Goal: Task Accomplishment & Management: Complete application form

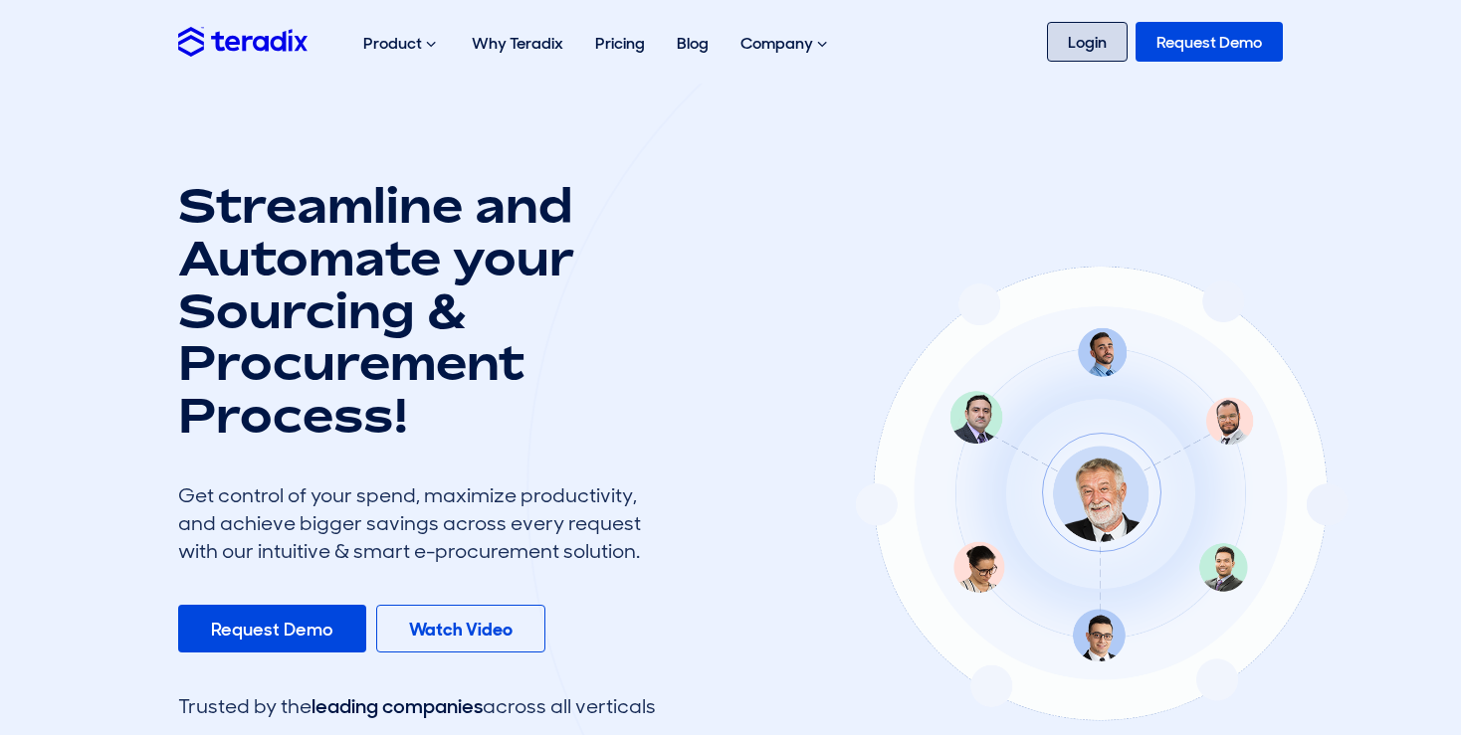
click at [1089, 42] on link "Login" at bounding box center [1087, 42] width 81 height 40
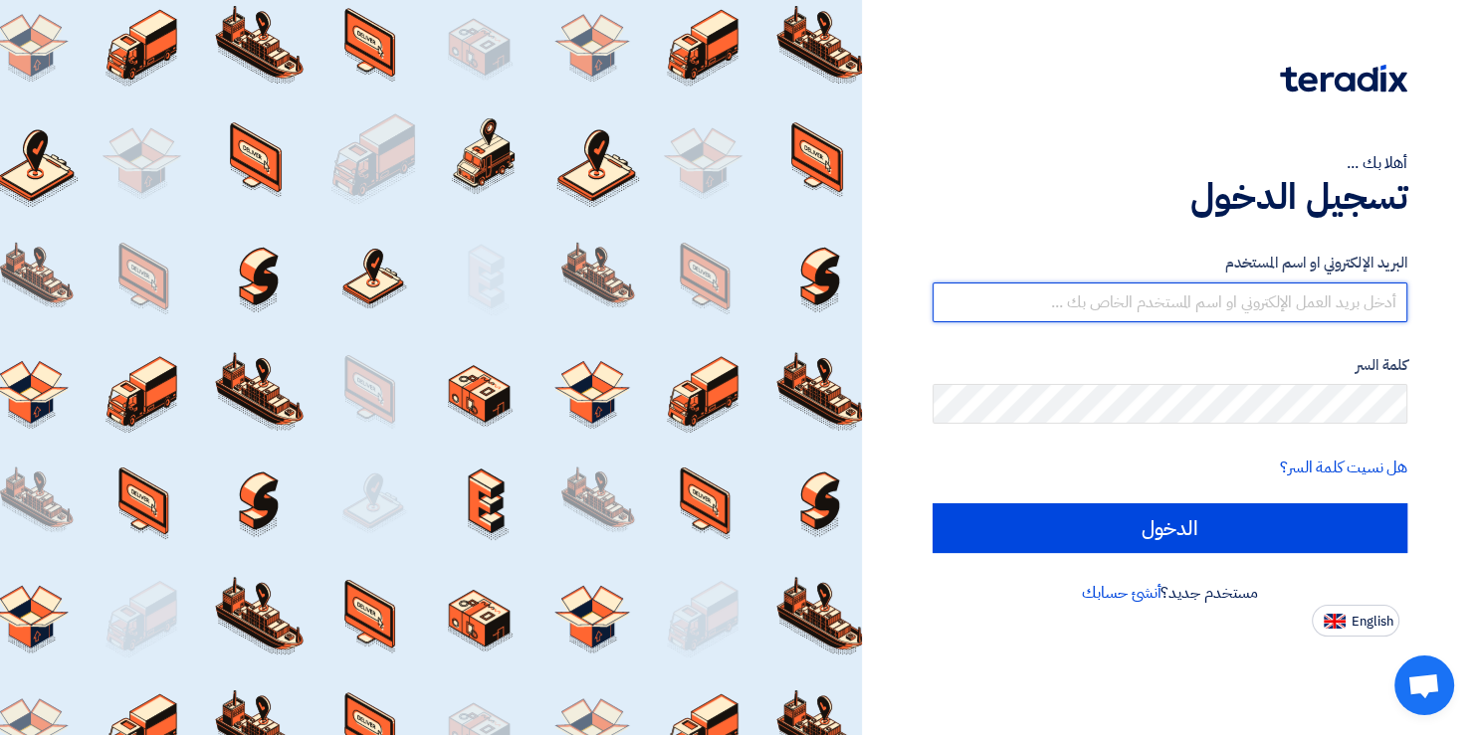
click at [1096, 310] on input "text" at bounding box center [1169, 303] width 475 height 40
click at [980, 304] on input "text" at bounding box center [1169, 303] width 475 height 40
paste input "Email: [PERSON_NAME][EMAIL_ADDRESS][DOMAIN_NAME] Web: [DOMAIN_NAME]"
drag, startPoint x: 990, startPoint y: 304, endPoint x: 958, endPoint y: 307, distance: 32.1
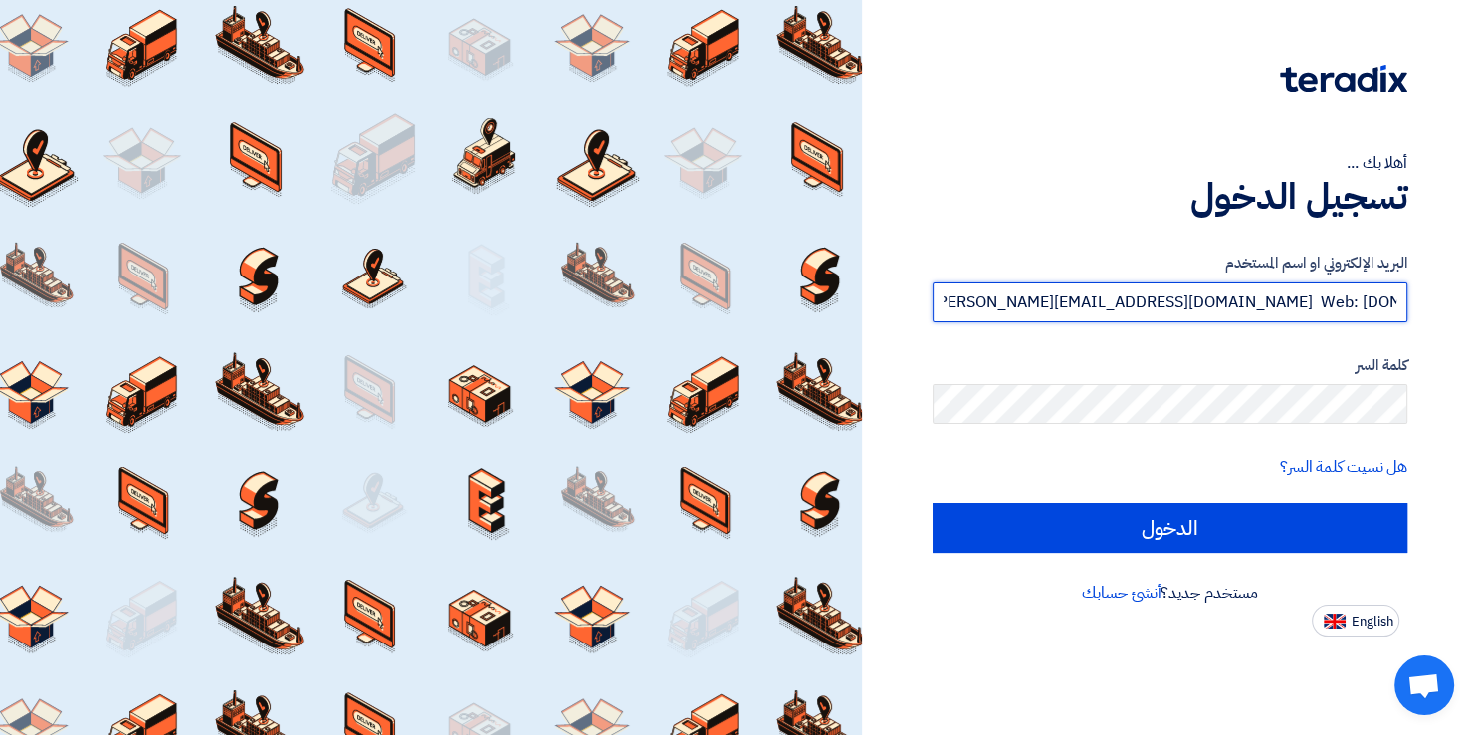
click at [958, 307] on input "Email: [PERSON_NAME][EMAIL_ADDRESS][DOMAIN_NAME] Web: [DOMAIN_NAME]" at bounding box center [1169, 303] width 475 height 40
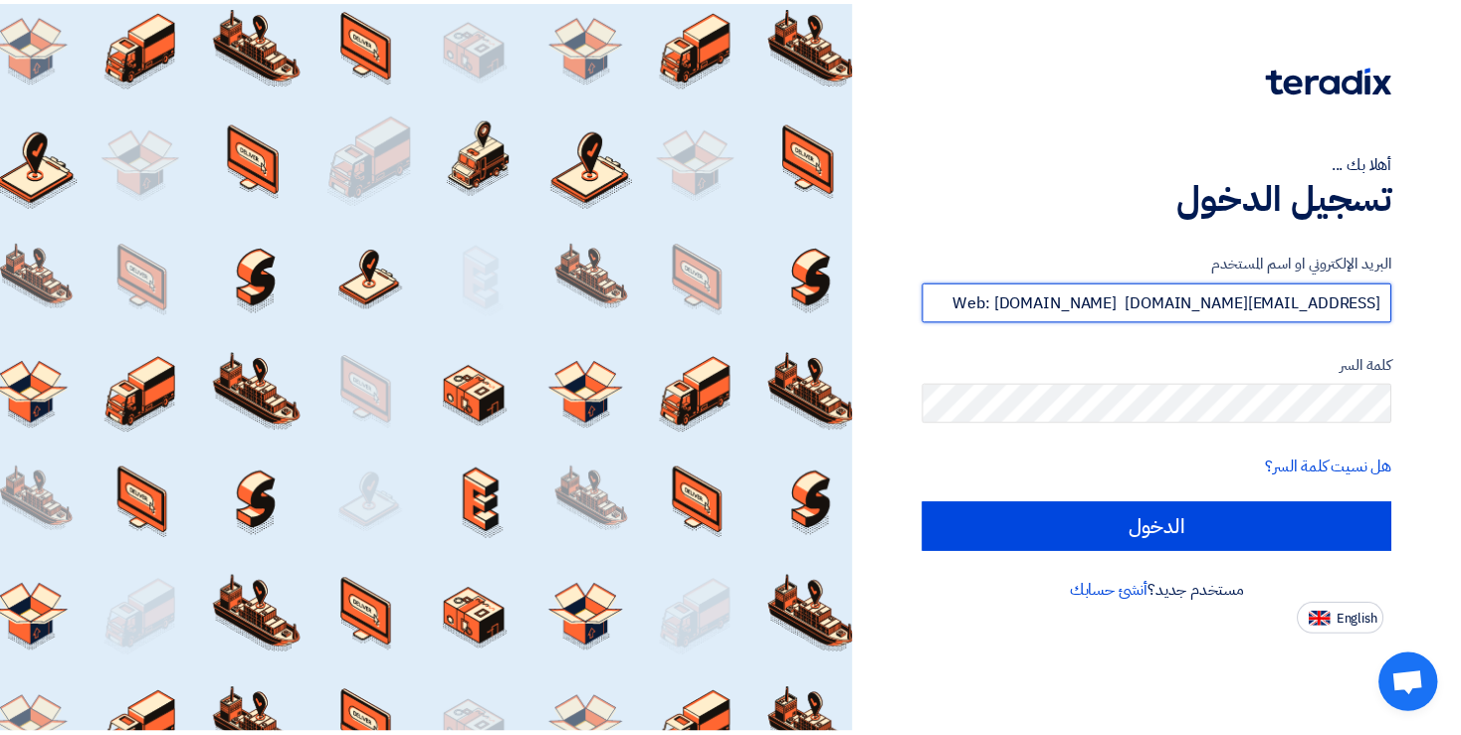
scroll to position [0, 0]
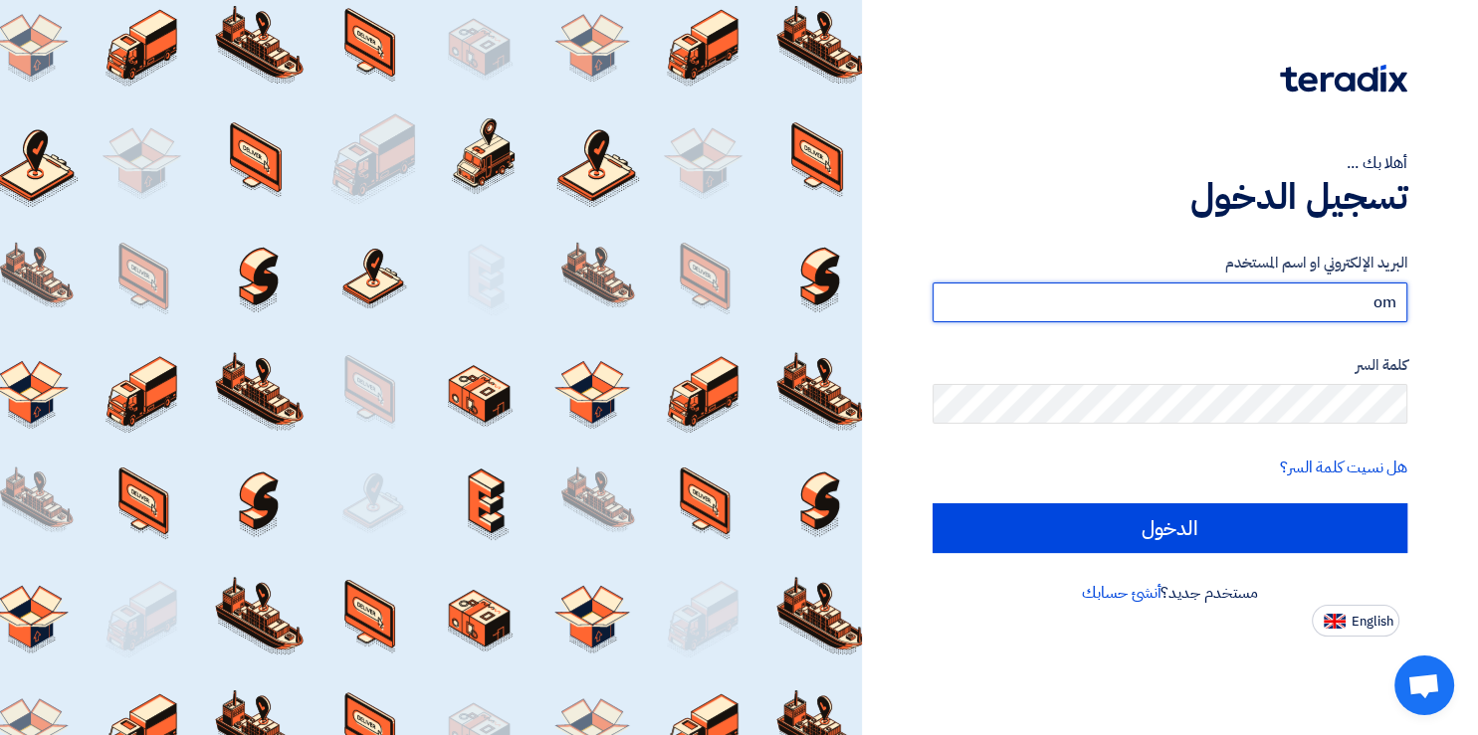
type input "m"
type input "[EMAIL_ADDRESS][DOMAIN_NAME]"
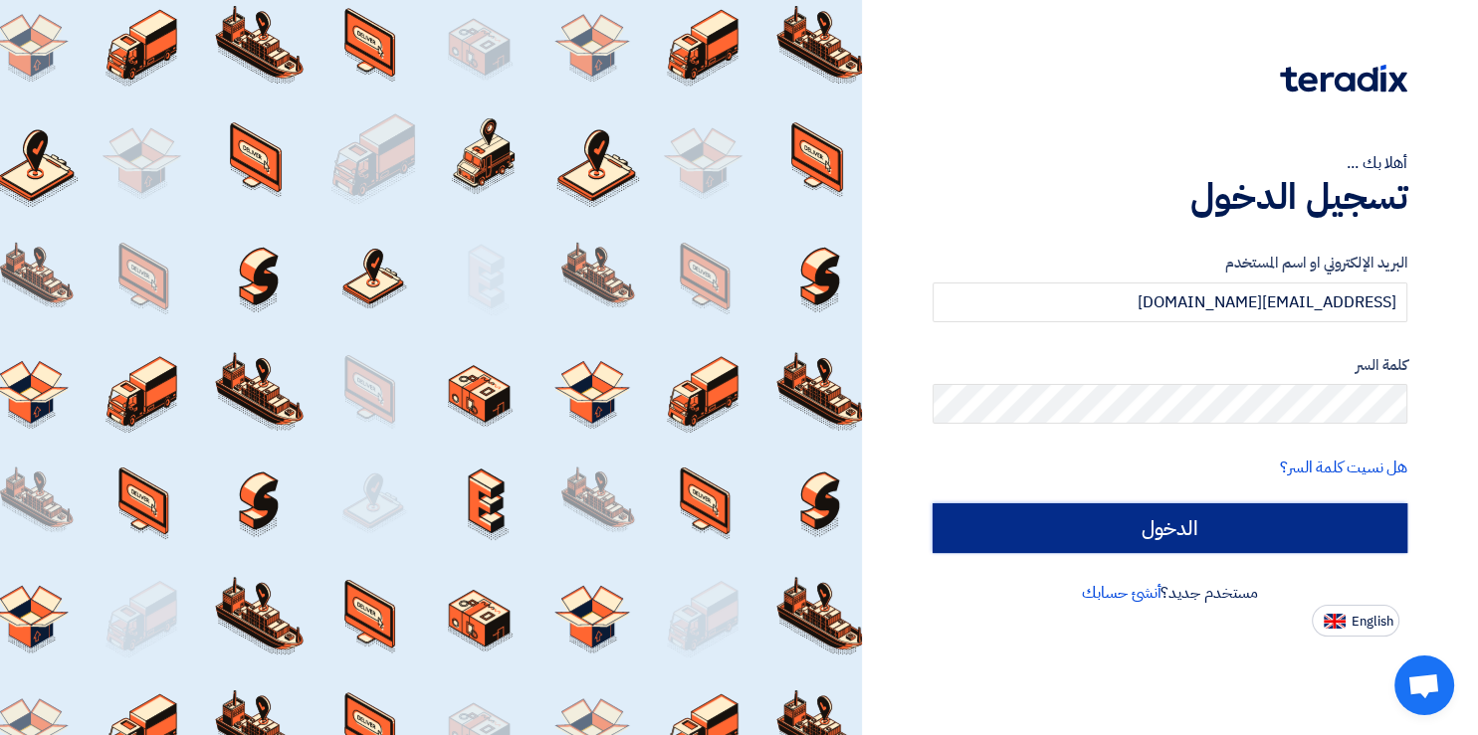
click at [1182, 539] on input "الدخول" at bounding box center [1169, 529] width 475 height 50
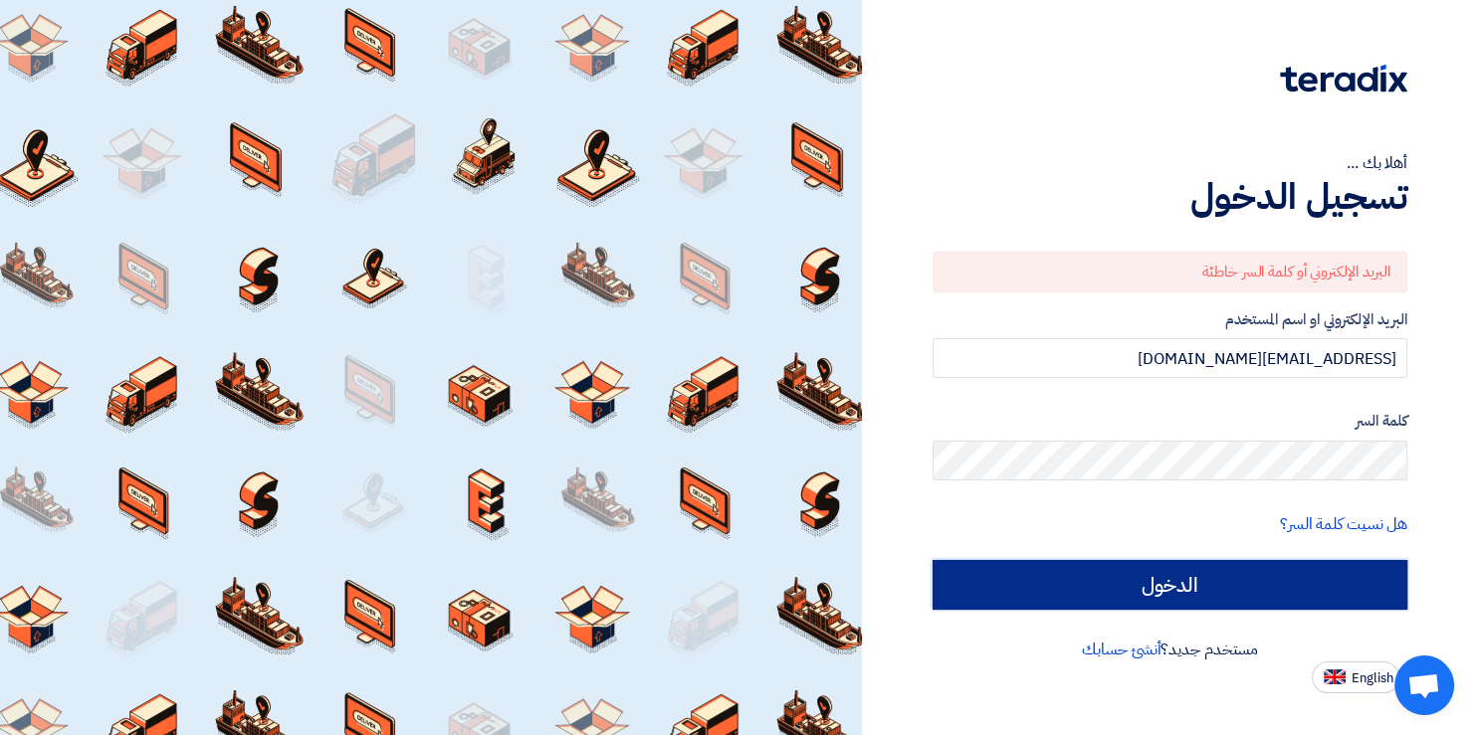
click at [1244, 595] on input "الدخول" at bounding box center [1169, 585] width 475 height 50
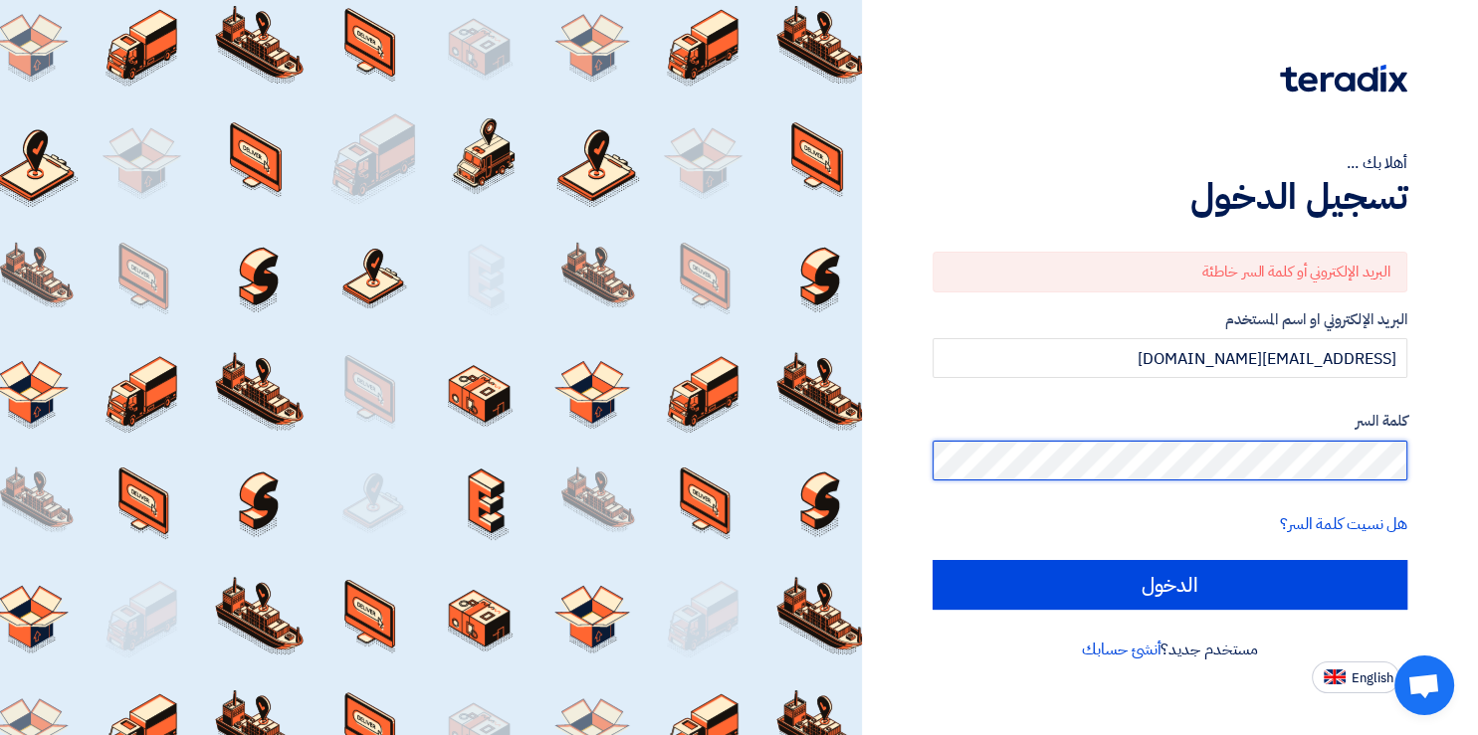
click at [932, 560] on input "الدخول" at bounding box center [1169, 585] width 475 height 50
type input "Sign in"
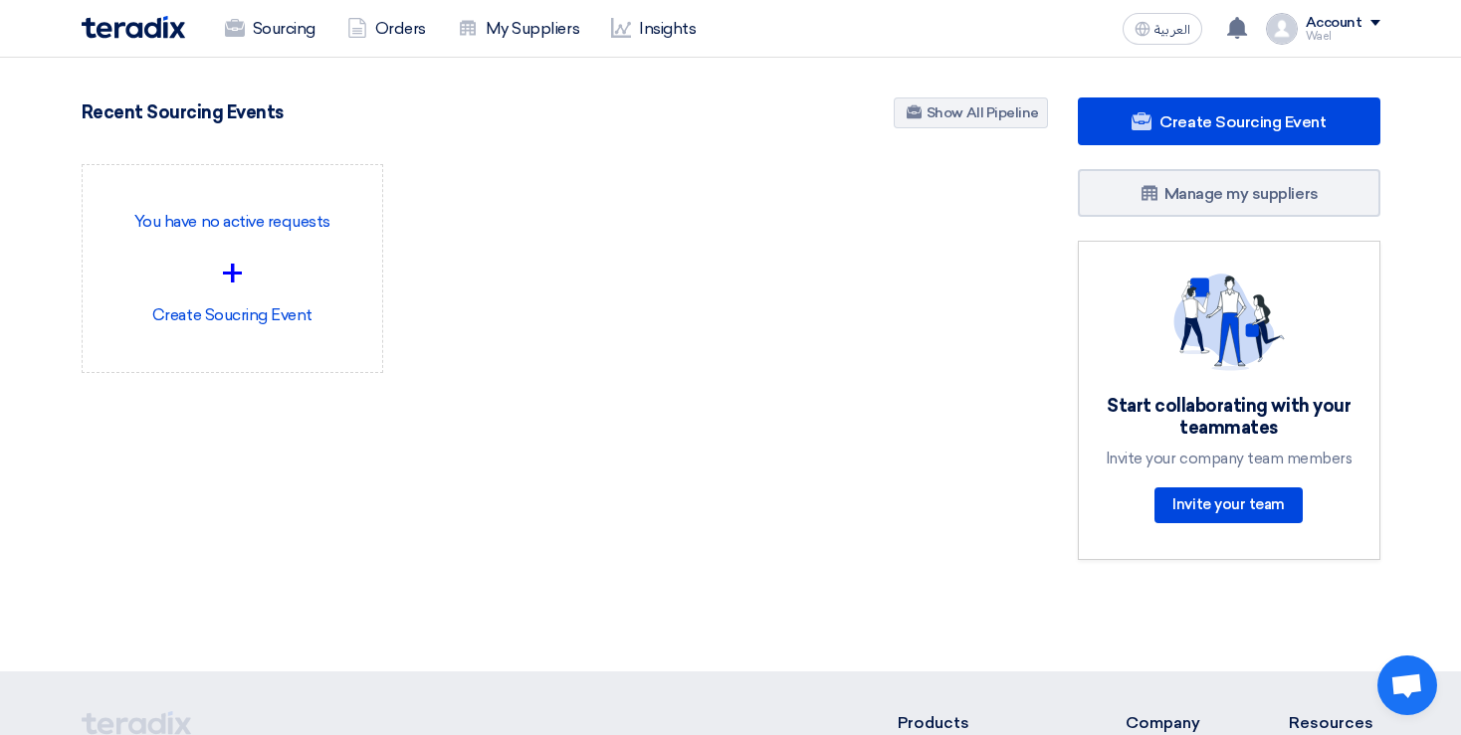
click at [753, 541] on div "2 RFx remaining 1 Auctions remaining Create Sourcing Event +" at bounding box center [565, 333] width 996 height 471
click at [1346, 34] on div "Wael" at bounding box center [1343, 36] width 75 height 11
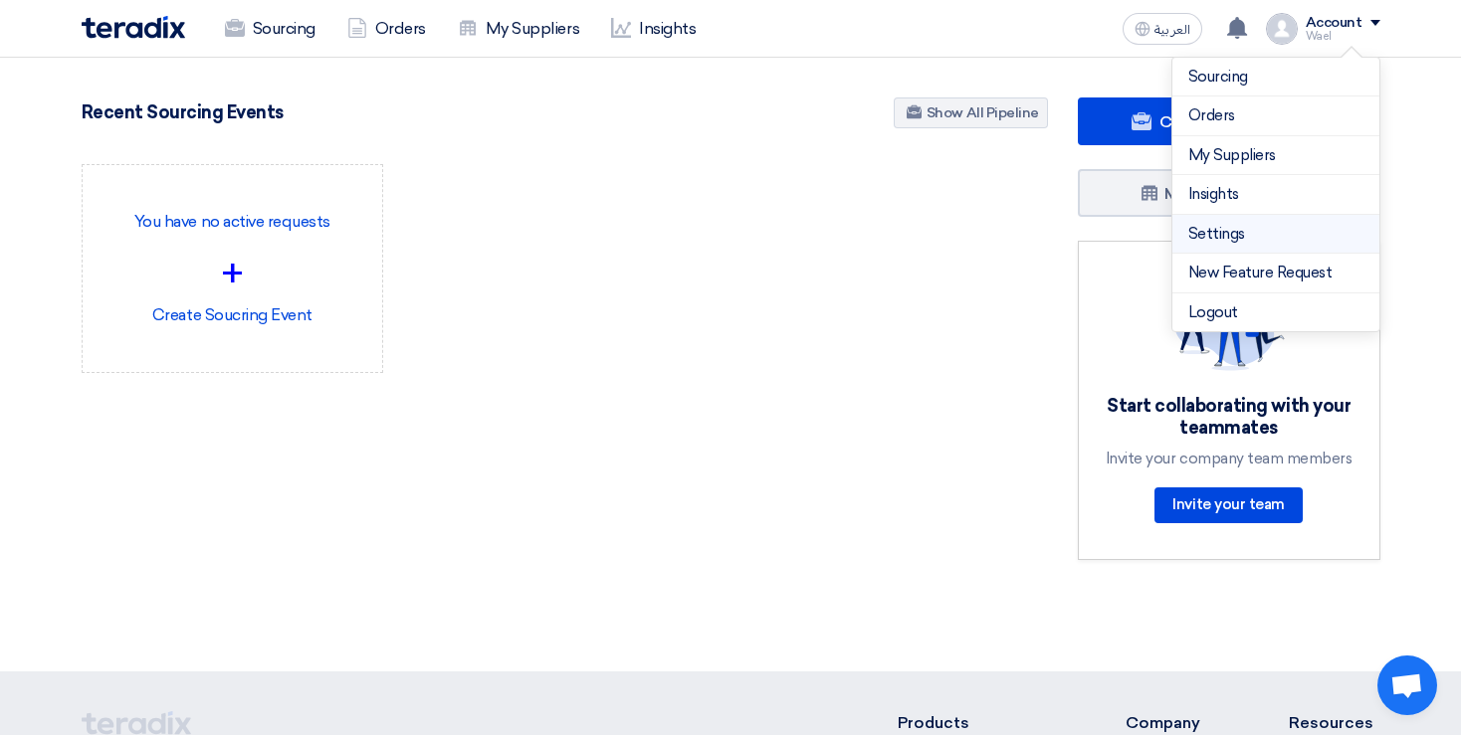
click at [1296, 244] on link "Settings" at bounding box center [1275, 234] width 175 height 23
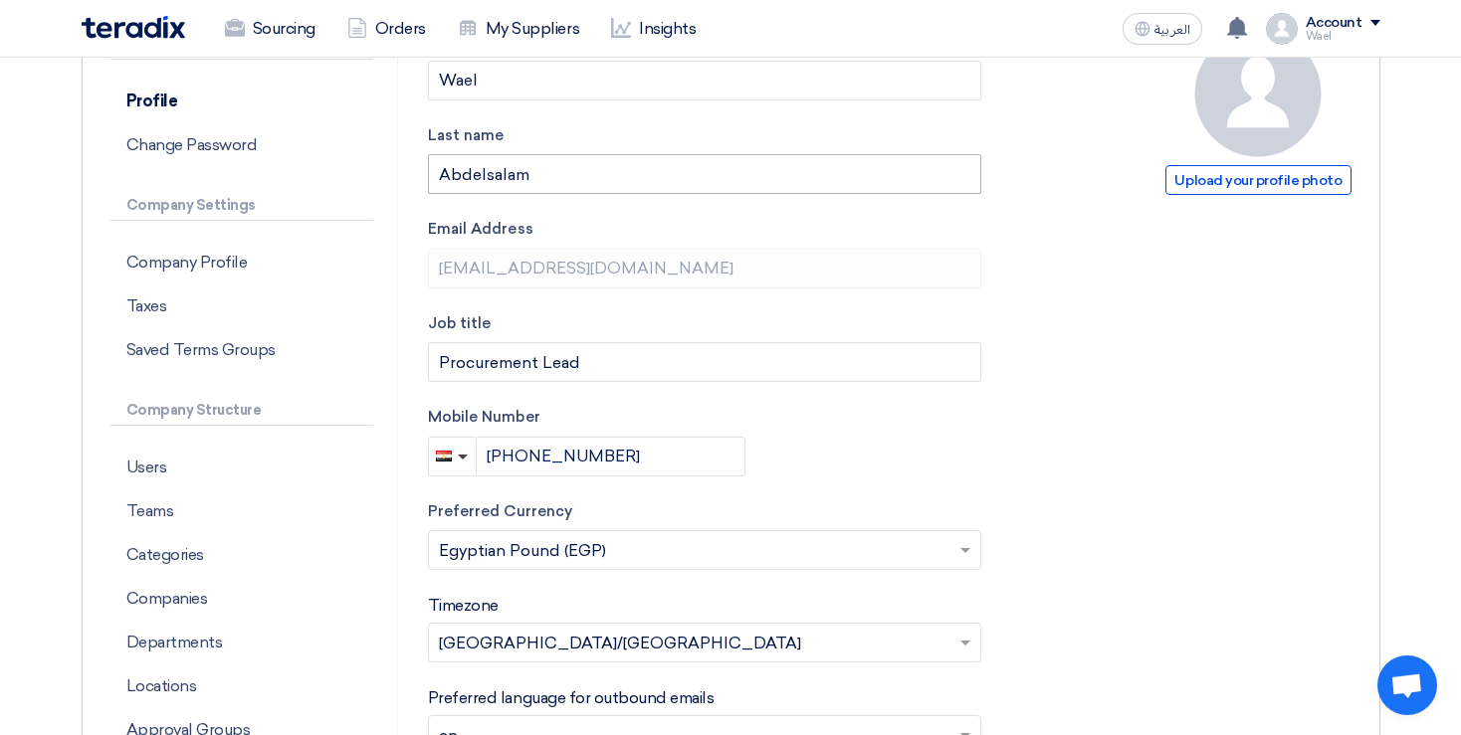
scroll to position [210, 0]
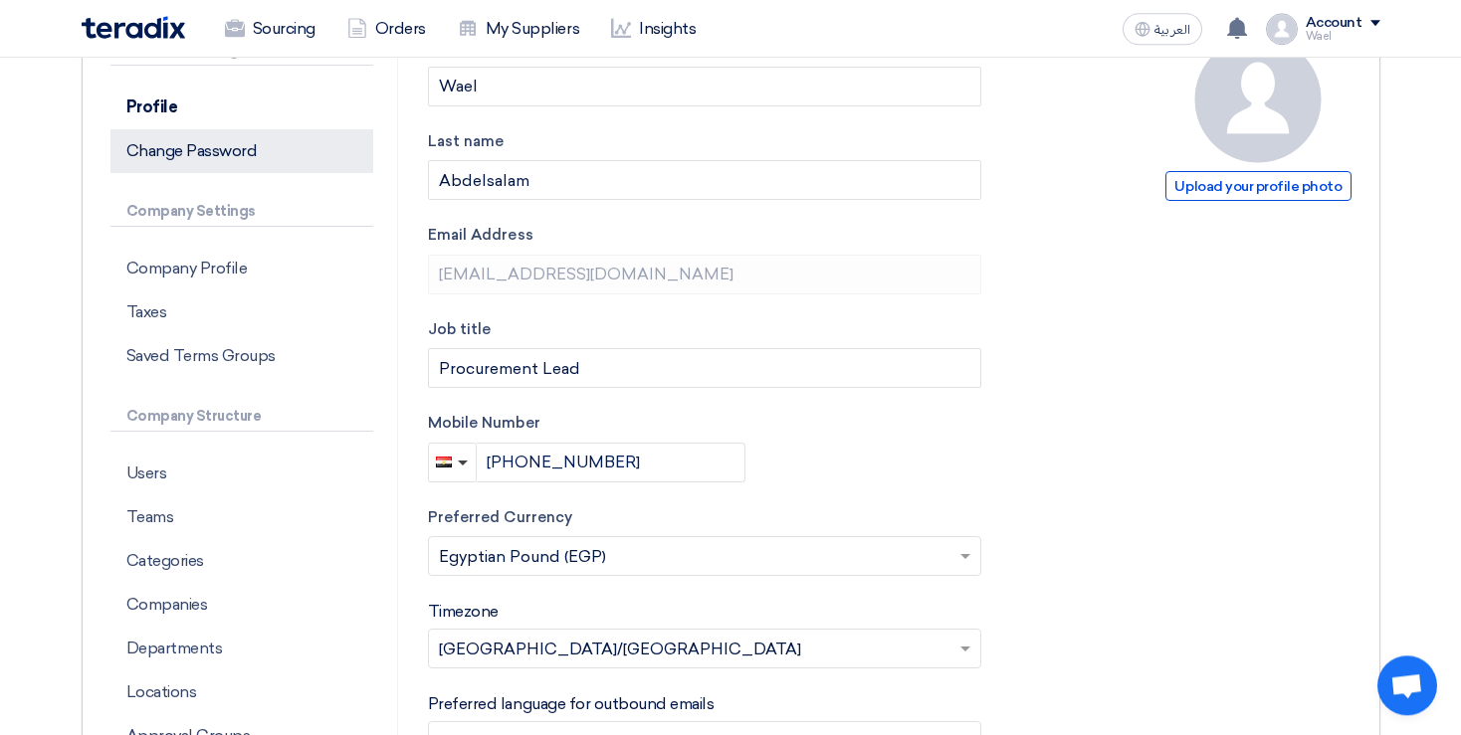
click at [216, 152] on p "Change Password" at bounding box center [241, 151] width 263 height 44
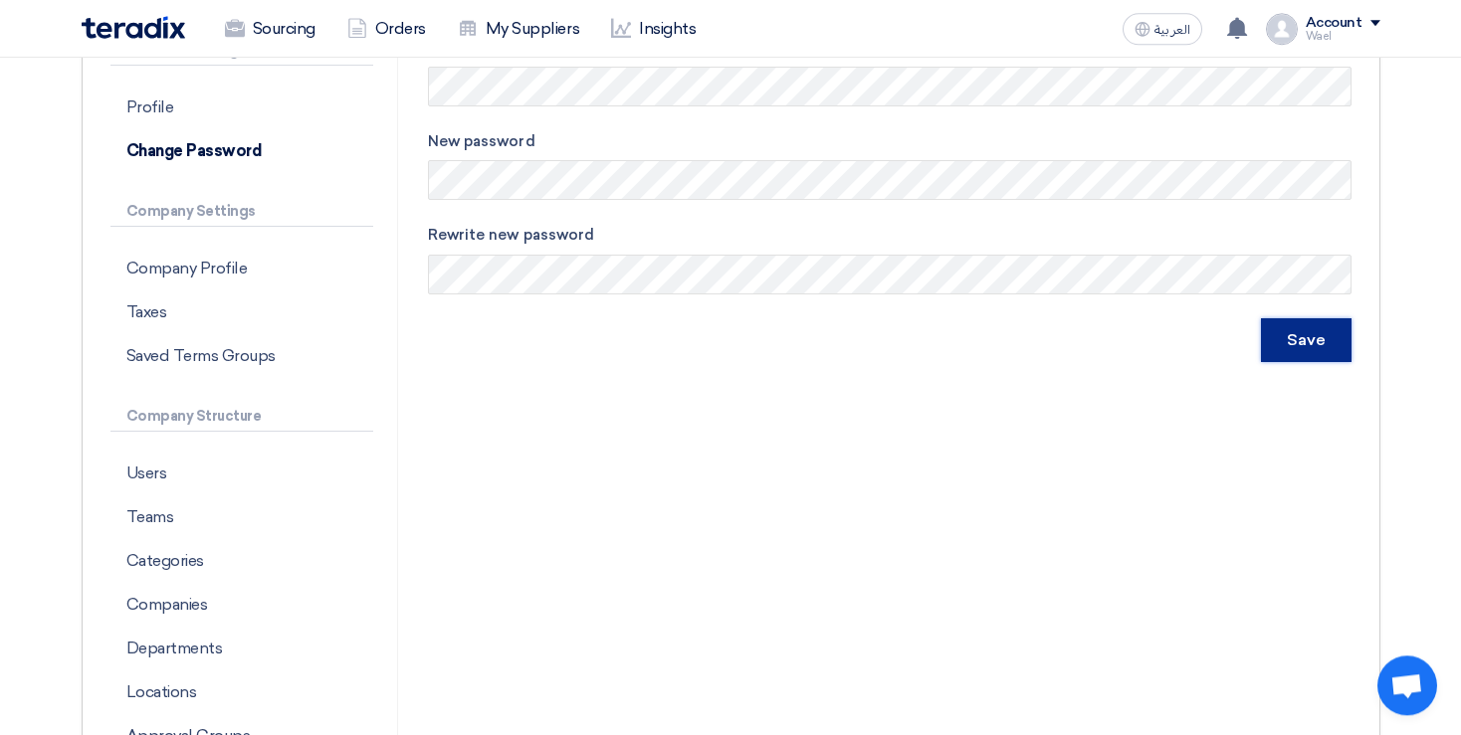
click at [1304, 337] on input "Save" at bounding box center [1306, 340] width 91 height 44
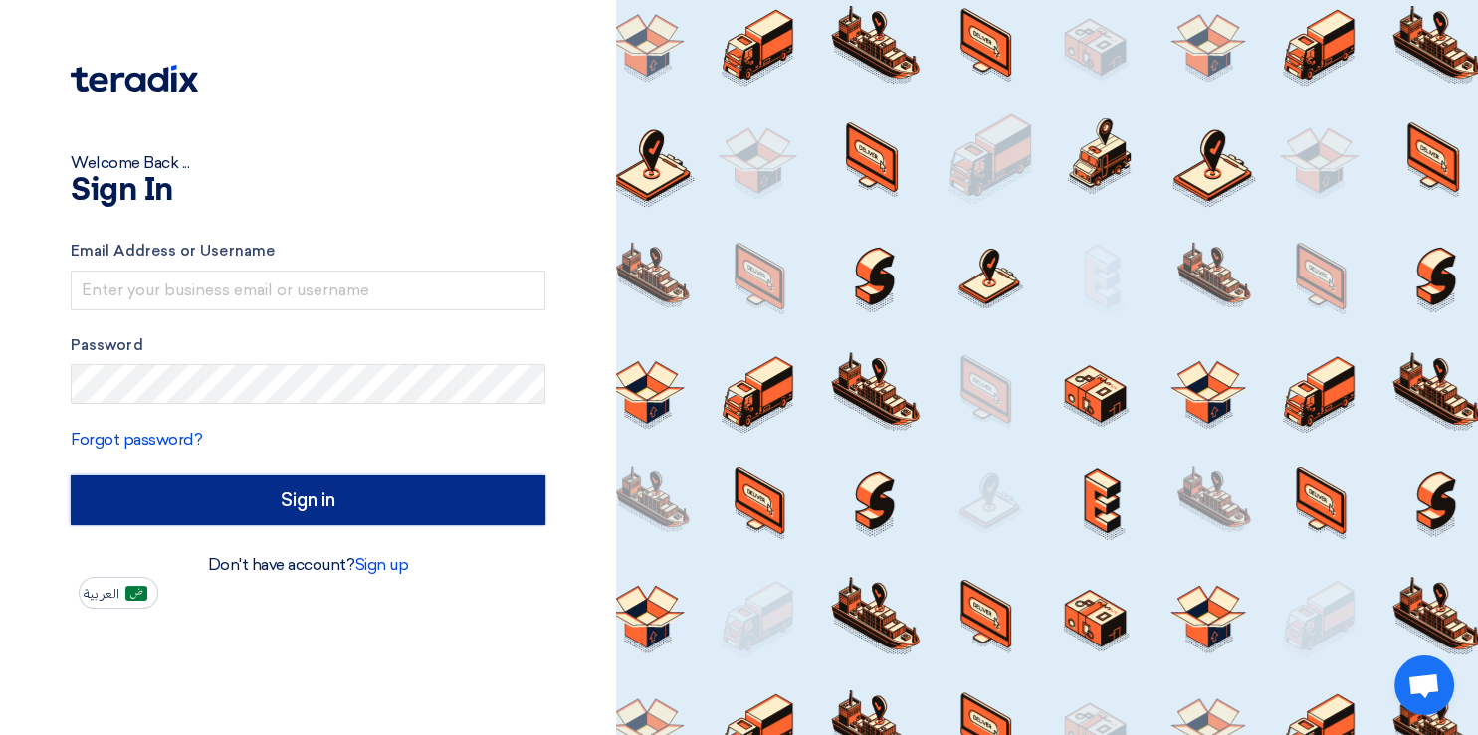
click at [304, 502] on input "Sign in" at bounding box center [308, 501] width 475 height 50
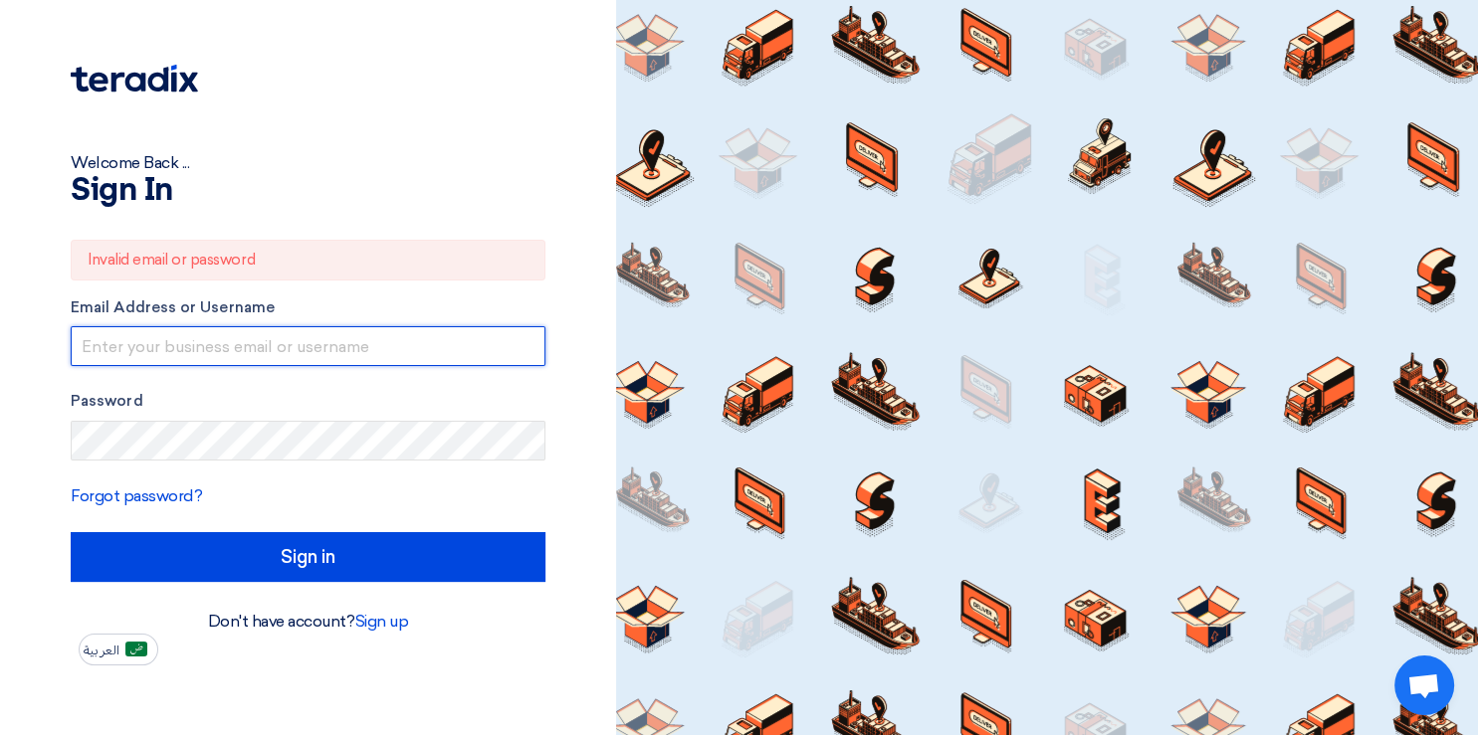
click at [117, 340] on input "text" at bounding box center [308, 346] width 475 height 40
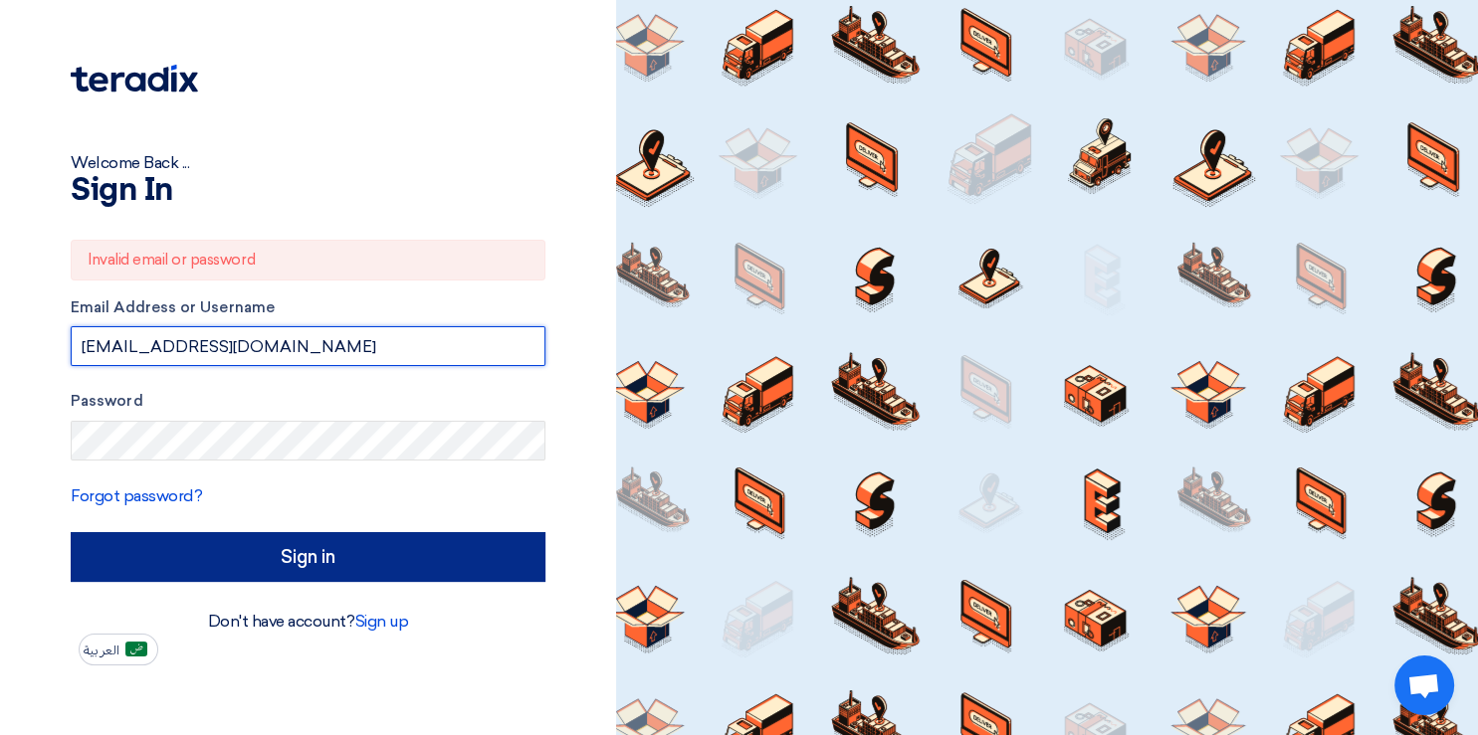
type input "[EMAIL_ADDRESS][DOMAIN_NAME]"
click at [251, 555] on input "Sign in" at bounding box center [308, 557] width 475 height 50
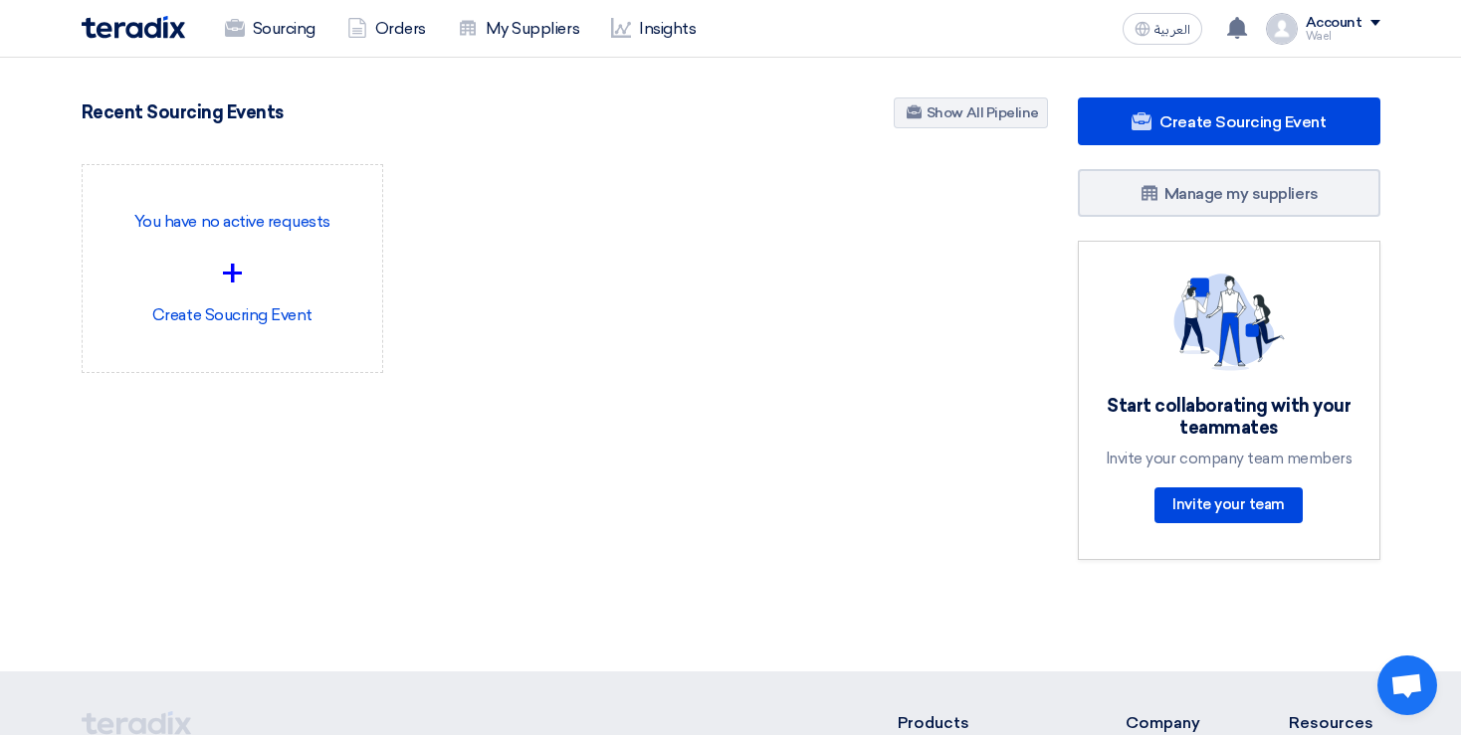
click at [1295, 15] on div "Account Wael Sourcing Orders My Suppliers Insights Settings New Feature Request…" at bounding box center [1323, 29] width 114 height 32
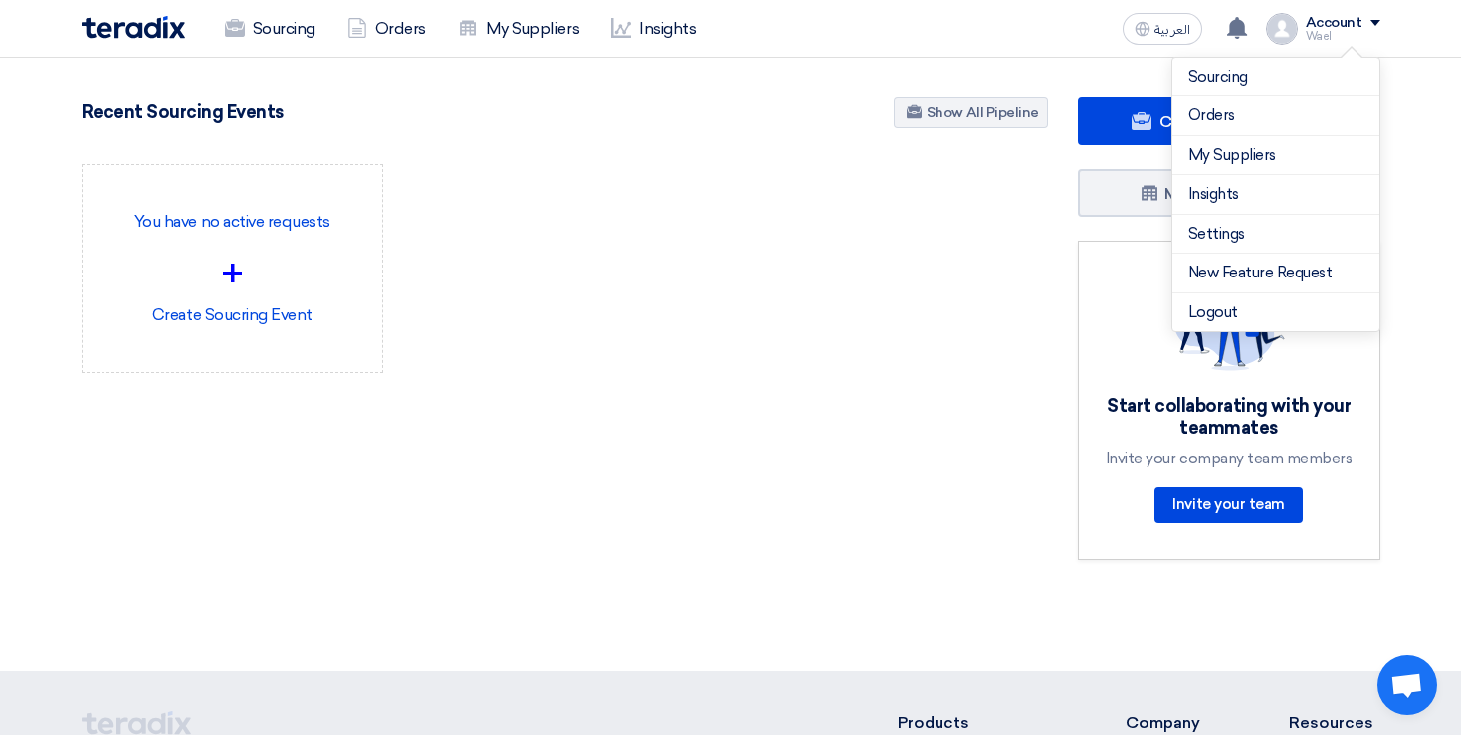
click at [662, 556] on div "2 RFx remaining 1 Auctions remaining Create Sourcing Event +" at bounding box center [565, 333] width 996 height 471
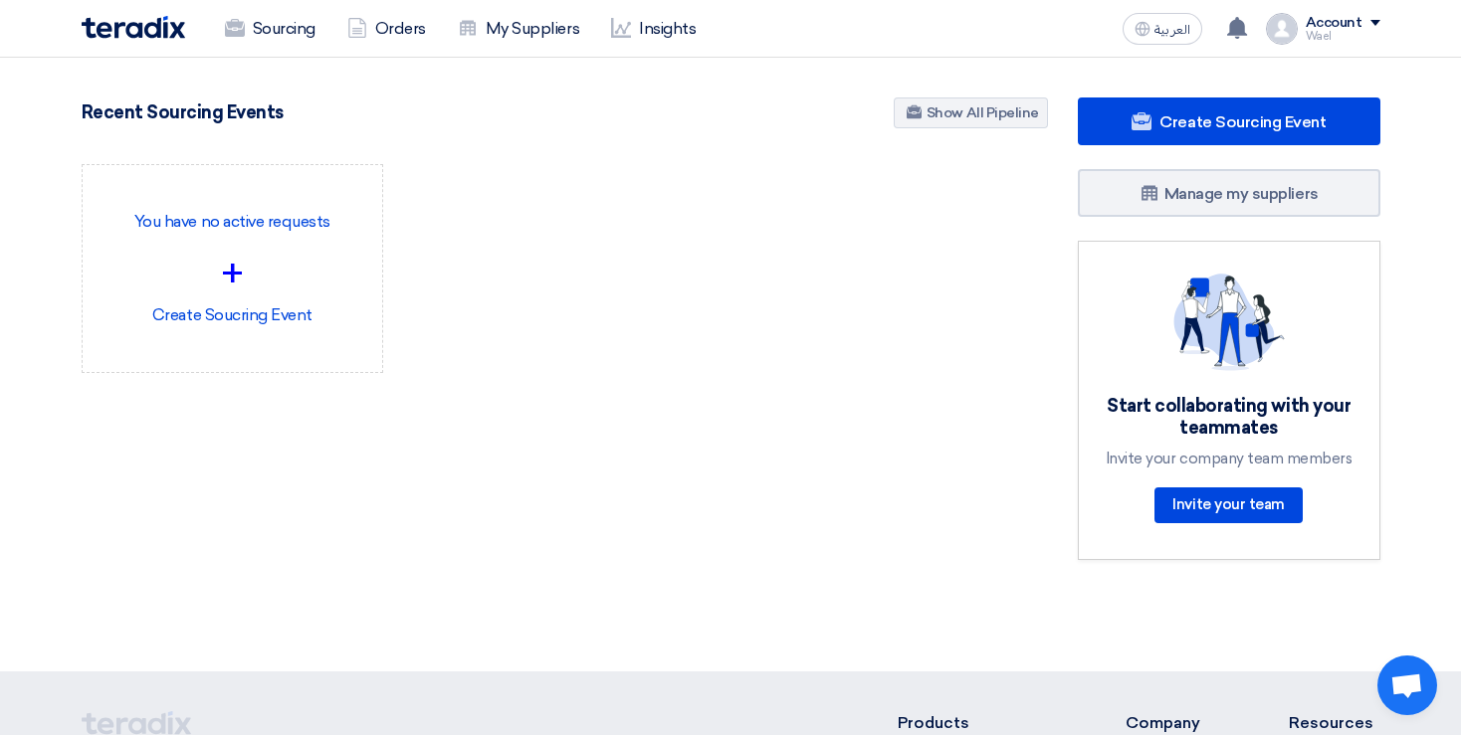
click at [1355, 38] on div "Wael" at bounding box center [1343, 36] width 75 height 11
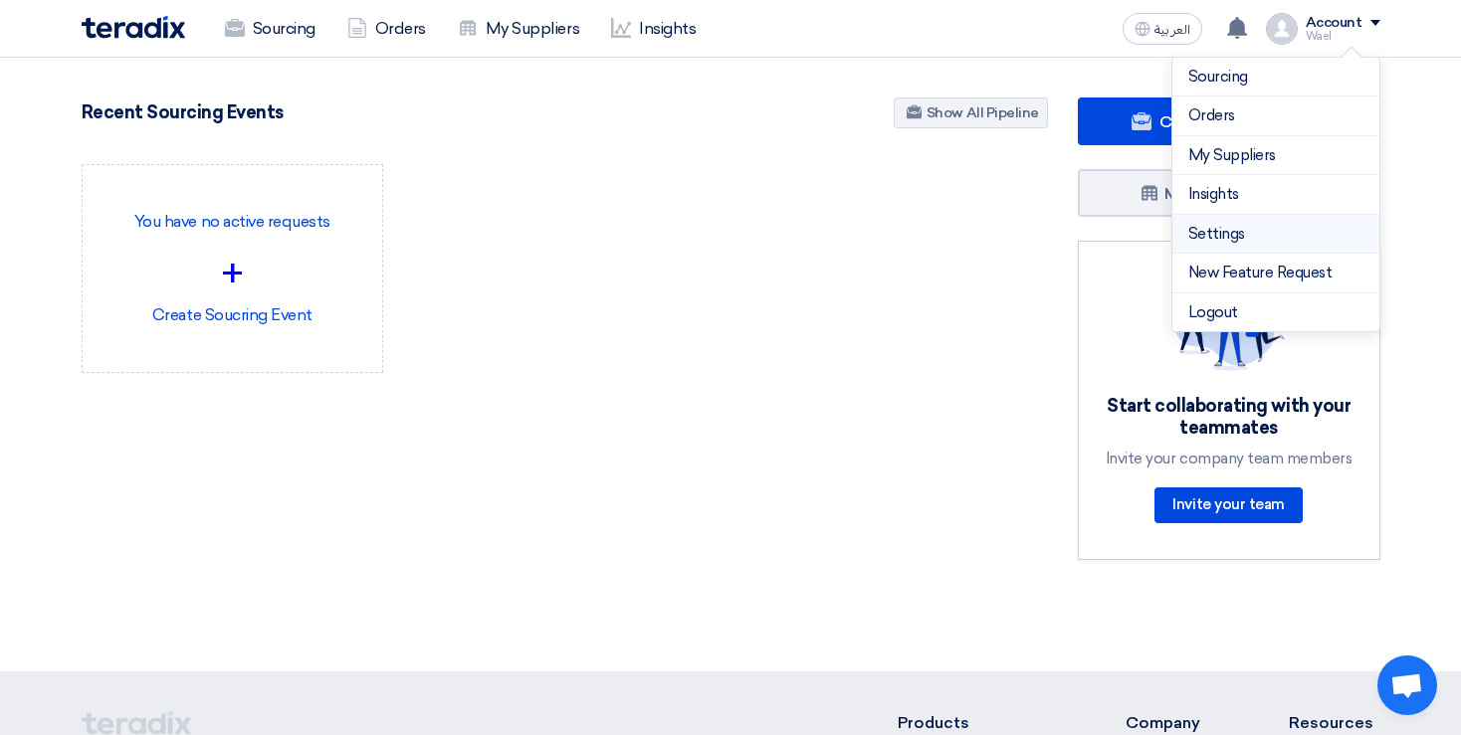
click at [1263, 246] on li "Settings" at bounding box center [1275, 235] width 207 height 40
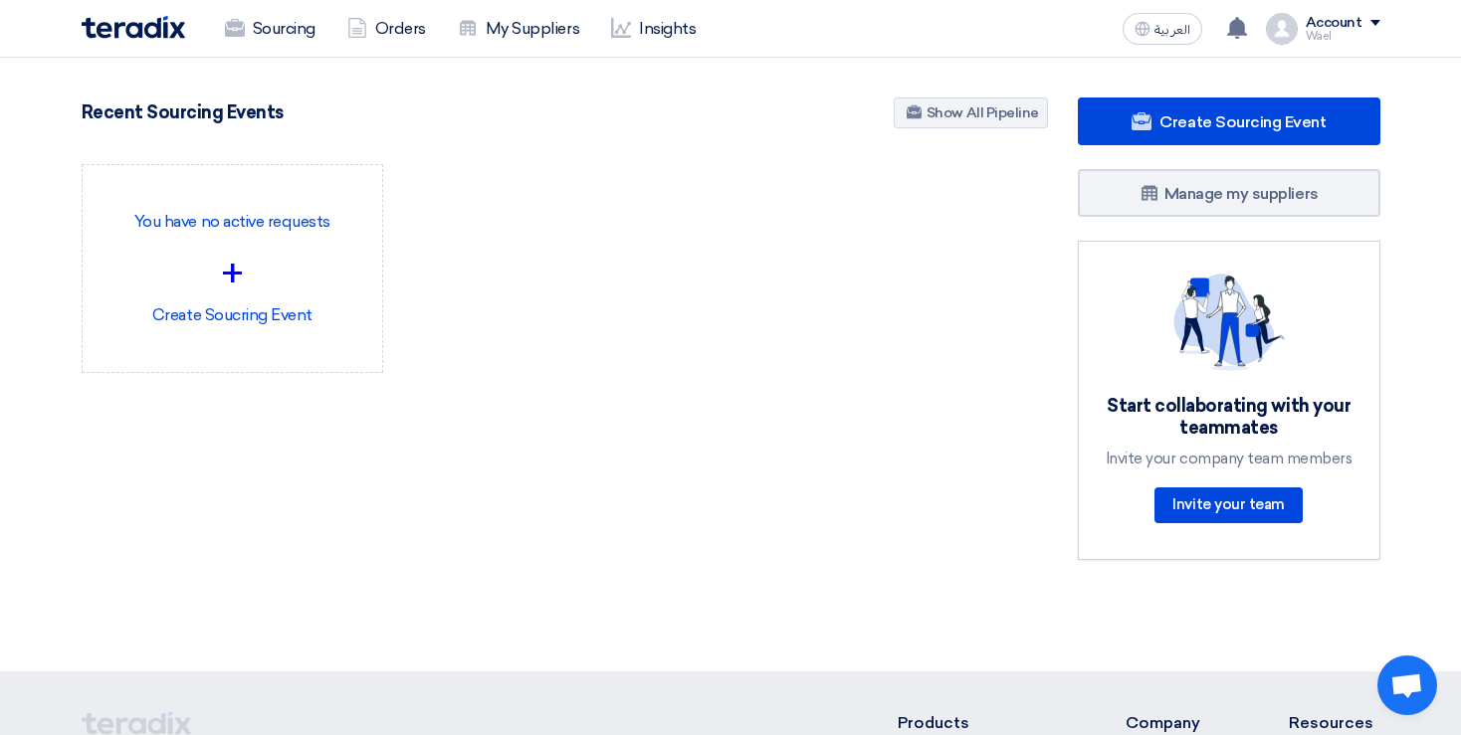
click at [1351, 25] on div "Account" at bounding box center [1334, 23] width 57 height 17
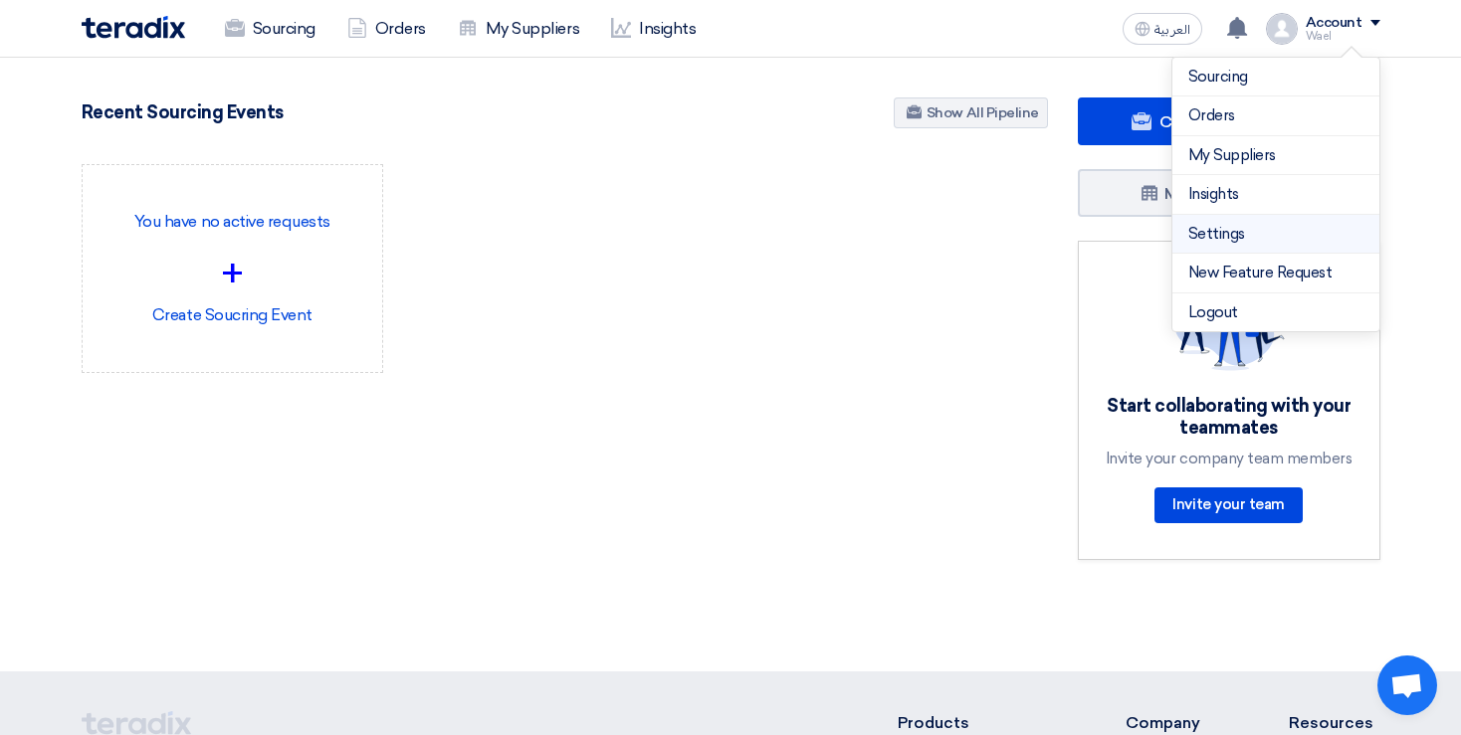
click at [1247, 237] on link "Settings" at bounding box center [1275, 234] width 175 height 23
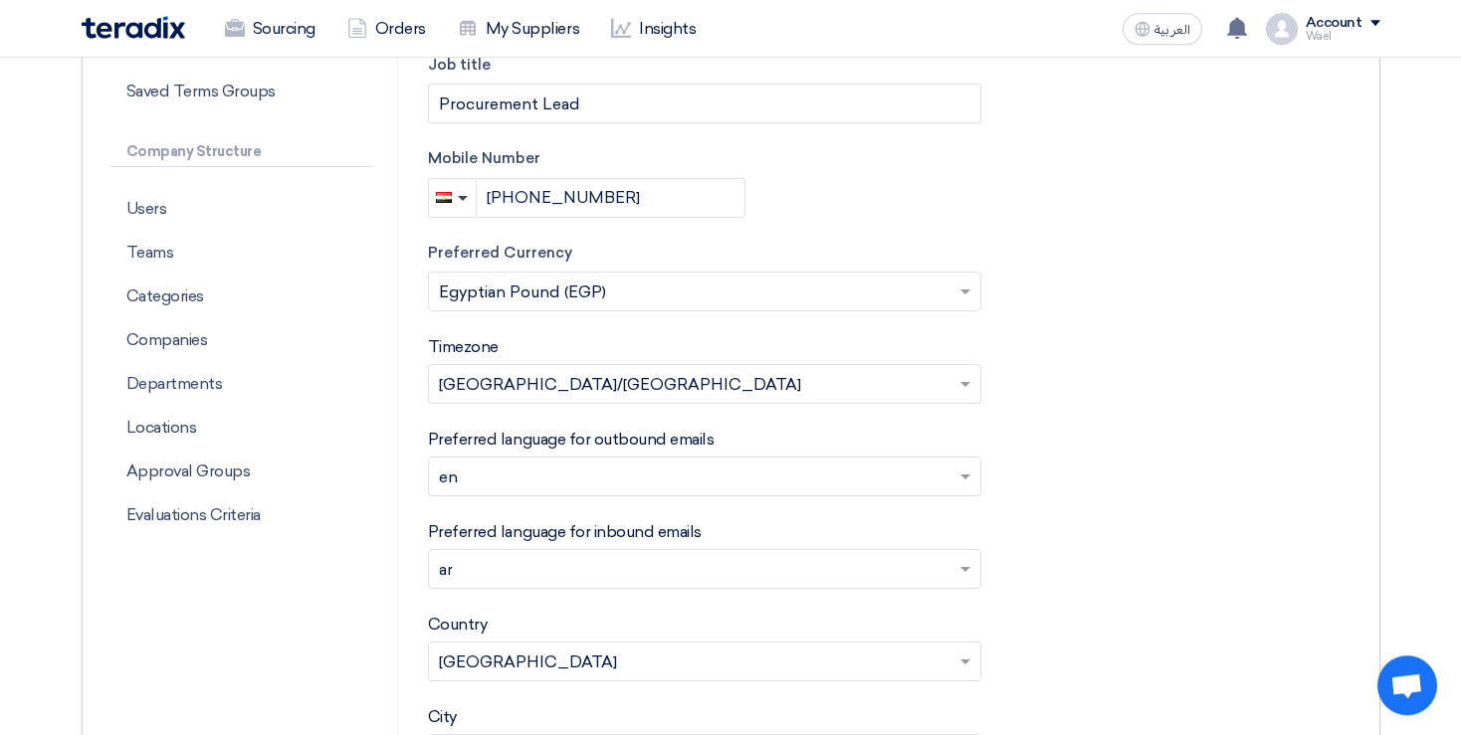
scroll to position [474, 0]
click at [197, 295] on p "Categories" at bounding box center [241, 298] width 263 height 44
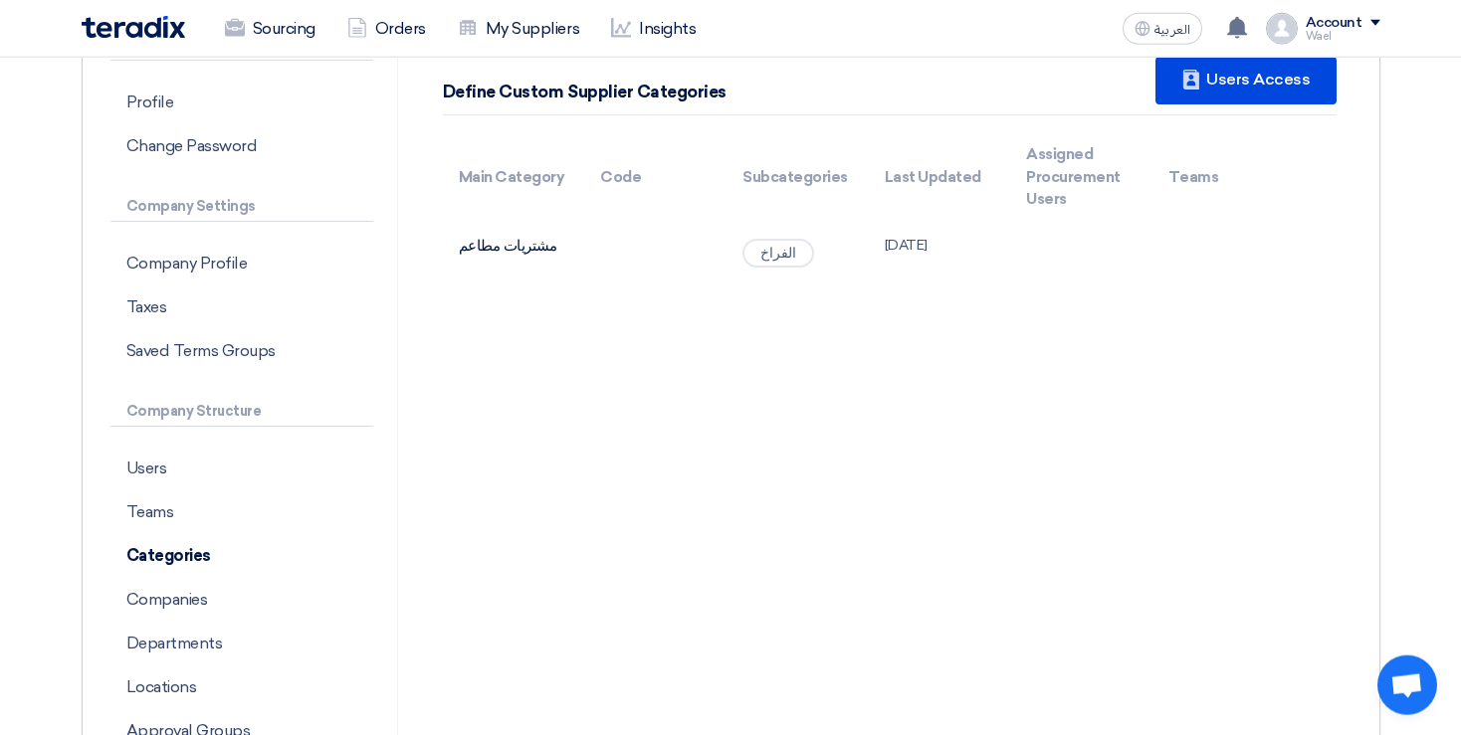
scroll to position [214, 0]
click at [181, 513] on p "Teams" at bounding box center [241, 514] width 263 height 44
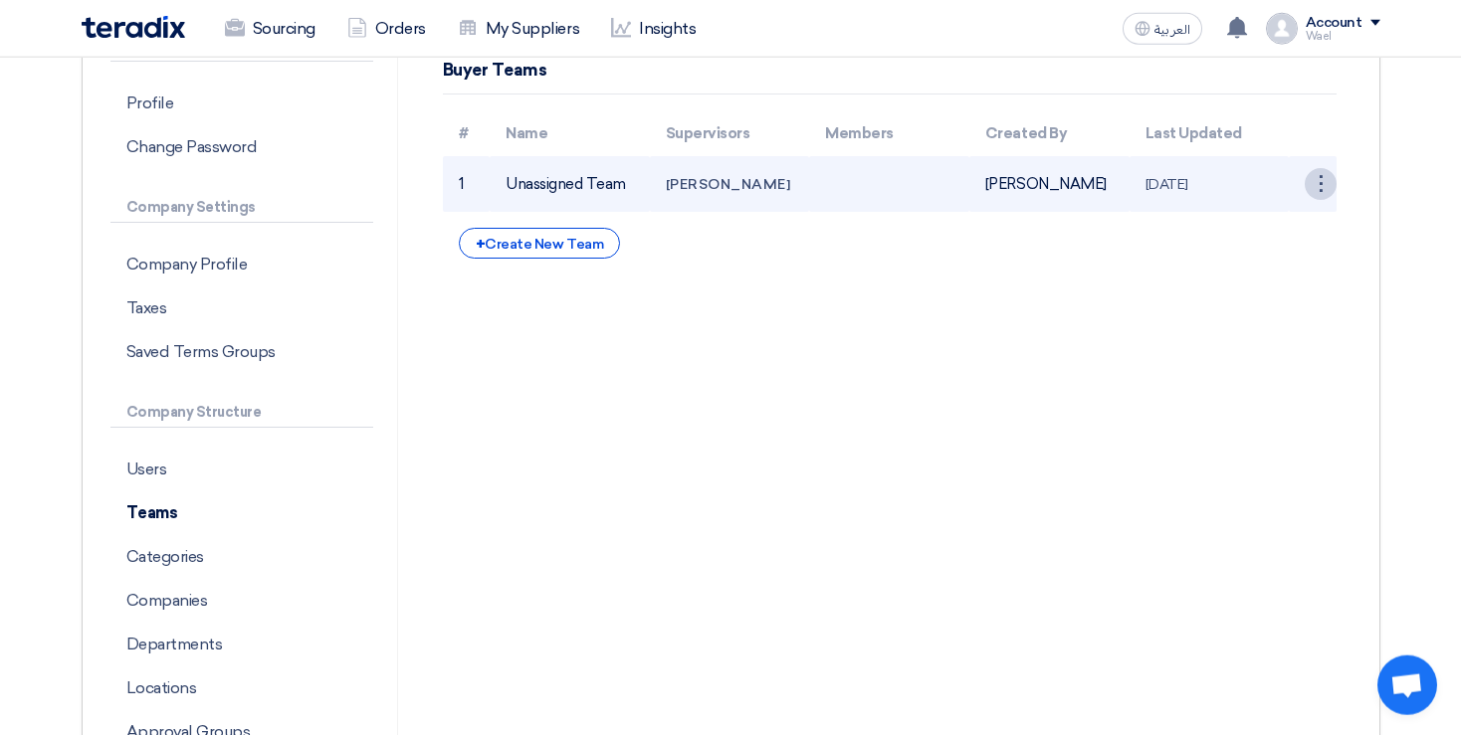
click at [1326, 195] on div "⋮" at bounding box center [1321, 184] width 32 height 32
click at [1299, 231] on link "Edit Team" at bounding box center [1285, 221] width 102 height 29
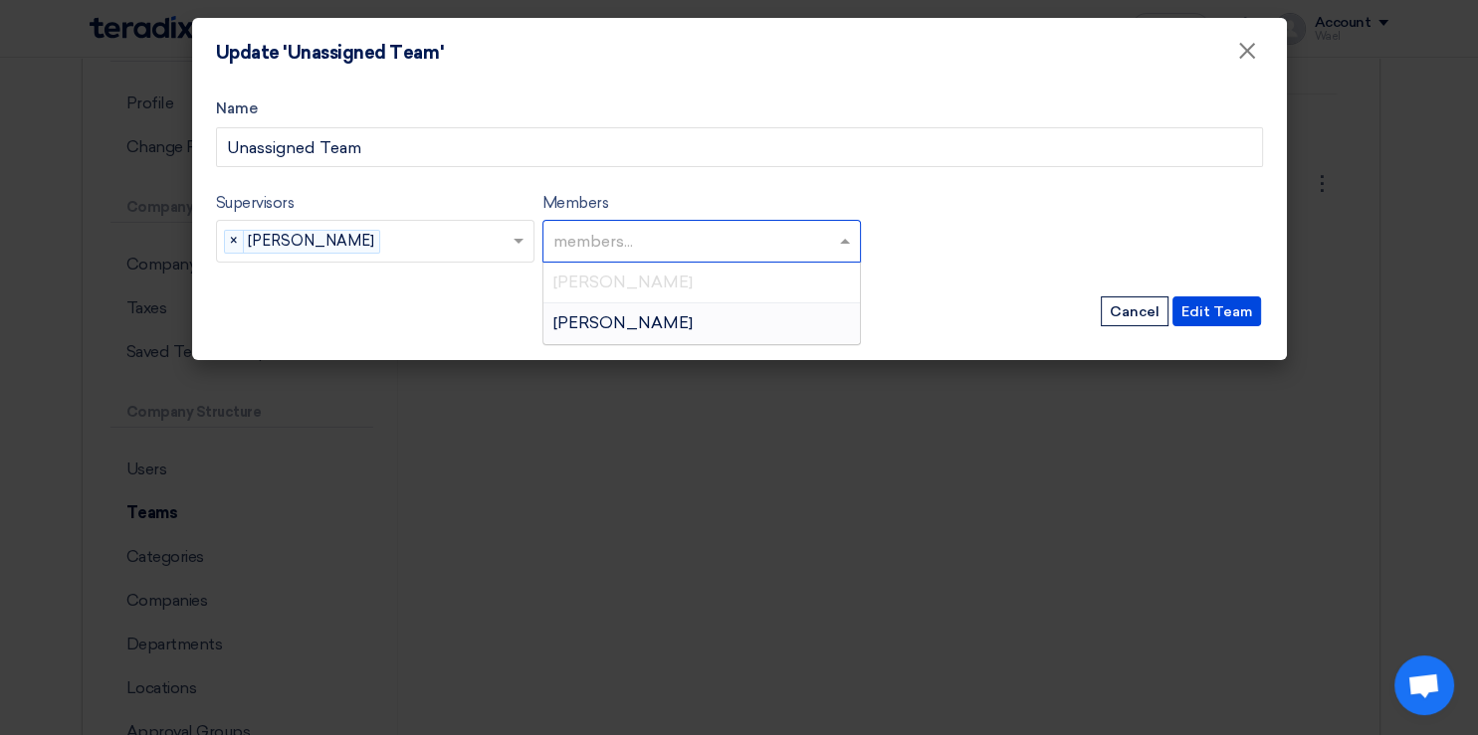
click at [666, 242] on input "text" at bounding box center [704, 243] width 302 height 33
click at [643, 326] on span "[PERSON_NAME]" at bounding box center [622, 322] width 139 height 19
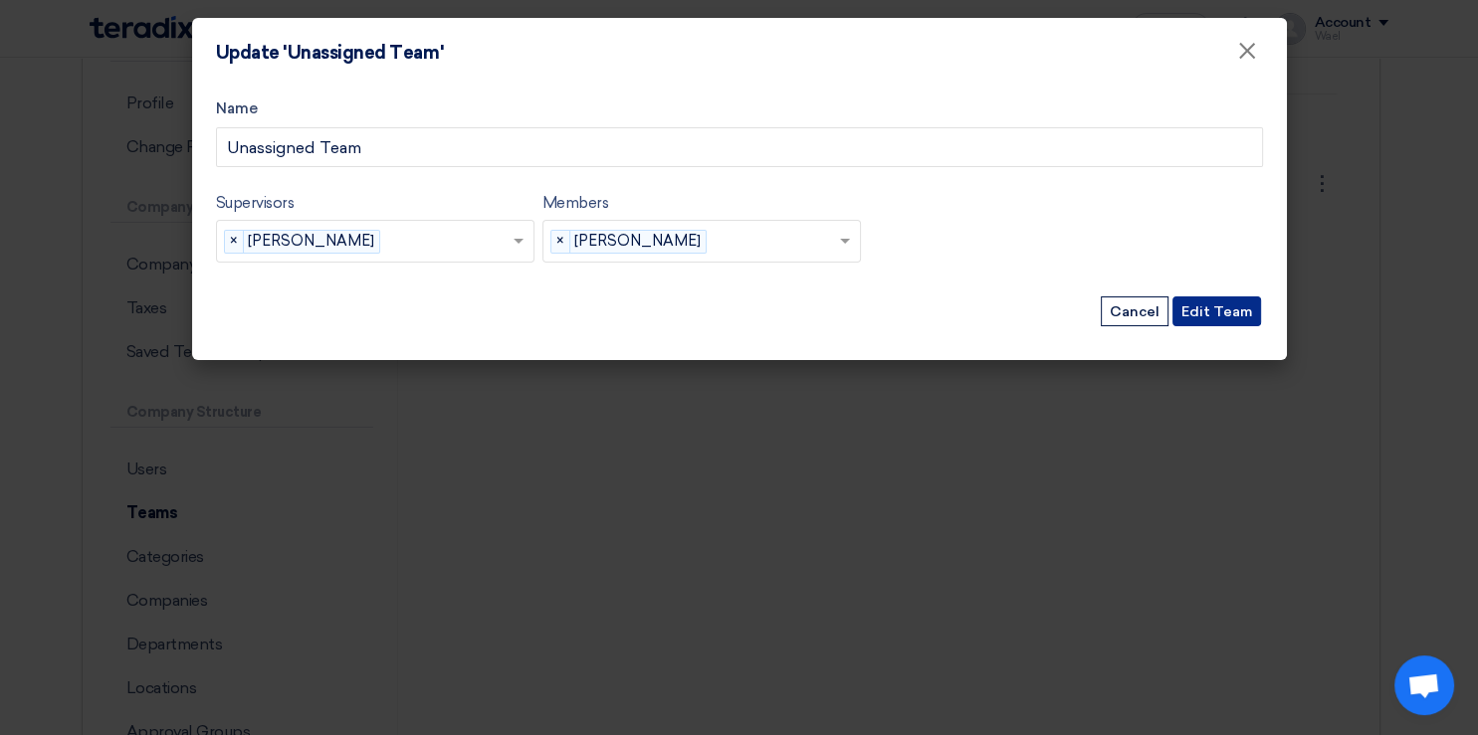
click at [1213, 308] on button "Edit Team" at bounding box center [1216, 312] width 89 height 30
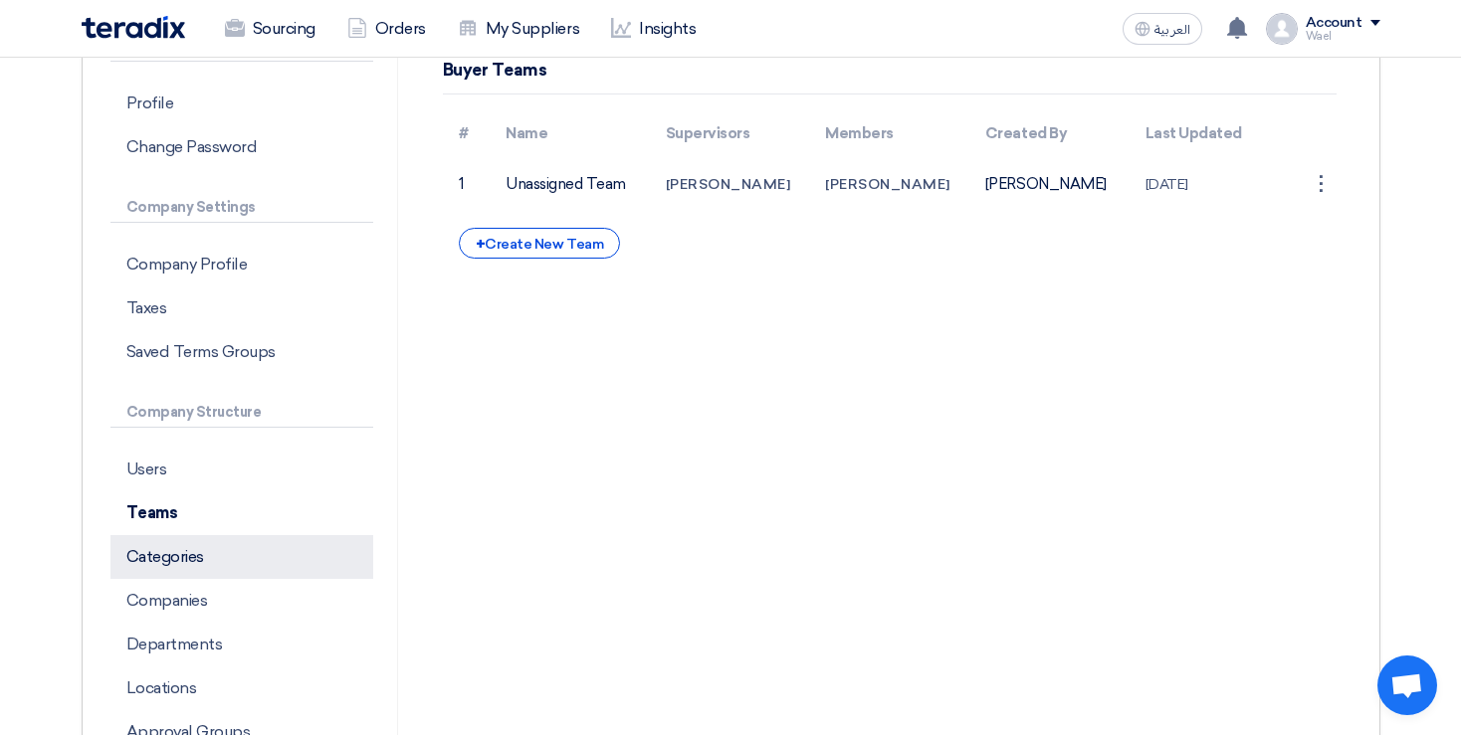
click at [163, 559] on p "Categories" at bounding box center [241, 557] width 263 height 44
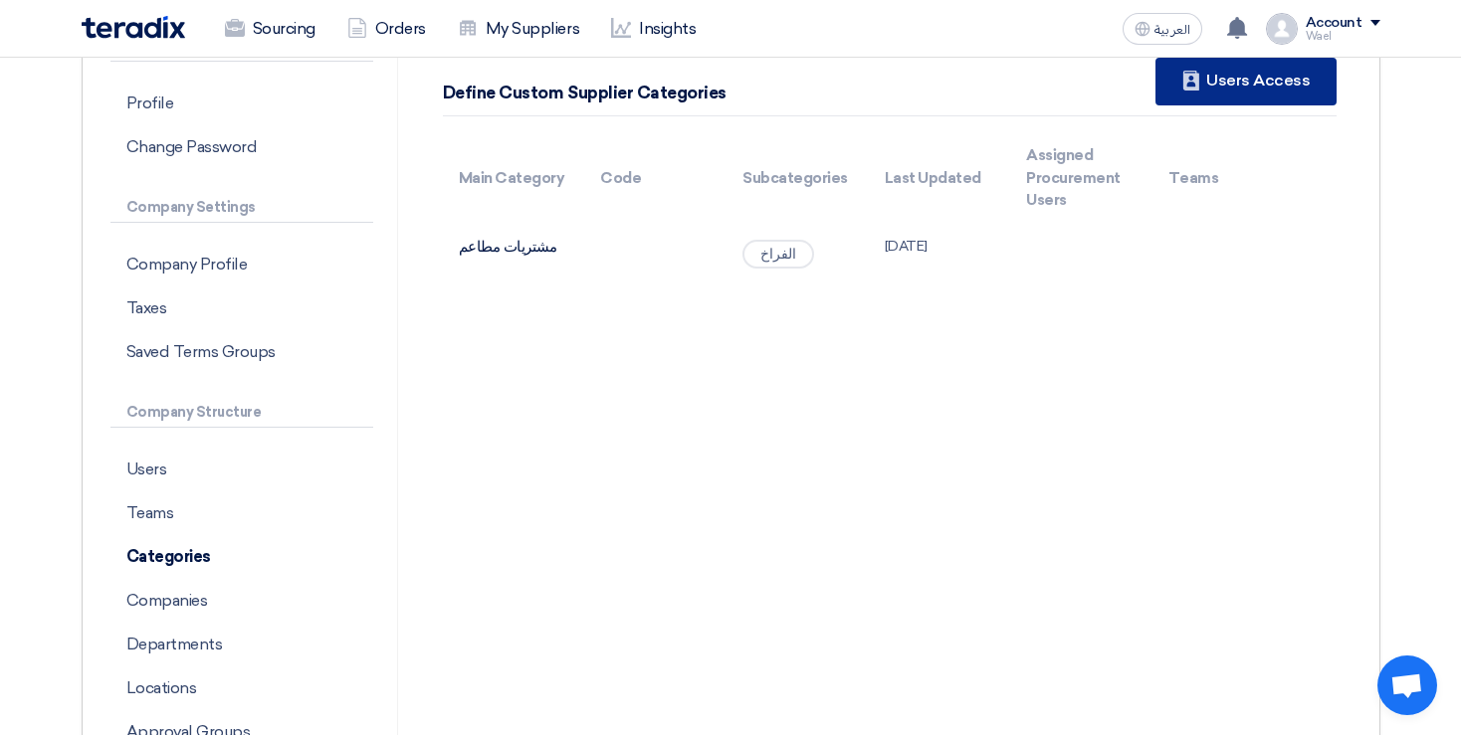
click at [1270, 90] on div "New Supplier Users Access" at bounding box center [1245, 82] width 180 height 48
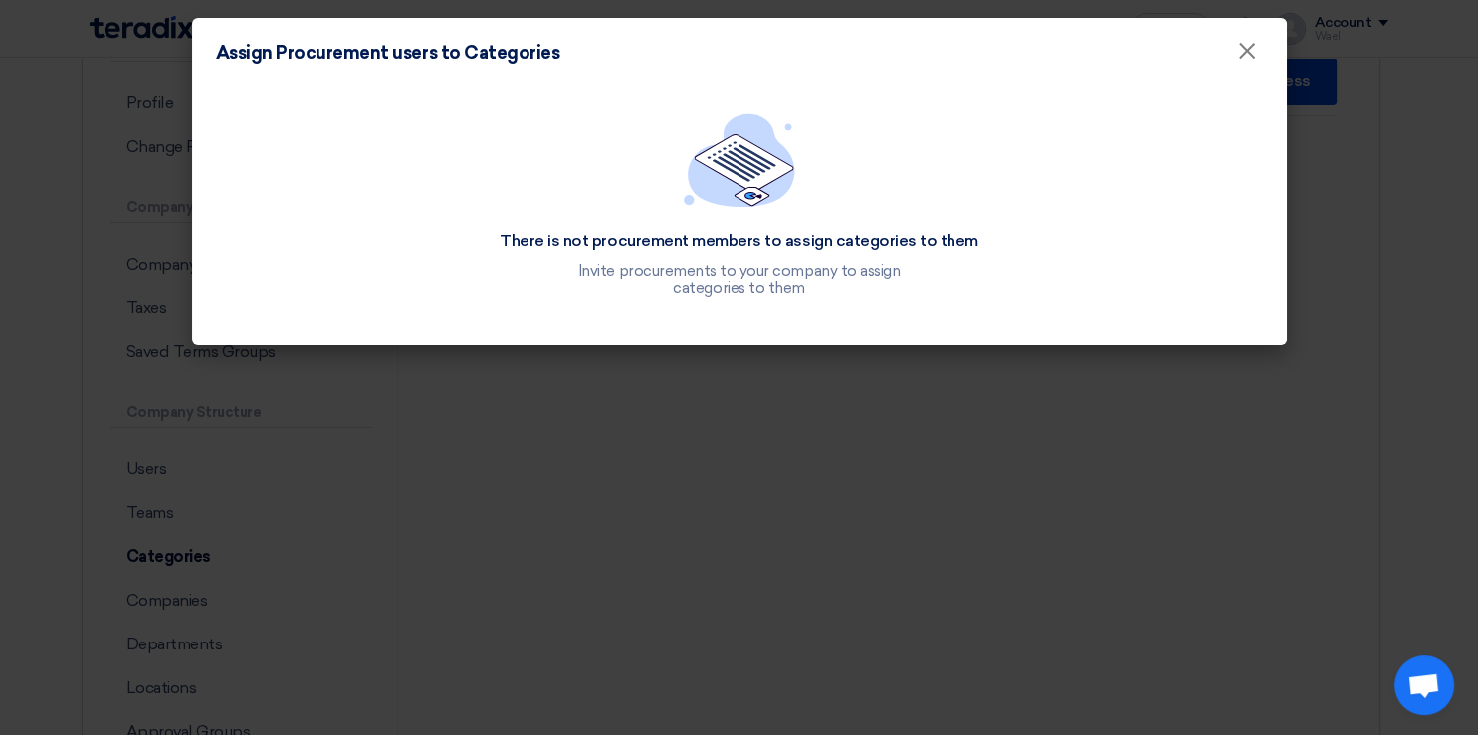
click at [678, 444] on modal-container "Assign Procurement users to Categories × There is not procurement members to as…" at bounding box center [739, 367] width 1478 height 735
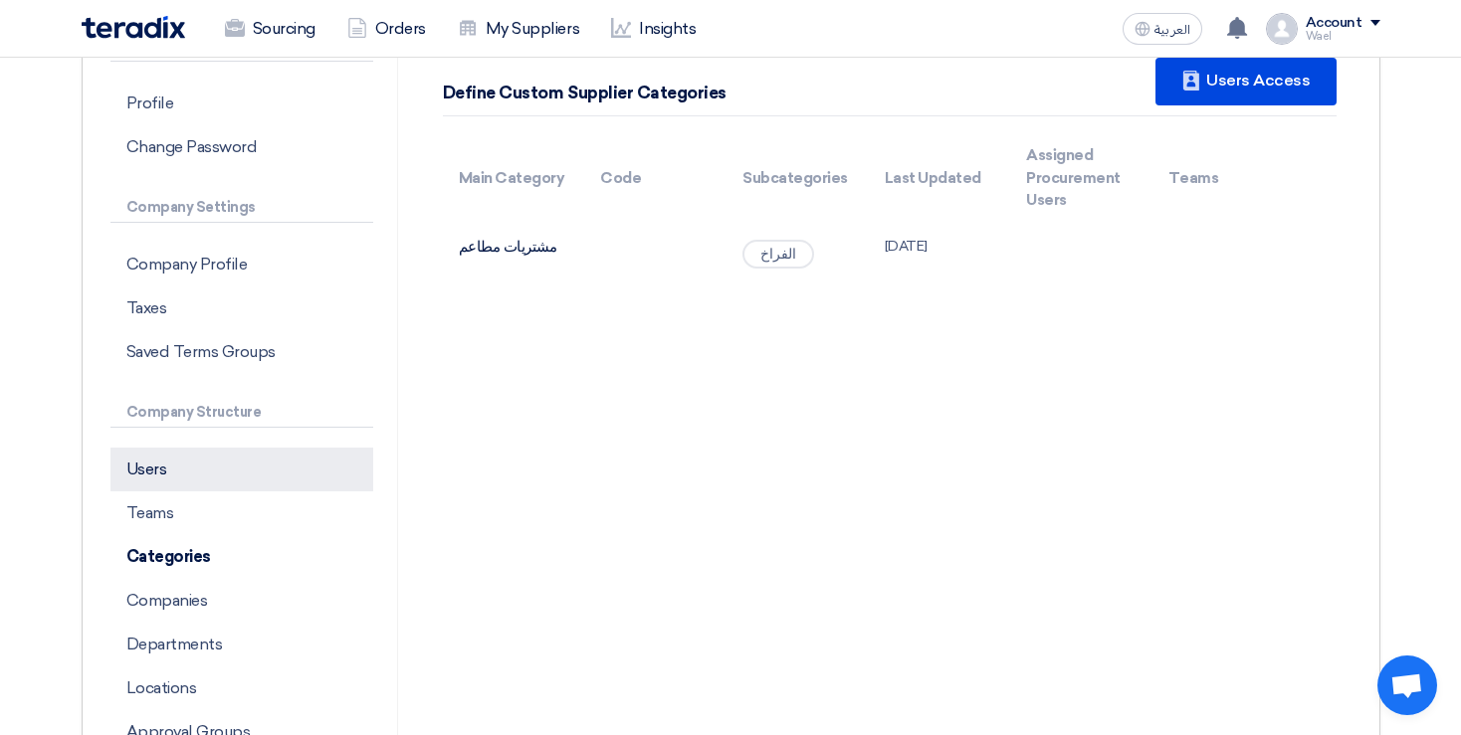
click at [233, 464] on p "Users" at bounding box center [241, 470] width 263 height 44
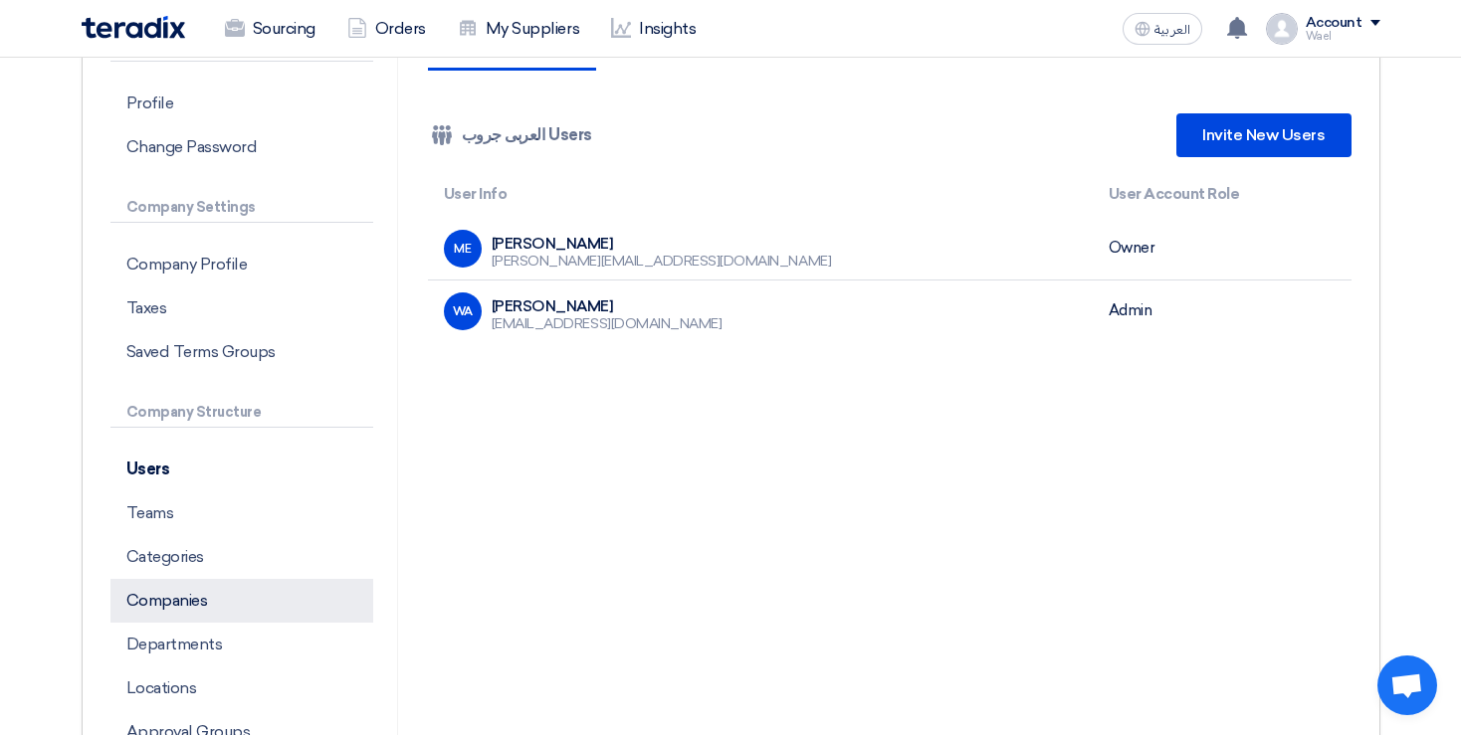
click at [197, 614] on p "Companies" at bounding box center [241, 601] width 263 height 44
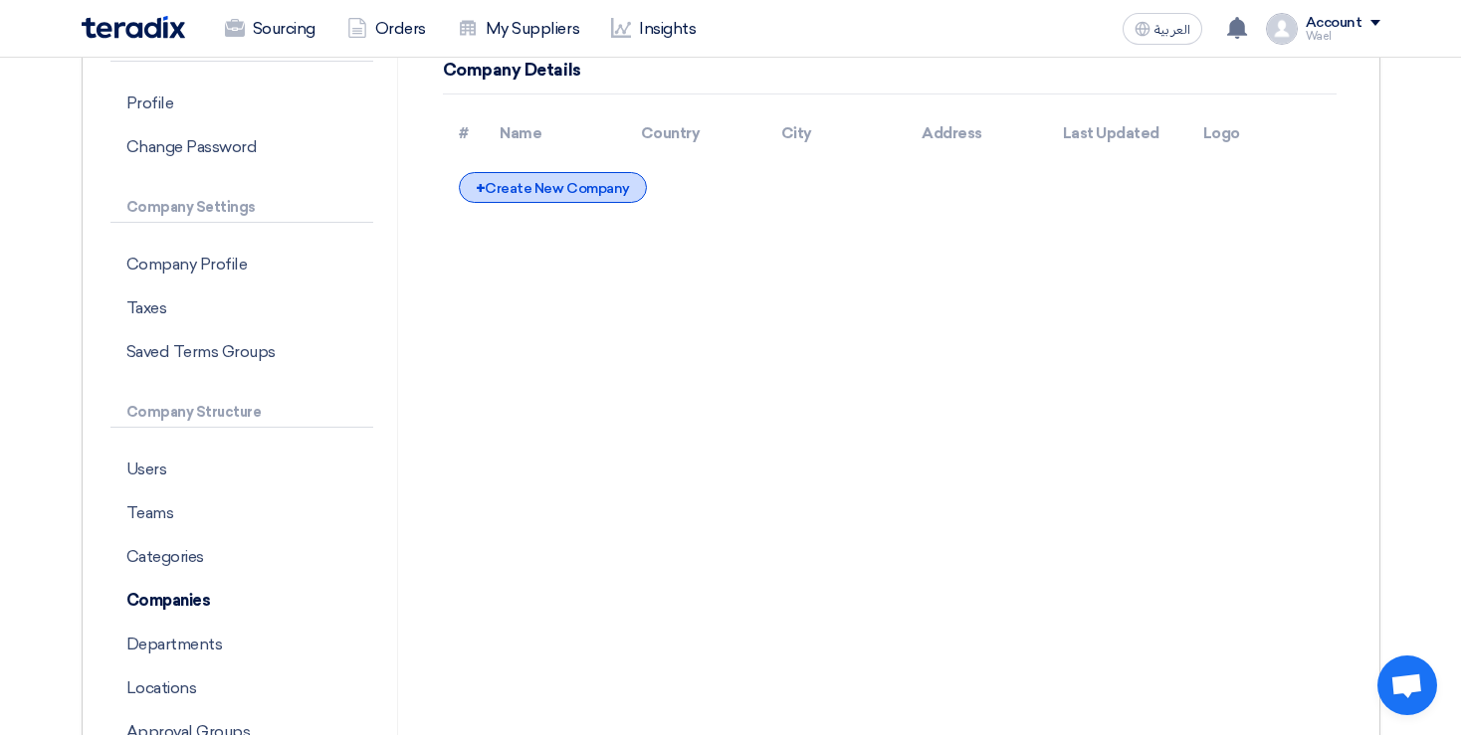
click at [603, 181] on div "+ Create New Company" at bounding box center [553, 187] width 188 height 31
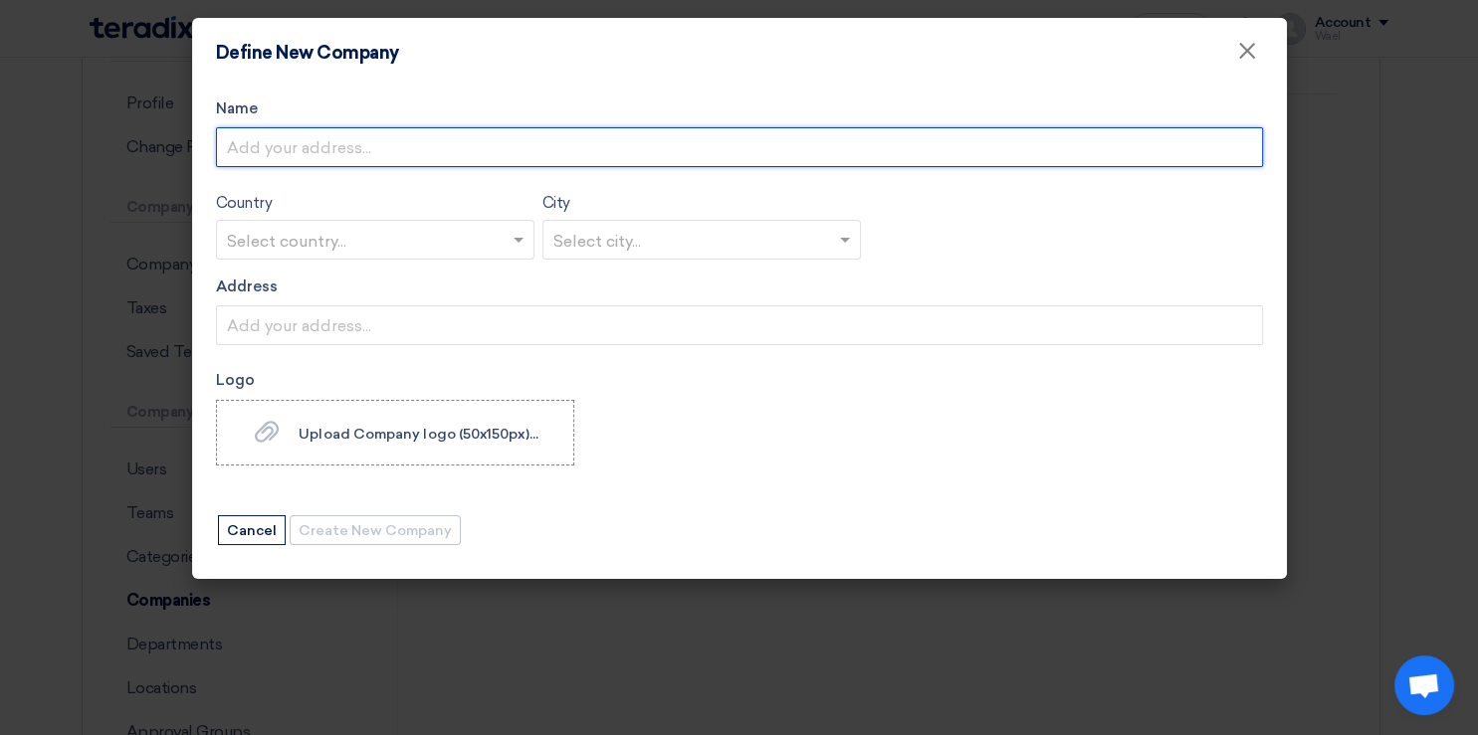
click at [619, 160] on input "Name" at bounding box center [739, 147] width 1047 height 40
type input "h"
type input "العربي المتحده للاستثمار الصناعى و التجارى"
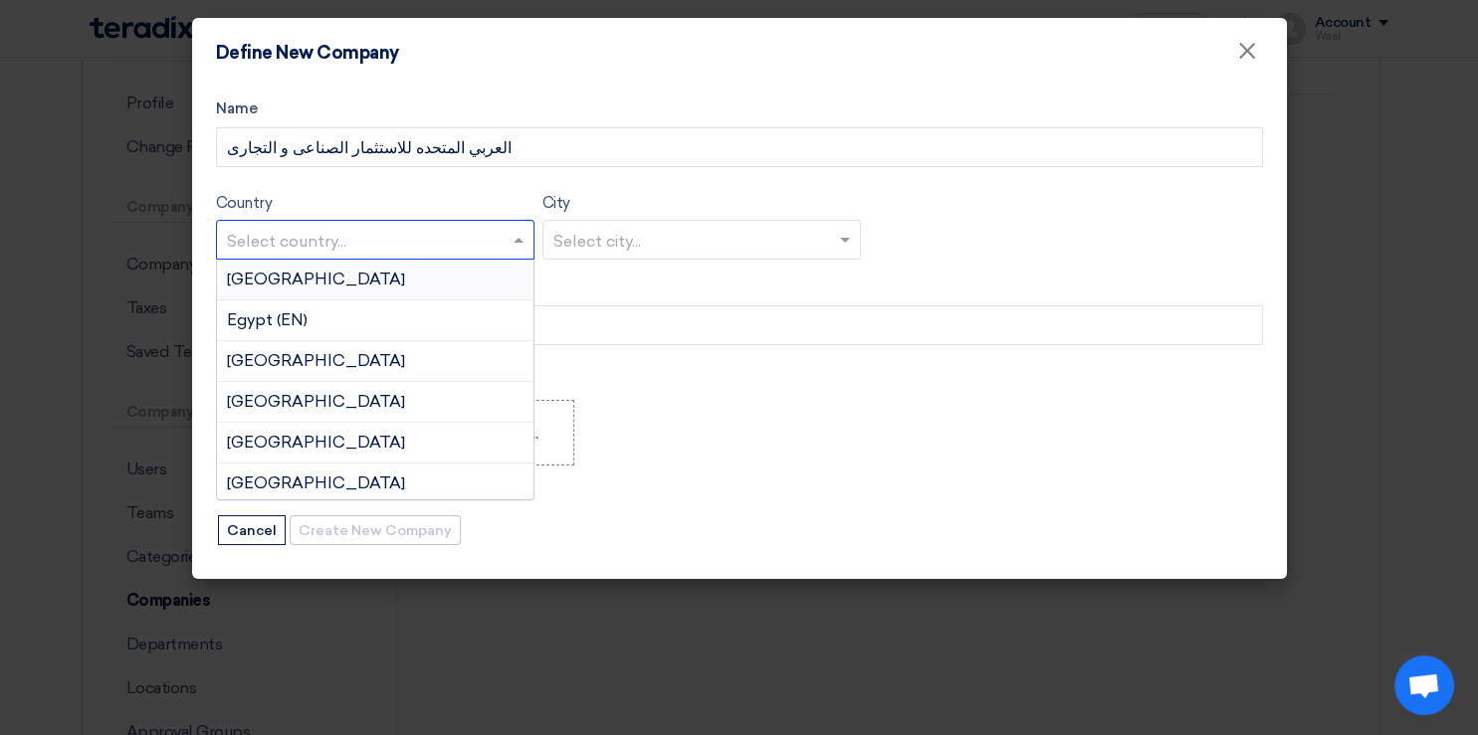
click at [374, 234] on input "text" at bounding box center [365, 241] width 277 height 33
click at [352, 313] on div "Egypt (EN)" at bounding box center [375, 321] width 316 height 41
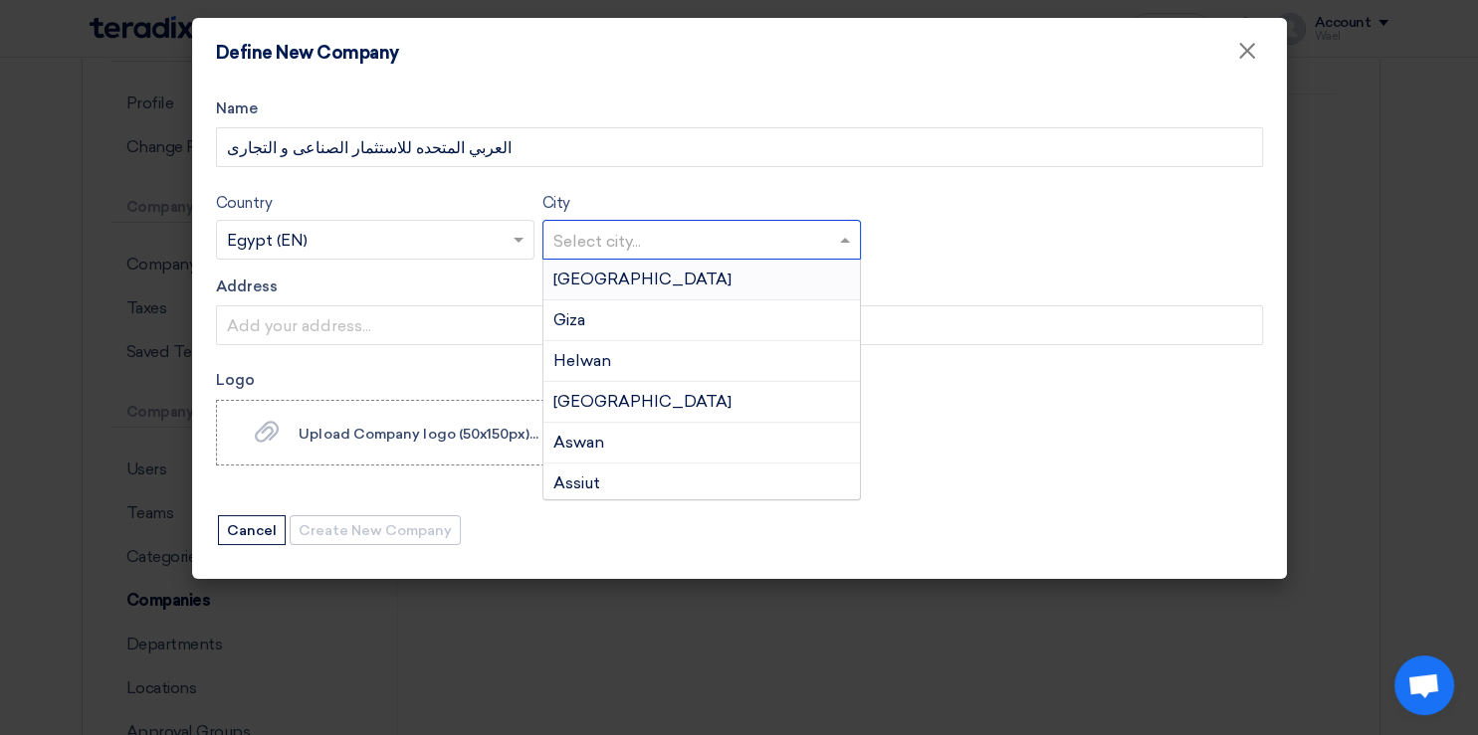
click at [745, 222] on div "Select city..." at bounding box center [701, 240] width 318 height 40
click at [612, 293] on div "[GEOGRAPHIC_DATA]" at bounding box center [701, 280] width 316 height 41
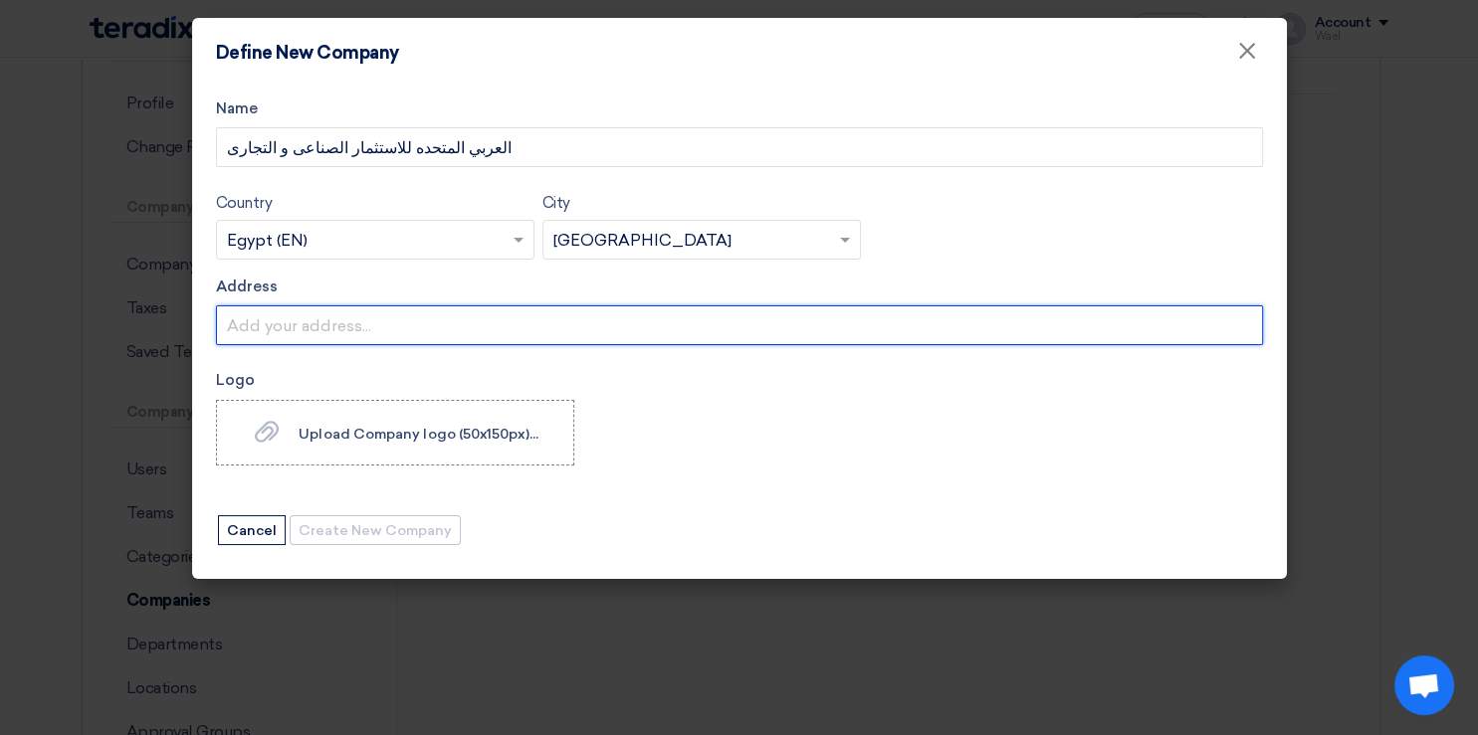
click at [527, 339] on input "Address" at bounding box center [739, 325] width 1047 height 40
type input "[DEMOGRAPHIC_DATA]"
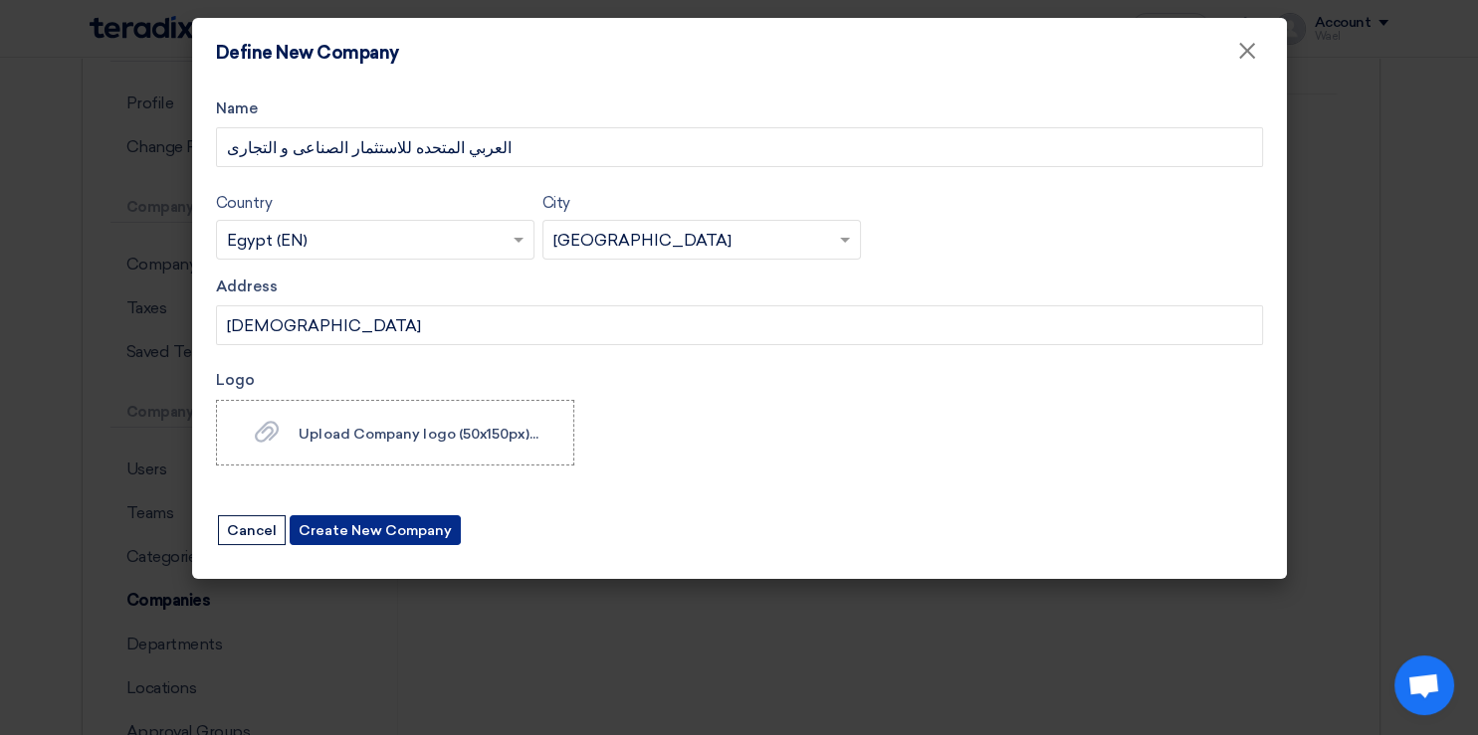
click at [377, 525] on button "Create New Company" at bounding box center [375, 530] width 171 height 30
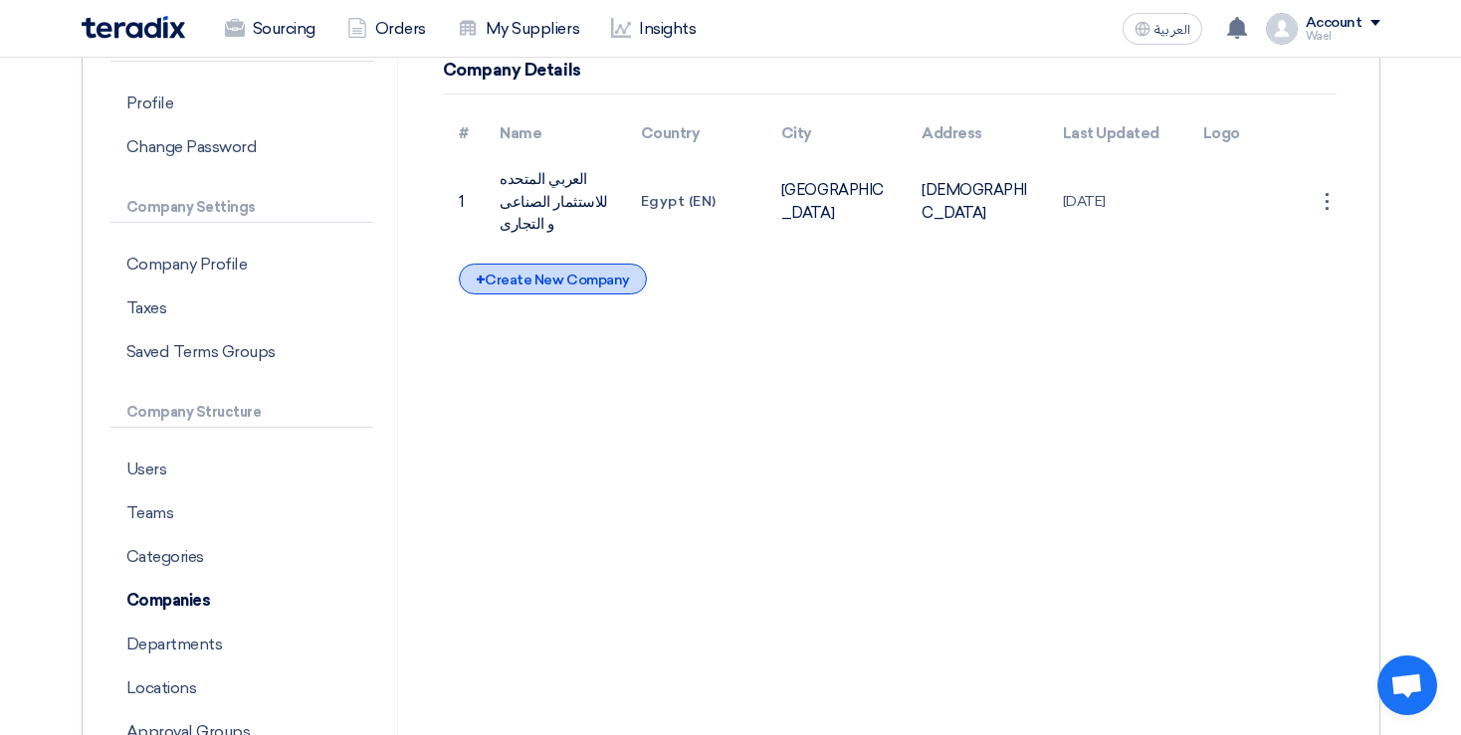
click at [517, 264] on div "+ Create New Company" at bounding box center [553, 279] width 188 height 31
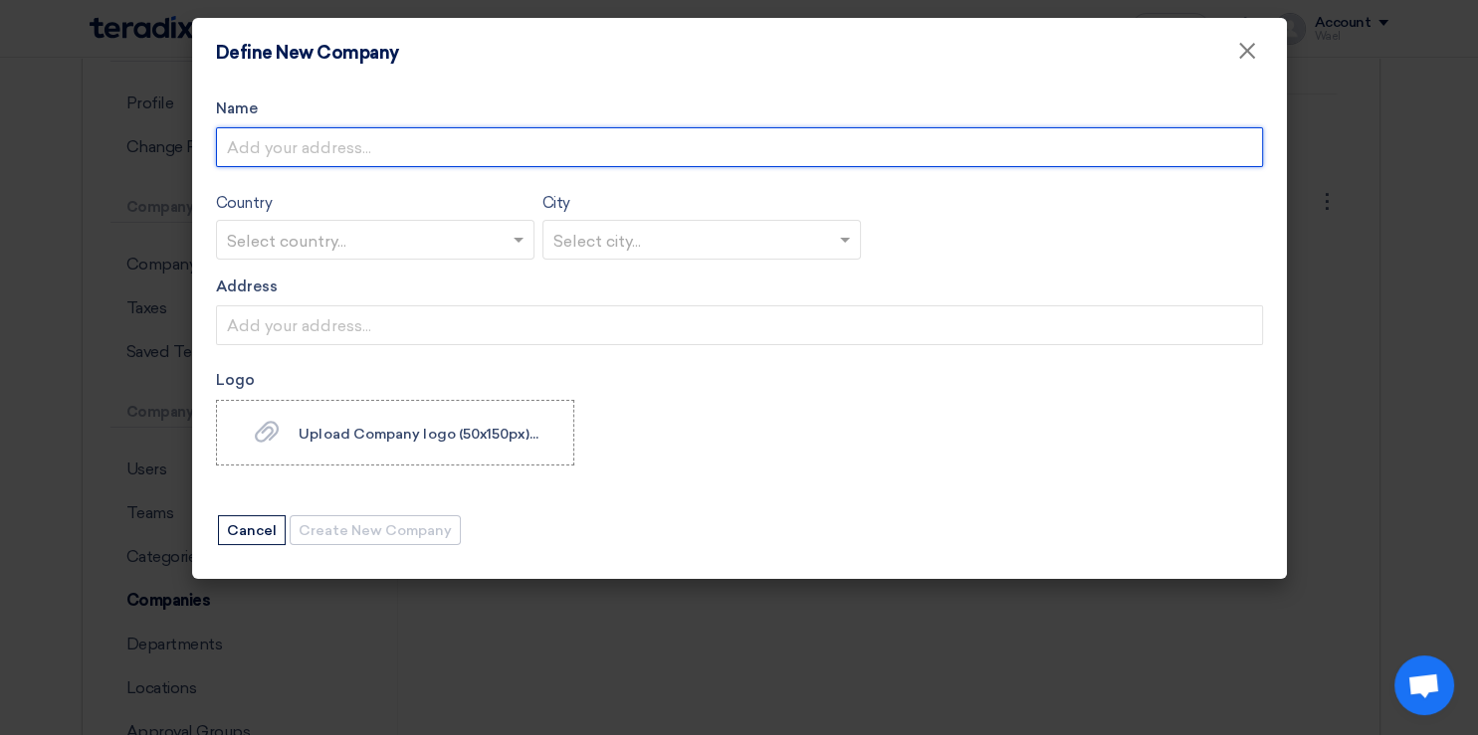
click at [495, 160] on input "Name" at bounding box center [739, 147] width 1047 height 40
type input "ا"
type input "العربي لصناعة الاجهزه المنزلية"
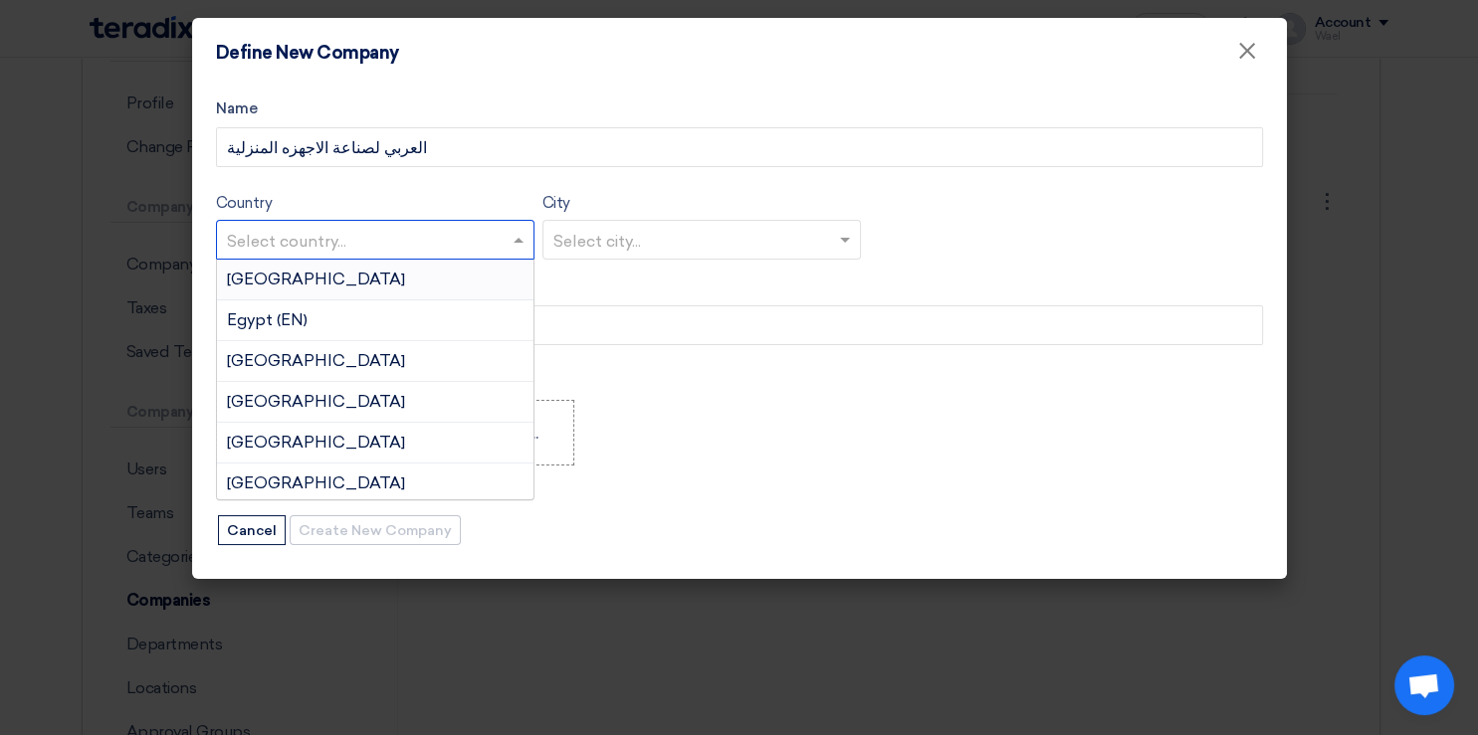
click at [431, 226] on input "text" at bounding box center [365, 241] width 277 height 33
click at [313, 326] on div "Egypt (EN)" at bounding box center [375, 321] width 316 height 41
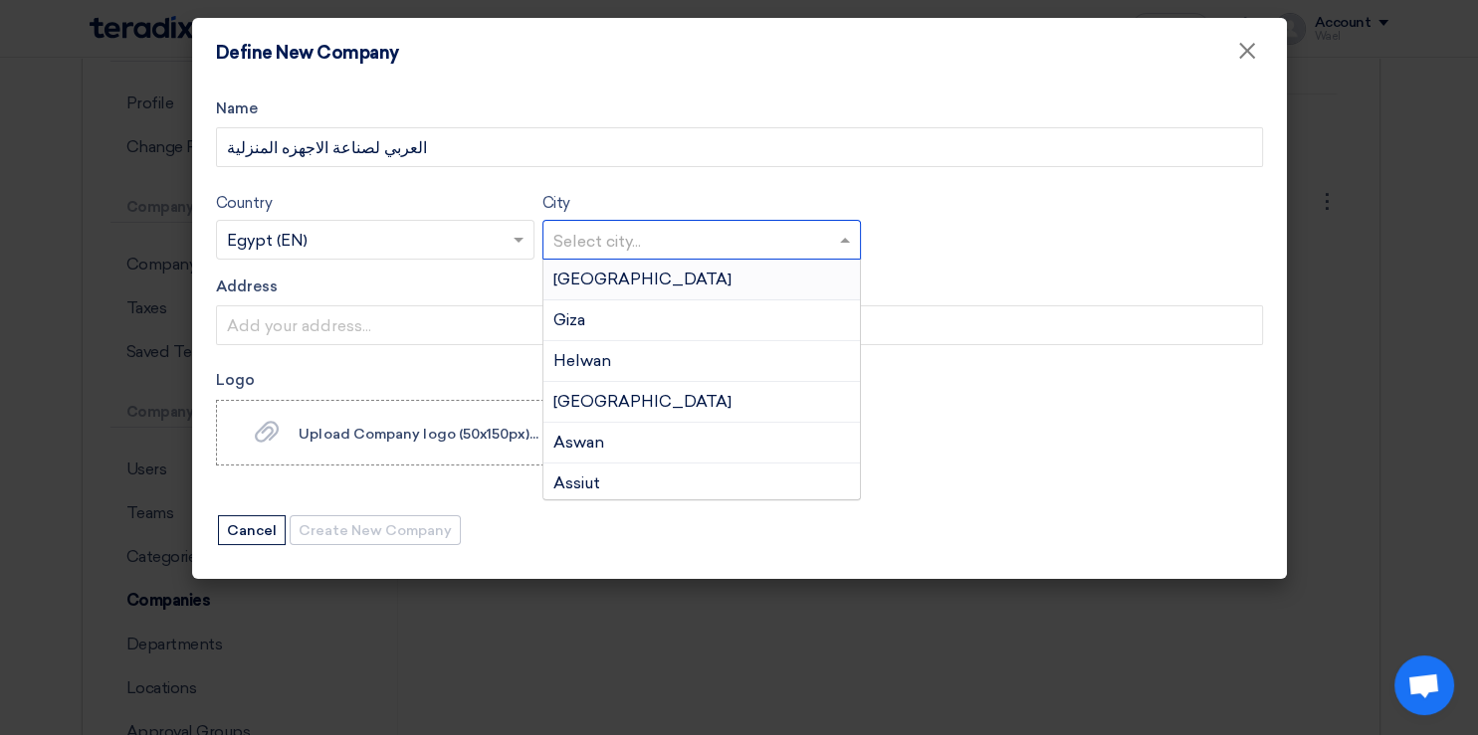
click at [619, 241] on input "text" at bounding box center [691, 241] width 277 height 33
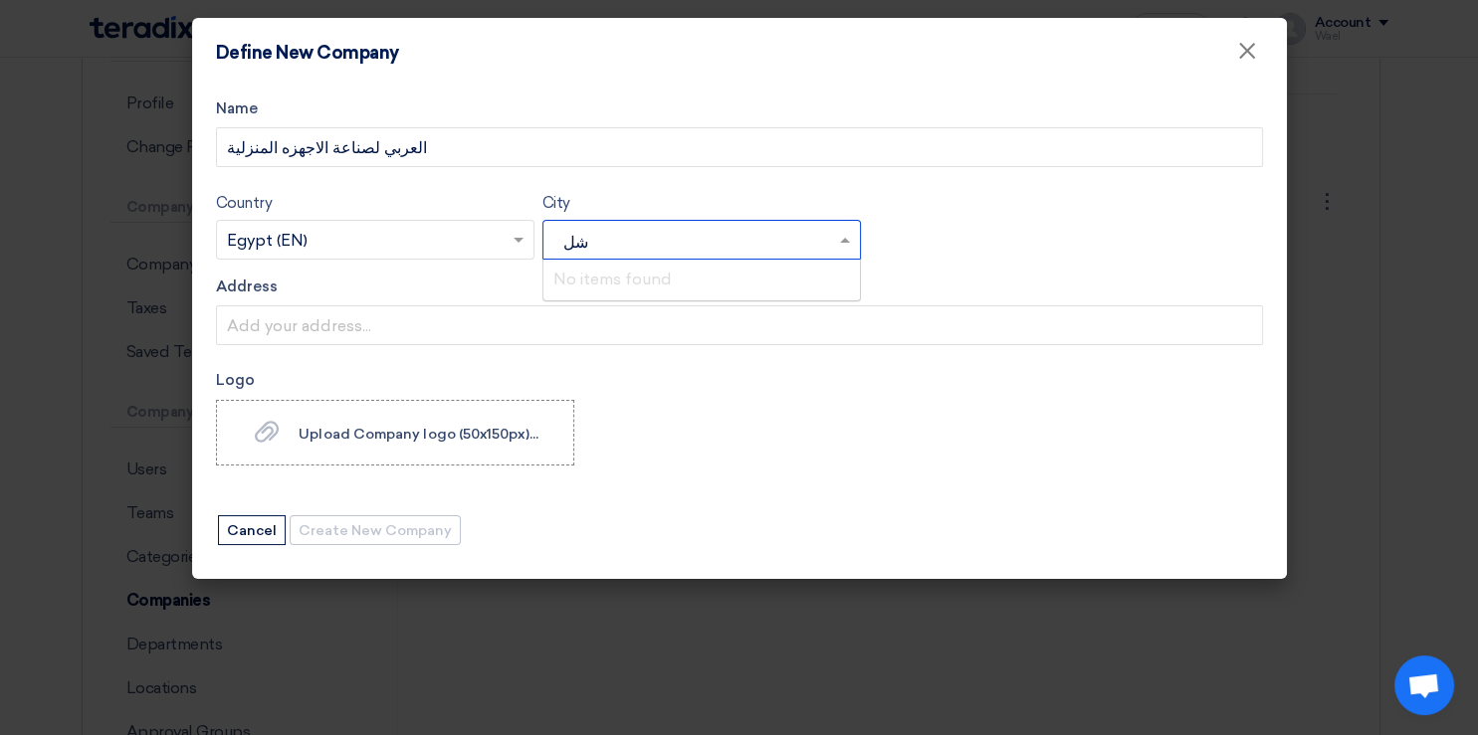
type input "ش"
type input "b"
click at [687, 448] on div "Beni Suef" at bounding box center [701, 443] width 316 height 40
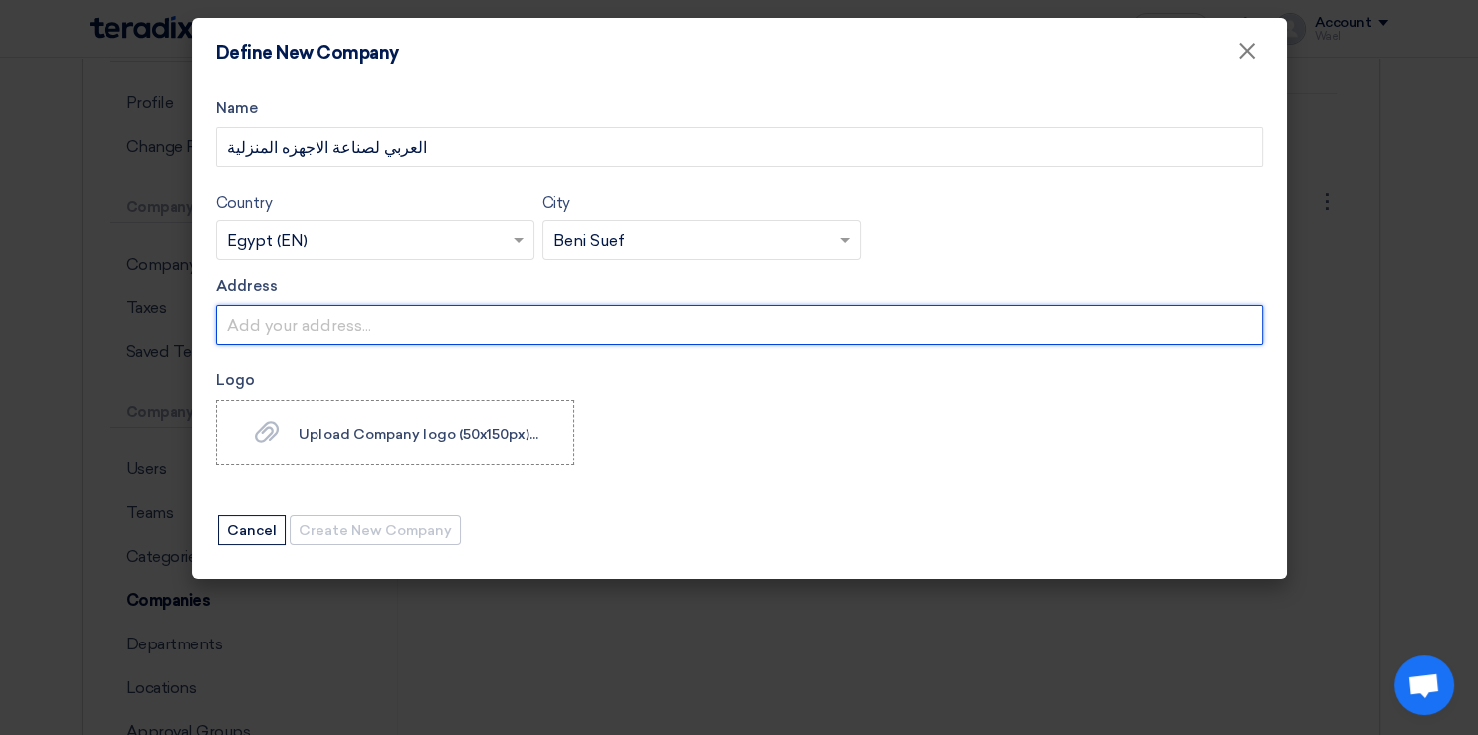
click at [555, 330] on input "Address" at bounding box center [739, 325] width 1047 height 40
type input "[PERSON_NAME]"
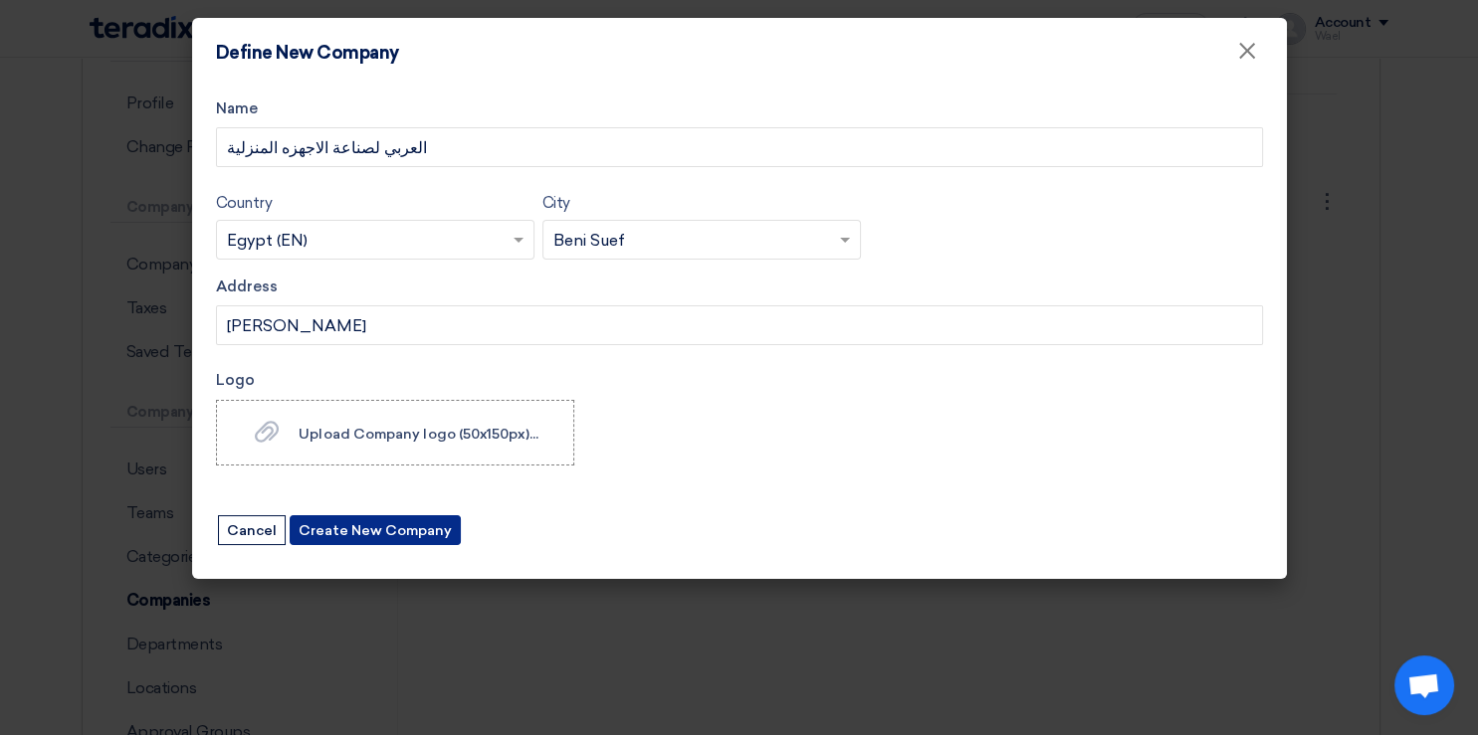
click at [340, 532] on button "Create New Company" at bounding box center [375, 530] width 171 height 30
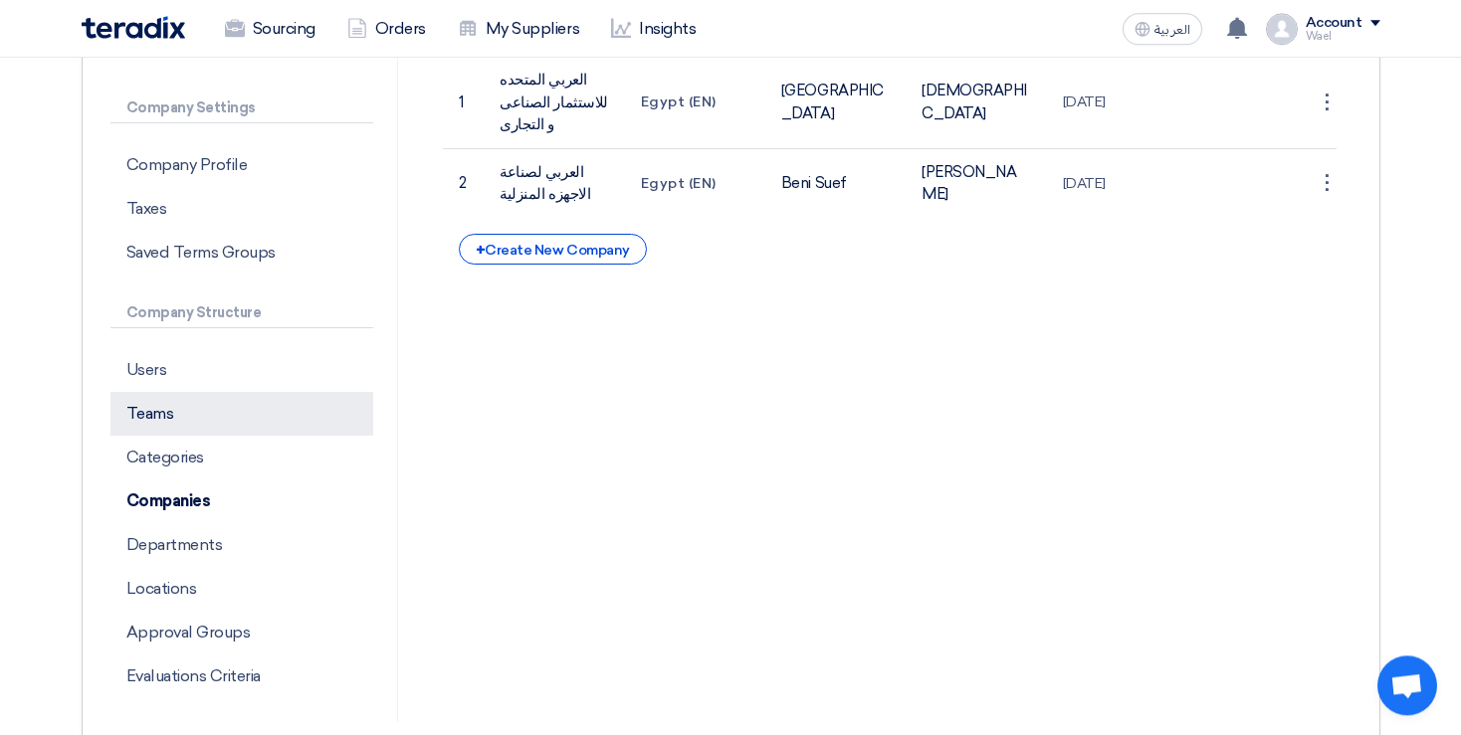
scroll to position [327, 0]
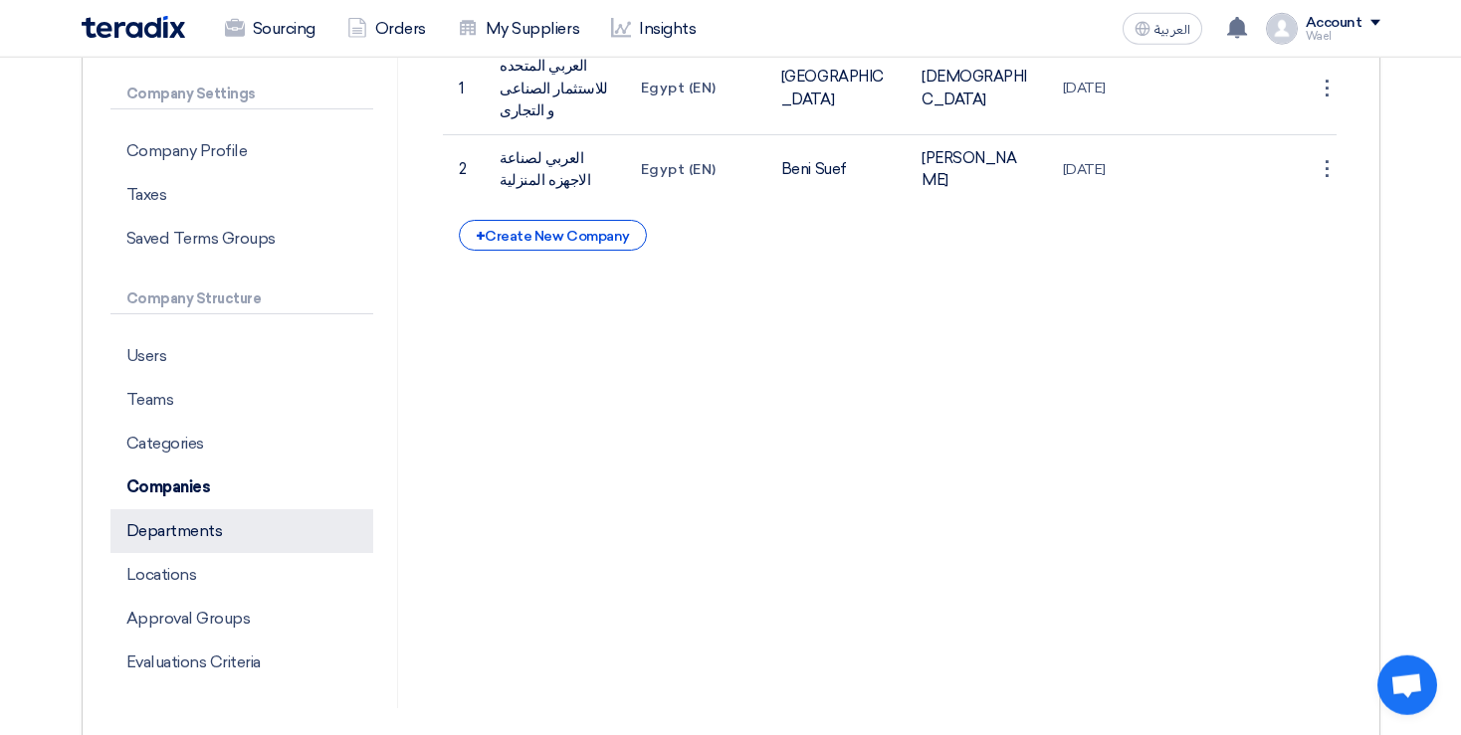
click at [223, 526] on p "Departments" at bounding box center [241, 531] width 263 height 44
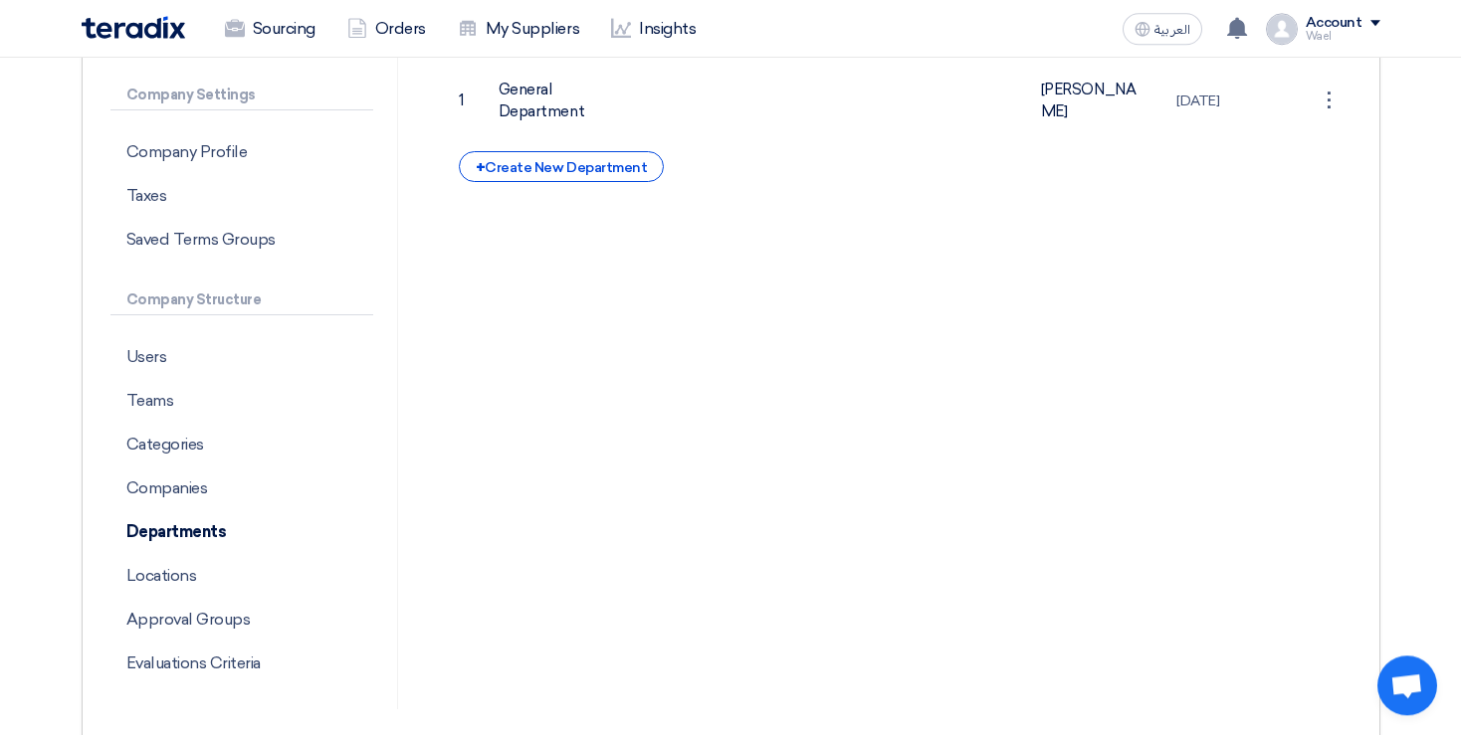
scroll to position [330, 0]
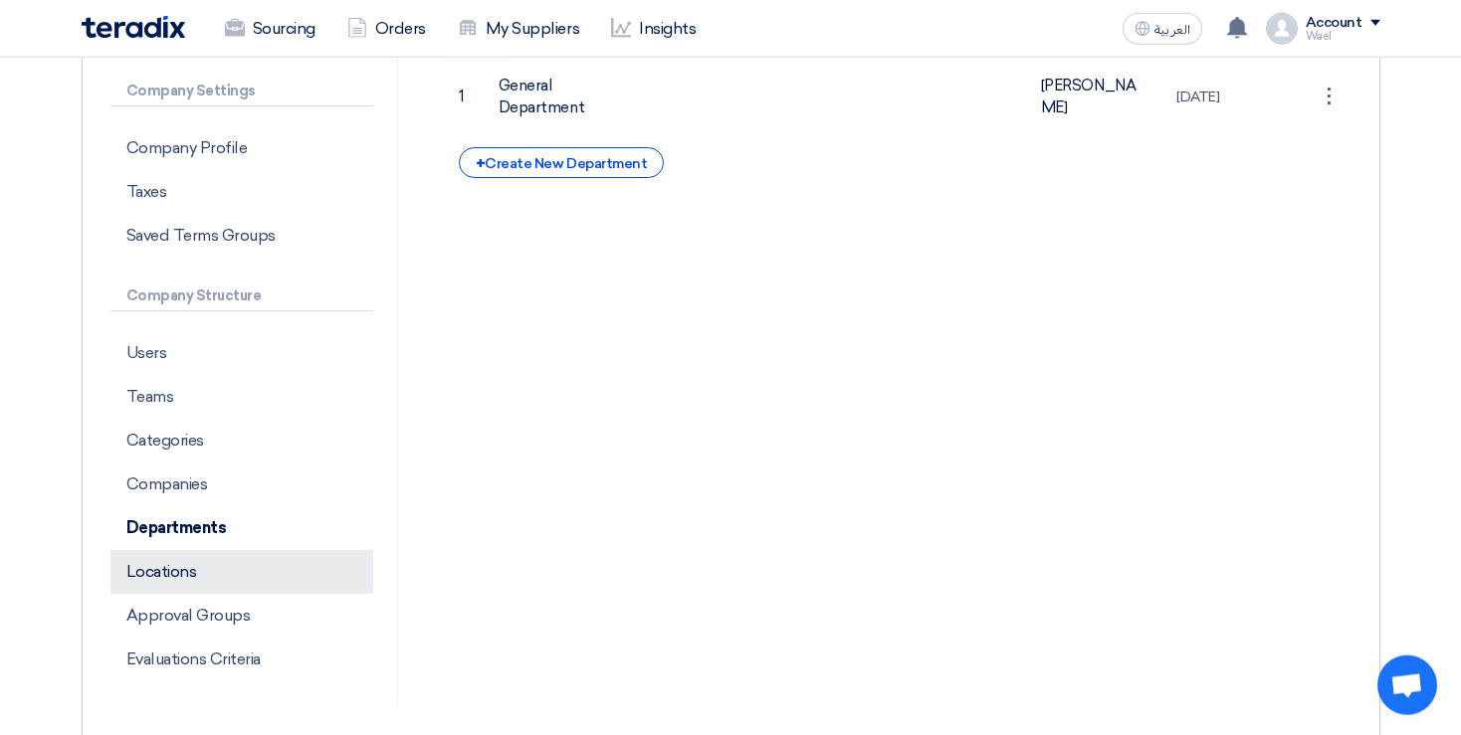
click at [179, 574] on p "Locations" at bounding box center [241, 572] width 263 height 44
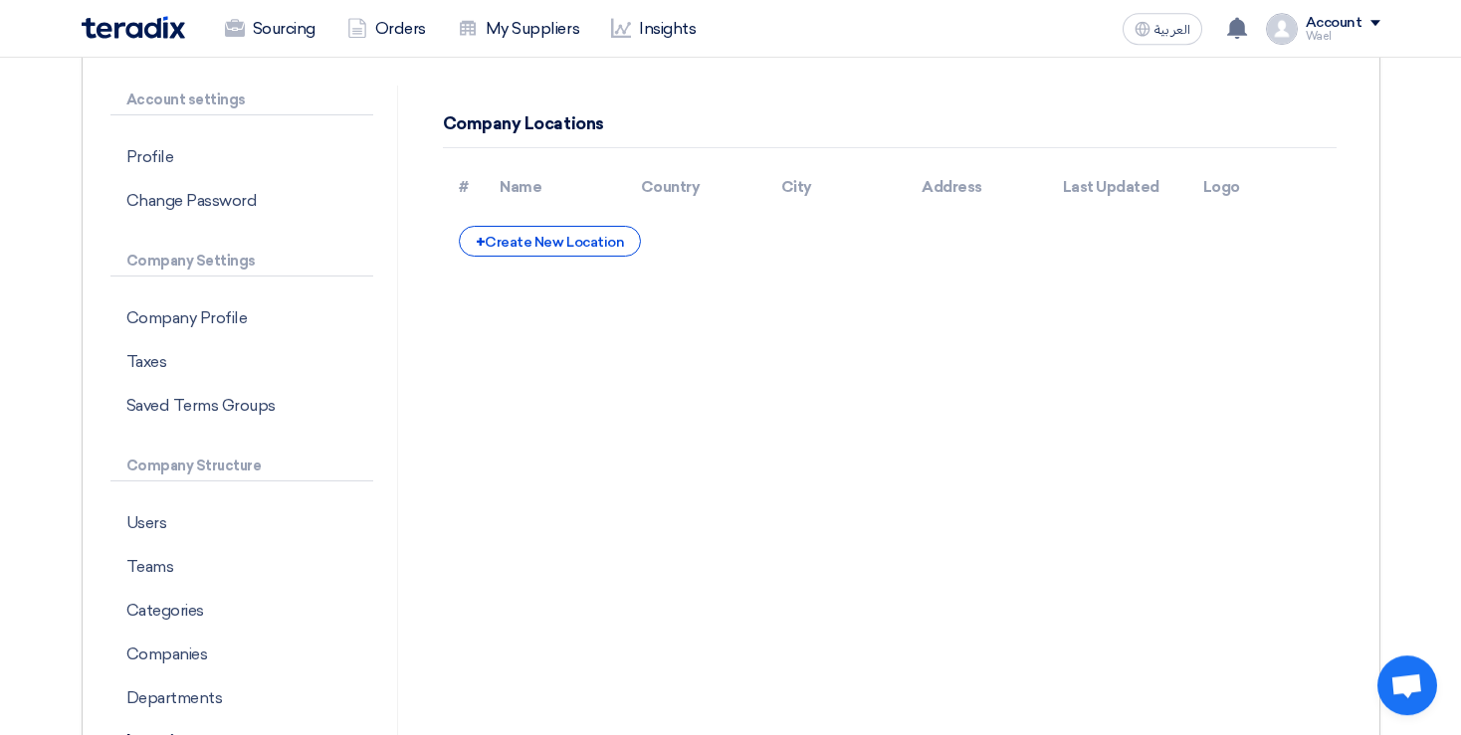
scroll to position [159, 0]
click at [555, 254] on div "+ Create New Location" at bounding box center [550, 242] width 182 height 31
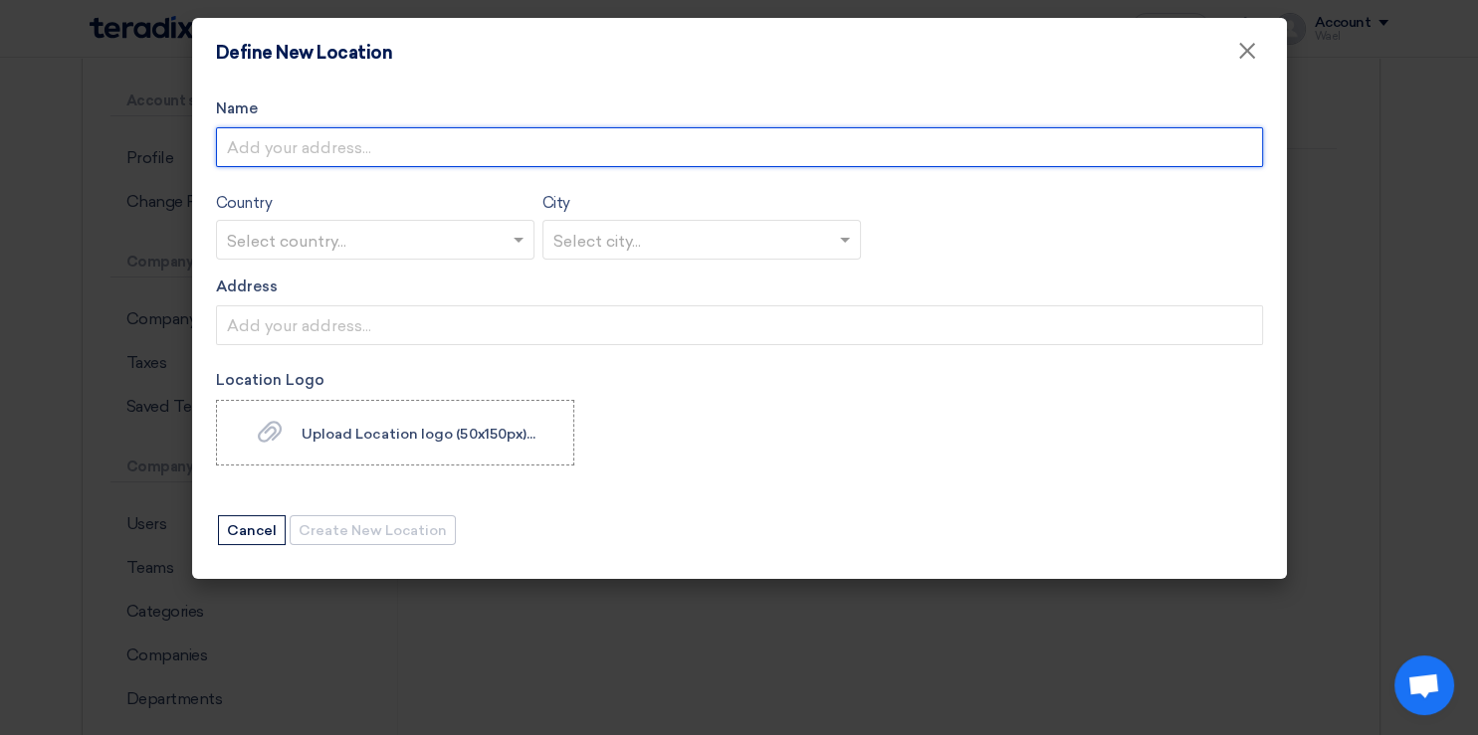
click at [430, 157] on input "Name" at bounding box center [739, 147] width 1047 height 40
type input "ا"
type input "قويسنا"
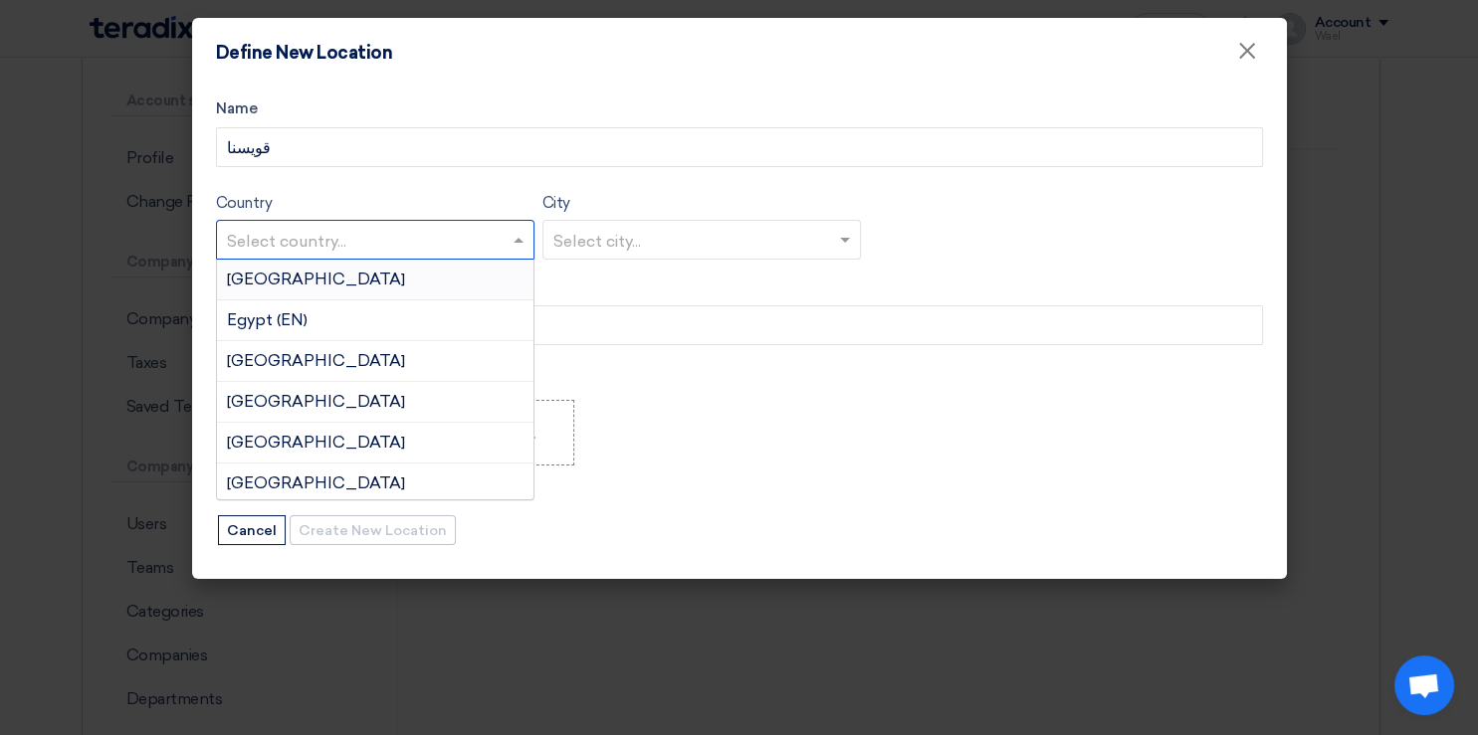
click at [471, 231] on input "text" at bounding box center [365, 241] width 277 height 33
click at [357, 308] on div "Egypt (EN)" at bounding box center [375, 321] width 316 height 41
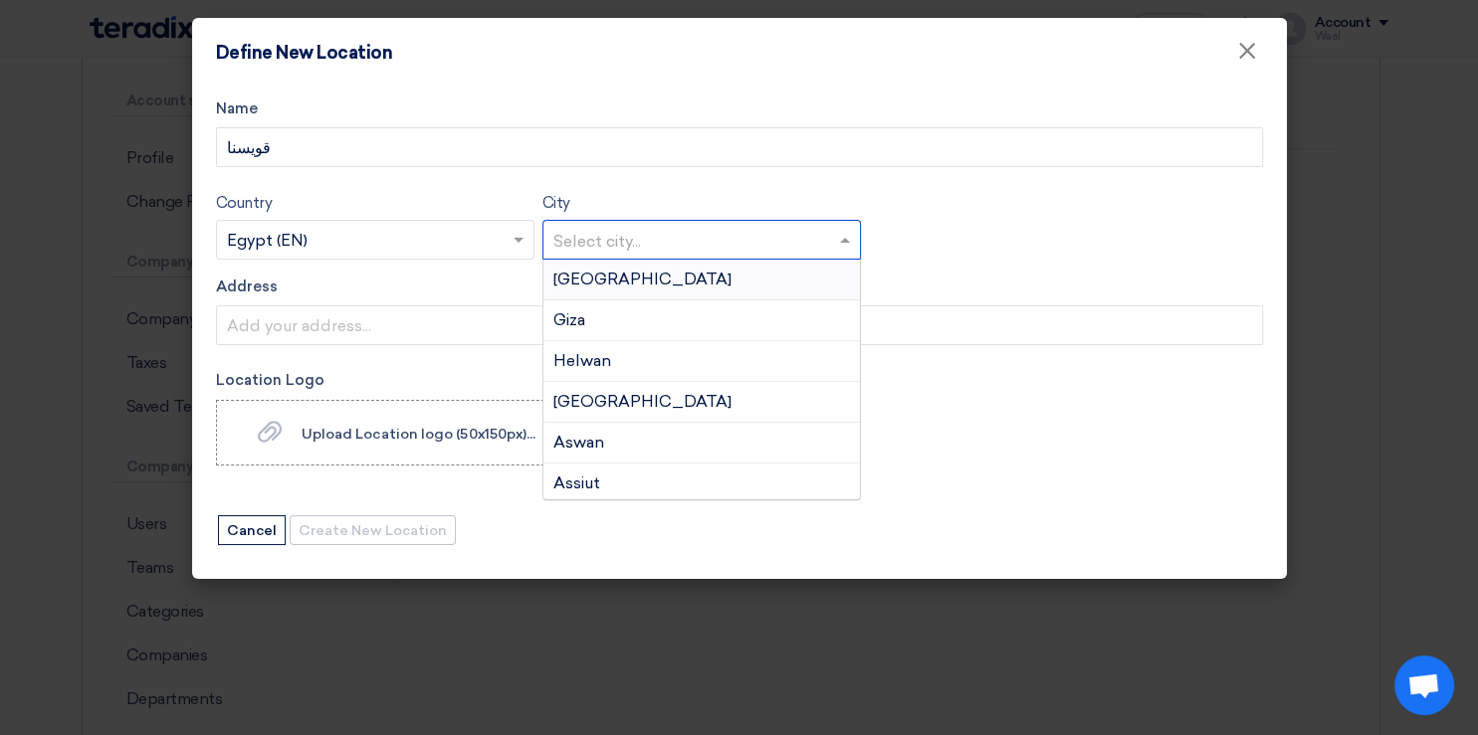
click at [619, 240] on input "text" at bounding box center [691, 241] width 277 height 33
type input "ة"
type input "m"
click at [609, 370] on div "Monufia" at bounding box center [701, 361] width 316 height 41
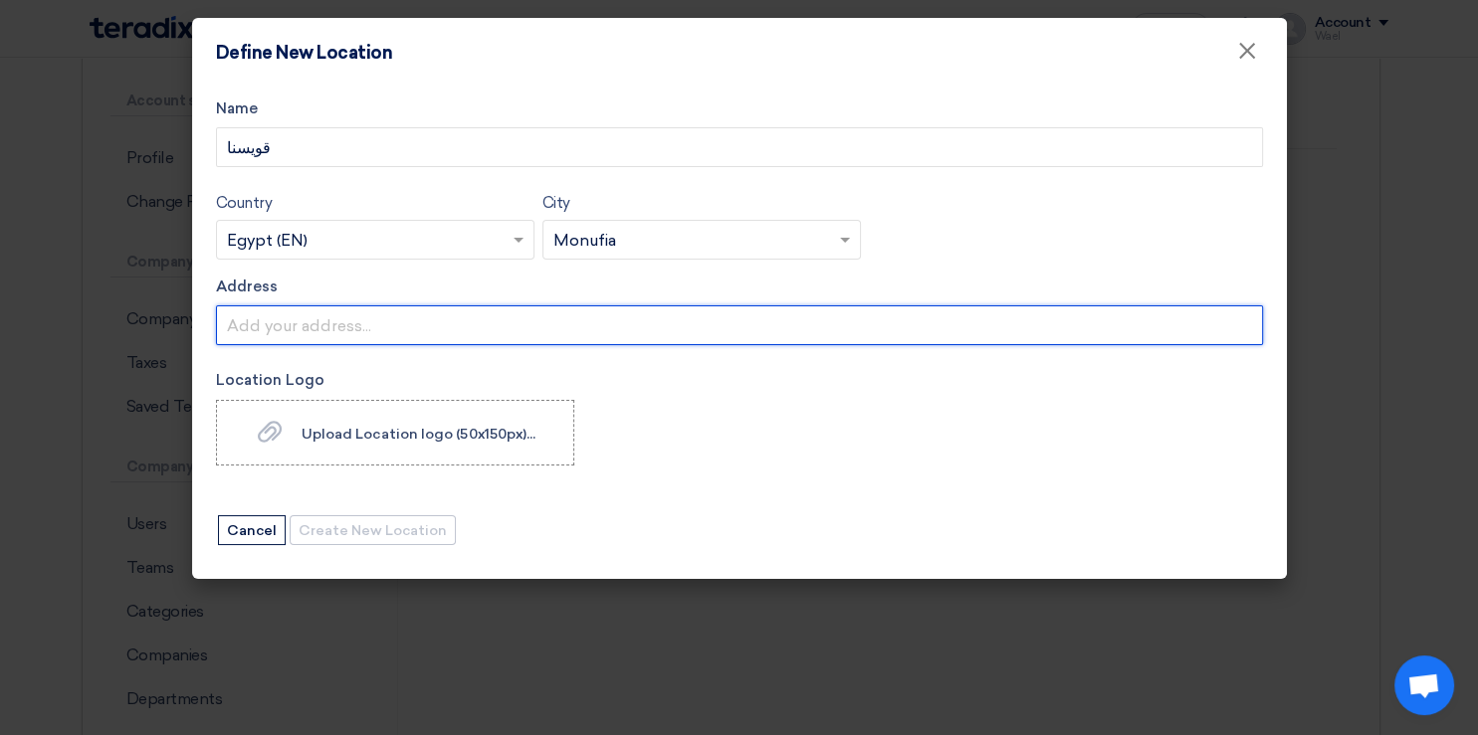
click at [543, 320] on input "Address" at bounding box center [739, 325] width 1047 height 40
type input "المنطقه الصناعيه -كفور الرمل"
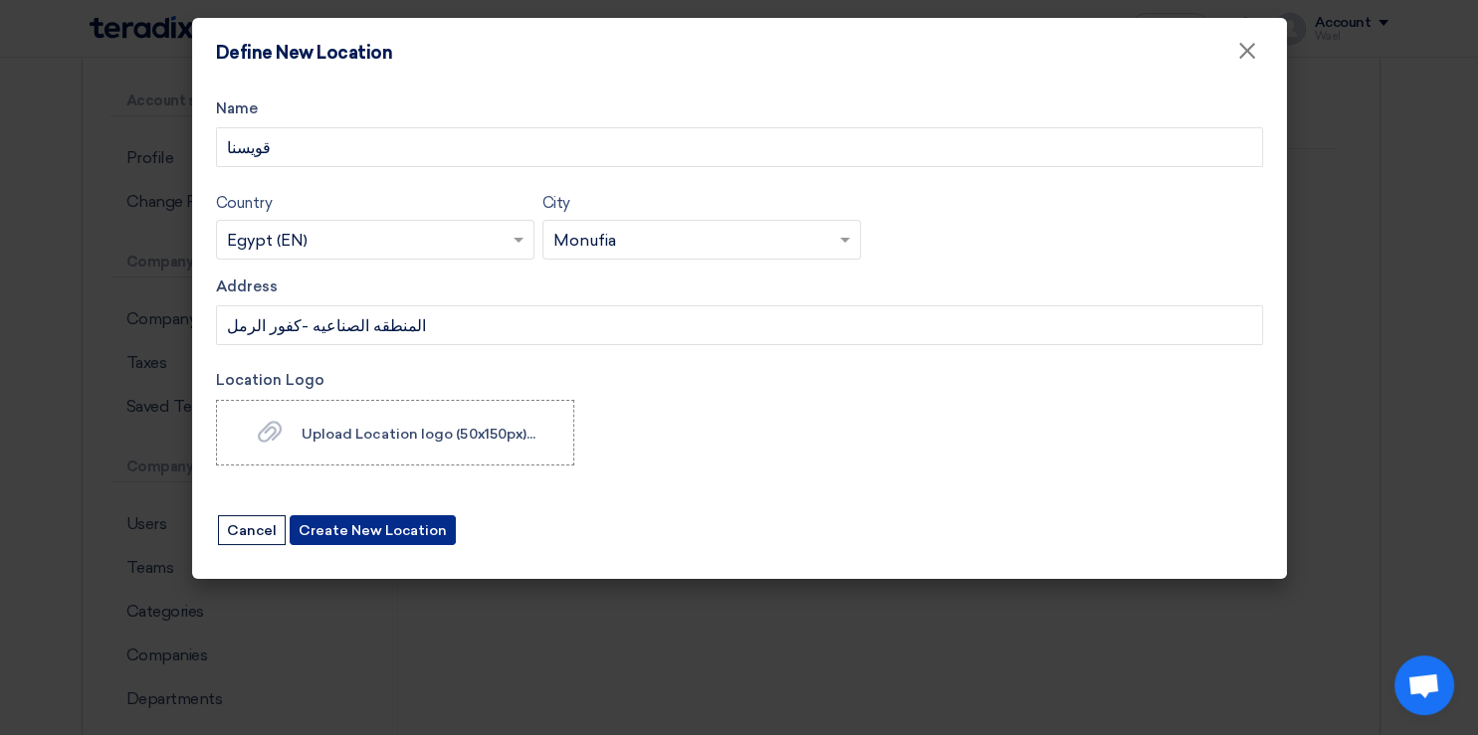
click at [386, 537] on button "Create New Location" at bounding box center [373, 530] width 166 height 30
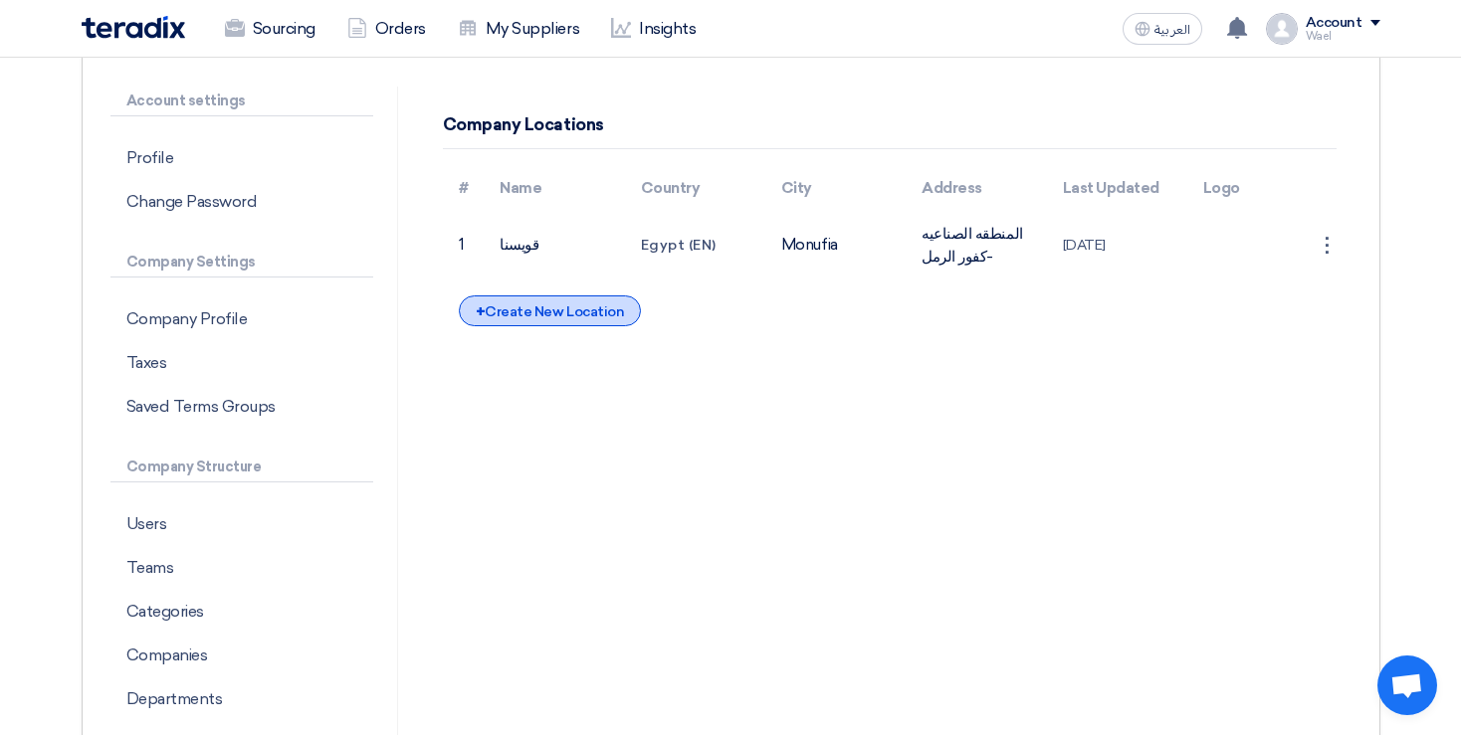
click at [565, 312] on div "+ Create New Location" at bounding box center [550, 311] width 182 height 31
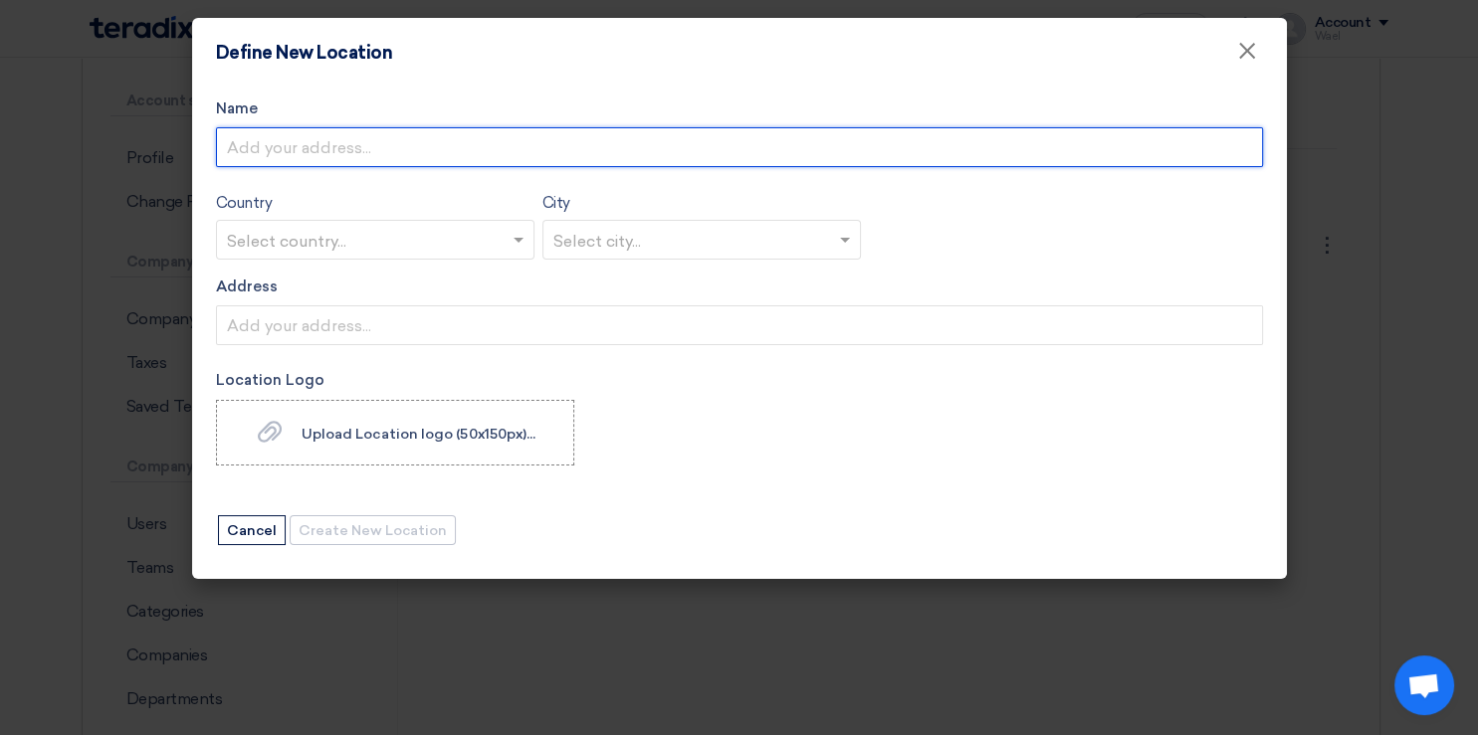
click at [396, 148] on input "Name" at bounding box center [739, 147] width 1047 height 40
type input "بنها"
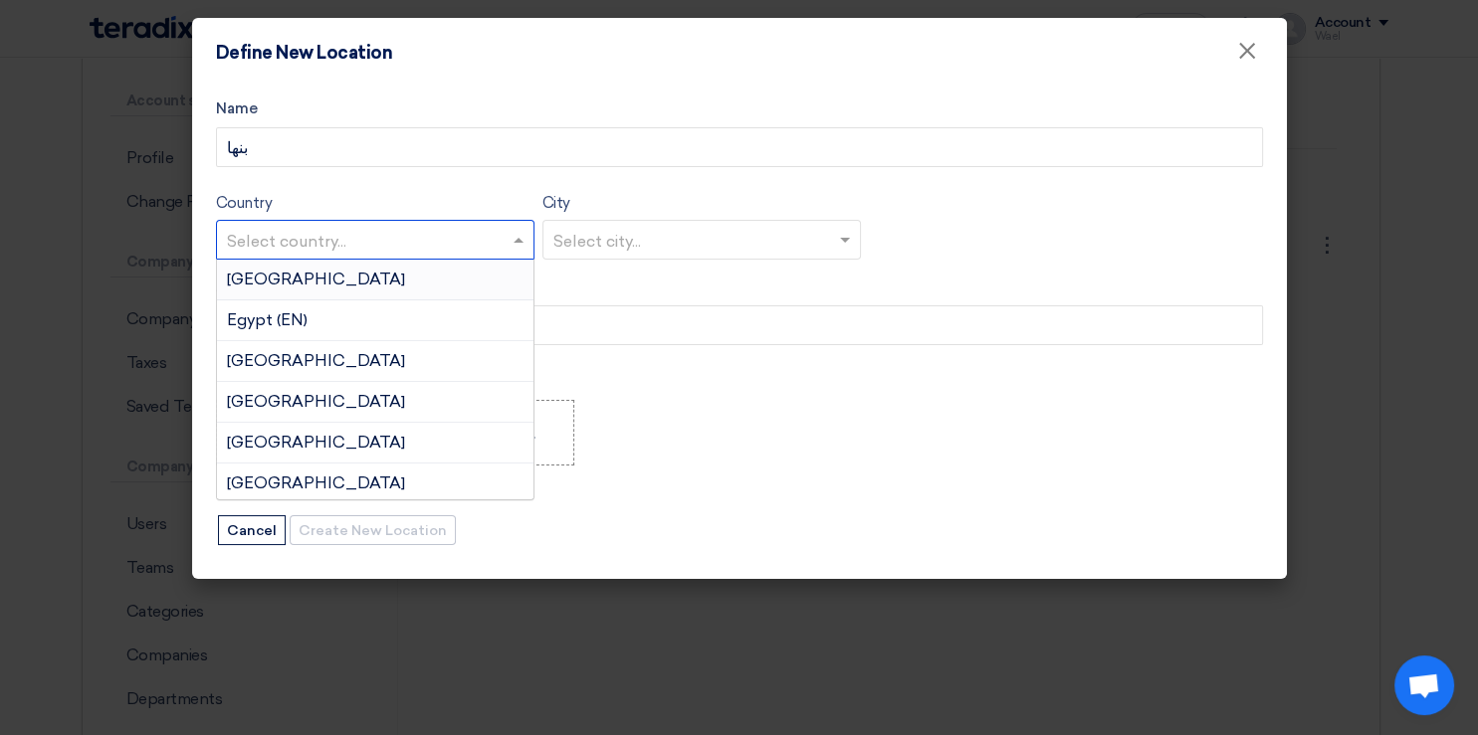
click at [469, 230] on input "text" at bounding box center [365, 241] width 277 height 33
click at [299, 333] on div "Egypt (EN)" at bounding box center [375, 321] width 316 height 41
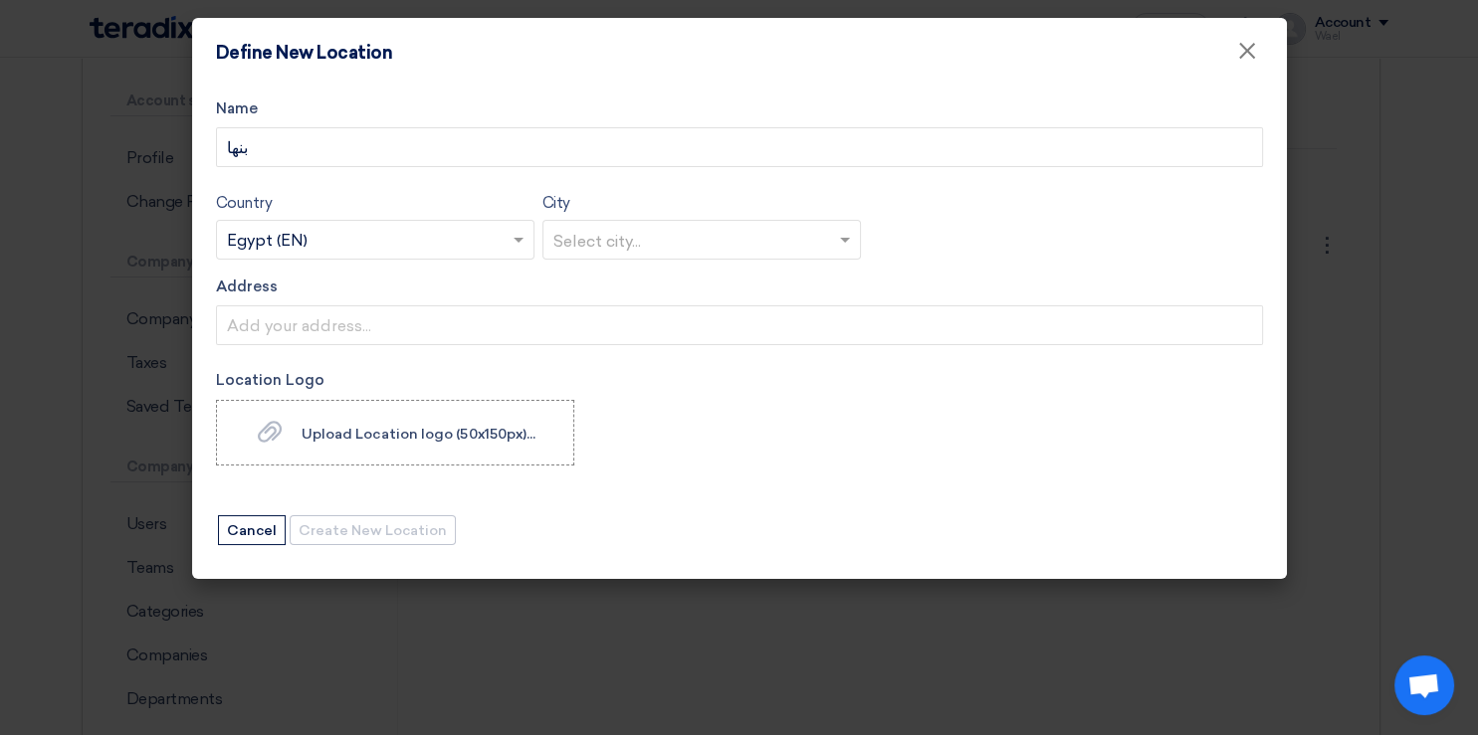
click at [680, 241] on input "text" at bounding box center [691, 241] width 277 height 33
type input "ل"
type input "b"
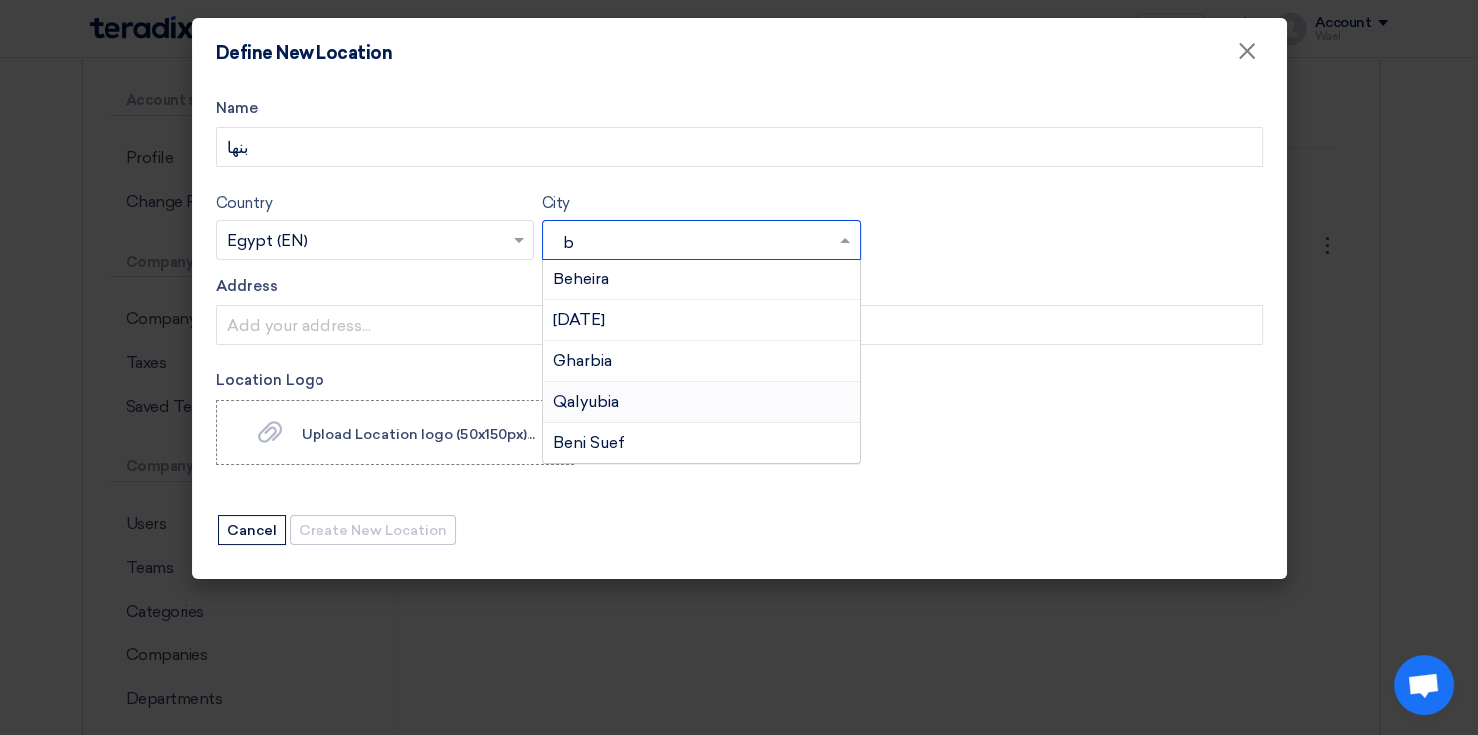
click at [614, 399] on span "Qalyubia" at bounding box center [586, 401] width 66 height 19
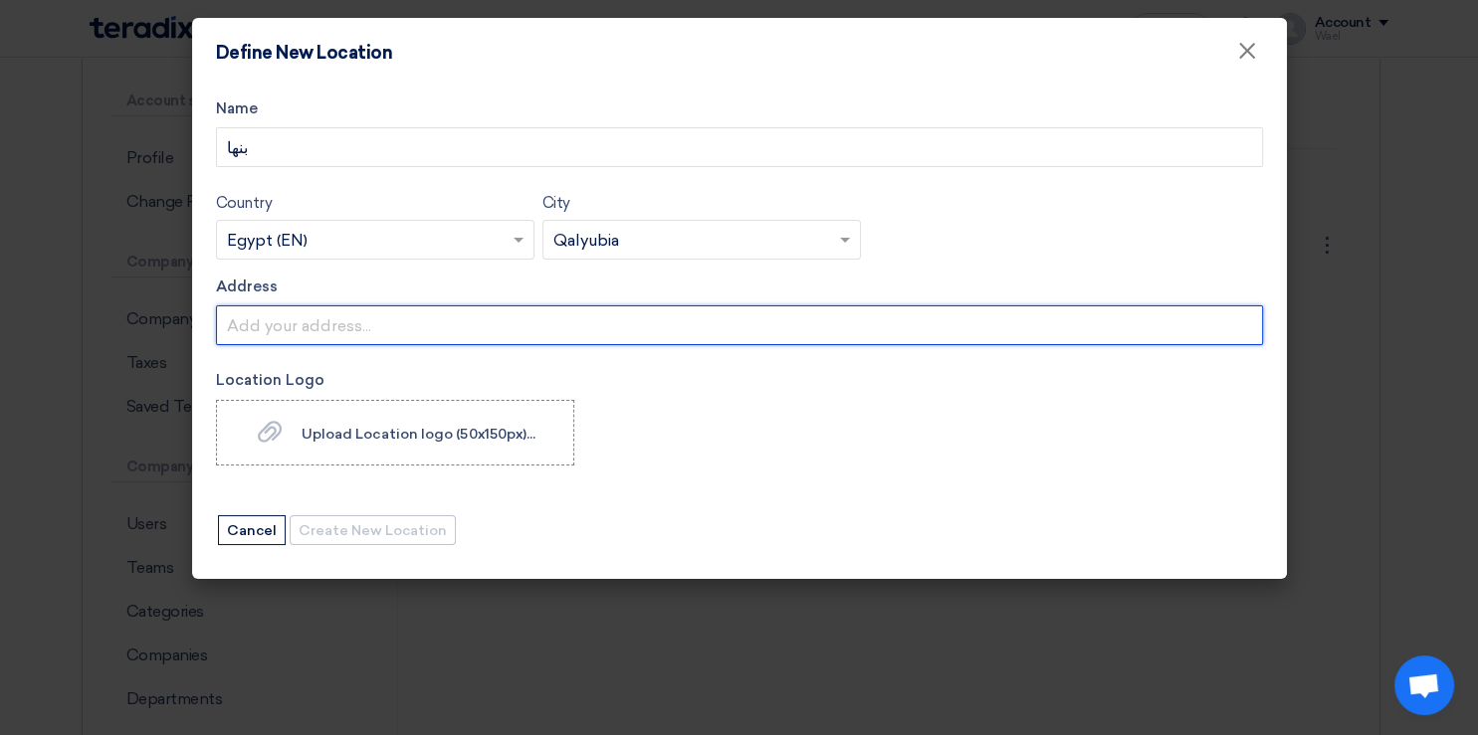
click at [515, 308] on input "Address" at bounding box center [739, 325] width 1047 height 40
type input "الكيلو 47 طريق مصر اسكندريه الزراعى"
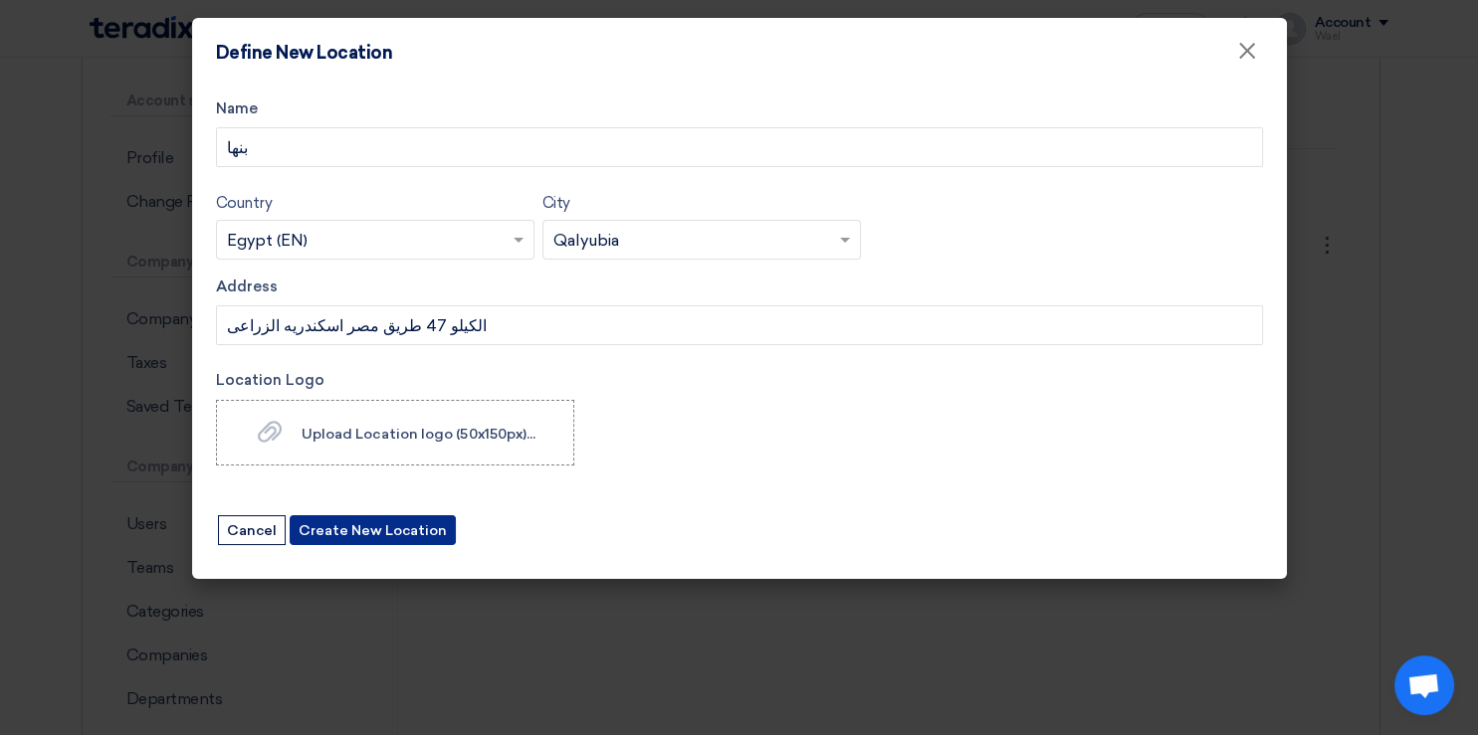
click at [345, 540] on button "Create New Location" at bounding box center [373, 530] width 166 height 30
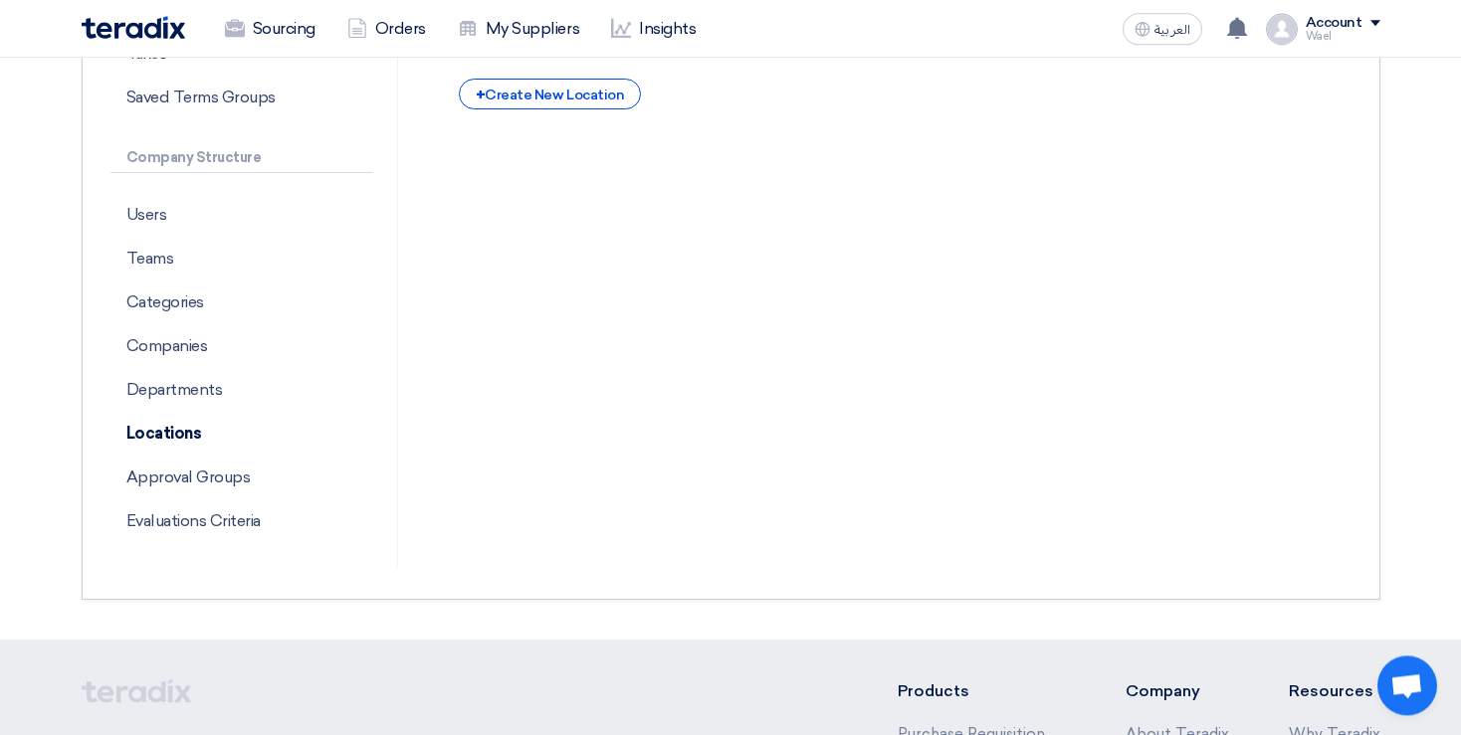
scroll to position [475, 0]
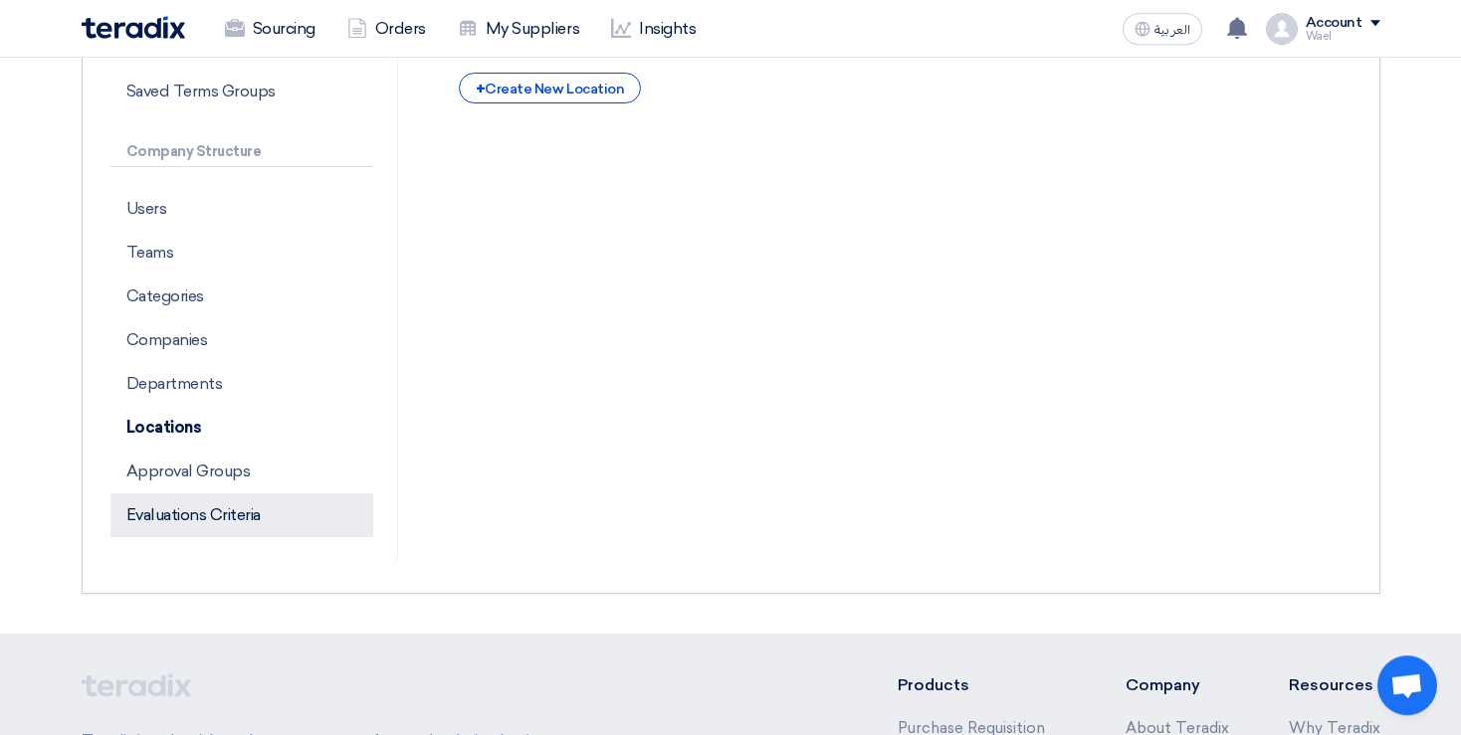
click at [241, 504] on p "Evaluations Criteria" at bounding box center [241, 516] width 263 height 44
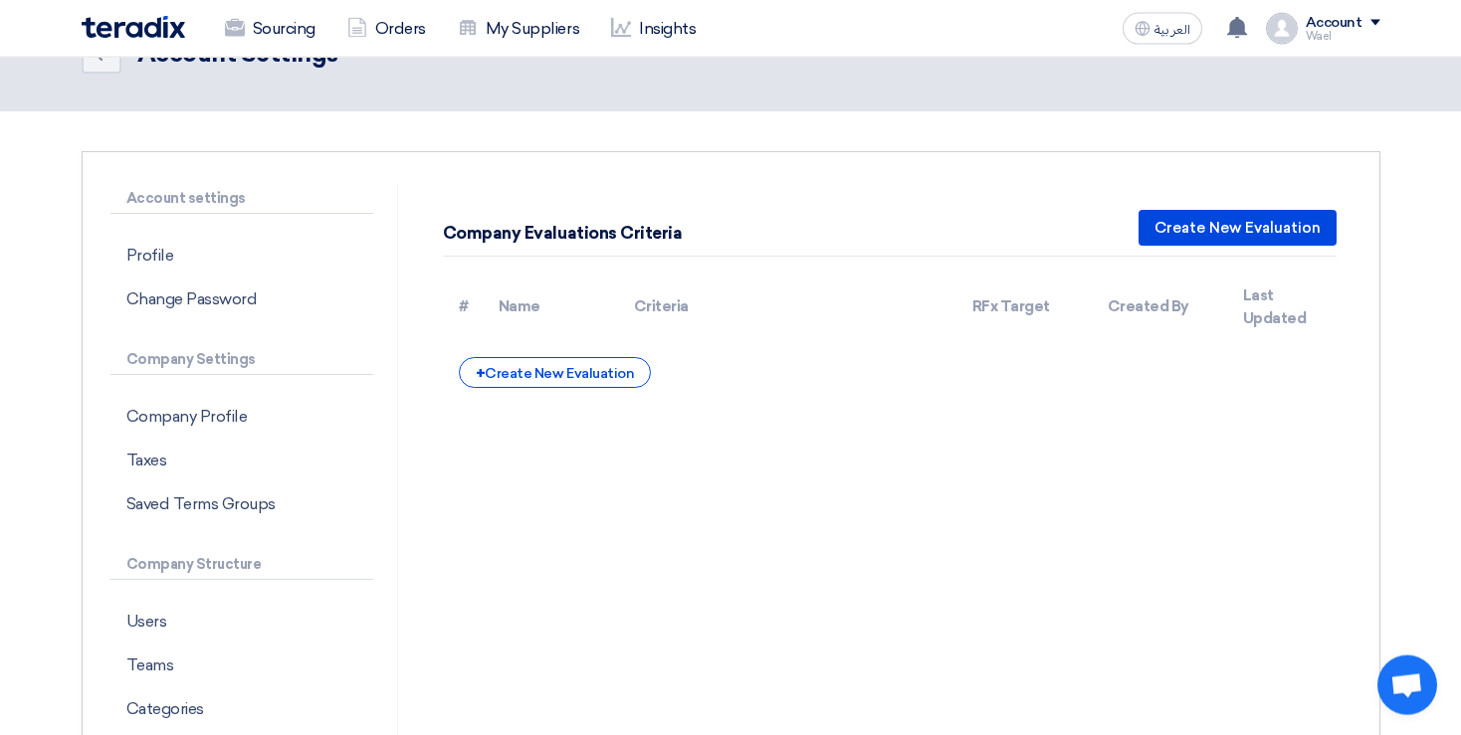
scroll to position [61, 0]
click at [602, 377] on div "+ Create New Evaluation" at bounding box center [555, 373] width 192 height 31
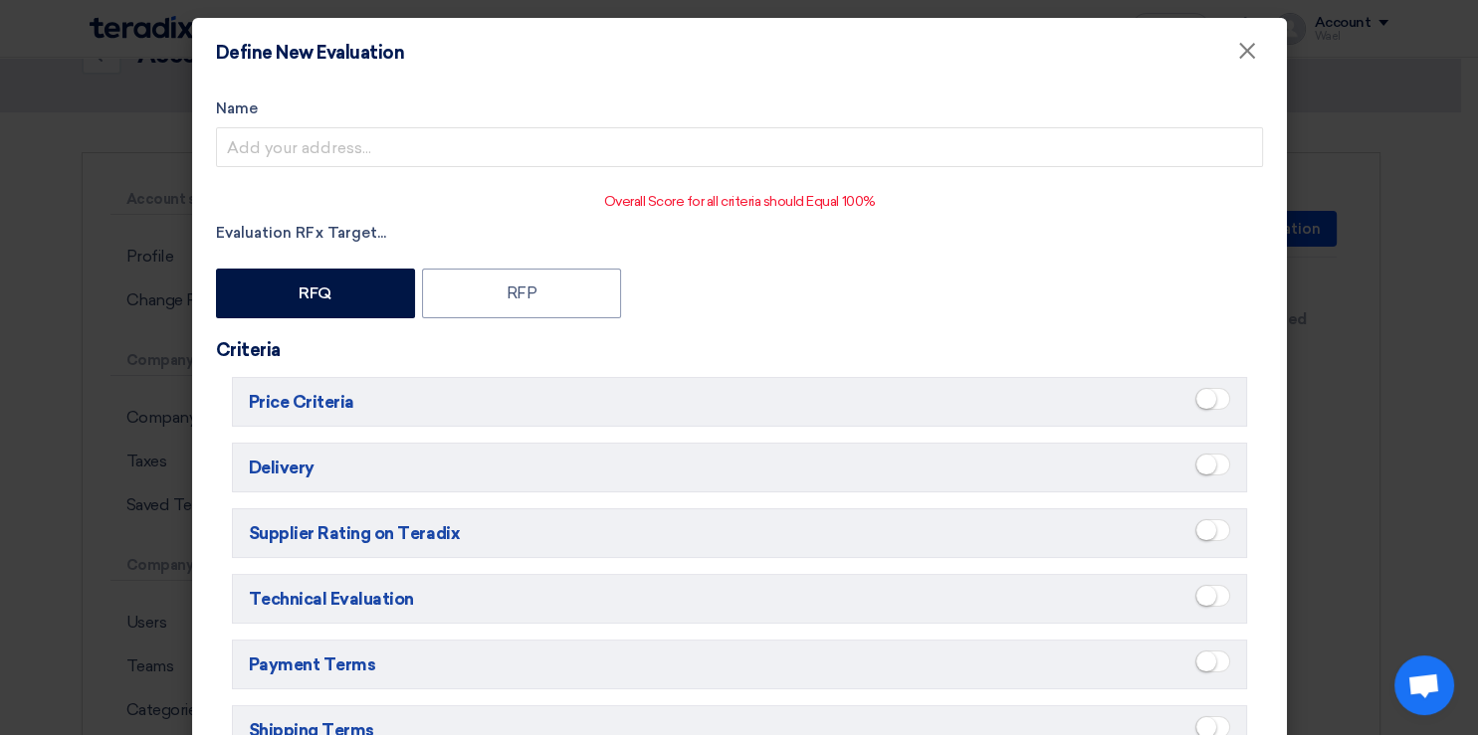
click at [84, 391] on modal-container "Define New Evaluation × Name Overall Score for all criteria should Equal 100% E…" at bounding box center [739, 367] width 1478 height 735
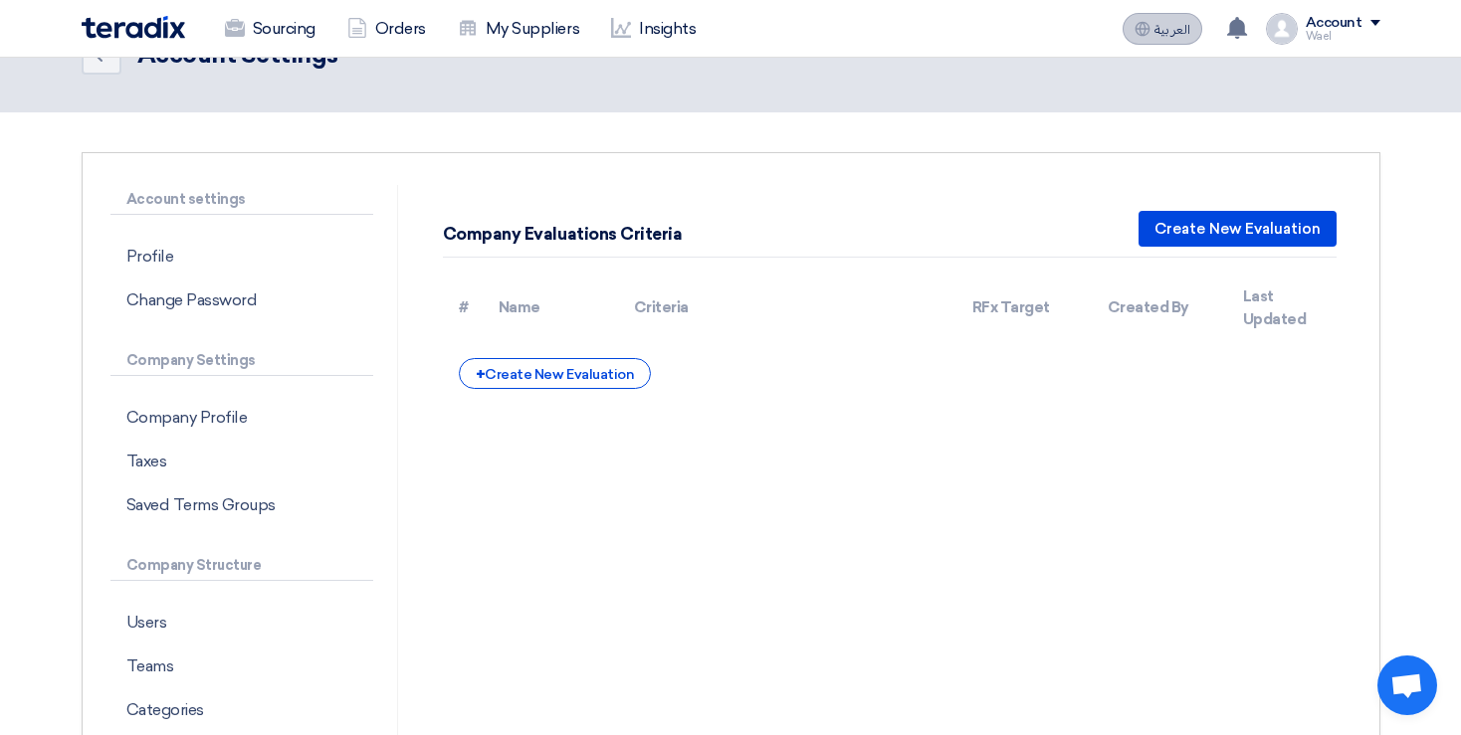
click at [1170, 28] on span "العربية" at bounding box center [1172, 30] width 36 height 14
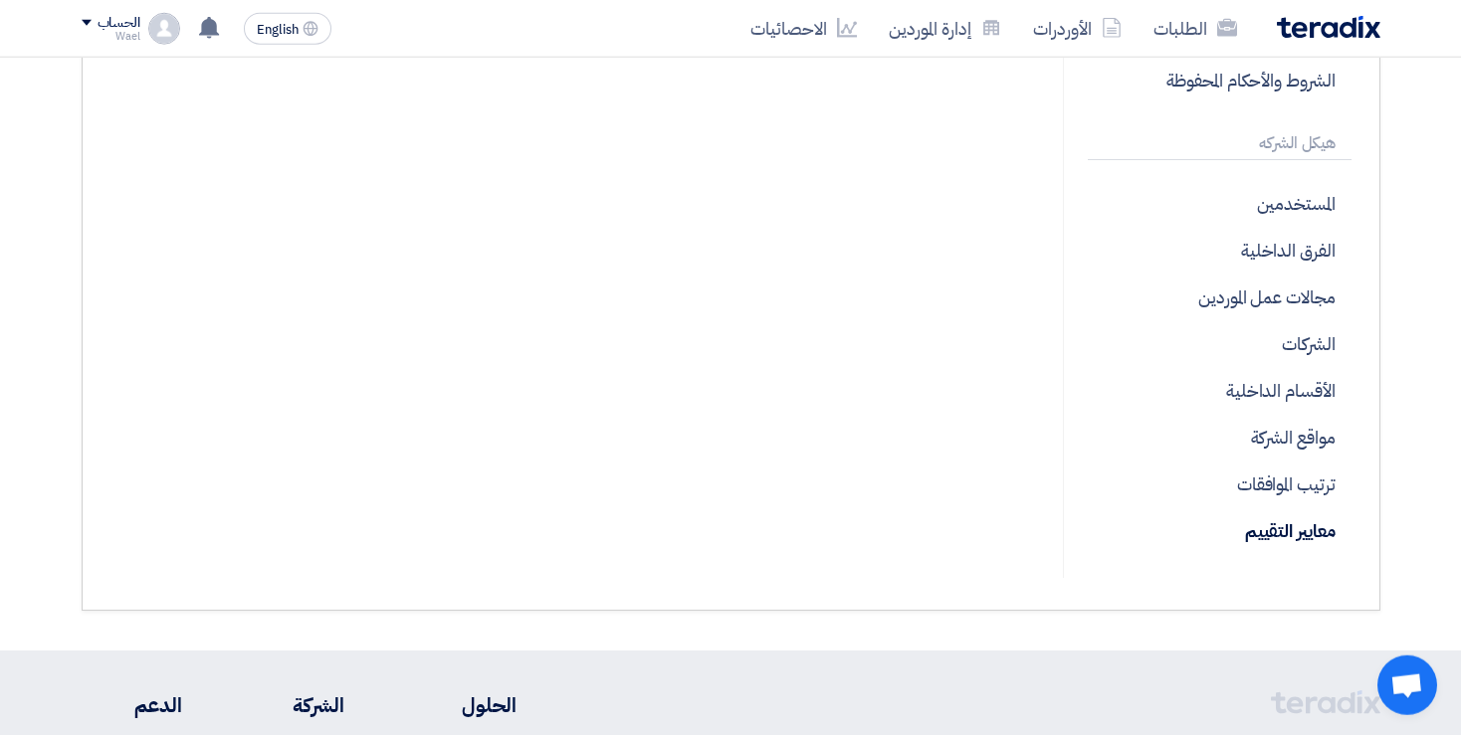
scroll to position [507, 0]
click at [1296, 537] on p "معايير التقييم" at bounding box center [1219, 530] width 263 height 47
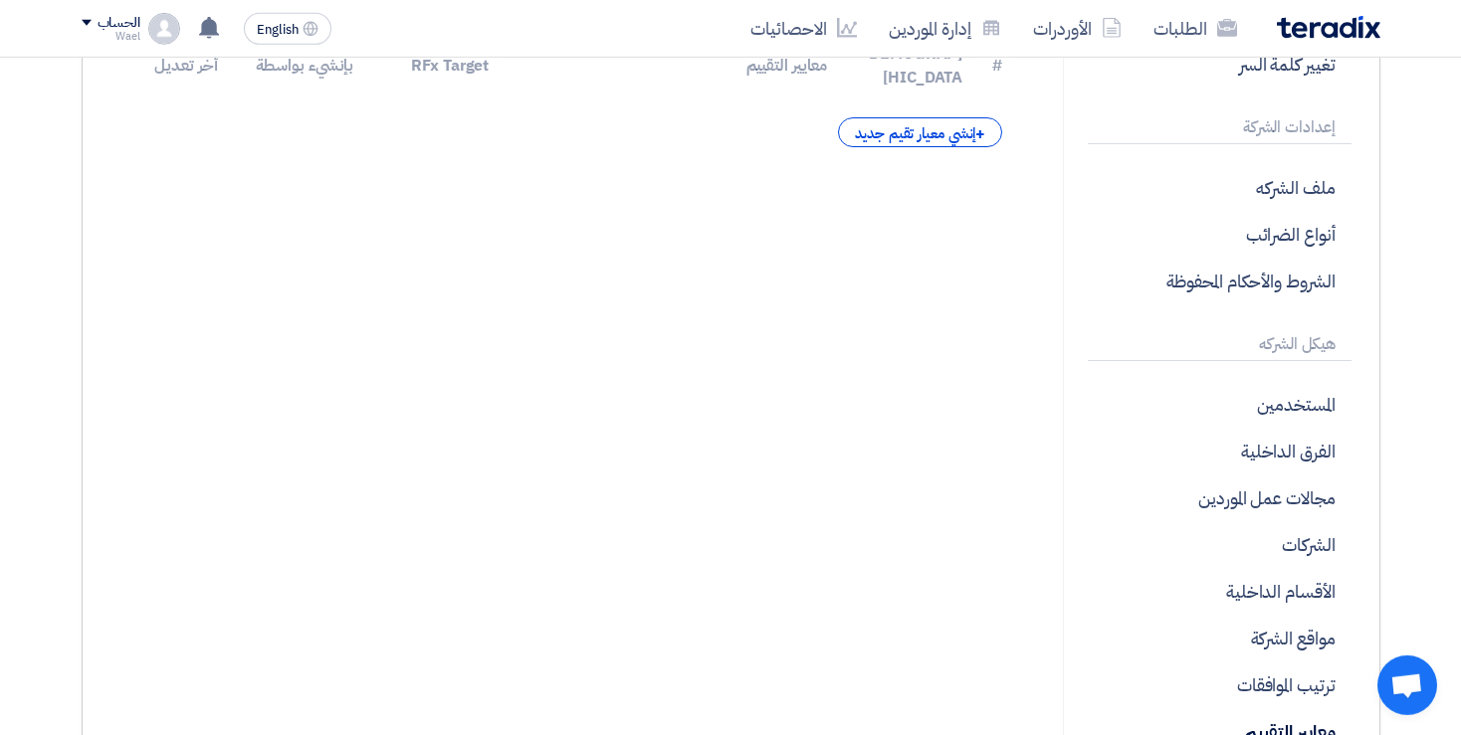
scroll to position [64, 0]
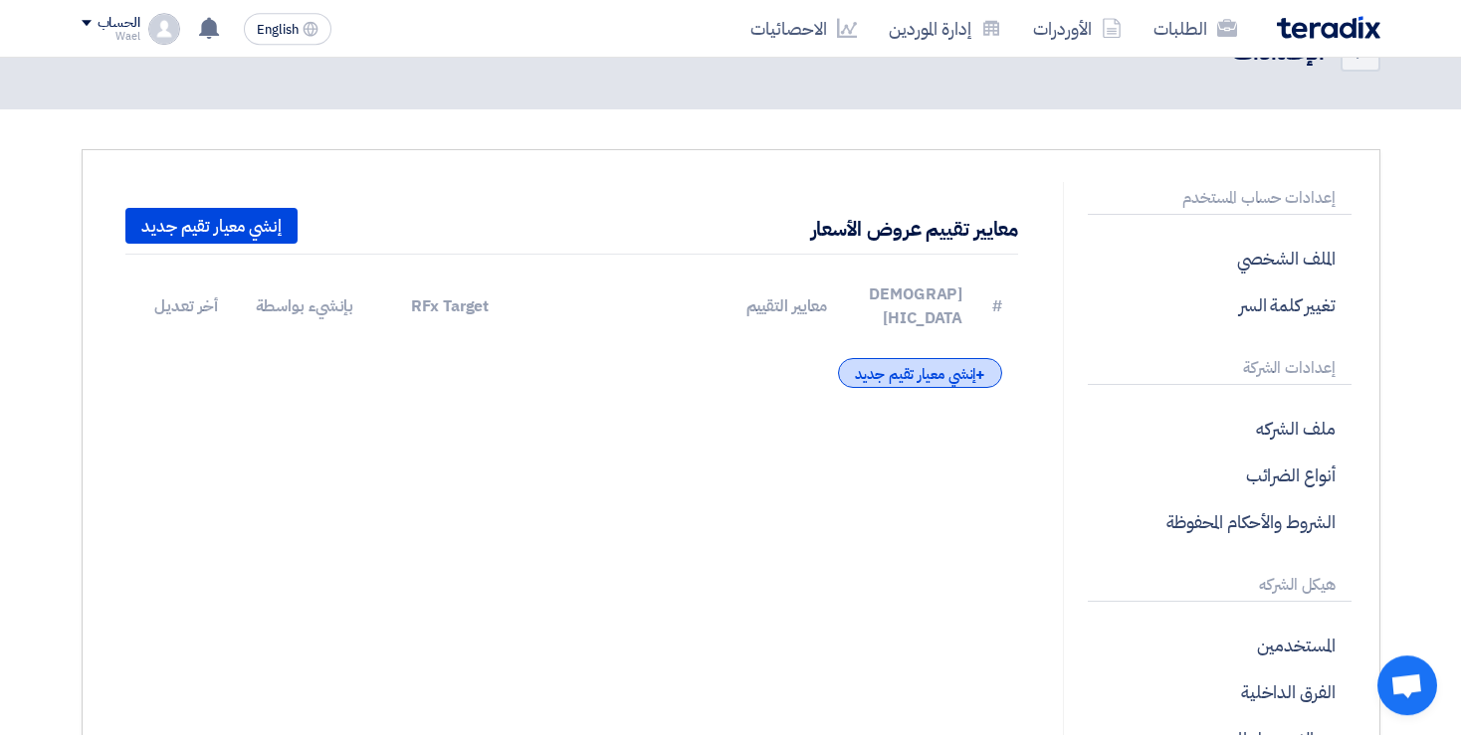
click at [917, 358] on div "+ [PERSON_NAME] معيار تقيم جديد" at bounding box center [920, 373] width 164 height 30
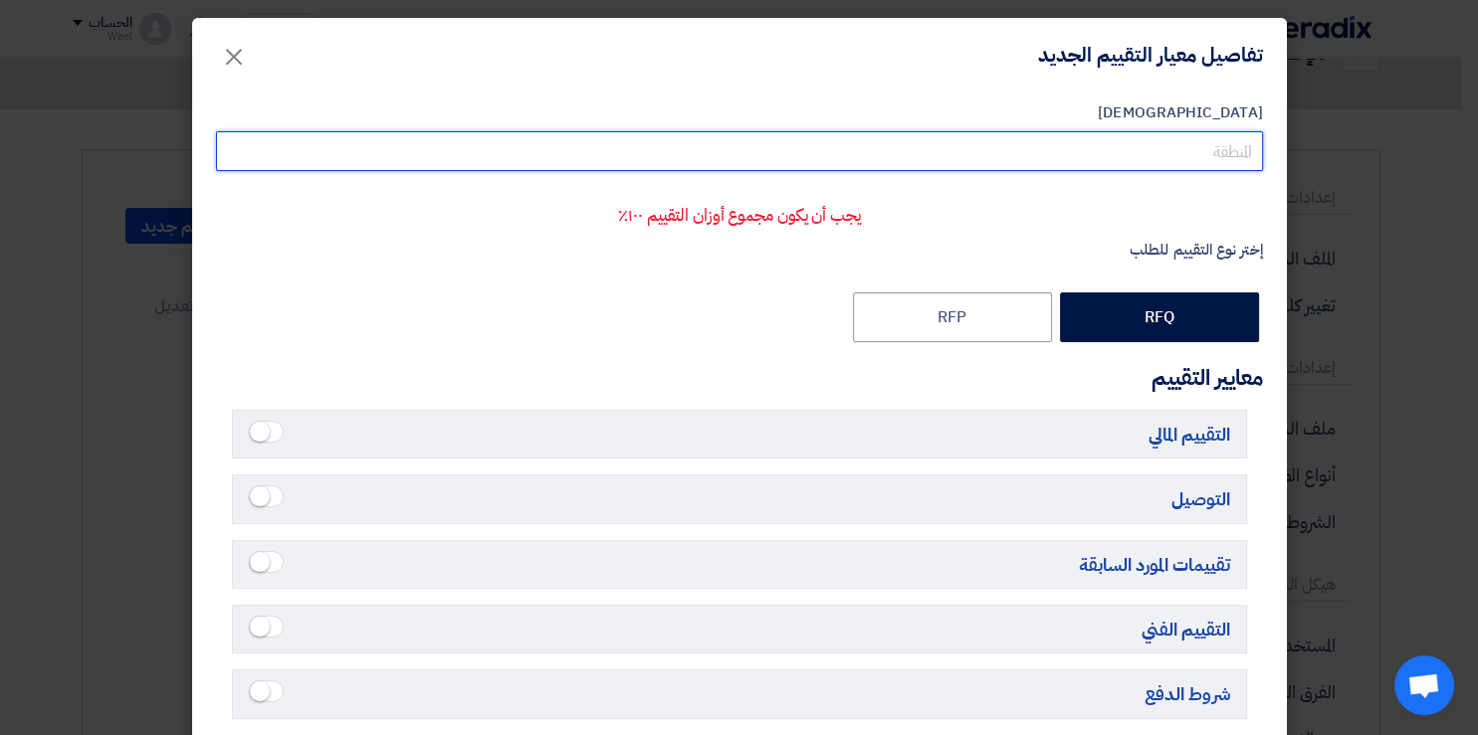
click at [1168, 149] on input "[DEMOGRAPHIC_DATA]" at bounding box center [739, 151] width 1047 height 40
type input "المعيار الاساسى"
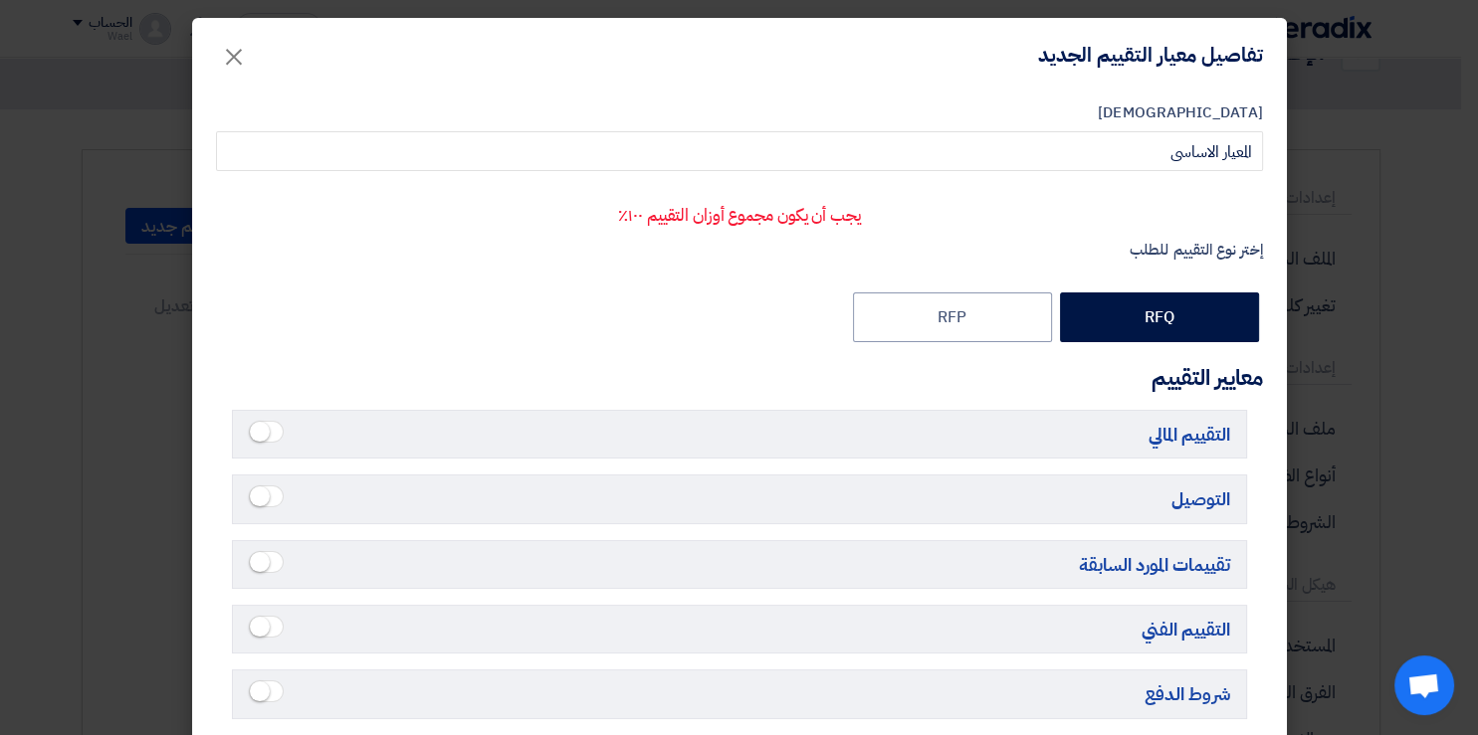
click at [729, 269] on form "الإسم المعيار الاساسى يجب أن يكون مجموع أوزان التقييم ١٠٠٪ إختر نوع التقييم للط…" at bounding box center [739, 565] width 1047 height 928
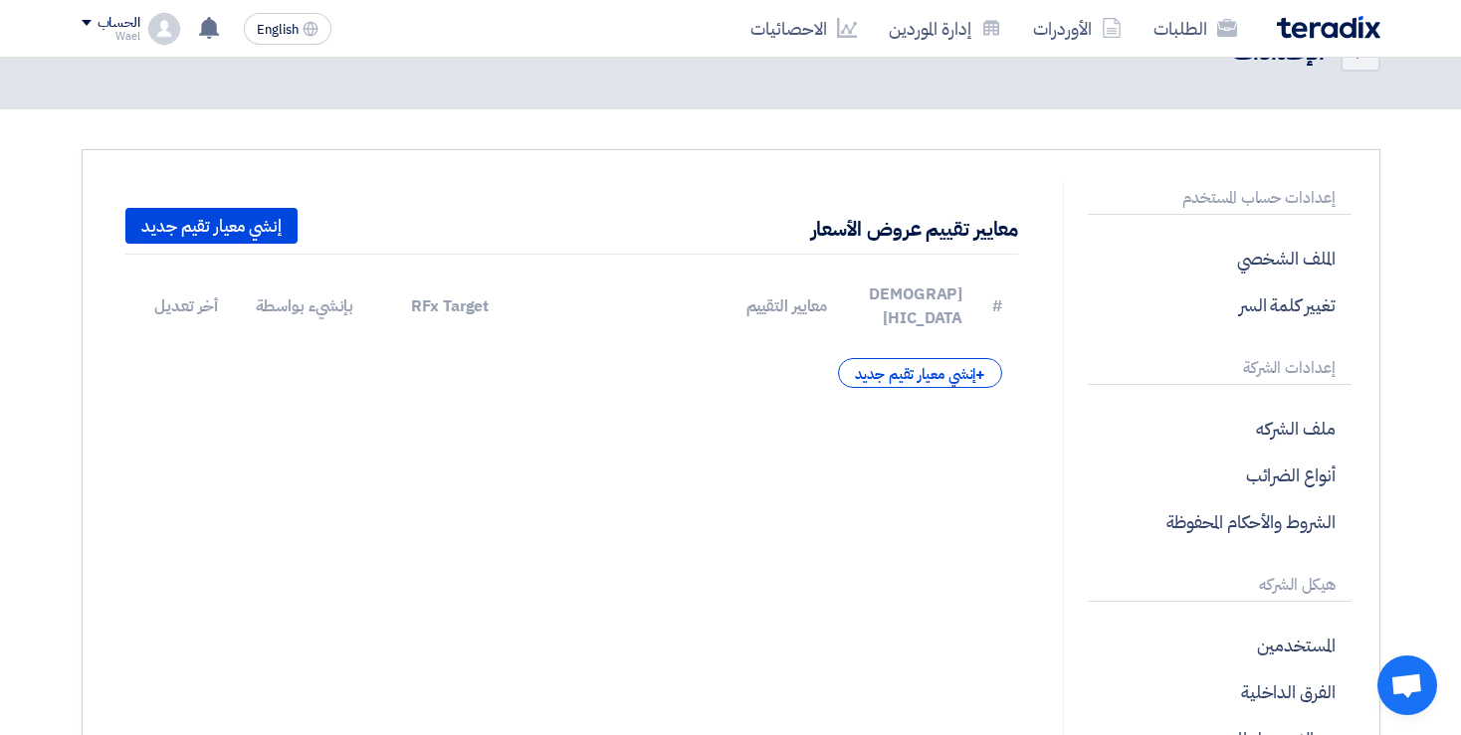
click at [879, 414] on div "معايير تقييم عروض الأسعار إنشي معيار تقيم جديد # الإسم معايير التقييم RFx Targe…" at bounding box center [572, 601] width 953 height 838
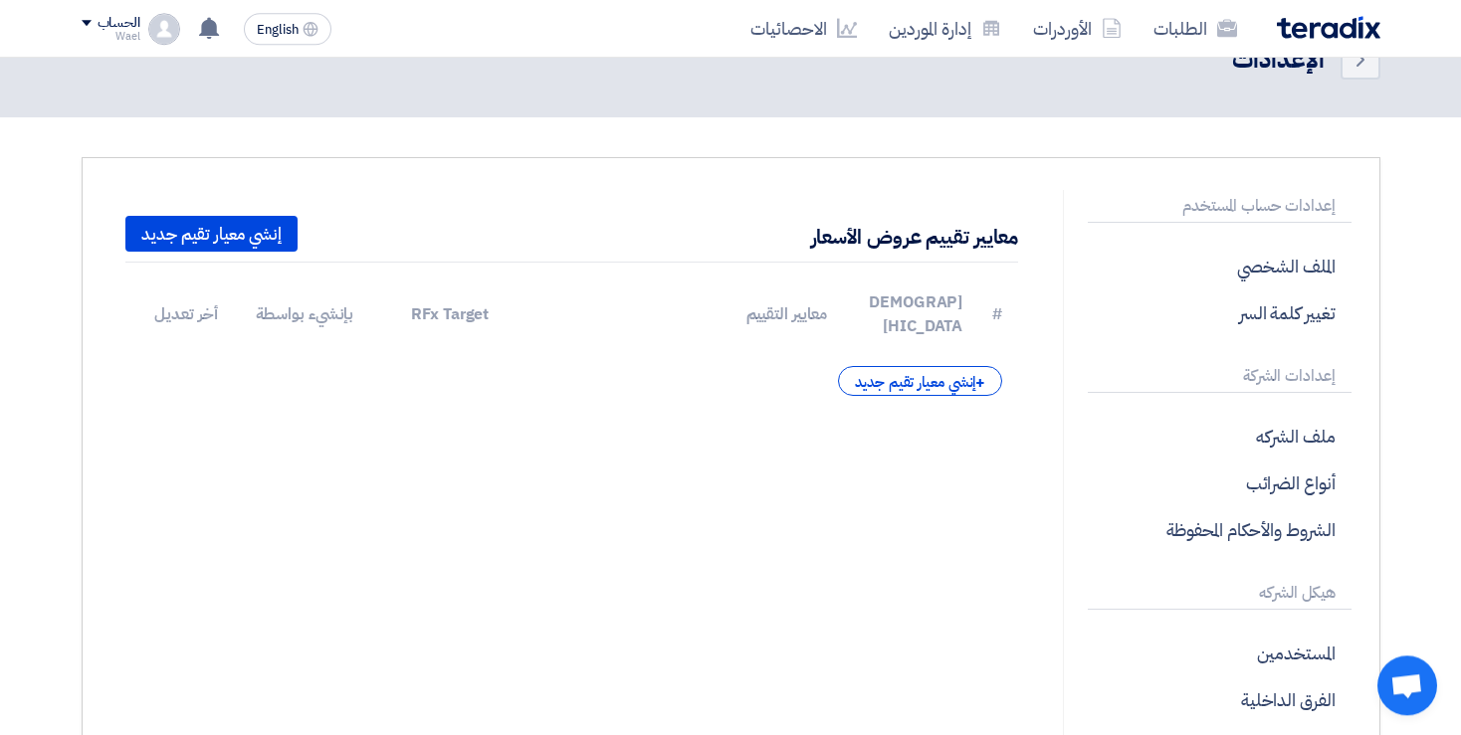
scroll to position [55, 0]
click at [1301, 39] on div "الطلبات الأوردرات إدارة الموردين الاحصائيات" at bounding box center [990, 28] width 779 height 47
click at [1346, 28] on img at bounding box center [1328, 27] width 103 height 23
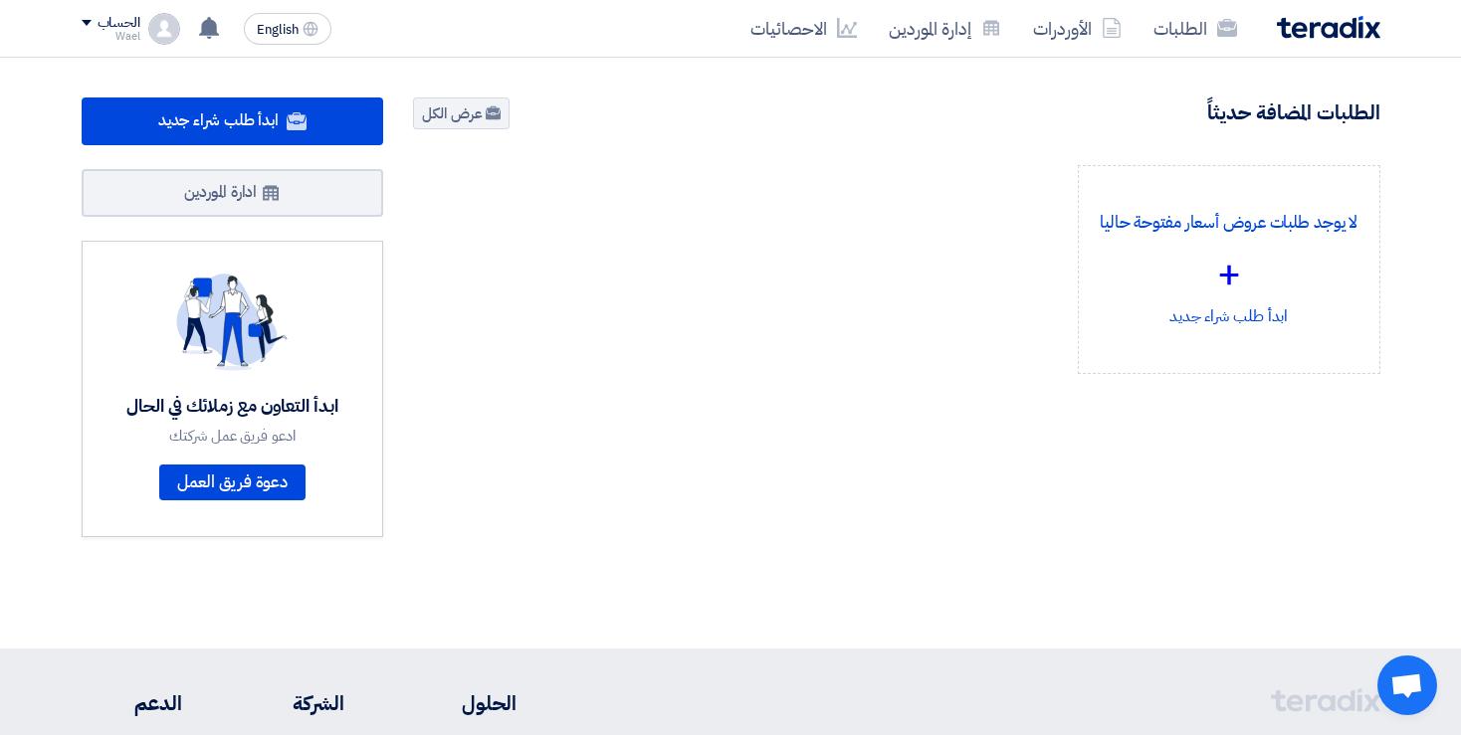
click at [137, 39] on div "Wael" at bounding box center [111, 36] width 59 height 11
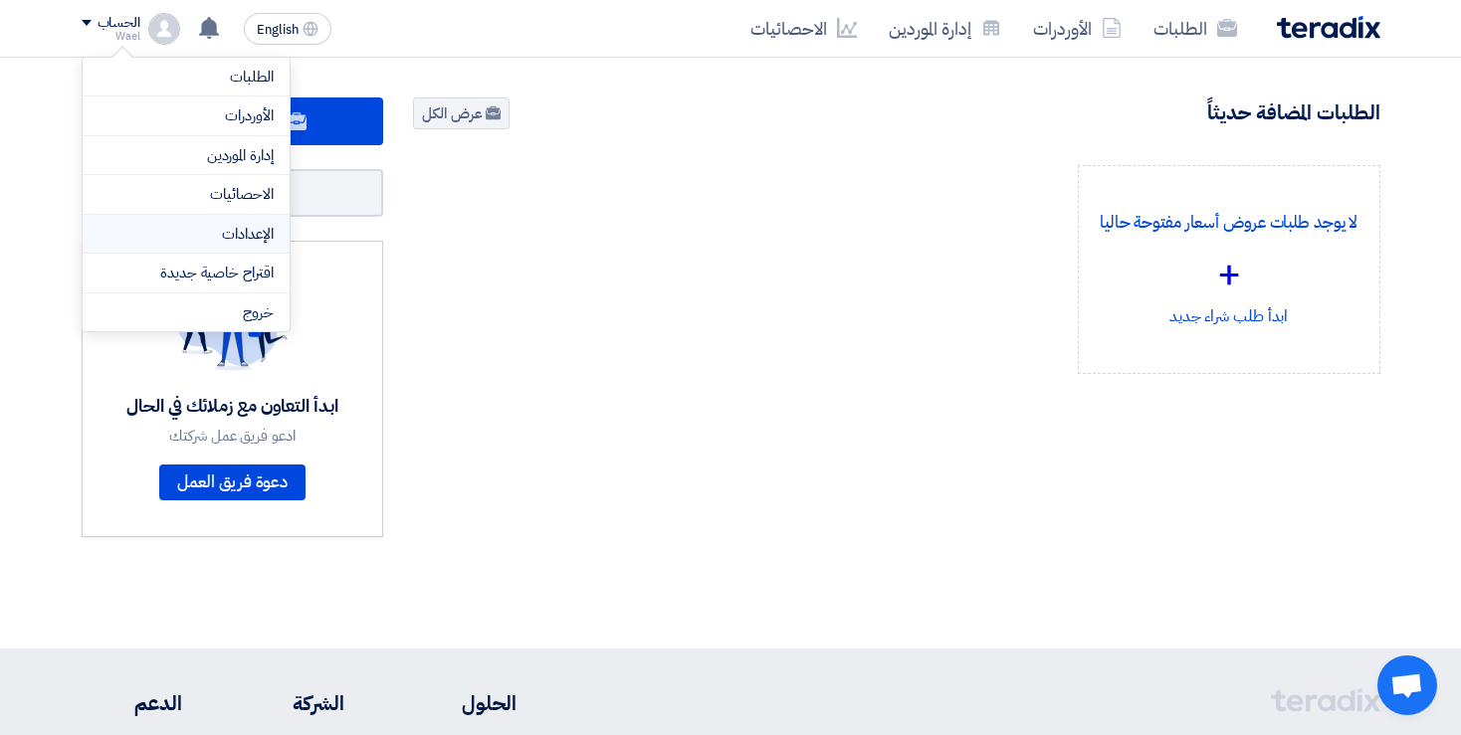
click at [261, 225] on link "الإعدادات" at bounding box center [186, 234] width 175 height 23
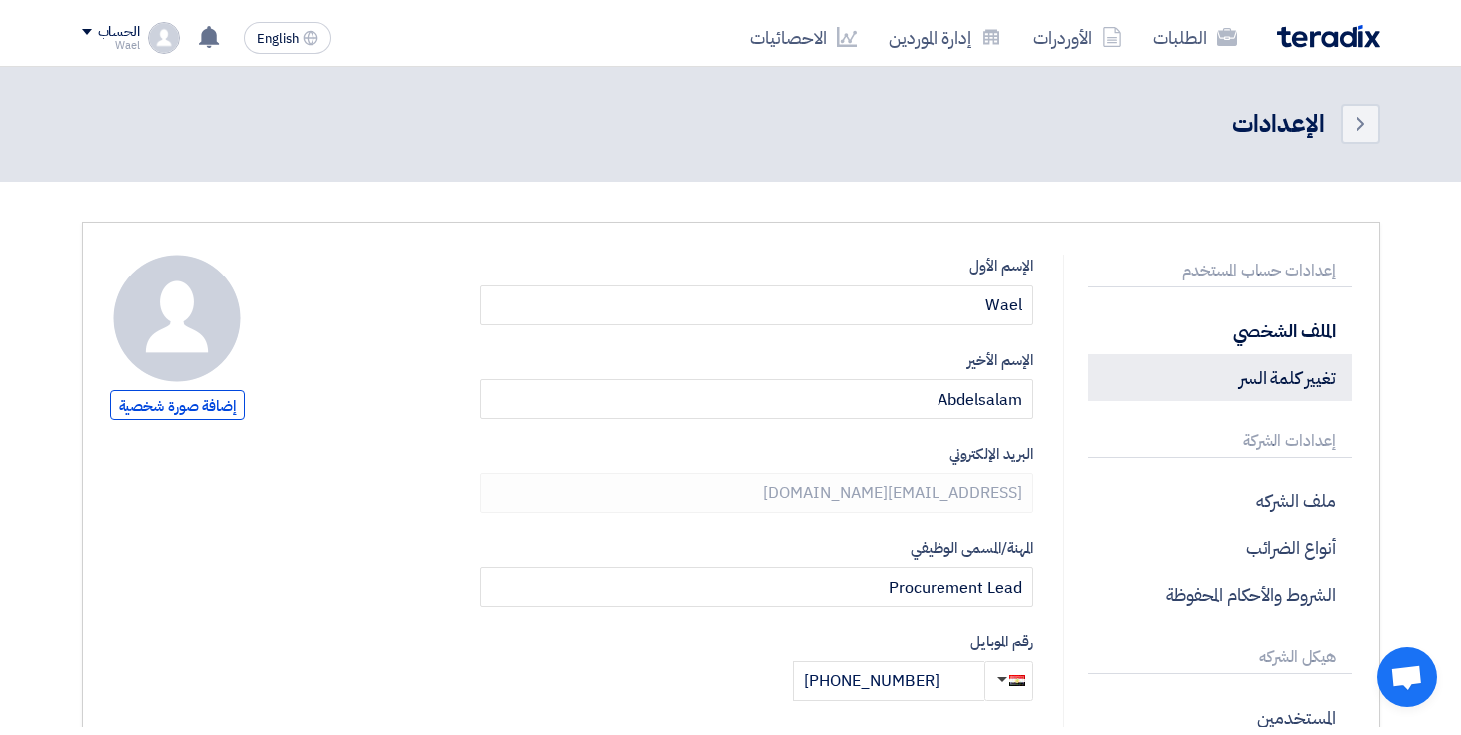
scroll to position [442, 0]
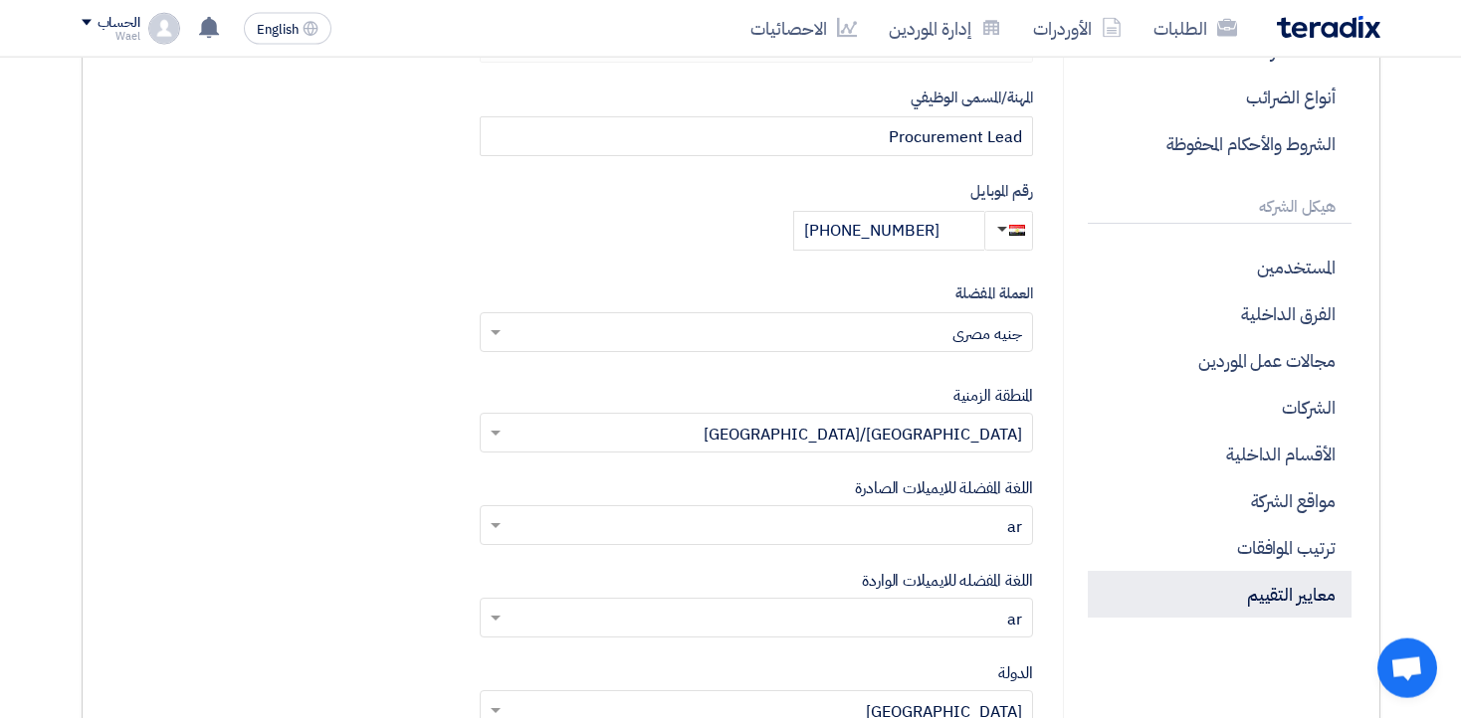
click at [1301, 604] on p "معايير التقييم" at bounding box center [1219, 594] width 263 height 47
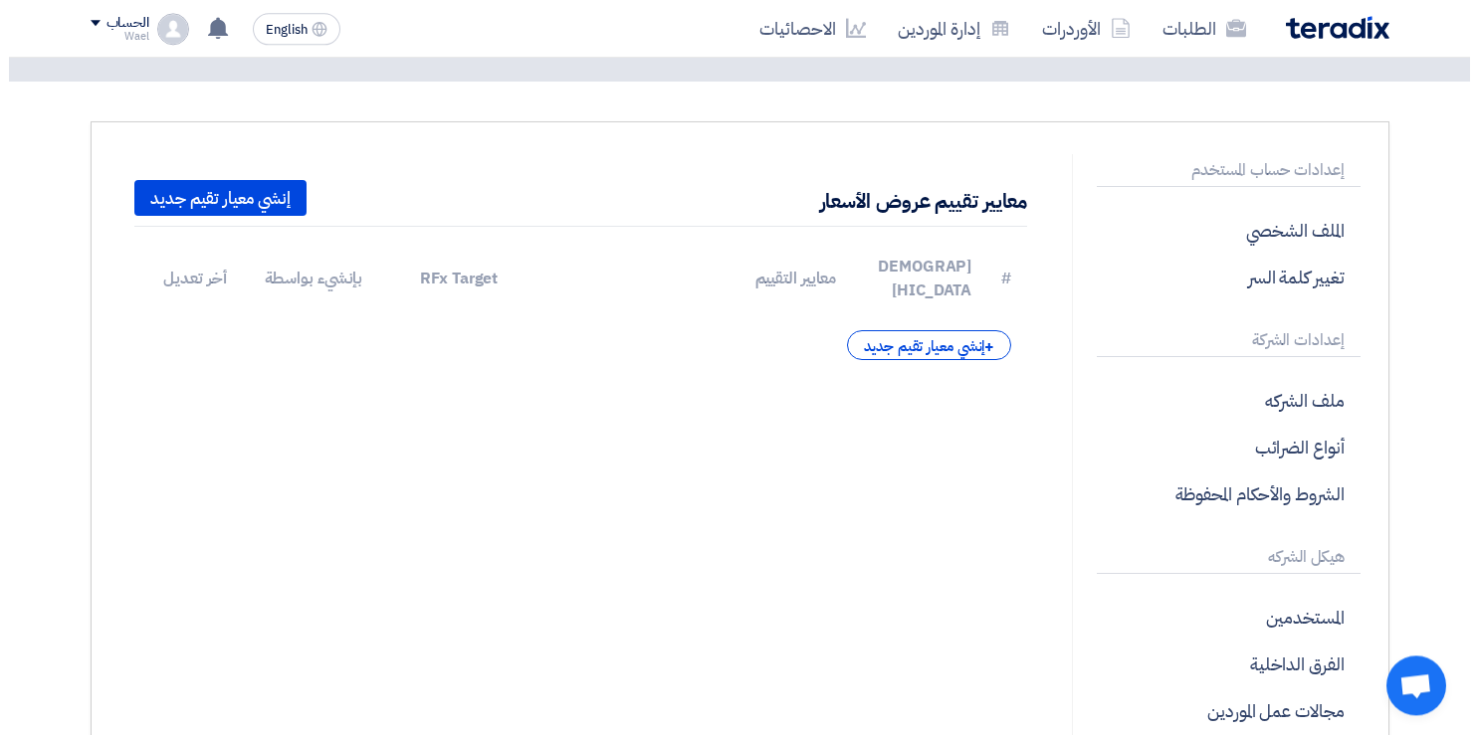
scroll to position [91, 0]
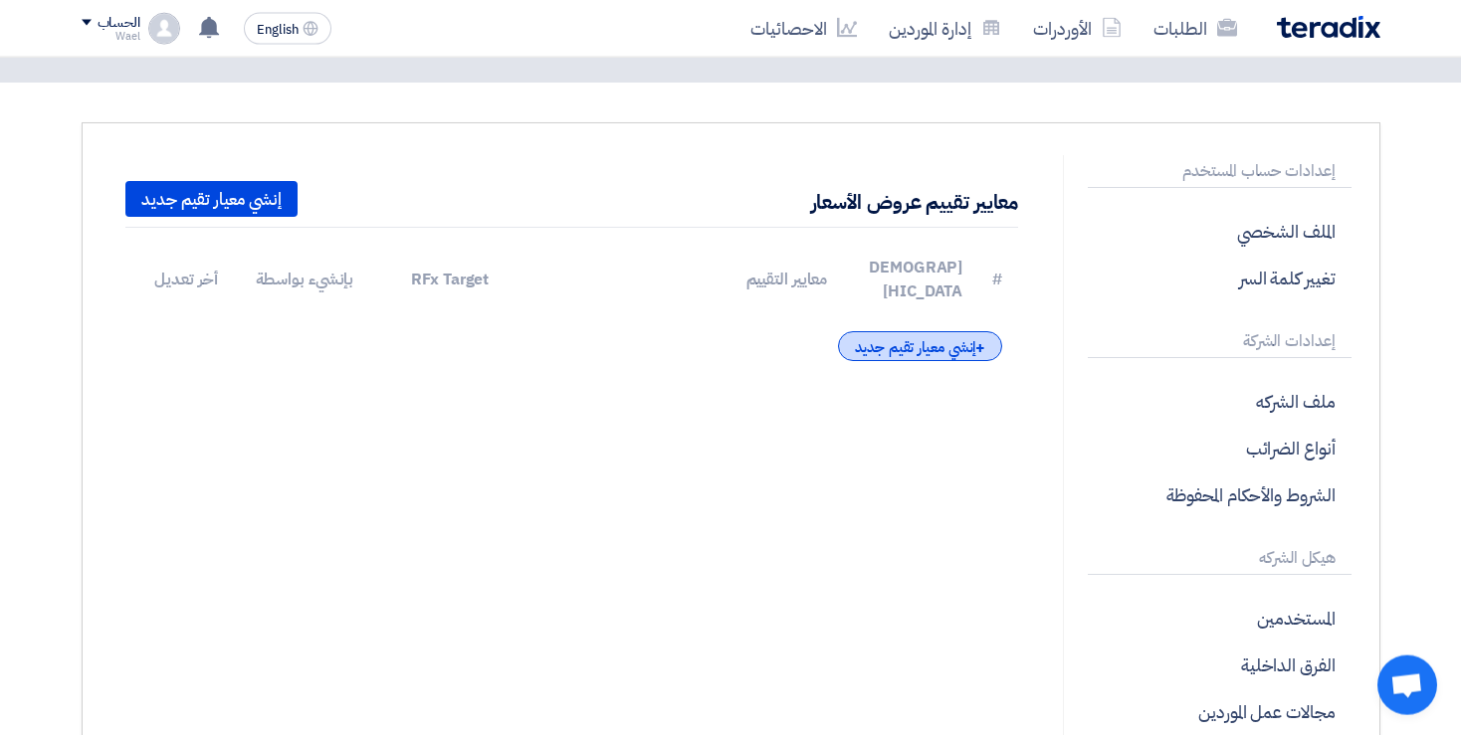
click at [905, 331] on div "+ [PERSON_NAME] معيار تقيم جديد" at bounding box center [920, 346] width 164 height 30
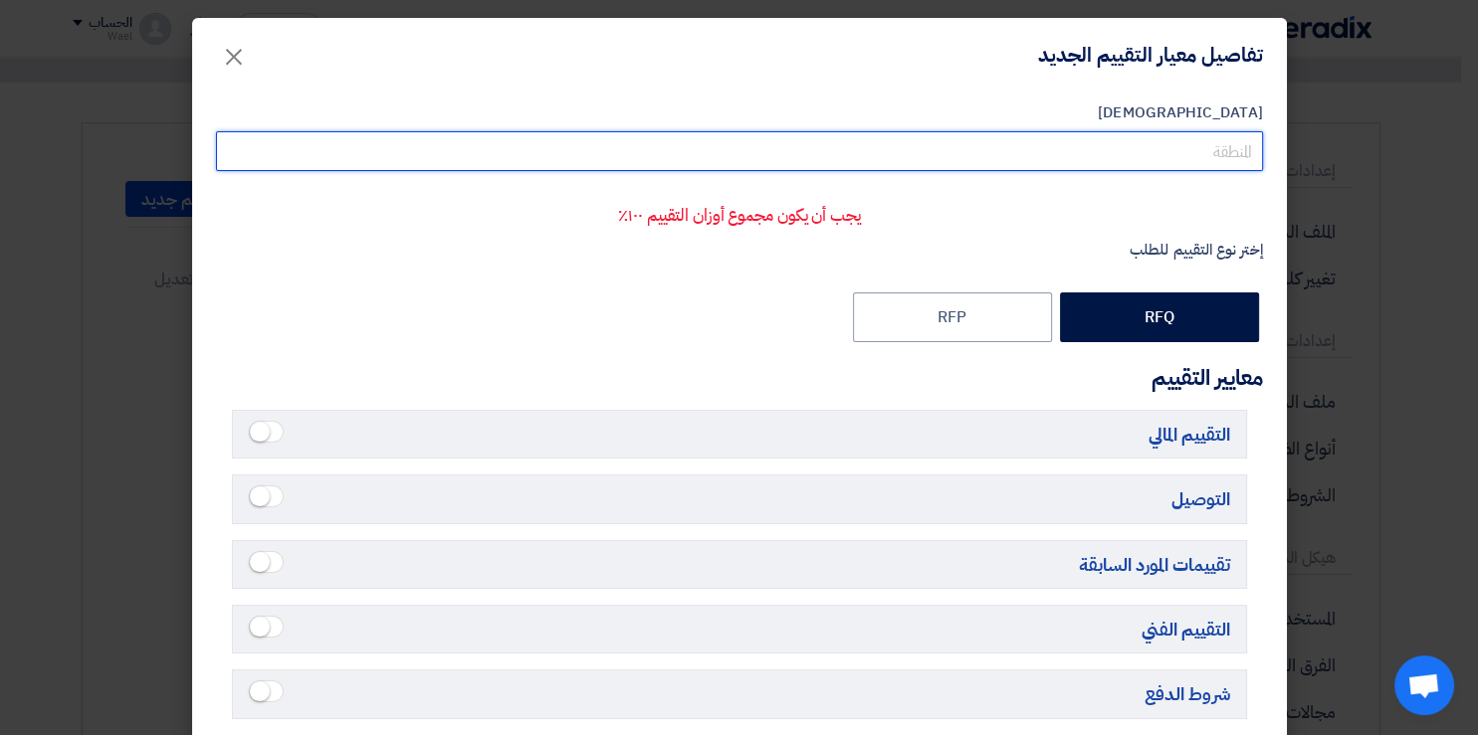
click at [1124, 167] on input "[DEMOGRAPHIC_DATA]" at bounding box center [739, 151] width 1047 height 40
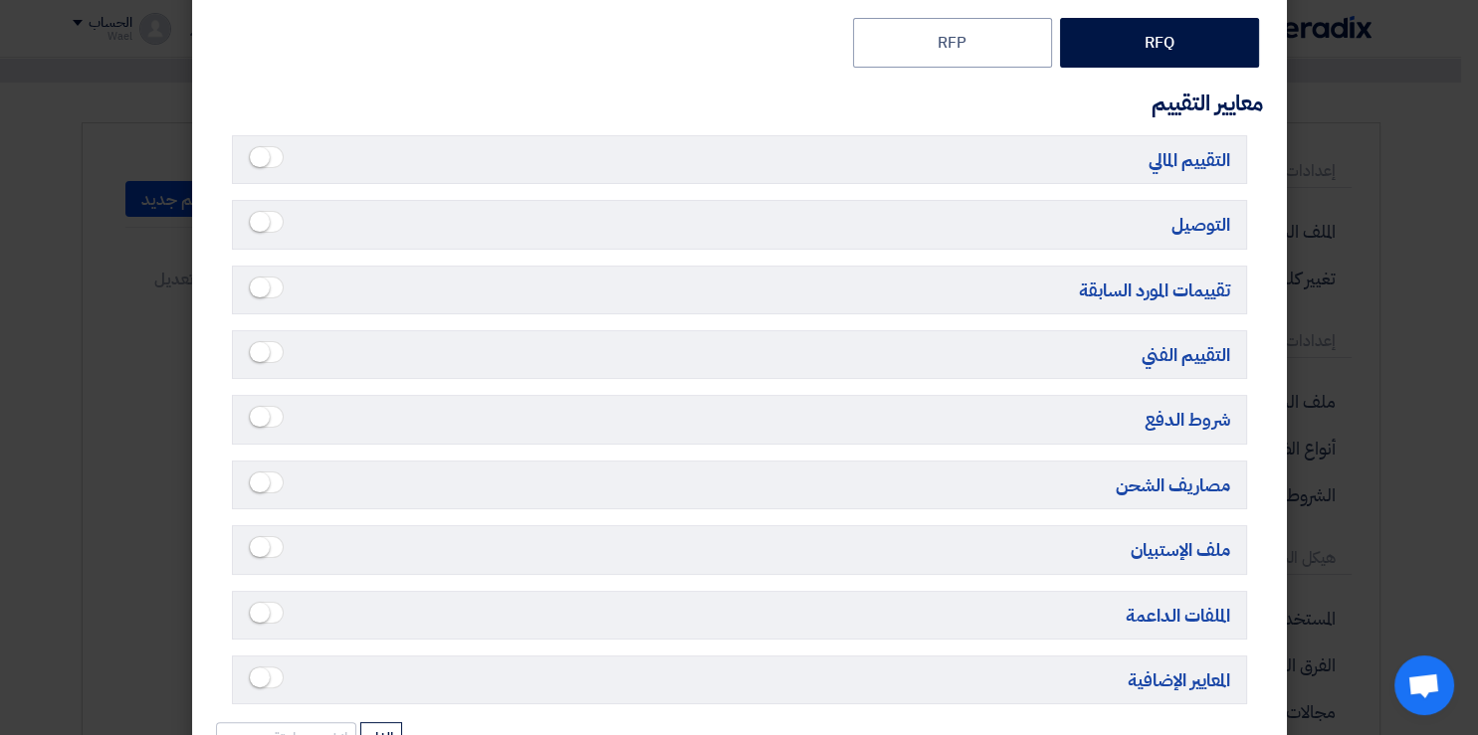
scroll to position [274, 0]
type input "معيار الفراخ"
click at [265, 155] on small at bounding box center [260, 158] width 20 height 20
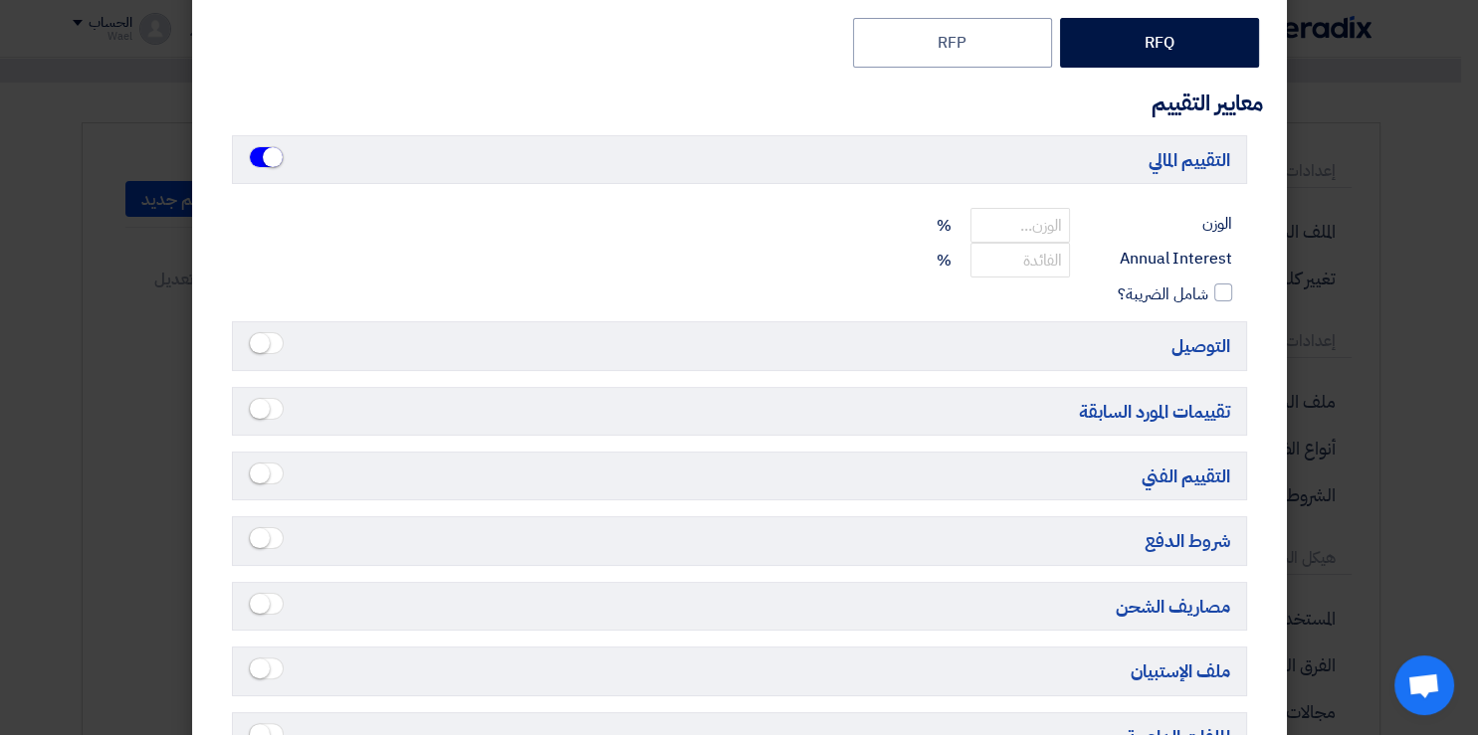
scroll to position [276, 0]
click at [257, 154] on ui-switch at bounding box center [266, 158] width 35 height 27
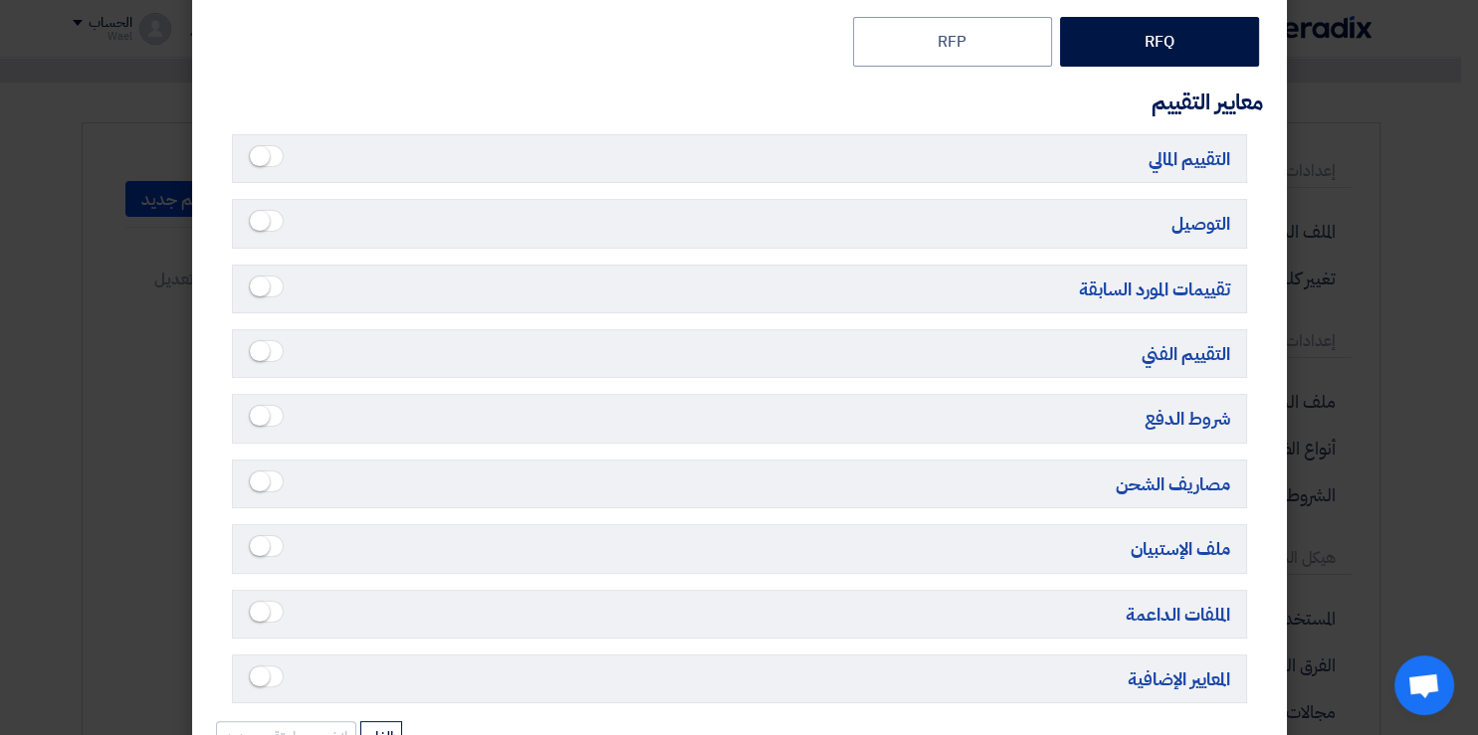
click at [276, 226] on span at bounding box center [266, 221] width 35 height 22
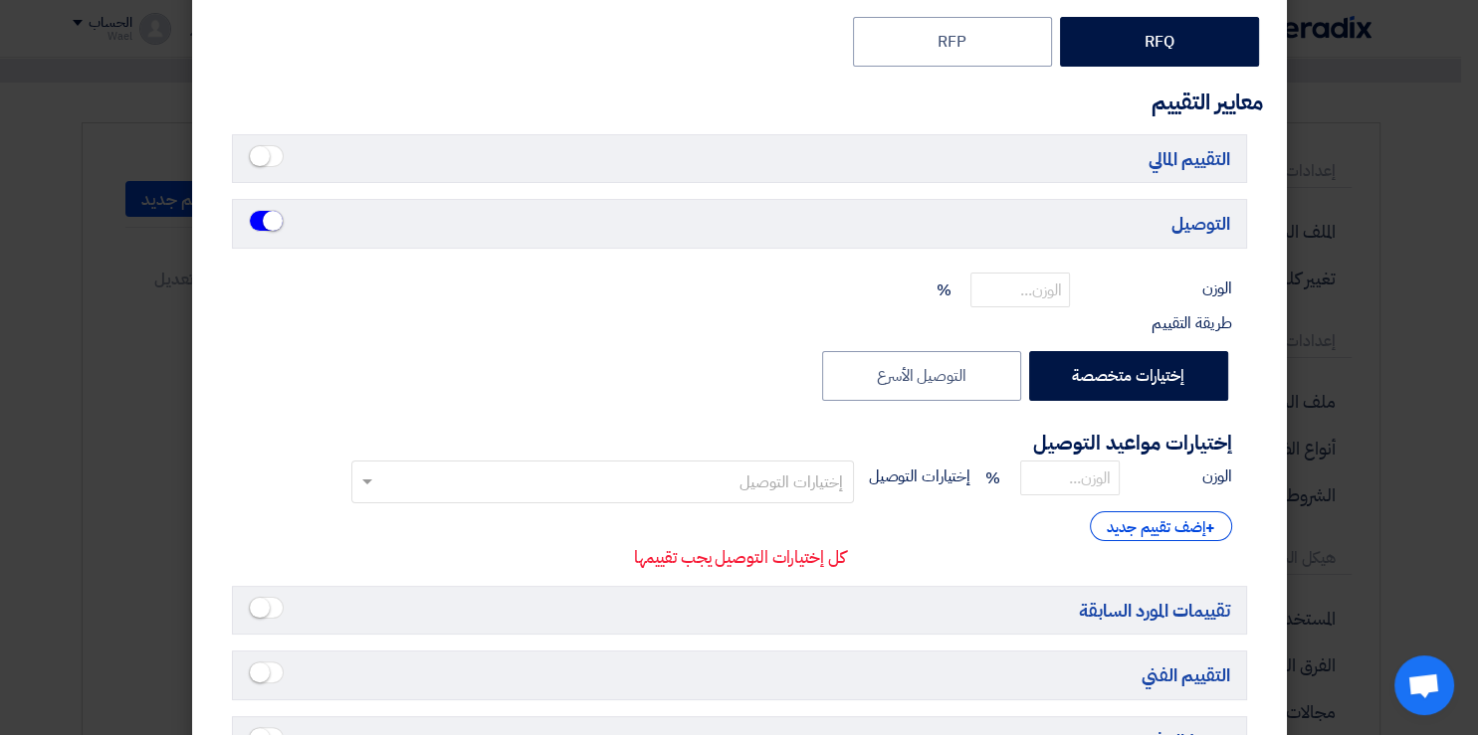
click at [276, 226] on small at bounding box center [273, 221] width 20 height 20
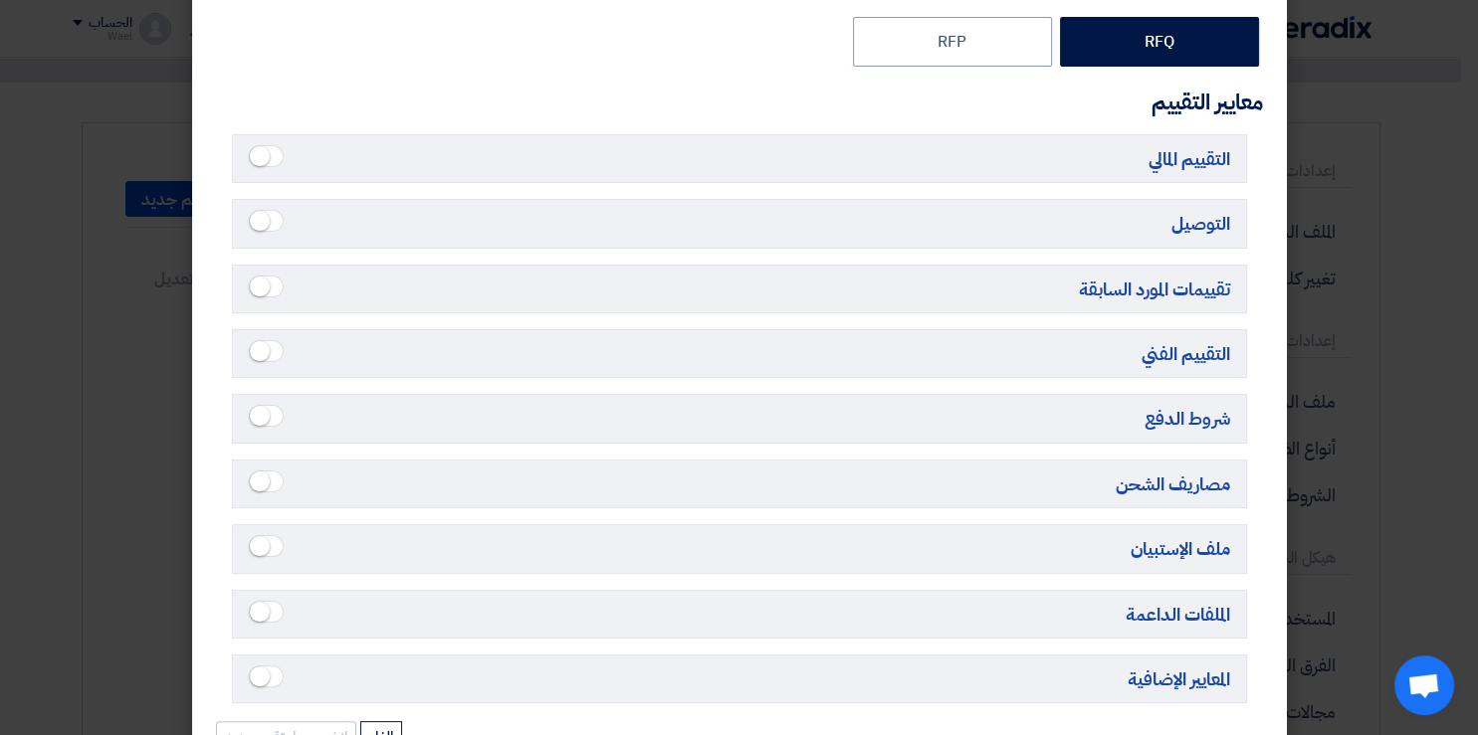
click at [276, 226] on span at bounding box center [266, 221] width 35 height 22
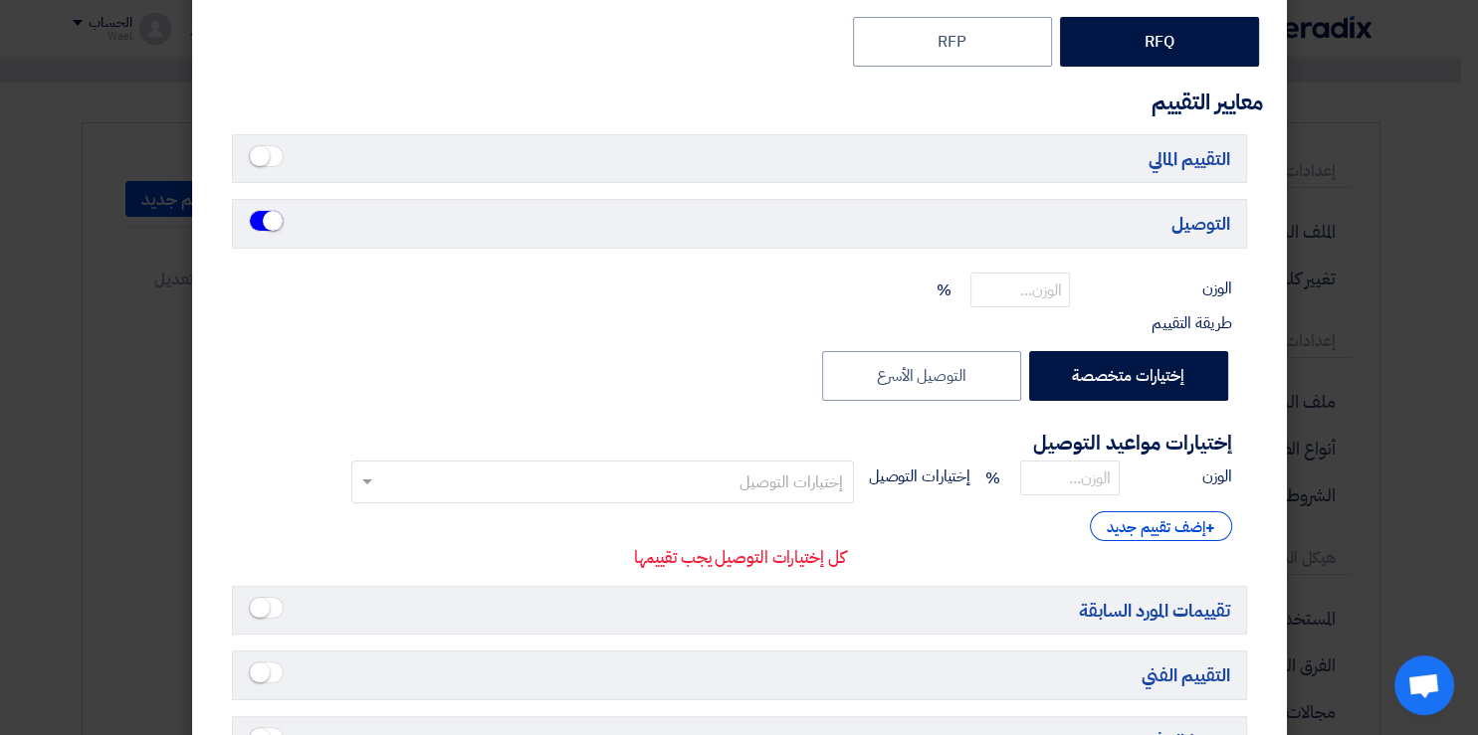
click at [273, 163] on span at bounding box center [266, 156] width 35 height 22
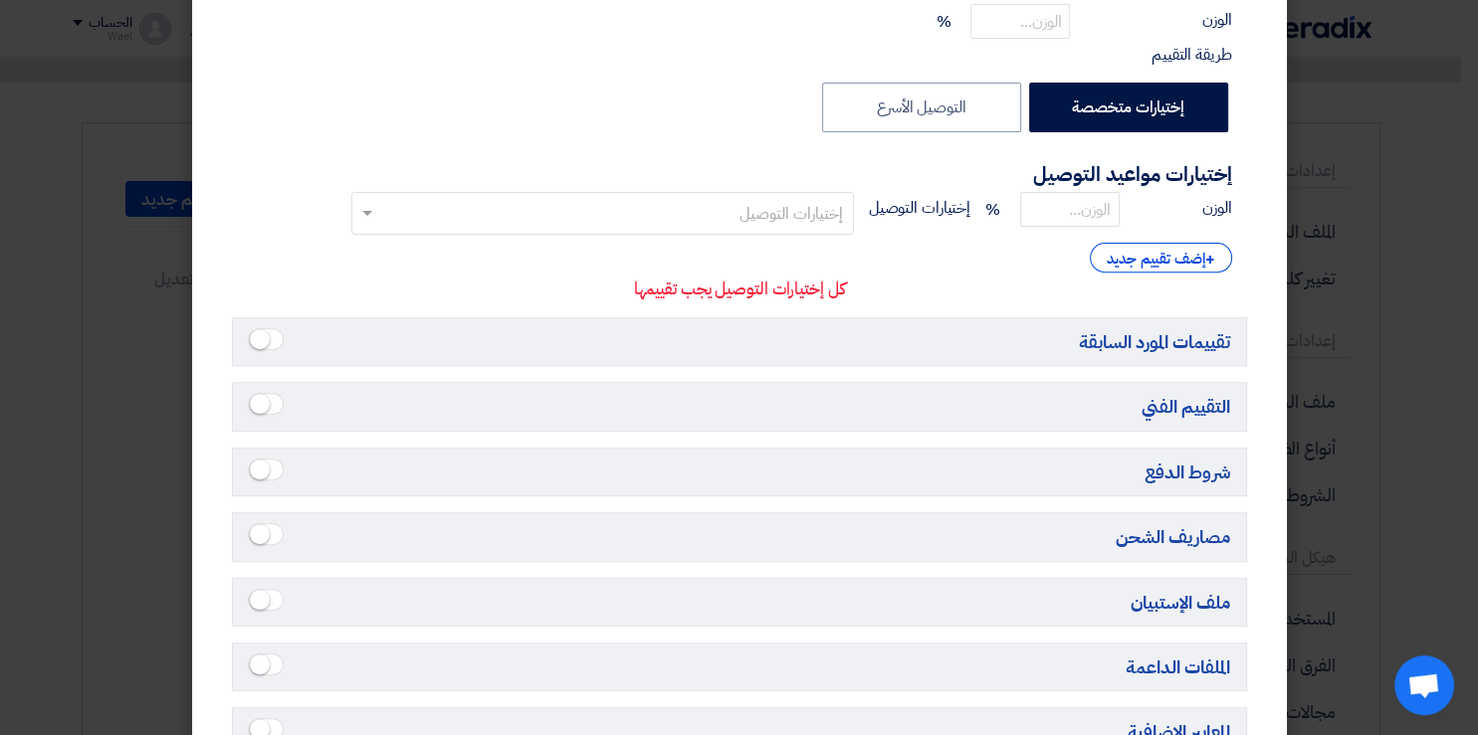
scroll to position [682, 0]
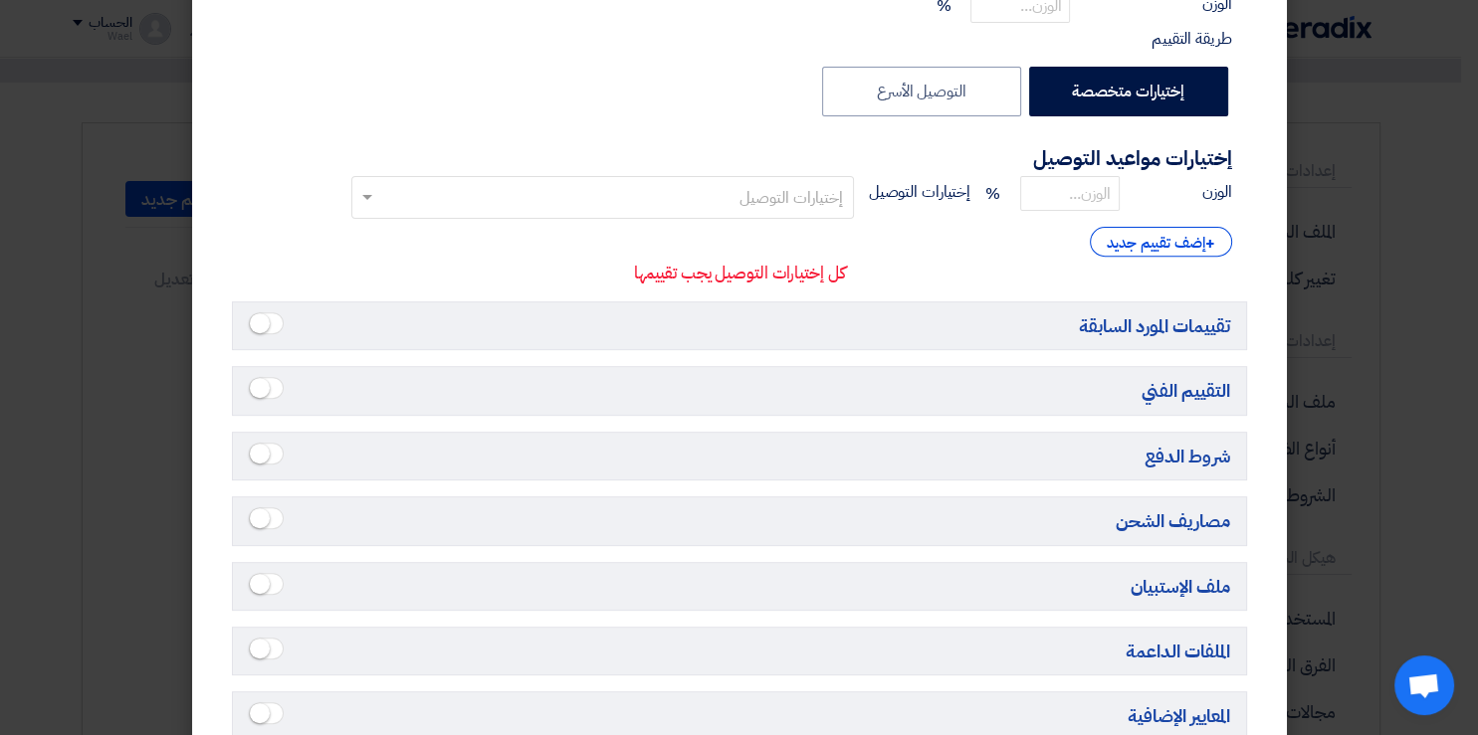
click at [270, 326] on small at bounding box center [260, 323] width 20 height 20
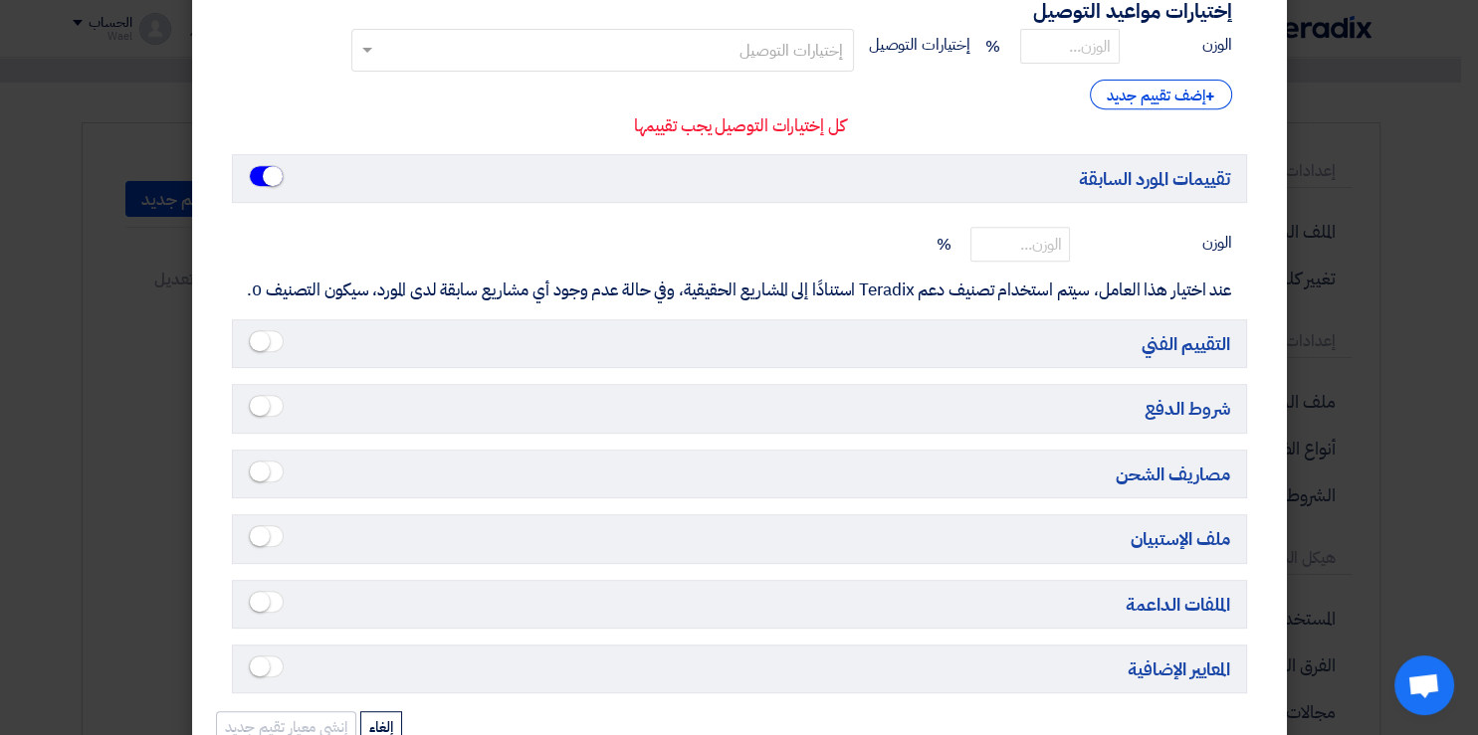
scroll to position [842, 0]
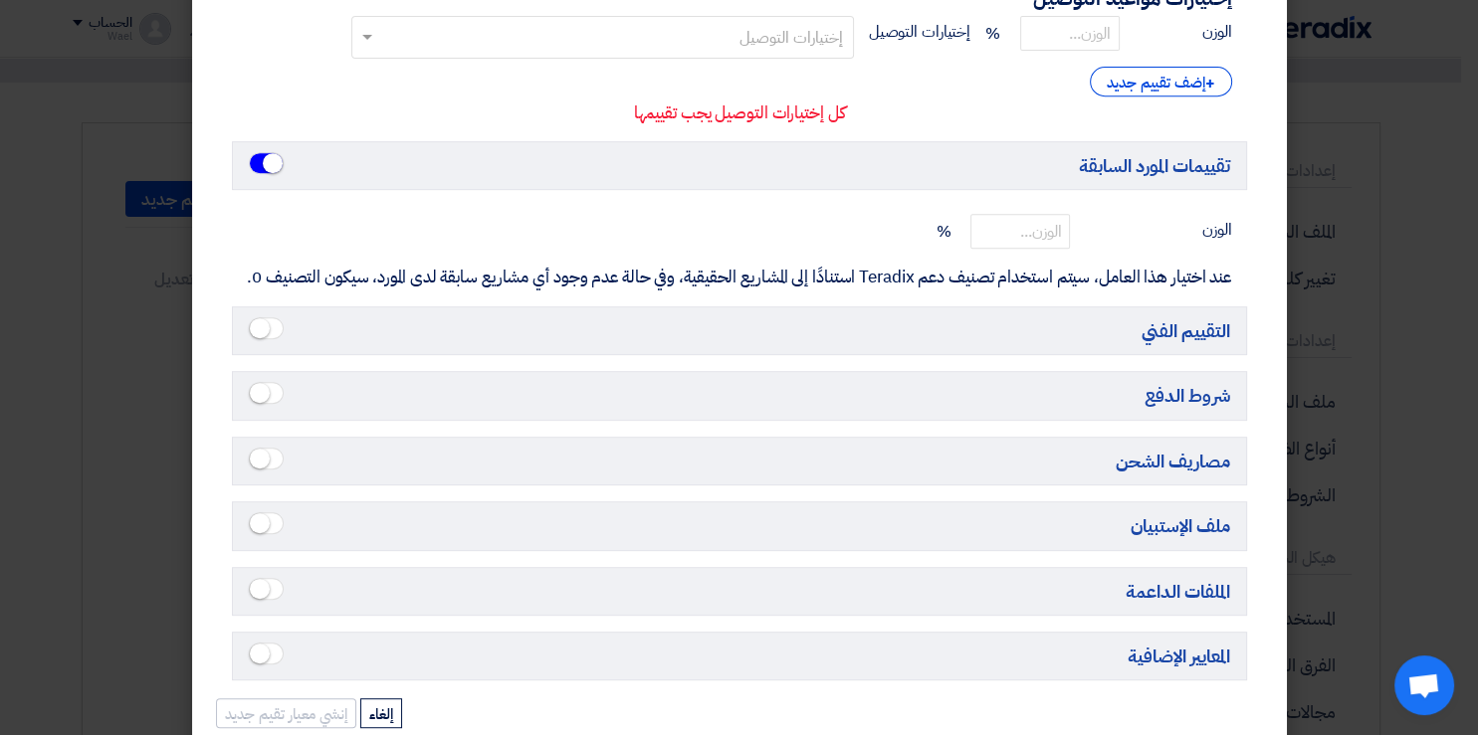
click at [270, 326] on small at bounding box center [260, 328] width 20 height 20
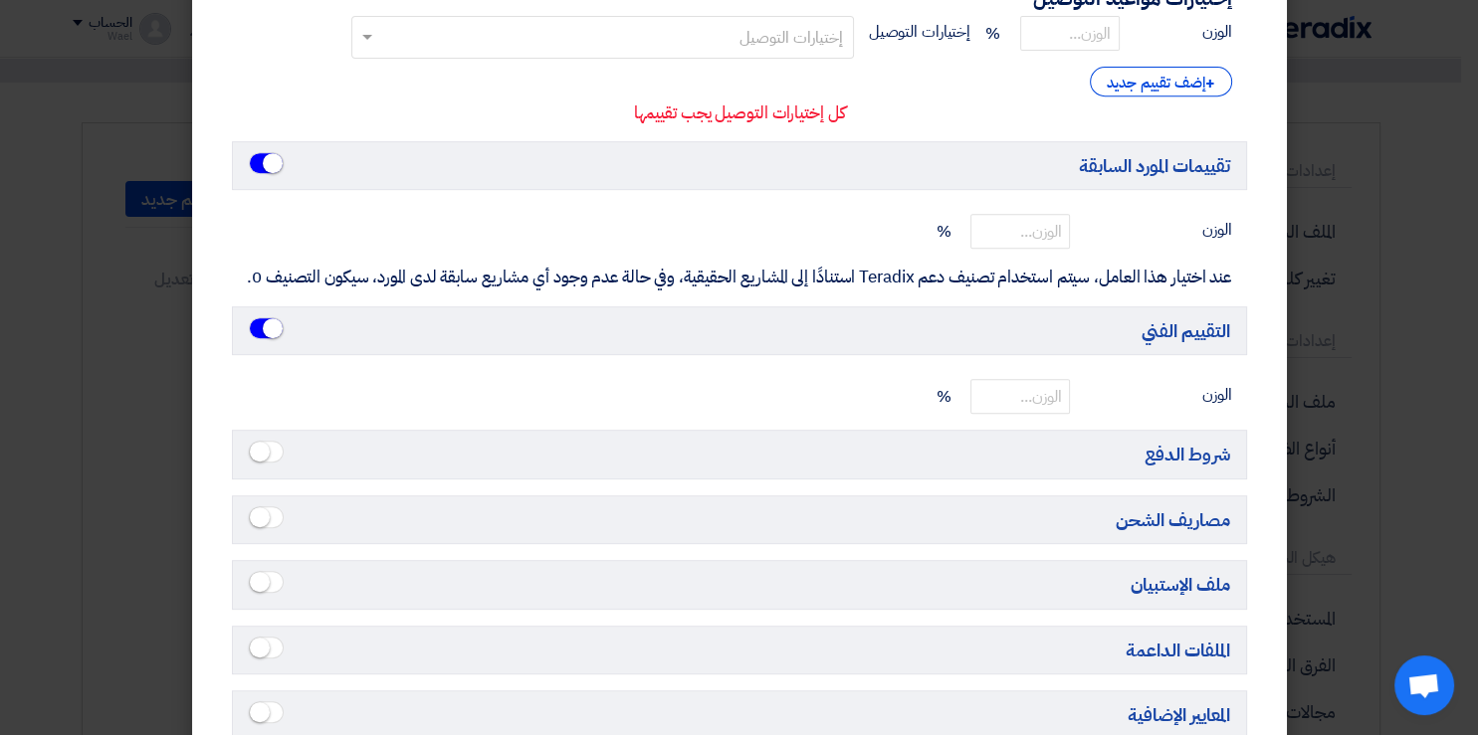
click at [266, 456] on small at bounding box center [260, 452] width 20 height 20
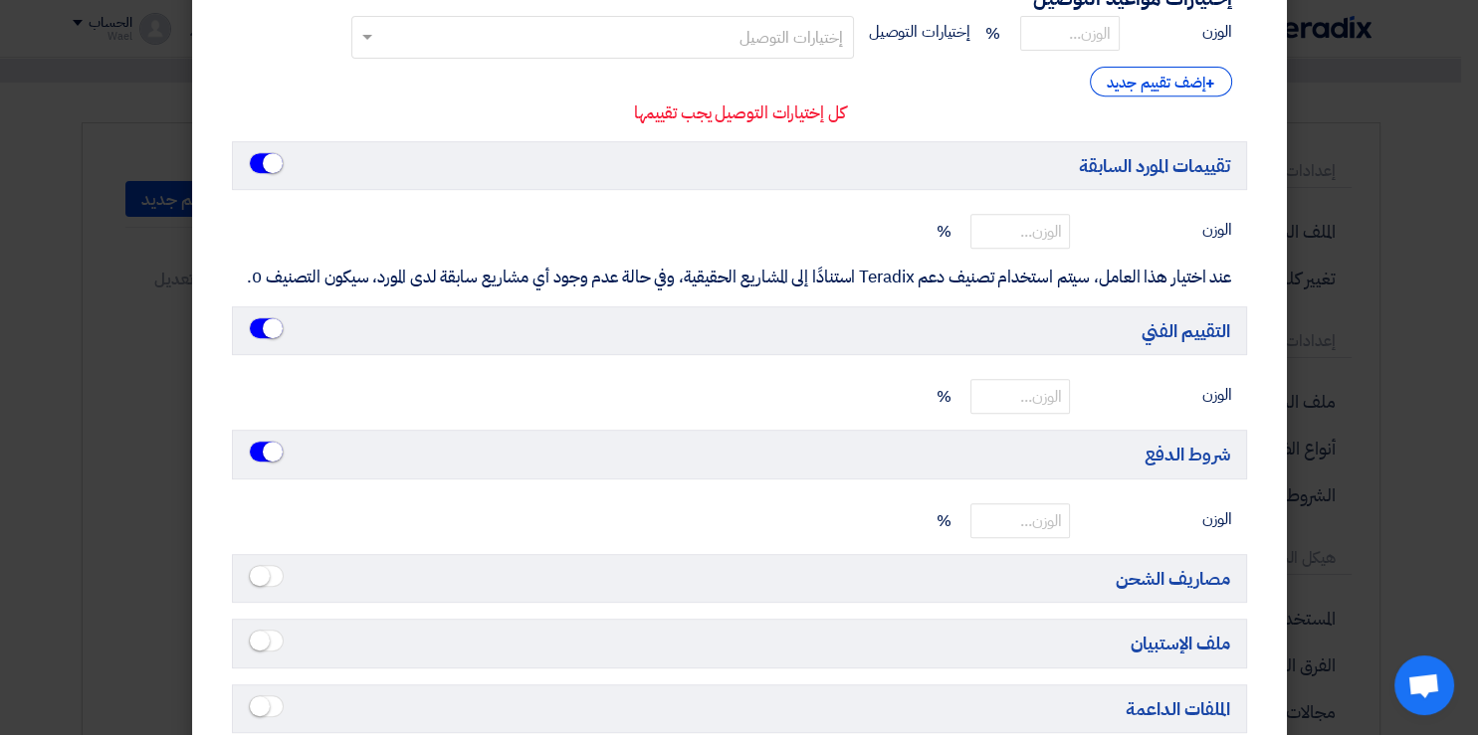
click at [266, 573] on small at bounding box center [260, 576] width 20 height 20
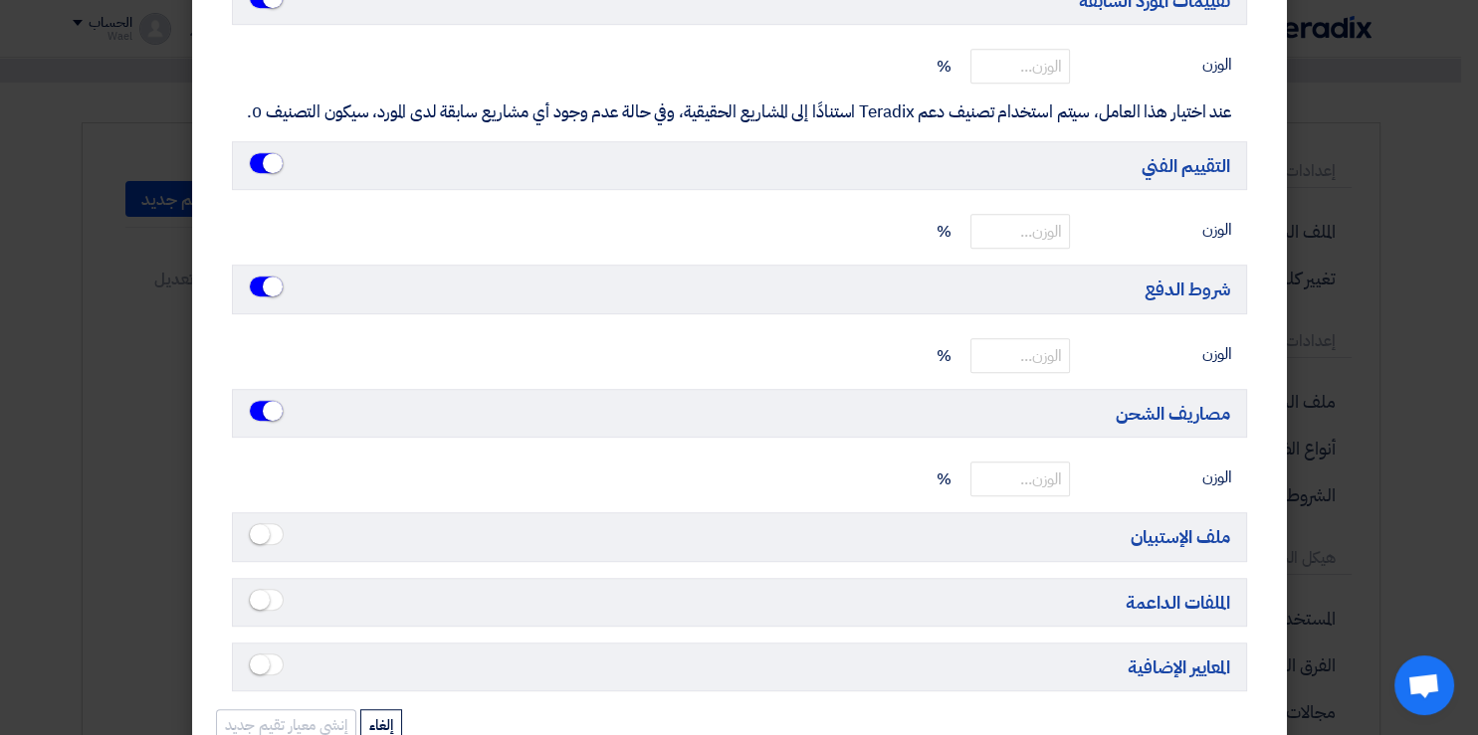
scroll to position [1009, 0]
click at [265, 524] on small at bounding box center [260, 532] width 20 height 20
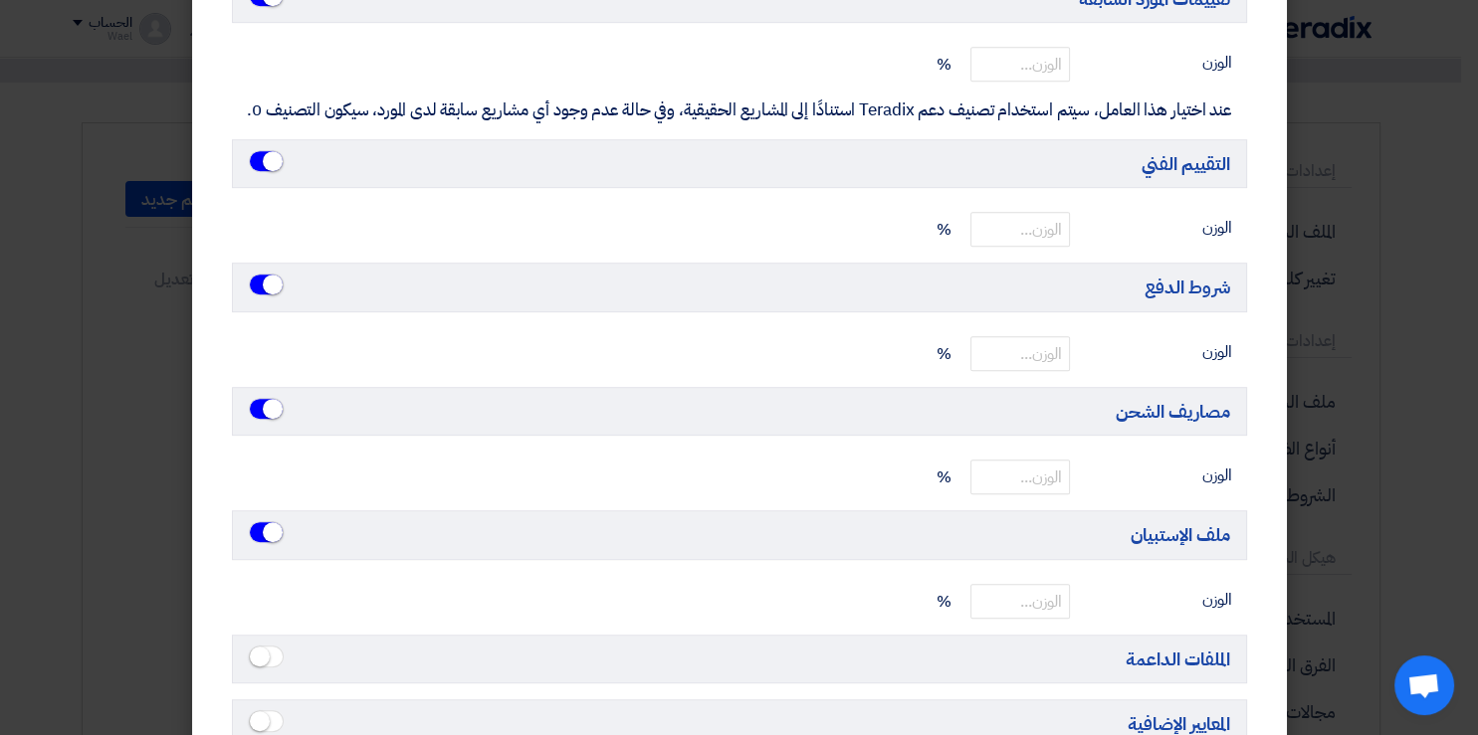
click at [265, 524] on span at bounding box center [266, 532] width 35 height 22
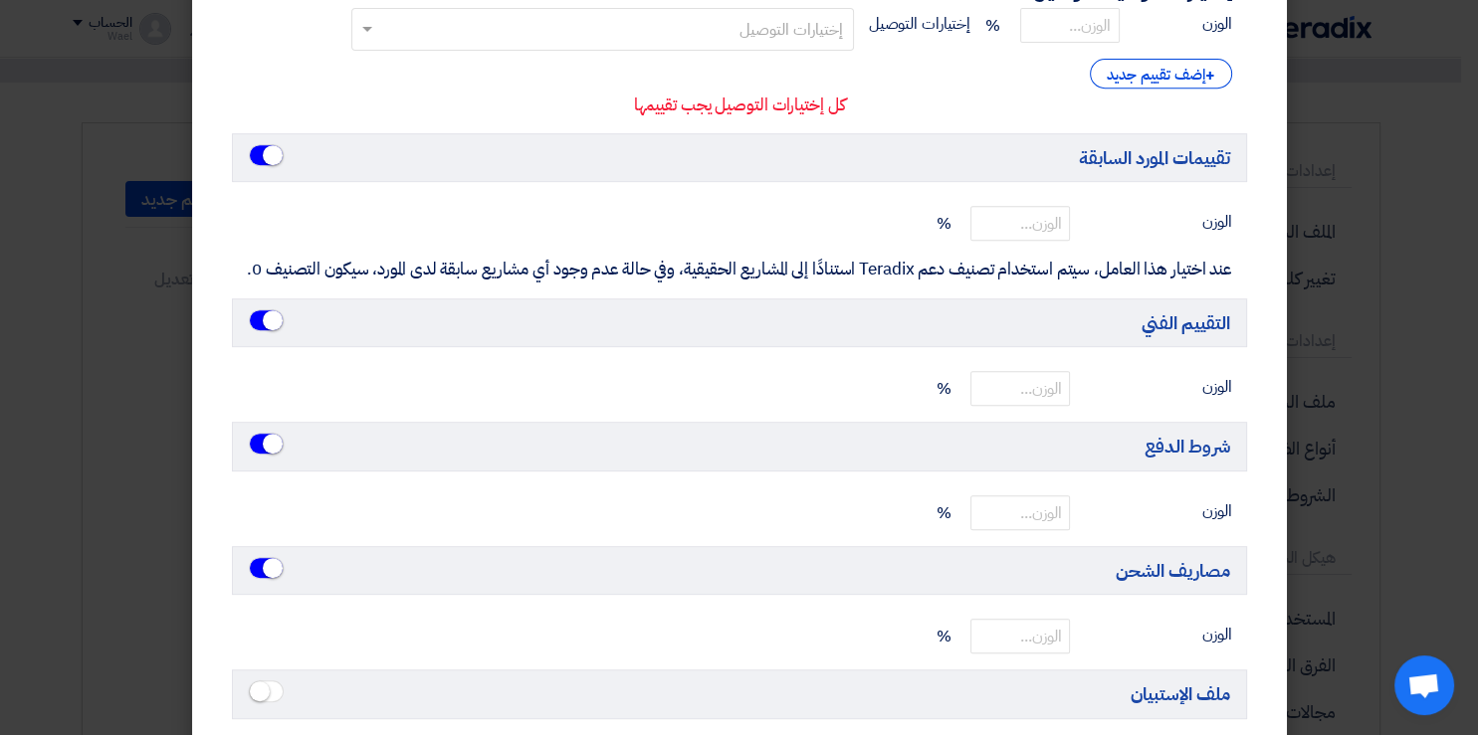
scroll to position [1054, 0]
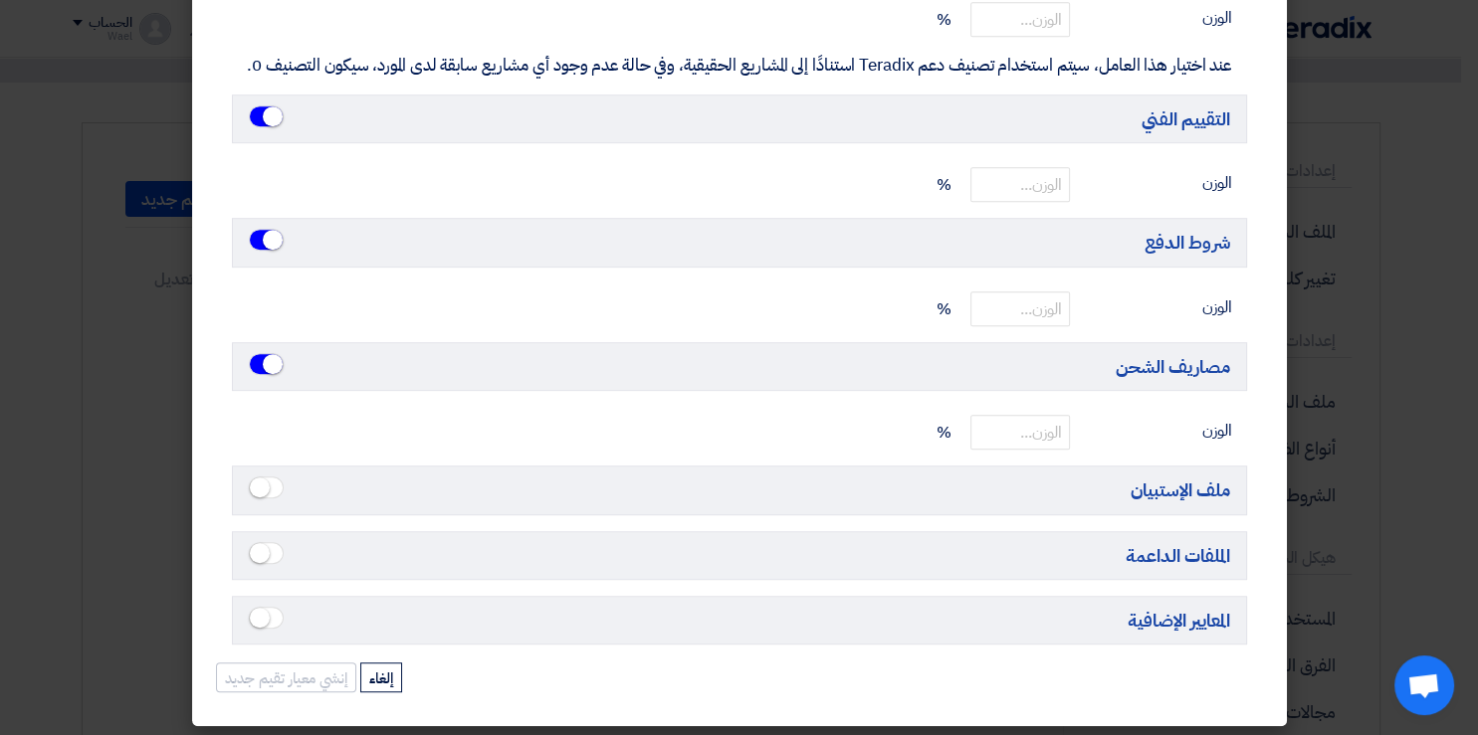
click at [270, 609] on small at bounding box center [260, 618] width 20 height 20
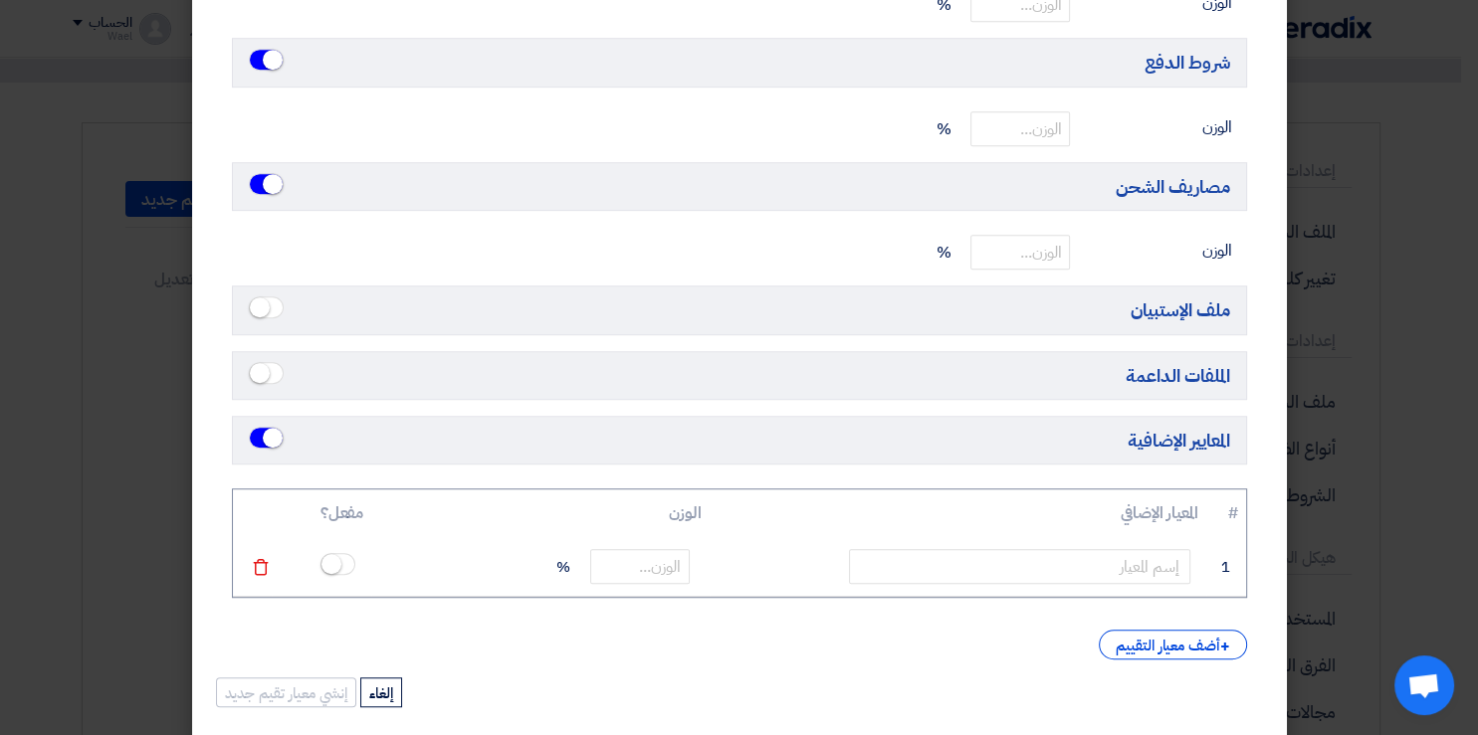
scroll to position [1248, 0]
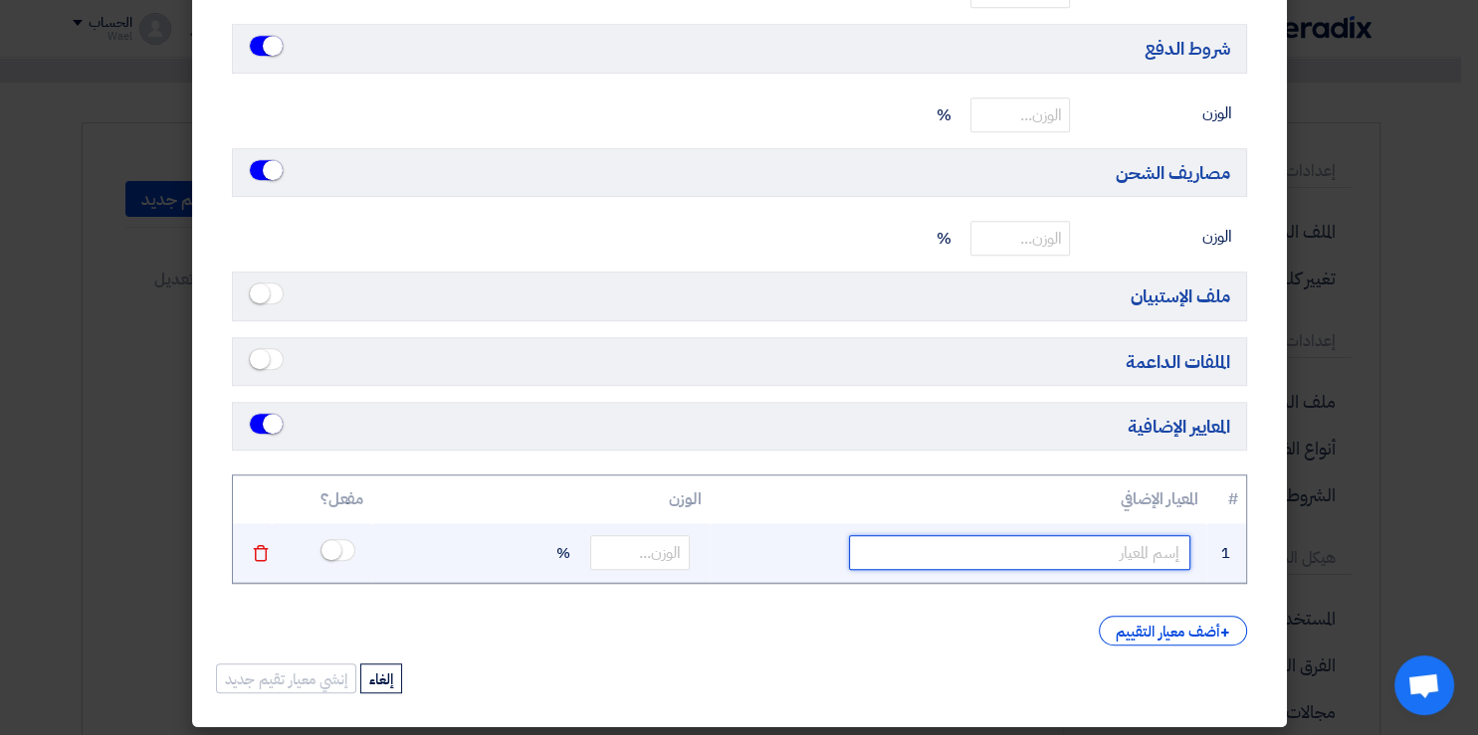
click at [1109, 552] on input "text" at bounding box center [1019, 552] width 341 height 35
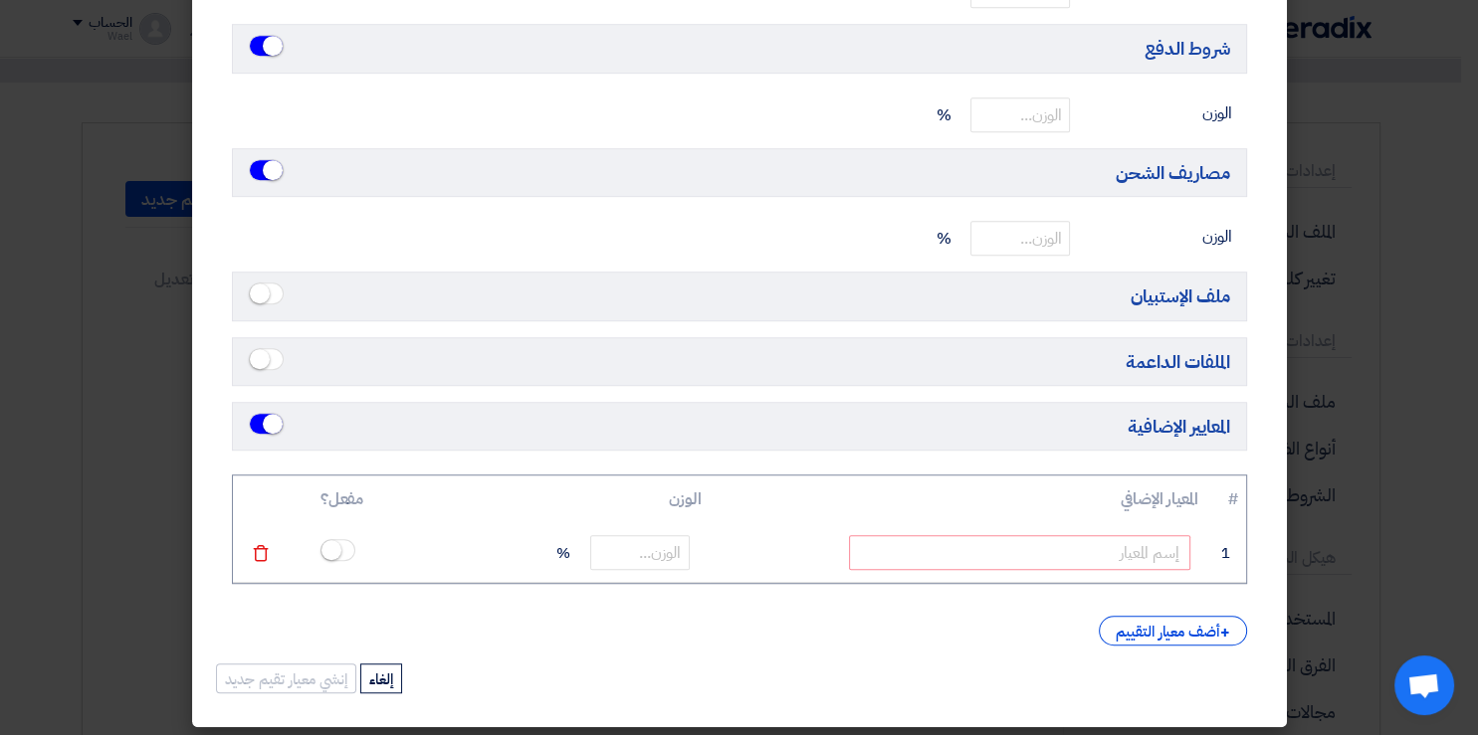
click at [265, 413] on span at bounding box center [266, 424] width 35 height 22
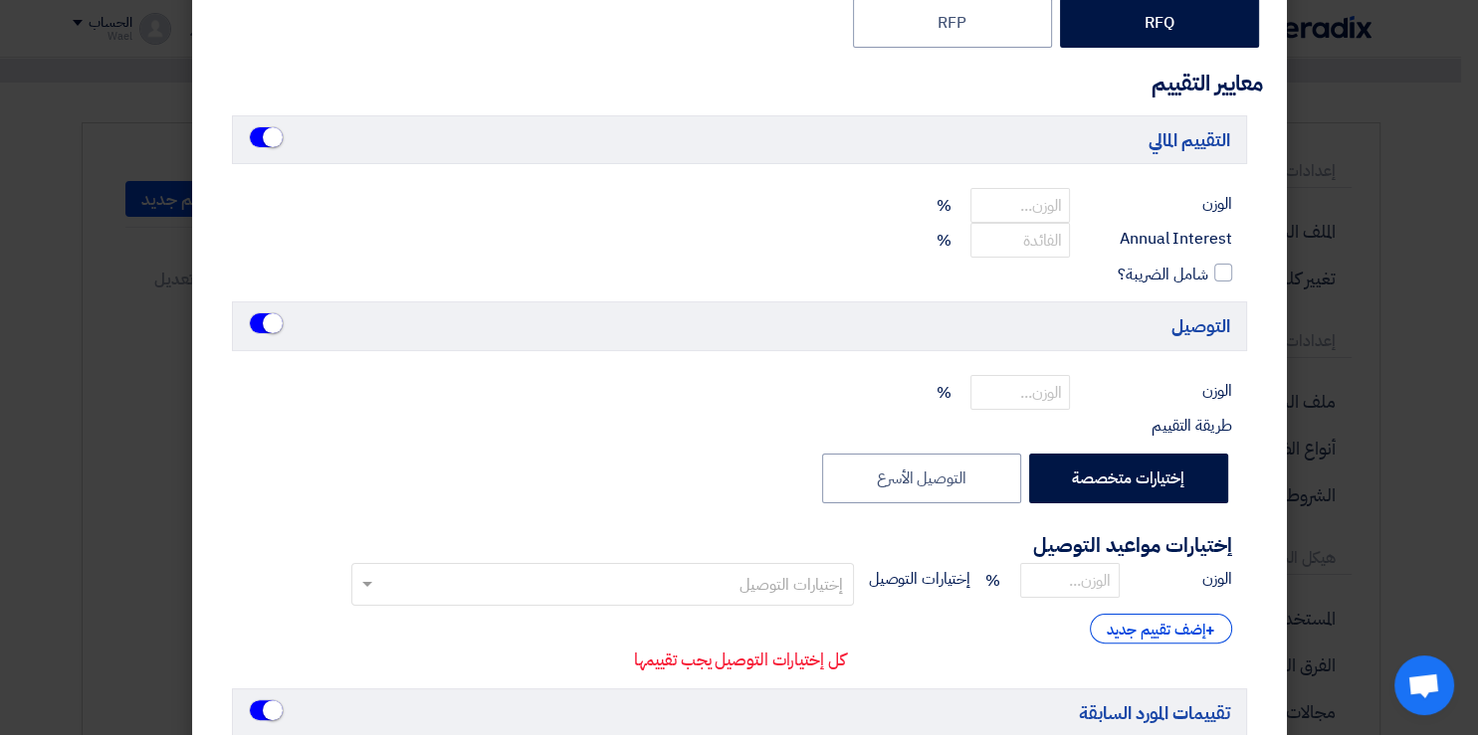
scroll to position [273, 0]
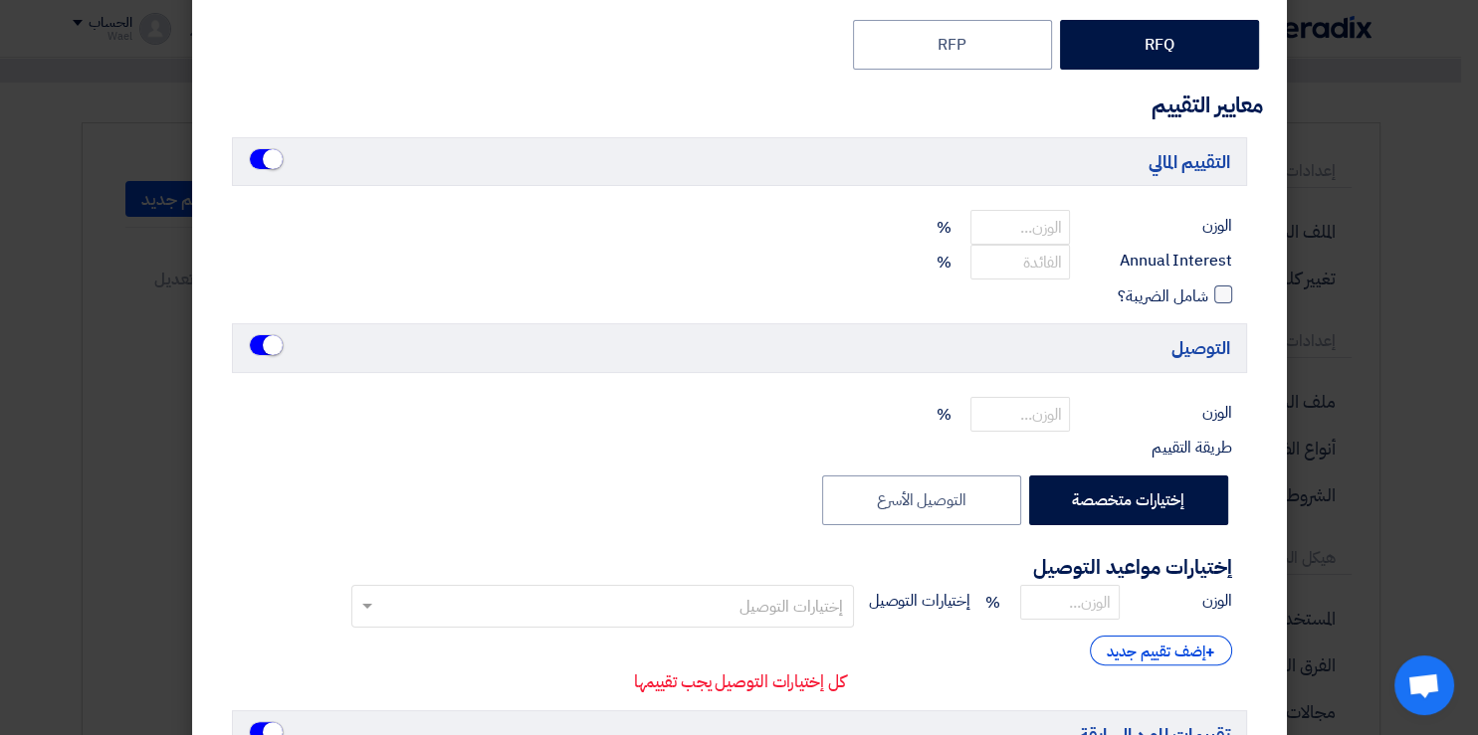
click at [1232, 294] on div at bounding box center [1223, 295] width 18 height 18
click at [1208, 294] on input "شامل الضريبة؟" at bounding box center [1201, 290] width 13 height 13
click at [1232, 294] on div at bounding box center [1223, 295] width 18 height 18
click at [1208, 294] on input "شامل الضريبة؟" at bounding box center [1201, 290] width 13 height 13
checkbox input "false"
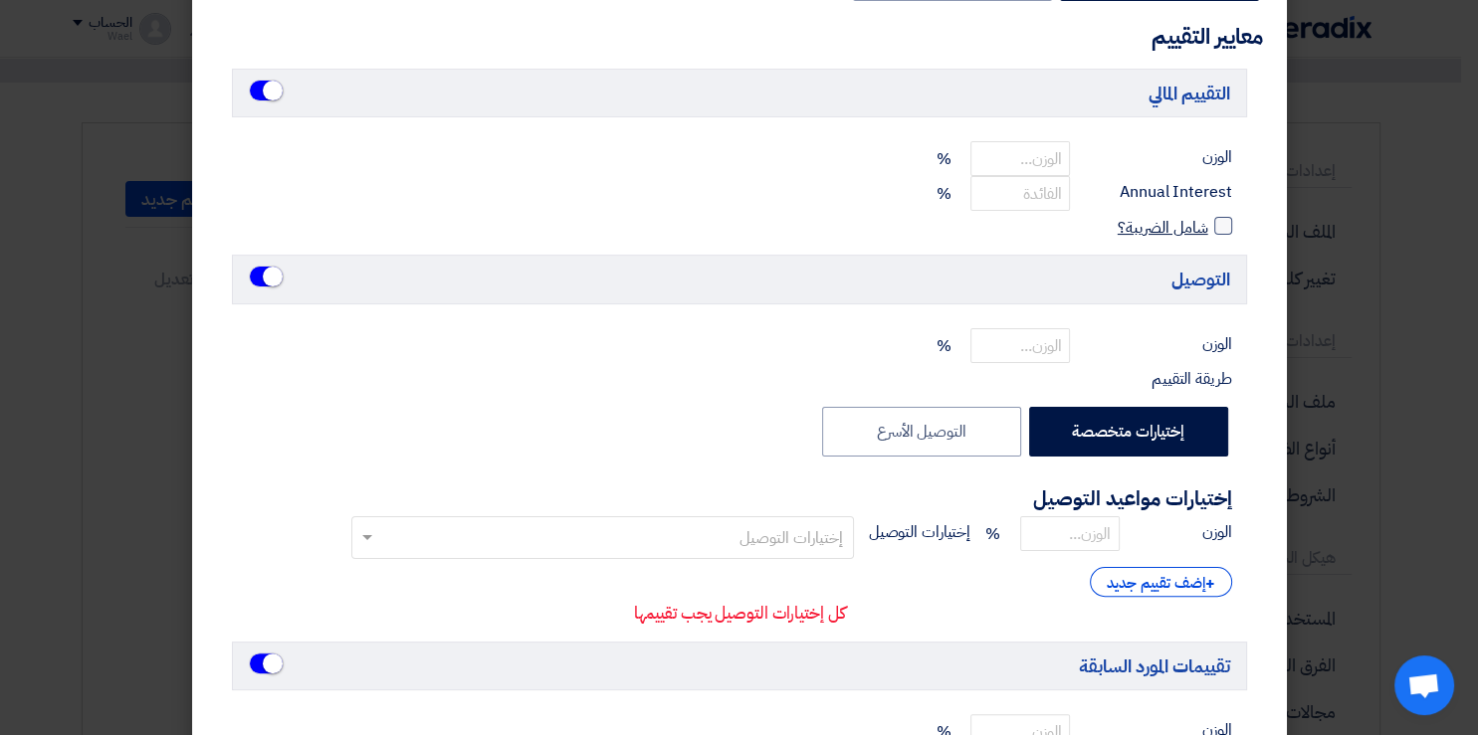
scroll to position [361, 0]
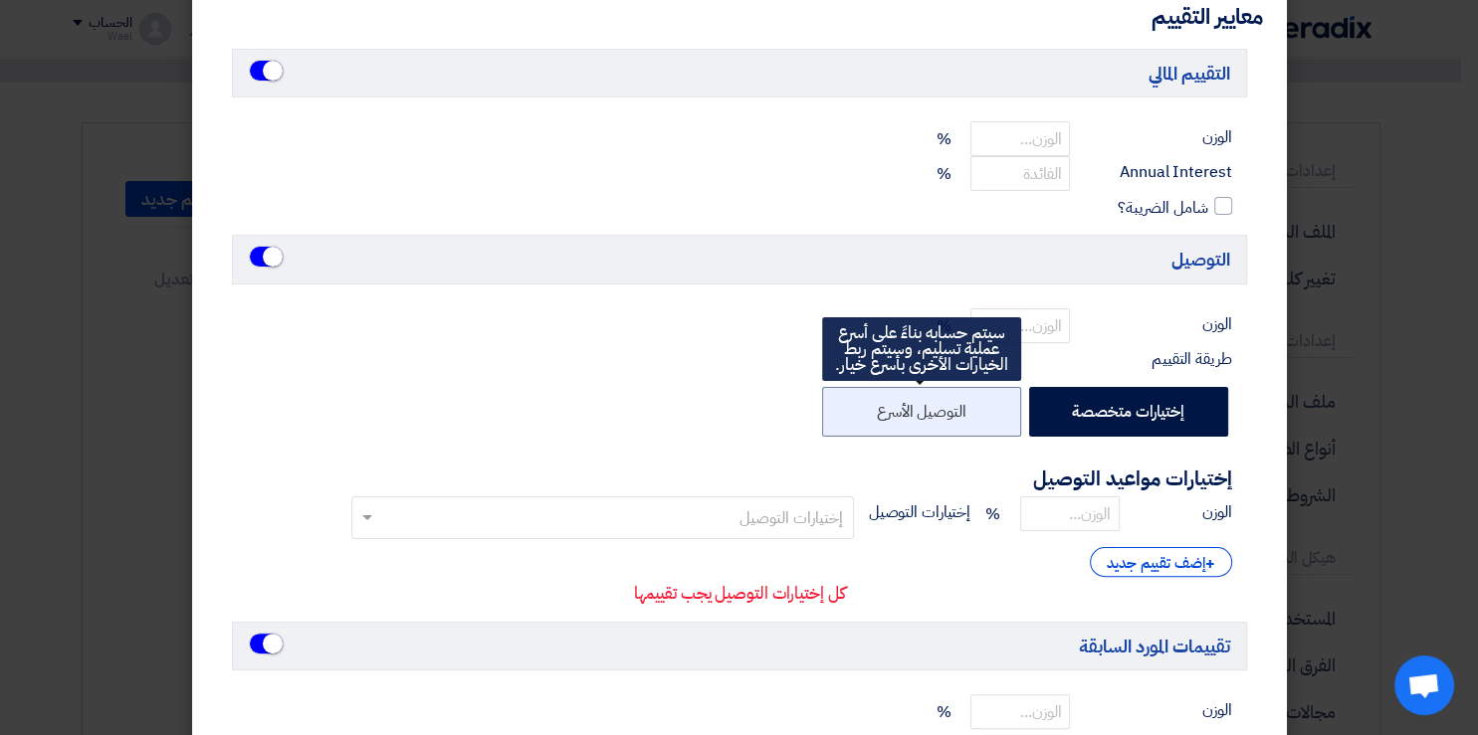
click at [929, 404] on label "التوصيل الأسرع" at bounding box center [921, 412] width 199 height 50
click at [953, 404] on input "التوصيل الأسرع" at bounding box center [959, 410] width 13 height 13
radio input "false"
radio input "true"
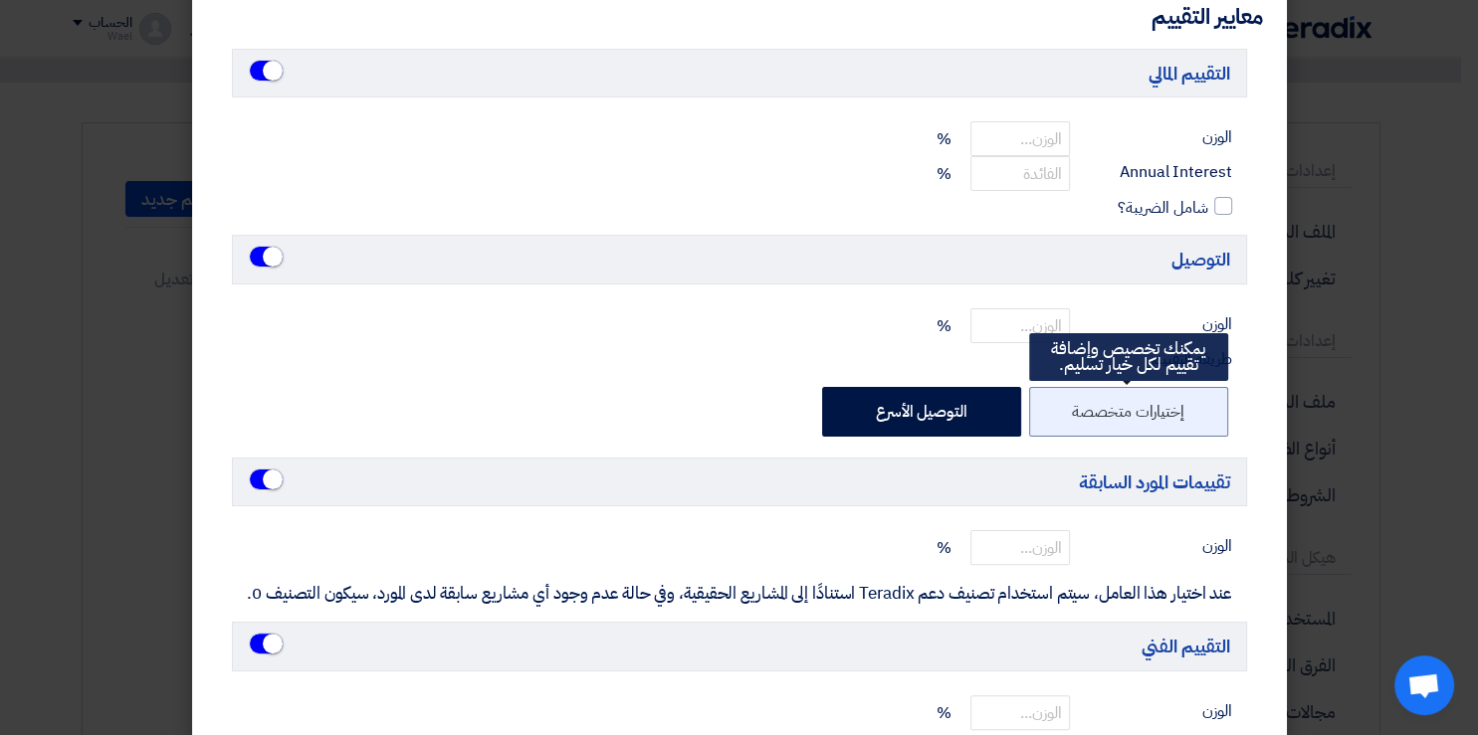
click at [1138, 398] on label "إختيارات متخصصة" at bounding box center [1128, 412] width 199 height 50
click at [1171, 404] on input "إختيارات متخصصة" at bounding box center [1177, 410] width 13 height 13
radio input "true"
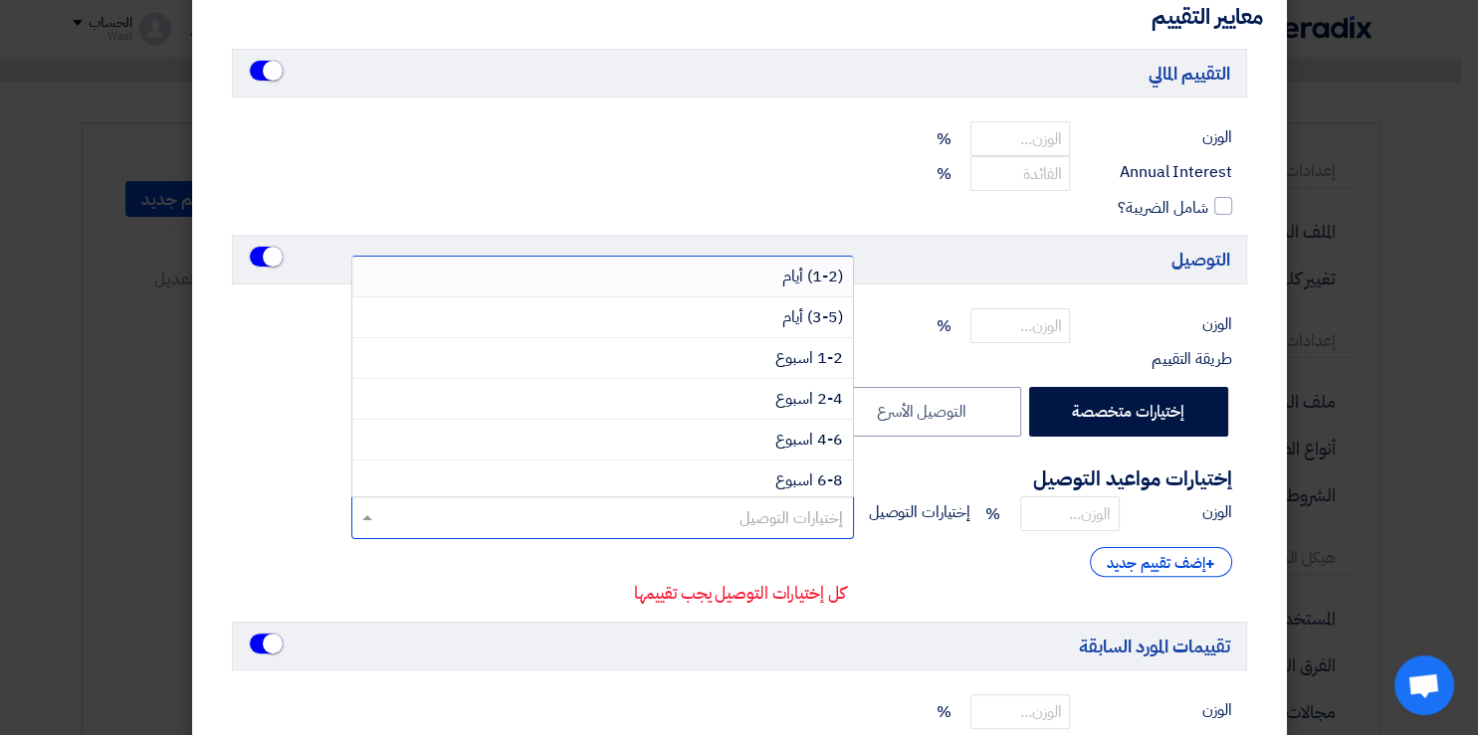
click at [766, 525] on input "text" at bounding box center [601, 520] width 482 height 33
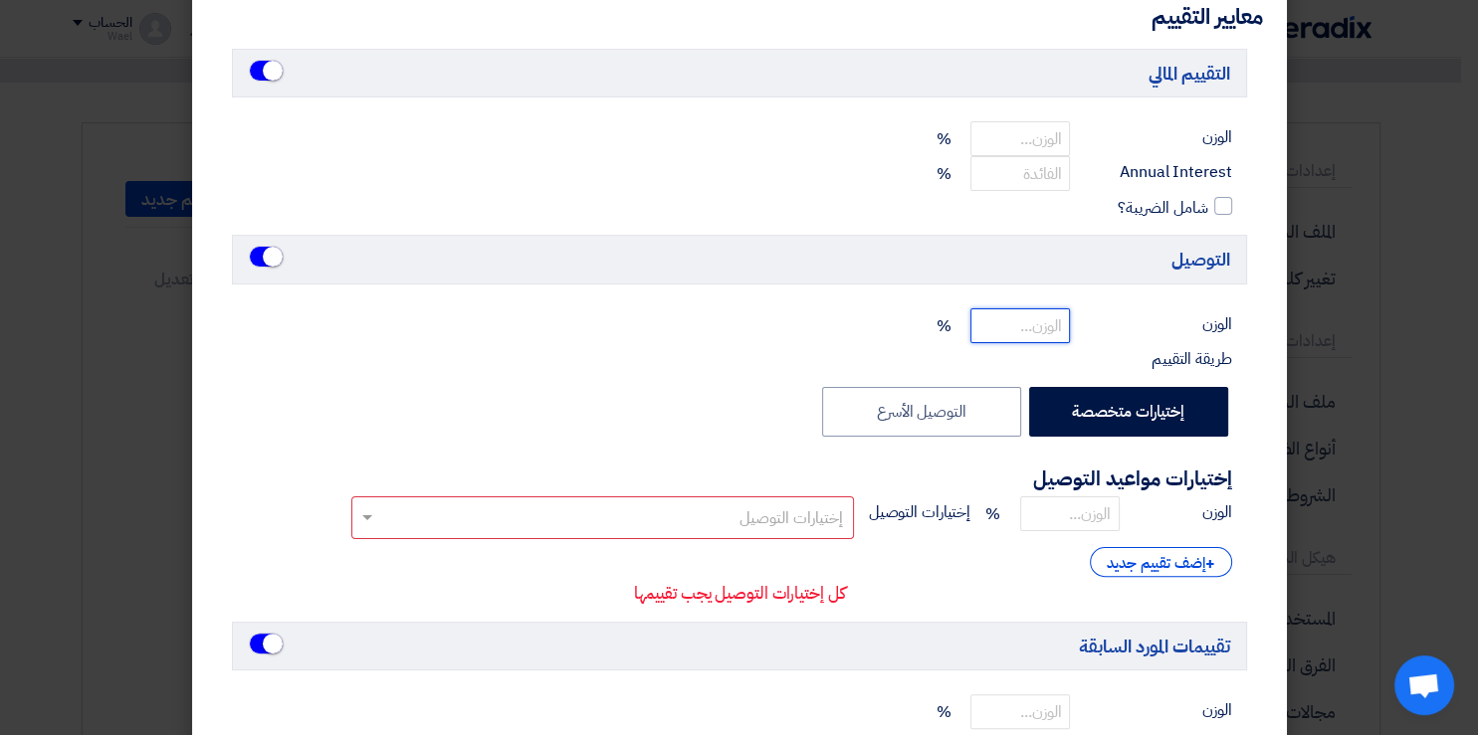
click at [1052, 333] on input "number" at bounding box center [1020, 325] width 100 height 35
type input "30"
click at [1083, 504] on input "number" at bounding box center [1070, 514] width 100 height 35
type input "100"
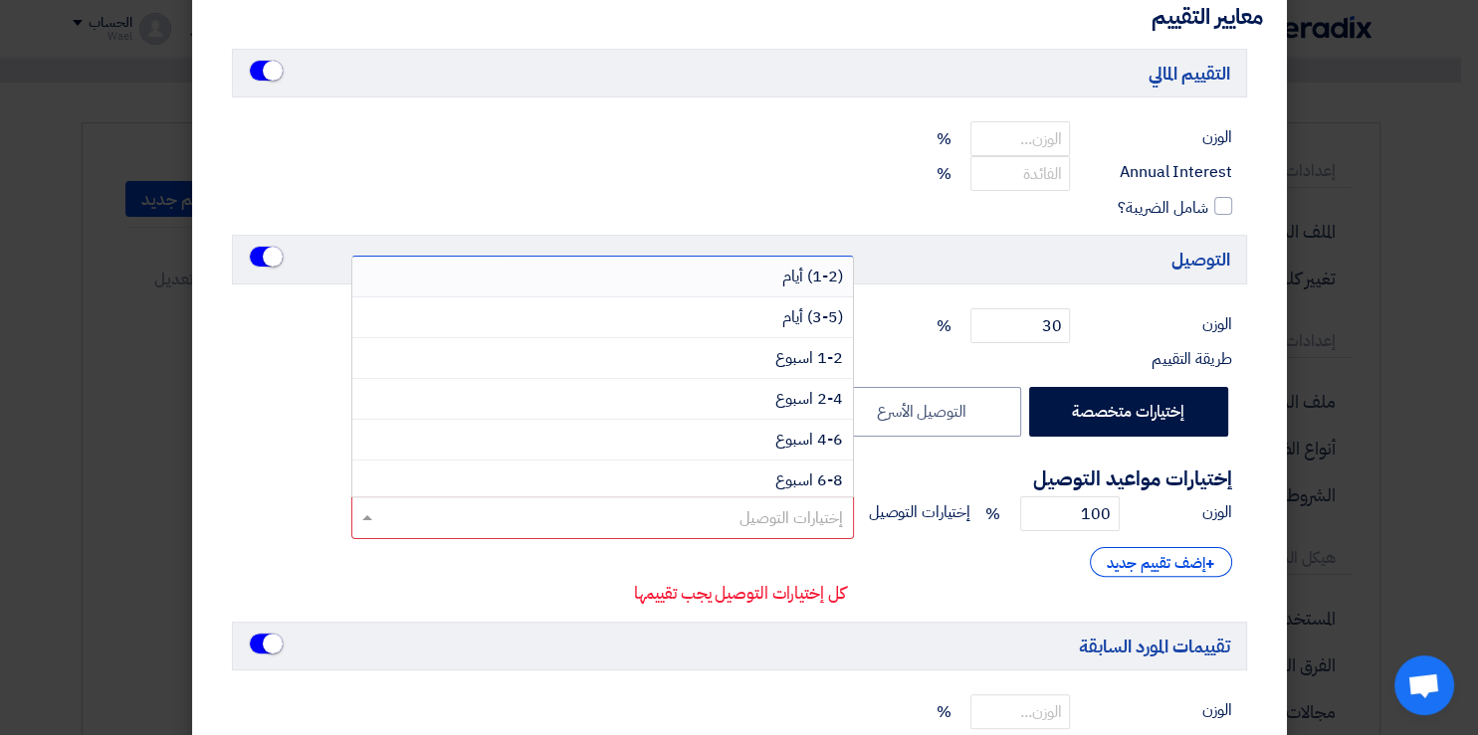
click at [773, 517] on input "text" at bounding box center [601, 520] width 482 height 33
click at [778, 269] on div "(1-2) أيام" at bounding box center [602, 277] width 500 height 41
click at [671, 521] on input "text" at bounding box center [563, 520] width 373 height 33
click at [822, 314] on span "(3-5) أيام" at bounding box center [812, 317] width 61 height 24
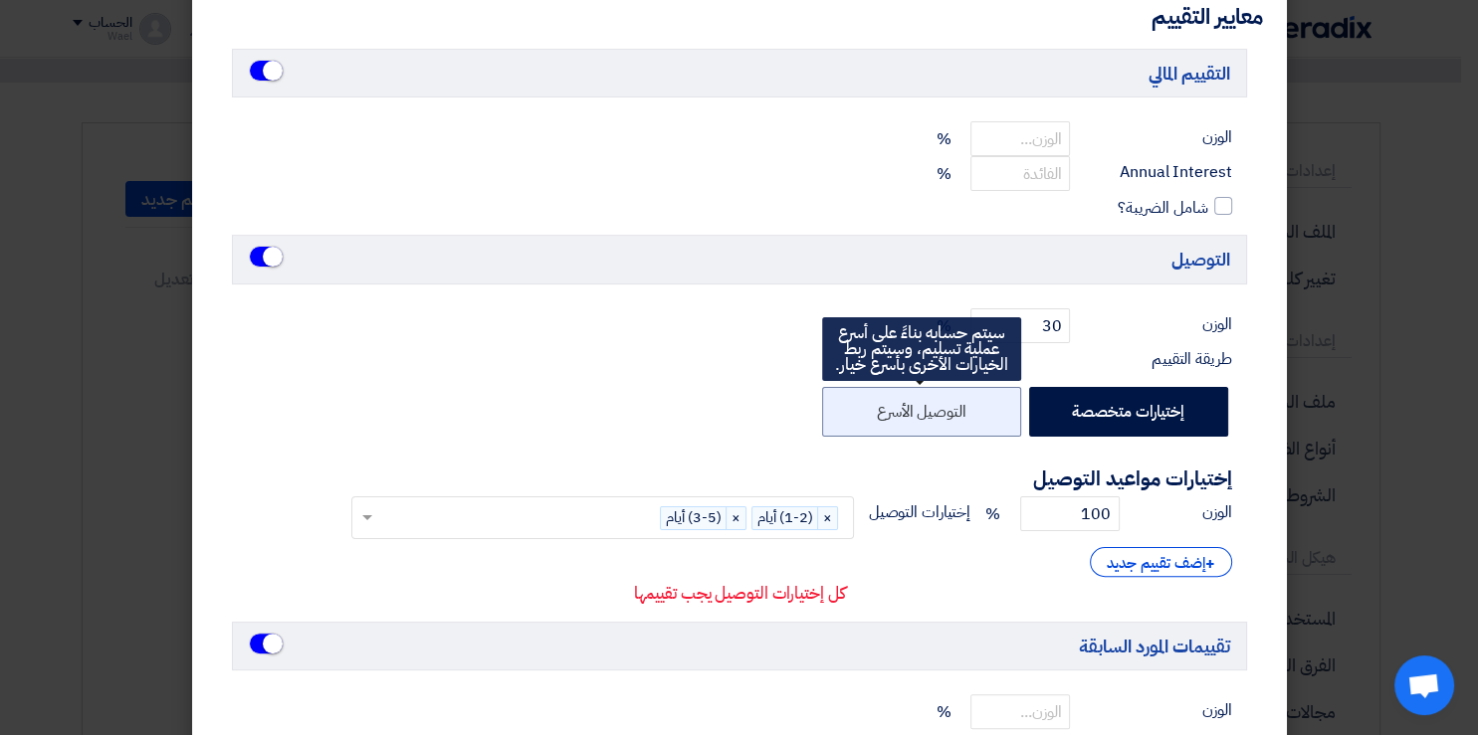
click at [931, 402] on label "التوصيل الأسرع" at bounding box center [921, 412] width 199 height 50
click at [953, 404] on input "التوصيل الأسرع" at bounding box center [959, 410] width 13 height 13
radio input "false"
radio input "true"
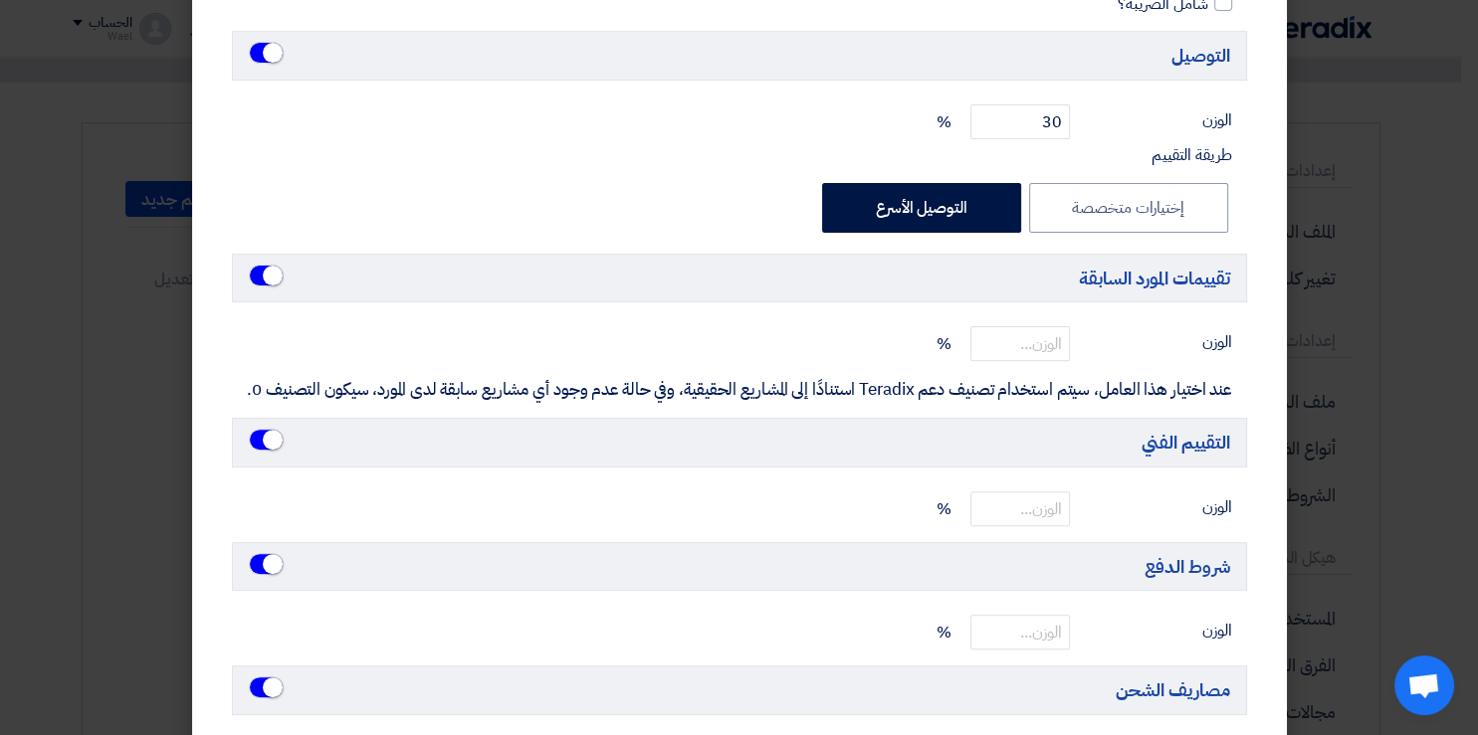
scroll to position [575, 0]
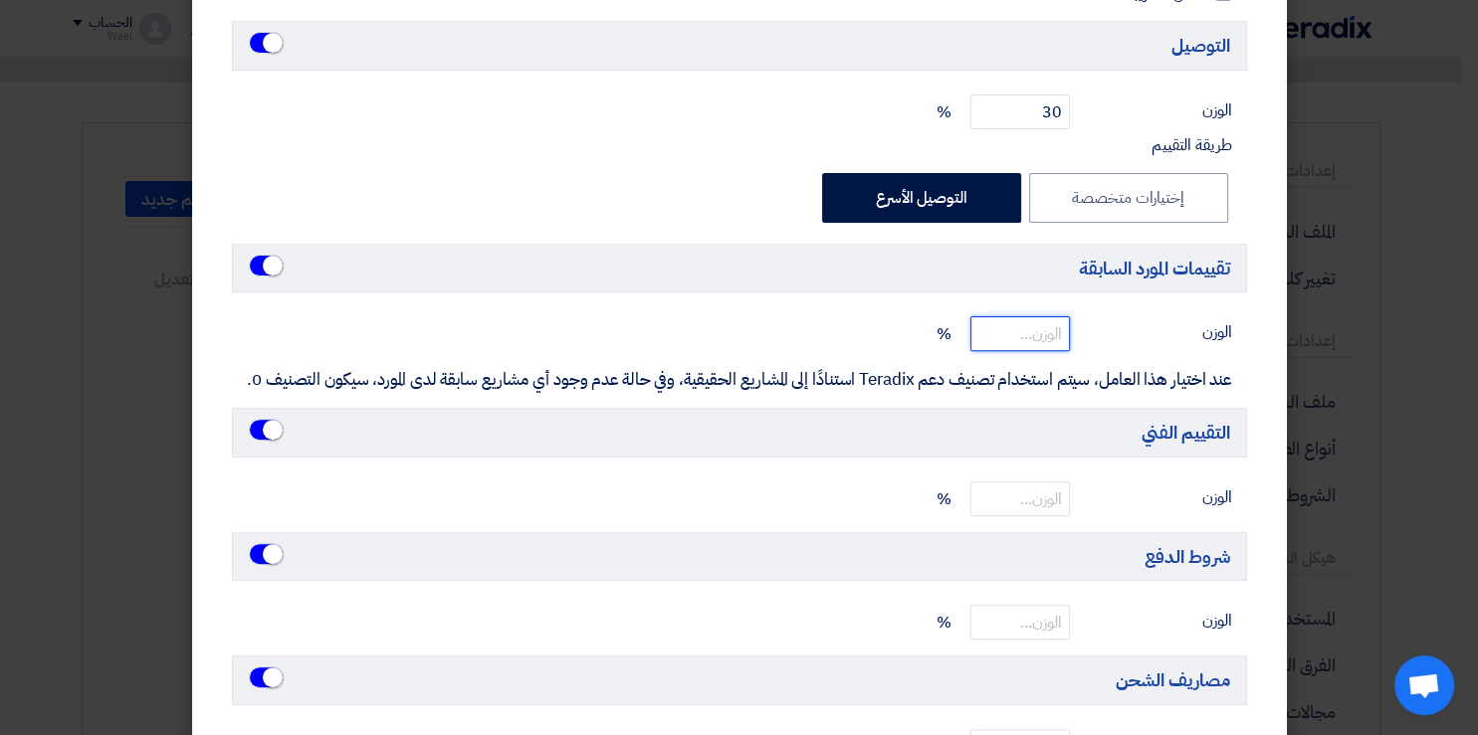
click at [1016, 326] on input "number" at bounding box center [1020, 333] width 100 height 35
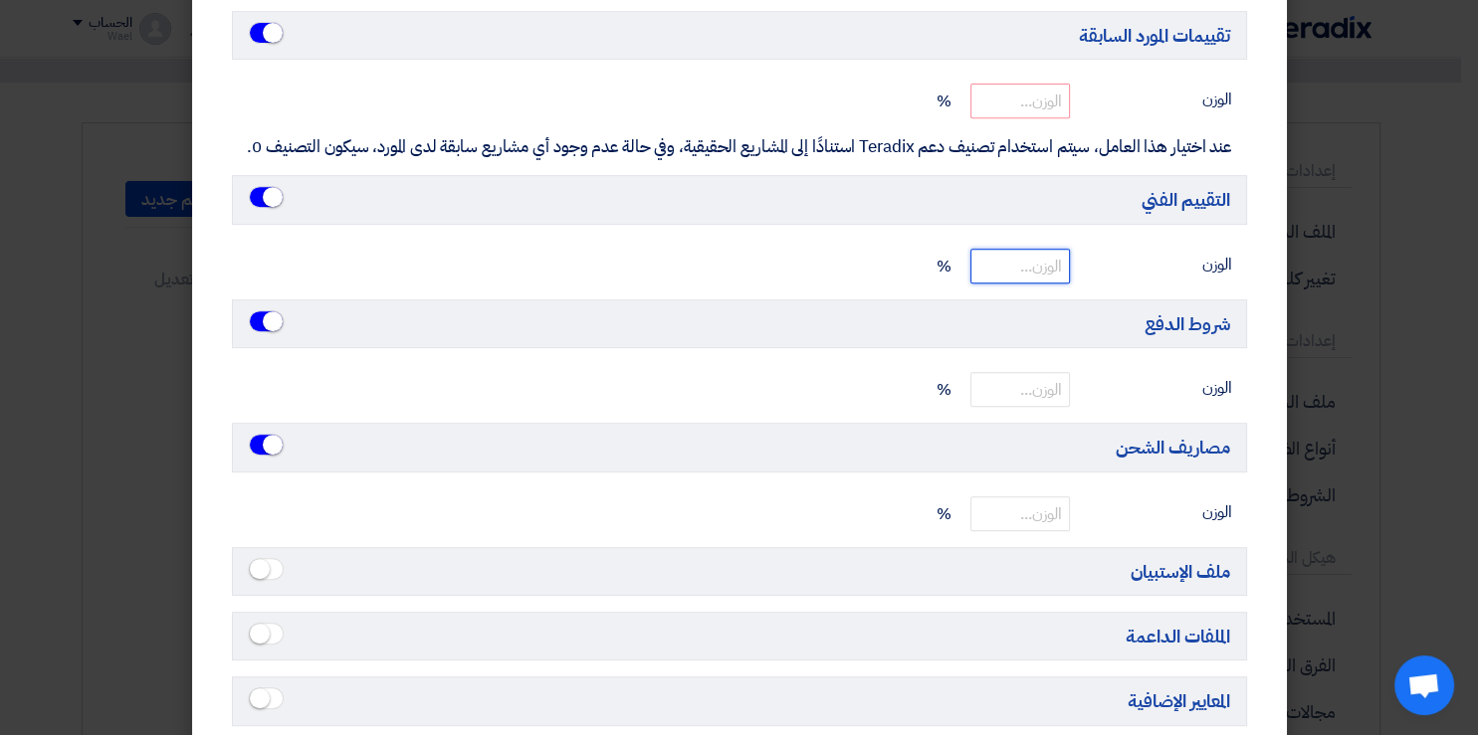
click at [1041, 272] on input "number" at bounding box center [1020, 266] width 100 height 35
type input "10"
click at [1057, 390] on input "number" at bounding box center [1020, 389] width 100 height 35
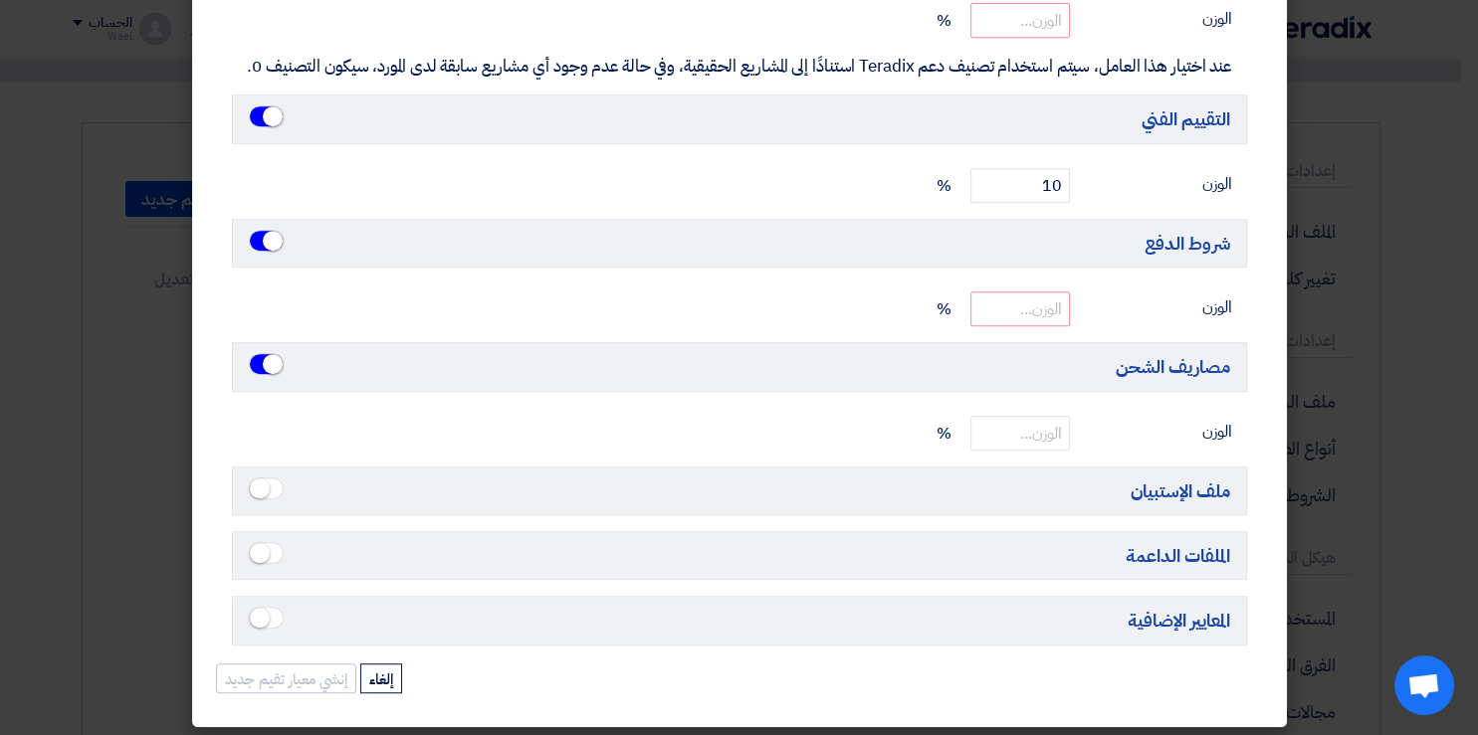
click at [888, 719] on modal-container "تفاصيل معيار التقييم الجديد × الإسم معيار الفراخ يجب أن يكون مجموع أوزان التقيي…" at bounding box center [739, 367] width 1478 height 735
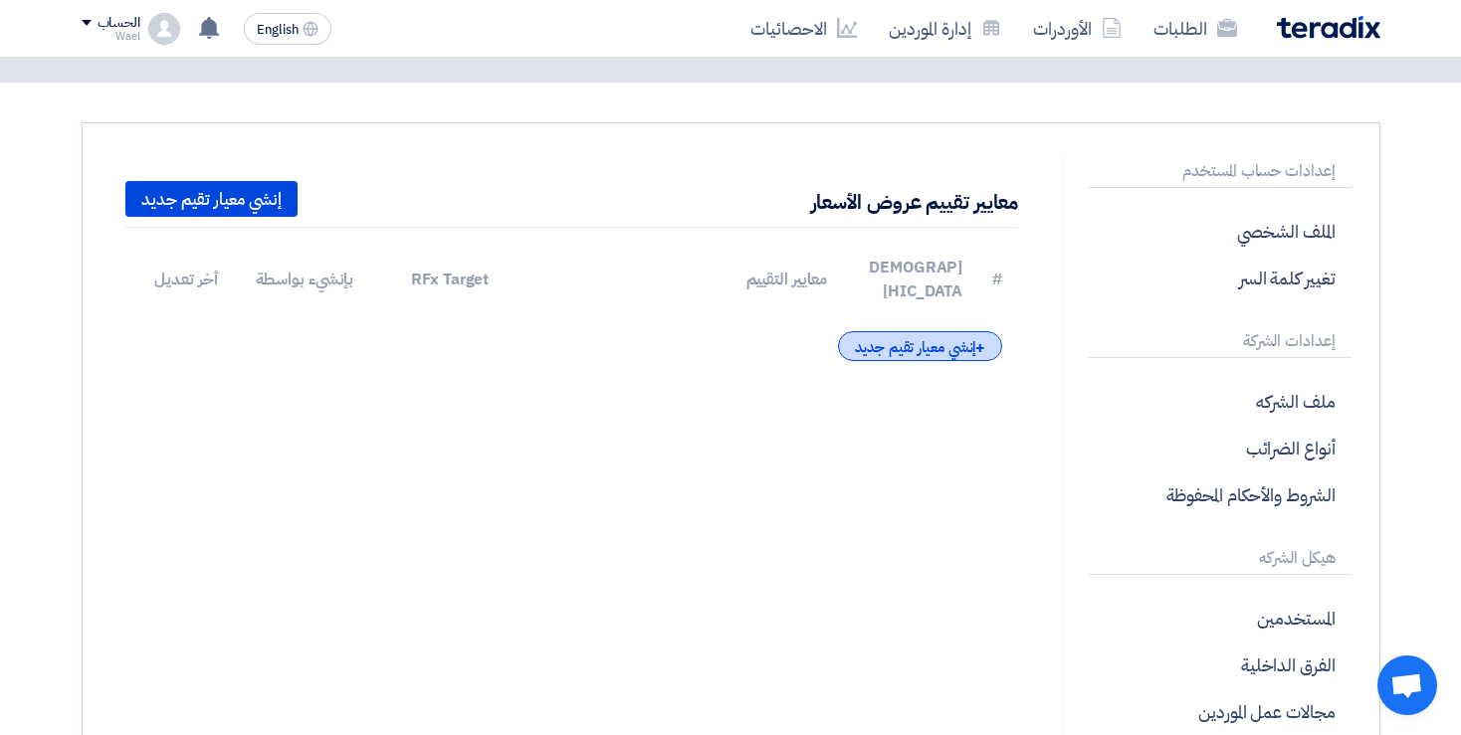
click at [973, 331] on div "+ [PERSON_NAME] معيار تقيم جديد" at bounding box center [920, 346] width 164 height 30
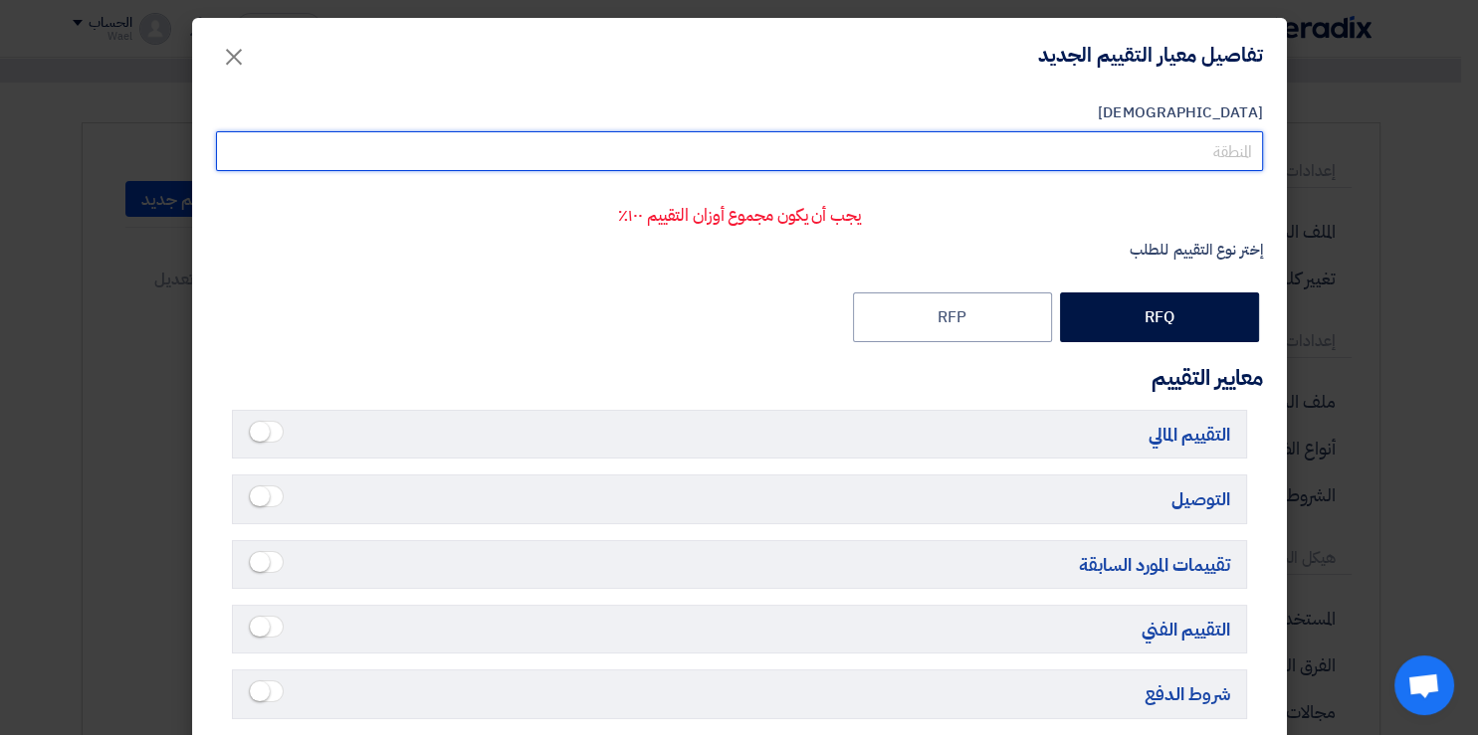
click at [1129, 149] on input "[DEMOGRAPHIC_DATA]" at bounding box center [739, 151] width 1047 height 40
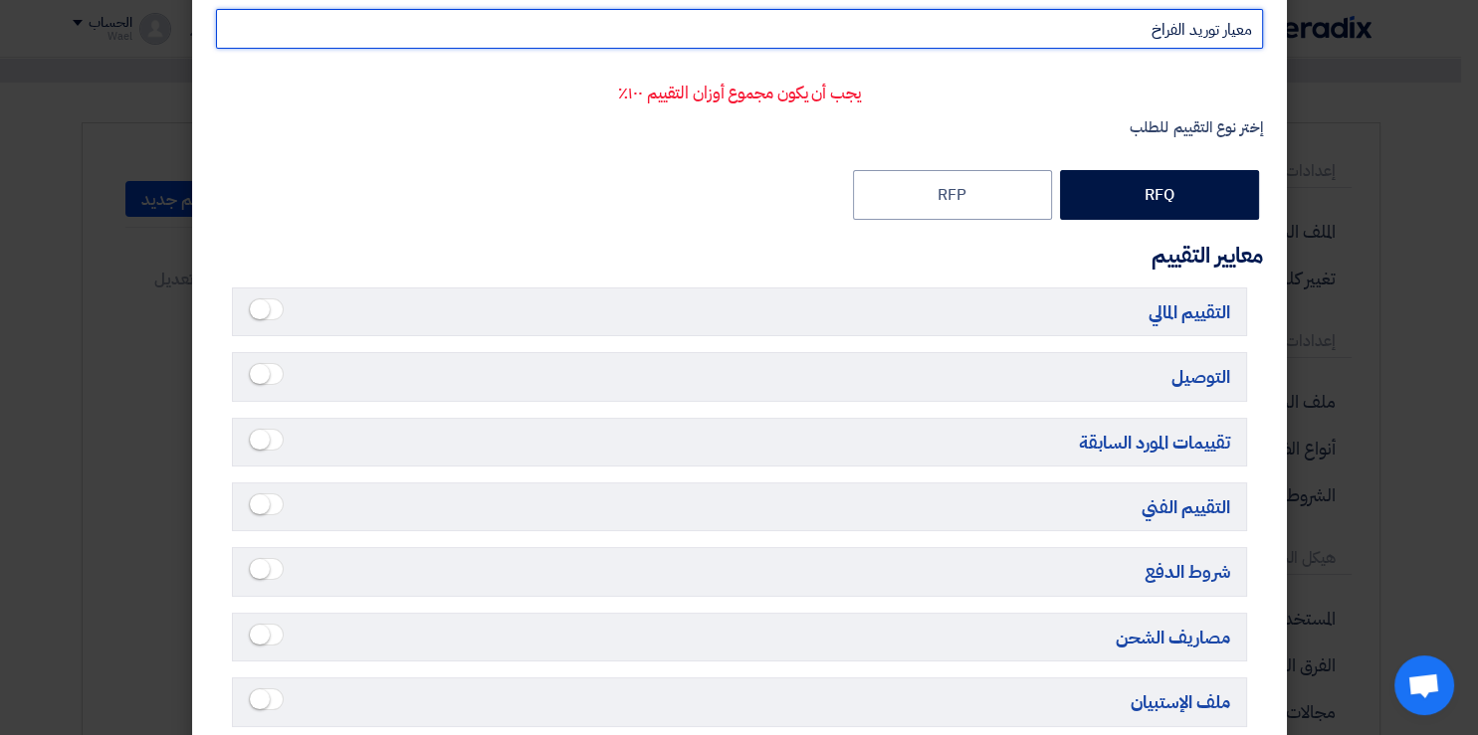
scroll to position [149, 0]
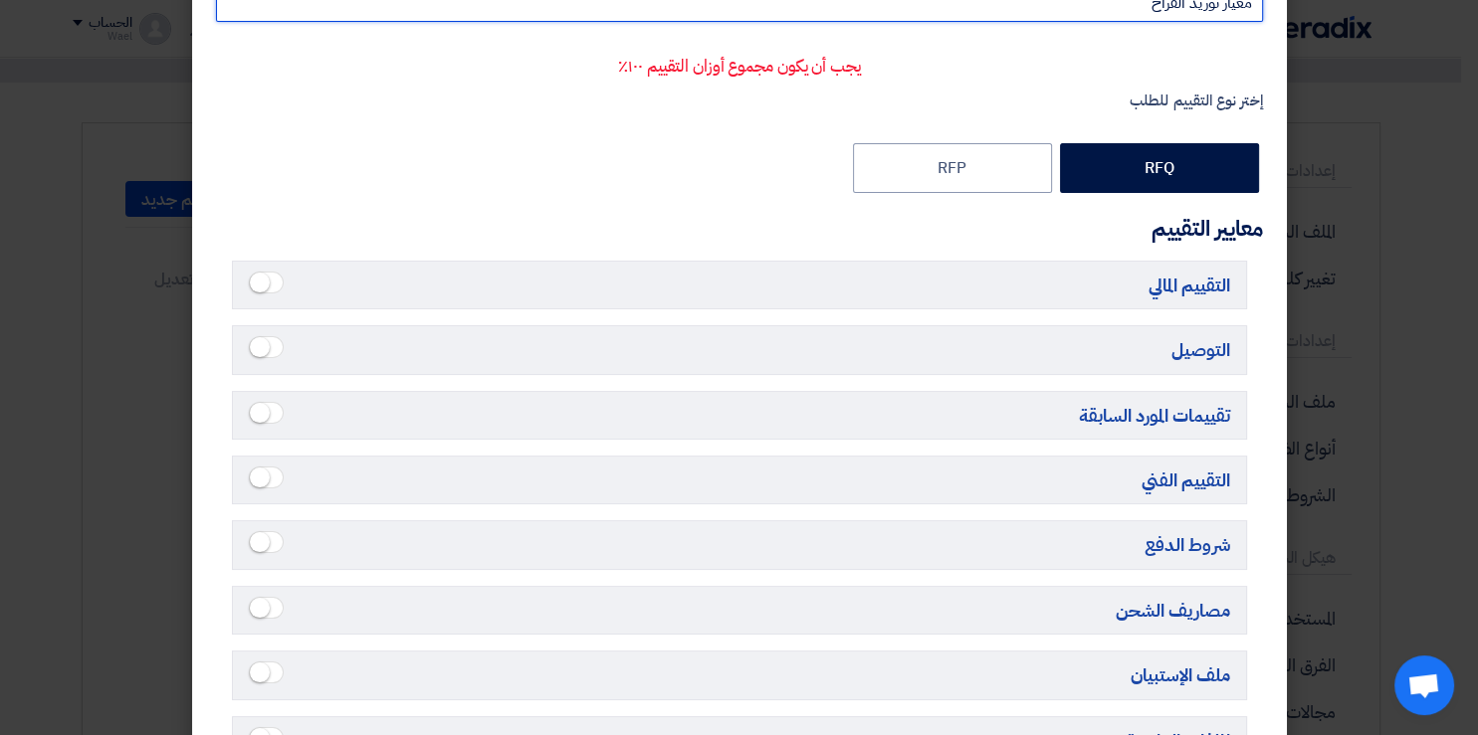
type input "معيار توريد الفراخ"
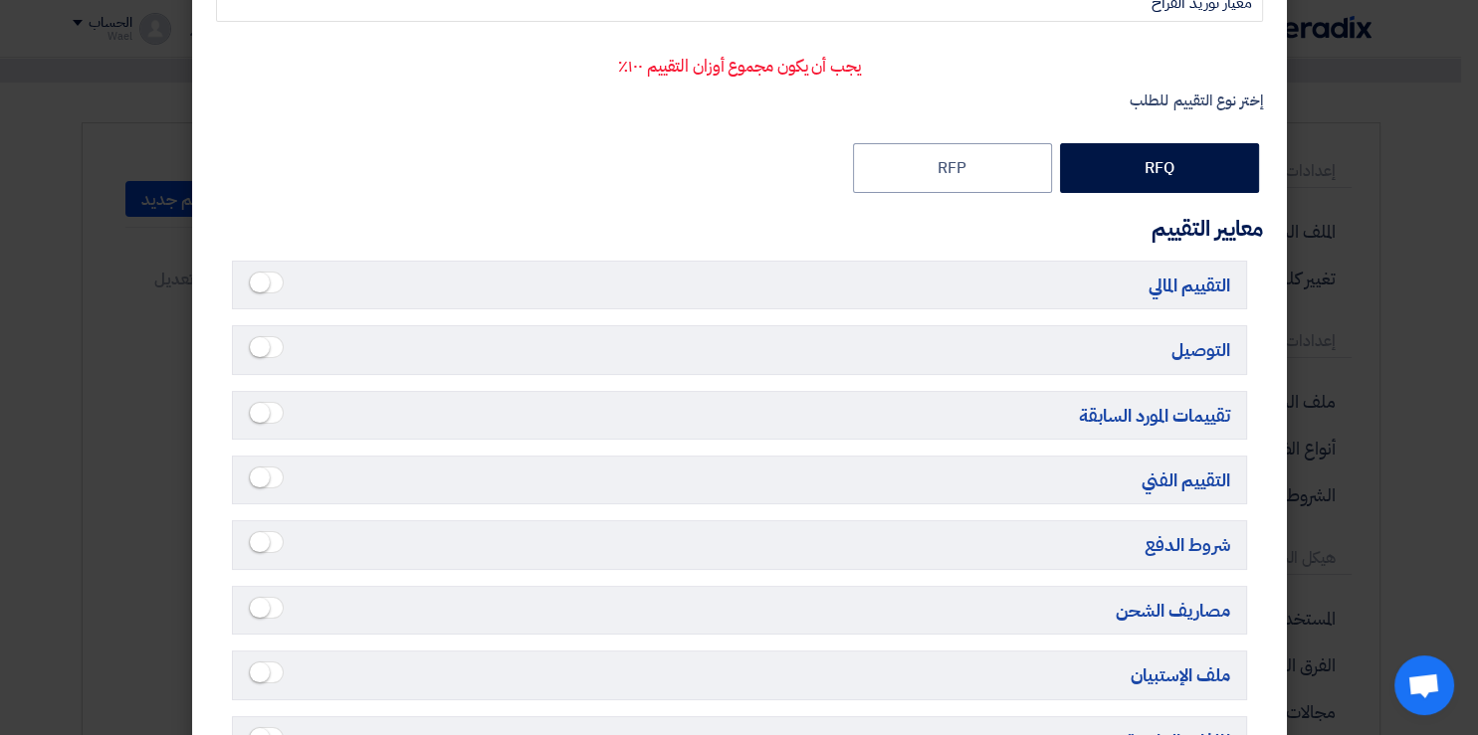
click at [261, 283] on small at bounding box center [260, 283] width 20 height 20
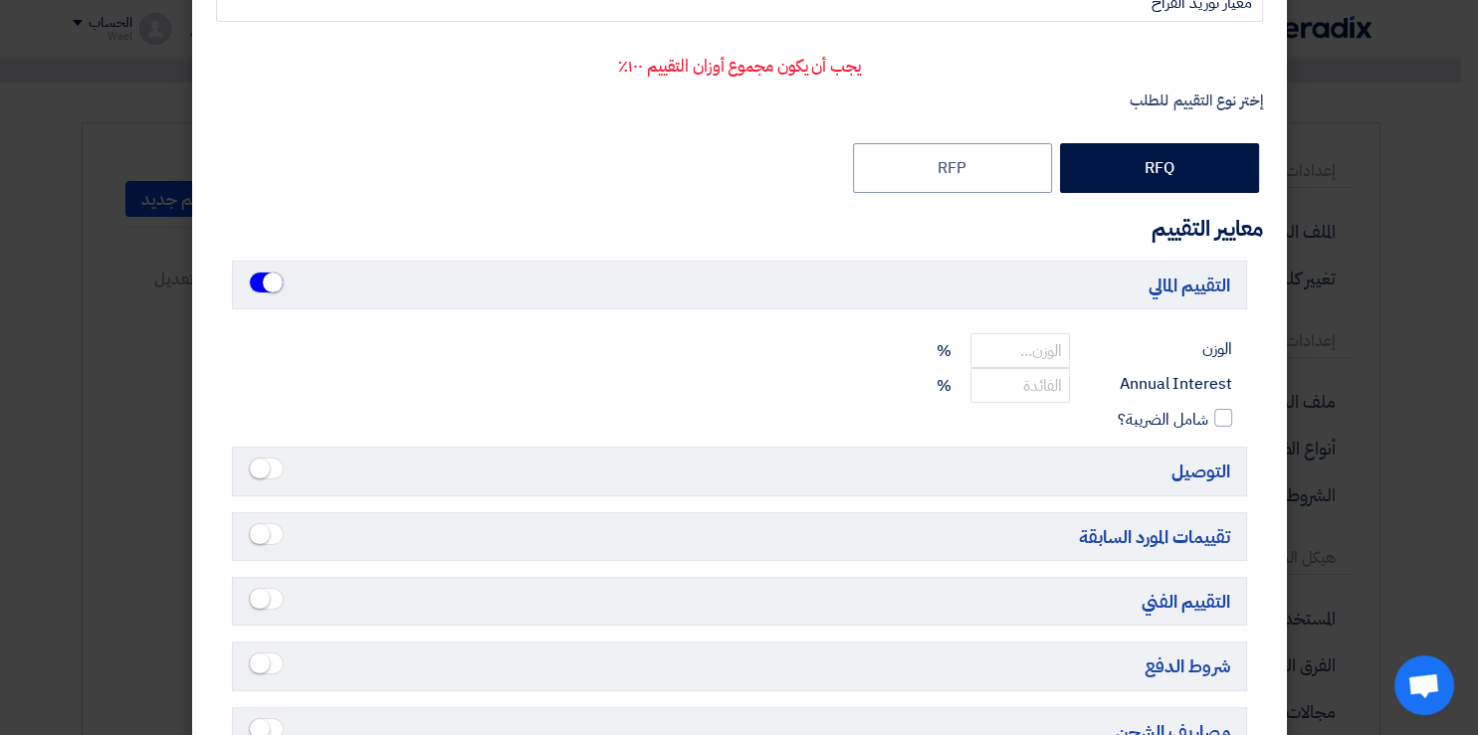
click at [162, 391] on modal-container "تفاصيل معيار التقييم الجديد × الإسم معيار توريد الفراخ يجب أن يكون مجموع أوزان …" at bounding box center [739, 367] width 1478 height 735
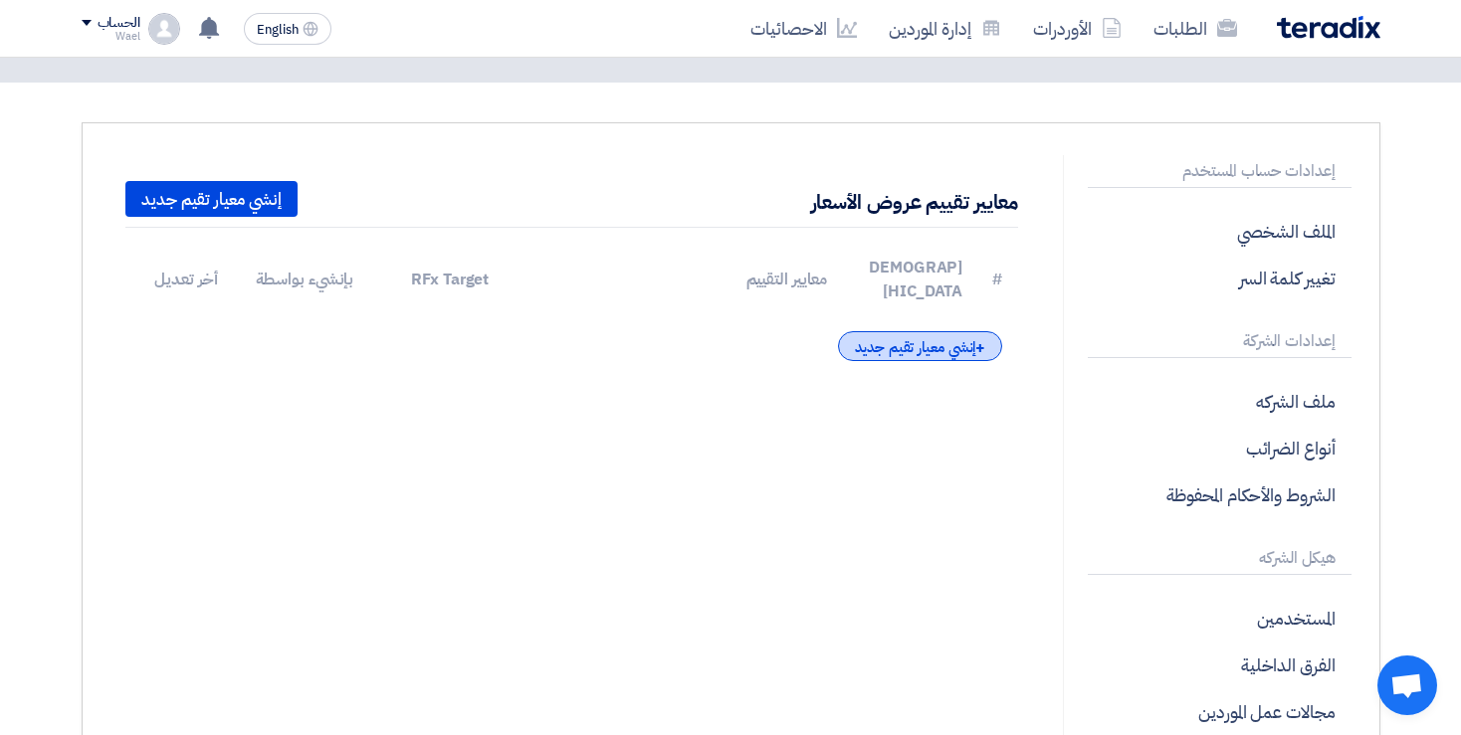
click at [917, 334] on div "+ [PERSON_NAME] معيار تقيم جديد" at bounding box center [920, 346] width 164 height 30
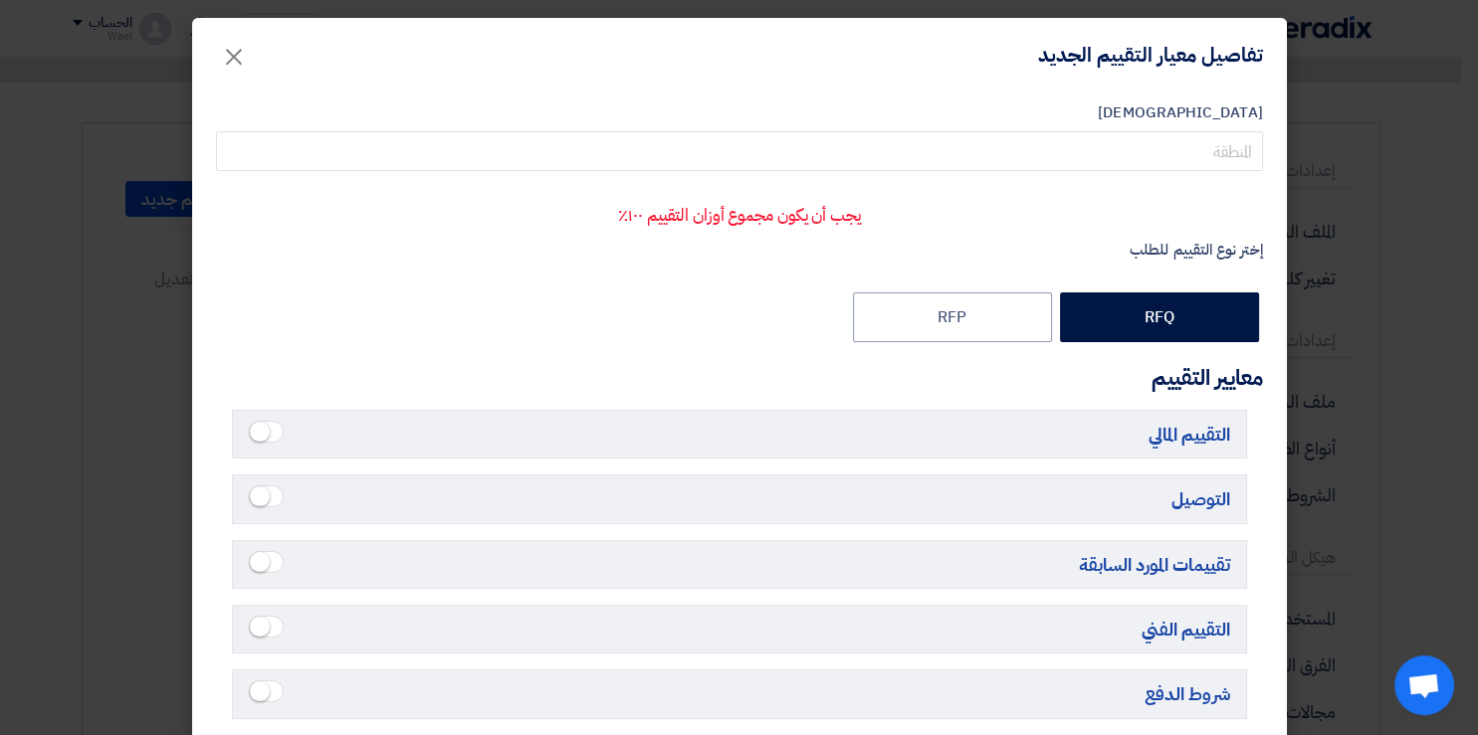
click at [125, 333] on modal-container "تفاصيل معيار التقييم الجديد × [DEMOGRAPHIC_DATA] يجب أن يكون مجموع أوزان التقيي…" at bounding box center [739, 367] width 1478 height 735
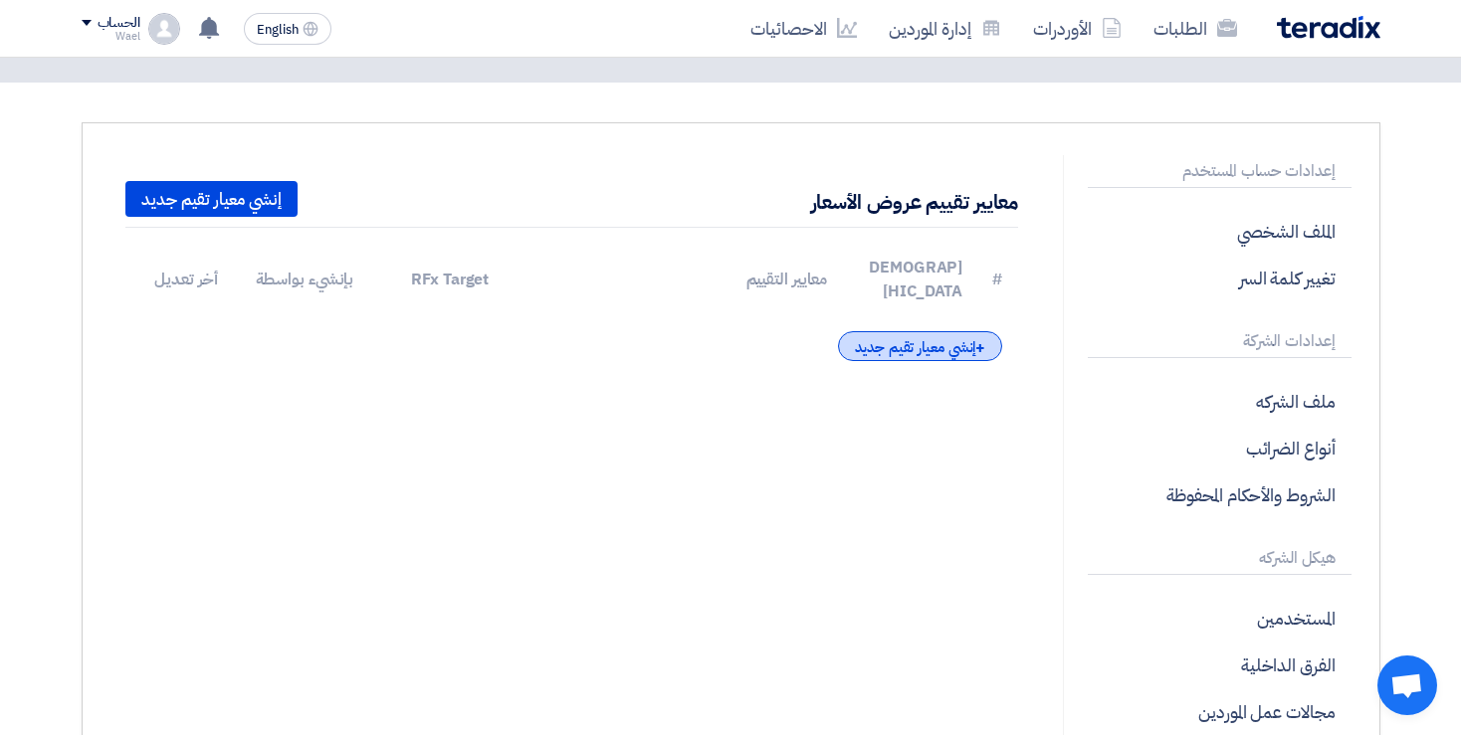
click at [948, 331] on div "+ [PERSON_NAME] معيار تقيم جديد" at bounding box center [920, 346] width 164 height 30
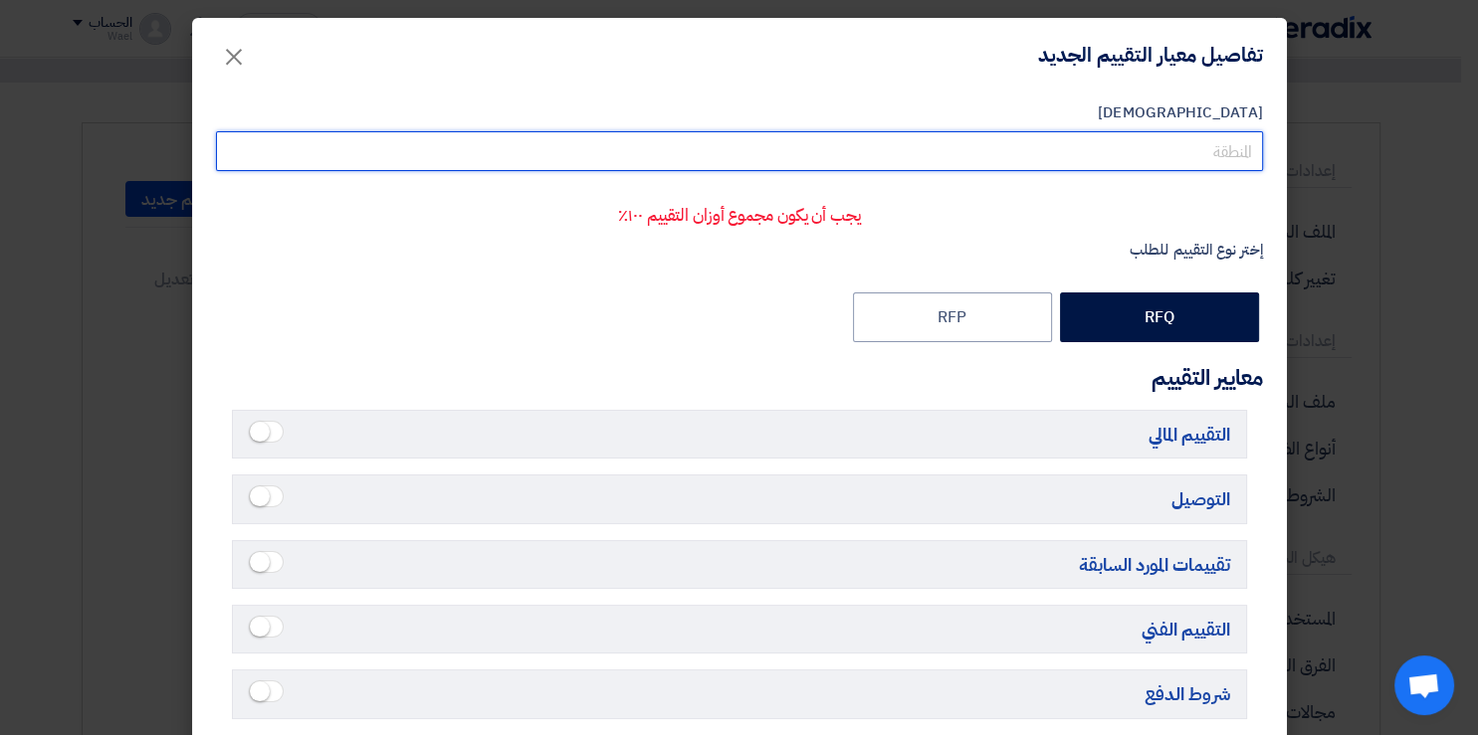
click at [1204, 150] on input "[DEMOGRAPHIC_DATA]" at bounding box center [739, 151] width 1047 height 40
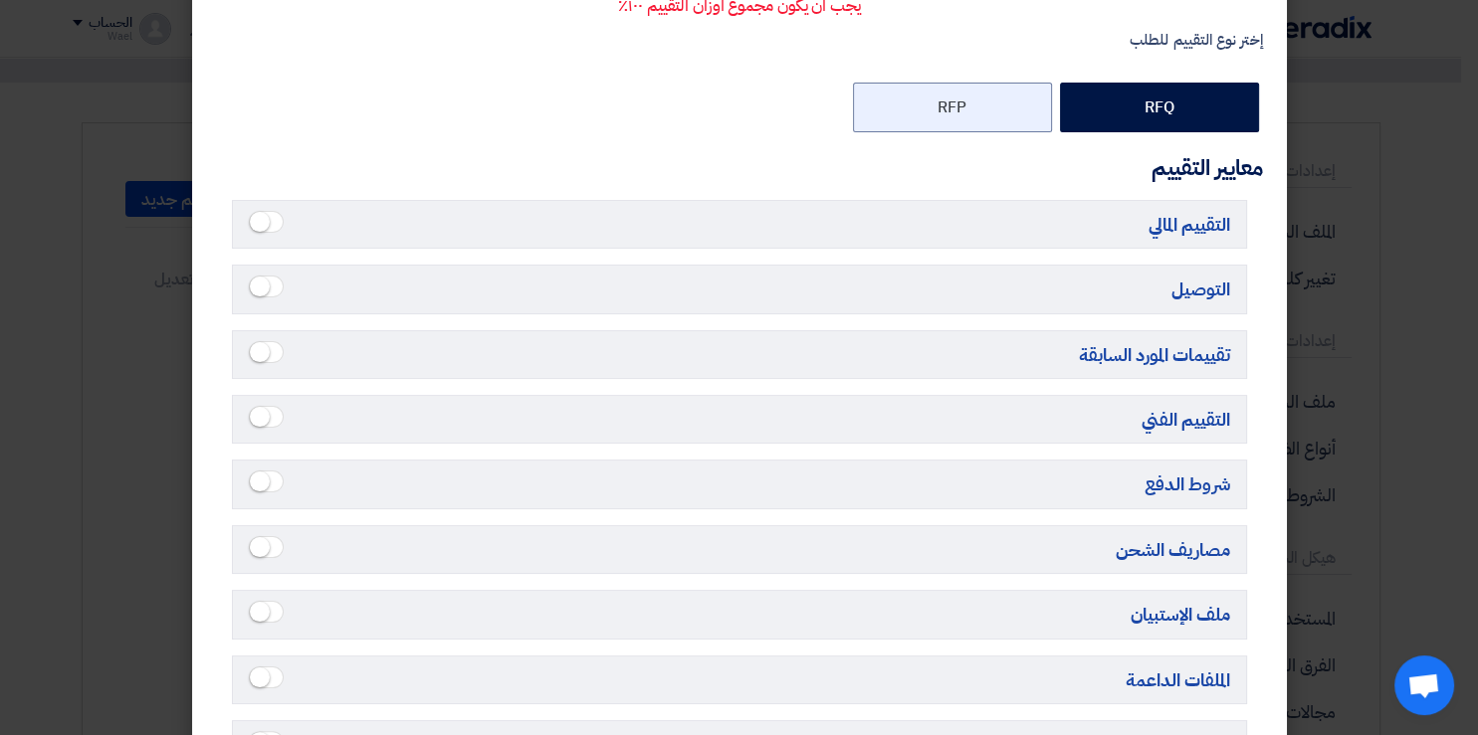
scroll to position [264, 0]
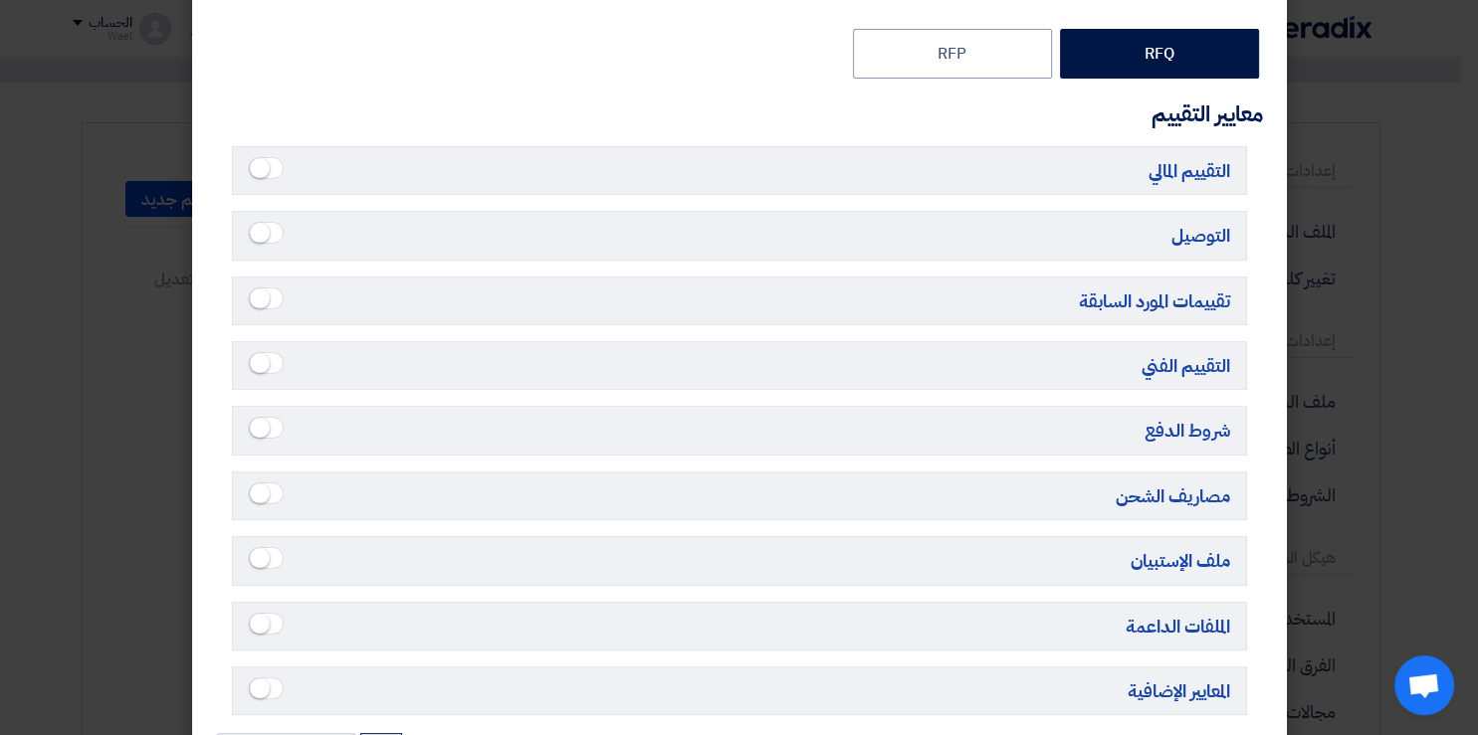
type input "معيار توريد الفراخ"
click at [278, 163] on span at bounding box center [266, 168] width 35 height 22
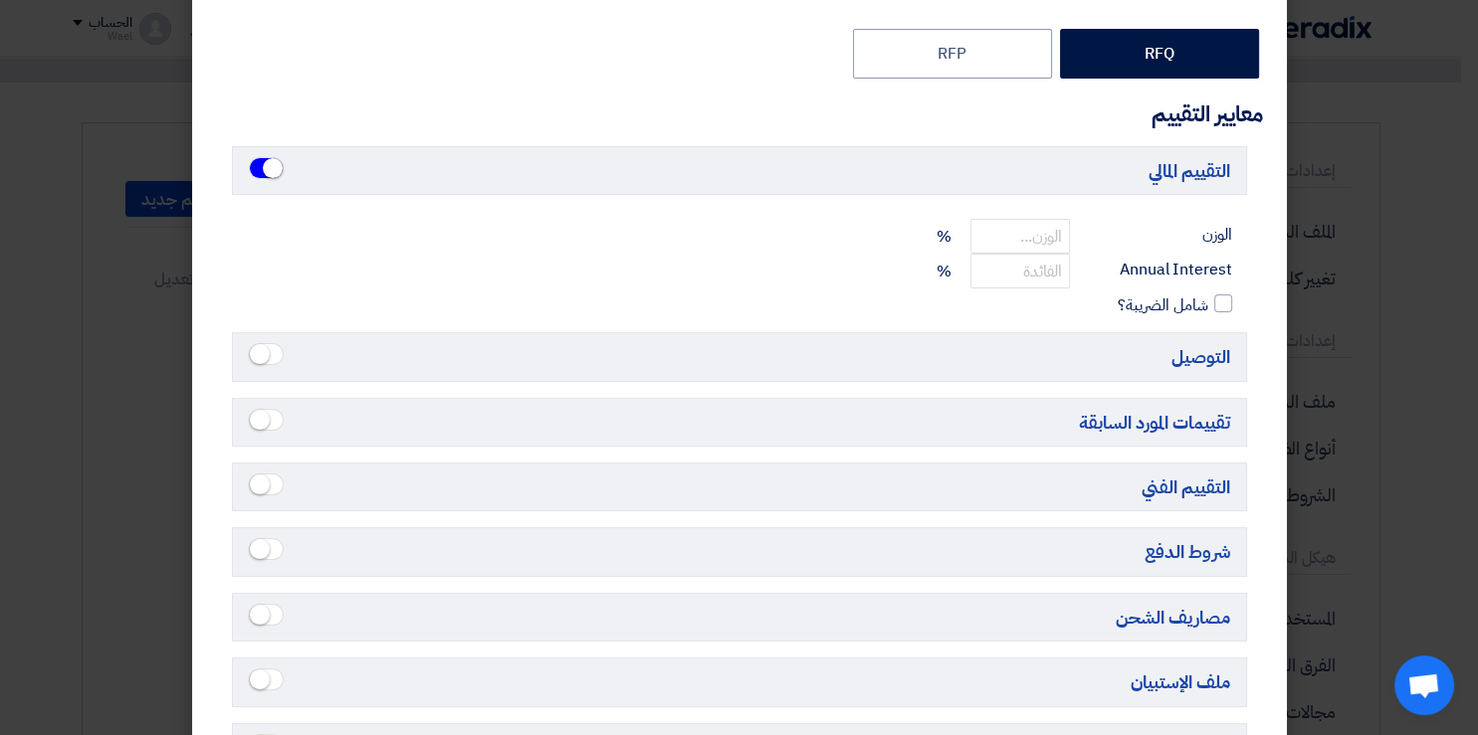
click at [270, 354] on small at bounding box center [260, 354] width 20 height 20
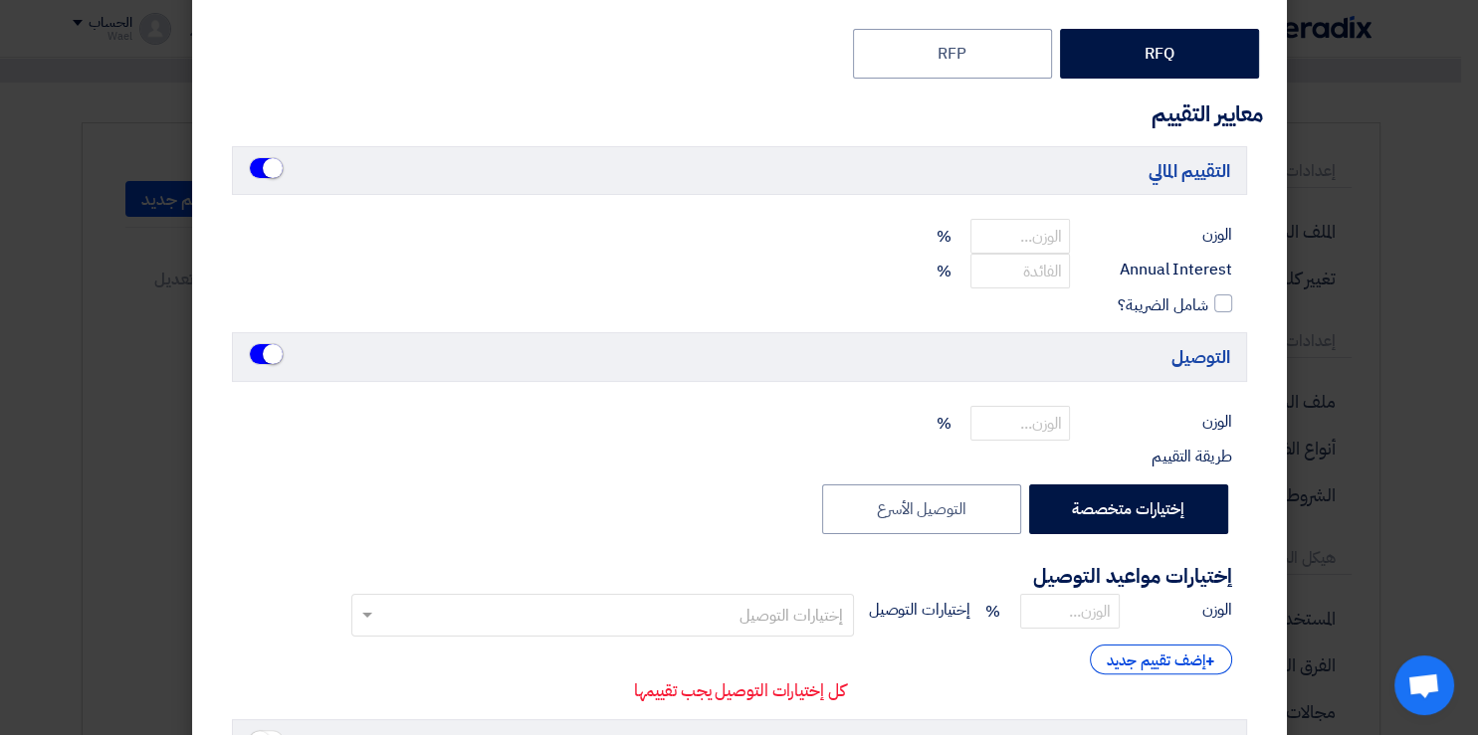
scroll to position [502, 0]
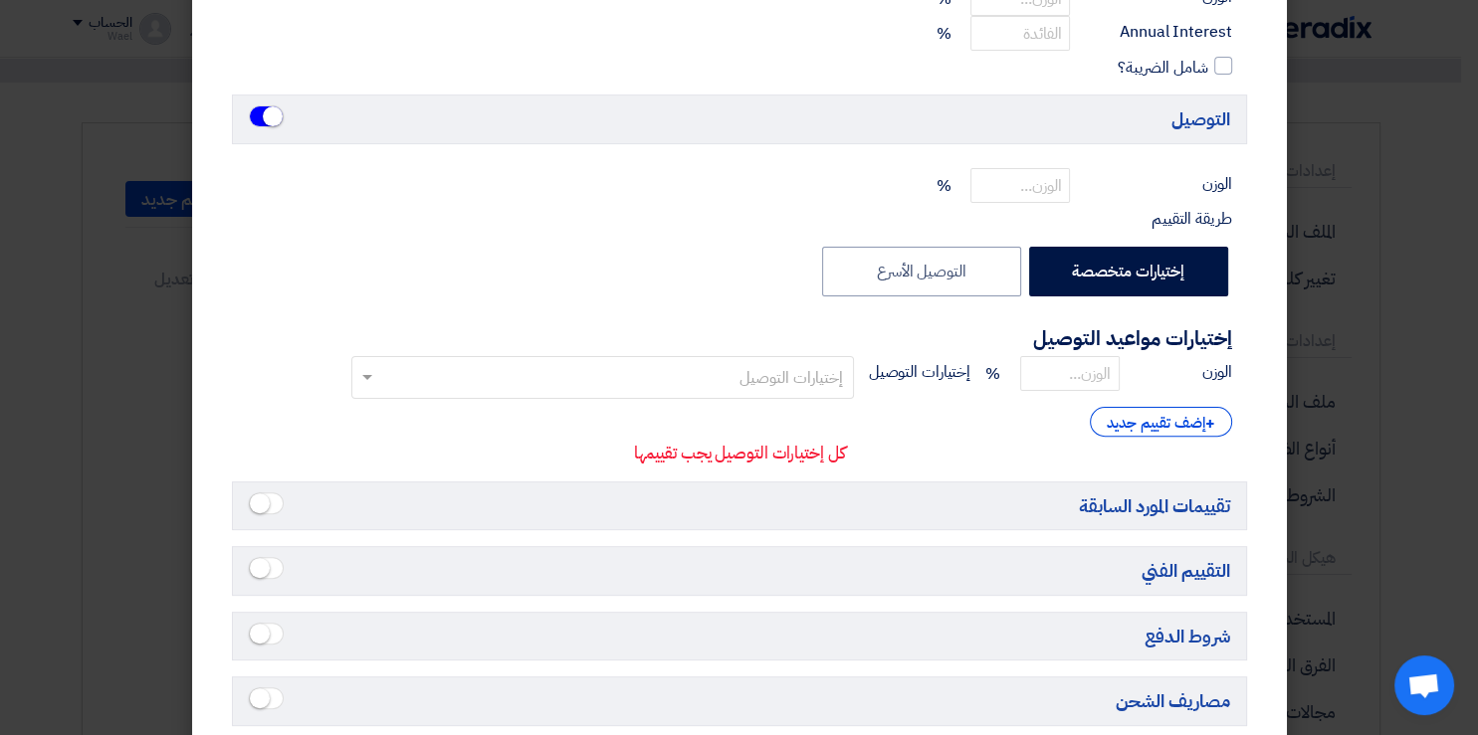
click at [270, 503] on small at bounding box center [260, 504] width 20 height 20
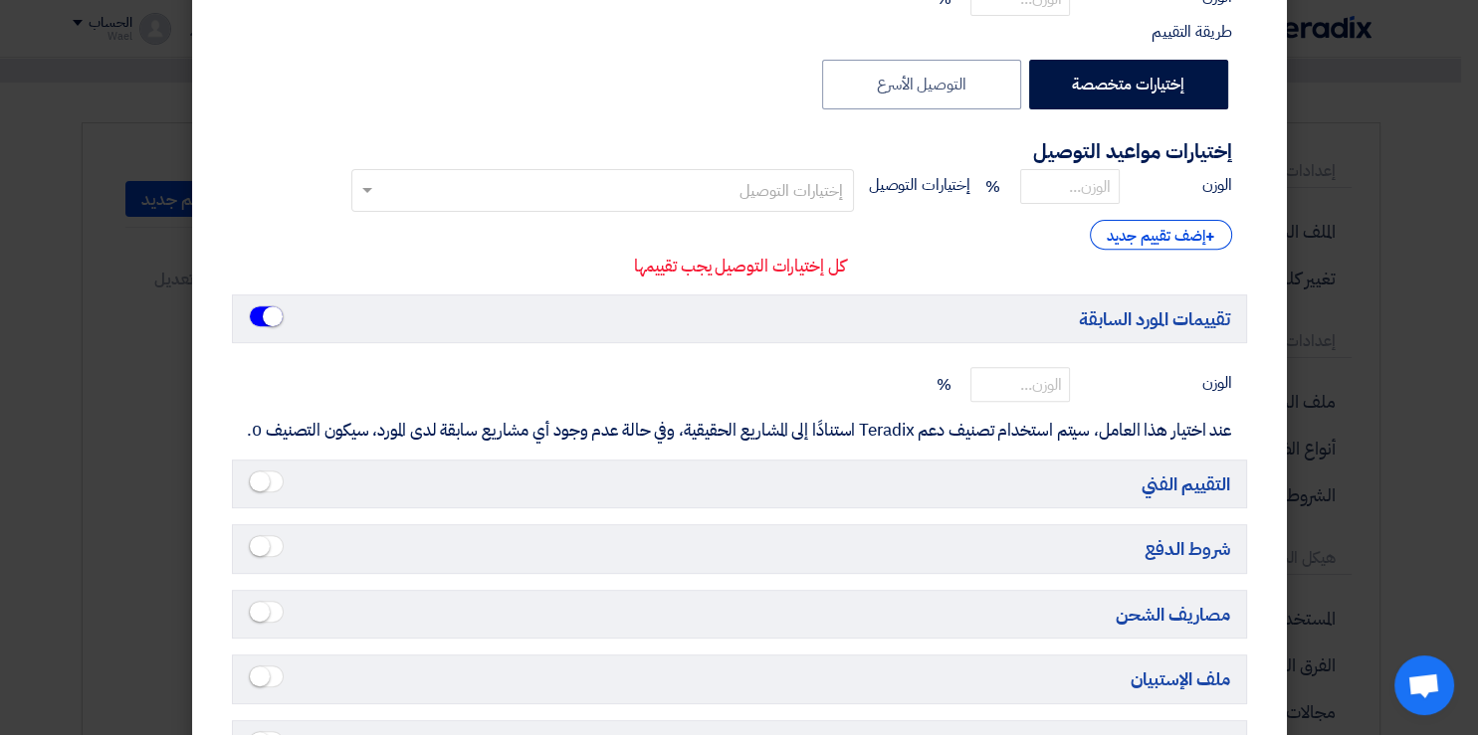
scroll to position [737, 0]
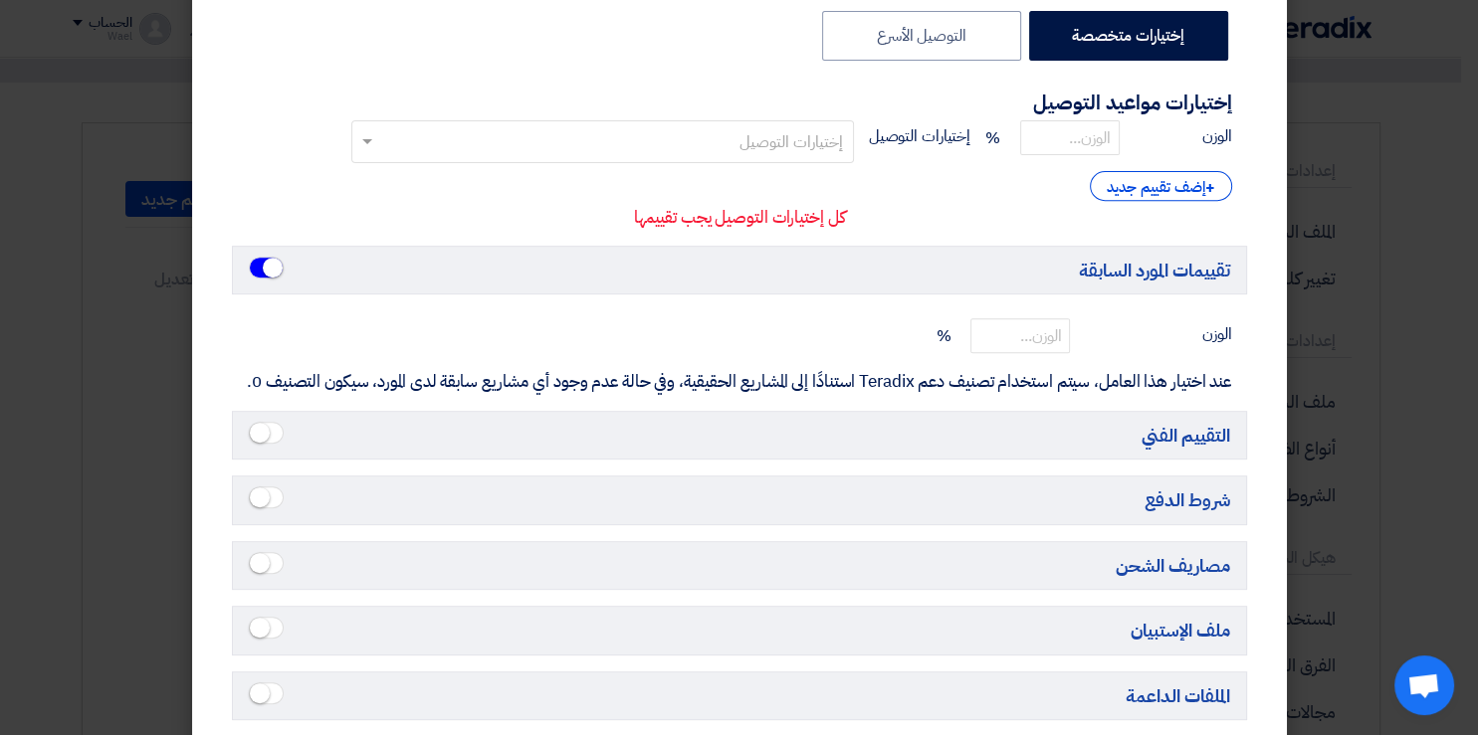
click at [281, 429] on span at bounding box center [266, 433] width 35 height 22
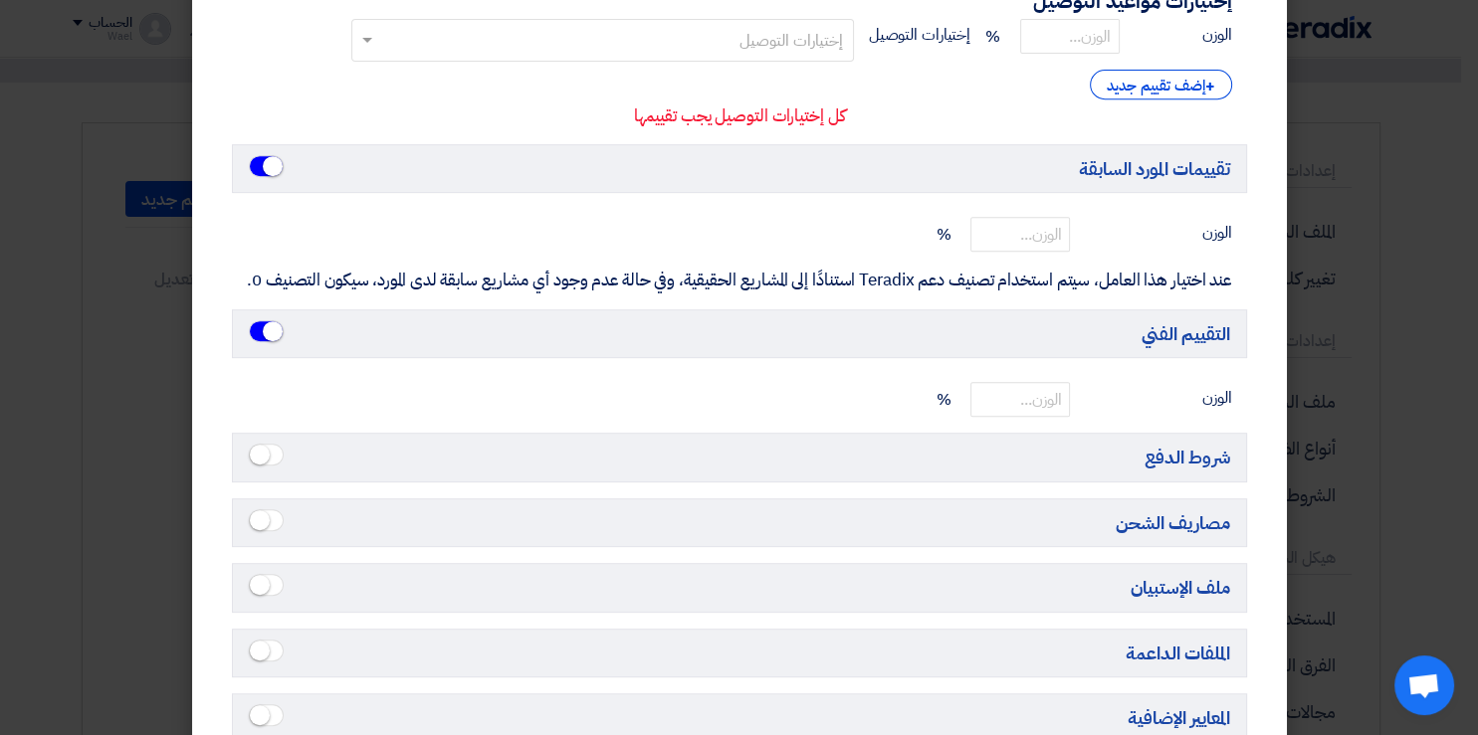
scroll to position [889, 0]
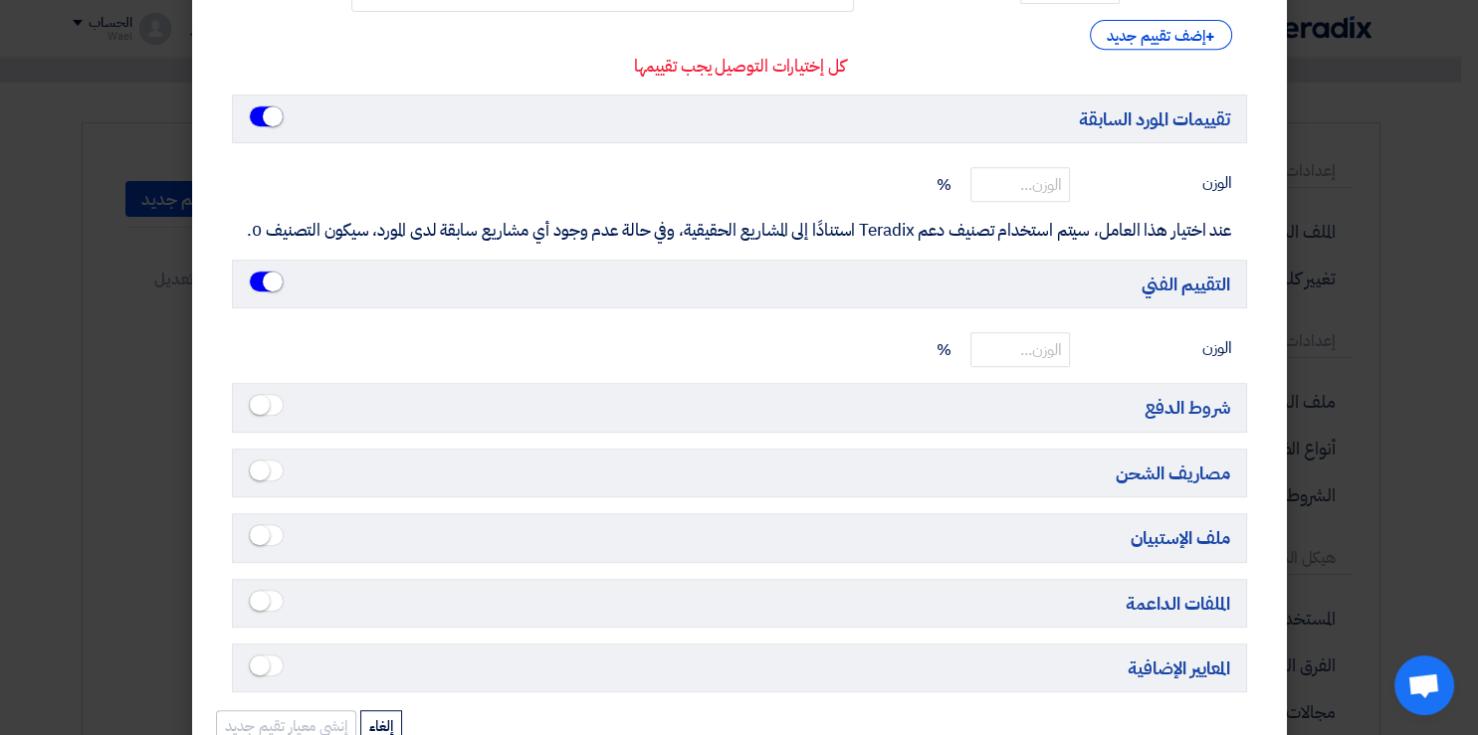
click at [281, 397] on span at bounding box center [266, 405] width 35 height 22
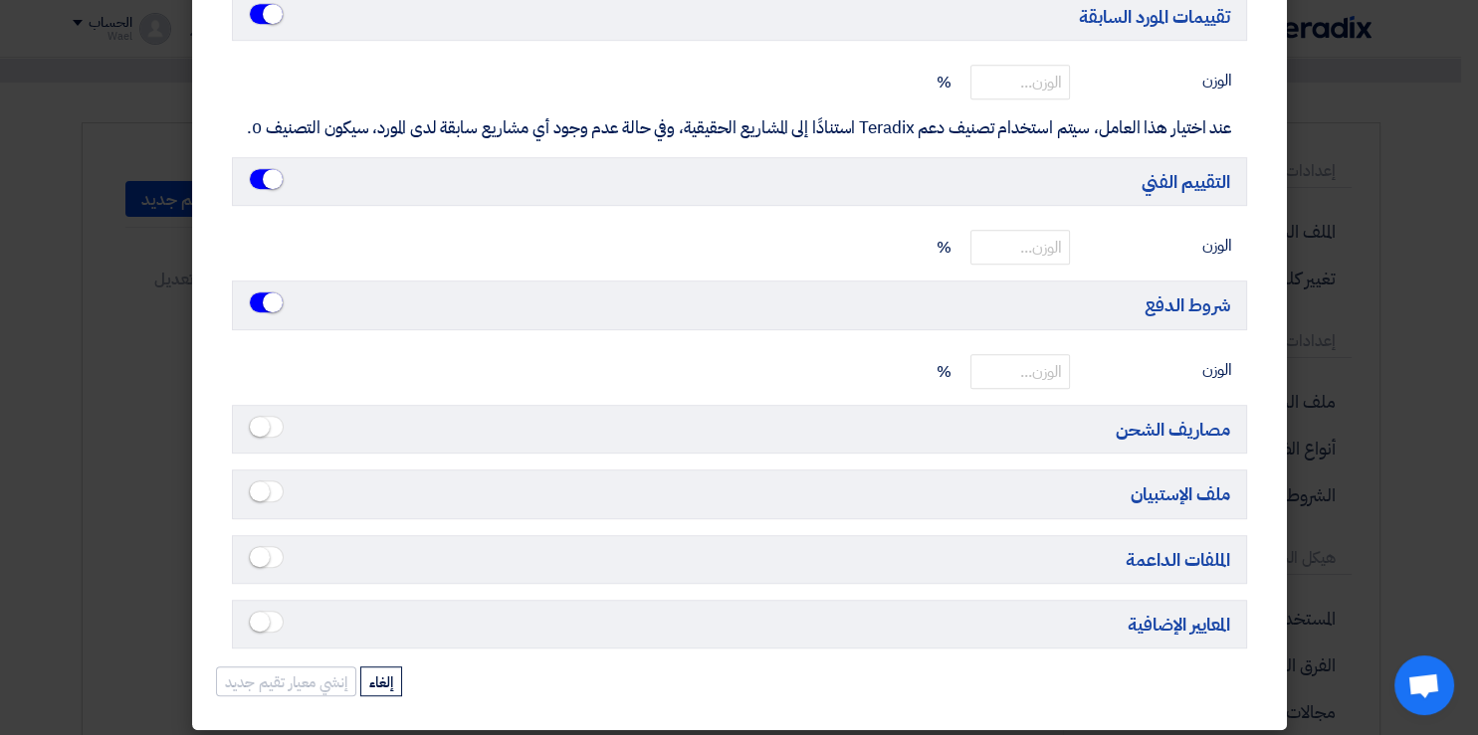
scroll to position [995, 0]
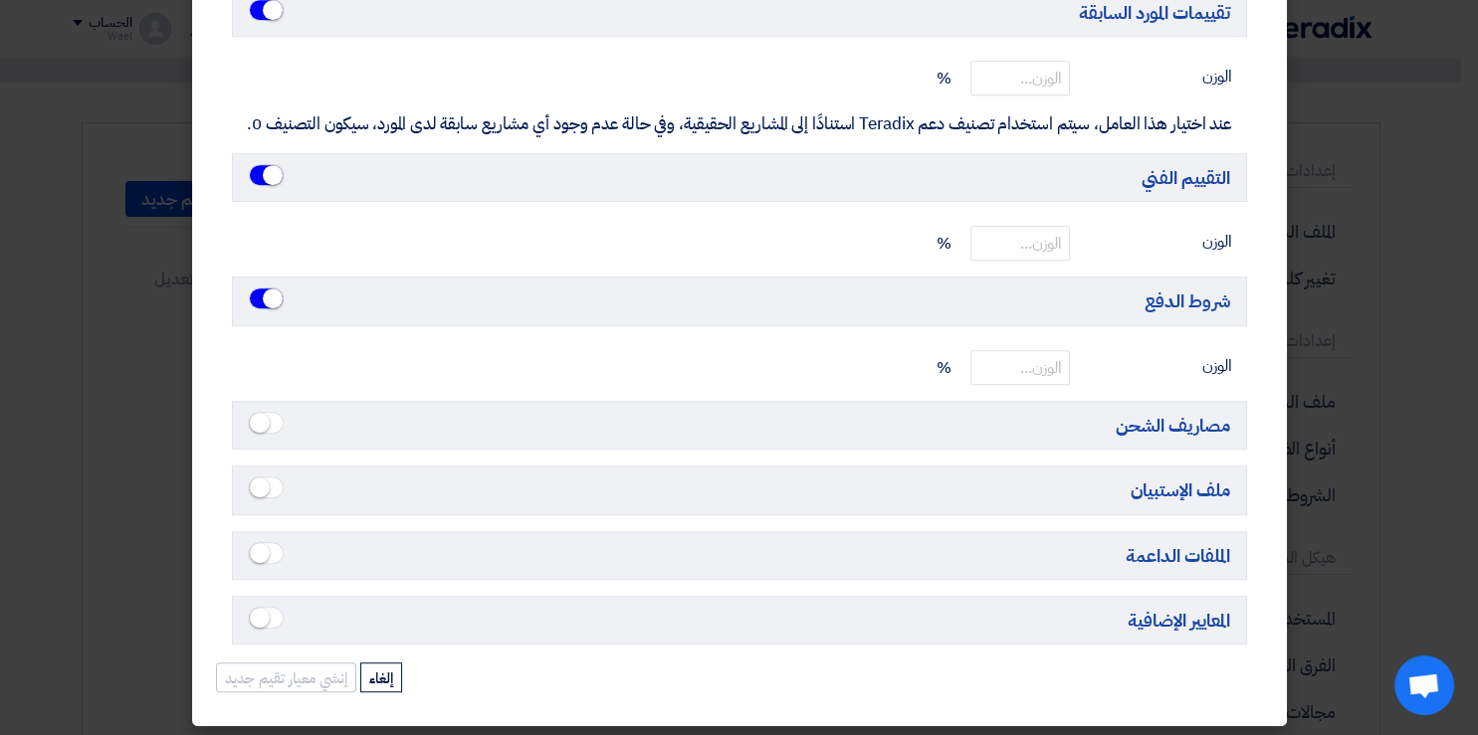
click at [270, 413] on small at bounding box center [260, 423] width 20 height 20
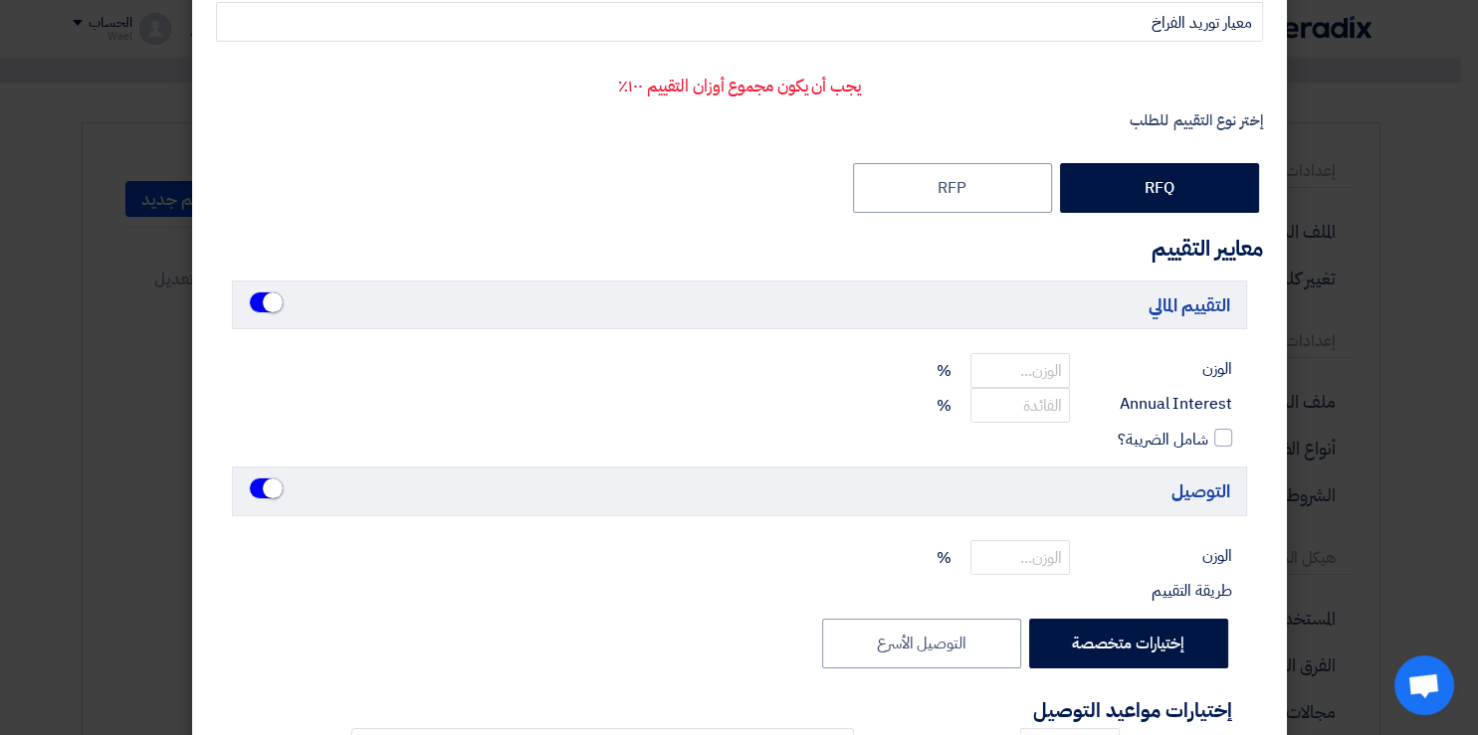
scroll to position [220, 0]
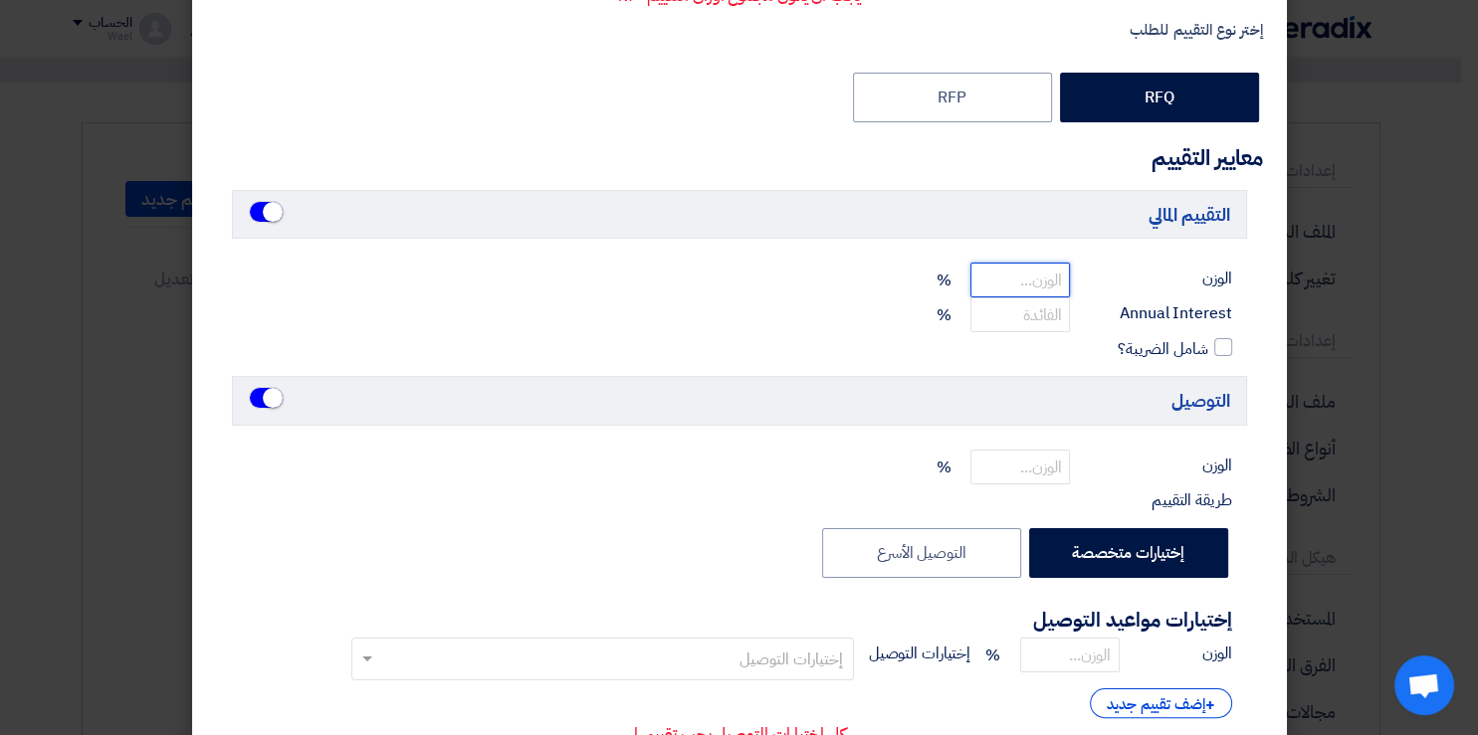
click at [1050, 264] on input "number" at bounding box center [1020, 280] width 100 height 35
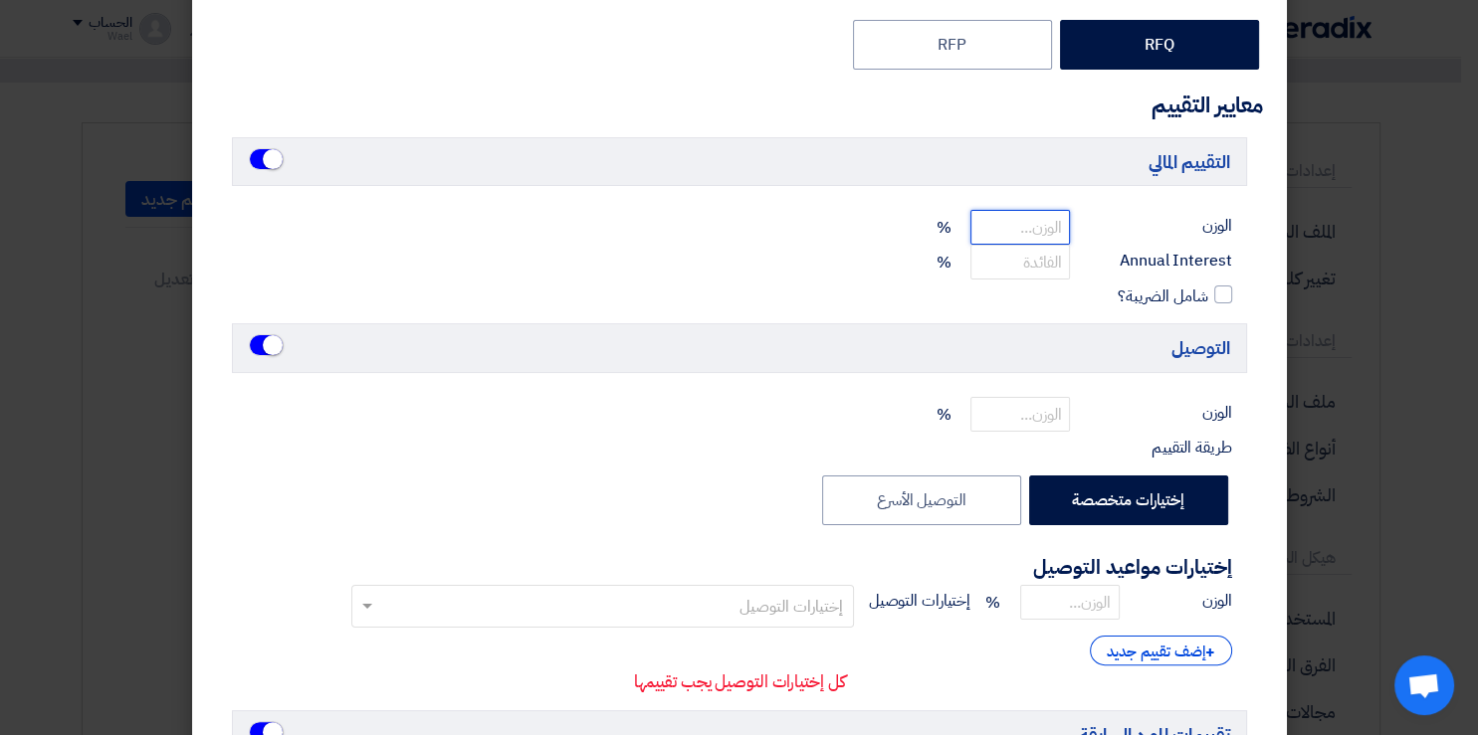
scroll to position [314, 0]
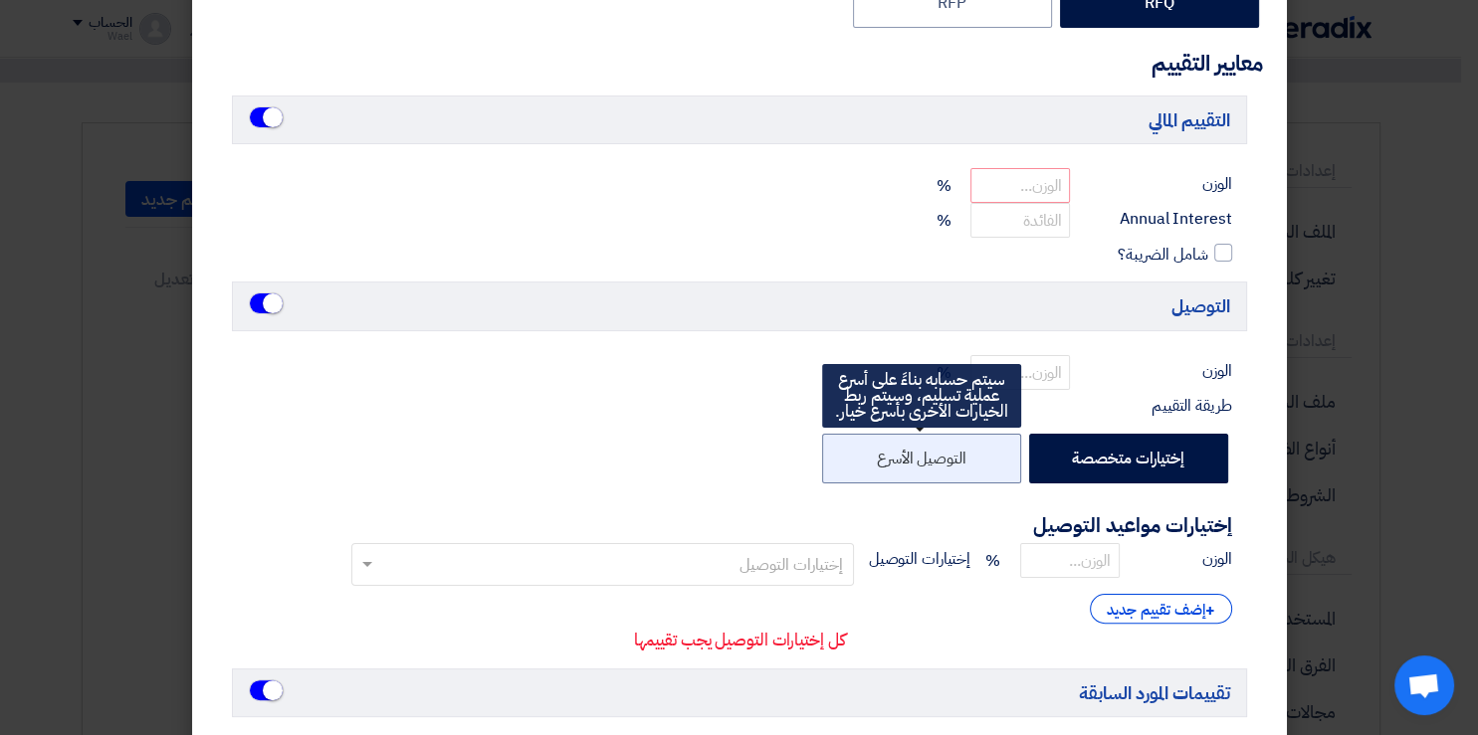
click at [948, 472] on label "التوصيل الأسرع" at bounding box center [921, 459] width 199 height 50
click at [953, 464] on input "التوصيل الأسرع" at bounding box center [959, 457] width 13 height 13
radio input "false"
radio input "true"
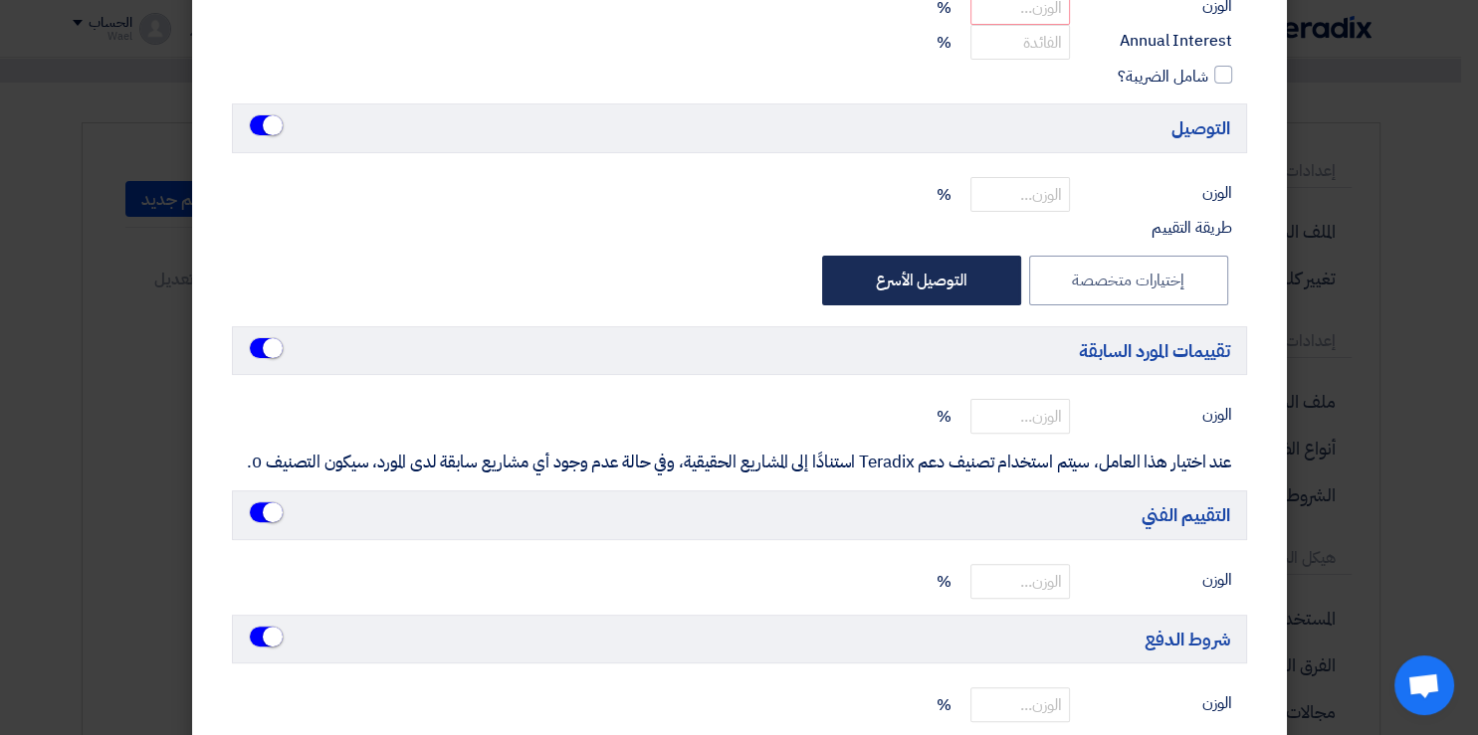
scroll to position [513, 0]
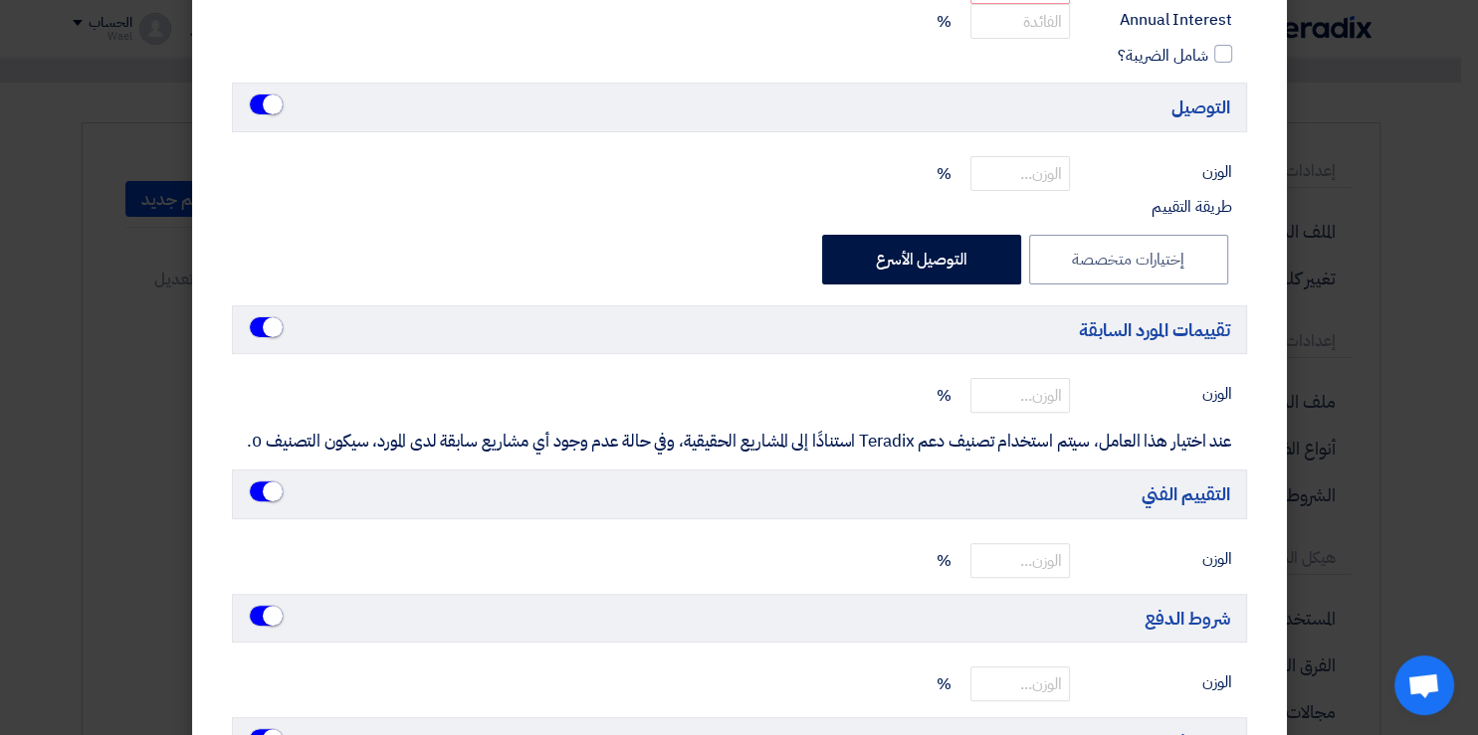
click at [281, 111] on small at bounding box center [273, 105] width 20 height 20
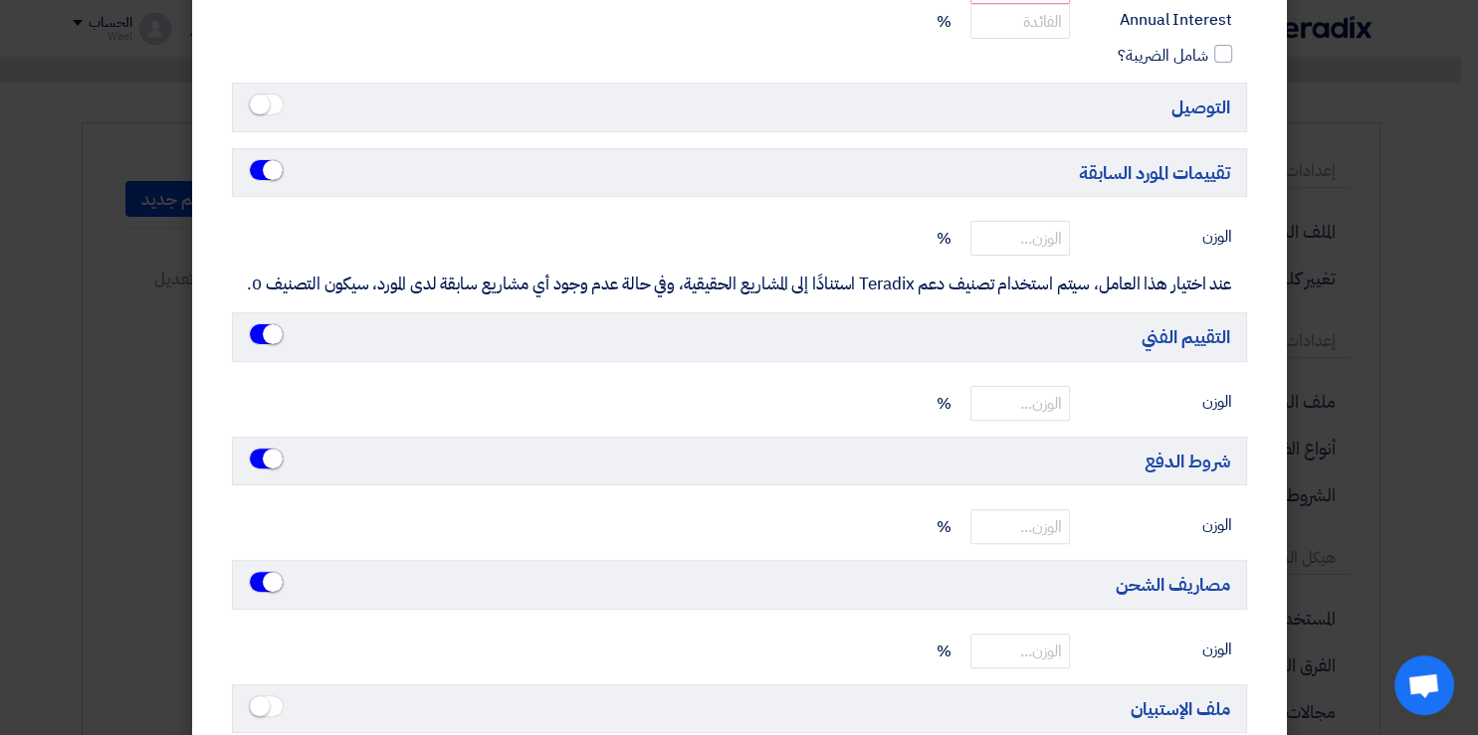
click at [270, 172] on span at bounding box center [266, 170] width 35 height 22
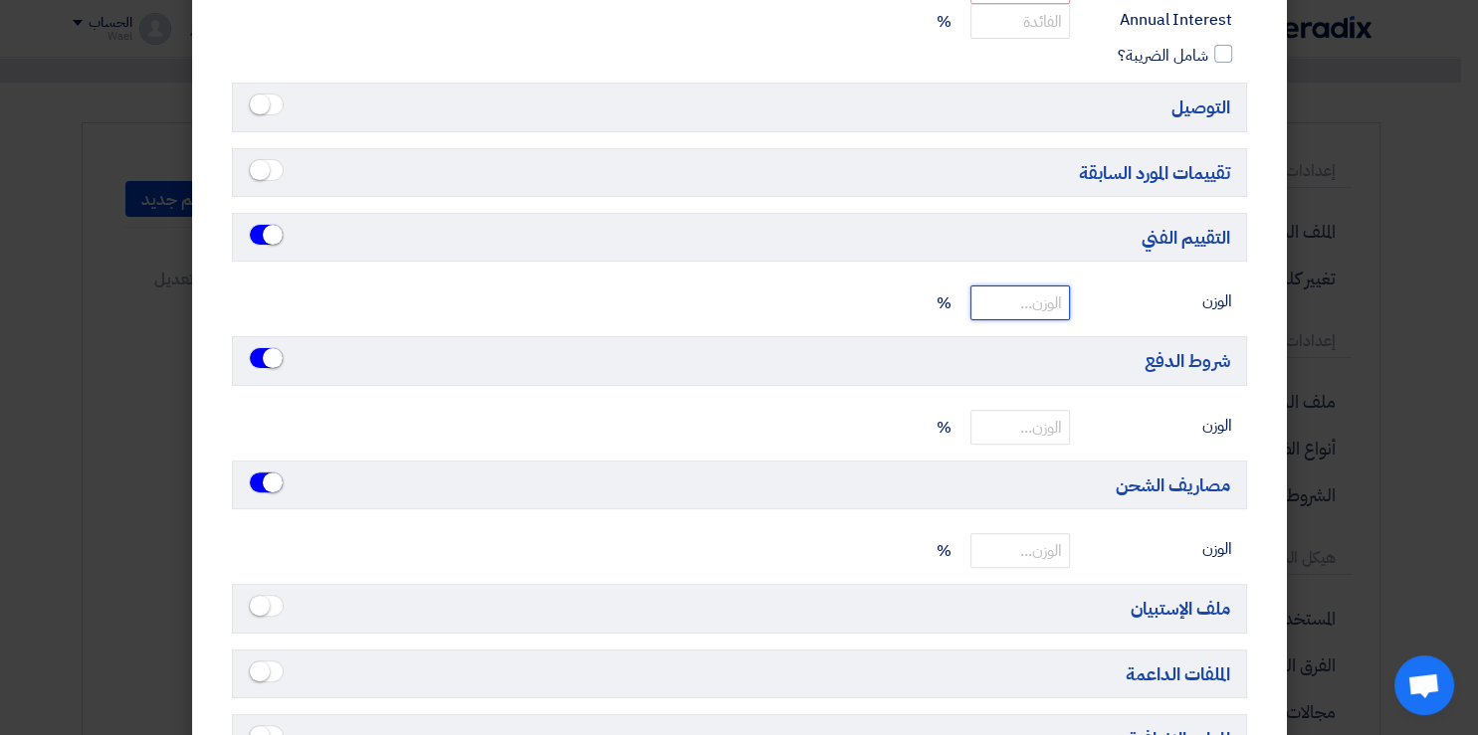
click at [1059, 301] on input "number" at bounding box center [1020, 303] width 100 height 35
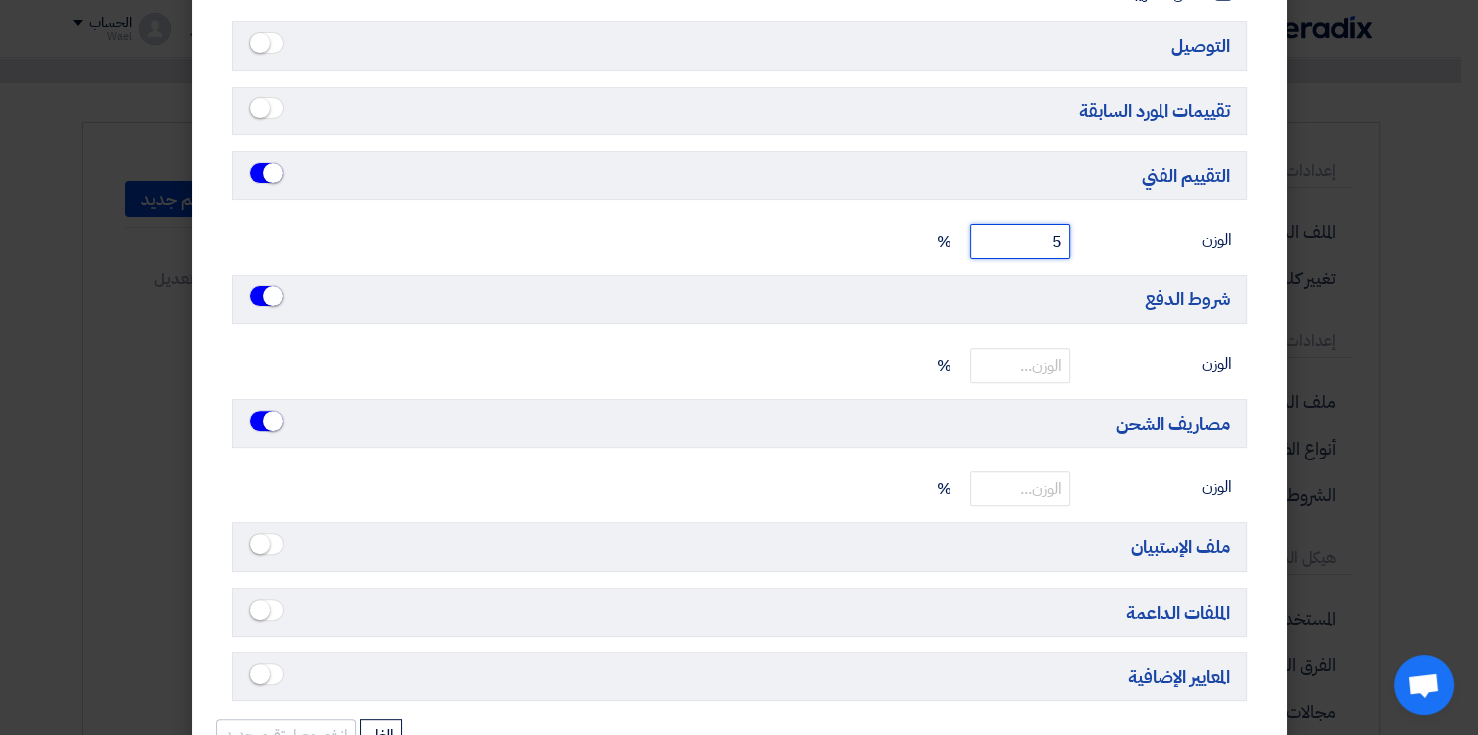
scroll to position [633, 0]
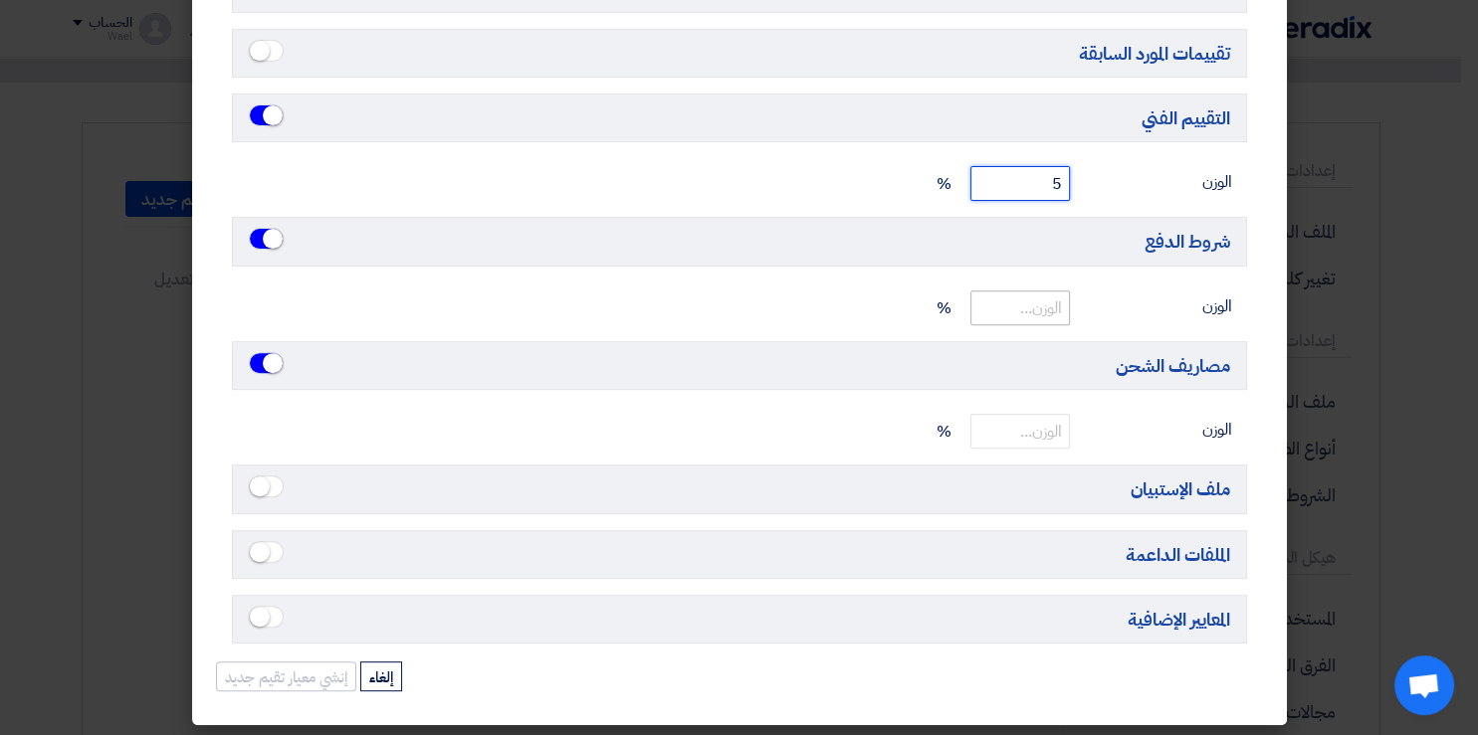
type input "5"
click at [1016, 295] on input "number" at bounding box center [1020, 308] width 100 height 35
click at [1021, 297] on input "number" at bounding box center [1020, 308] width 100 height 35
type input "10"
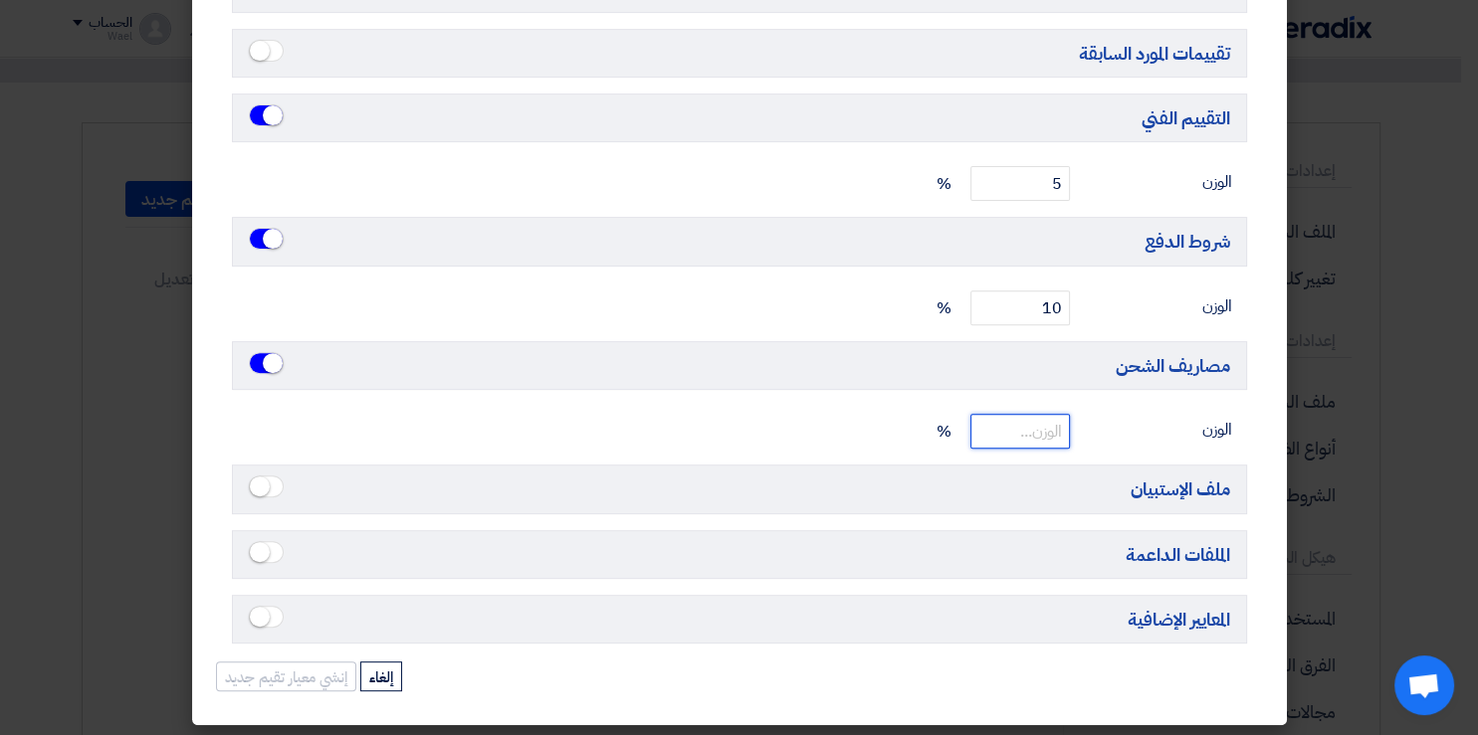
click at [1049, 429] on input "number" at bounding box center [1020, 431] width 100 height 35
click at [267, 352] on span at bounding box center [266, 363] width 35 height 22
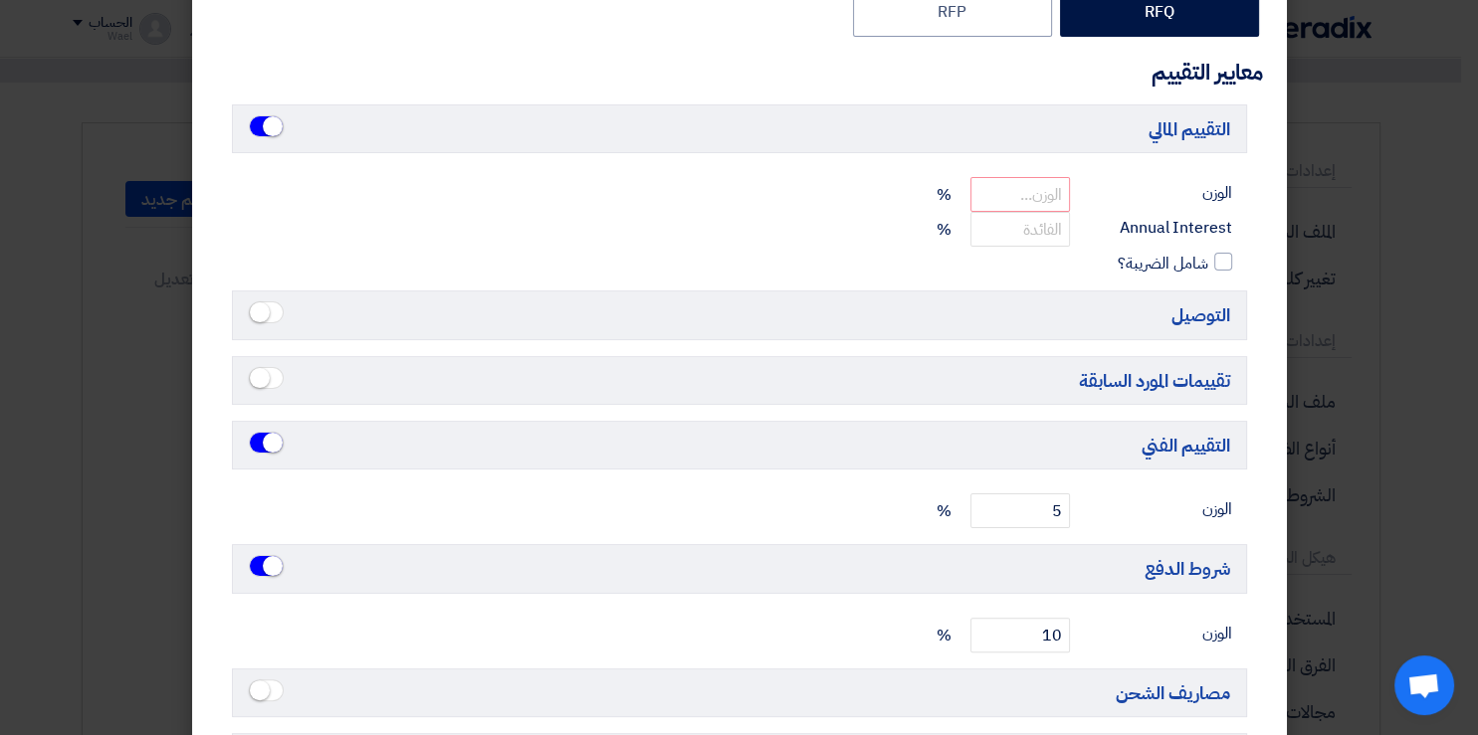
scroll to position [291, 0]
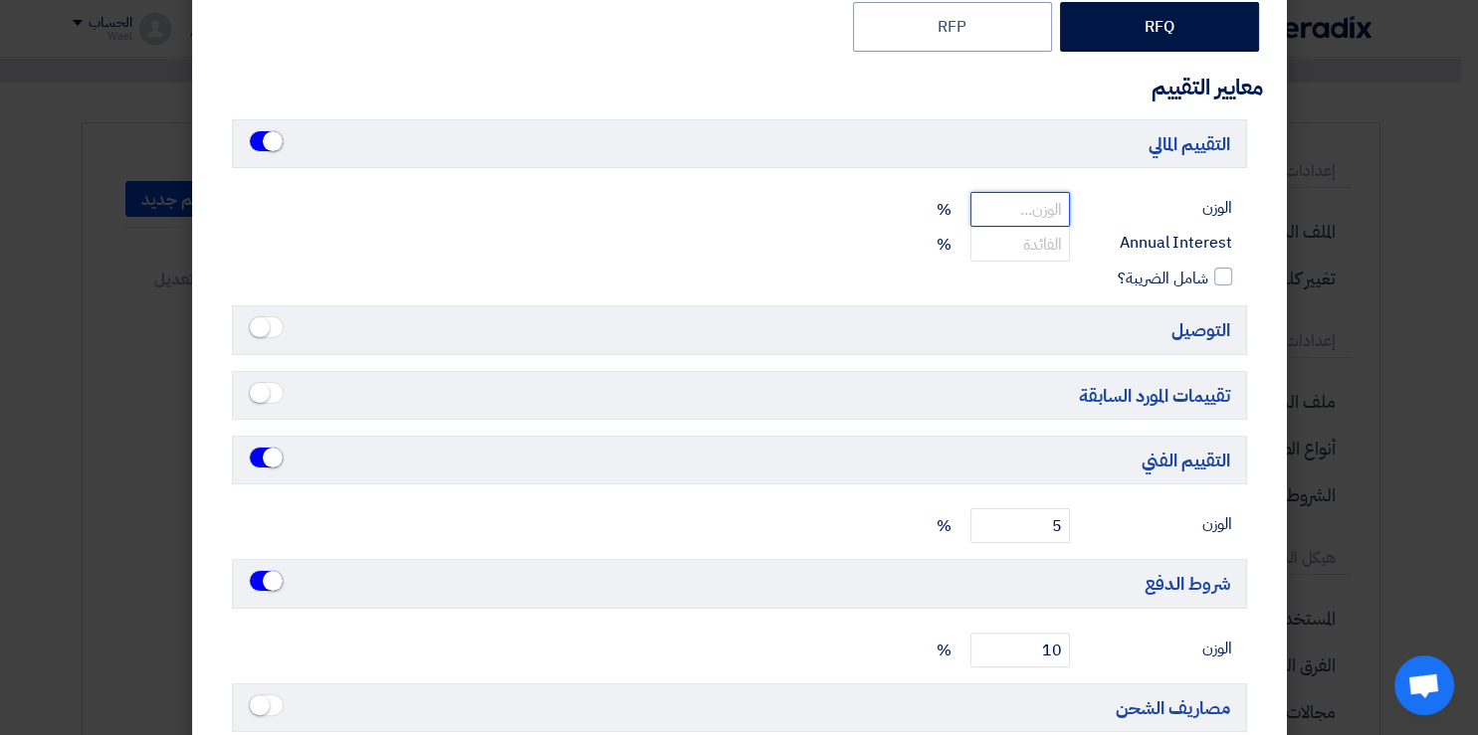
click at [1064, 209] on input "number" at bounding box center [1020, 209] width 100 height 35
type input "85"
click at [1031, 238] on input "number" at bounding box center [1020, 244] width 100 height 35
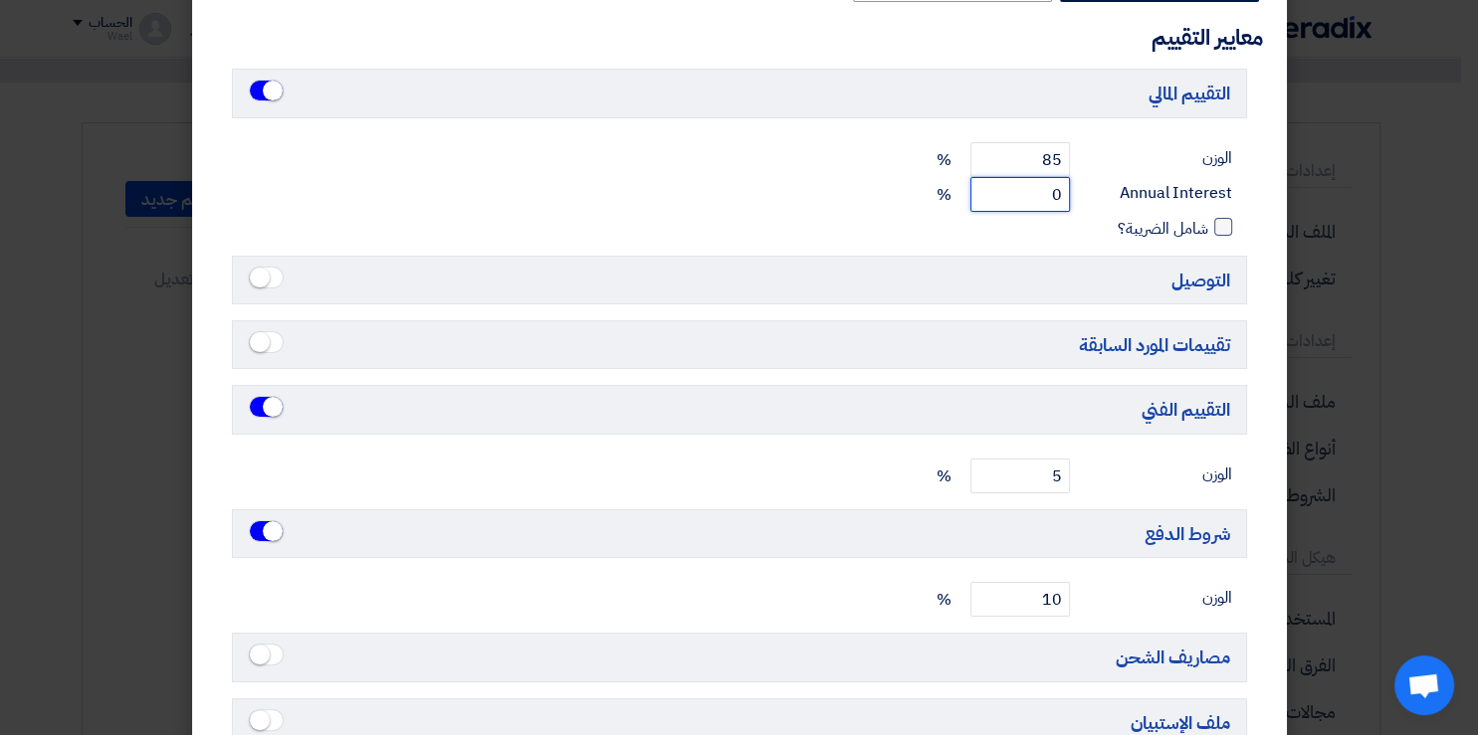
scroll to position [539, 0]
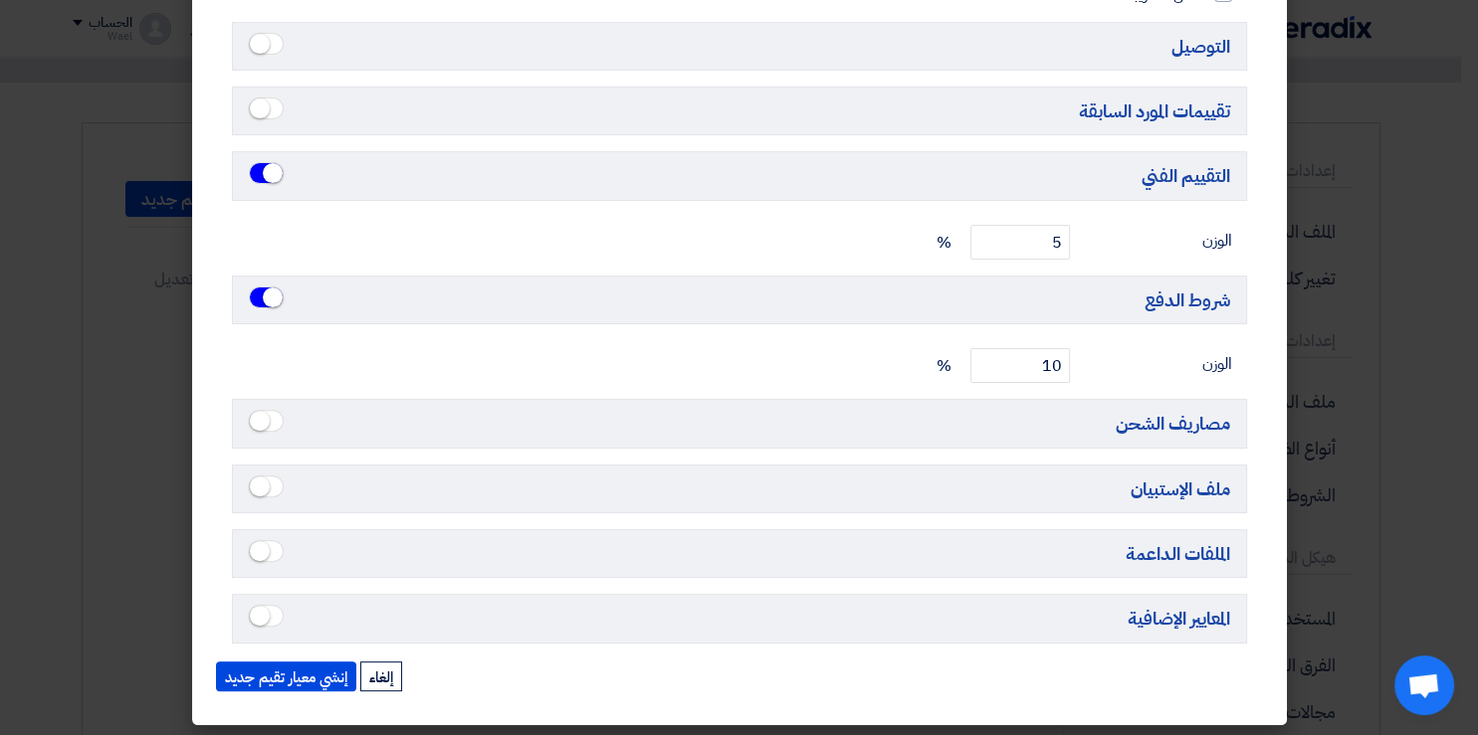
type input "0"
click at [284, 416] on span at bounding box center [266, 421] width 35 height 22
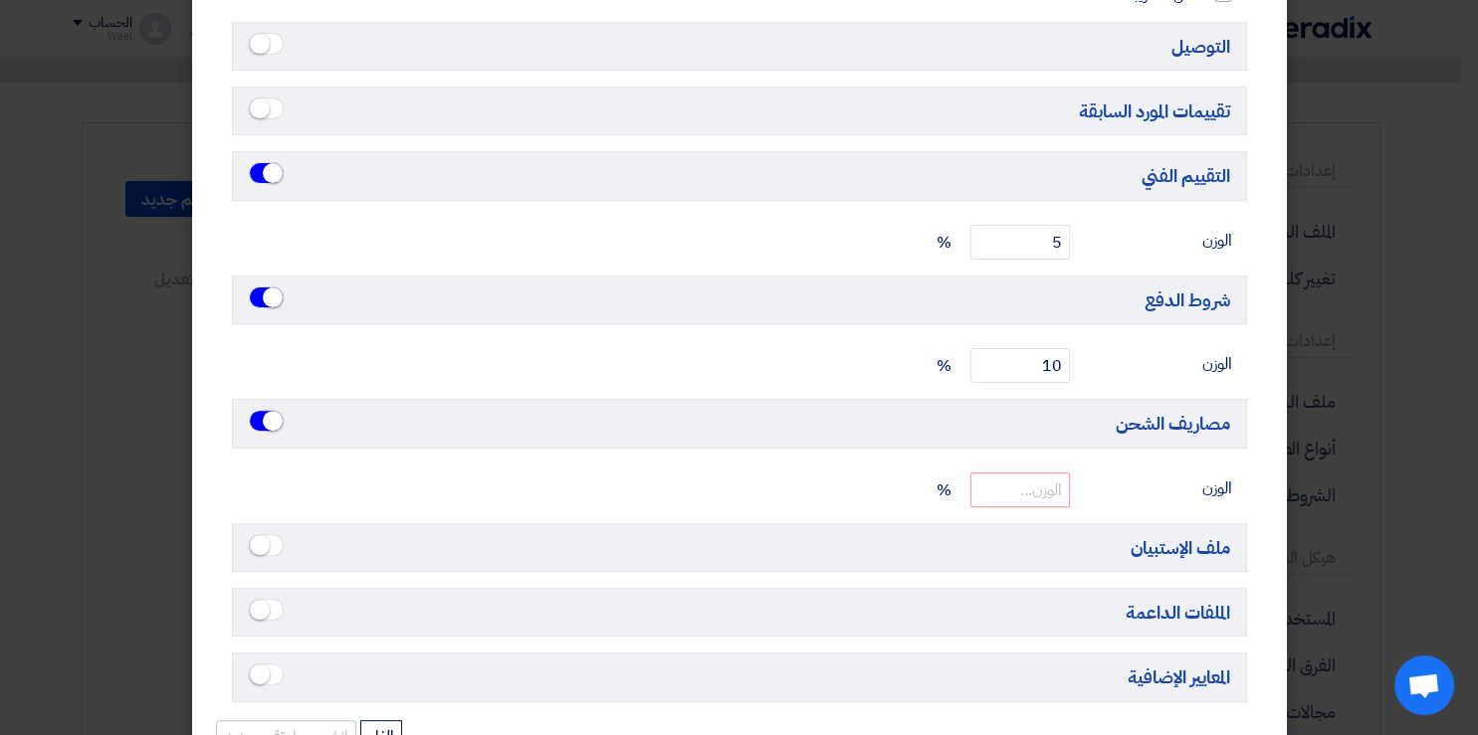
click at [280, 411] on small at bounding box center [273, 421] width 20 height 20
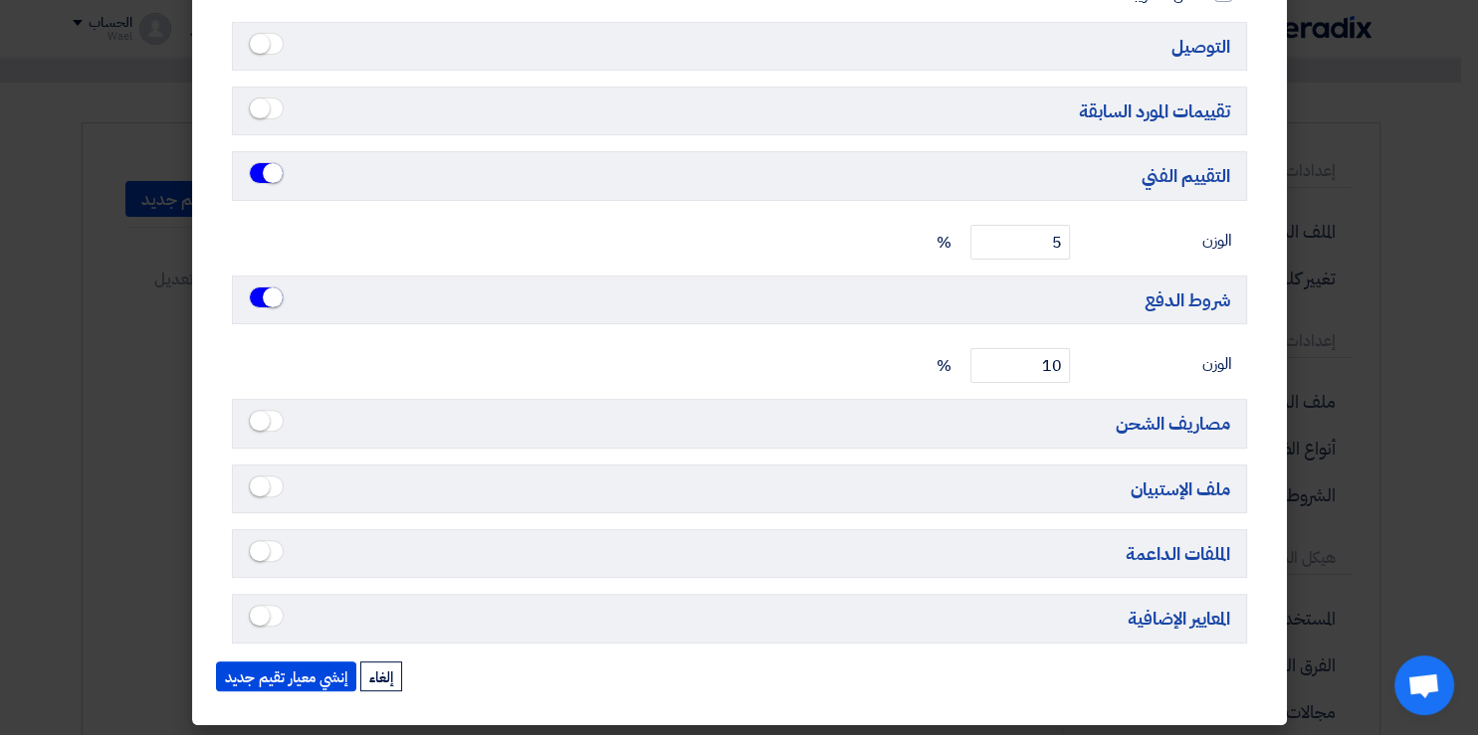
click at [270, 411] on small at bounding box center [260, 421] width 20 height 20
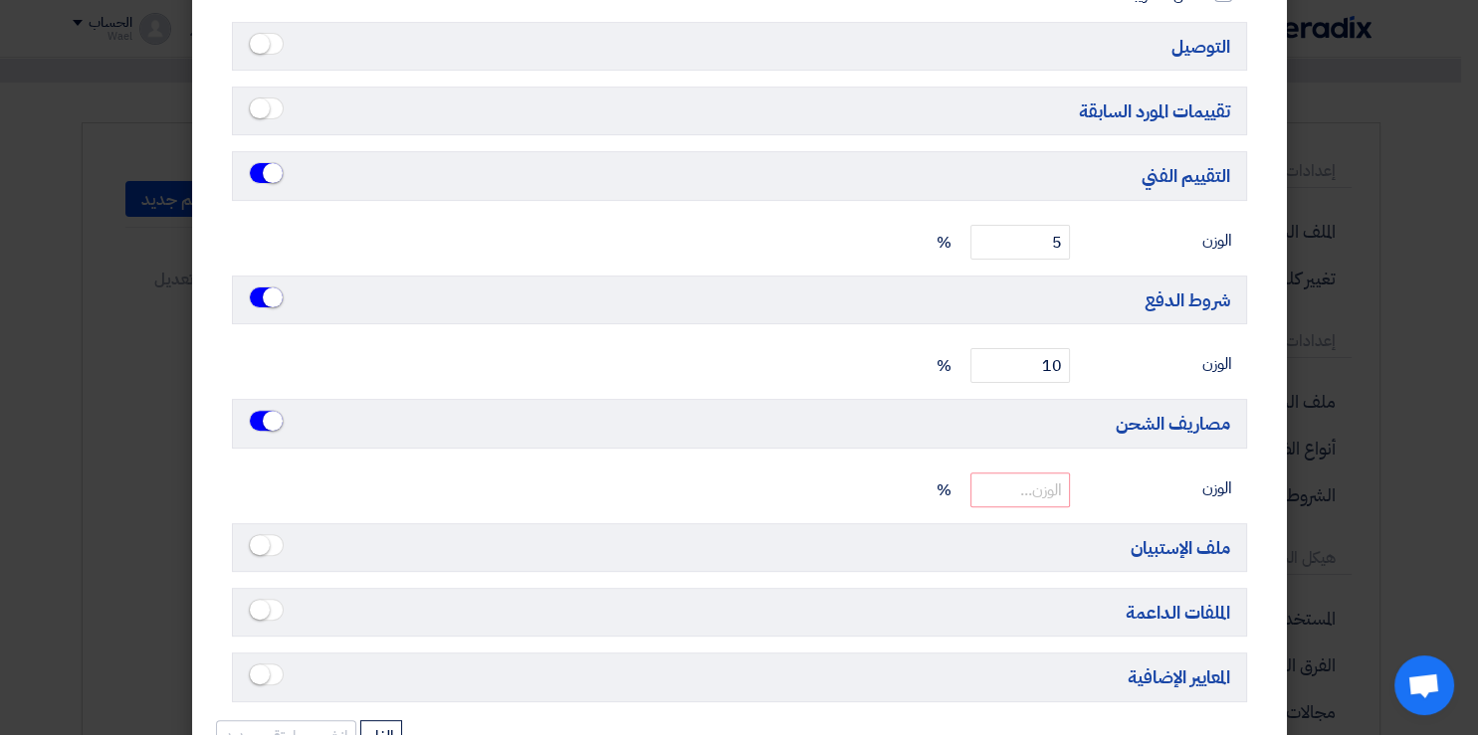
scroll to position [597, 0]
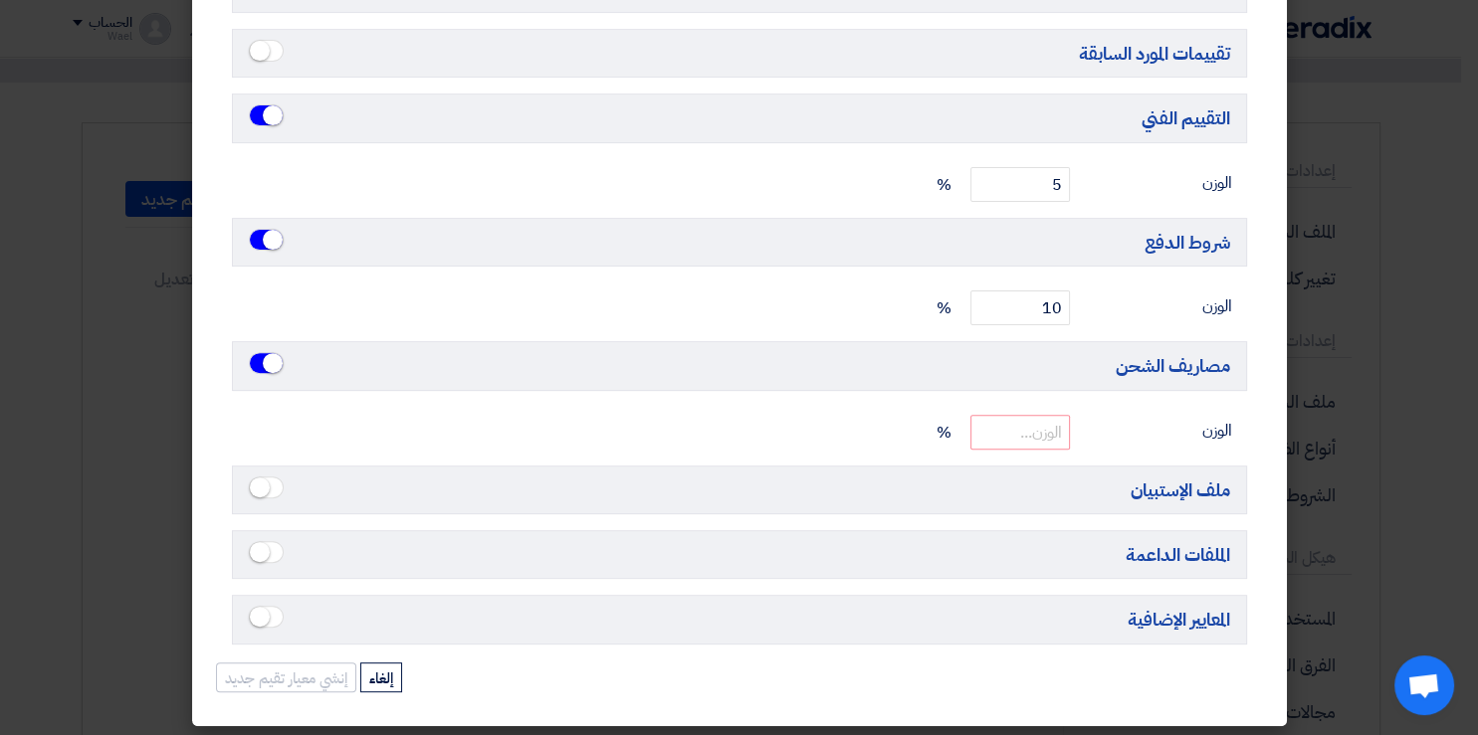
click at [268, 360] on span at bounding box center [266, 363] width 35 height 22
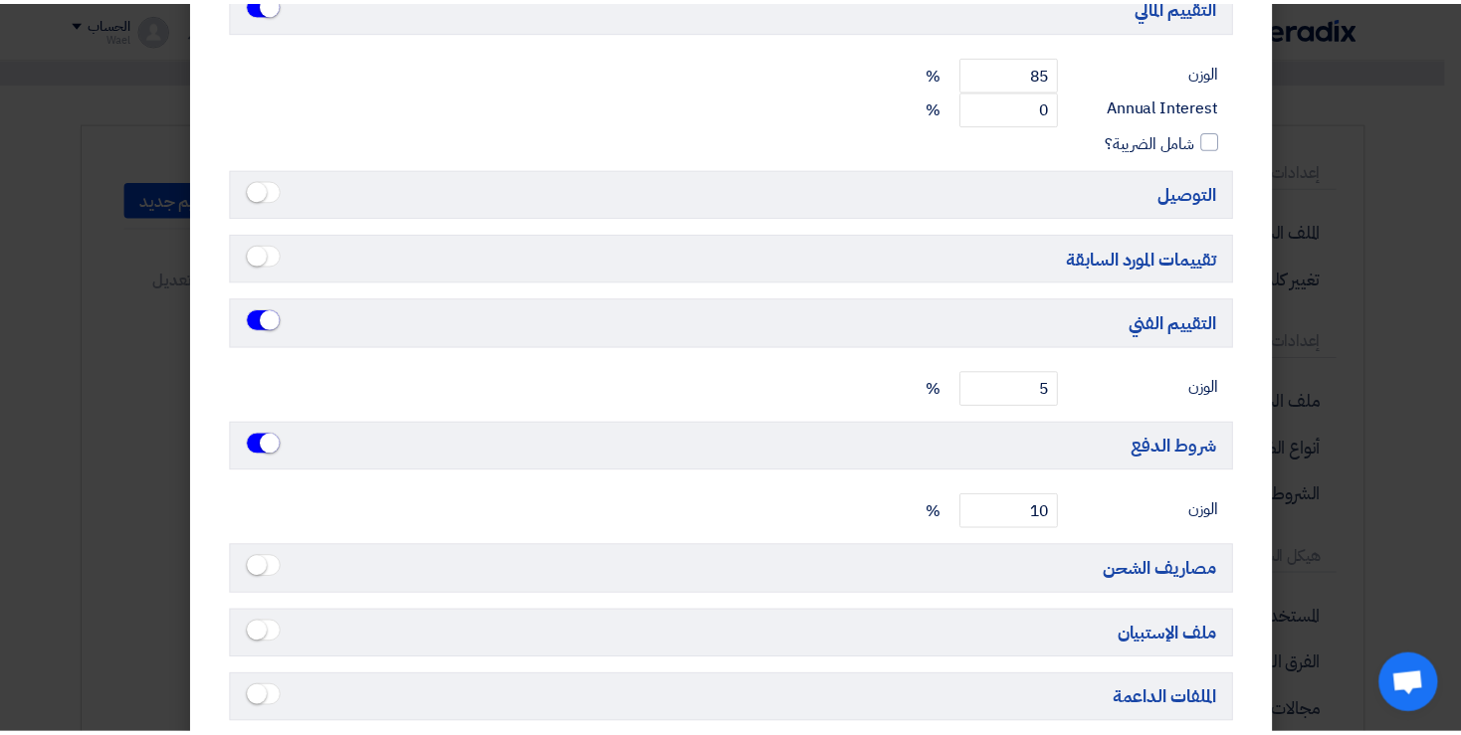
scroll to position [539, 0]
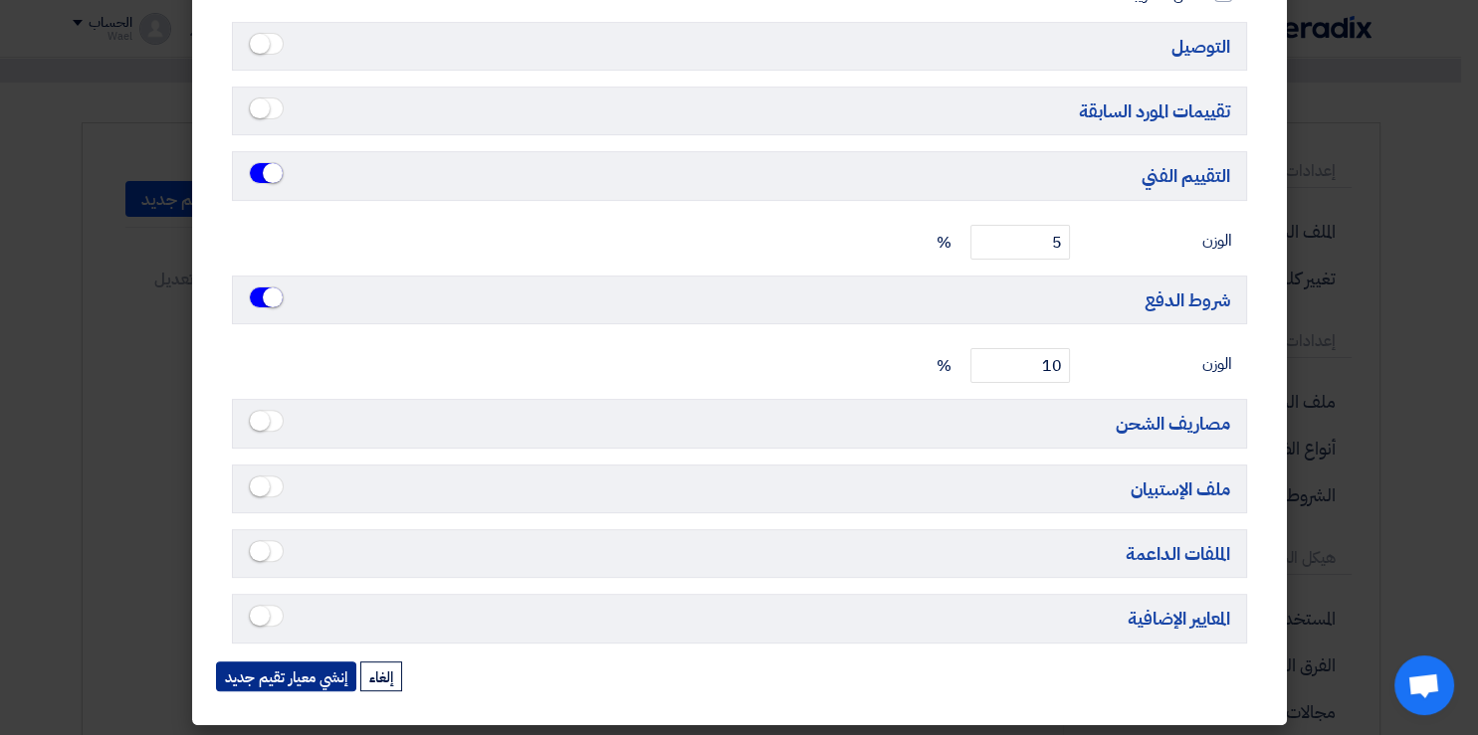
click at [308, 677] on button "إنشي معيار تقيم جديد" at bounding box center [286, 677] width 140 height 30
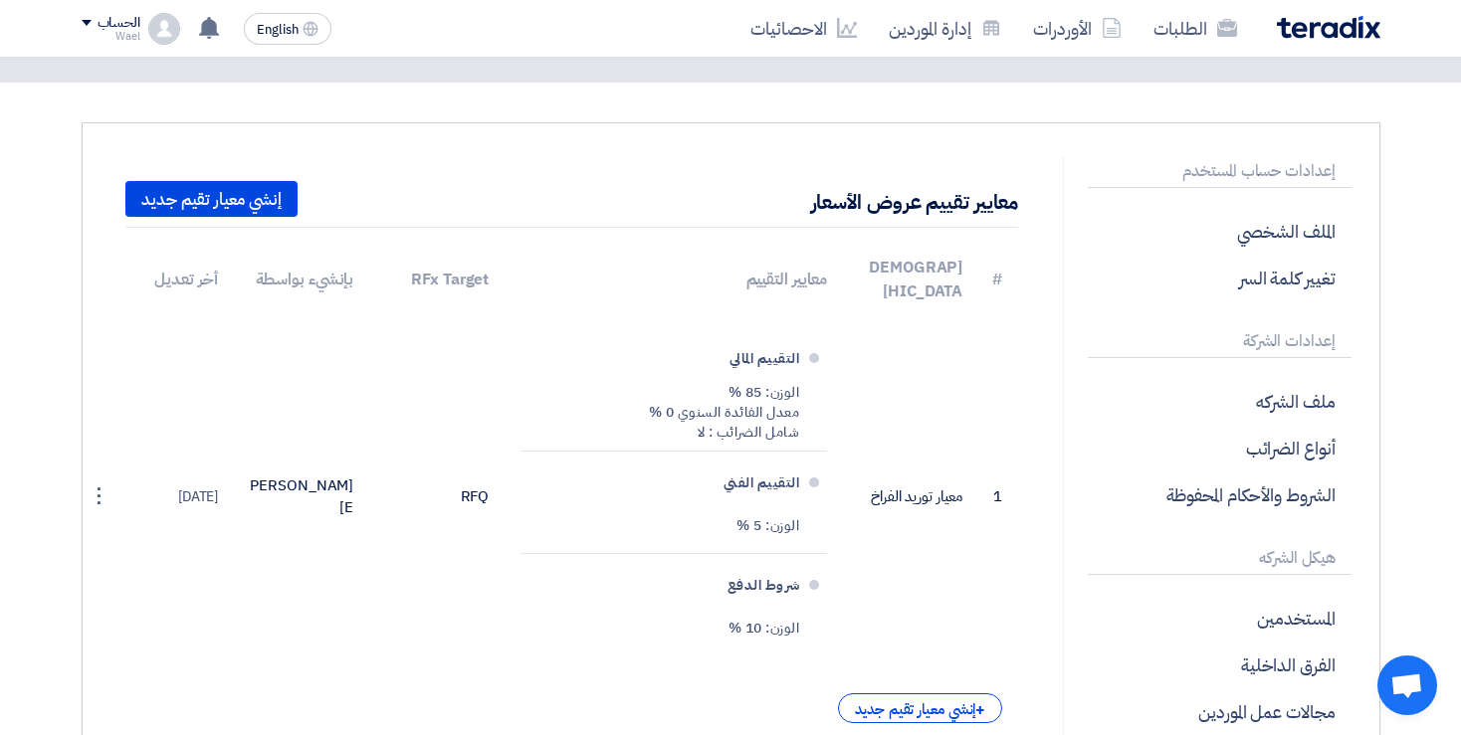
scroll to position [0, 0]
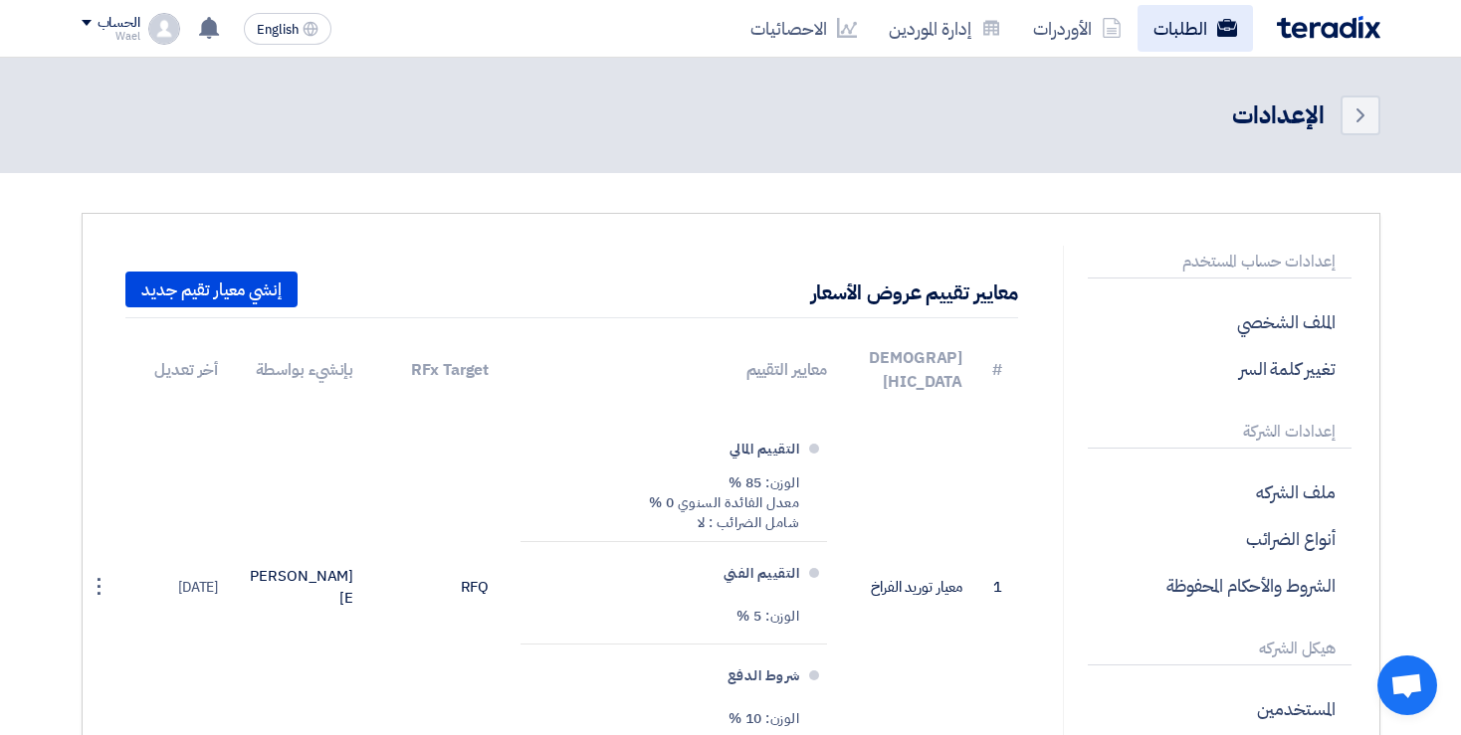
click at [1207, 12] on link "الطلبات" at bounding box center [1194, 28] width 115 height 47
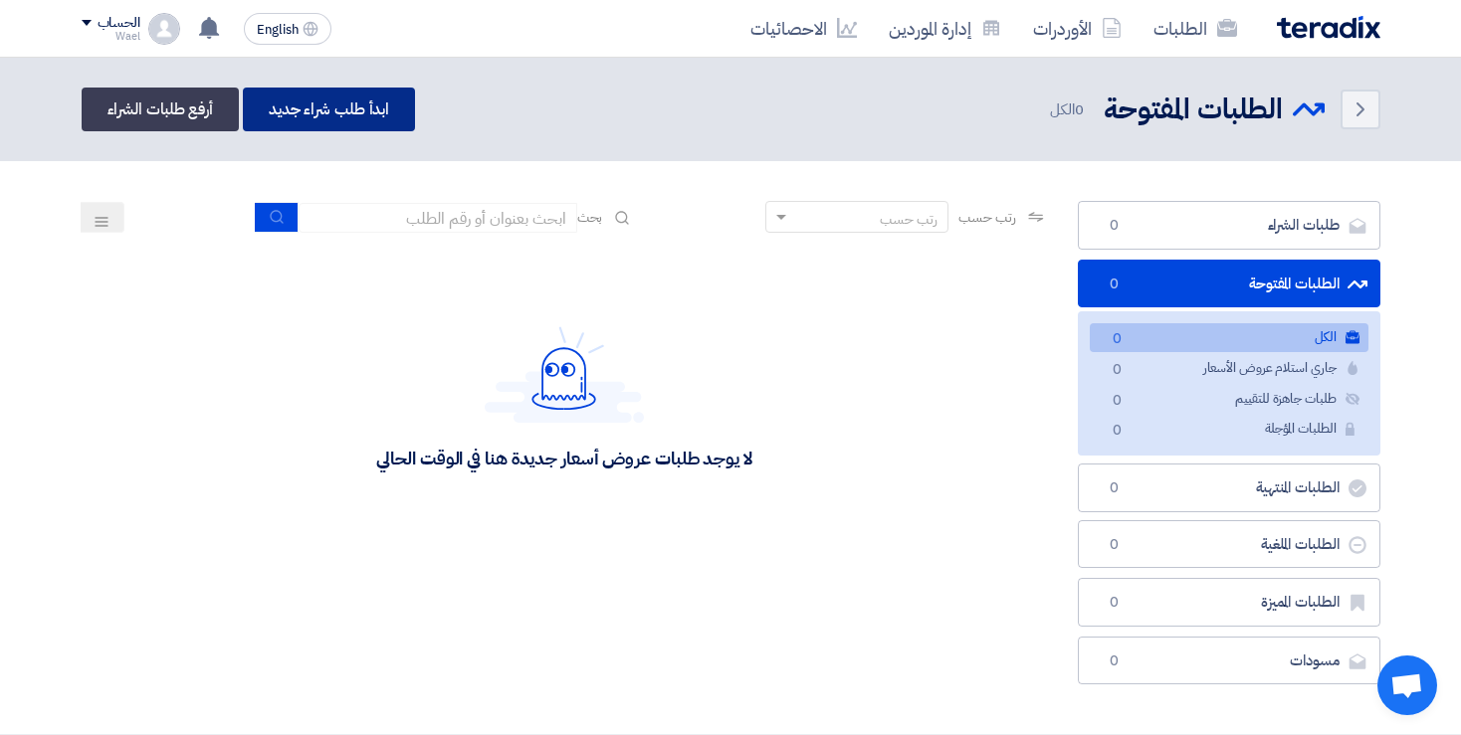
click at [385, 105] on link "ابدأ طلب شراء جديد" at bounding box center [329, 110] width 172 height 44
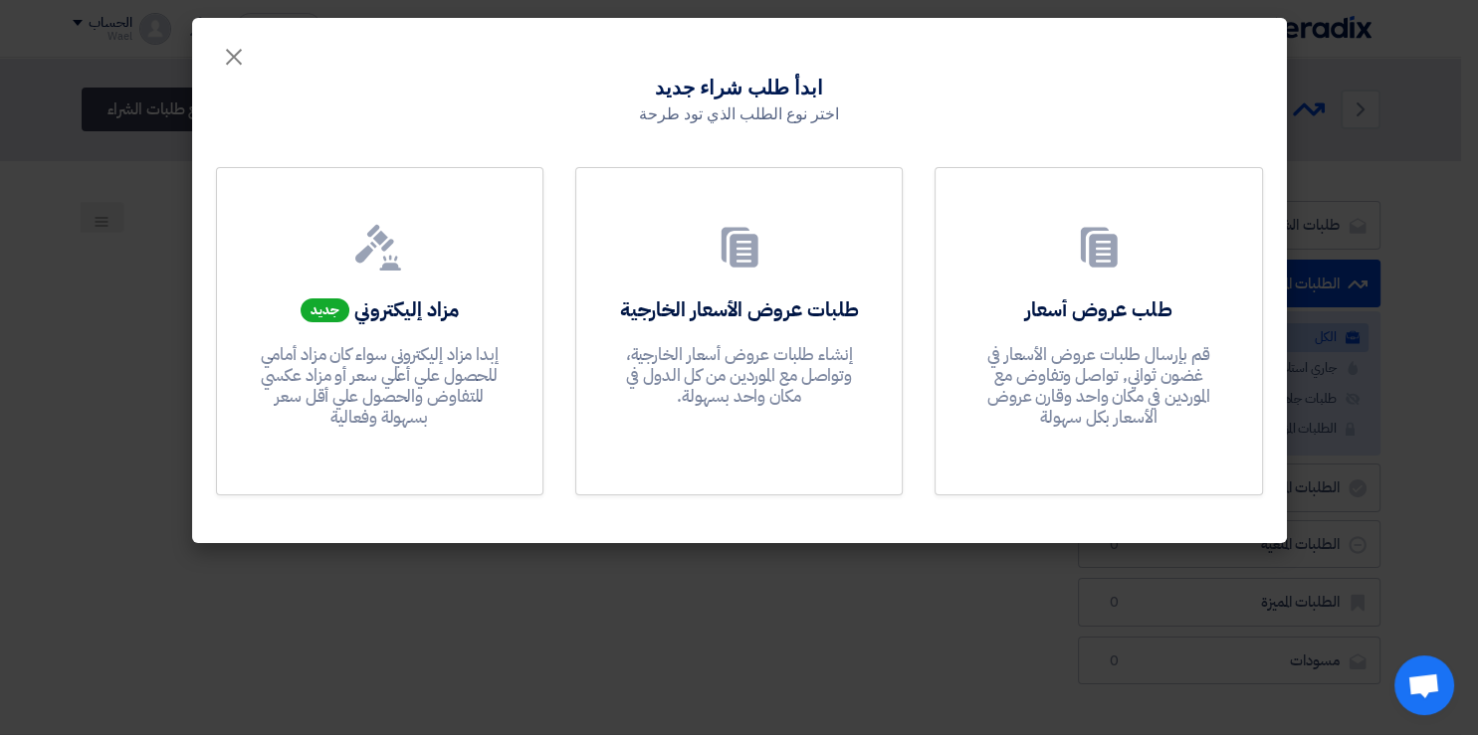
click at [161, 181] on modal-container "× ابدأ طلب شراء جديد اختر نوع الطلب الذي تود طرحة طلب عروض أسعار قم بإرسال طلبا…" at bounding box center [739, 367] width 1478 height 735
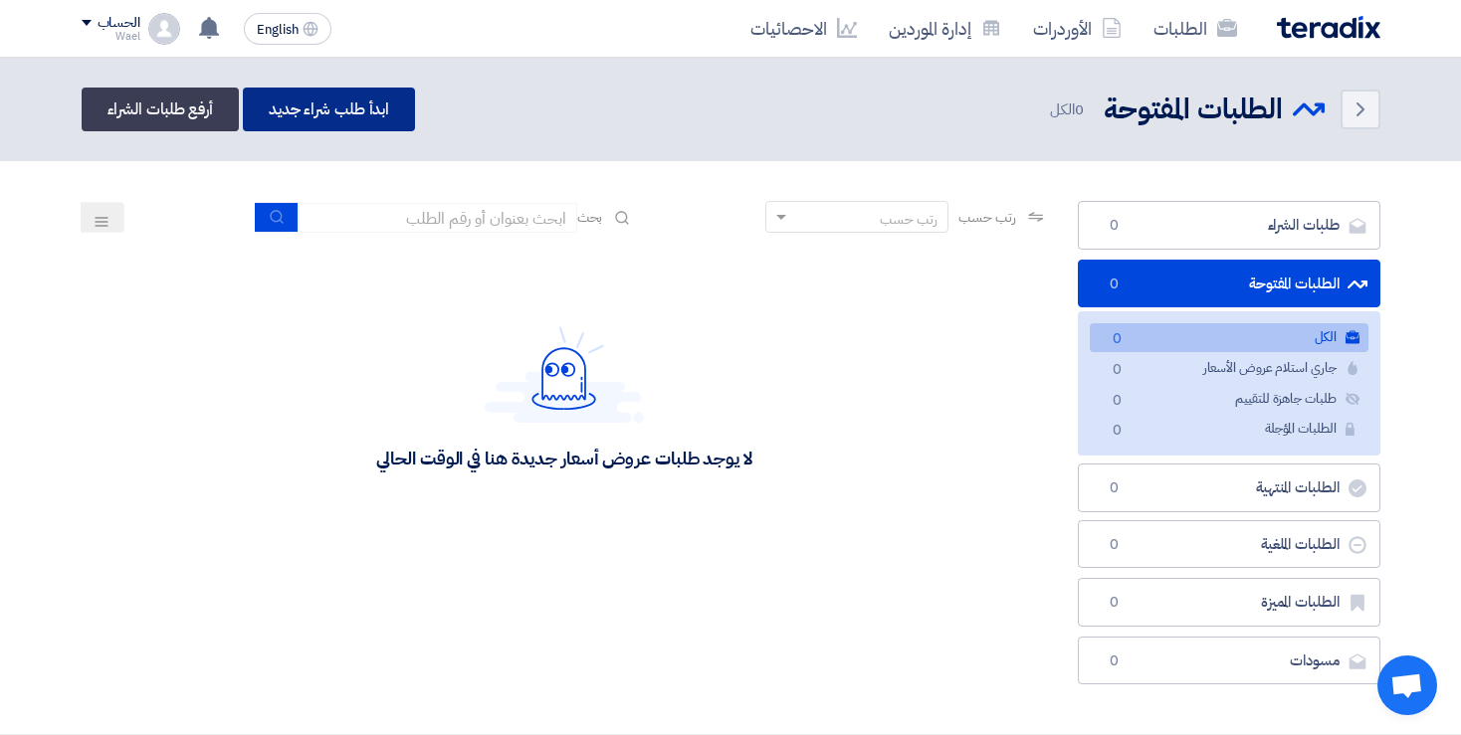
click at [369, 92] on link "ابدأ طلب شراء جديد" at bounding box center [329, 110] width 172 height 44
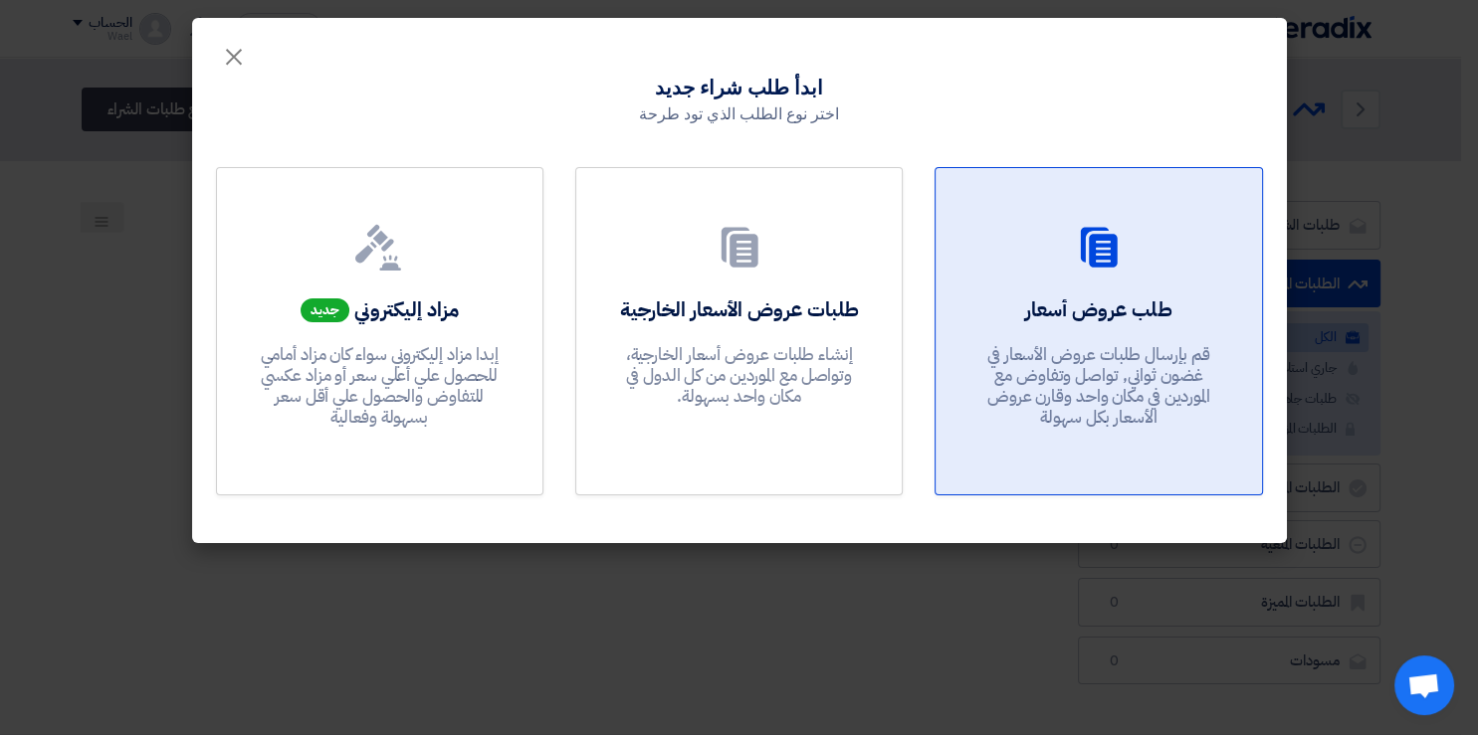
click at [1062, 292] on link "طلب عروض أسعار قم بإرسال طلبات عروض الأسعار في غضون ثواني, تواصل وتفاوض مع المو…" at bounding box center [1097, 331] width 327 height 328
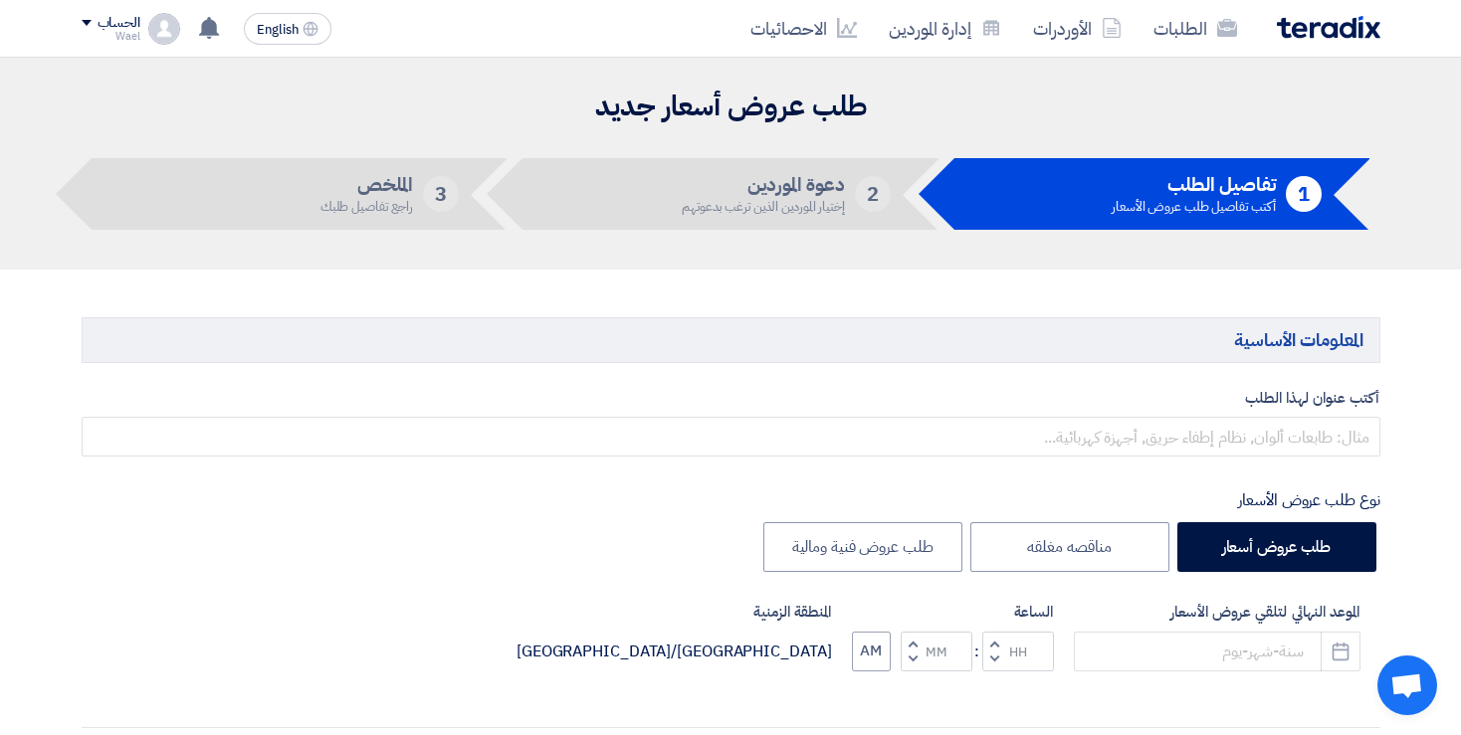
drag, startPoint x: 1128, startPoint y: 185, endPoint x: 1299, endPoint y: 175, distance: 170.5
click at [1299, 175] on li "1 تفاصيل الطلب أكتب تفاصيل طلب عروض الأسعار" at bounding box center [1162, 194] width 416 height 72
drag, startPoint x: 753, startPoint y: 180, endPoint x: 892, endPoint y: 161, distance: 139.6
click at [892, 161] on li "2 دعوة الموردين إختيار الموردين الذين ترغب بدعوتهم" at bounding box center [730, 194] width 416 height 72
drag, startPoint x: 328, startPoint y: 176, endPoint x: 419, endPoint y: 179, distance: 90.6
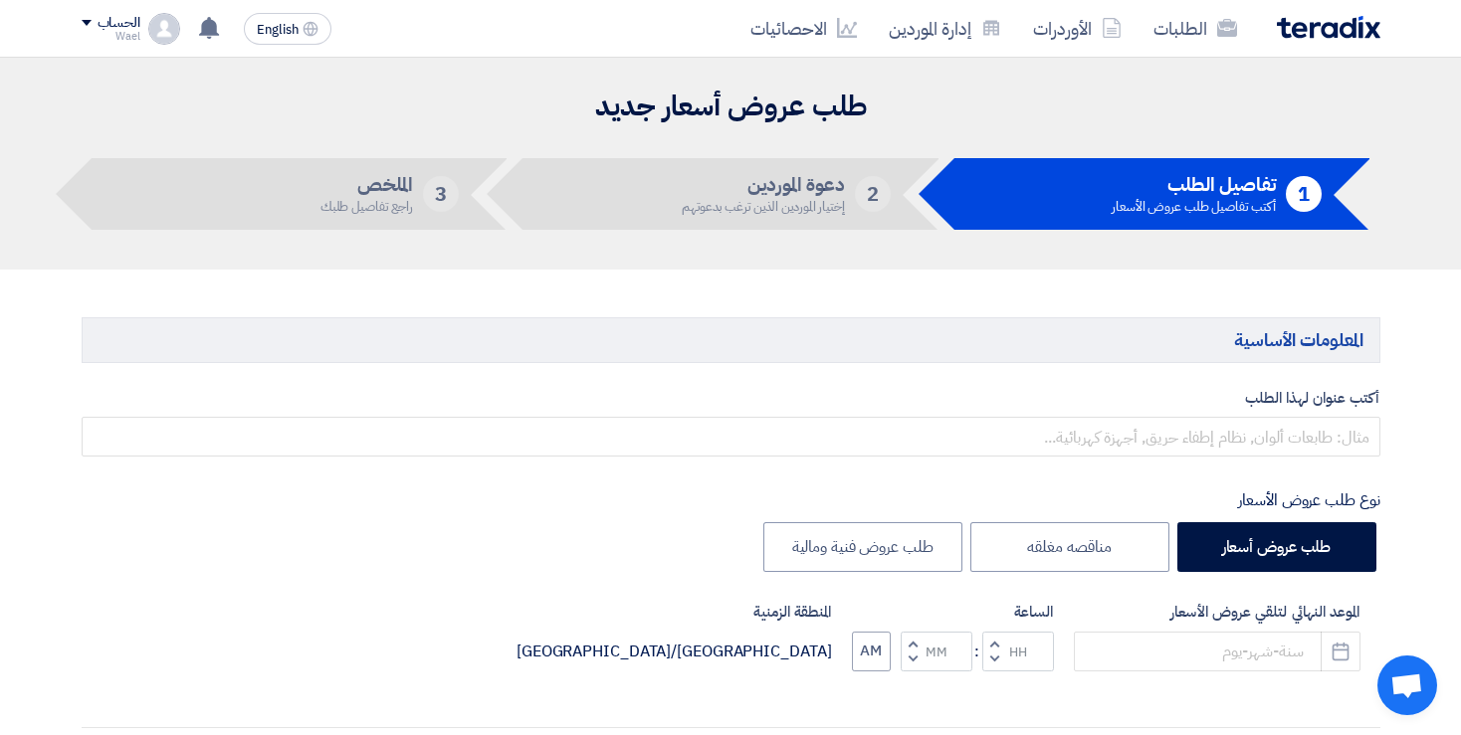
click at [419, 179] on li "3 الملخص راجع تفاصيل طلبك" at bounding box center [300, 194] width 416 height 72
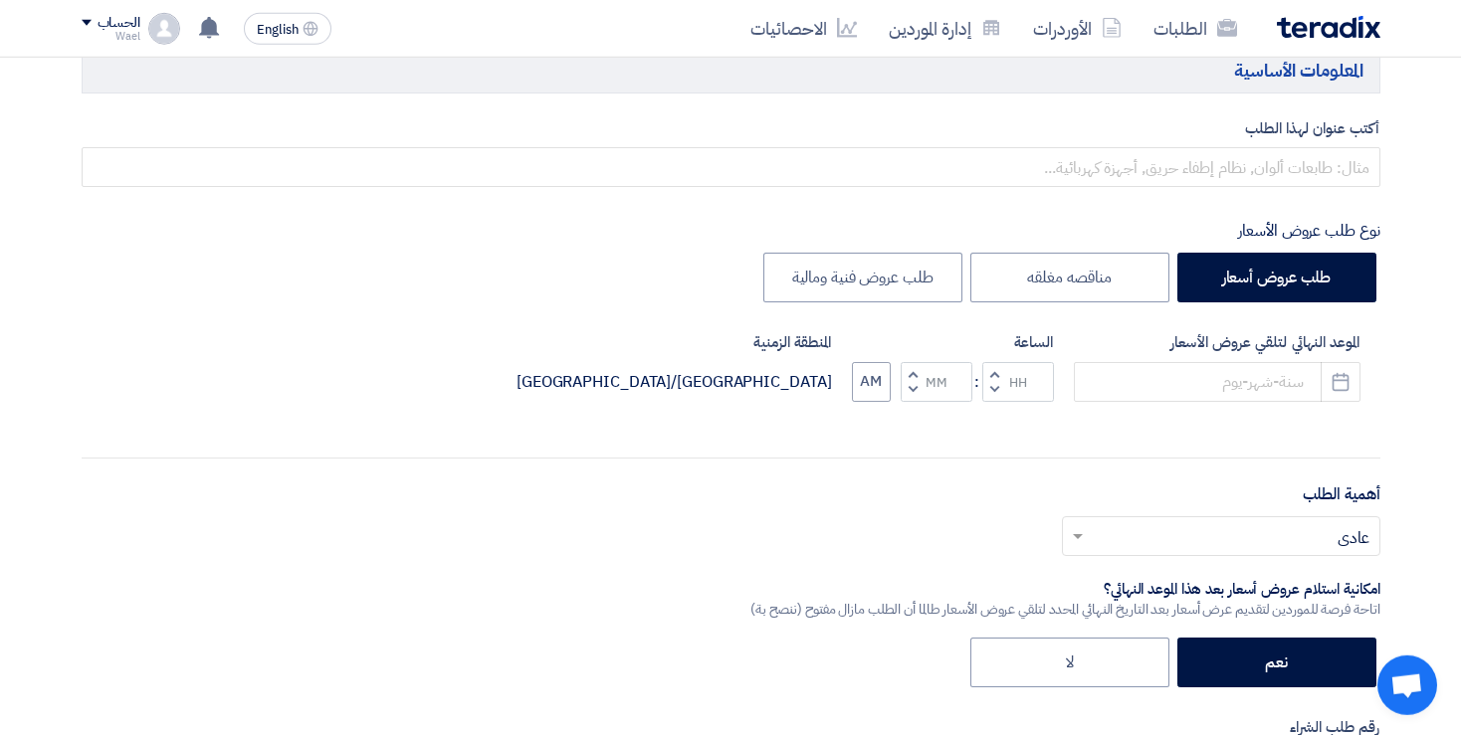
scroll to position [271, 0]
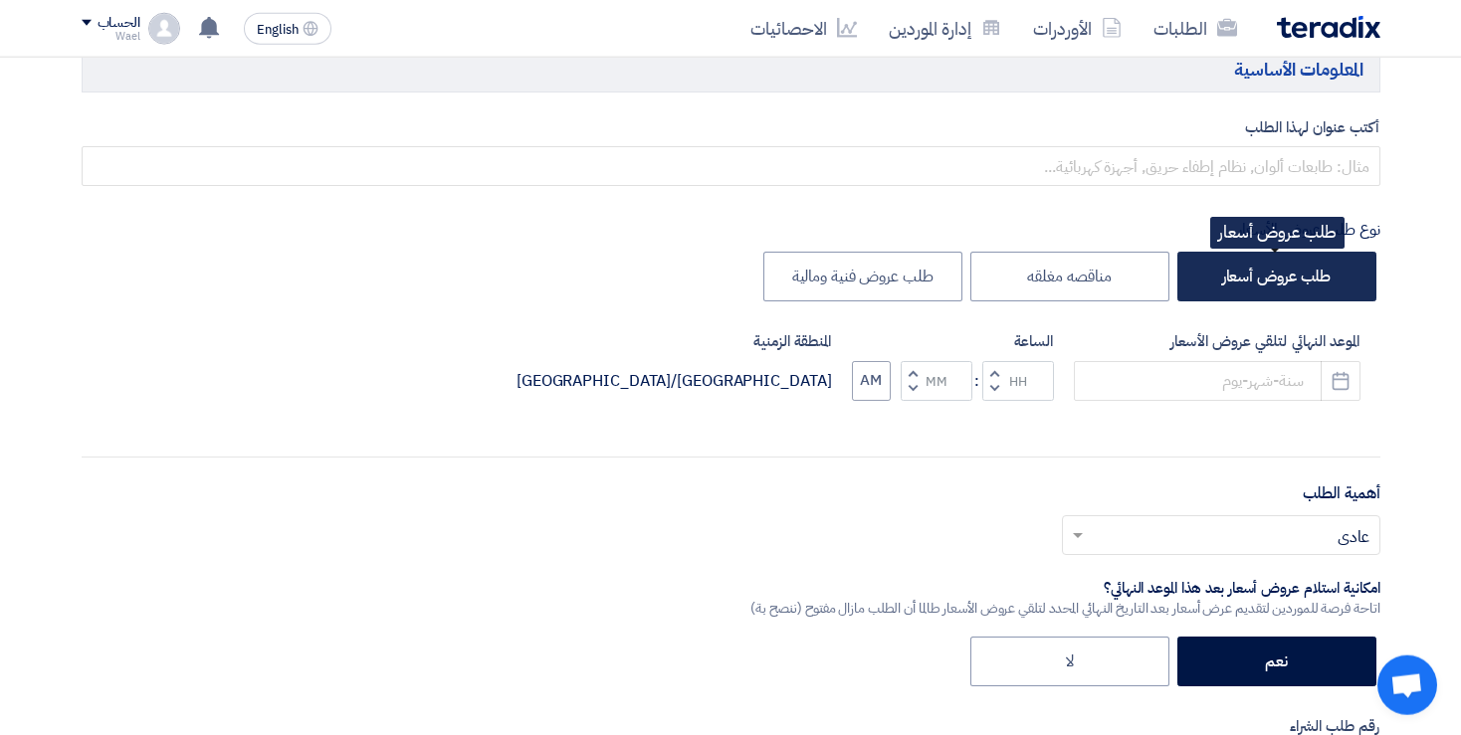
click at [1289, 295] on label "طلب عروض أسعار" at bounding box center [1276, 277] width 199 height 50
click at [1317, 282] on input "طلب عروض أسعار" at bounding box center [1323, 275] width 13 height 13
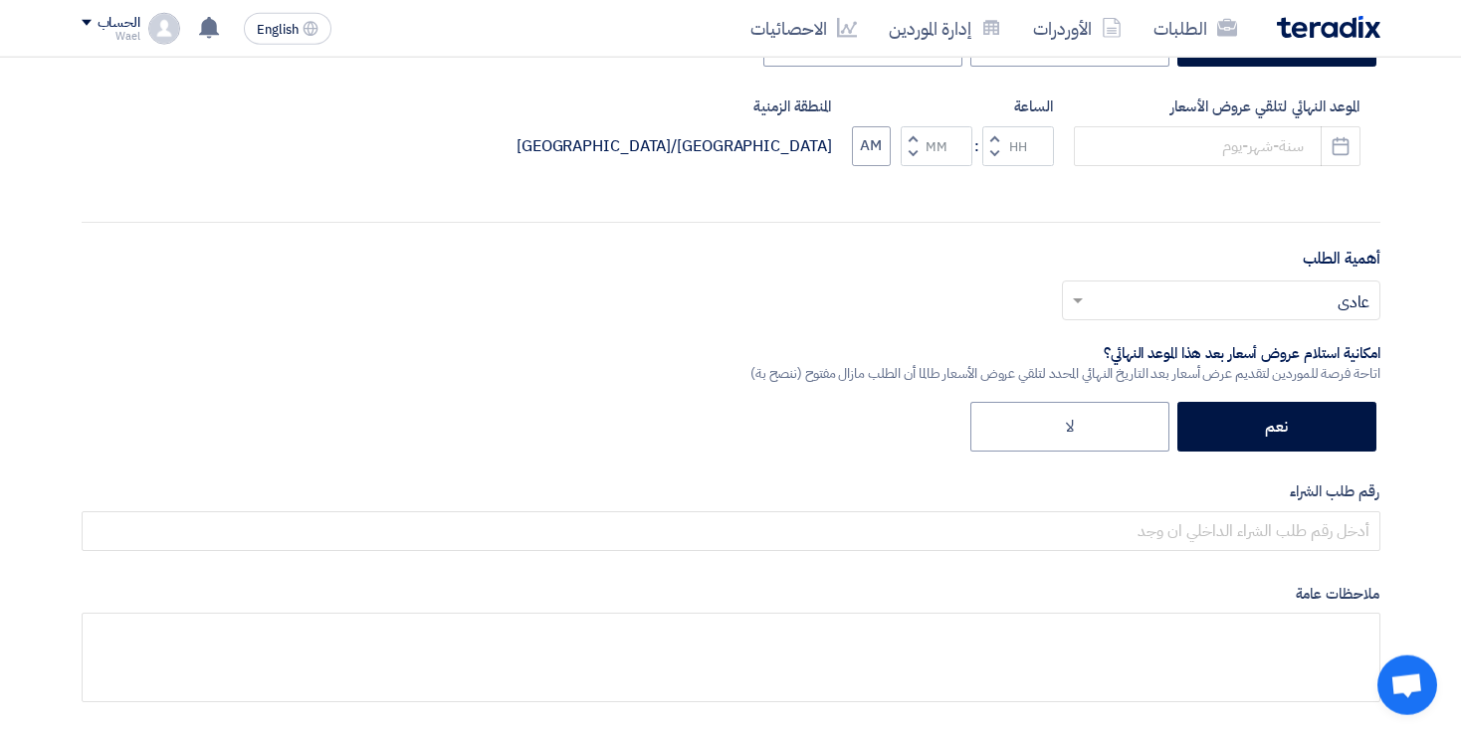
scroll to position [545, 0]
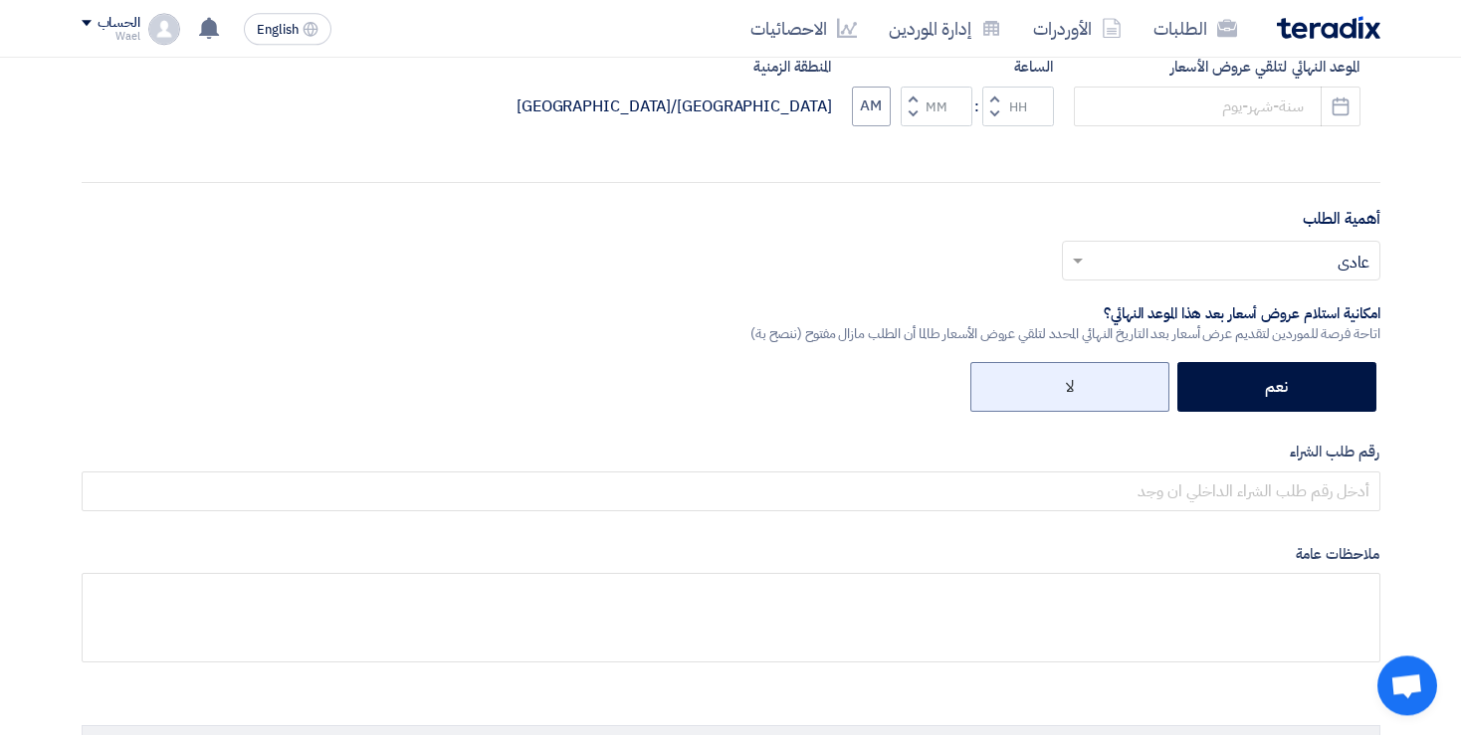
click at [1110, 376] on label "لا" at bounding box center [1069, 387] width 199 height 50
click at [1074, 379] on input "لا" at bounding box center [1067, 385] width 13 height 13
radio input "true"
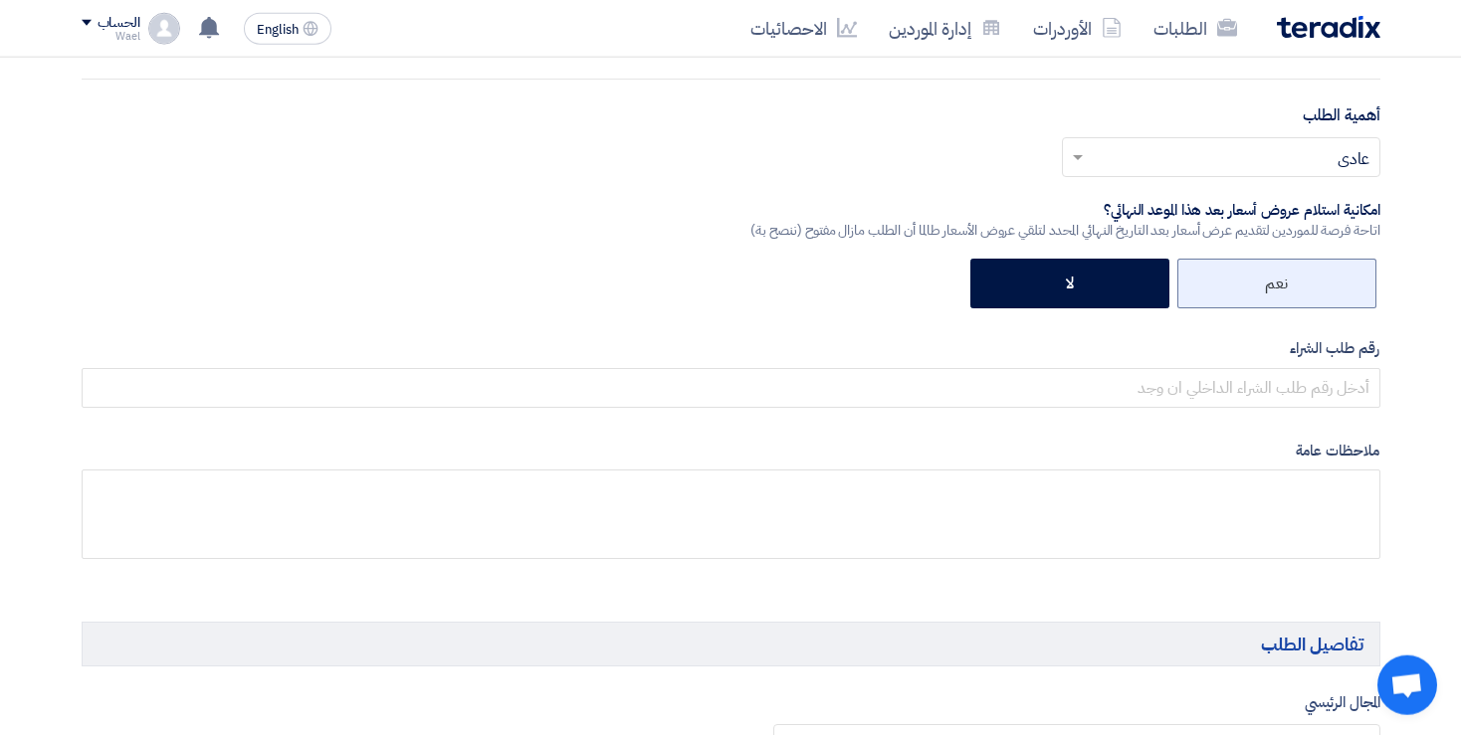
scroll to position [651, 0]
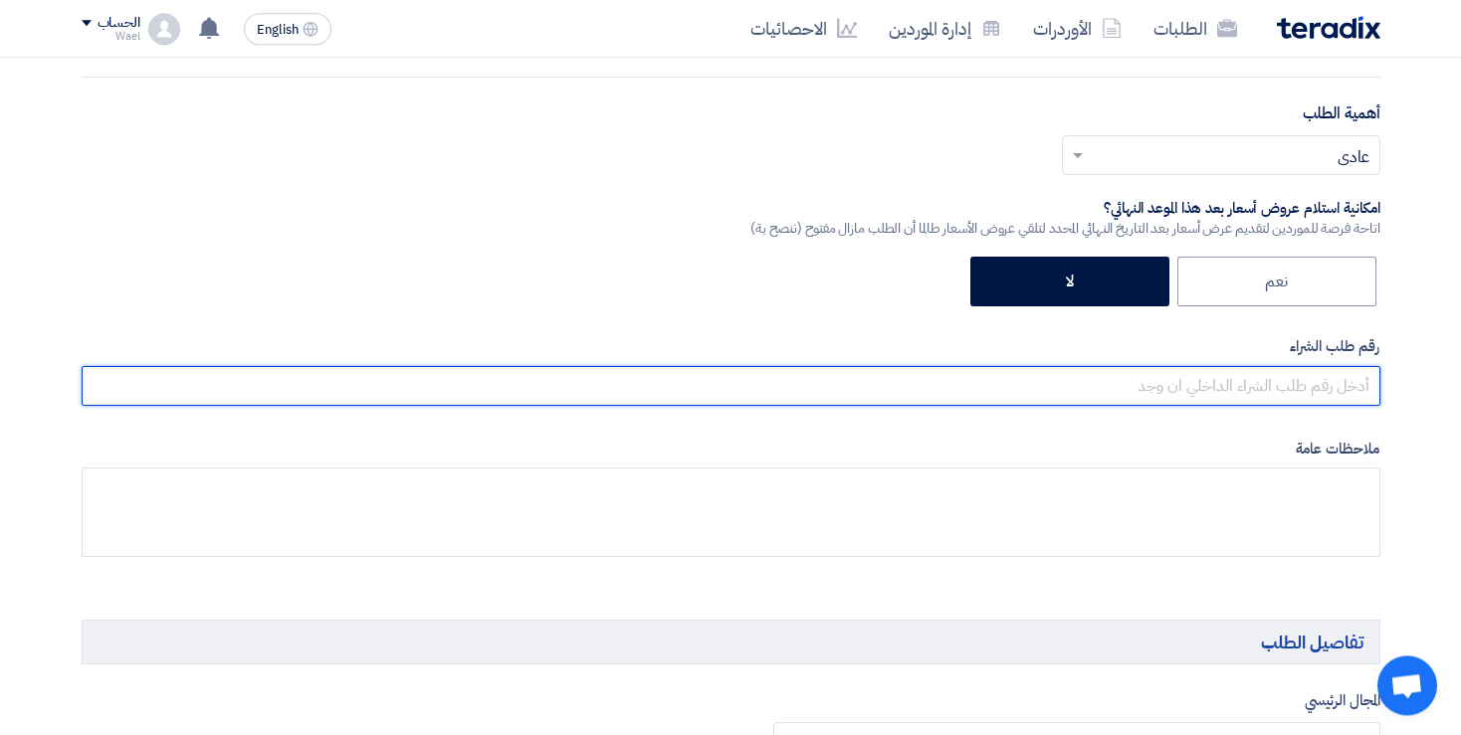
click at [1312, 391] on input "text" at bounding box center [731, 386] width 1299 height 40
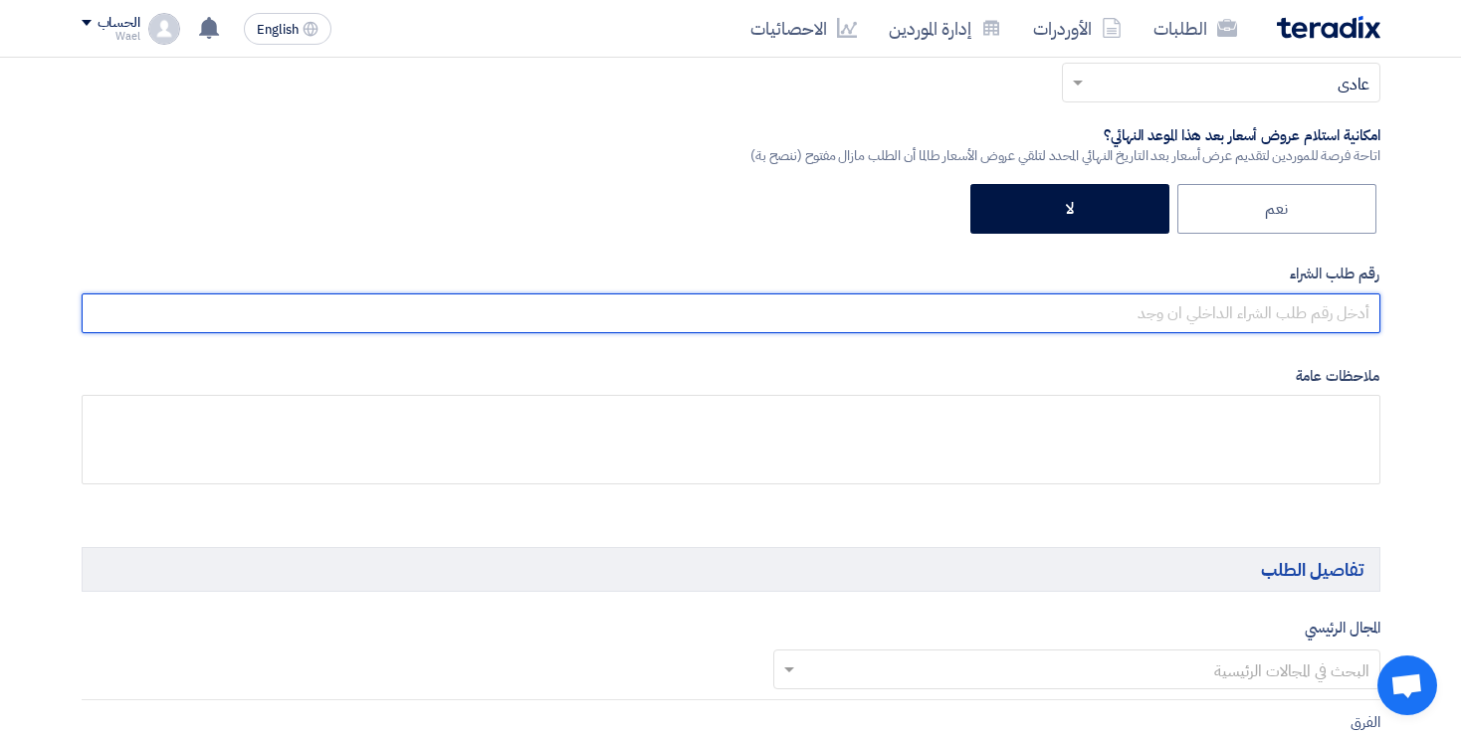
scroll to position [759, 0]
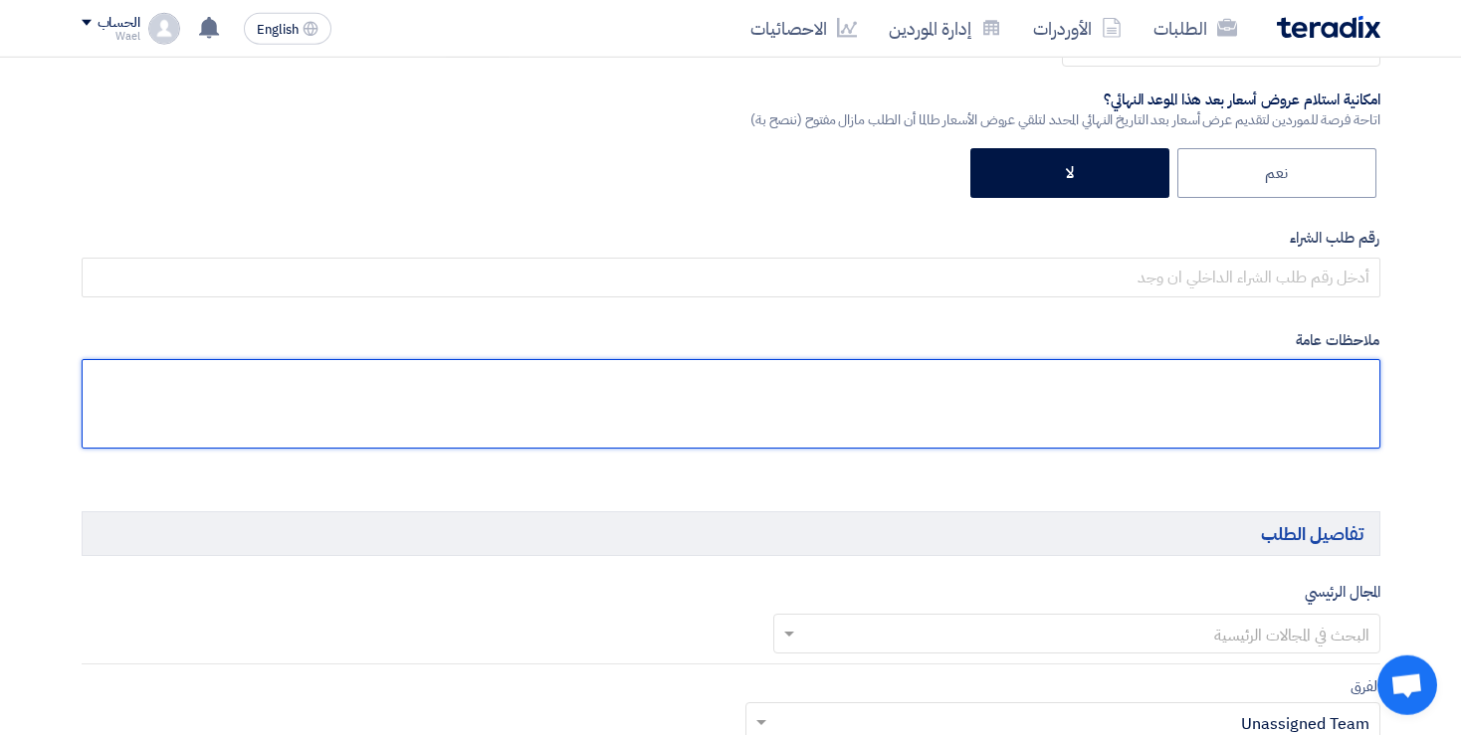
click at [1262, 418] on textarea at bounding box center [731, 404] width 1299 height 90
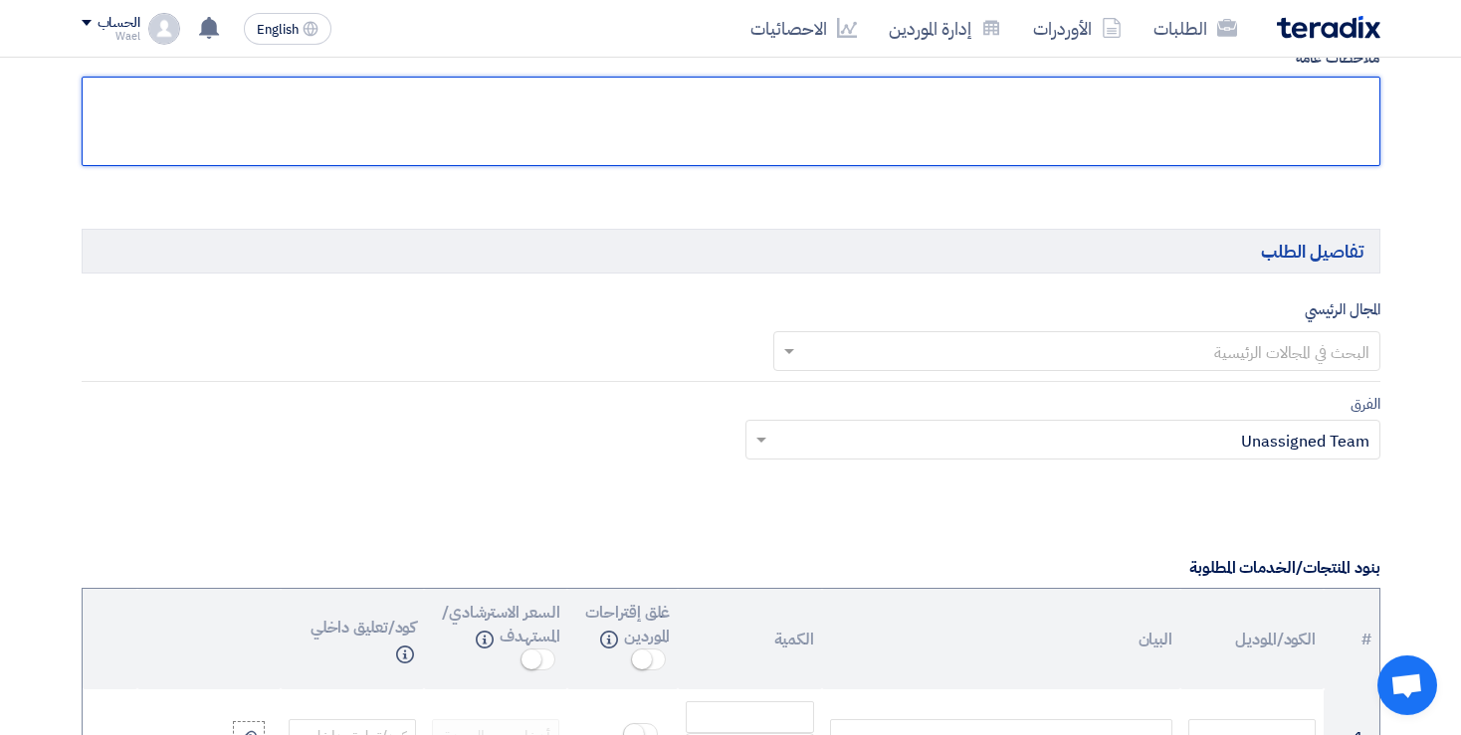
scroll to position [1043, 0]
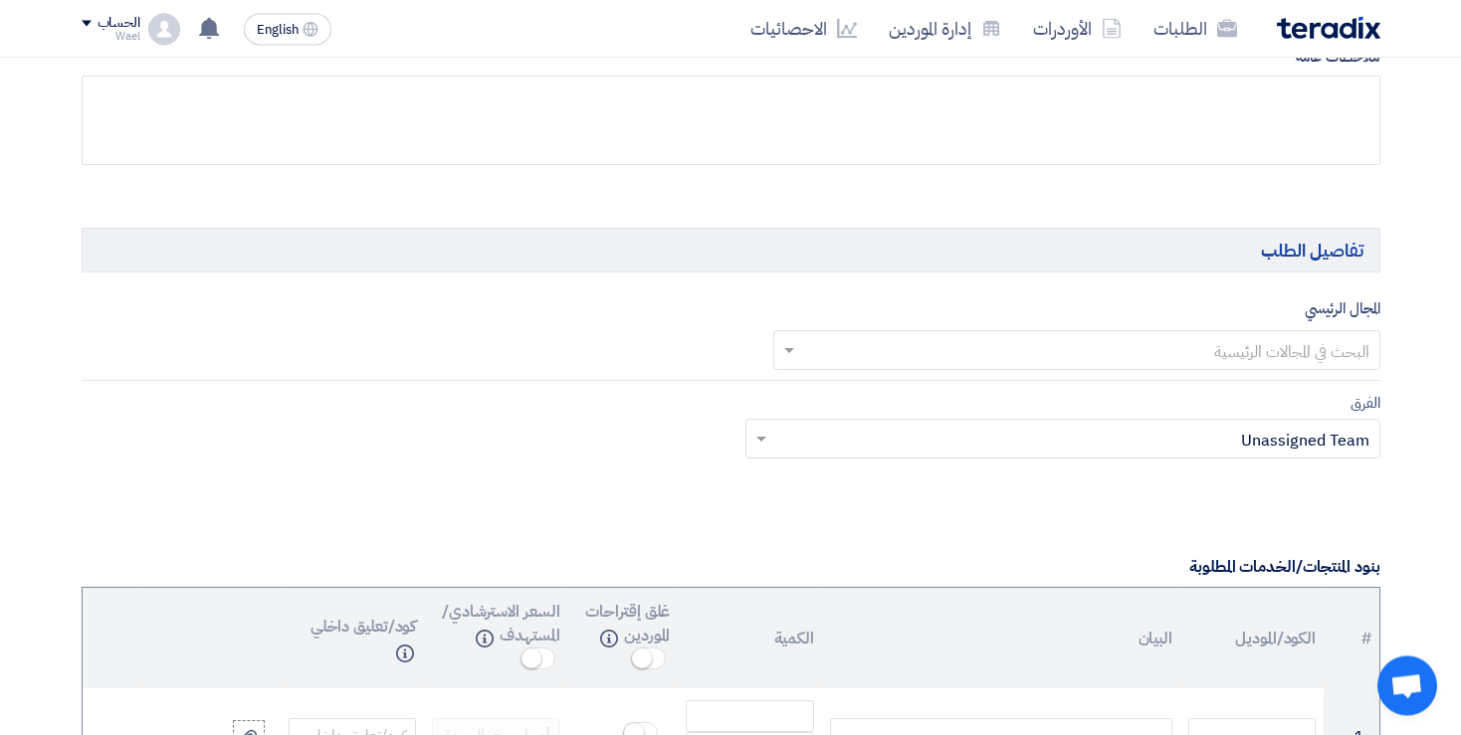
click at [1124, 345] on input "text" at bounding box center [1087, 351] width 567 height 33
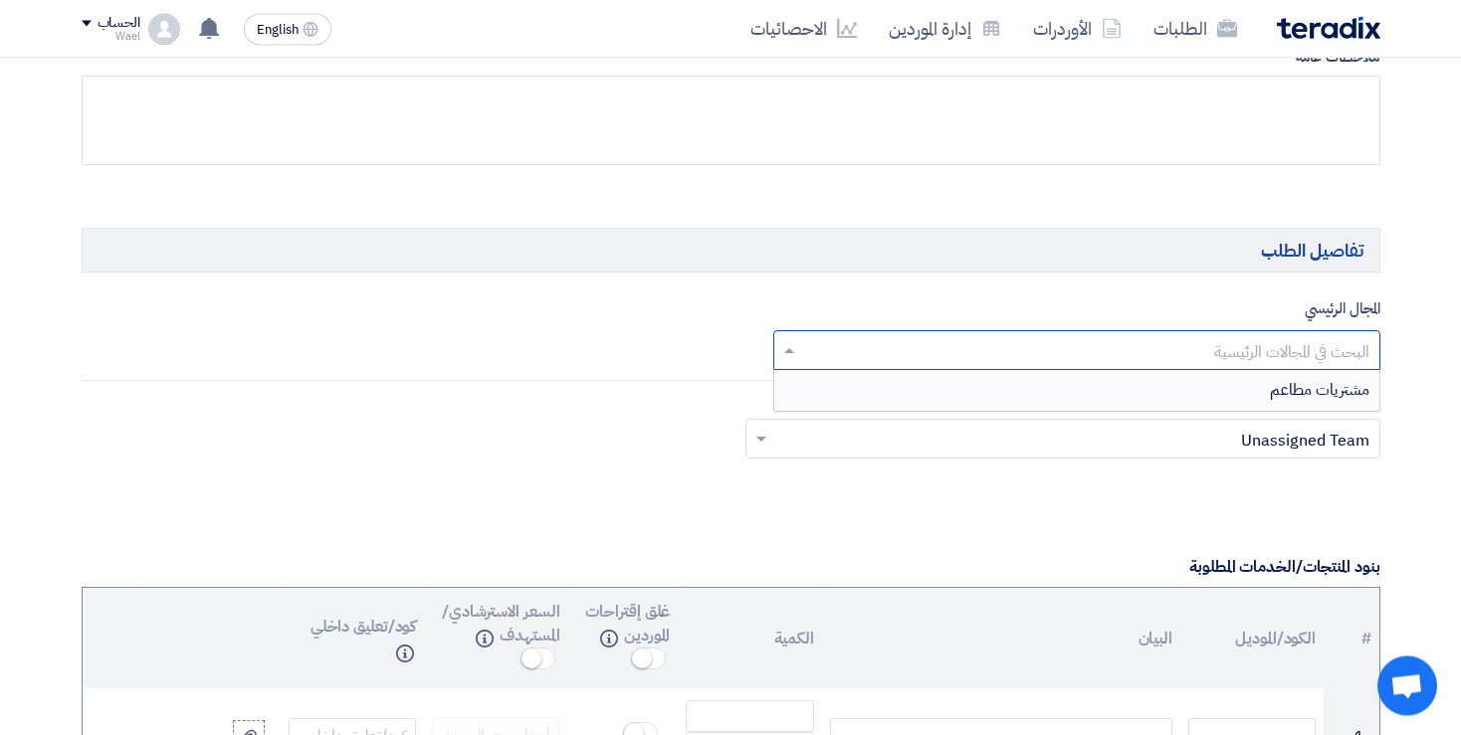
click at [1300, 386] on span "مشتريات مطاعم" at bounding box center [1320, 390] width 100 height 24
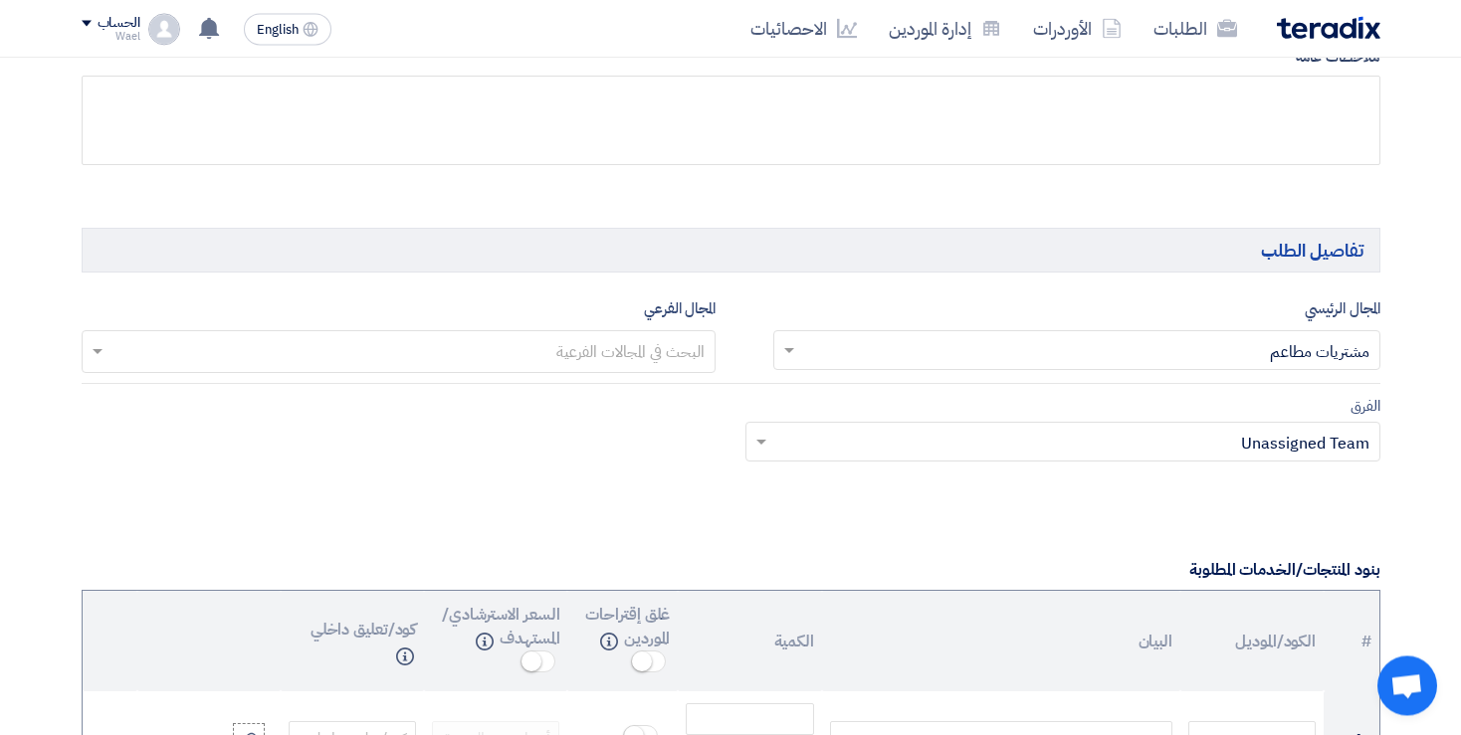
click at [677, 352] on input "text" at bounding box center [398, 353] width 615 height 33
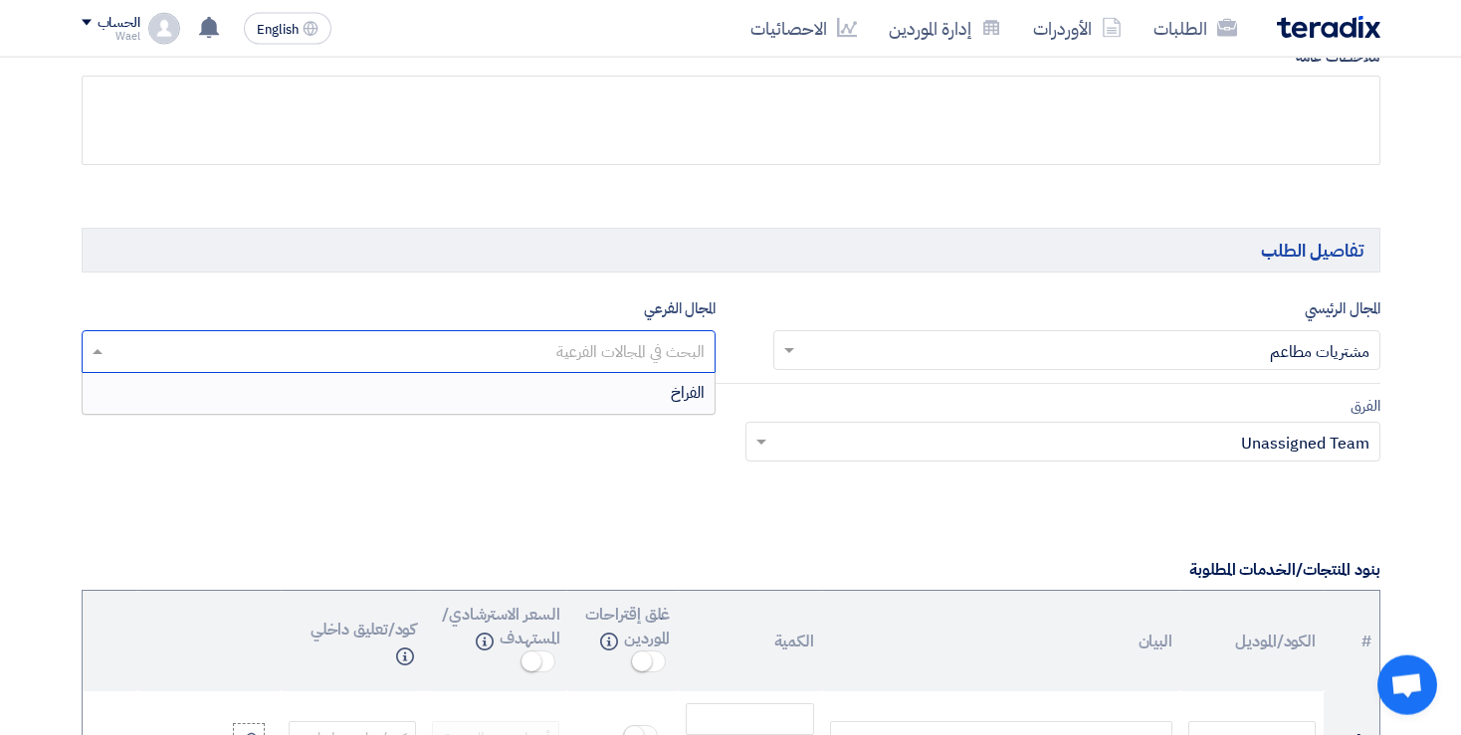
click at [668, 378] on div "الفراخ" at bounding box center [399, 393] width 633 height 40
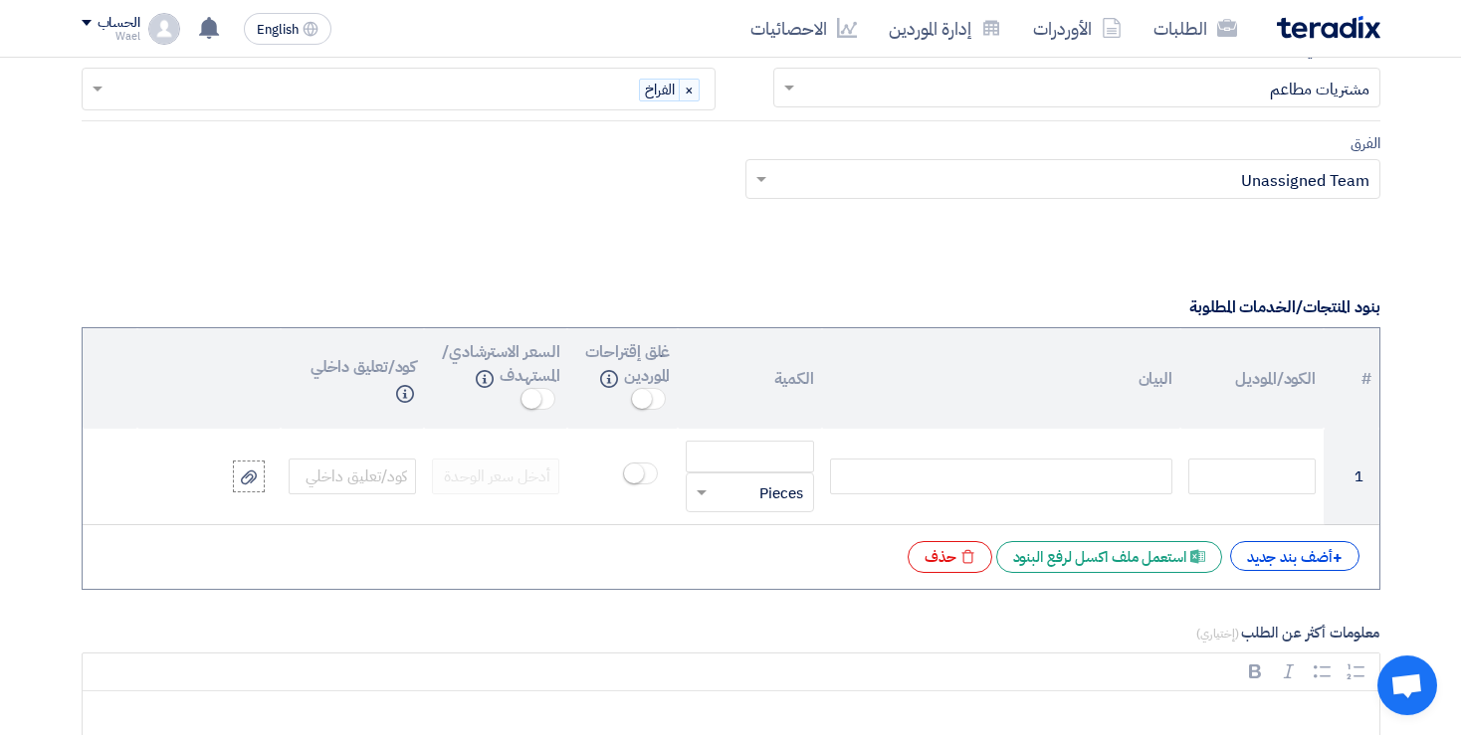
scroll to position [1318, 0]
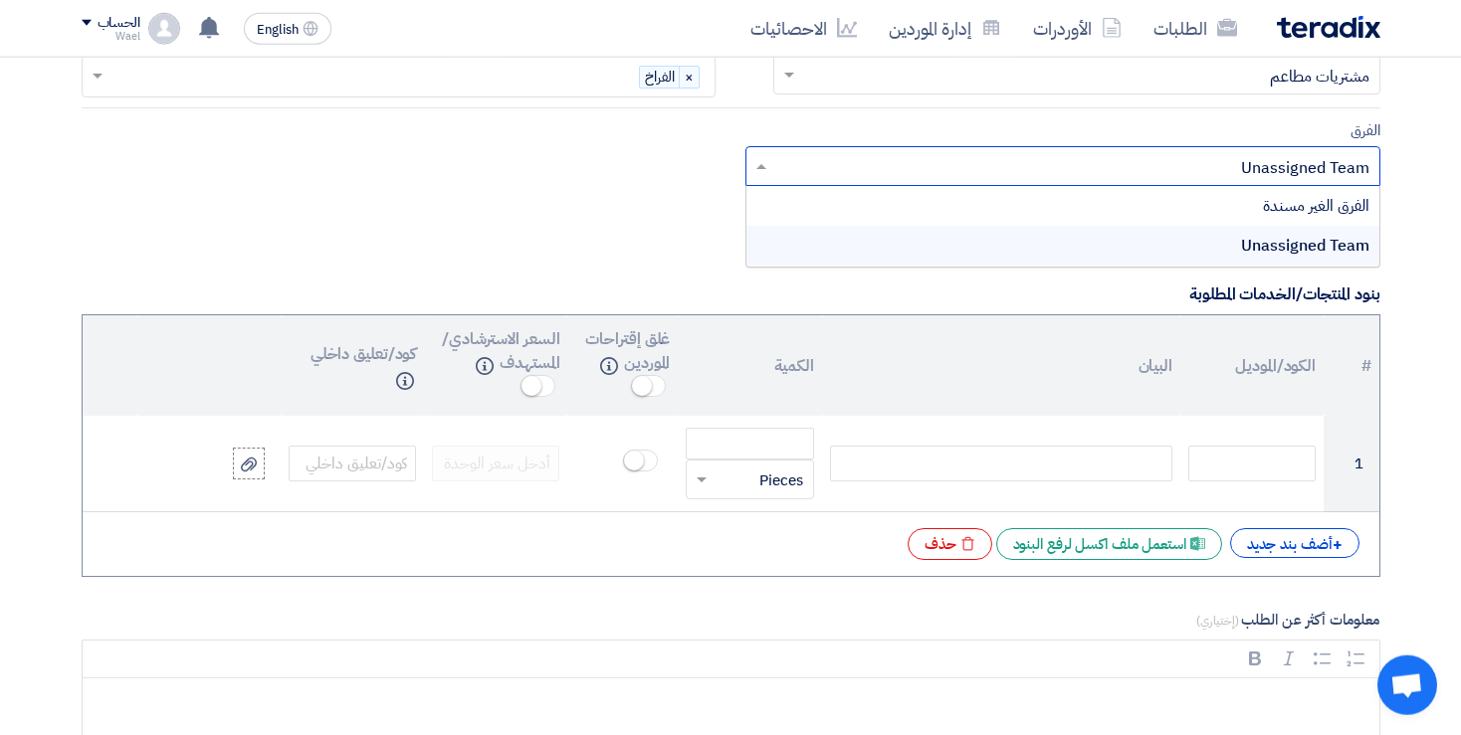
click at [1319, 169] on input "text" at bounding box center [1073, 168] width 595 height 33
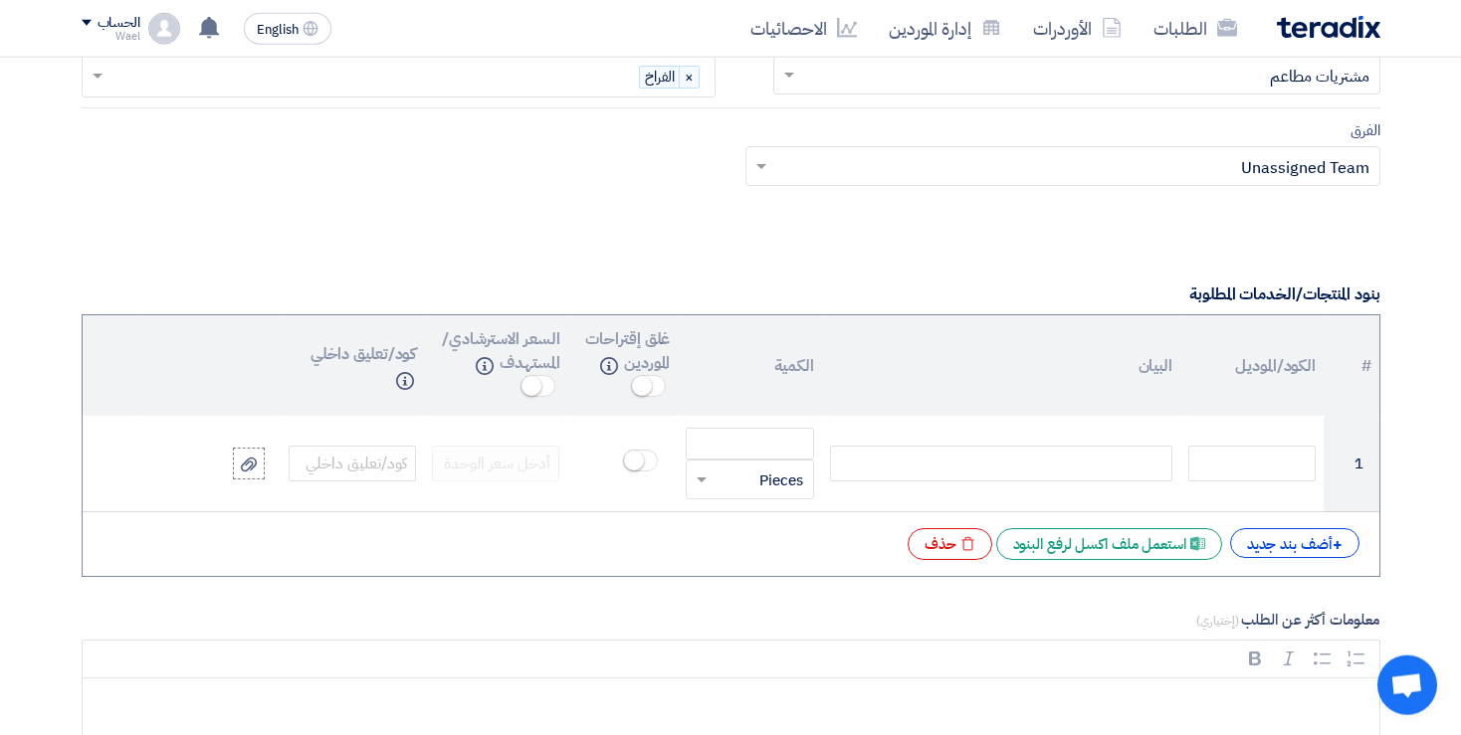
click at [1402, 245] on section "المعلومات الأساسية أكتب عنوان لهذا الطلب نوع طلب عروض الأسعار طلب عروض أسعار من…" at bounding box center [730, 681] width 1461 height 3460
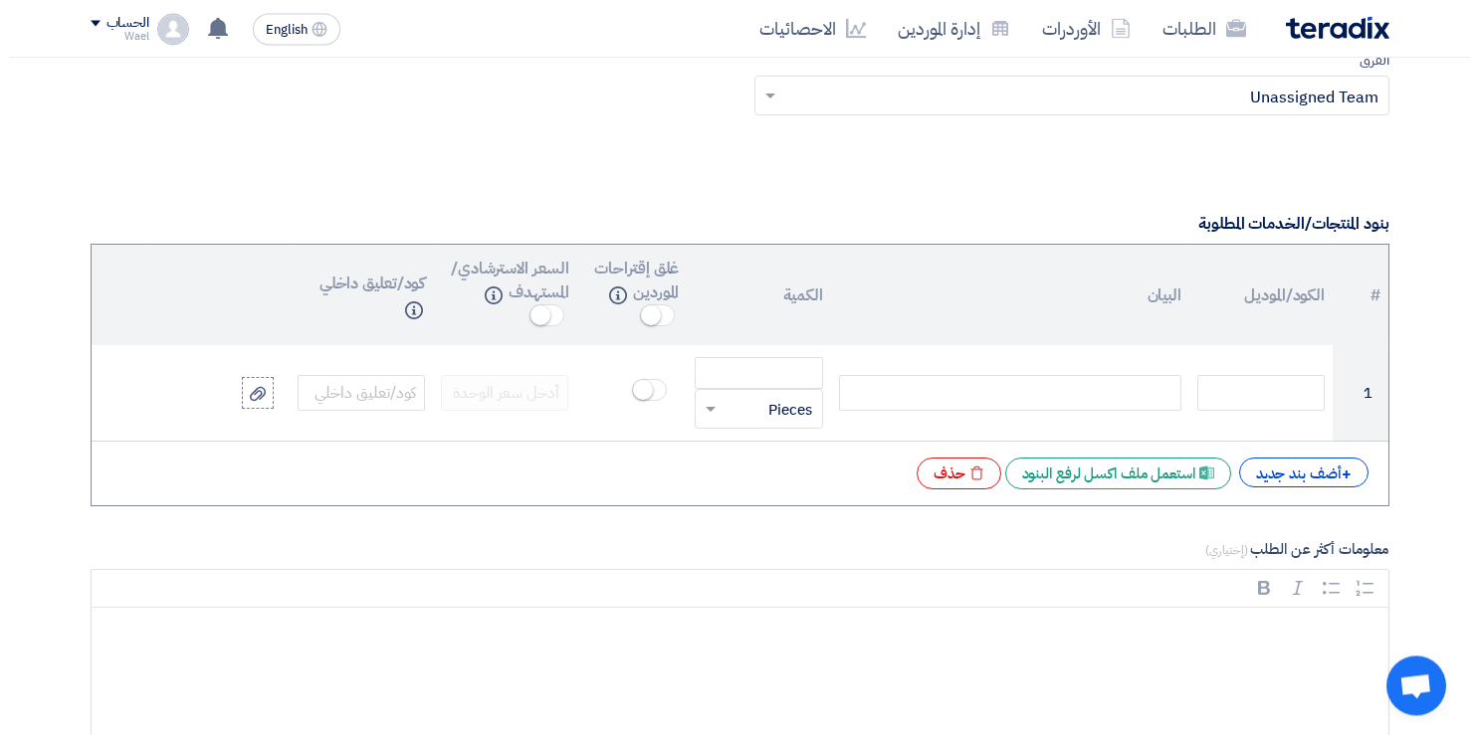
scroll to position [1434, 0]
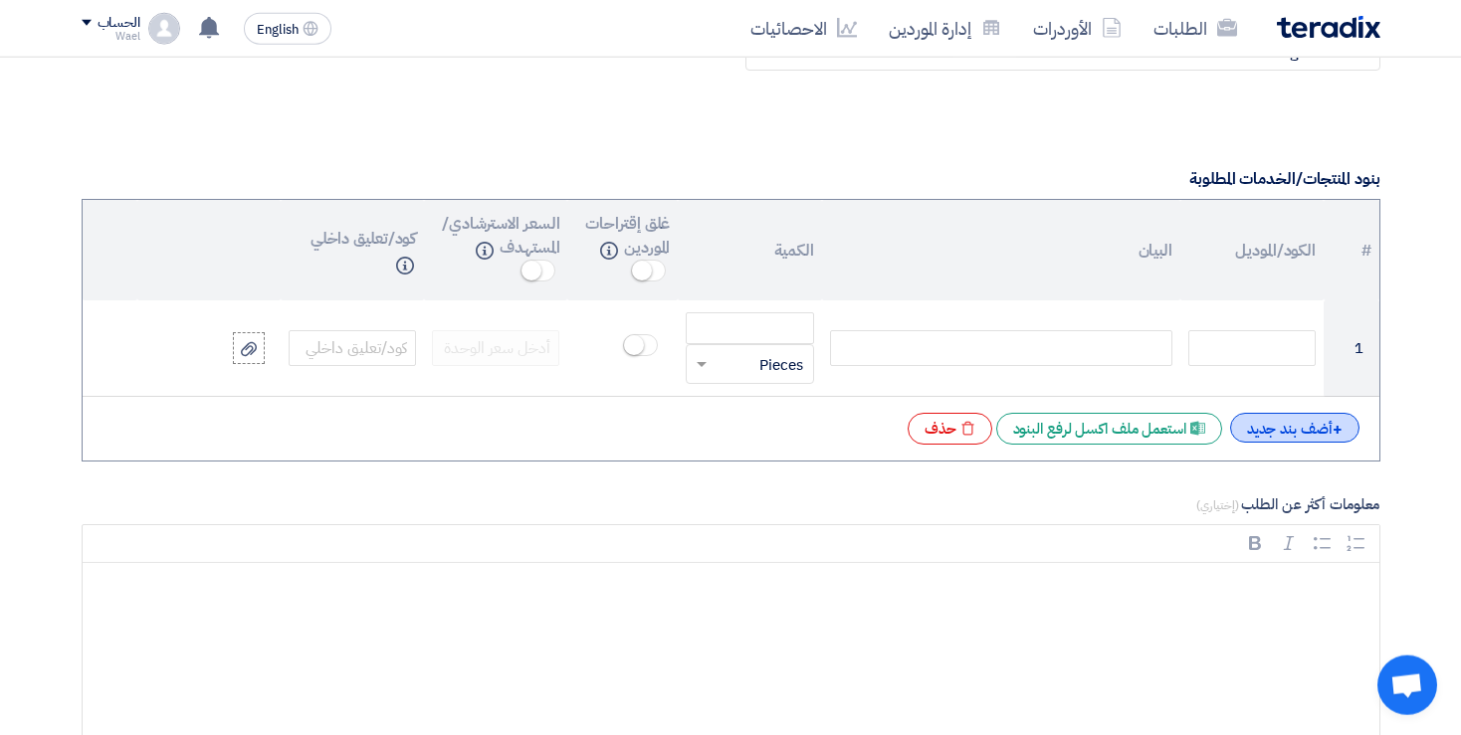
click at [1285, 421] on div "+ أضف بند جديد" at bounding box center [1294, 428] width 129 height 30
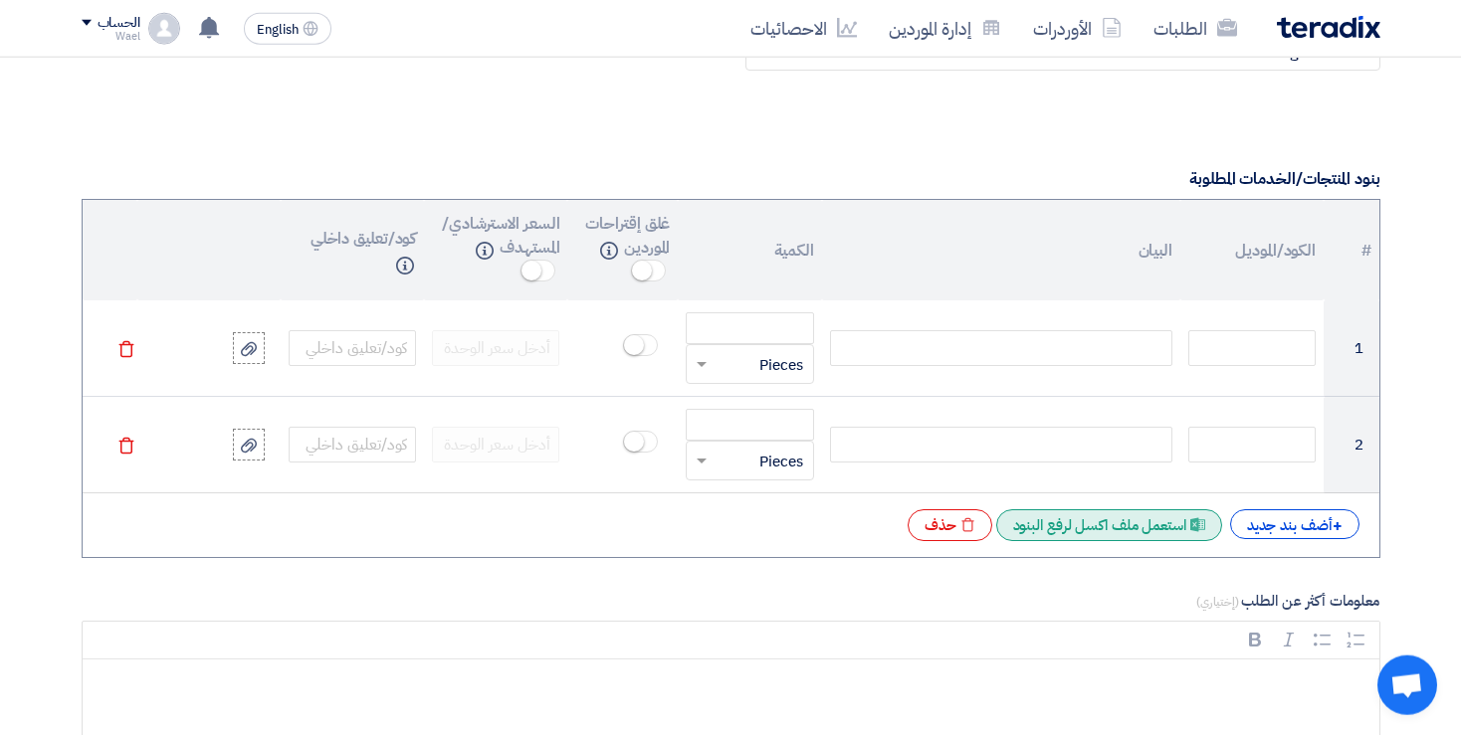
click at [1148, 519] on div "Excel file استعمل ملف اكسل لرفع البنود" at bounding box center [1109, 525] width 226 height 32
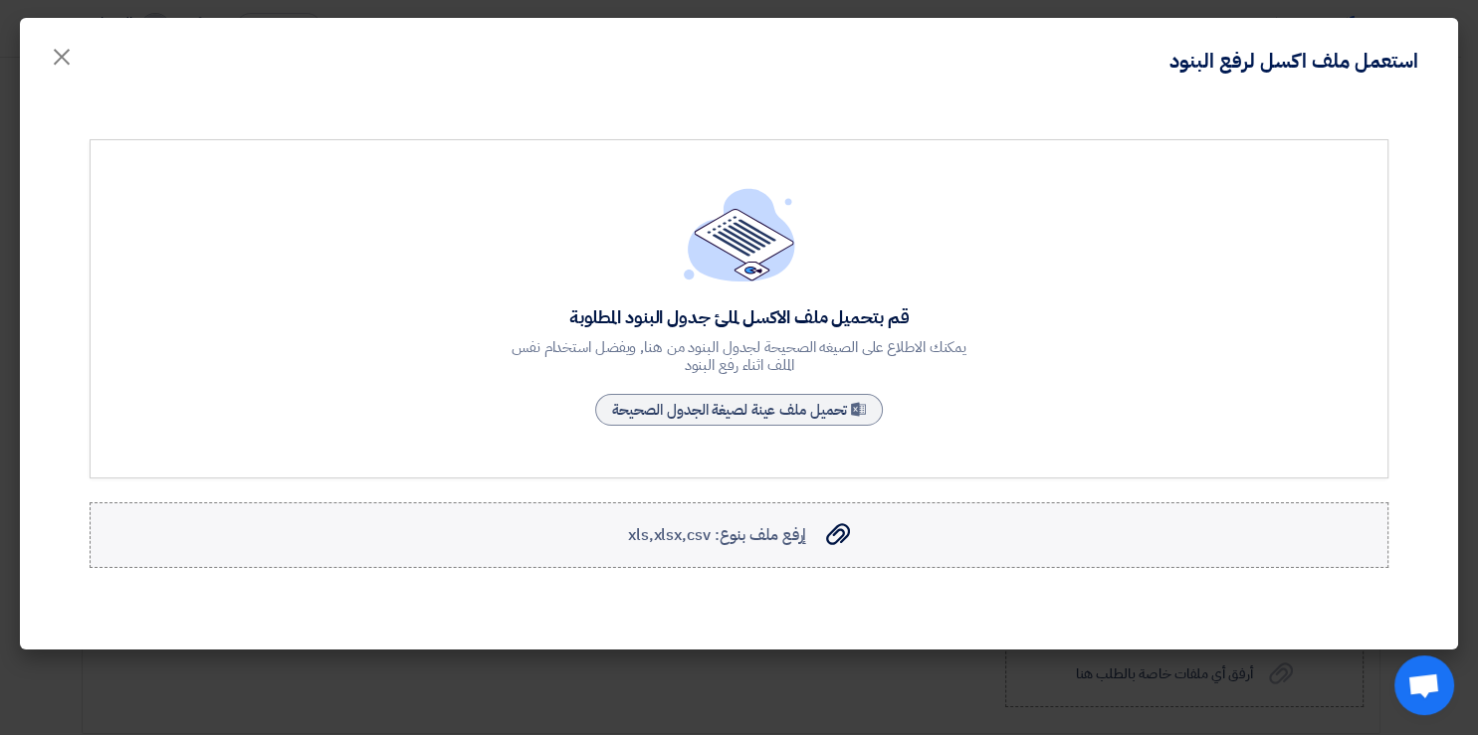
click at [923, 538] on label "إرفع ملف بنوع: xls,xlsx,csv إرفع ملف بنوع: xls,xlsx,csv" at bounding box center [739, 536] width 1299 height 66
click at [0, 0] on input "إرفع ملف بنوع: xls,xlsx,csv إرفع ملف بنوع: xls,xlsx,csv" at bounding box center [0, 0] width 0 height 0
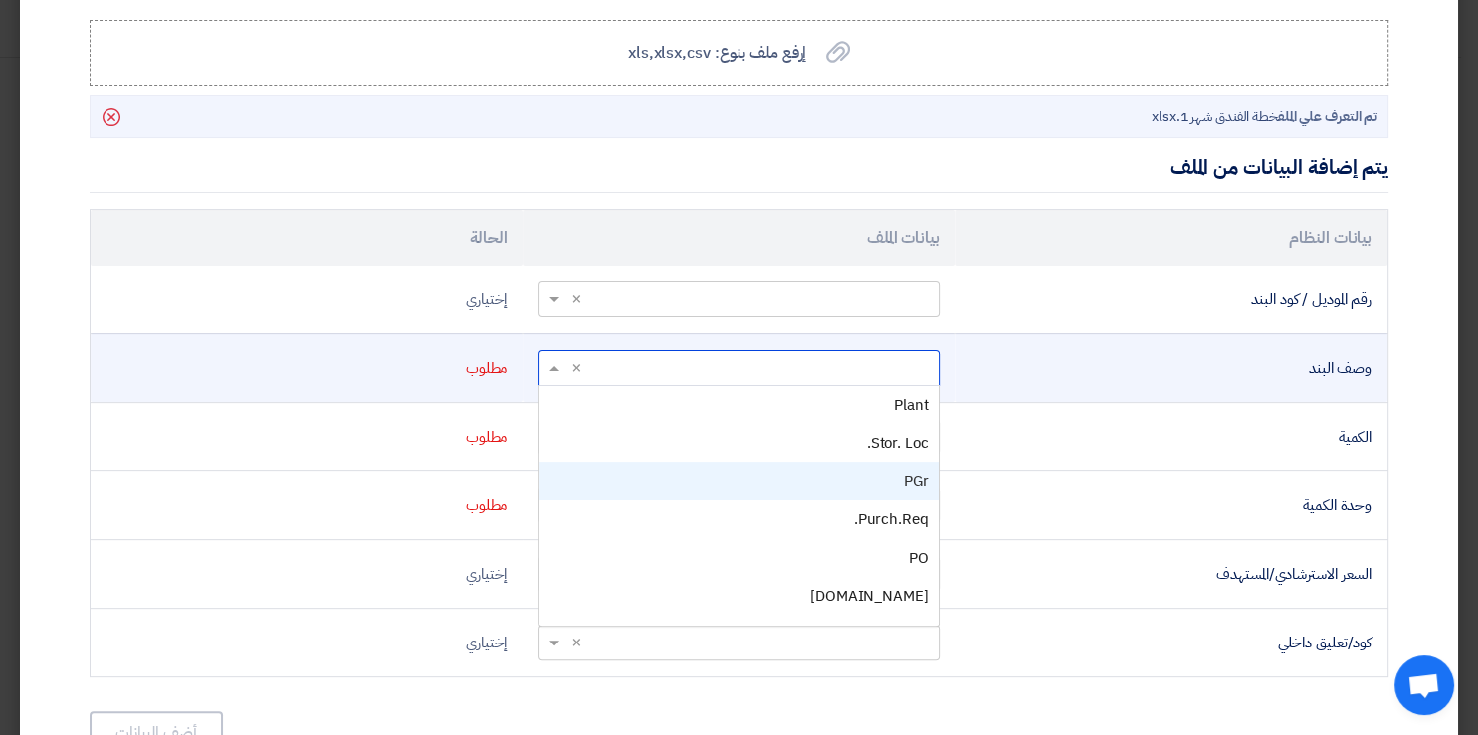
click at [663, 474] on div "PGr" at bounding box center [738, 482] width 398 height 39
click at [856, 370] on input "text" at bounding box center [749, 367] width 360 height 33
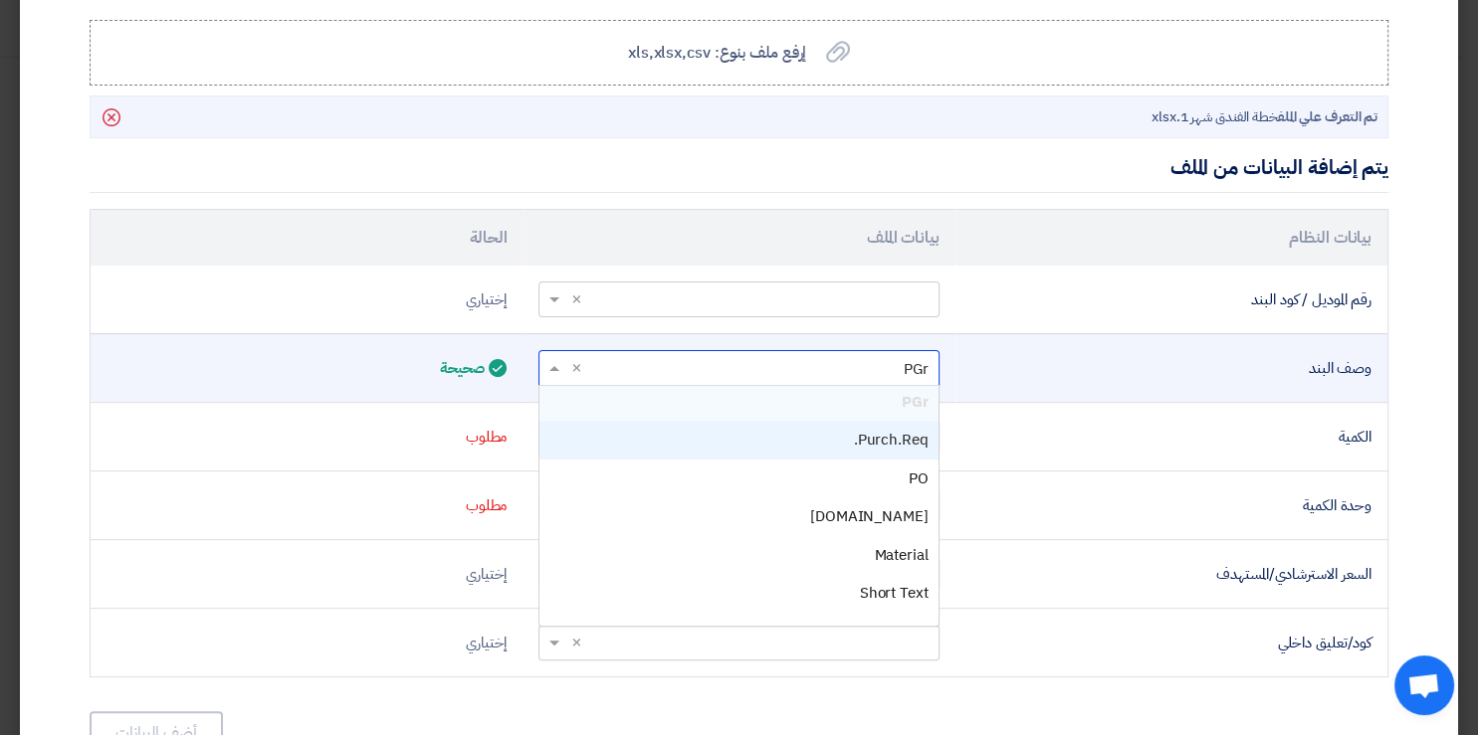
scroll to position [175, 0]
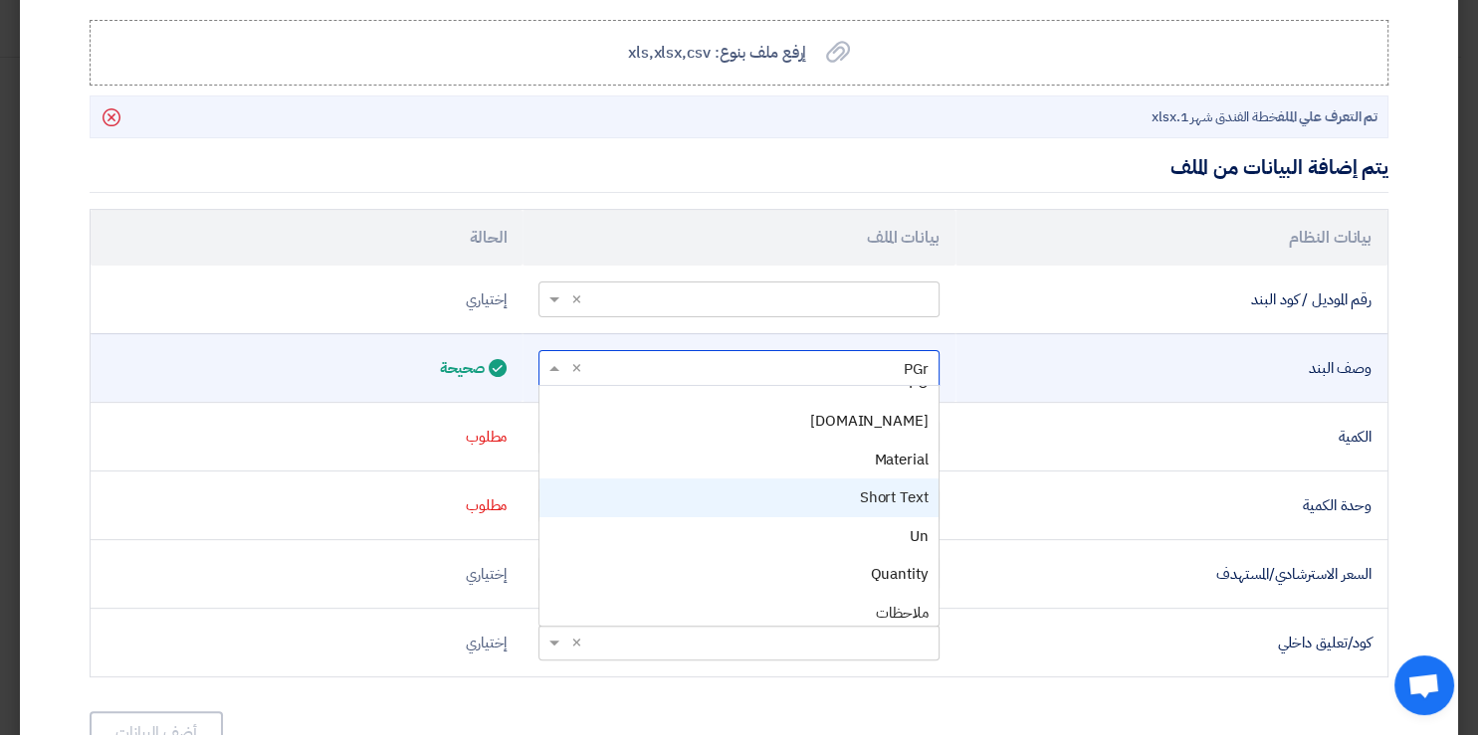
click at [925, 482] on div "Short Text" at bounding box center [738, 498] width 398 height 39
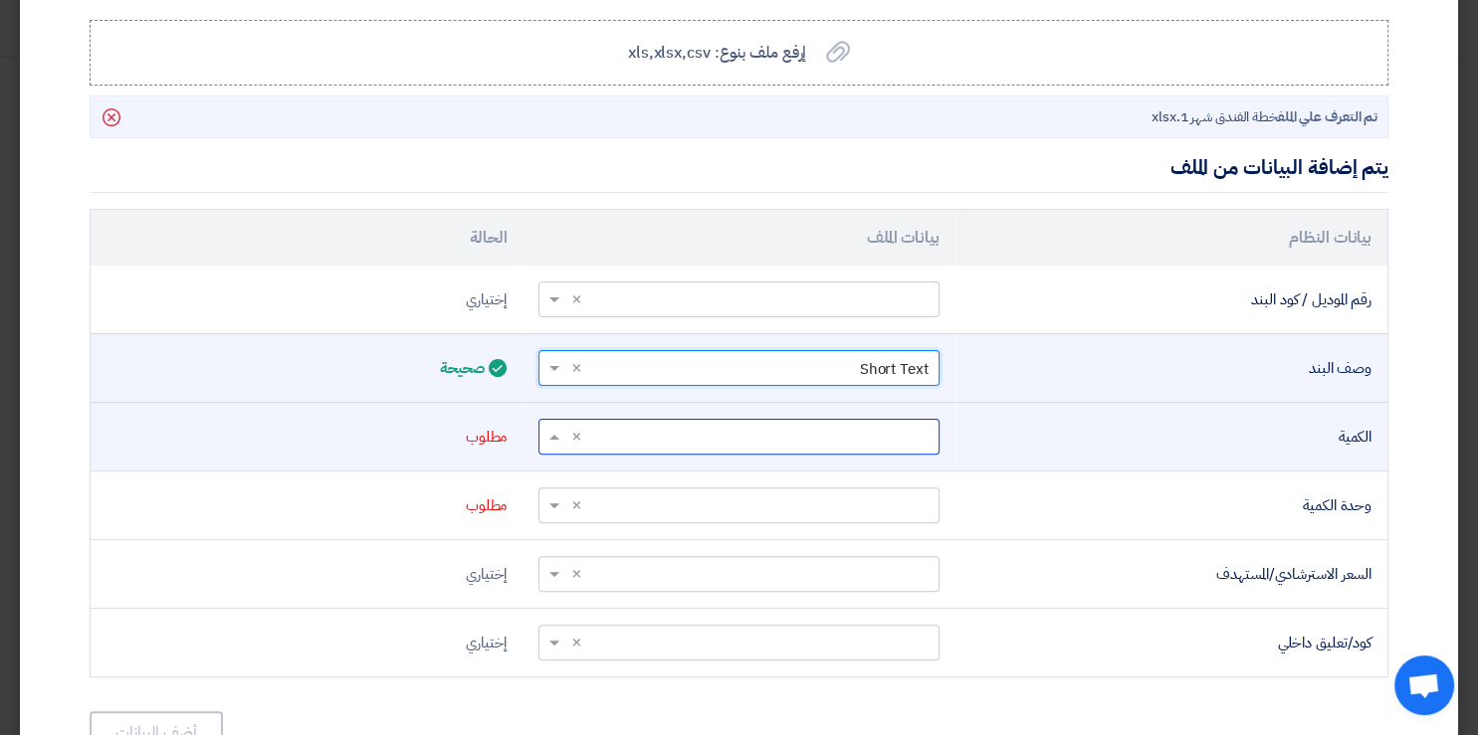
click at [914, 426] on input "text" at bounding box center [749, 436] width 360 height 33
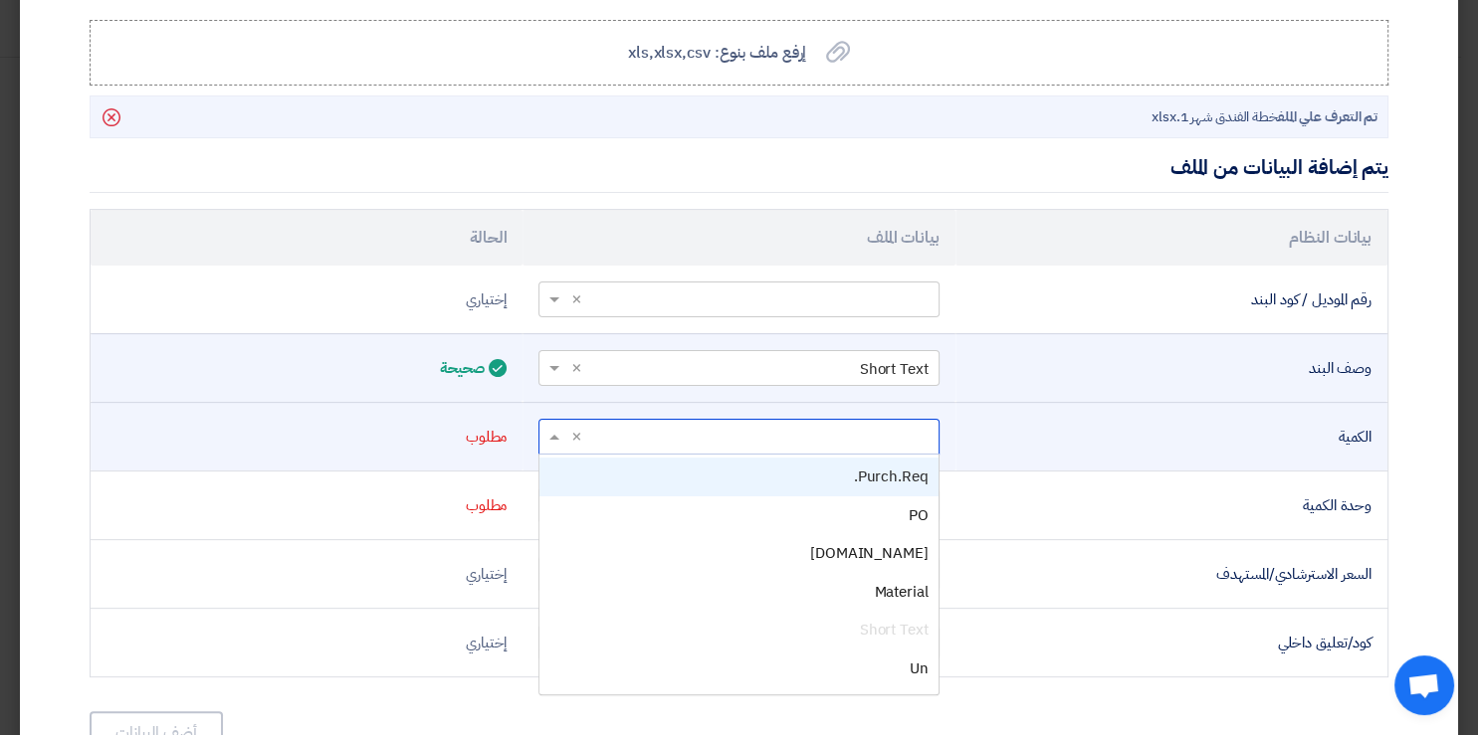
scroll to position [182, 0]
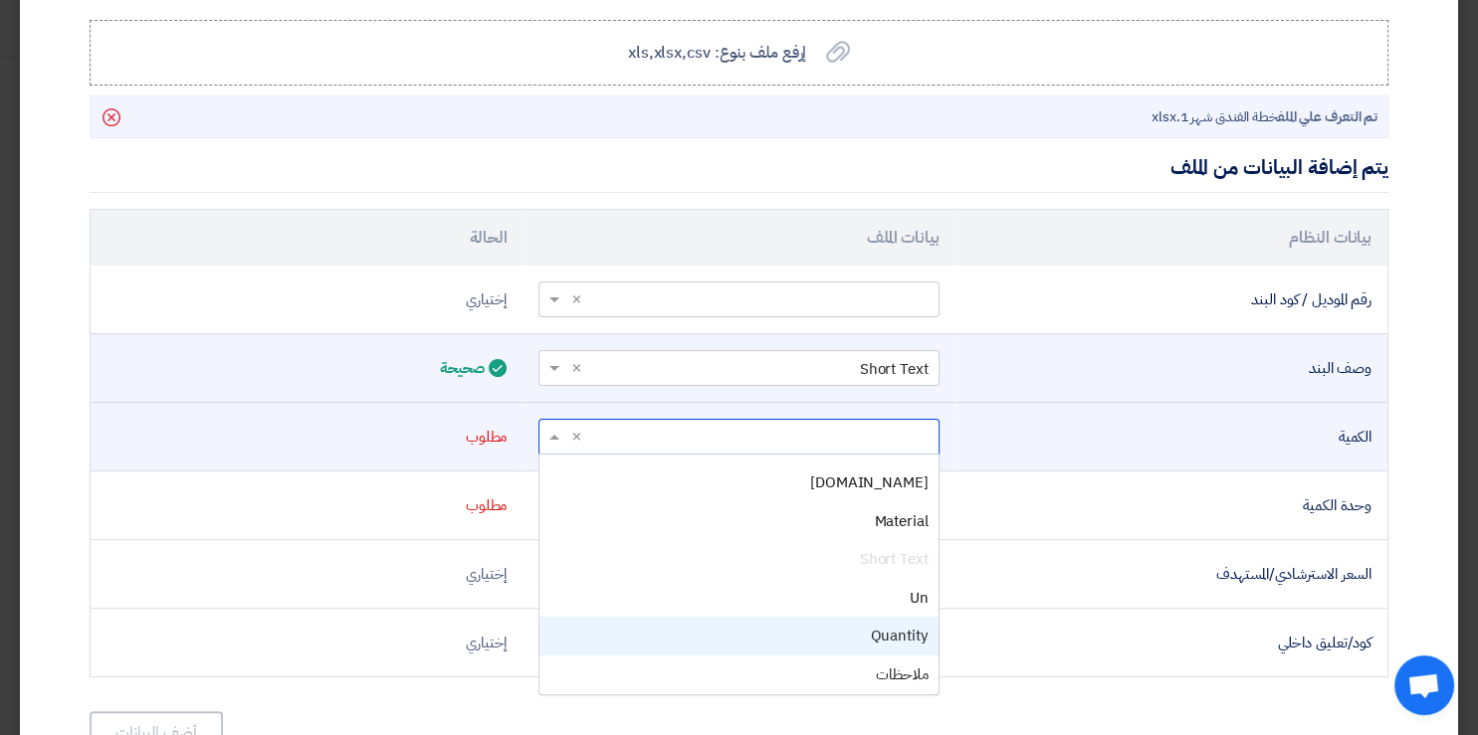
click at [868, 625] on div "Quantity" at bounding box center [738, 636] width 398 height 39
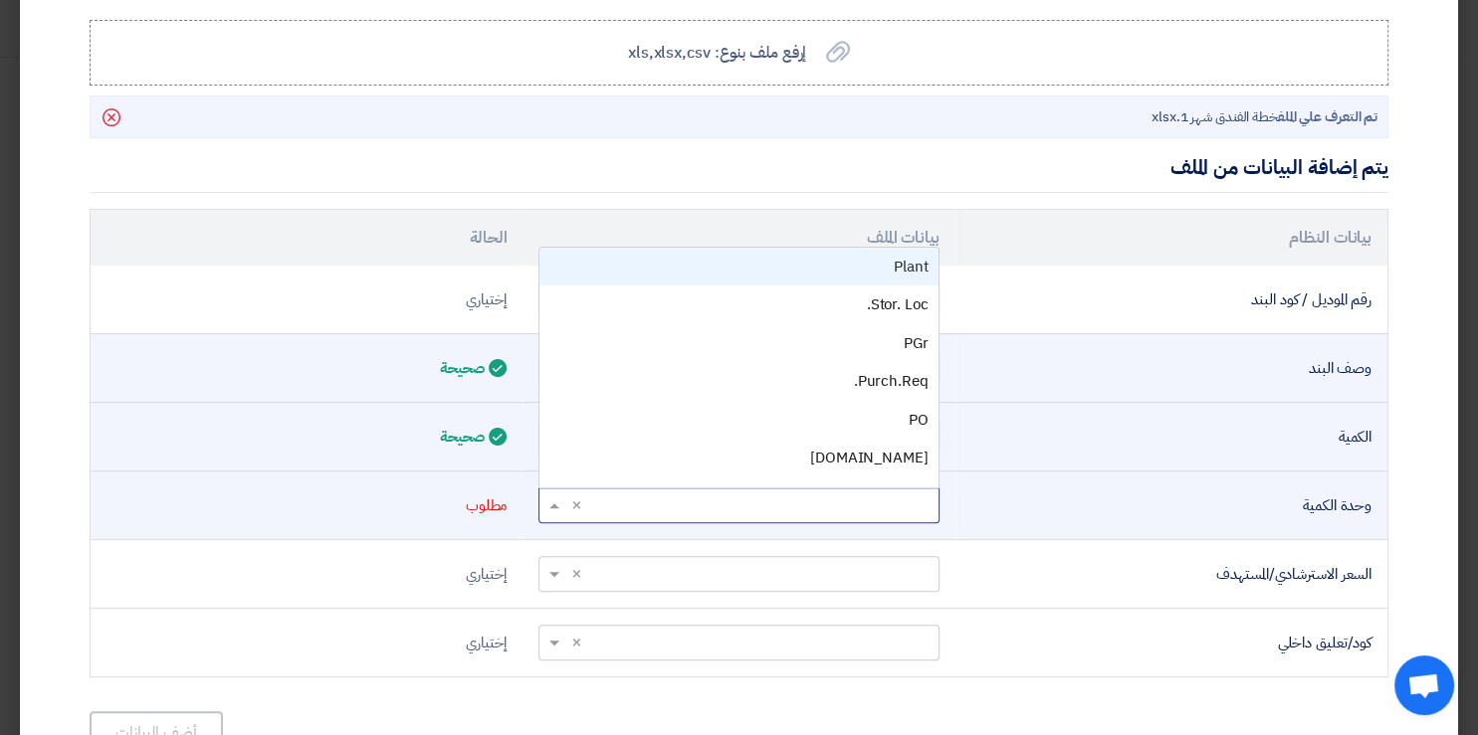
click at [914, 501] on input "text" at bounding box center [749, 505] width 360 height 33
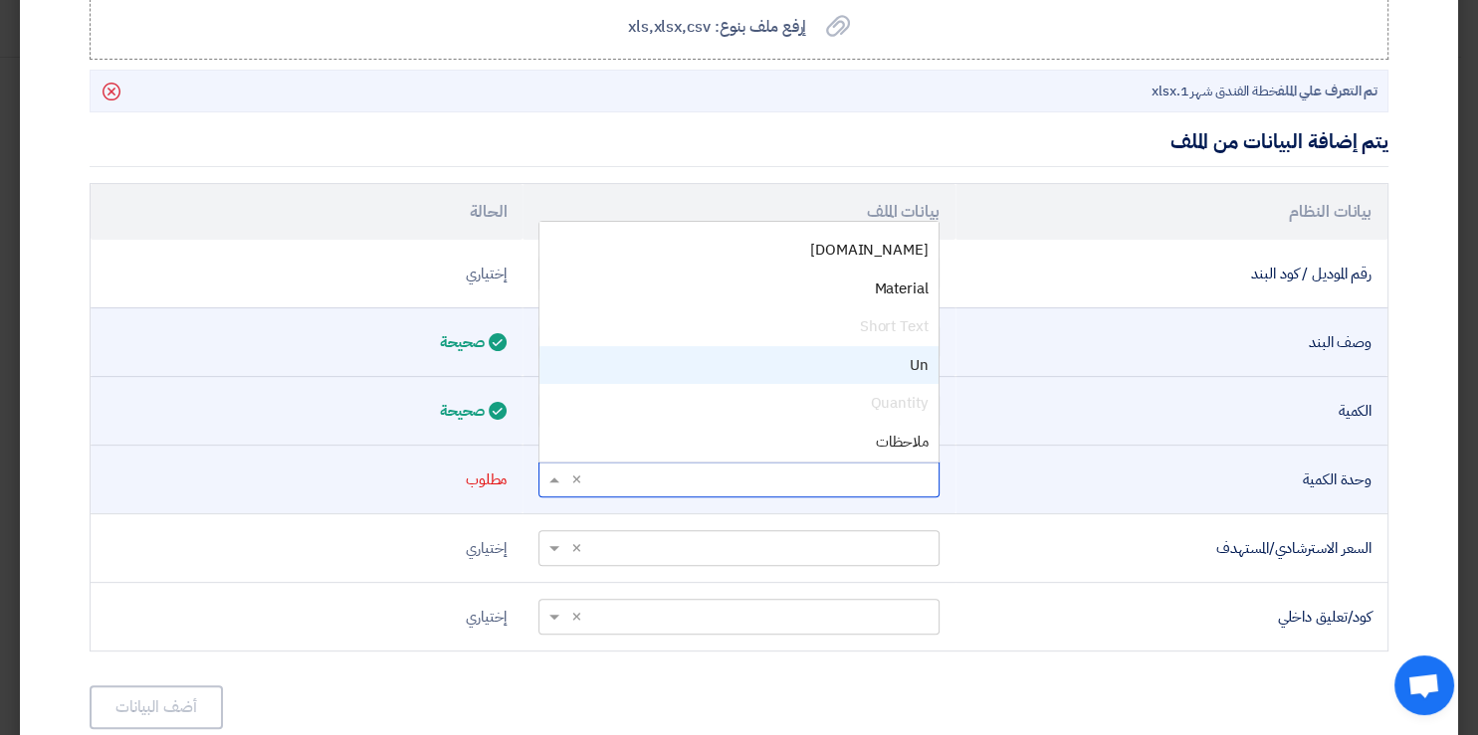
scroll to position [506, 0]
click at [909, 370] on div "Un" at bounding box center [738, 368] width 398 height 39
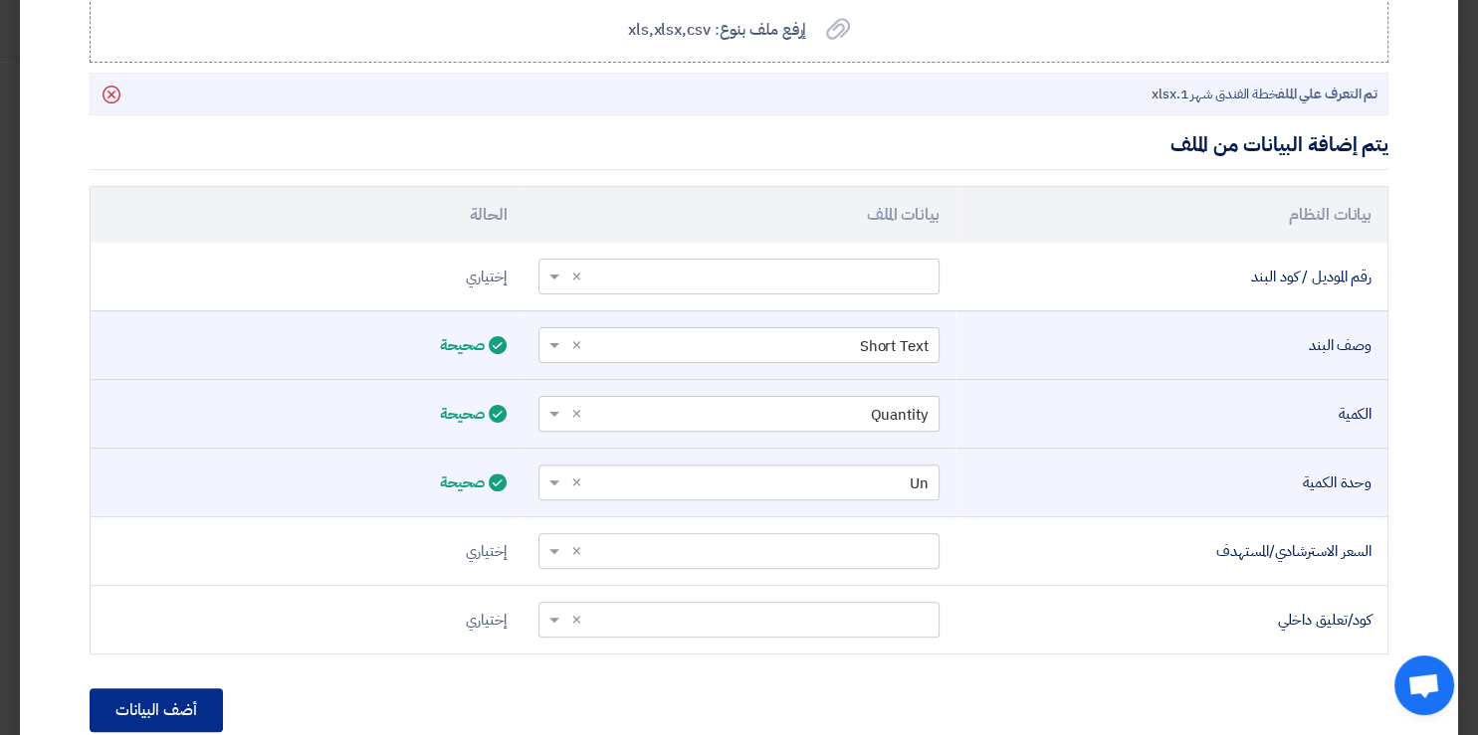
click at [146, 693] on button "أضف البيانات" at bounding box center [156, 711] width 133 height 44
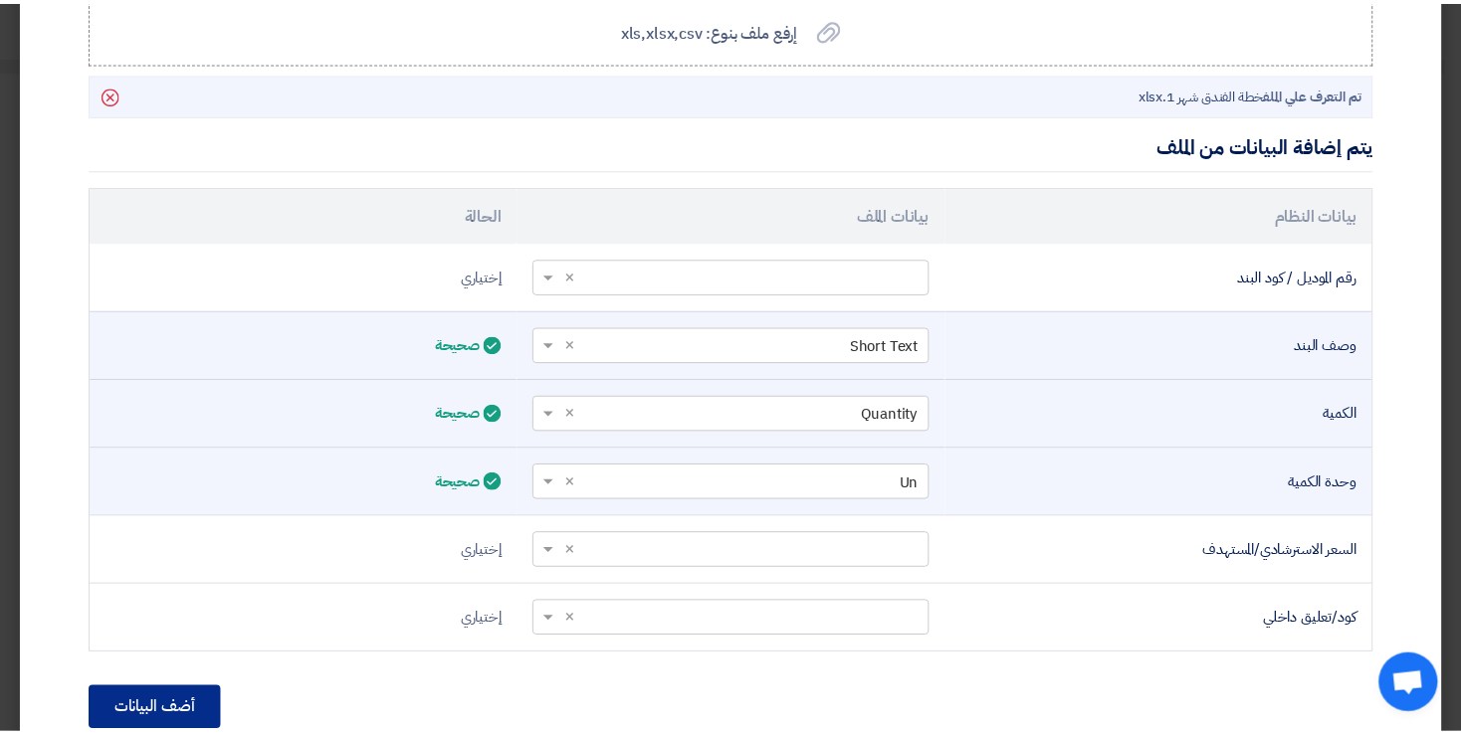
scroll to position [379, 0]
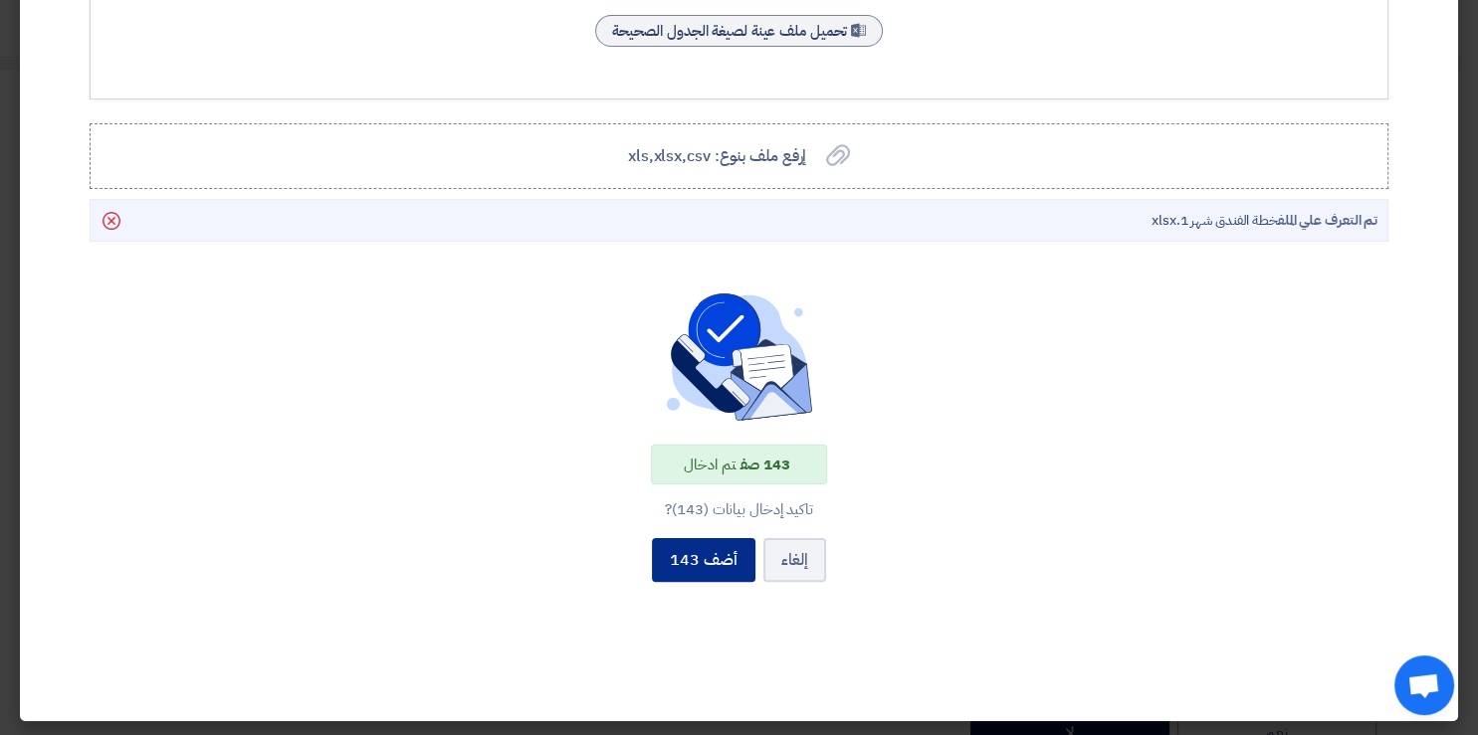
click at [735, 543] on button "أضف 143" at bounding box center [703, 560] width 103 height 44
click at [701, 551] on button "أضف 143" at bounding box center [703, 560] width 103 height 44
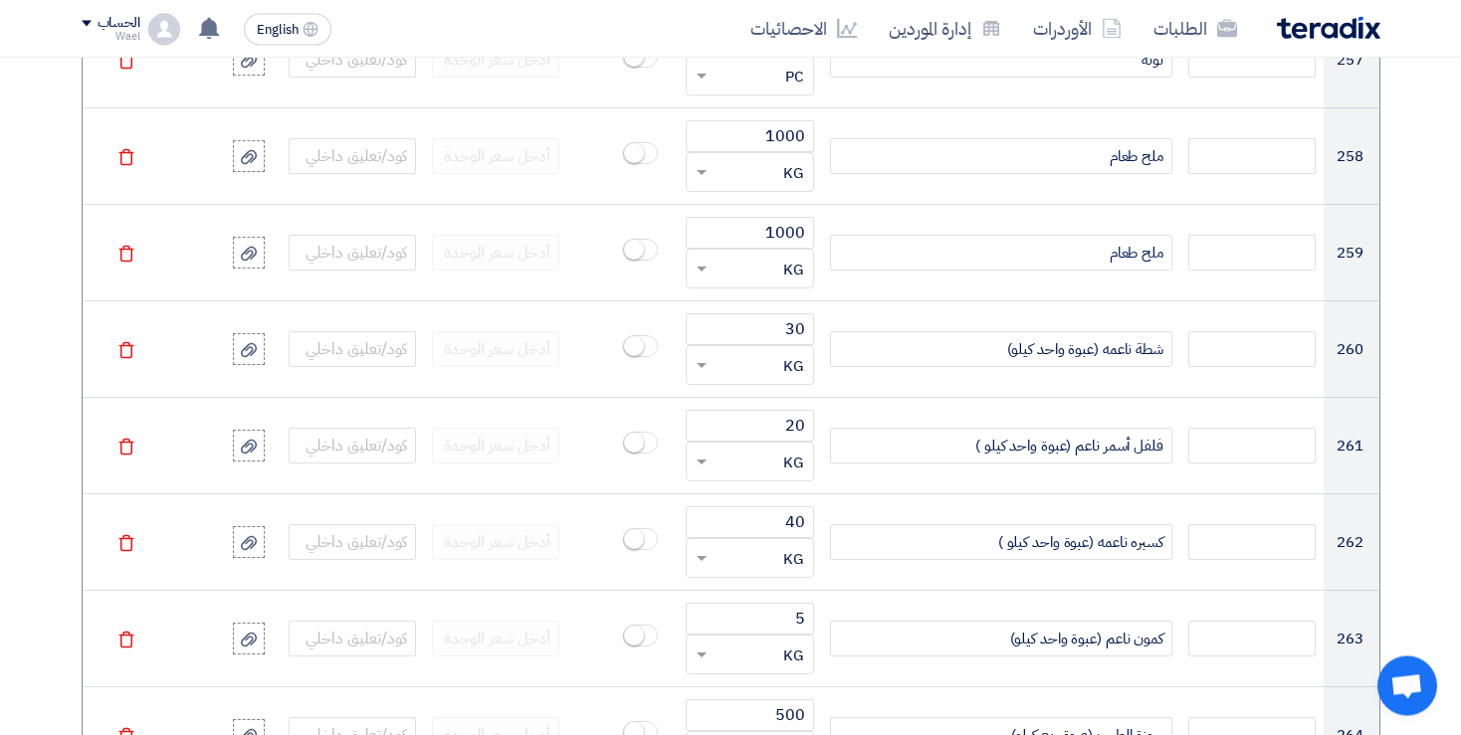
scroll to position [35712, 0]
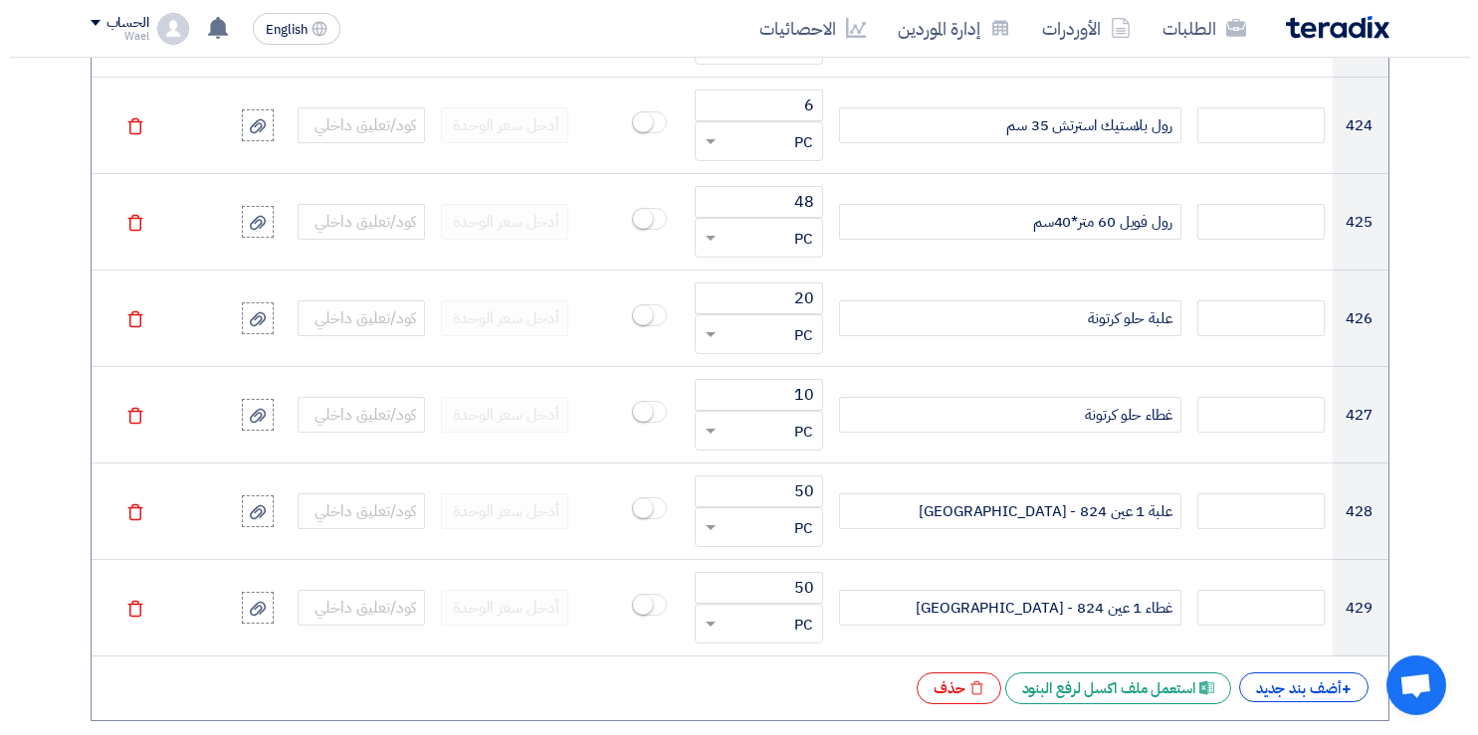
scroll to position [42538, 0]
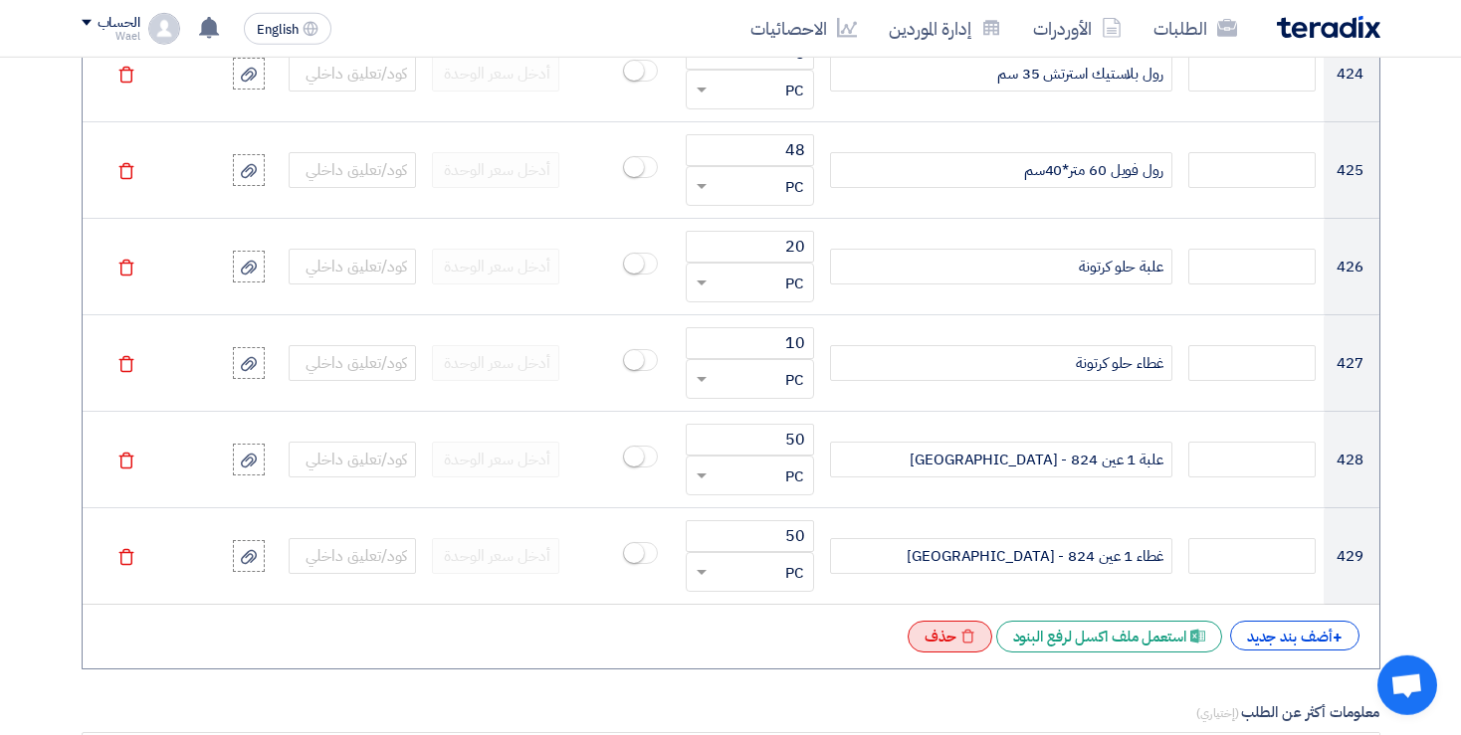
click at [937, 621] on div "Excel file حذف" at bounding box center [950, 637] width 85 height 32
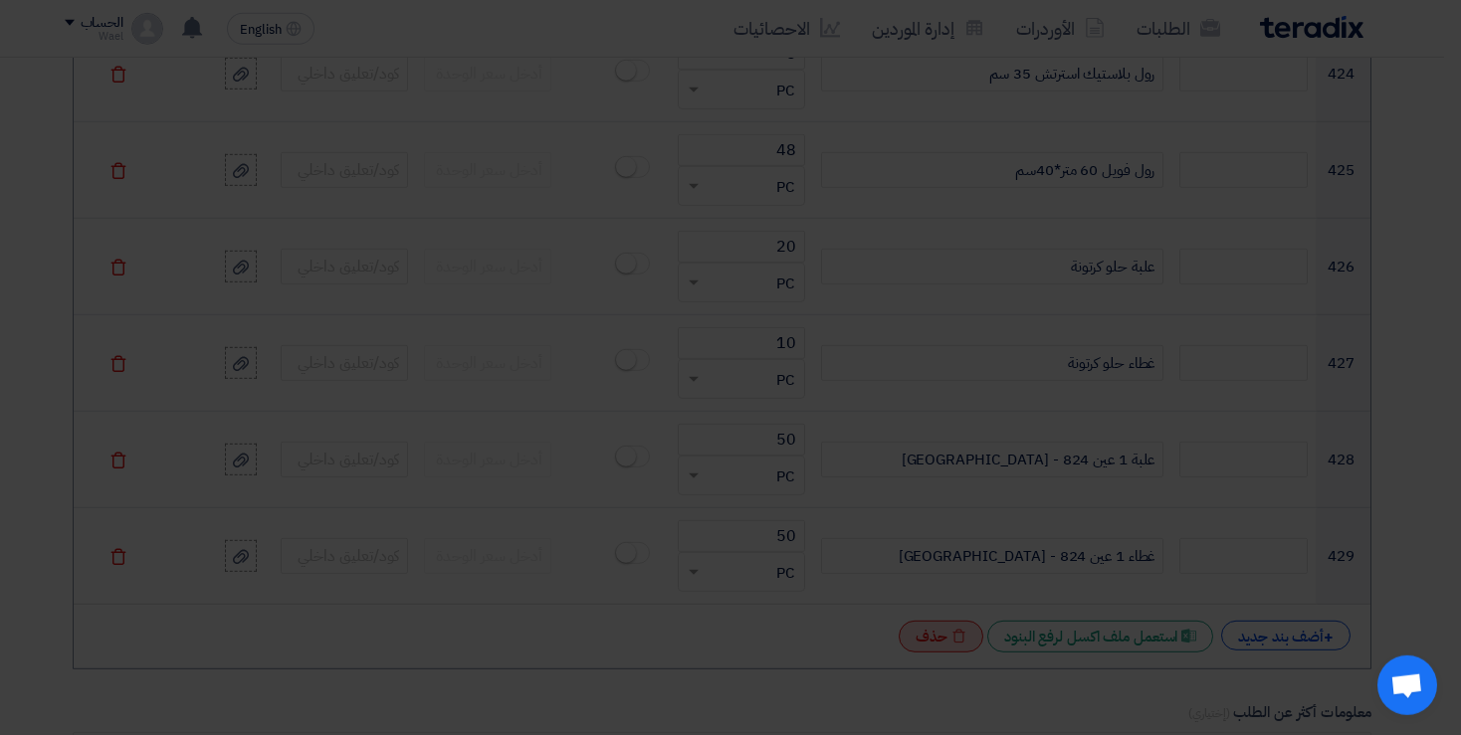
click at [937, 549] on modal-container "هل أنت متأكد من حذف جميع البنود المضافة؟ الغاء استمر" at bounding box center [730, 367] width 1461 height 735
drag, startPoint x: 937, startPoint y: 549, endPoint x: 703, endPoint y: 115, distance: 493.3
click at [703, 115] on modal-container "هل أنت متأكد من حذف جميع البنود المضافة؟ الغاء استمر" at bounding box center [730, 367] width 1461 height 735
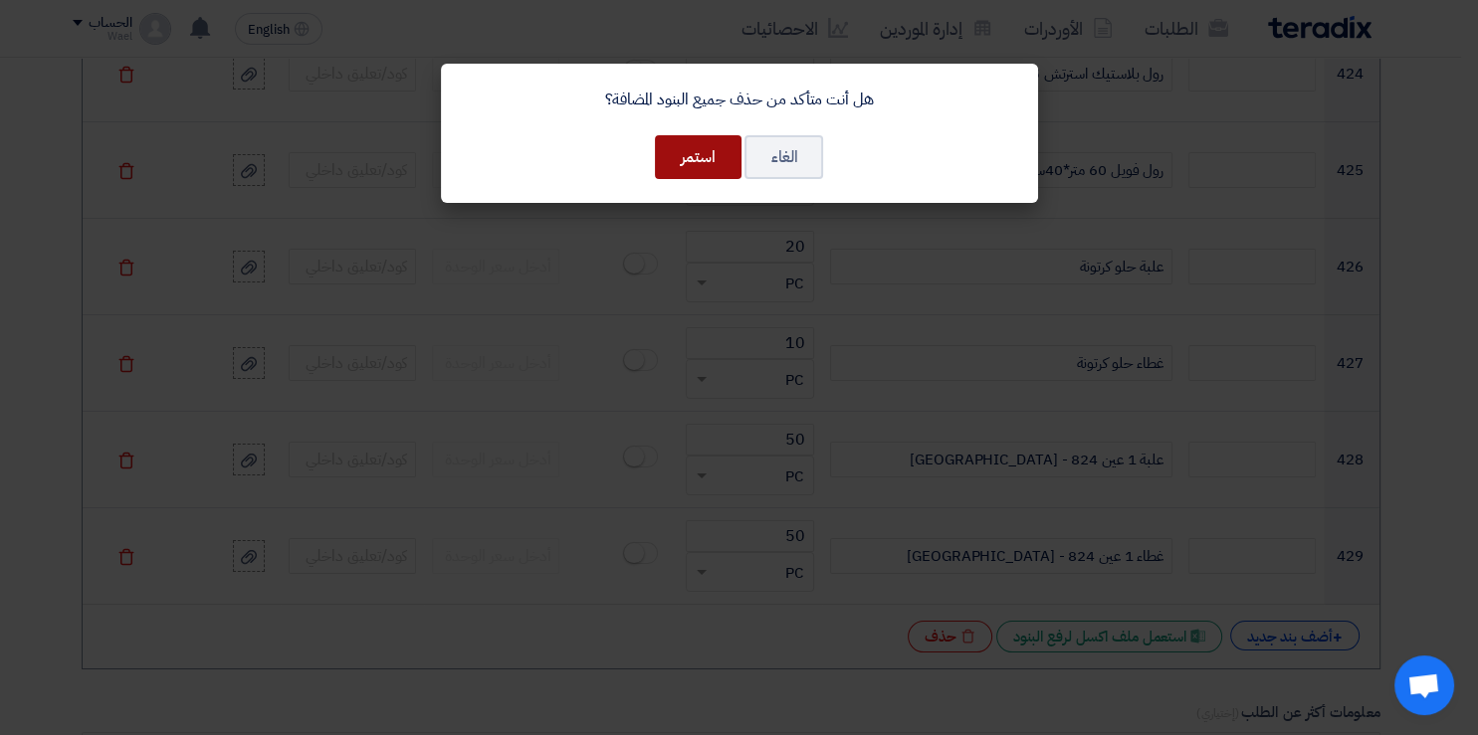
click at [692, 151] on button "استمر" at bounding box center [698, 157] width 87 height 44
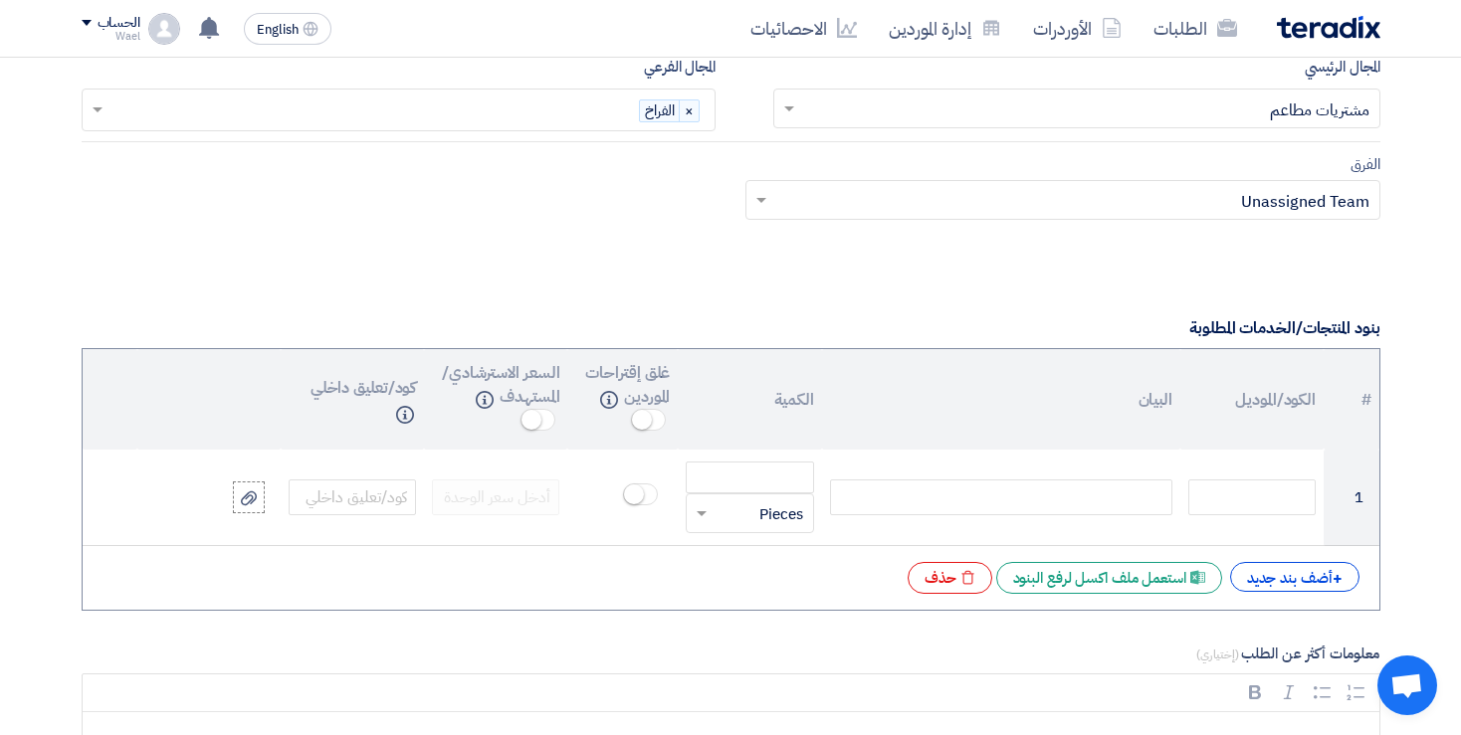
scroll to position [1290, 0]
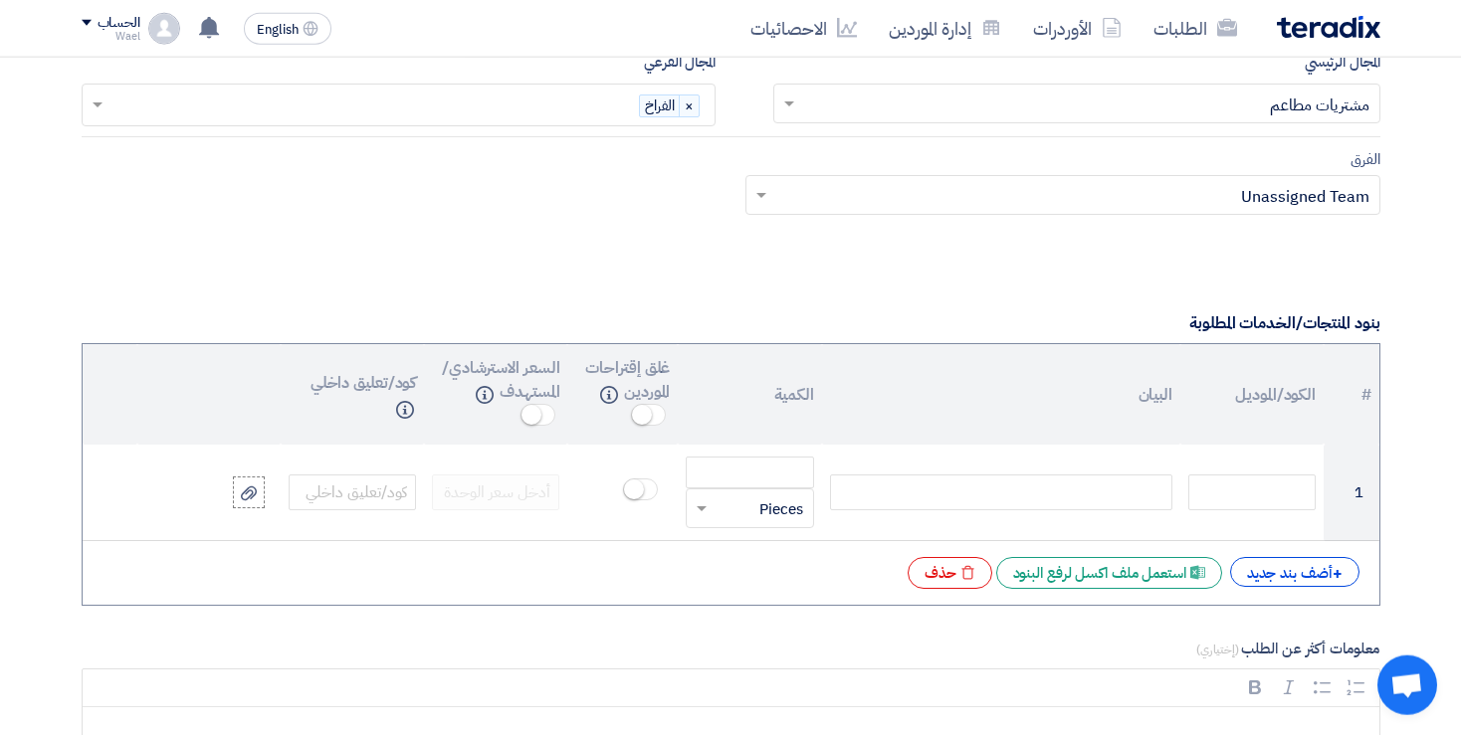
click at [1258, 394] on th "الكود/الموديل" at bounding box center [1251, 394] width 143 height 101
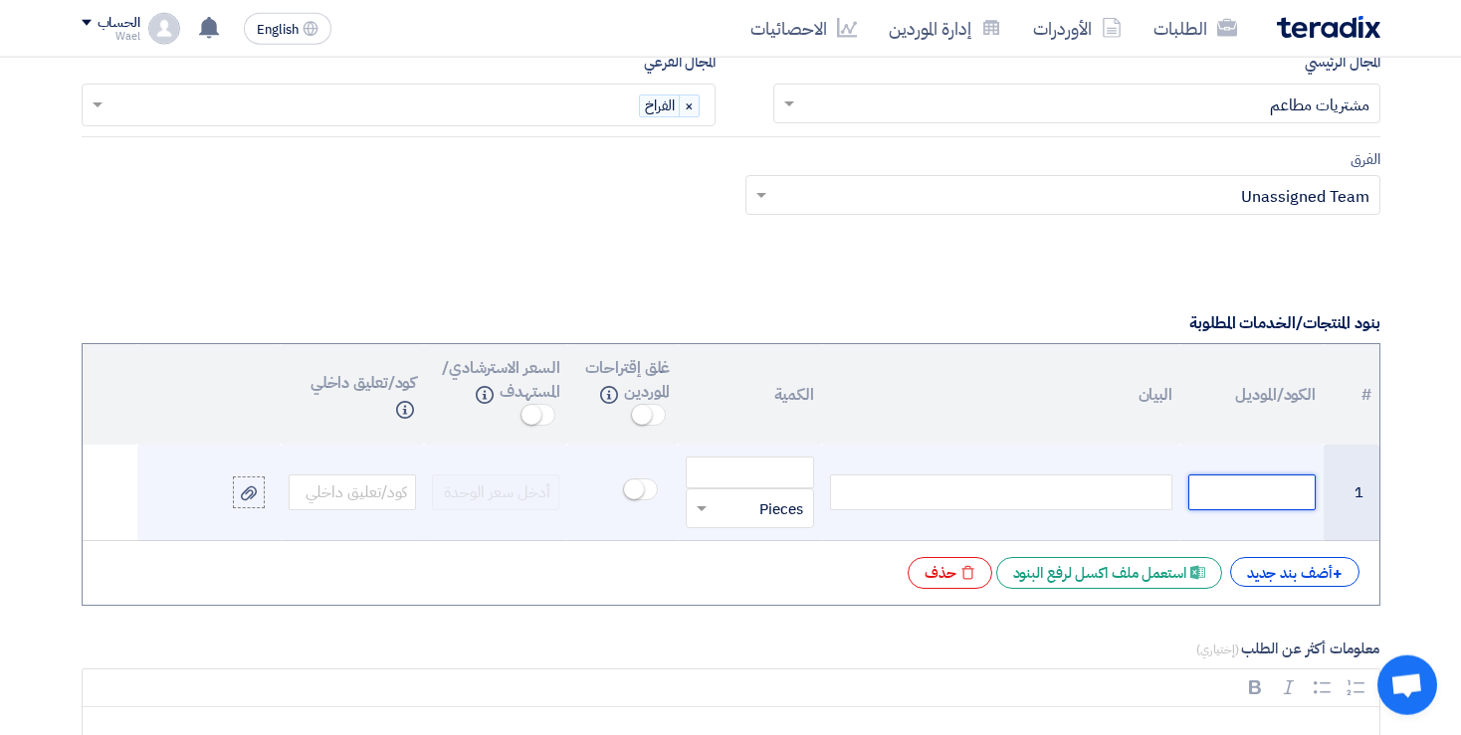
click at [1236, 487] on input "text" at bounding box center [1251, 493] width 127 height 36
click at [366, 486] on input "text" at bounding box center [352, 493] width 127 height 36
click at [747, 500] on input "text" at bounding box center [762, 509] width 84 height 32
click at [648, 523] on td at bounding box center [622, 493] width 110 height 97
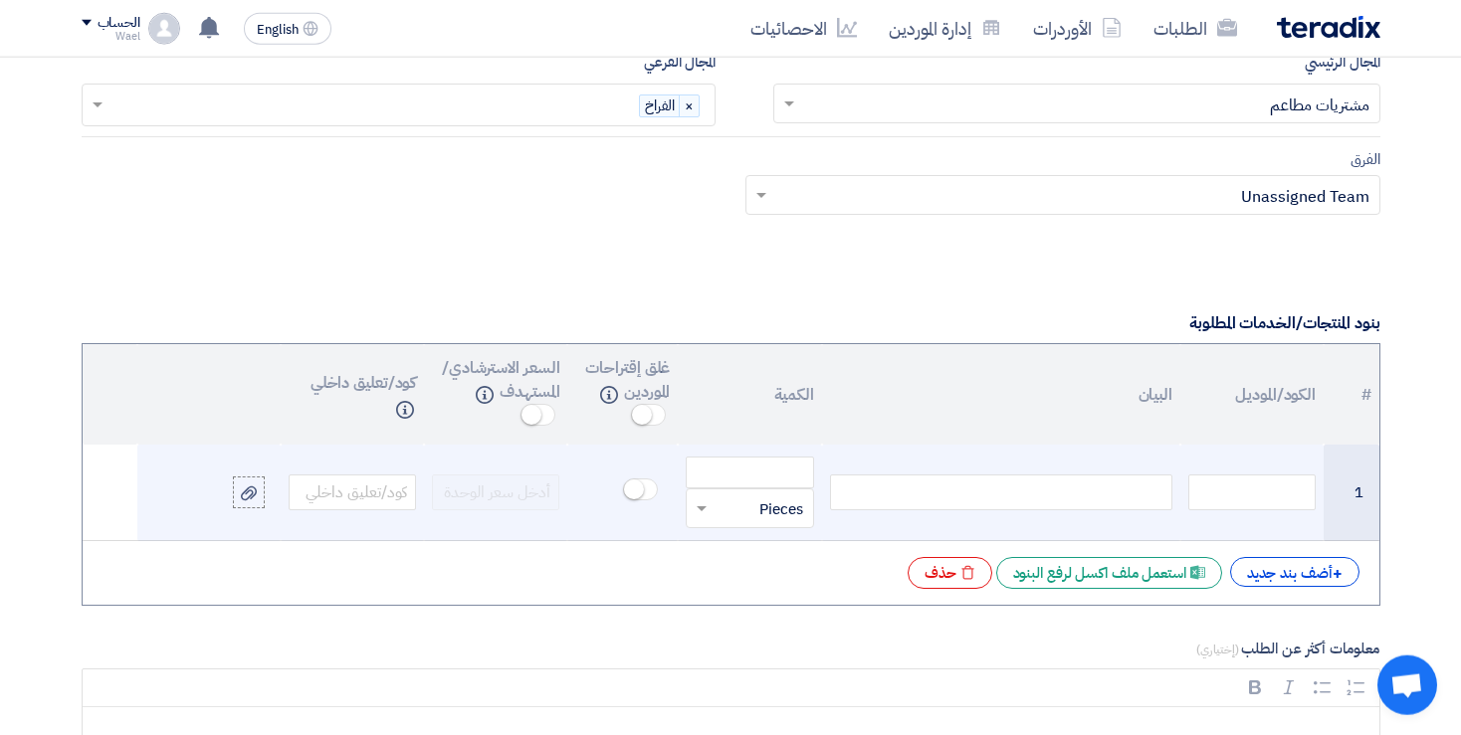
click at [771, 505] on input "text" at bounding box center [762, 509] width 84 height 32
type input "كيلو"
click at [746, 461] on span "اضف ... "كيلو"" at bounding box center [765, 469] width 76 height 22
click at [786, 574] on div "+ أضف بند جديد Excel file استعمل ملف اكسل لرفع البنود Excel file حذف" at bounding box center [731, 573] width 1265 height 32
click at [780, 500] on input "text" at bounding box center [762, 509] width 84 height 32
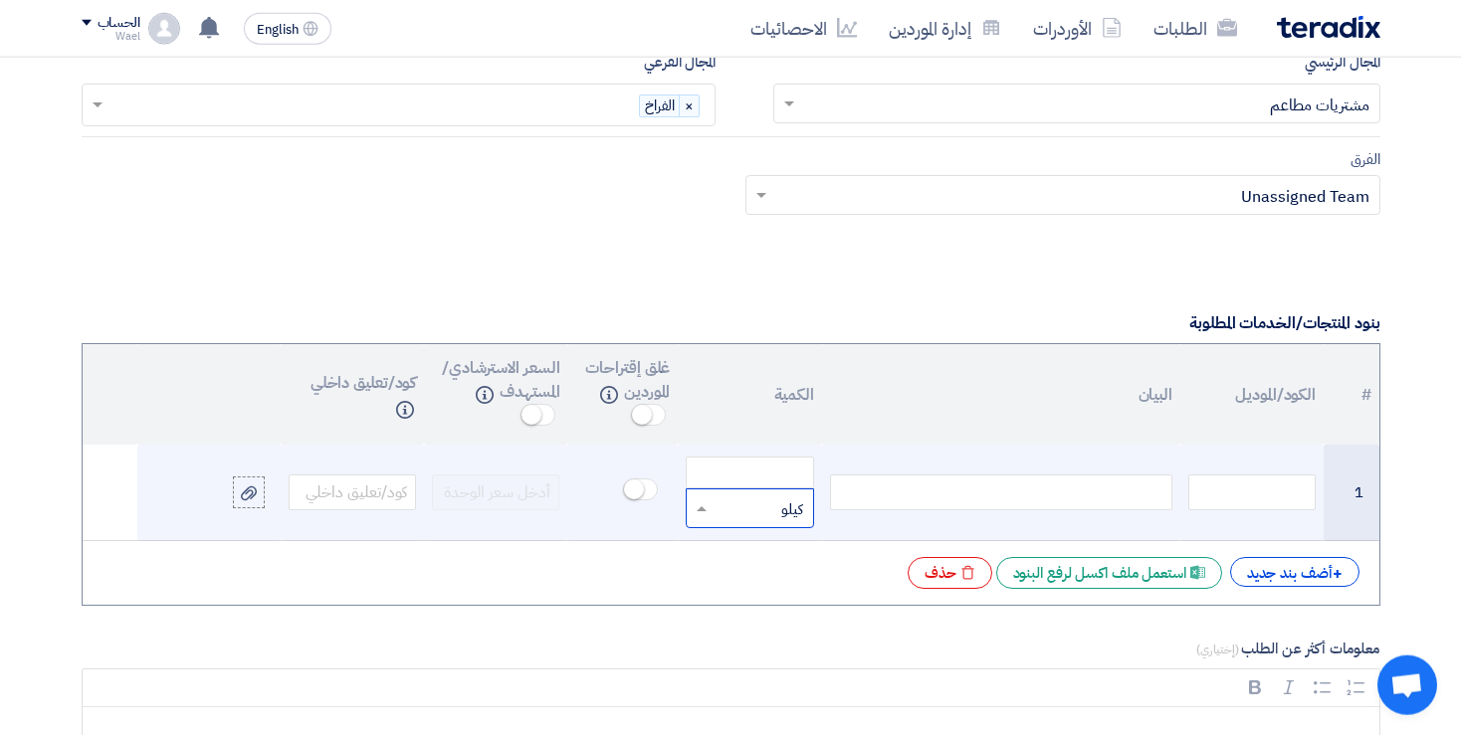
click at [780, 500] on input "text" at bounding box center [762, 509] width 84 height 32
click at [719, 521] on td "قطعة × كيلو" at bounding box center [749, 493] width 143 height 97
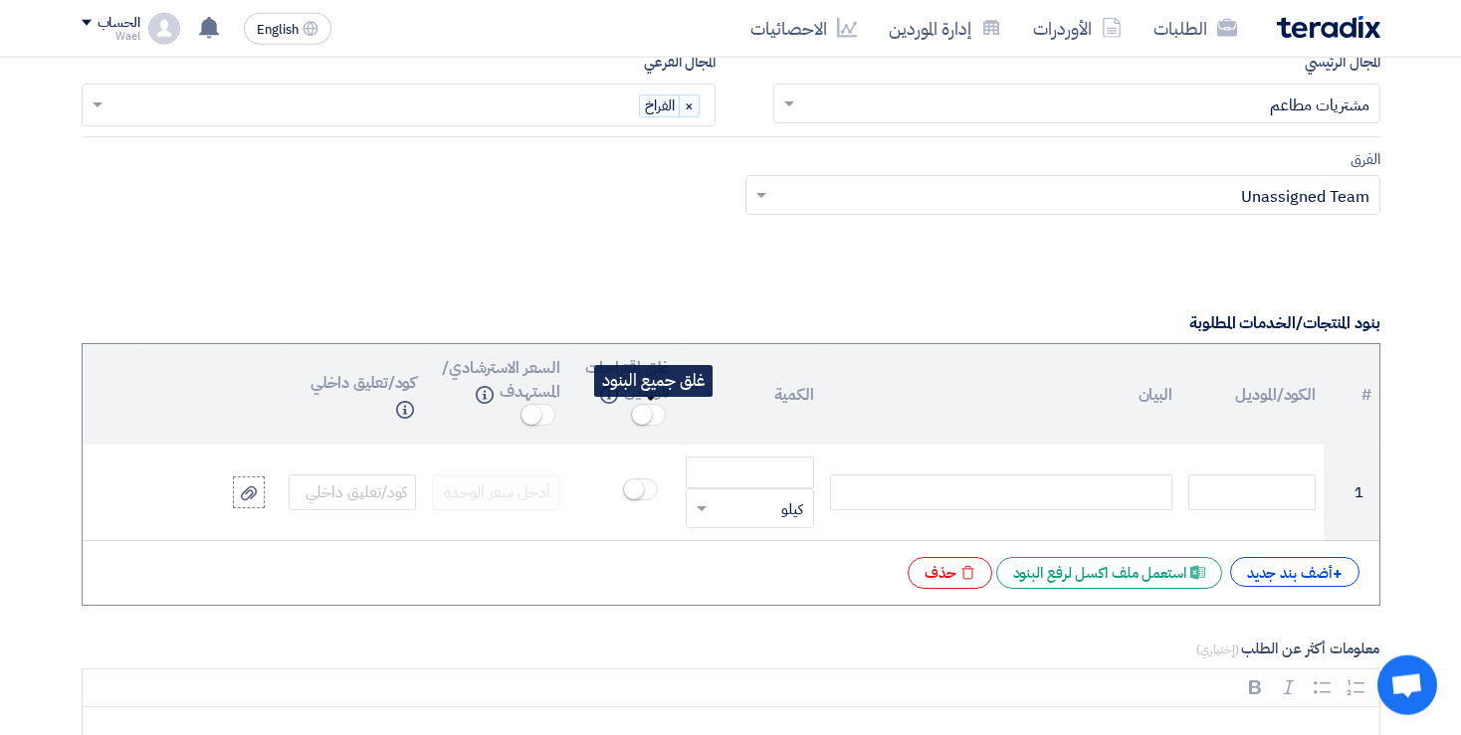
click at [650, 406] on small at bounding box center [642, 415] width 20 height 20
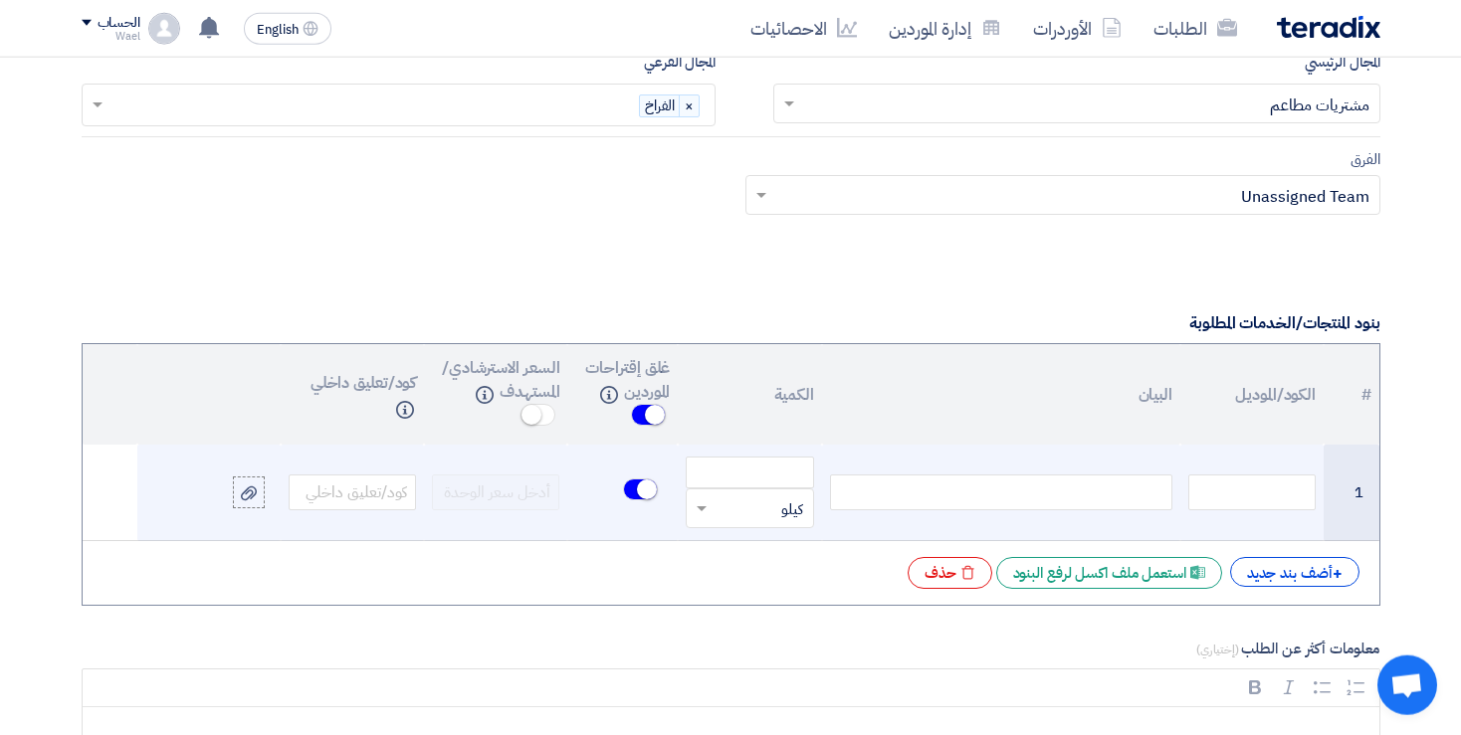
click at [1064, 493] on div at bounding box center [1001, 493] width 342 height 36
click at [782, 470] on input "number" at bounding box center [749, 473] width 127 height 32
type input "1000"
click at [931, 498] on div at bounding box center [1001, 493] width 342 height 36
click at [762, 471] on input "1000" at bounding box center [749, 473] width 127 height 32
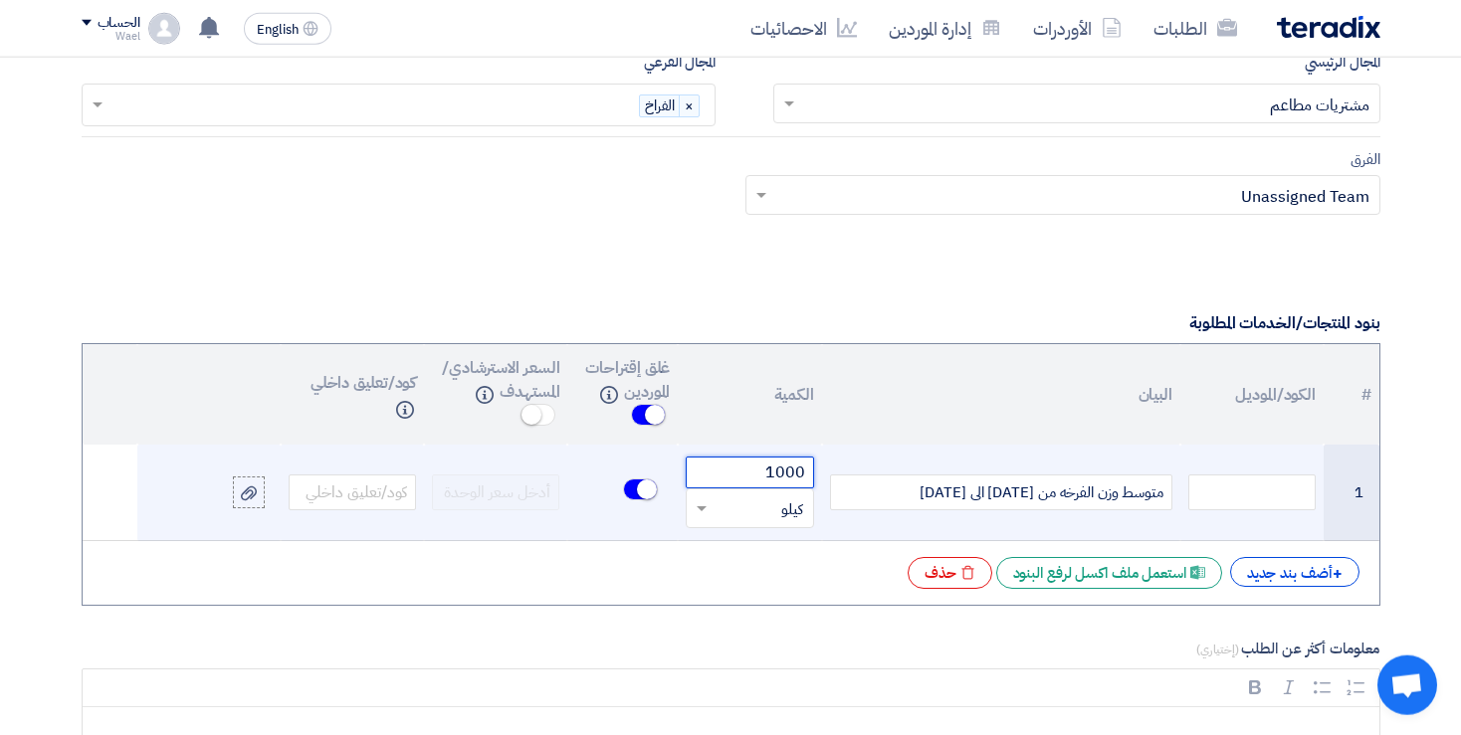
click at [762, 471] on input "1000" at bounding box center [749, 473] width 127 height 32
type input "5000"
click at [1002, 489] on div "متوسط وزن الفرخه من [DATE] الى [DATE]" at bounding box center [1001, 493] width 342 height 36
click at [1004, 485] on div "متوسط وزن الفرخه من [DATE] الى [DATE]" at bounding box center [1001, 493] width 342 height 36
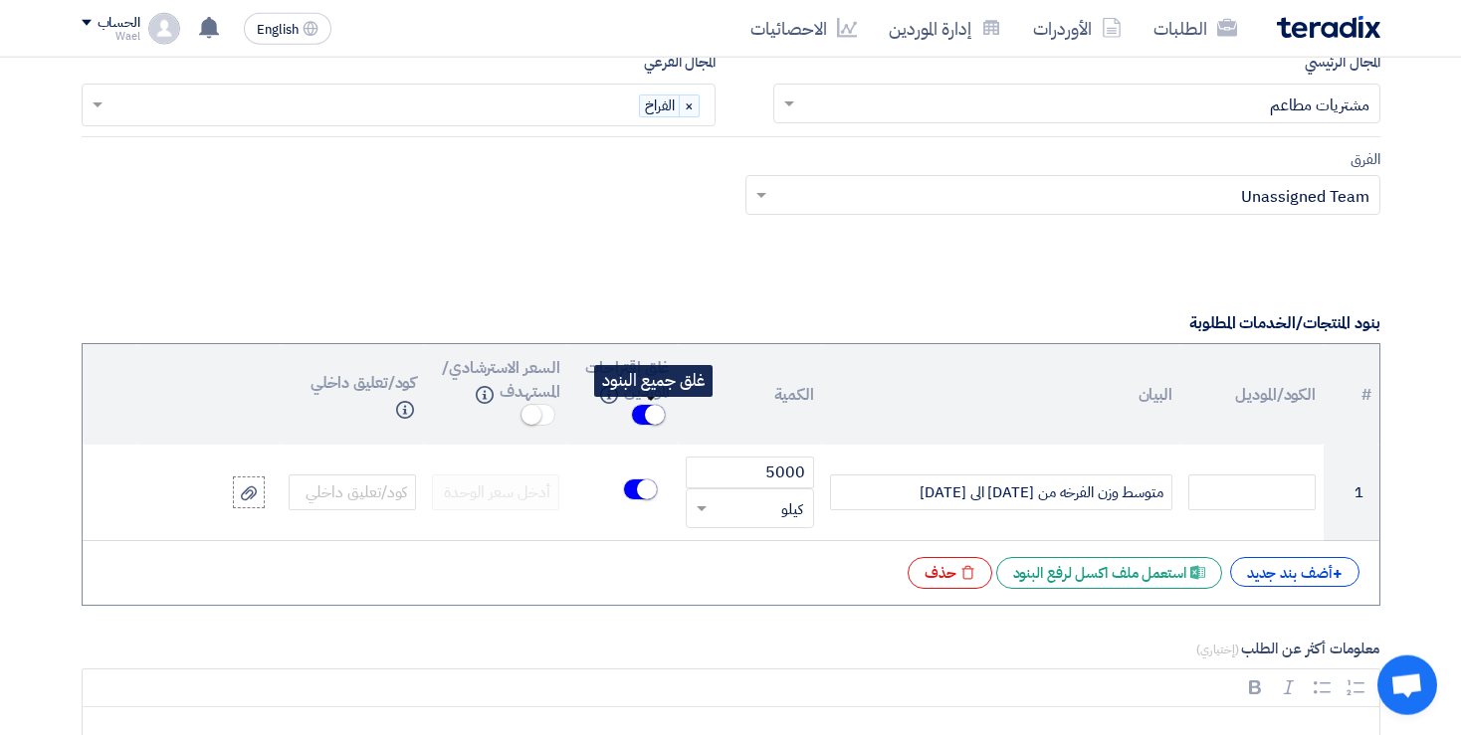
click at [652, 411] on small at bounding box center [655, 415] width 20 height 20
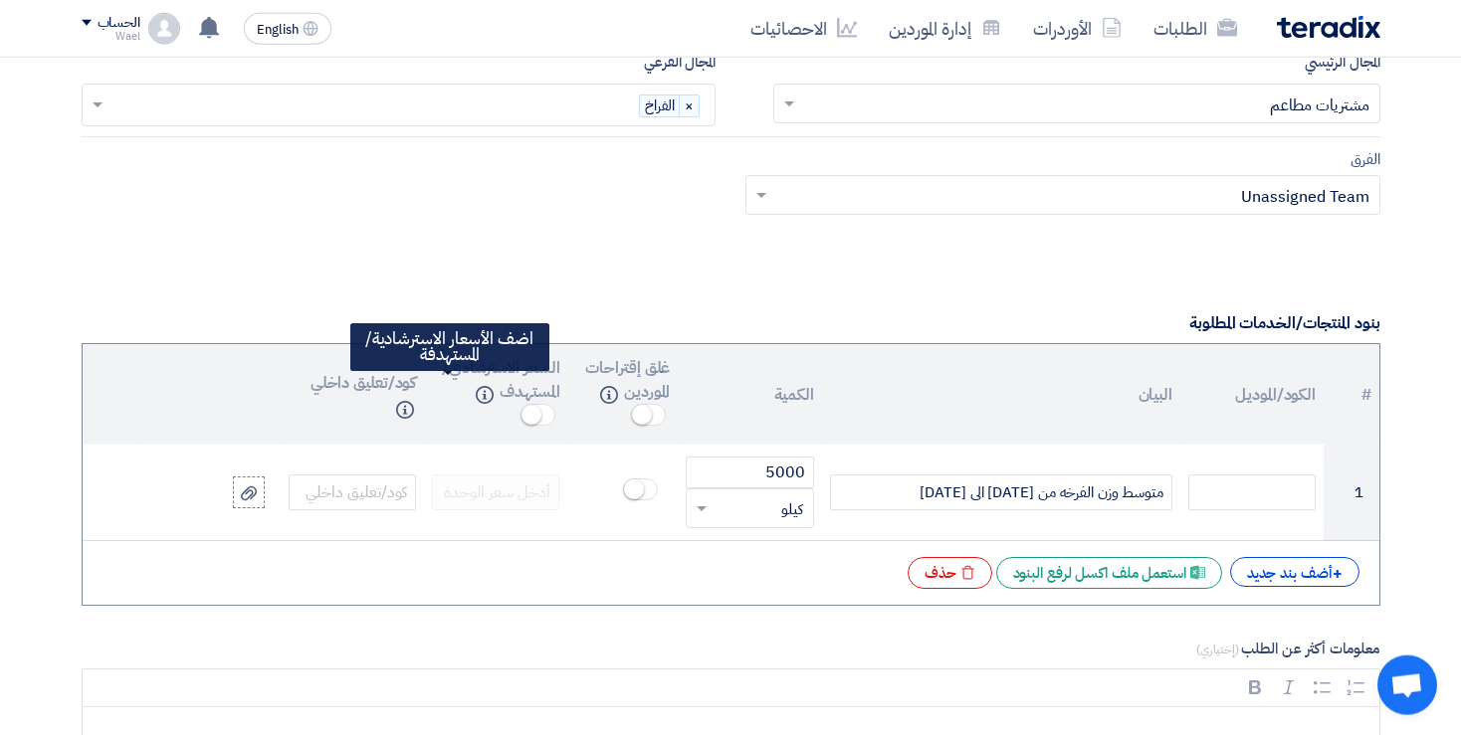
click at [520, 404] on span at bounding box center [537, 415] width 35 height 22
click at [534, 405] on small at bounding box center [544, 415] width 20 height 20
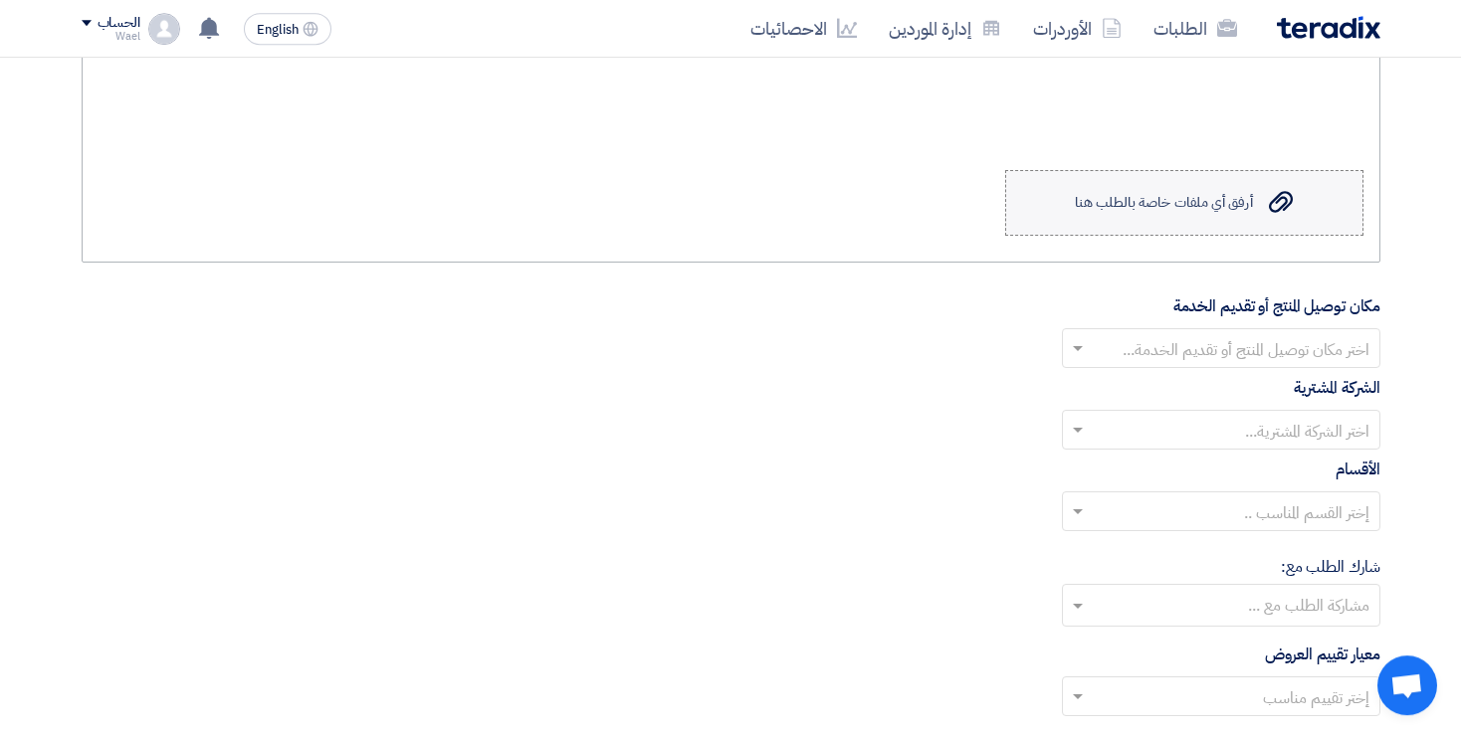
scroll to position [2026, 0]
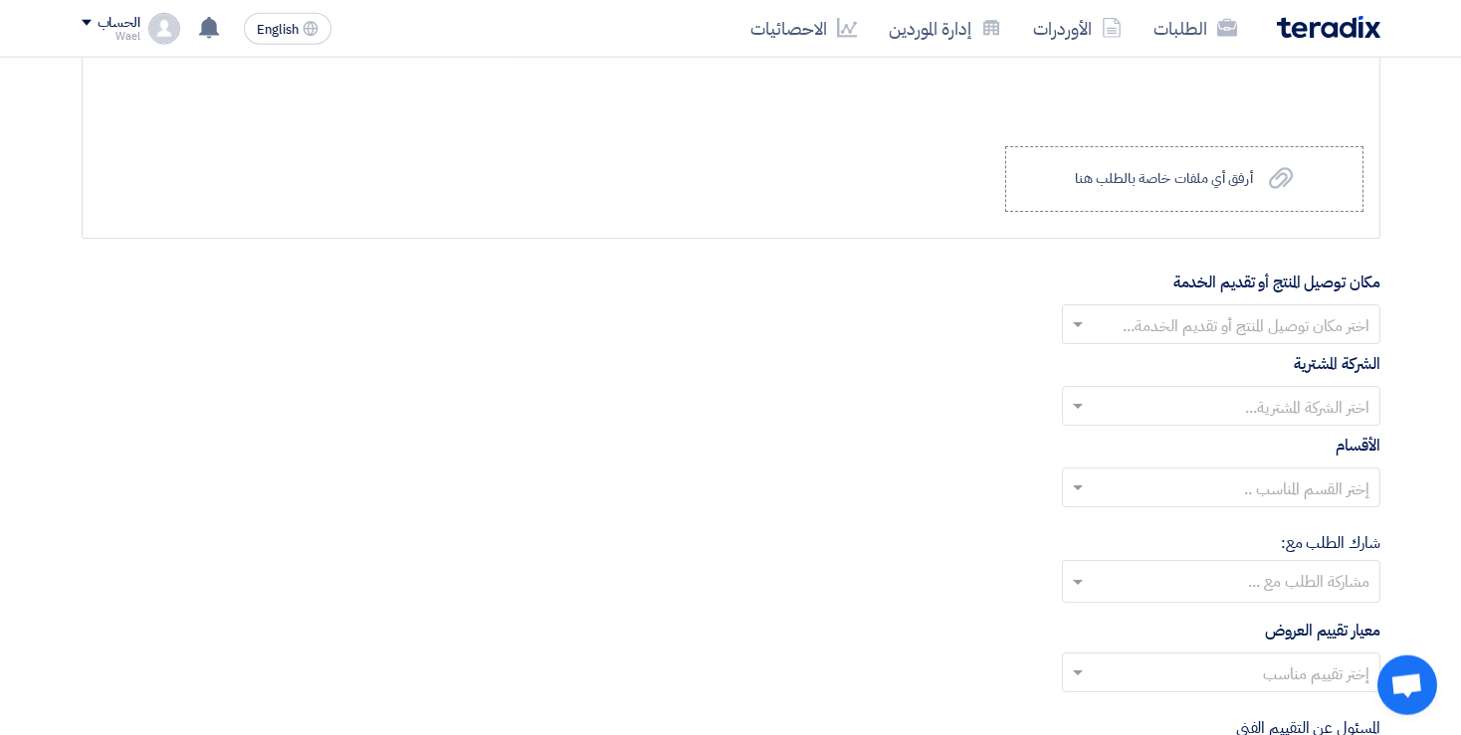
click at [1188, 310] on input "text" at bounding box center [1232, 326] width 279 height 33
click at [1340, 397] on div "بنها" at bounding box center [1221, 405] width 316 height 40
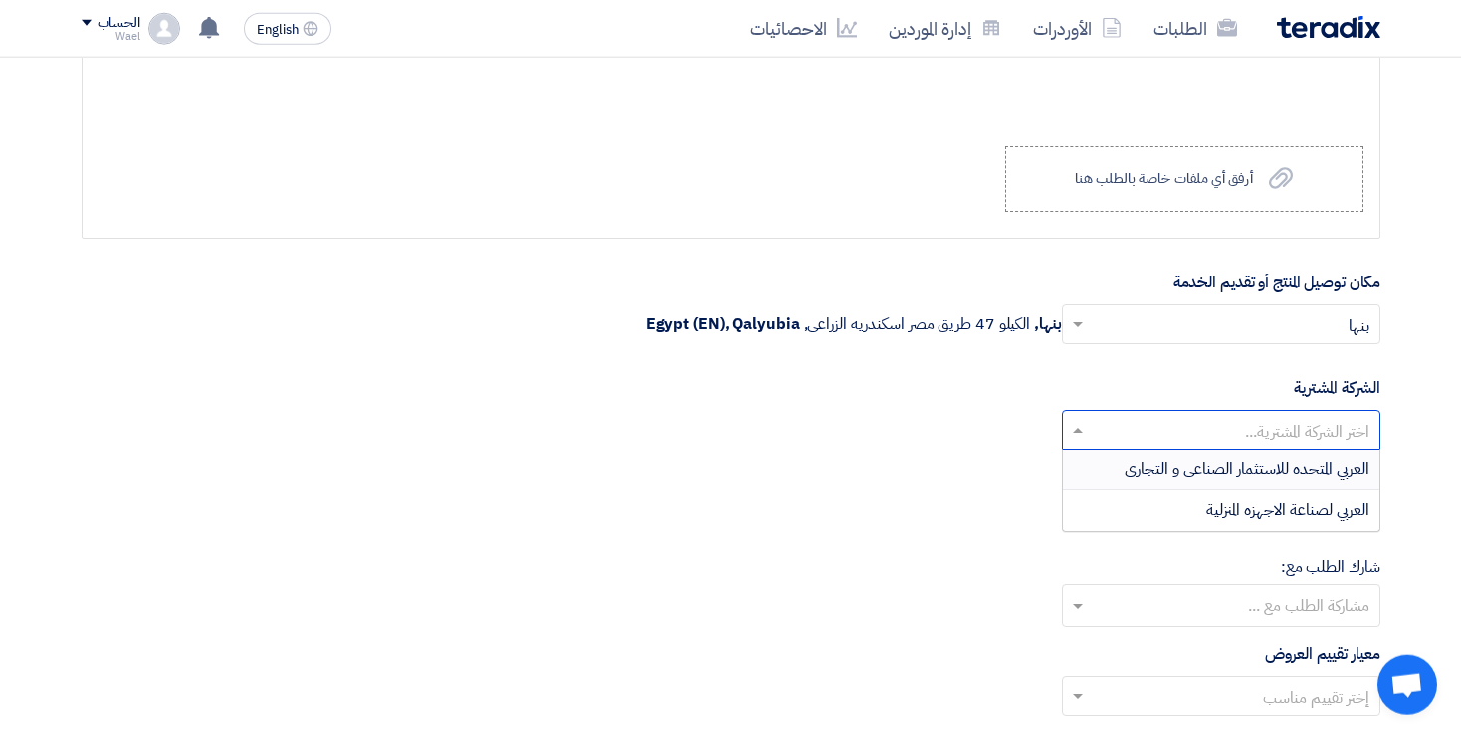
click at [1220, 416] on input "text" at bounding box center [1232, 432] width 279 height 33
click at [1335, 479] on div "العربي المتحده للاستثمار الصناعى و التجارى" at bounding box center [1221, 470] width 316 height 41
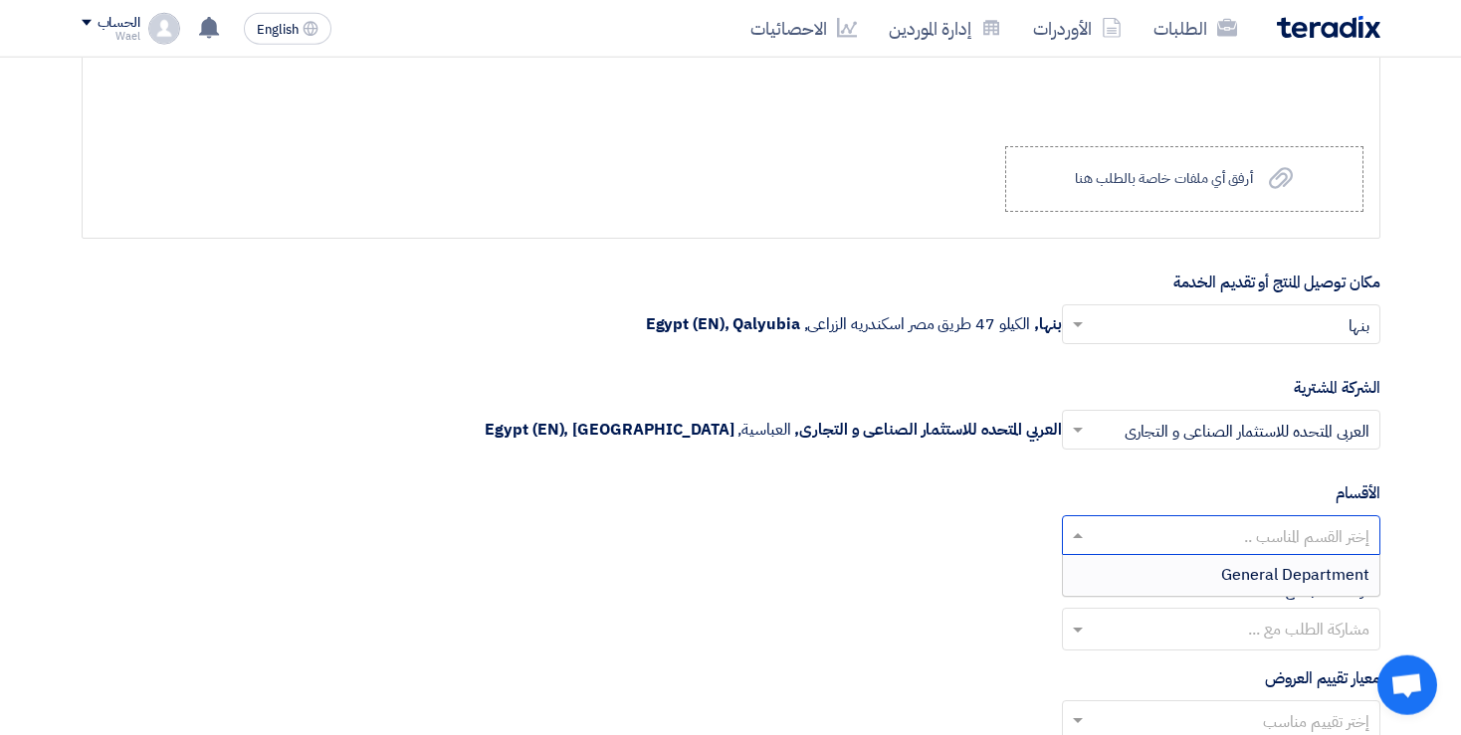
click at [1306, 533] on input "text" at bounding box center [1232, 537] width 279 height 33
click at [1267, 486] on div "الأقسام إختر القسم المناسب .." at bounding box center [731, 527] width 1299 height 90
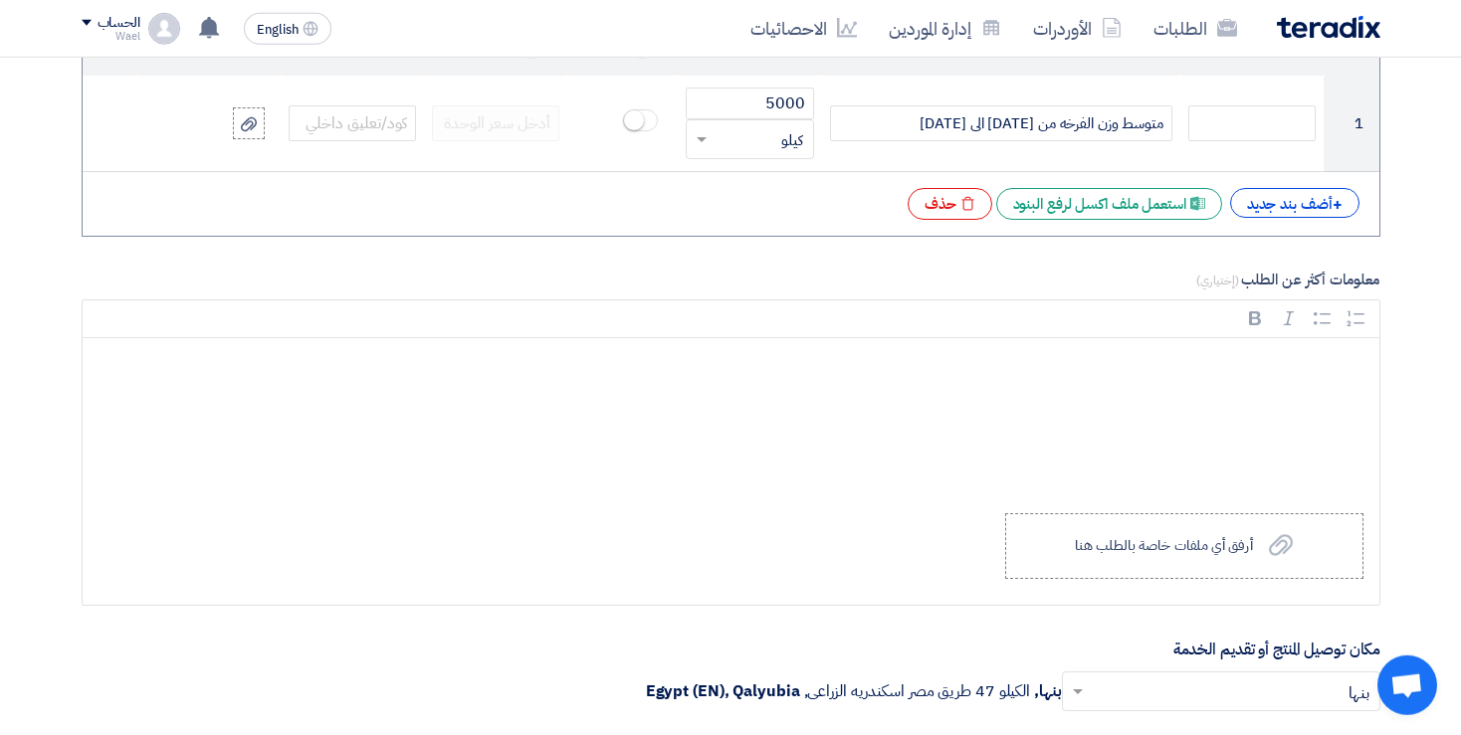
scroll to position [1656, 0]
click at [1105, 393] on div "Rich Text Editor, main" at bounding box center [731, 420] width 1297 height 159
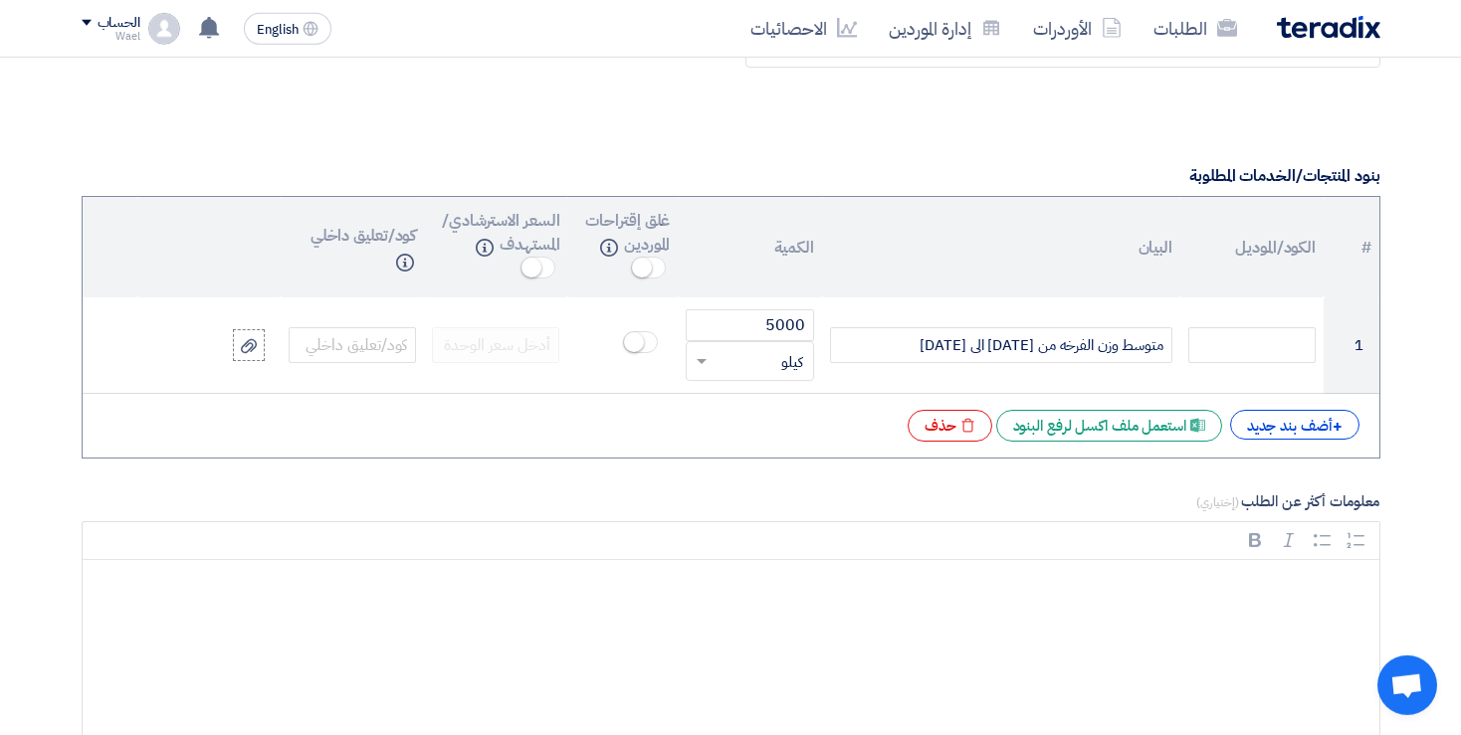
scroll to position [1614, 0]
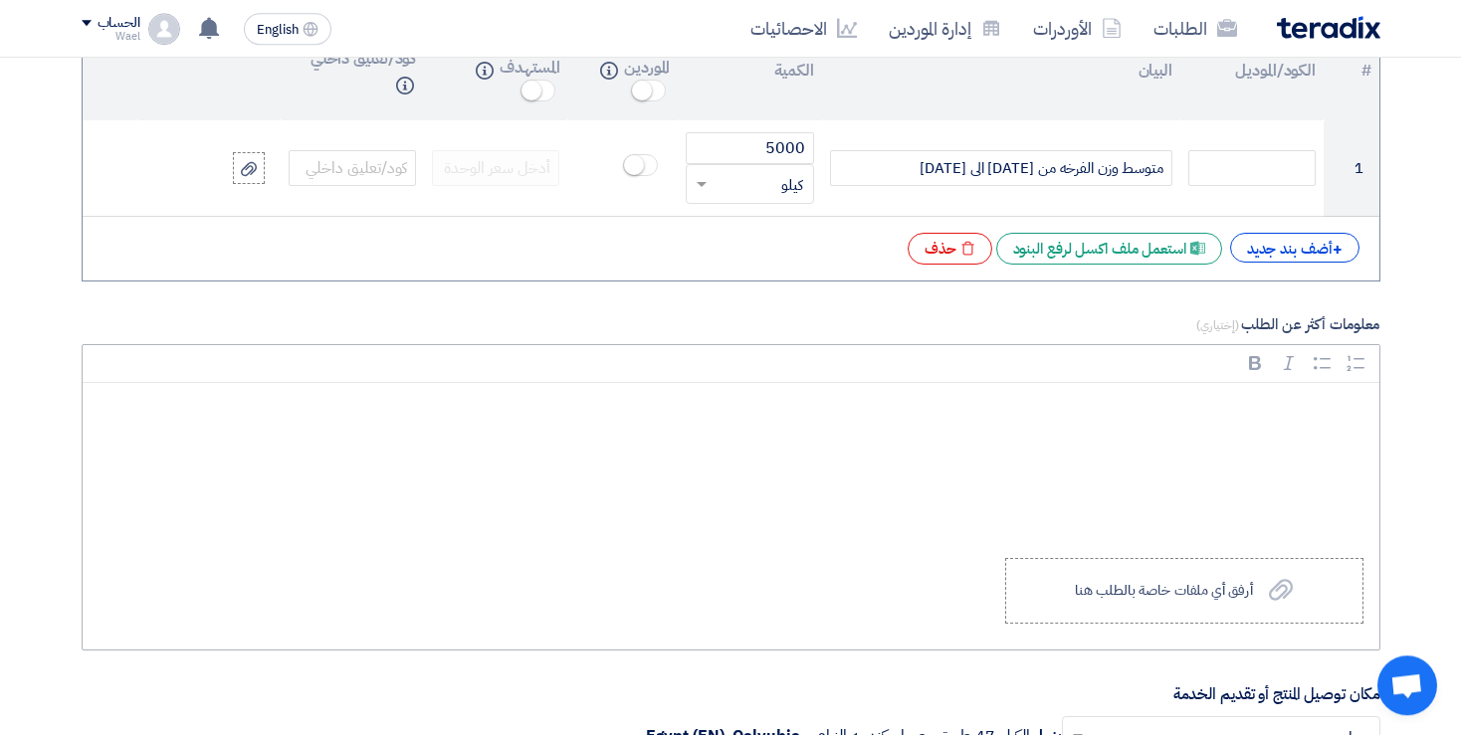
click at [1195, 413] on p "Rich Text Editor, main" at bounding box center [737, 412] width 1263 height 26
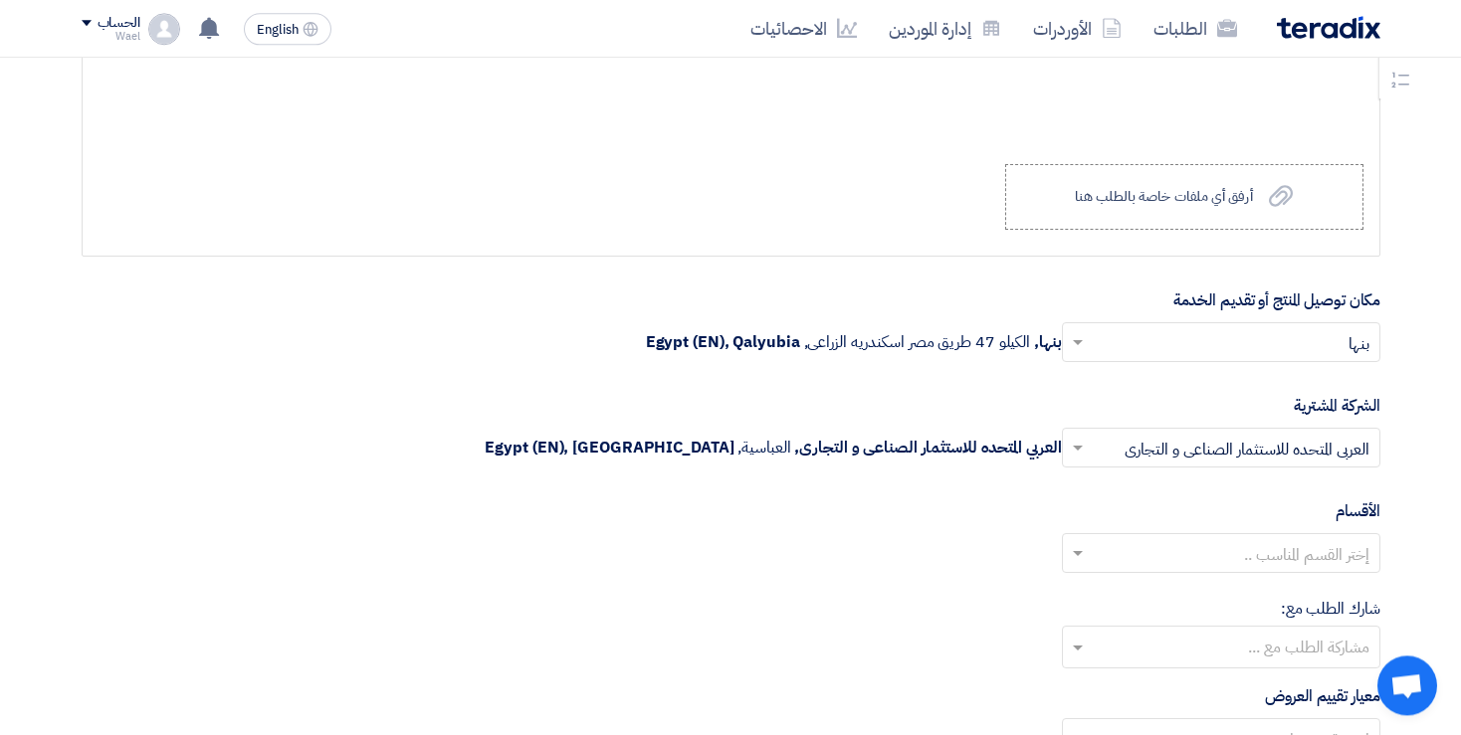
scroll to position [2203, 0]
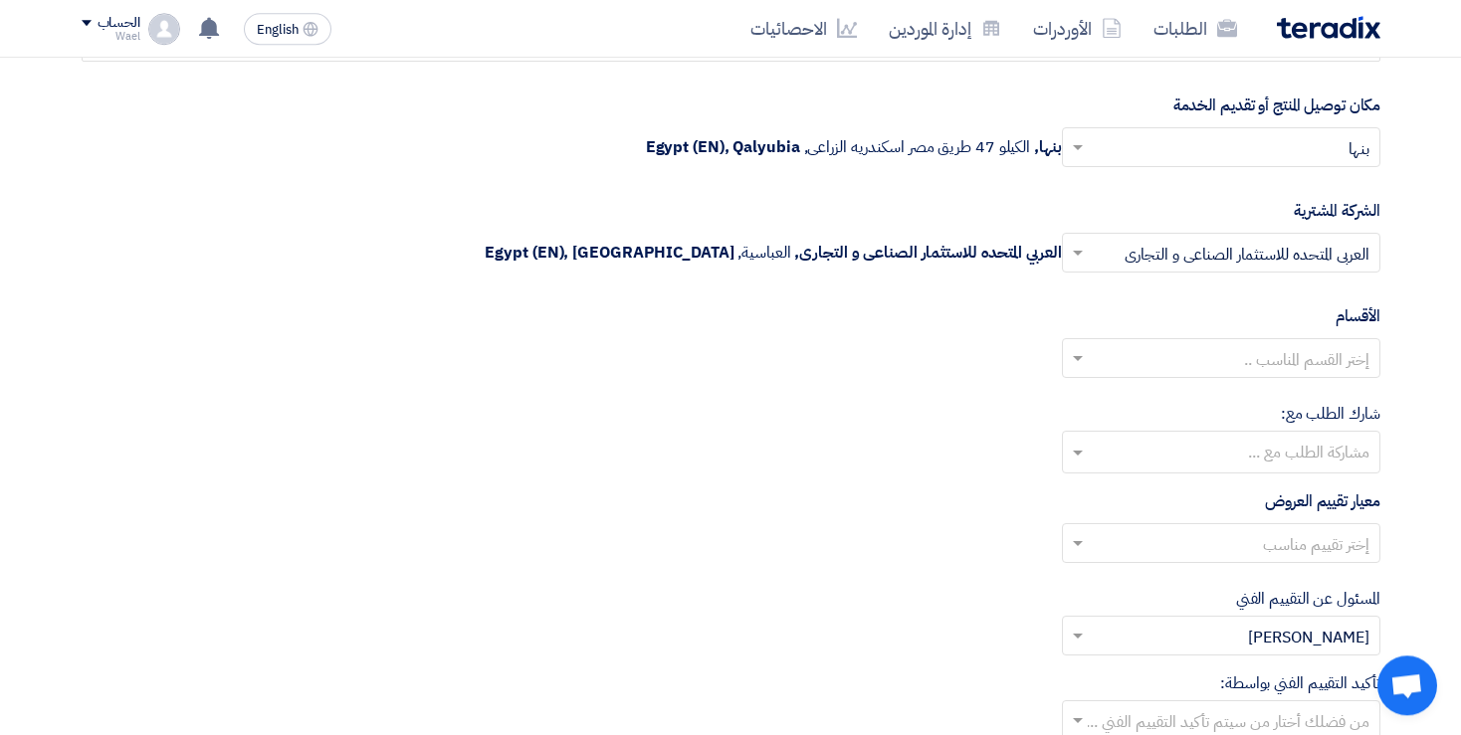
click at [1351, 348] on input "text" at bounding box center [1232, 360] width 279 height 33
click at [1280, 395] on span "General Department" at bounding box center [1295, 398] width 148 height 24
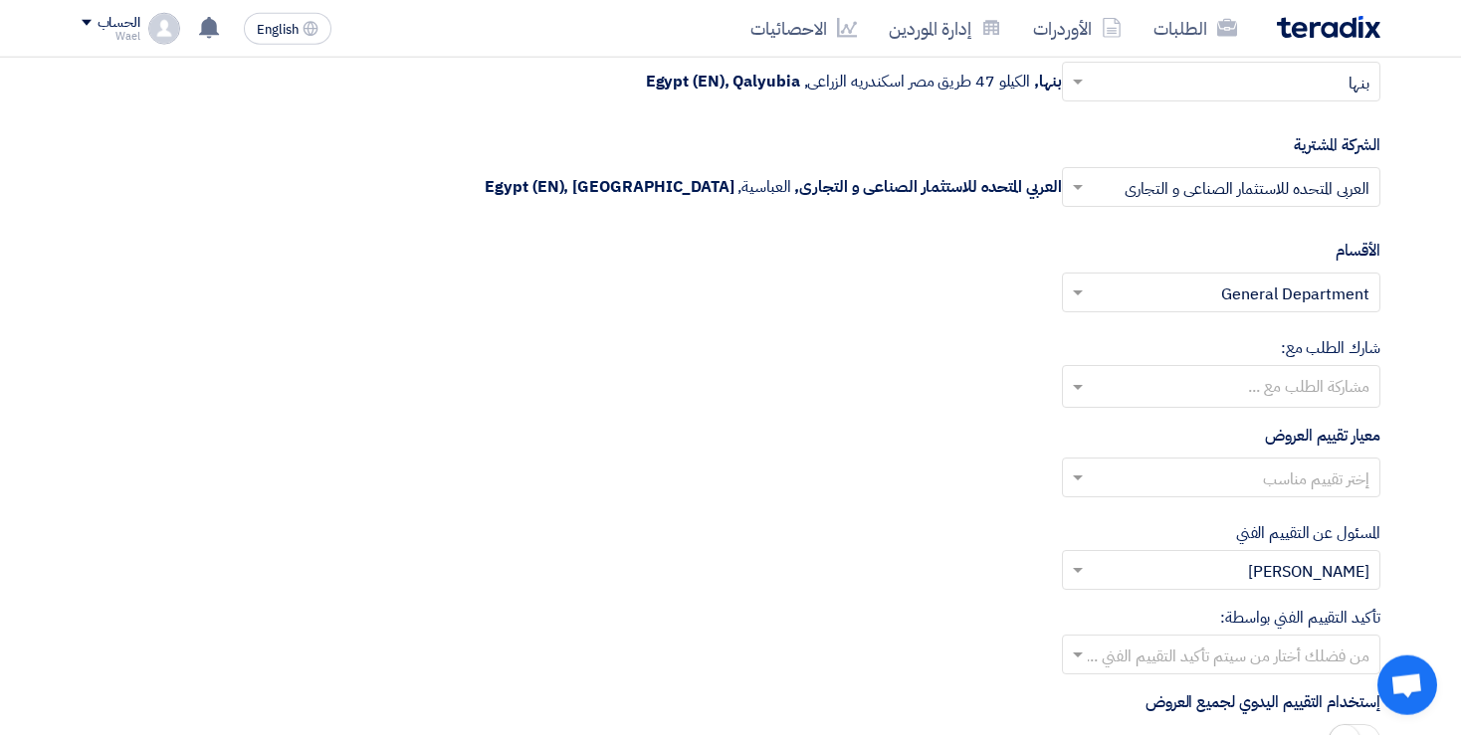
scroll to position [2279, 0]
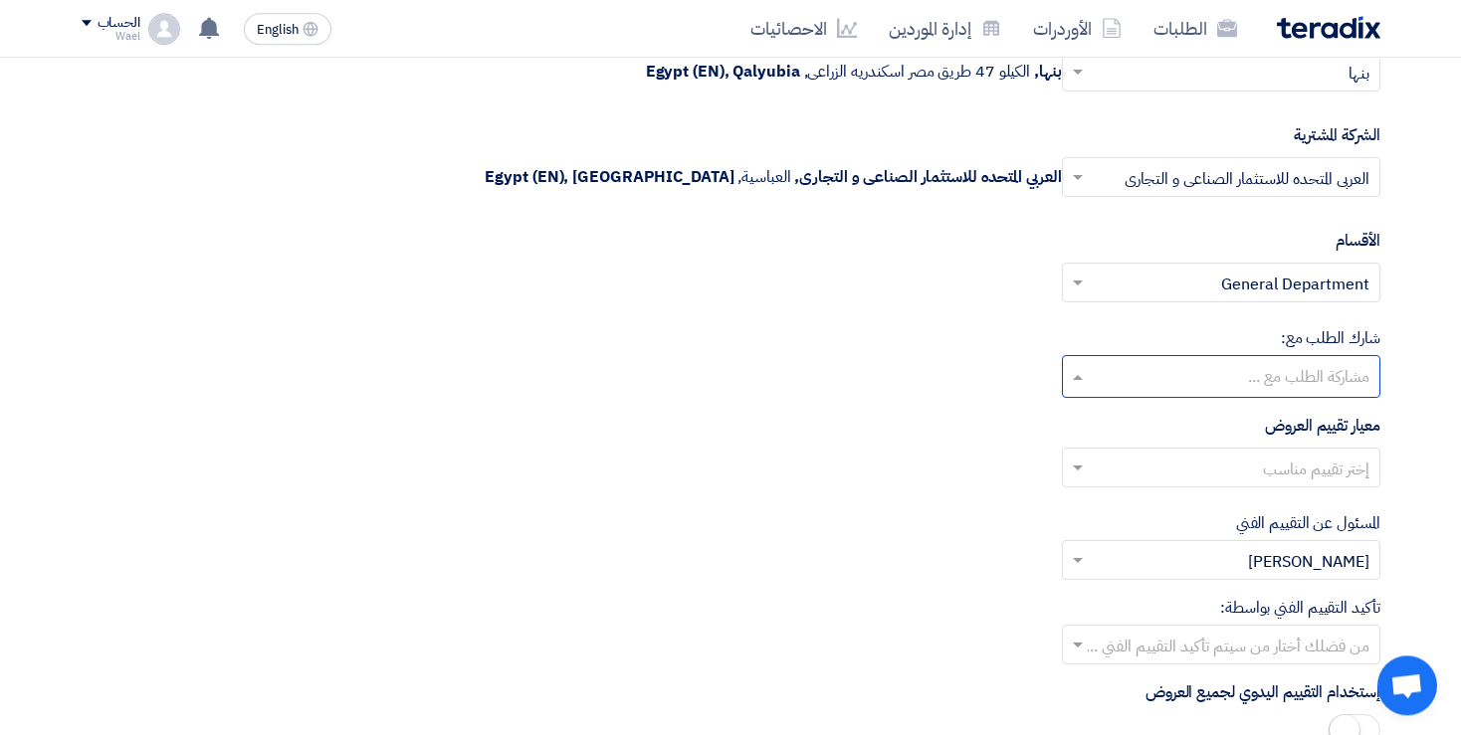
click at [1292, 362] on input "text" at bounding box center [1220, 378] width 299 height 33
click at [1281, 447] on span "[PERSON_NAME]" at bounding box center [1308, 459] width 121 height 24
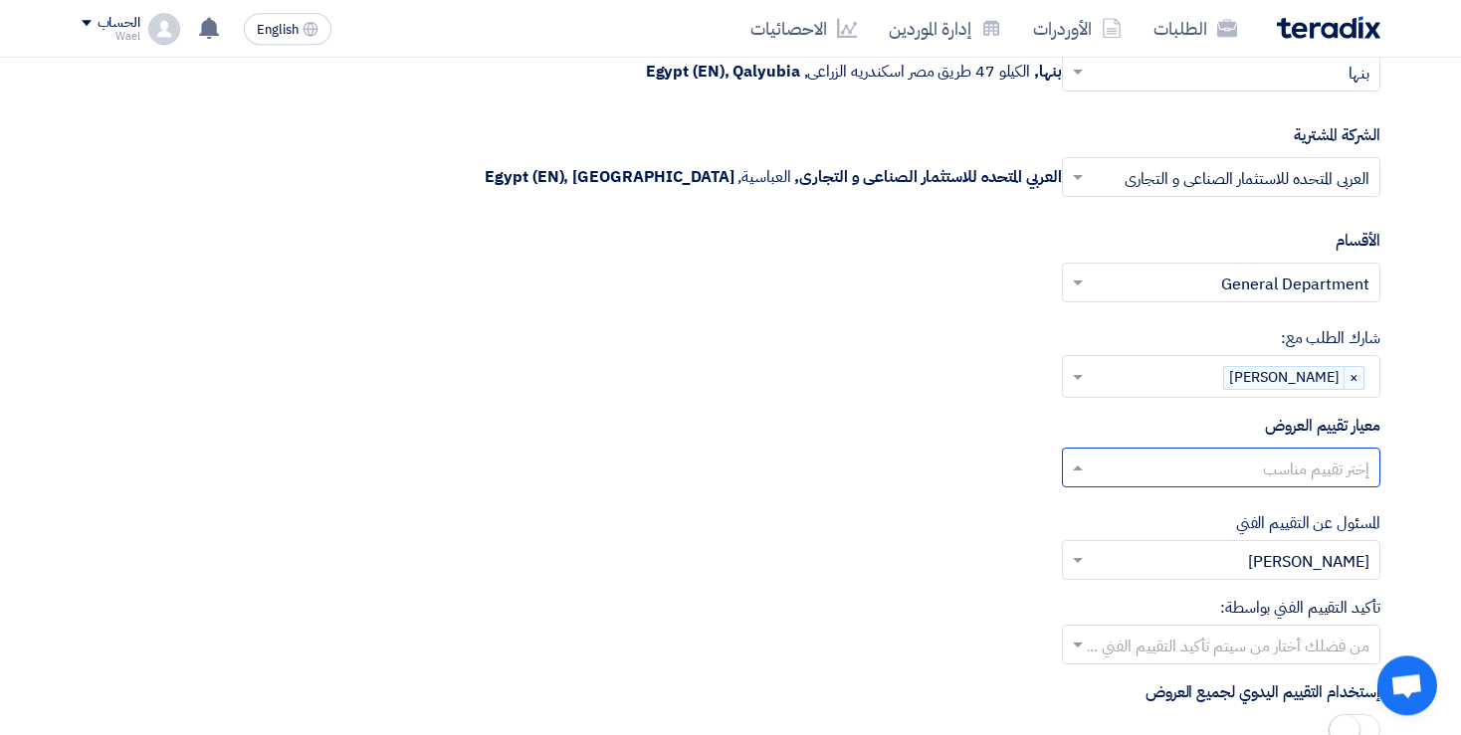
click at [1301, 461] on input "text" at bounding box center [1232, 470] width 279 height 33
click at [1288, 496] on span "معيار توريد الفراخ" at bounding box center [1319, 508] width 101 height 24
click at [1260, 461] on input "text" at bounding box center [1232, 470] width 279 height 33
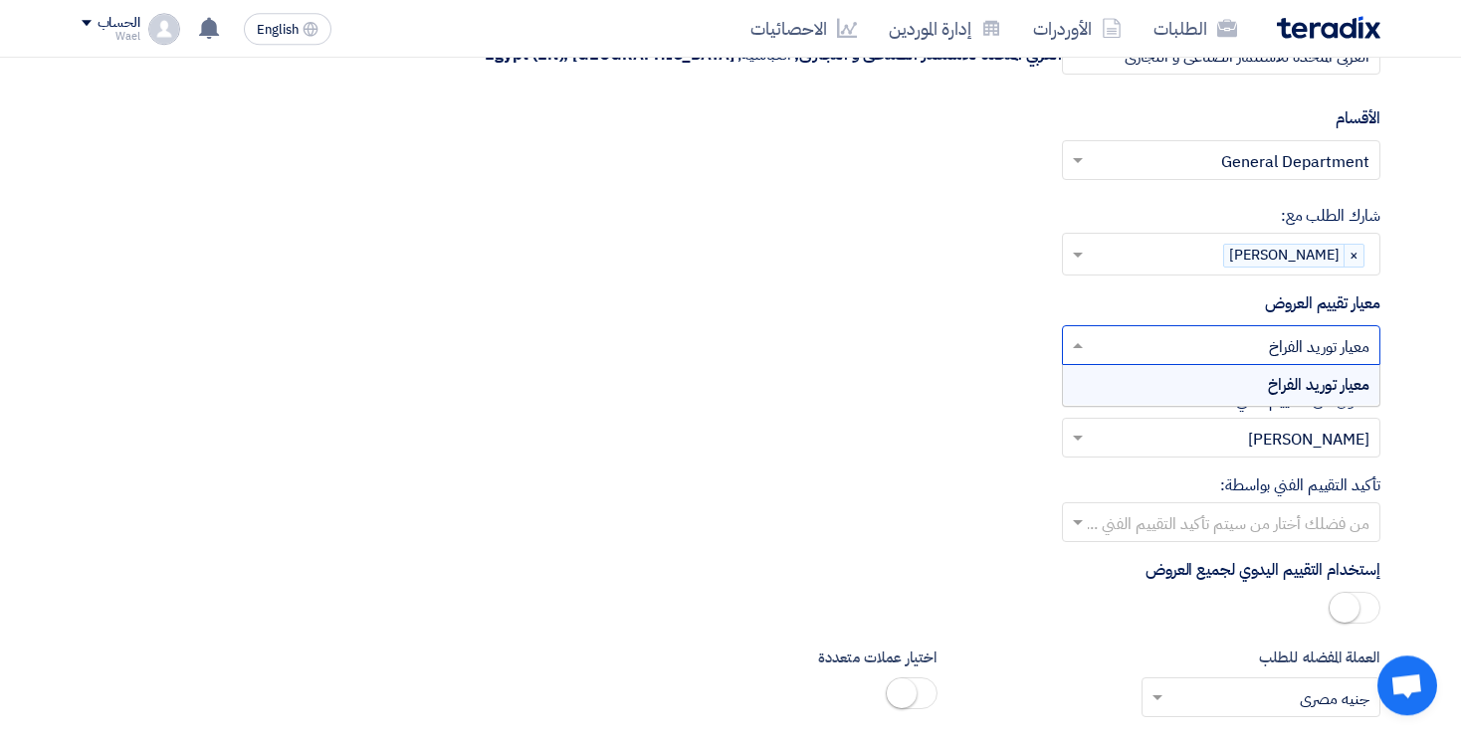
scroll to position [2412, 0]
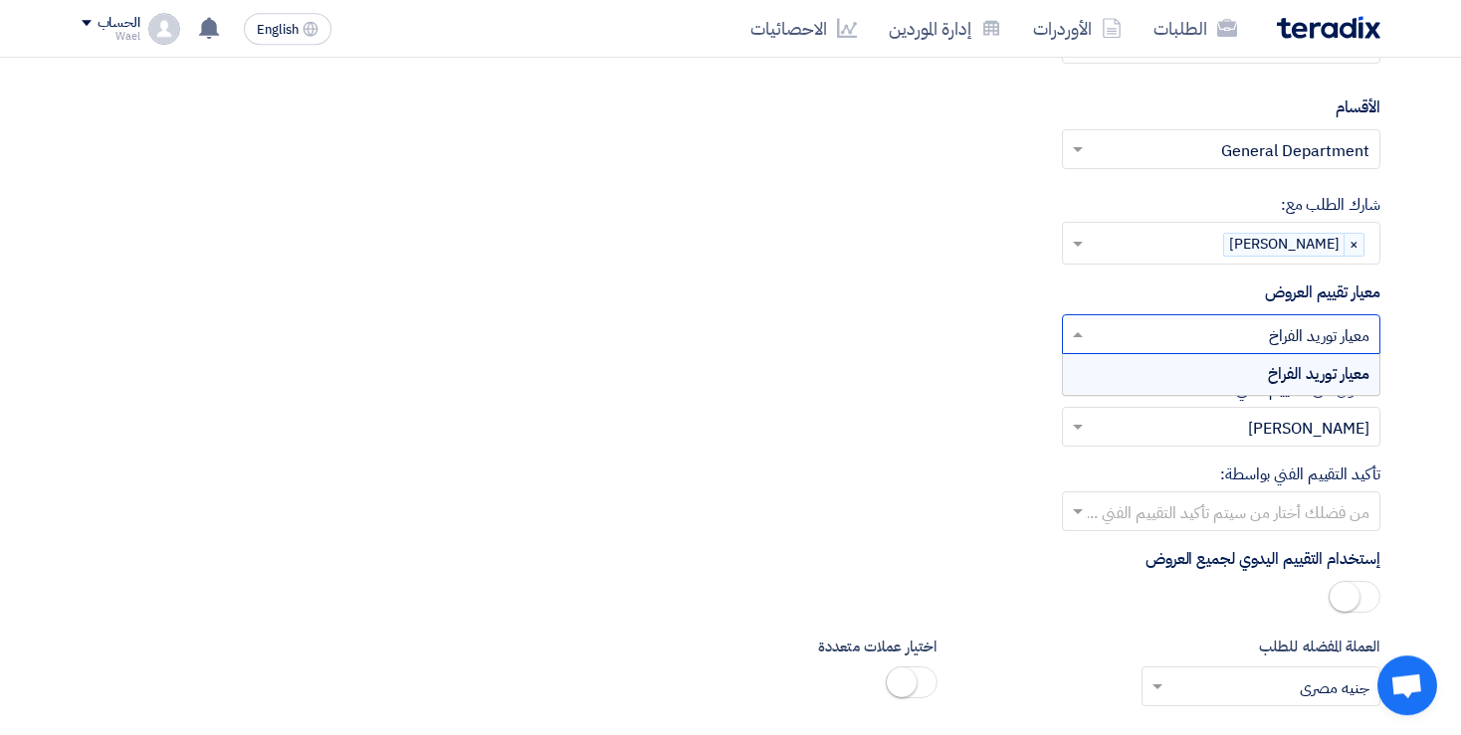
click at [1262, 358] on div "معيار توريد الفراخ" at bounding box center [1221, 374] width 316 height 40
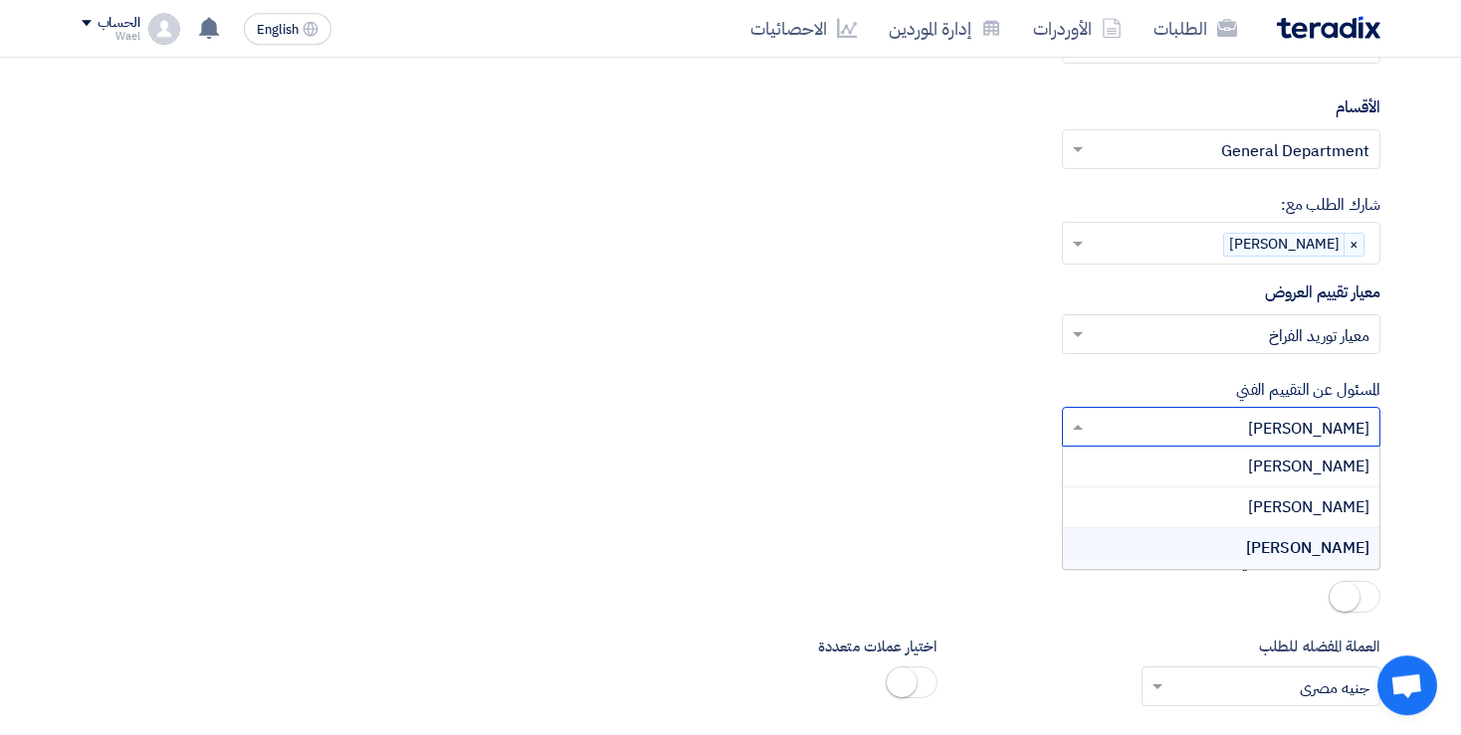
click at [1220, 413] on input "text" at bounding box center [1232, 429] width 279 height 33
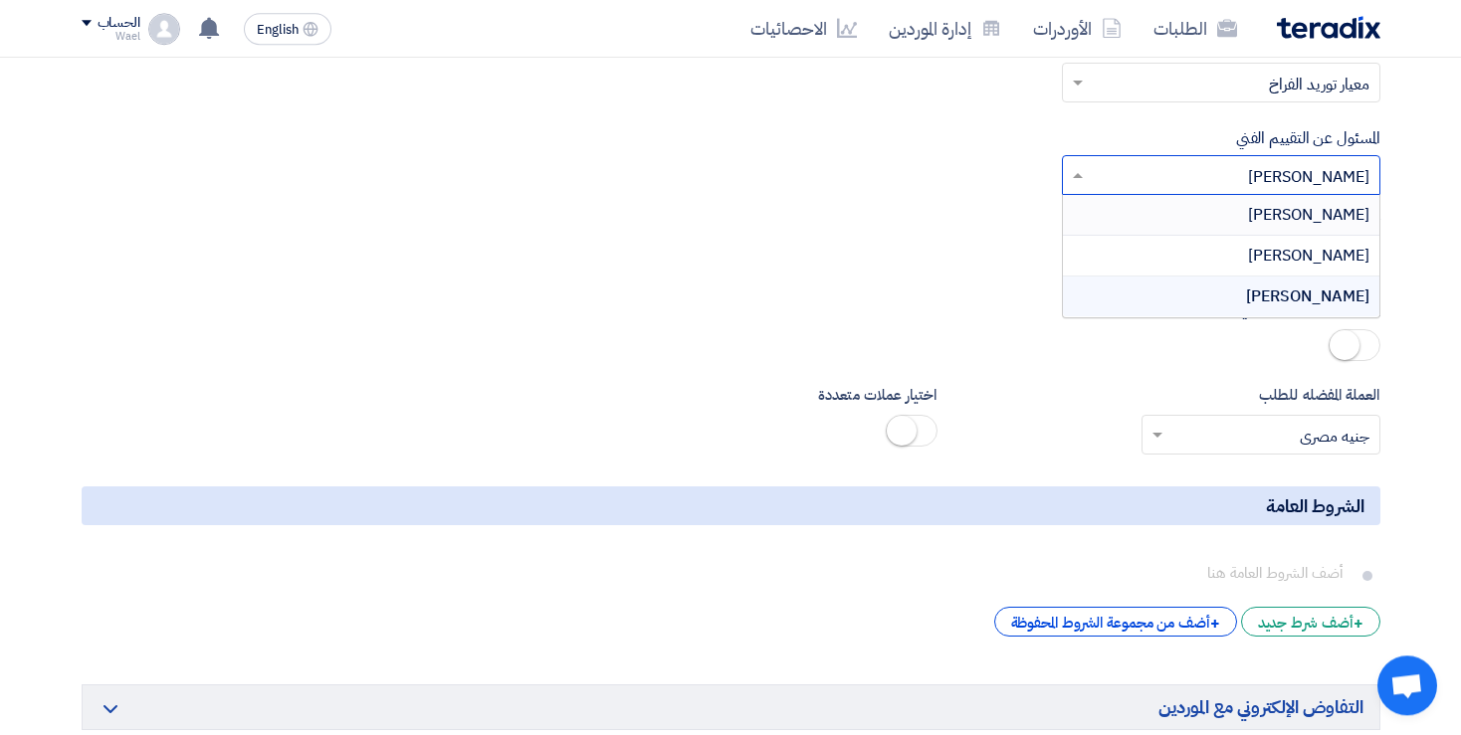
scroll to position [2662, 0]
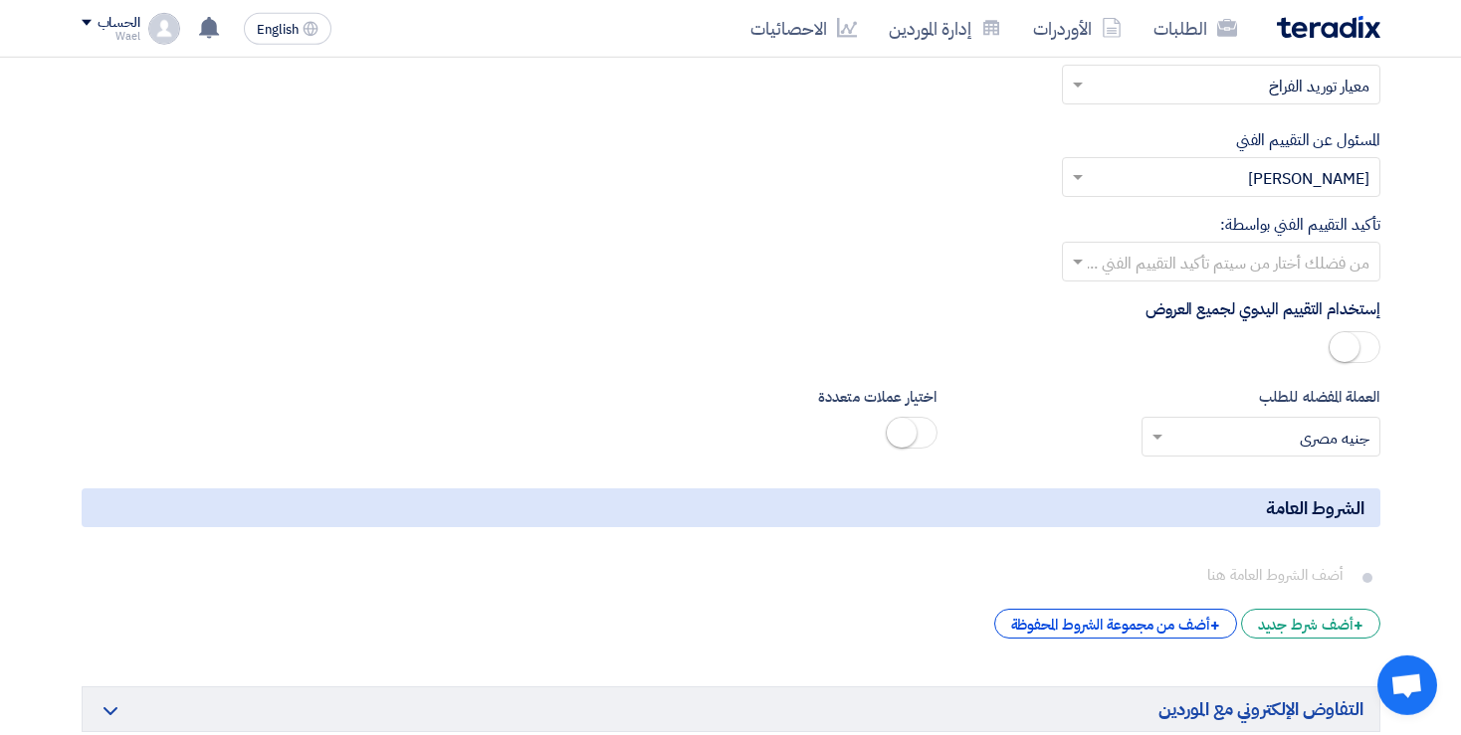
click at [898, 242] on div "تأكيد التقييم الفني بواسطة: من فضلك أختار من سيتم تأكيد التقييم الفني ..." at bounding box center [731, 247] width 1299 height 69
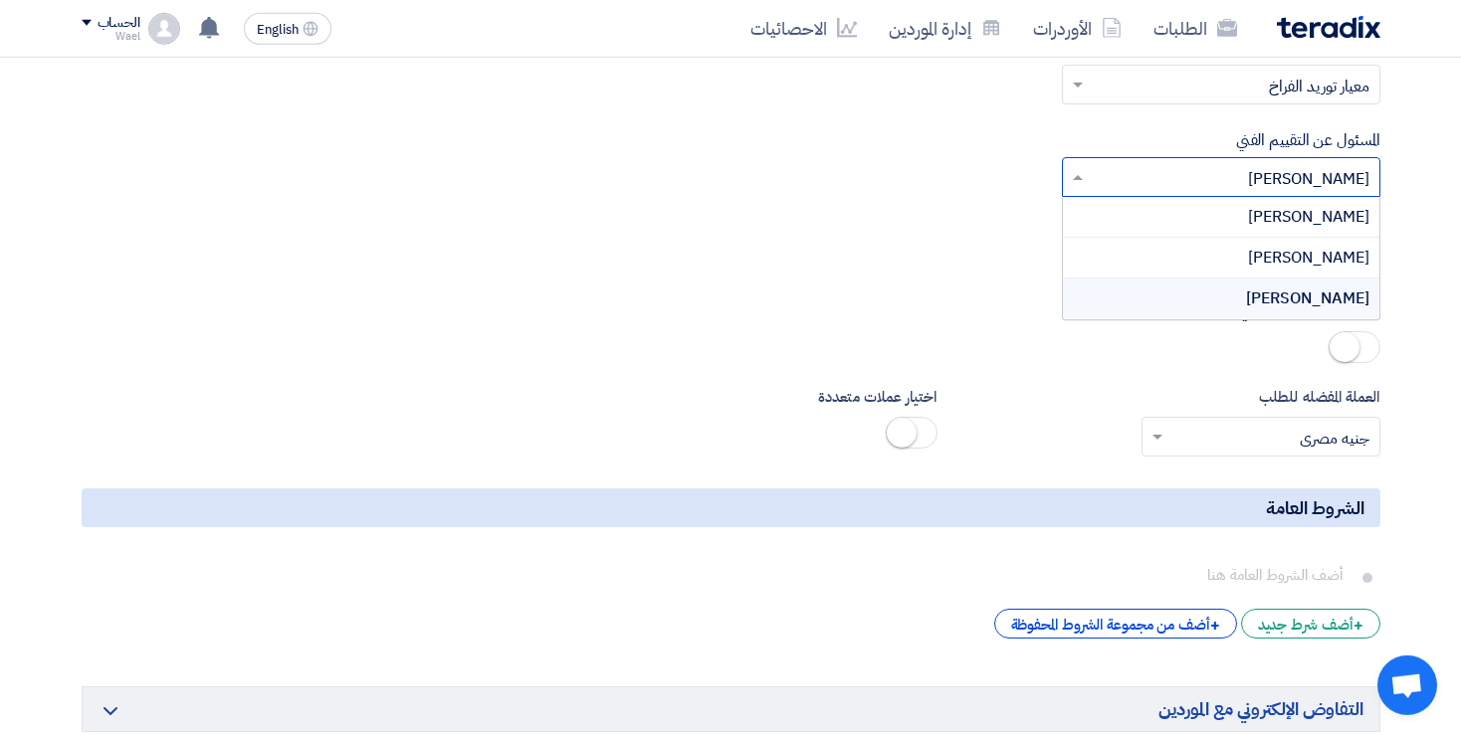
click at [1252, 173] on input "text" at bounding box center [1232, 179] width 279 height 33
click at [1249, 254] on div "[PERSON_NAME]" at bounding box center [1221, 258] width 316 height 41
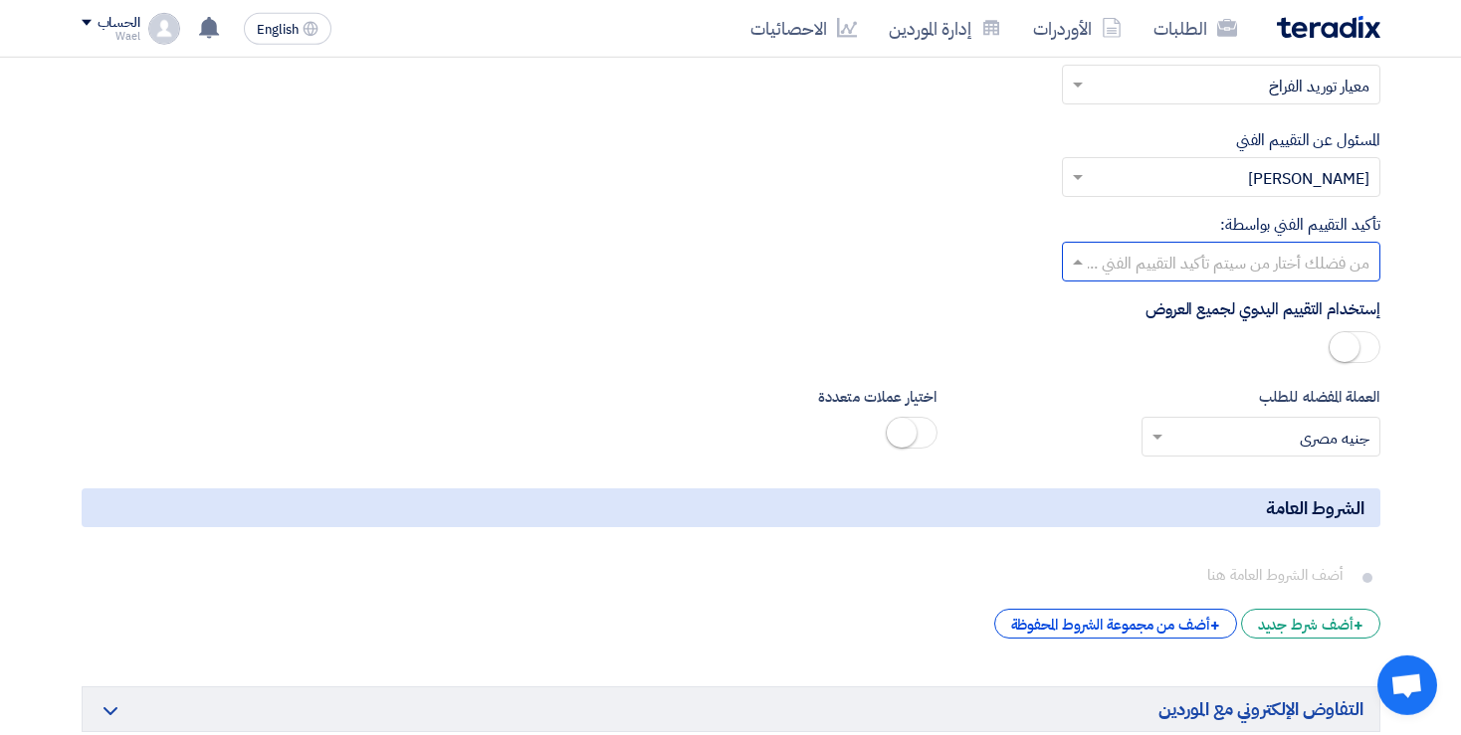
click at [1295, 248] on input "text" at bounding box center [1232, 264] width 279 height 33
click at [960, 221] on div "تأكيد التقييم الفني بواسطة: من فضلك أختار من سيتم تأكيد التقييم الفني ... [PERS…" at bounding box center [731, 247] width 1299 height 69
click at [1353, 337] on small at bounding box center [1344, 347] width 30 height 30
click at [1353, 337] on small at bounding box center [1364, 347] width 30 height 30
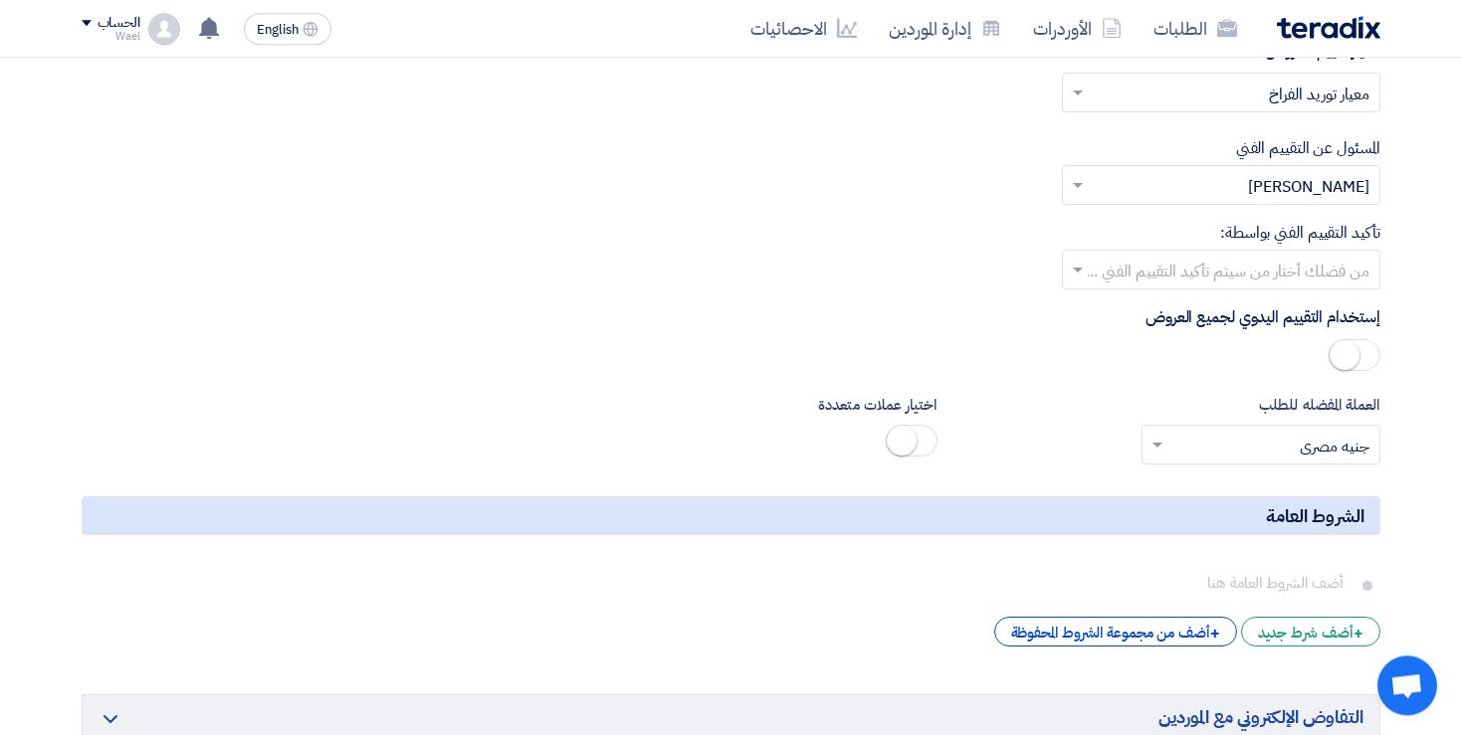
scroll to position [2652, 0]
click at [1353, 342] on small at bounding box center [1344, 357] width 30 height 30
click at [1353, 342] on small at bounding box center [1364, 357] width 30 height 30
click at [898, 428] on small at bounding box center [902, 443] width 30 height 30
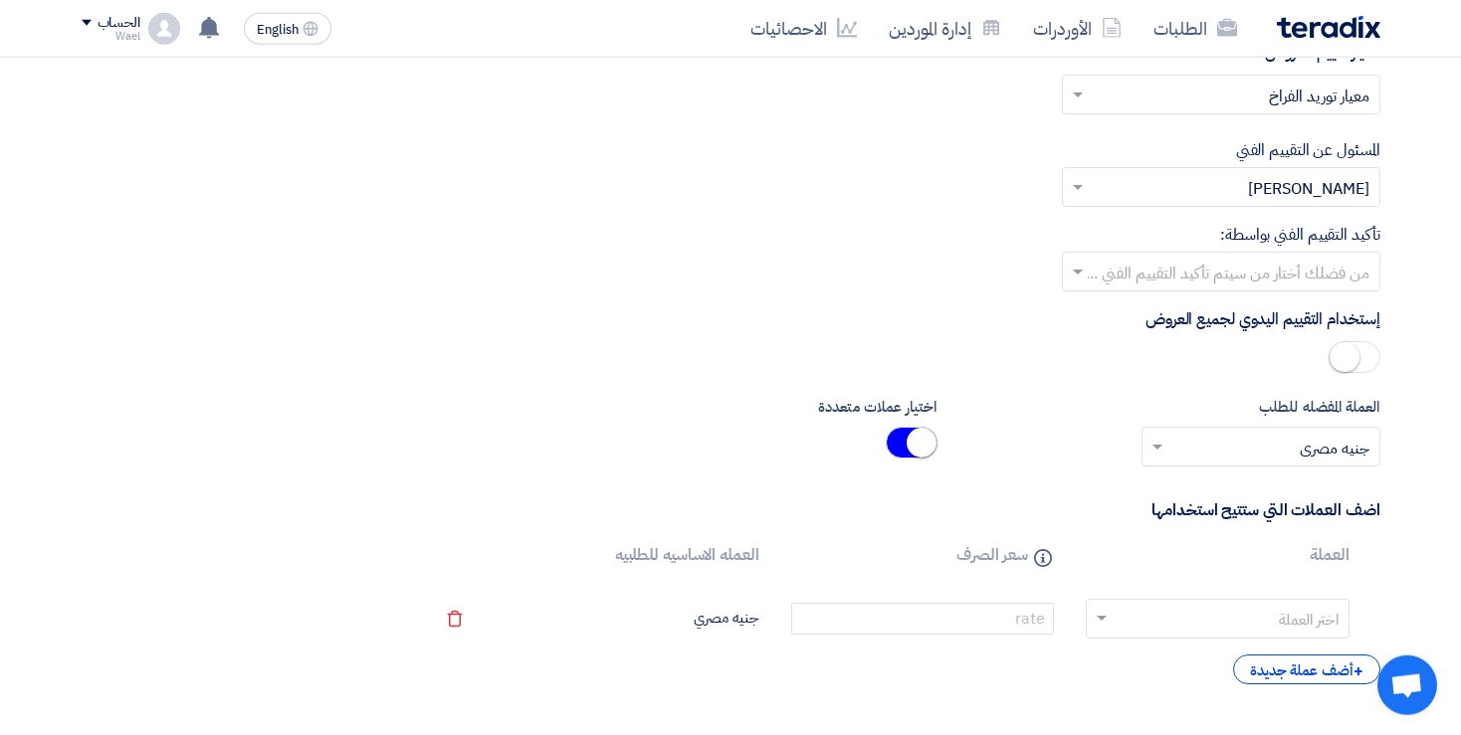
click at [1217, 614] on input "text" at bounding box center [1229, 621] width 219 height 32
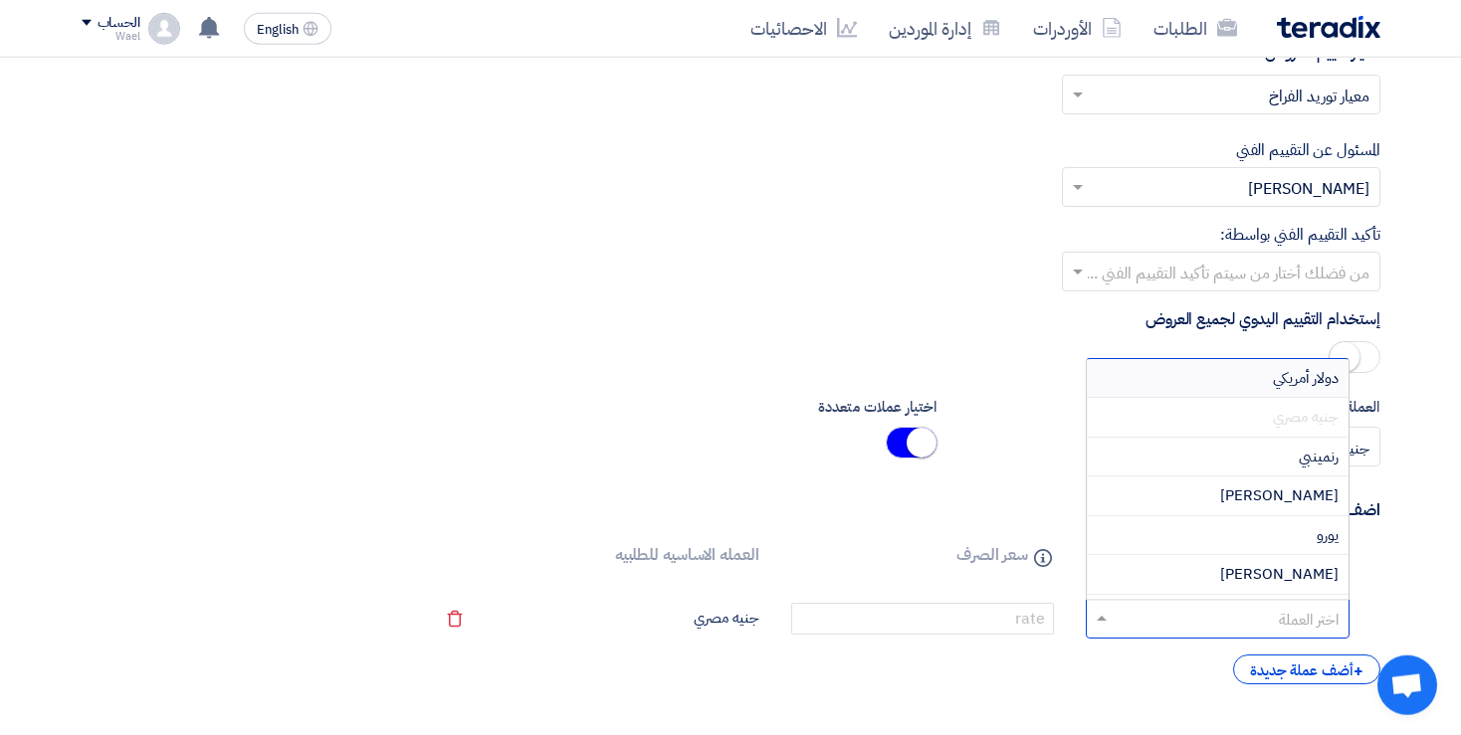
click at [1272, 361] on div "دولار أمريكي" at bounding box center [1217, 379] width 261 height 40
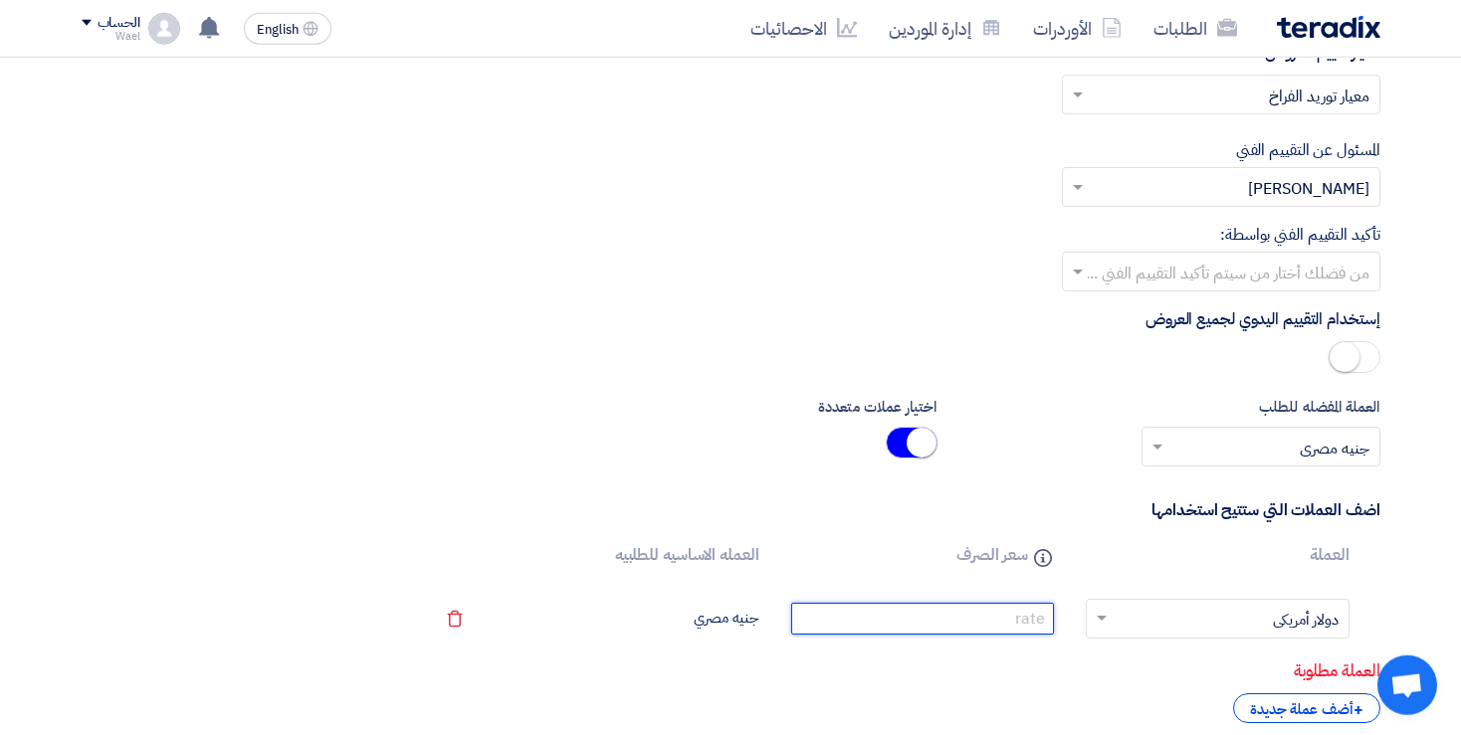
click at [977, 605] on input "number" at bounding box center [922, 619] width 263 height 32
type input "48"
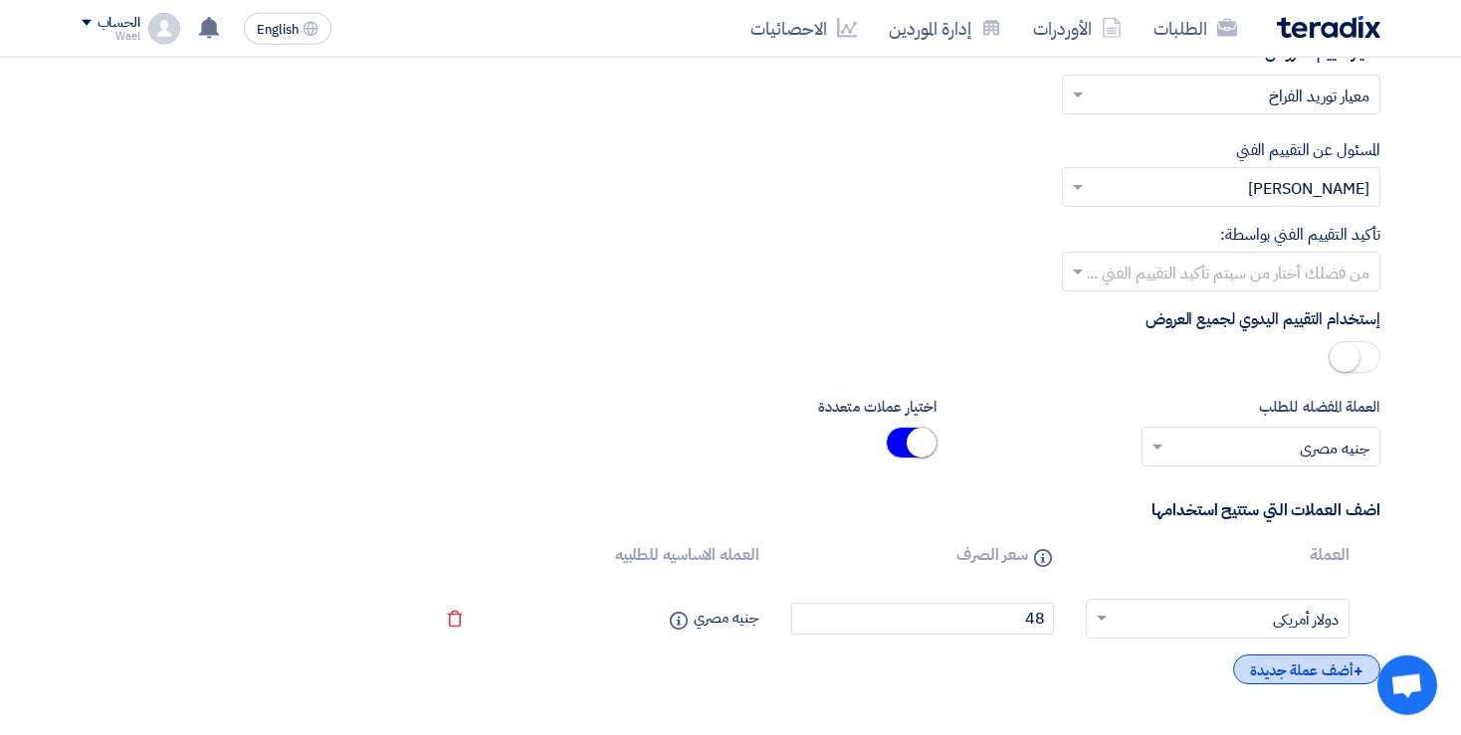
click at [1281, 665] on div "+ أضف عملة جديدة" at bounding box center [1306, 670] width 147 height 30
click at [455, 624] on td "Remove service" at bounding box center [450, 619] width 59 height 73
click at [458, 611] on icon "Remove service" at bounding box center [455, 619] width 18 height 18
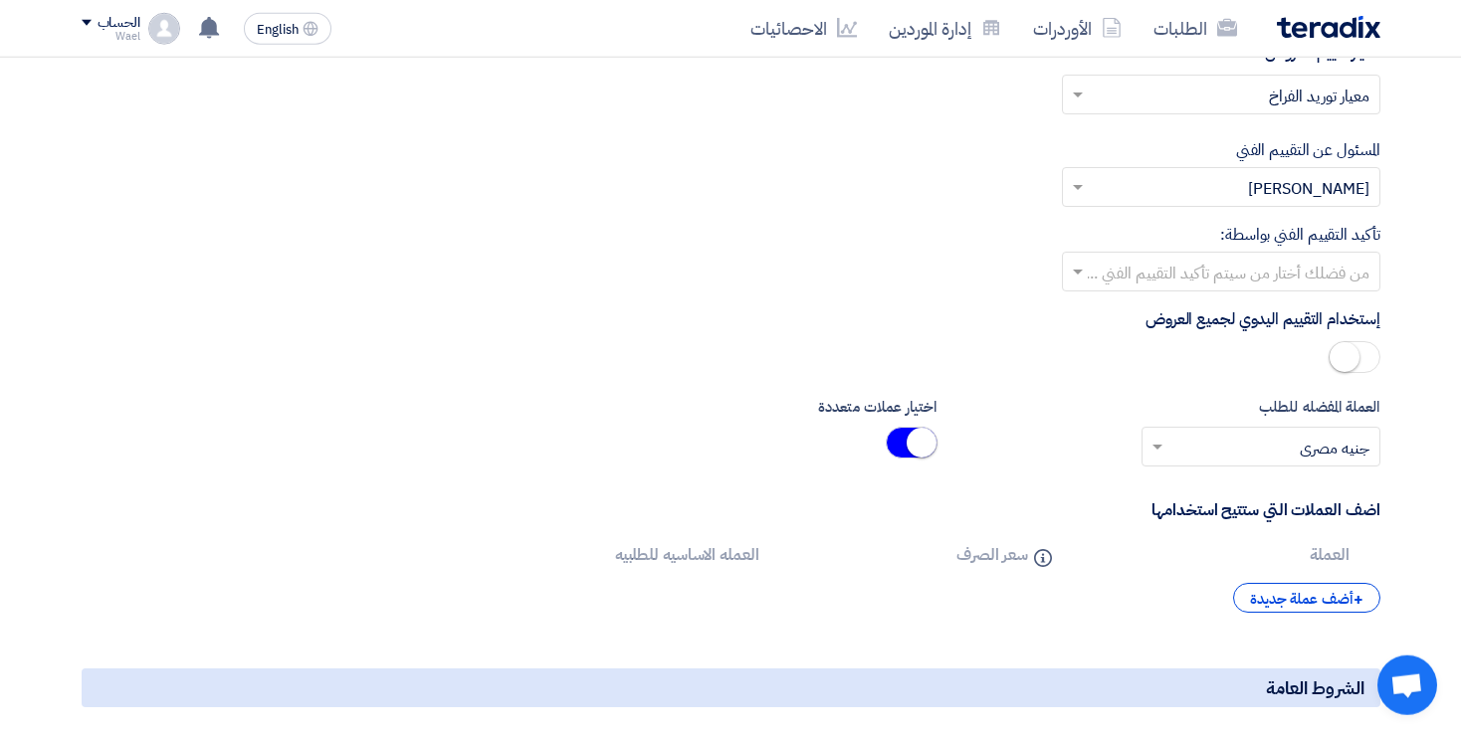
click at [915, 427] on span at bounding box center [912, 443] width 52 height 32
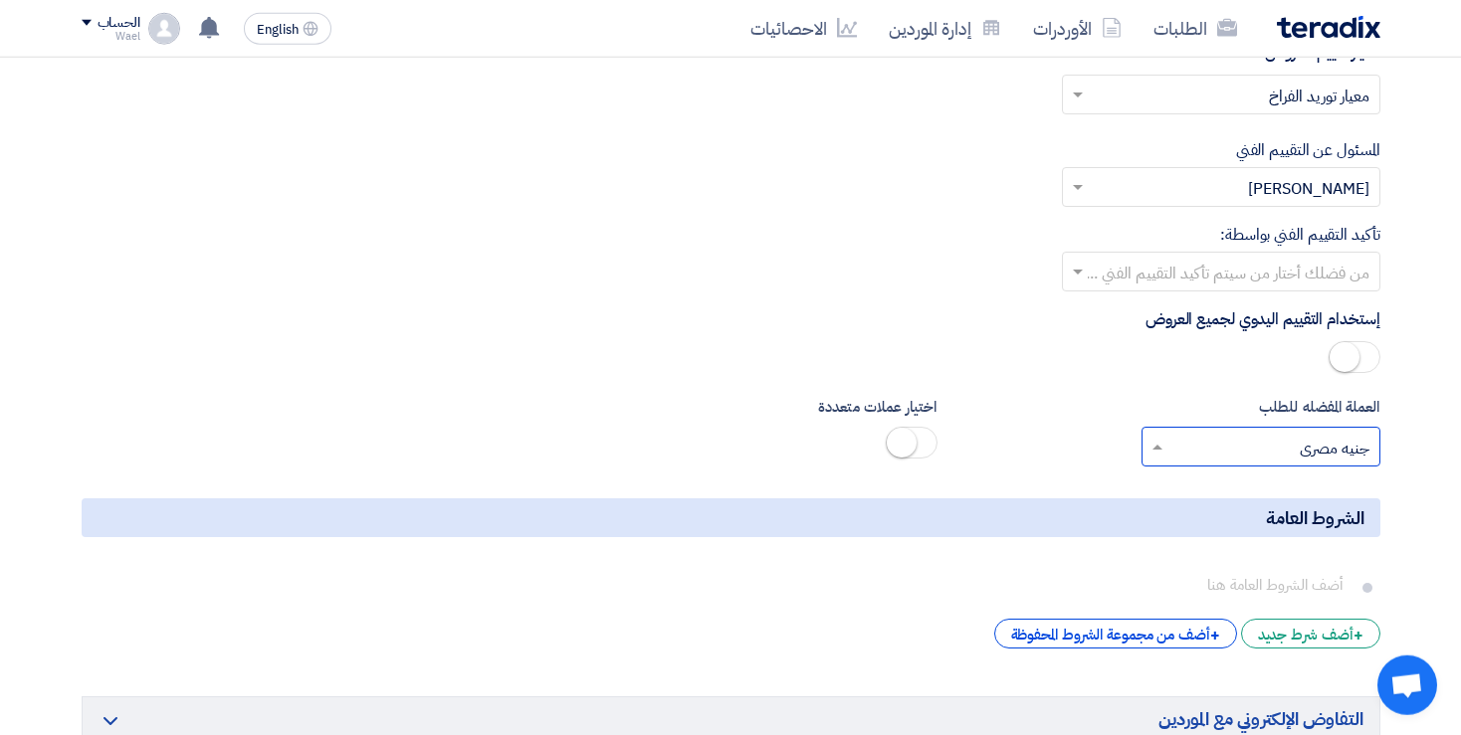
click at [1152, 442] on span at bounding box center [1154, 447] width 25 height 24
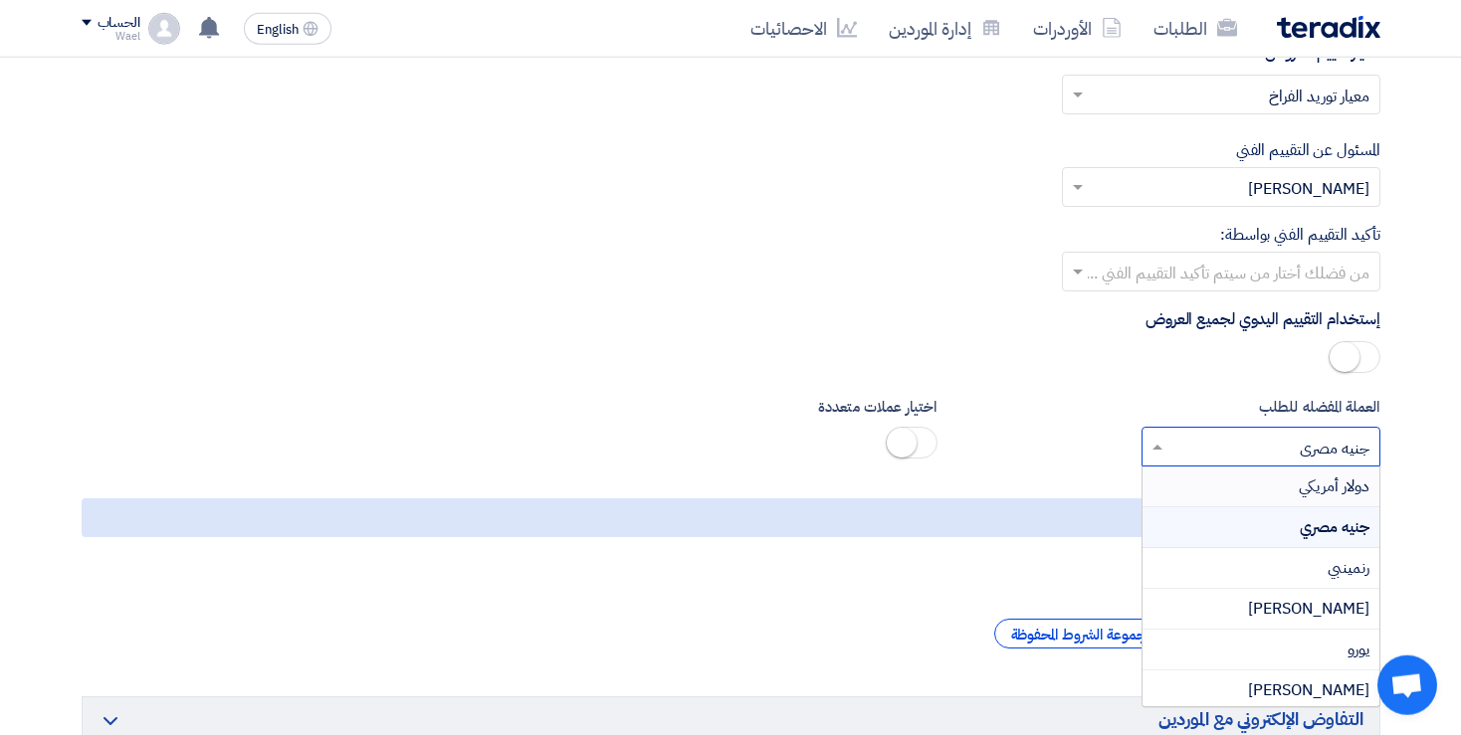
click at [1280, 481] on div "دولار أمريكي" at bounding box center [1260, 487] width 237 height 41
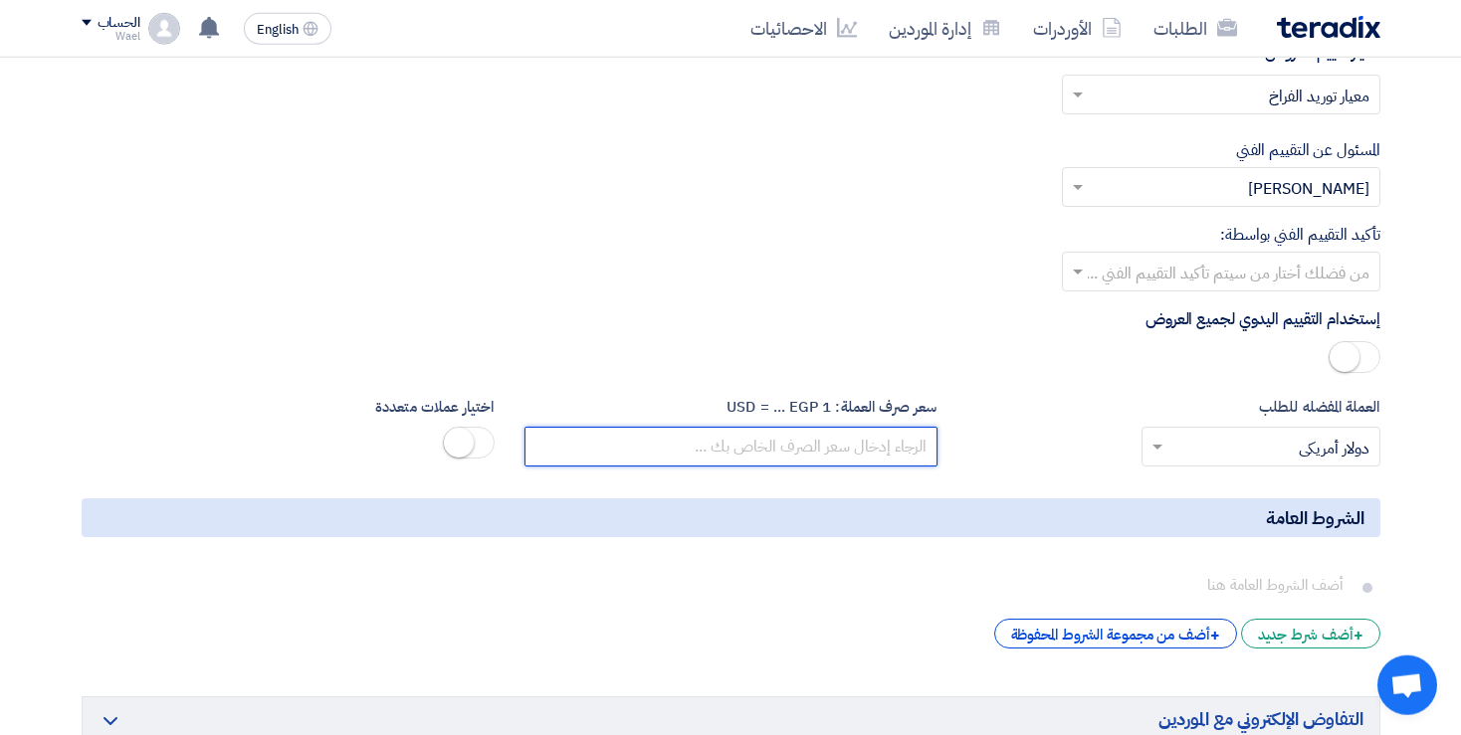
click at [774, 436] on input "number" at bounding box center [730, 447] width 413 height 40
click at [1163, 435] on span at bounding box center [1154, 447] width 25 height 24
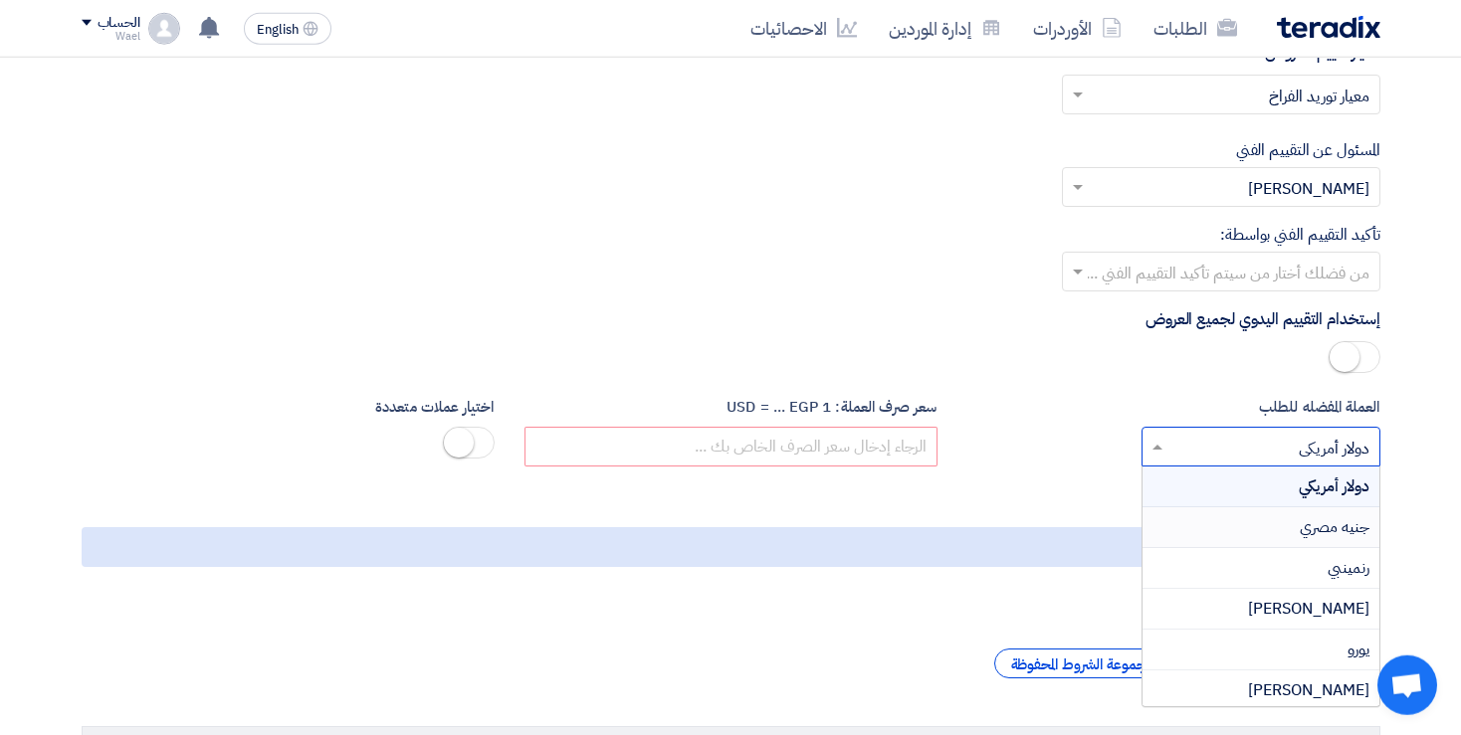
click at [1232, 516] on div "جنيه مصري" at bounding box center [1260, 527] width 237 height 41
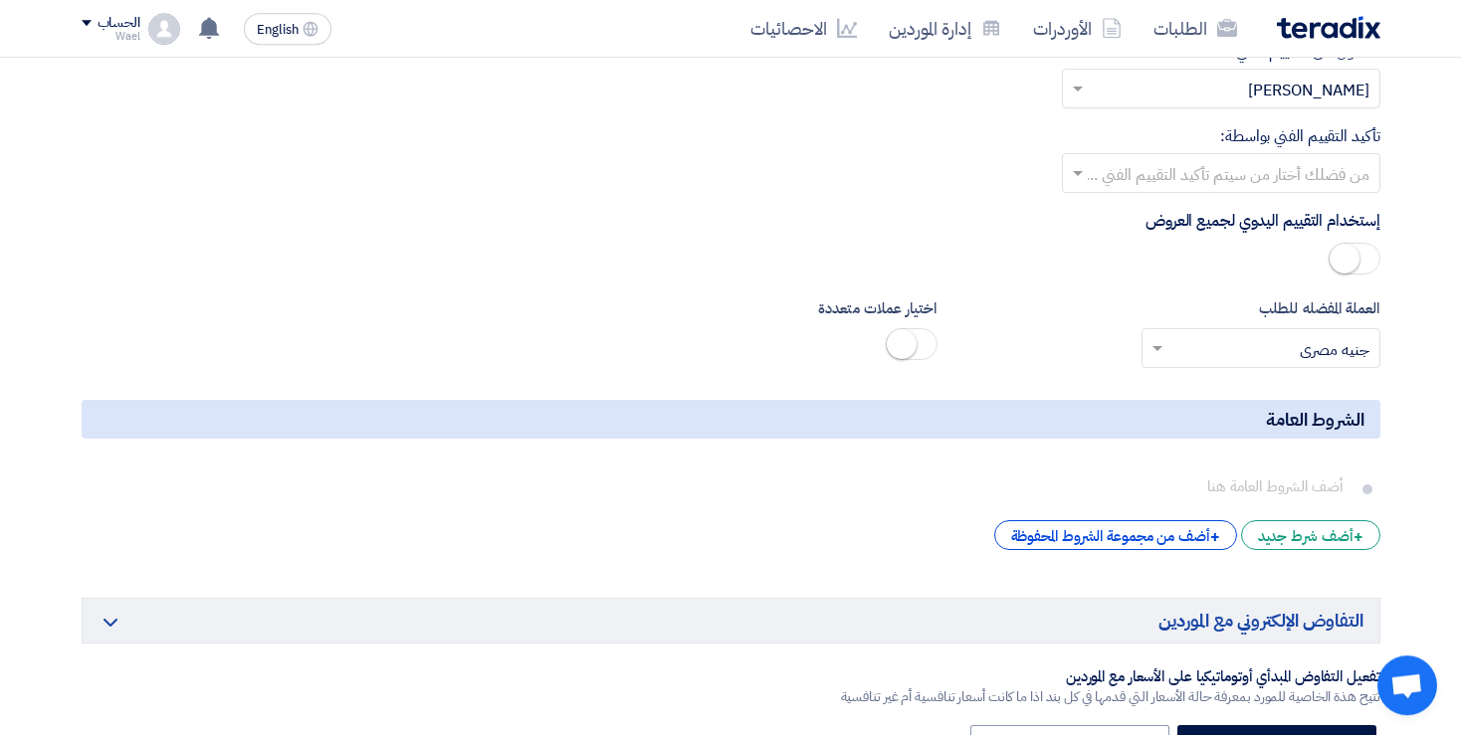
scroll to position [2758, 0]
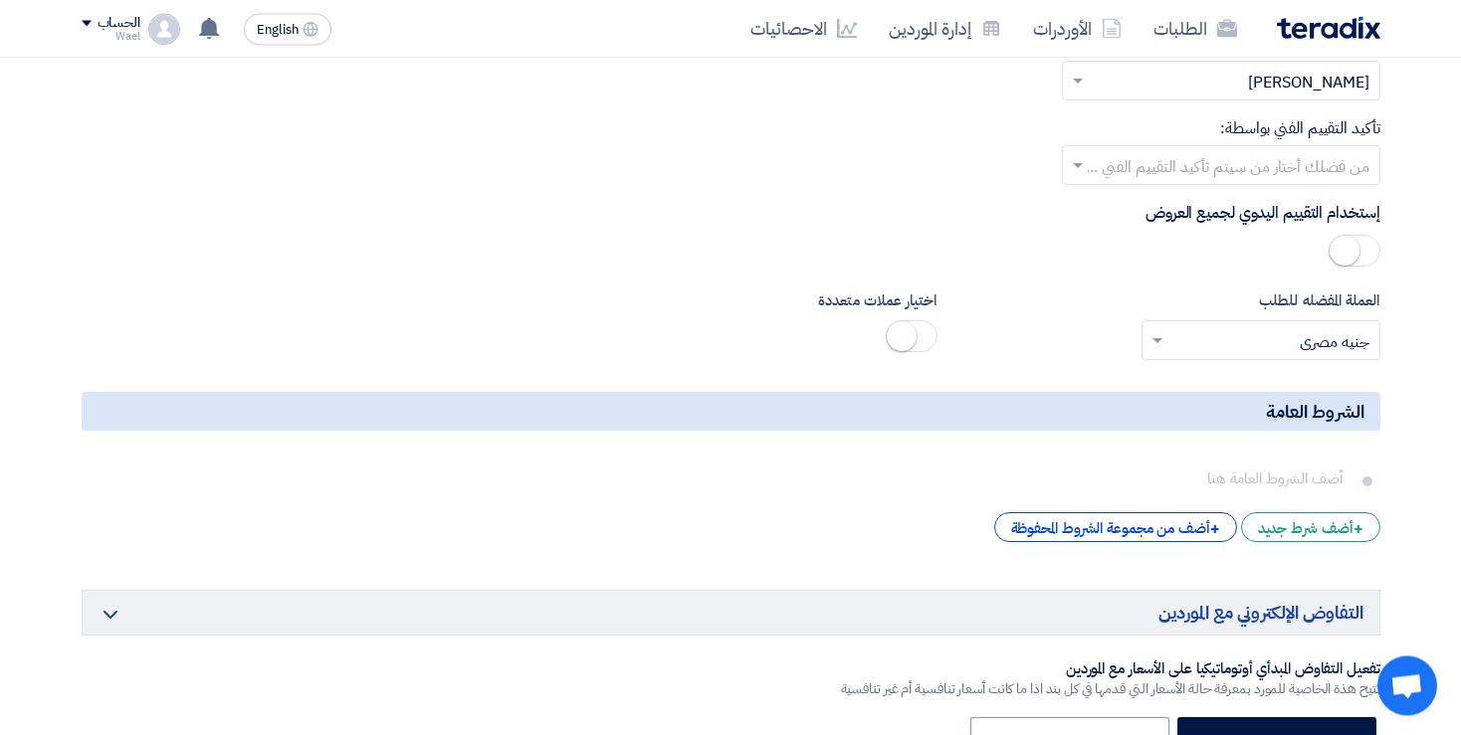
click at [109, 20] on div "الحساب" at bounding box center [119, 23] width 43 height 17
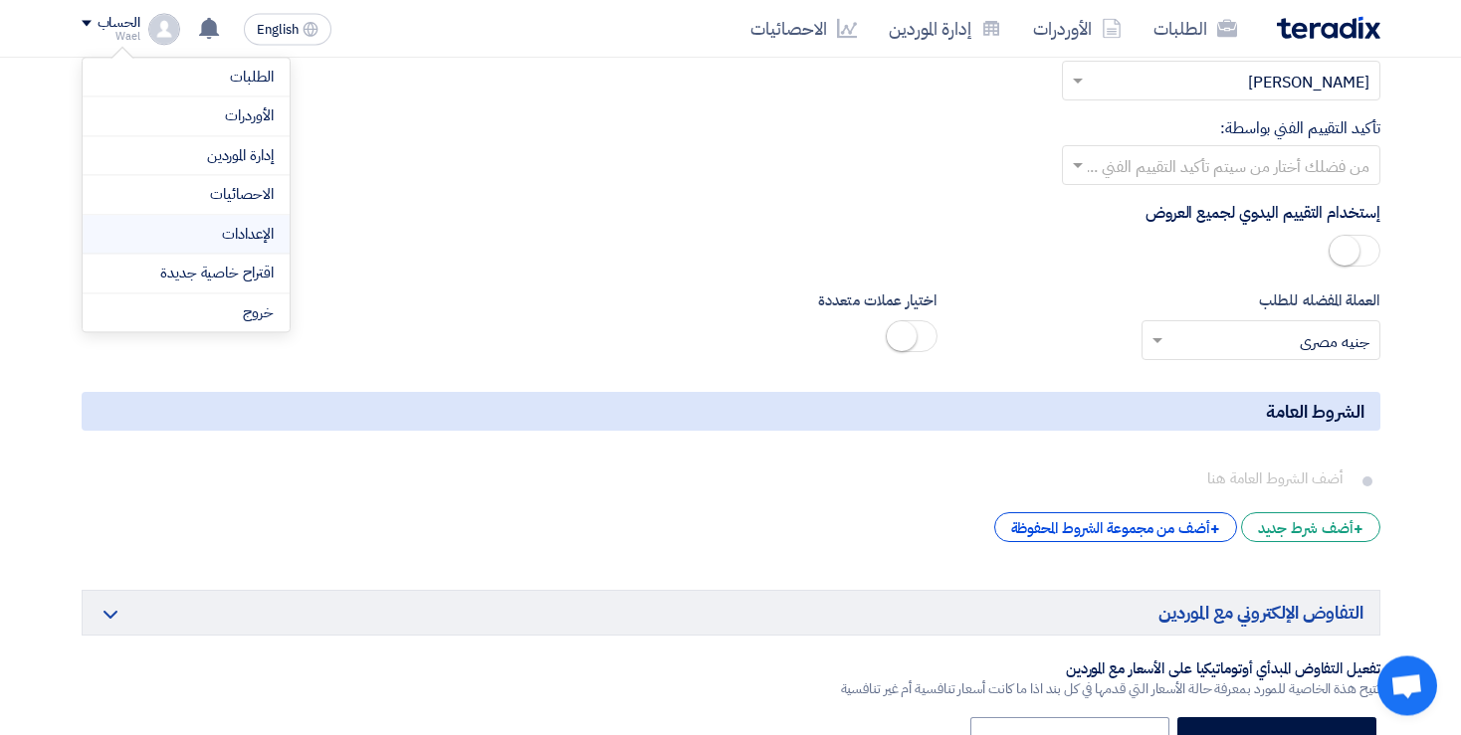
click at [261, 248] on li "الإعدادات" at bounding box center [186, 235] width 207 height 40
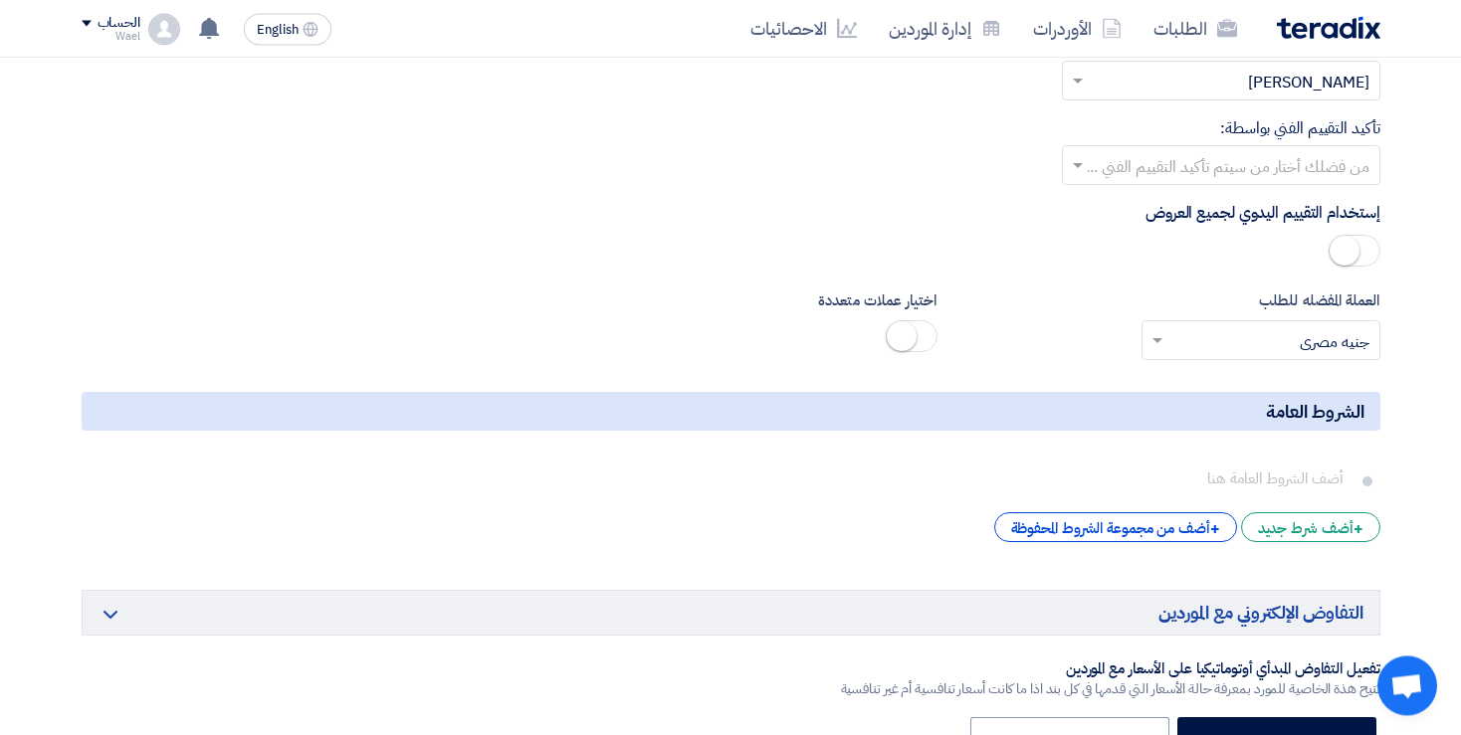
click at [111, 28] on div "الحساب" at bounding box center [119, 23] width 43 height 17
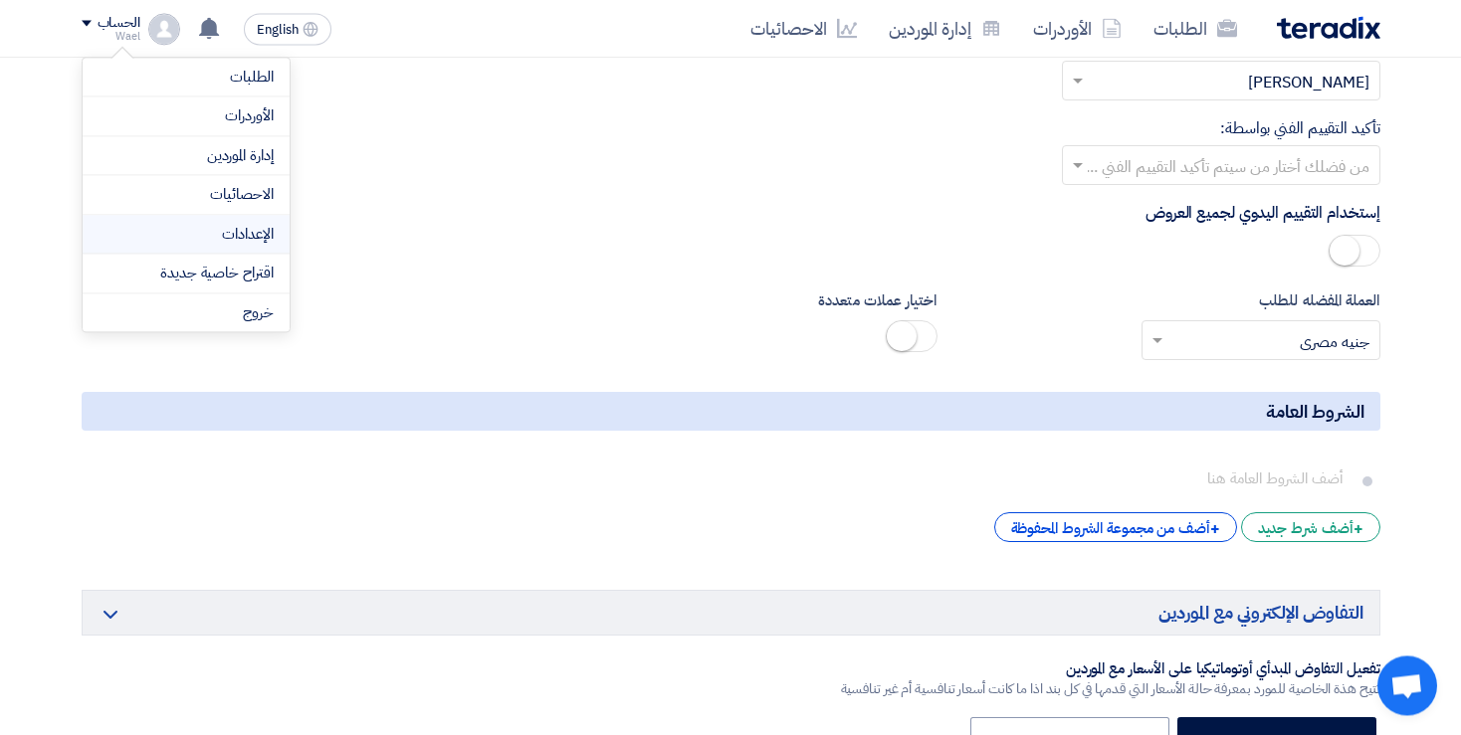
click at [240, 232] on link "الإعدادات" at bounding box center [186, 234] width 175 height 23
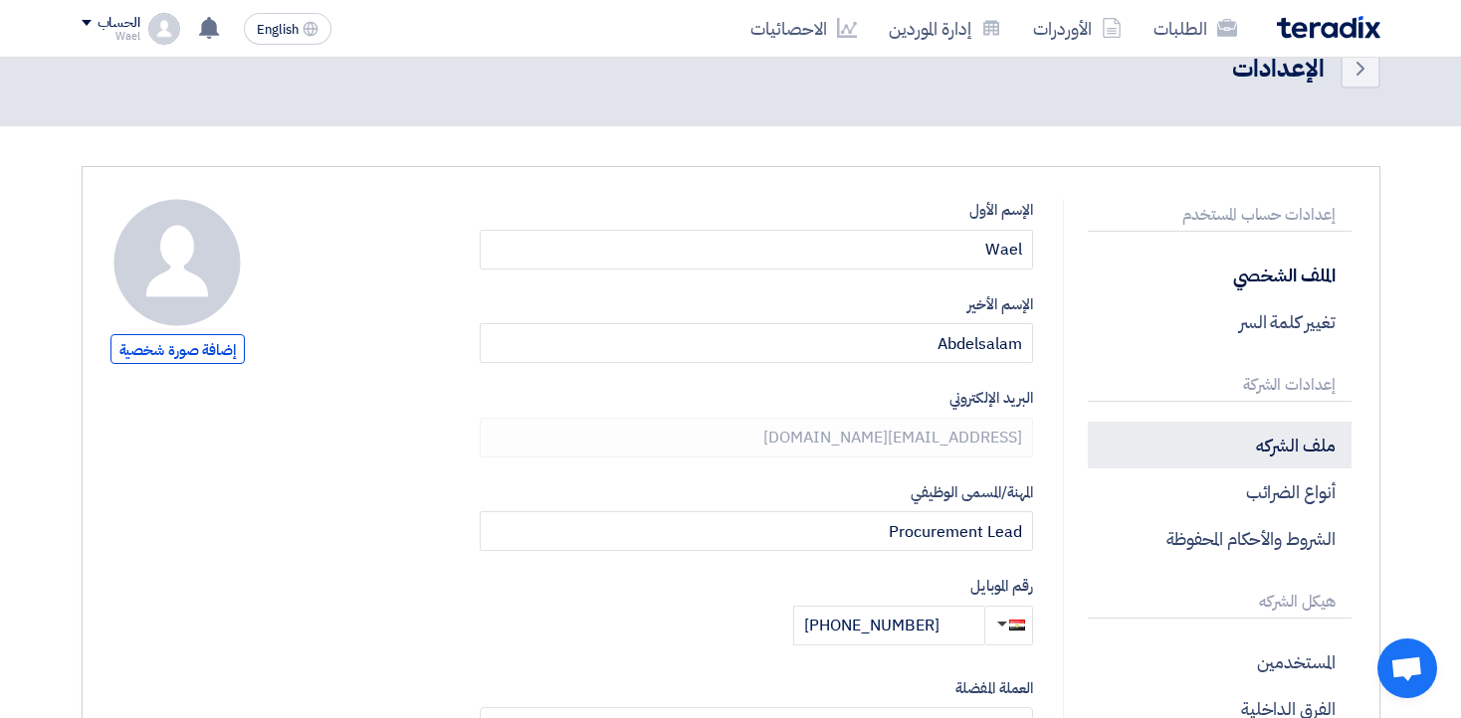
scroll to position [61, 0]
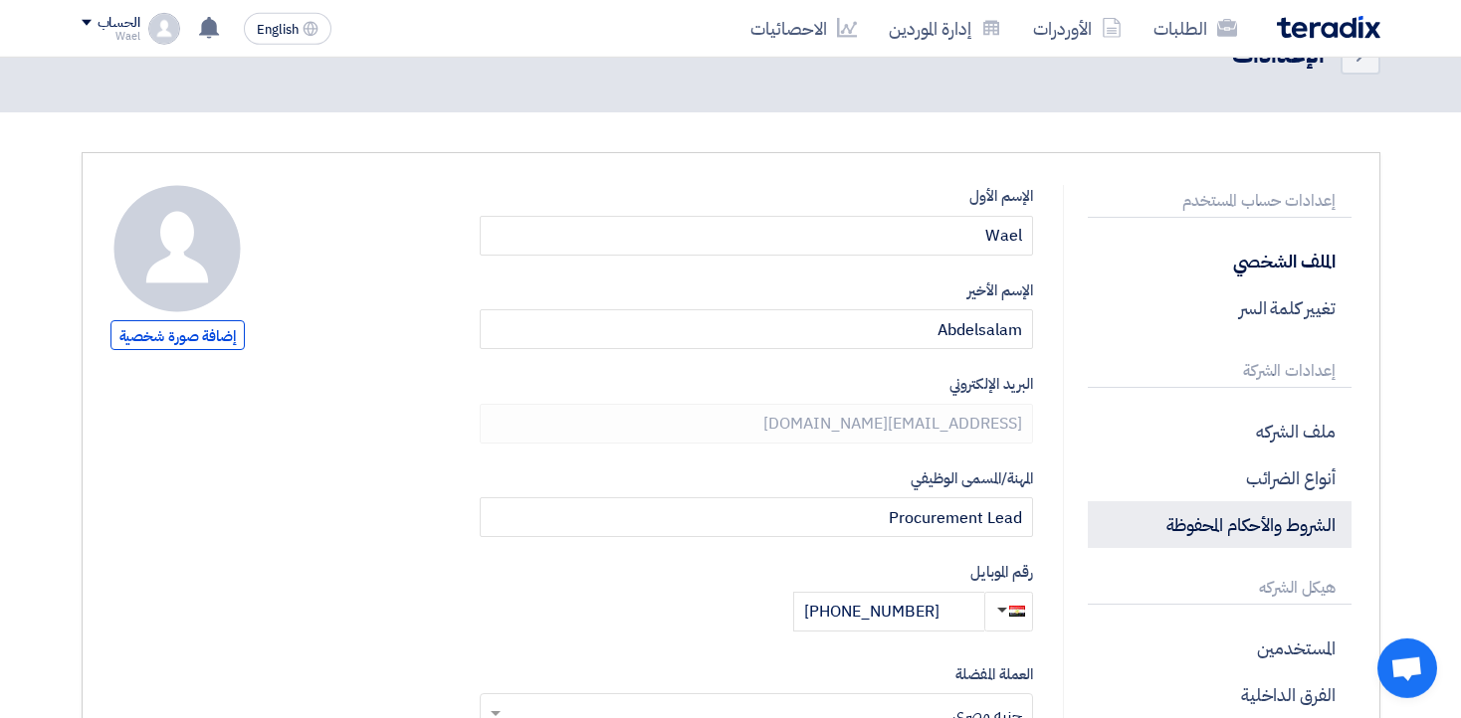
click at [1234, 536] on p "الشروط والأحكام المحفوظة" at bounding box center [1219, 525] width 263 height 47
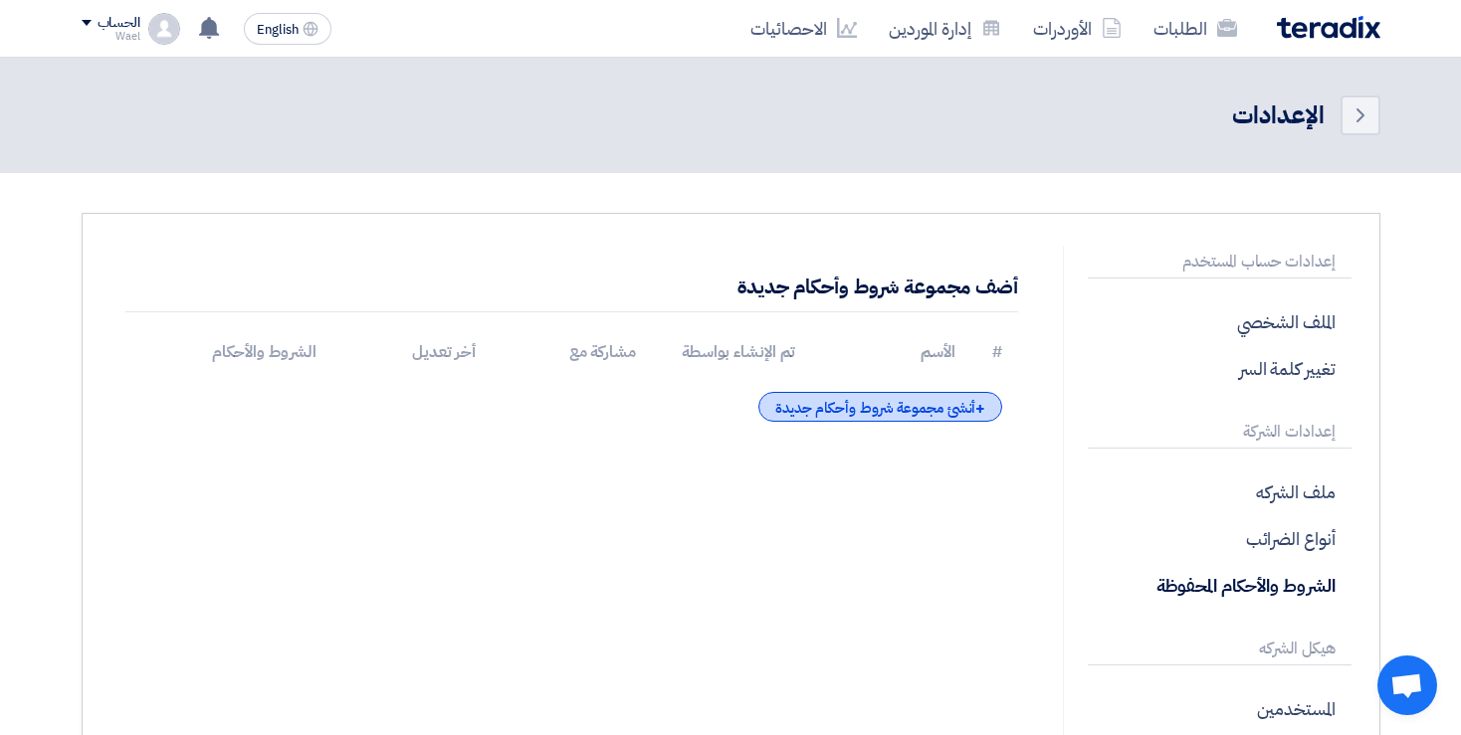
click at [955, 410] on div "+ أنشئ مجموعة شروط وأحكام جديدة" at bounding box center [880, 407] width 244 height 30
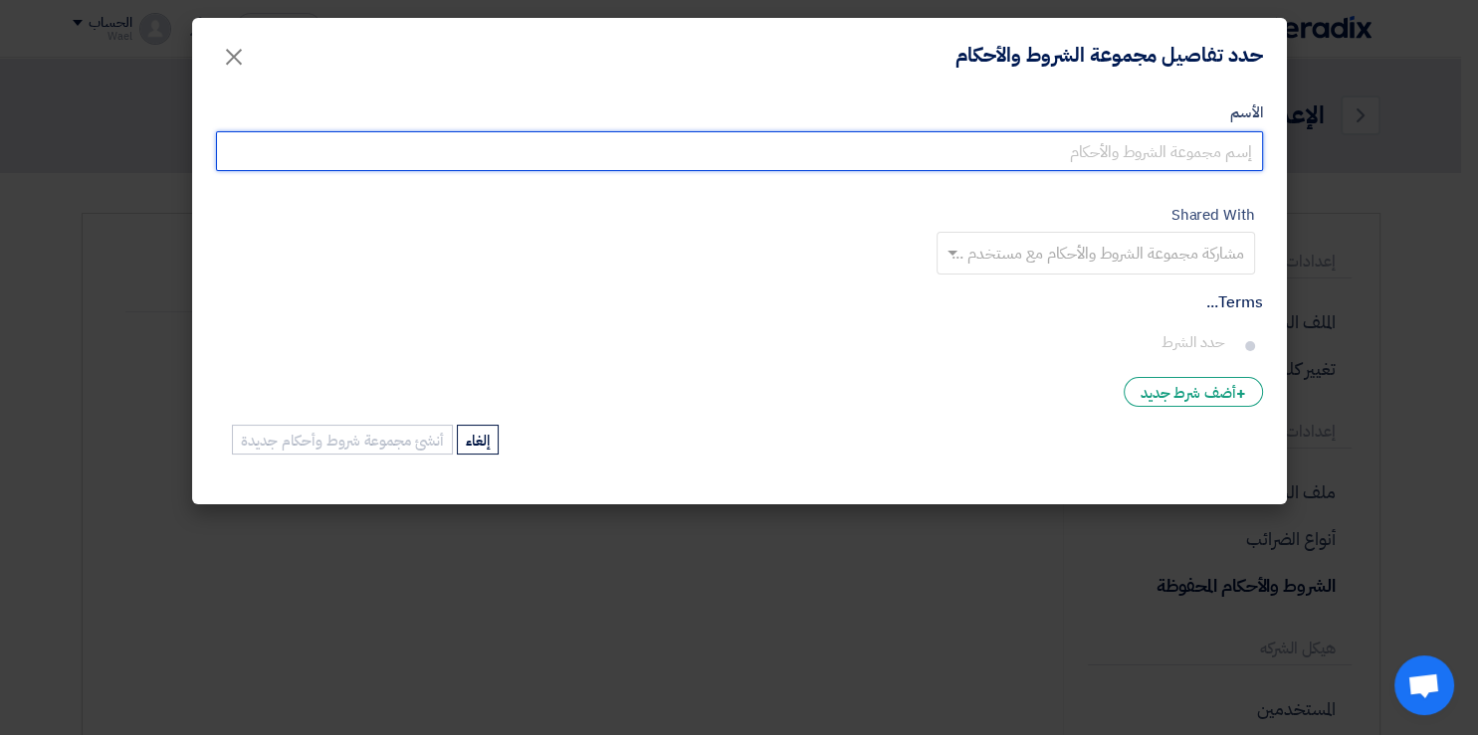
click at [1077, 153] on input "الأسم" at bounding box center [739, 151] width 1047 height 40
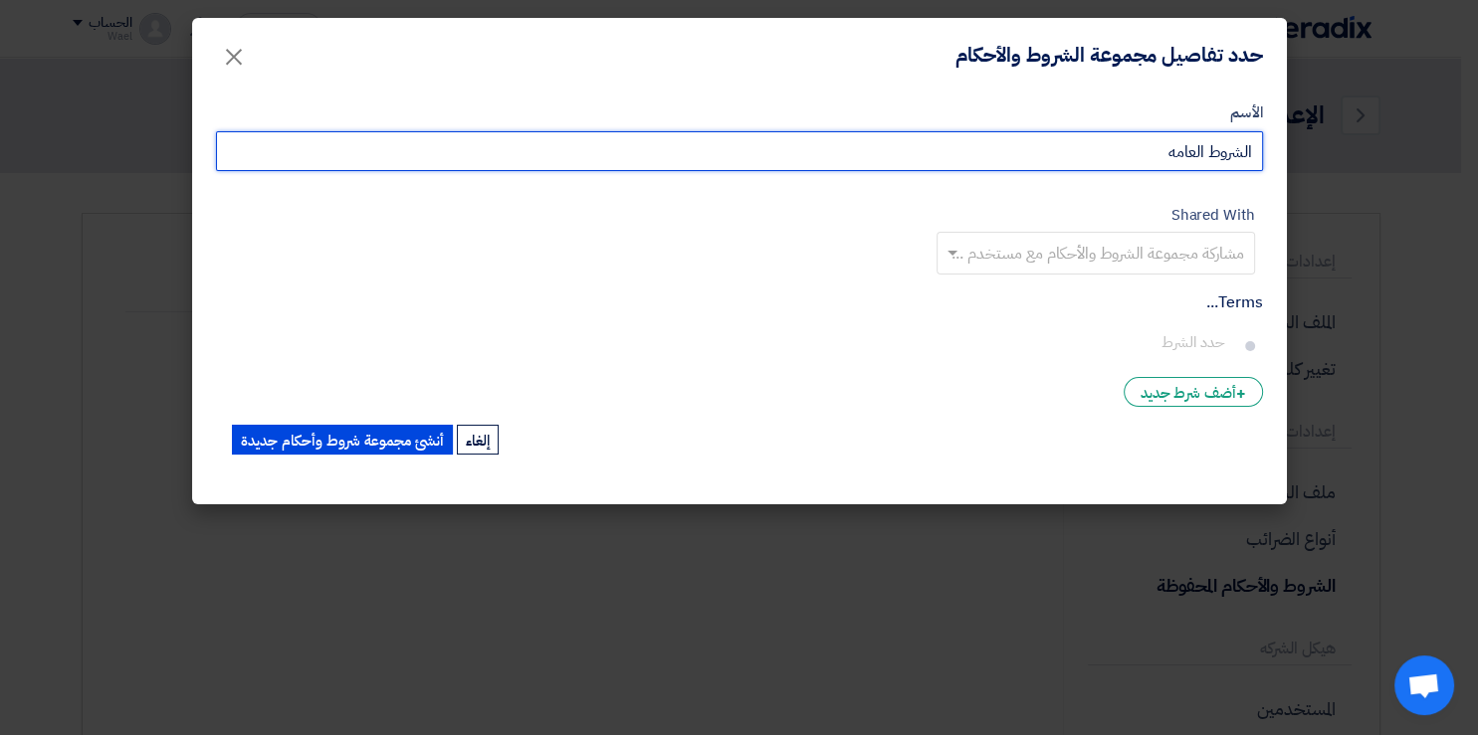
type input "الشروط العامه"
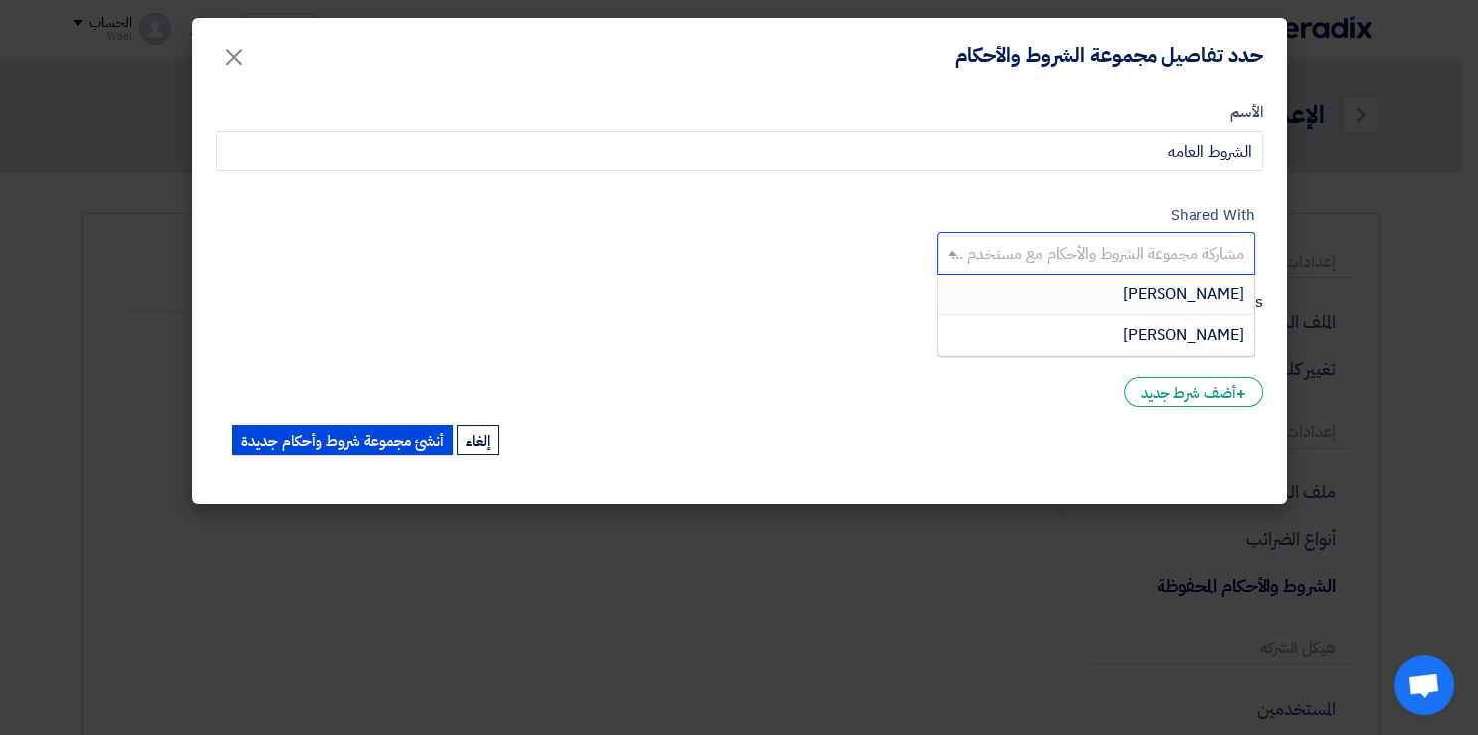
click at [1033, 253] on input "text" at bounding box center [1094, 255] width 299 height 33
click at [1073, 324] on div "[PERSON_NAME]" at bounding box center [1095, 335] width 316 height 40
click at [1070, 237] on div at bounding box center [1038, 255] width 118 height 36
click at [1122, 295] on span "[PERSON_NAME]" at bounding box center [1182, 295] width 121 height 24
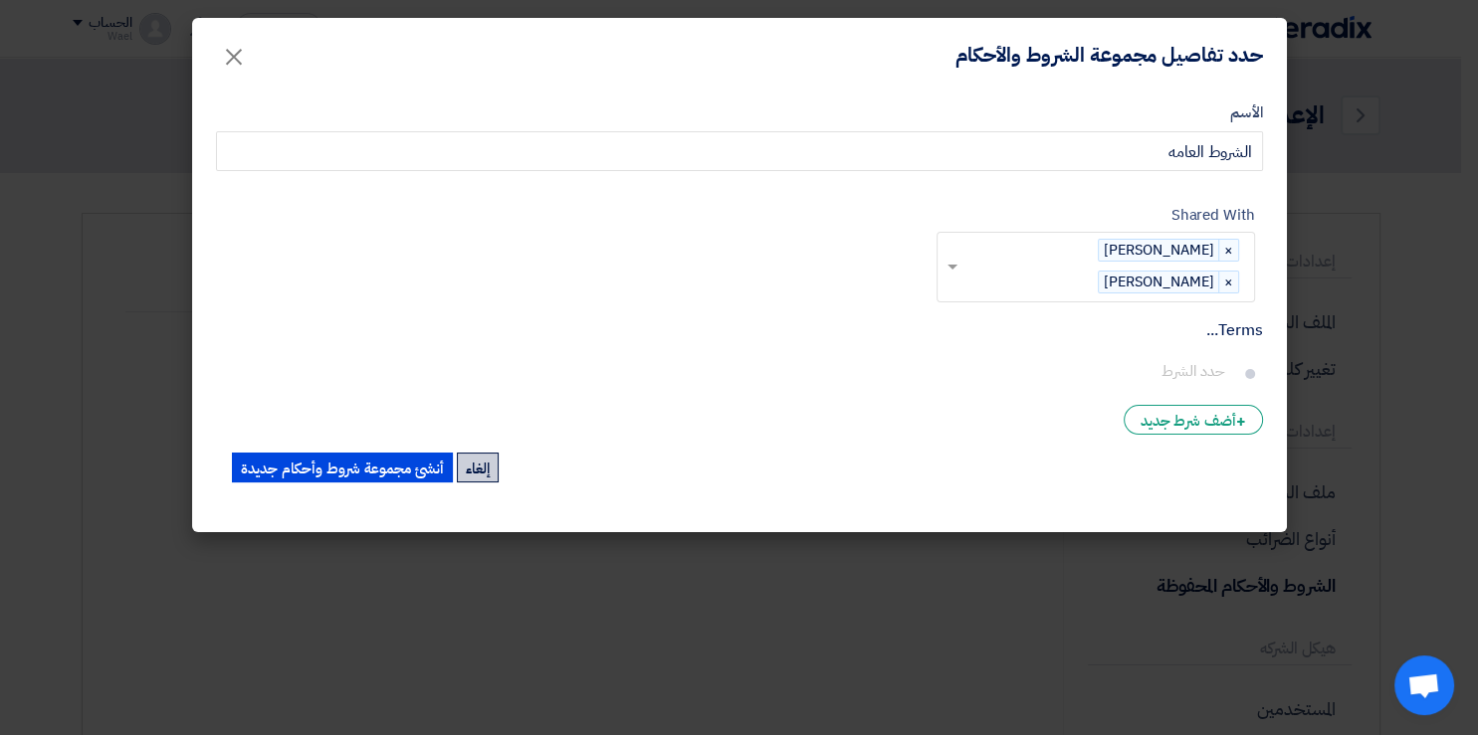
click at [476, 462] on button "إلغاء" at bounding box center [478, 468] width 42 height 30
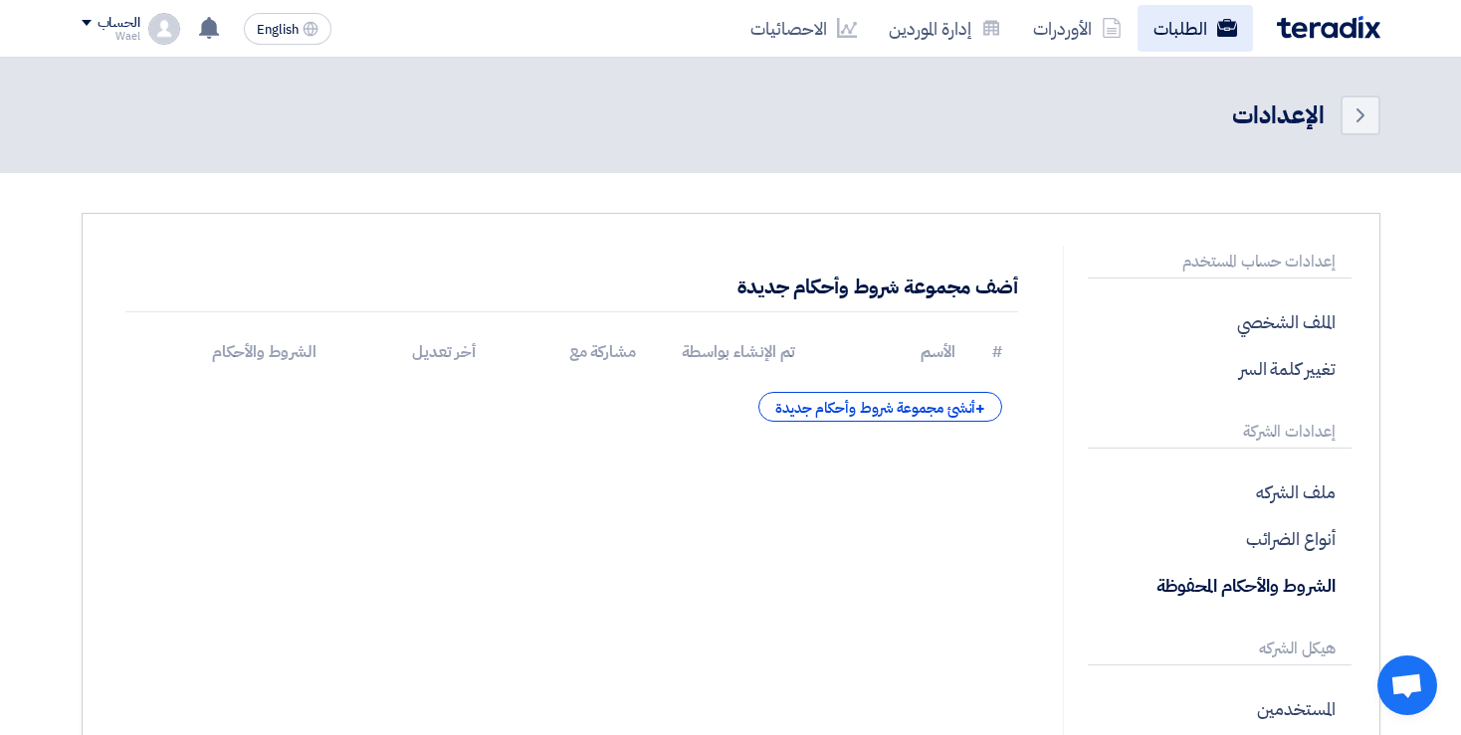
drag, startPoint x: 1200, startPoint y: 5, endPoint x: 1208, endPoint y: 36, distance: 31.9
click at [1208, 36] on div "الطلبات الأوردرات إدارة الموردين الاحصائيات English EN لا توجد إشعارات جديدة لد…" at bounding box center [731, 28] width 1328 height 57
click at [1208, 36] on link "الطلبات" at bounding box center [1194, 28] width 115 height 47
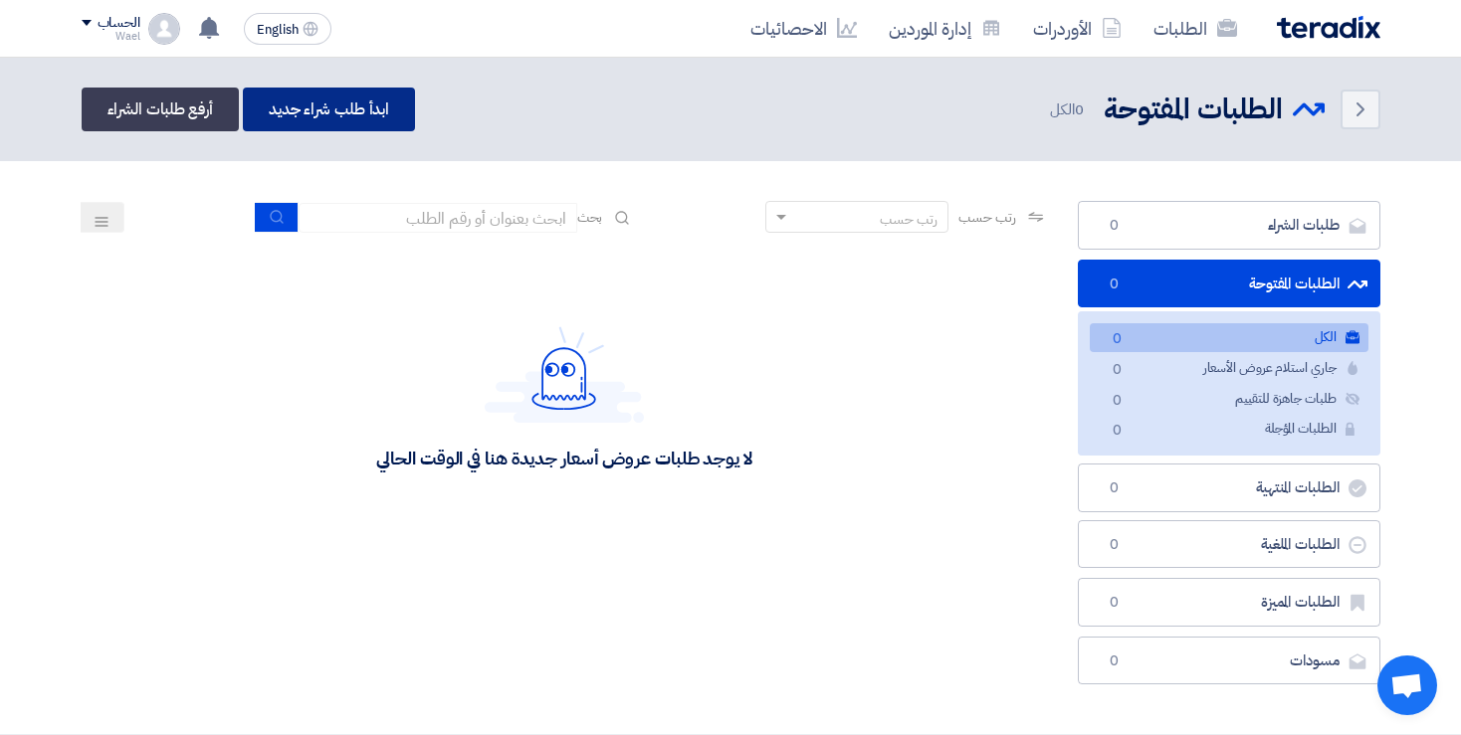
click at [359, 91] on link "ابدأ طلب شراء جديد" at bounding box center [329, 110] width 172 height 44
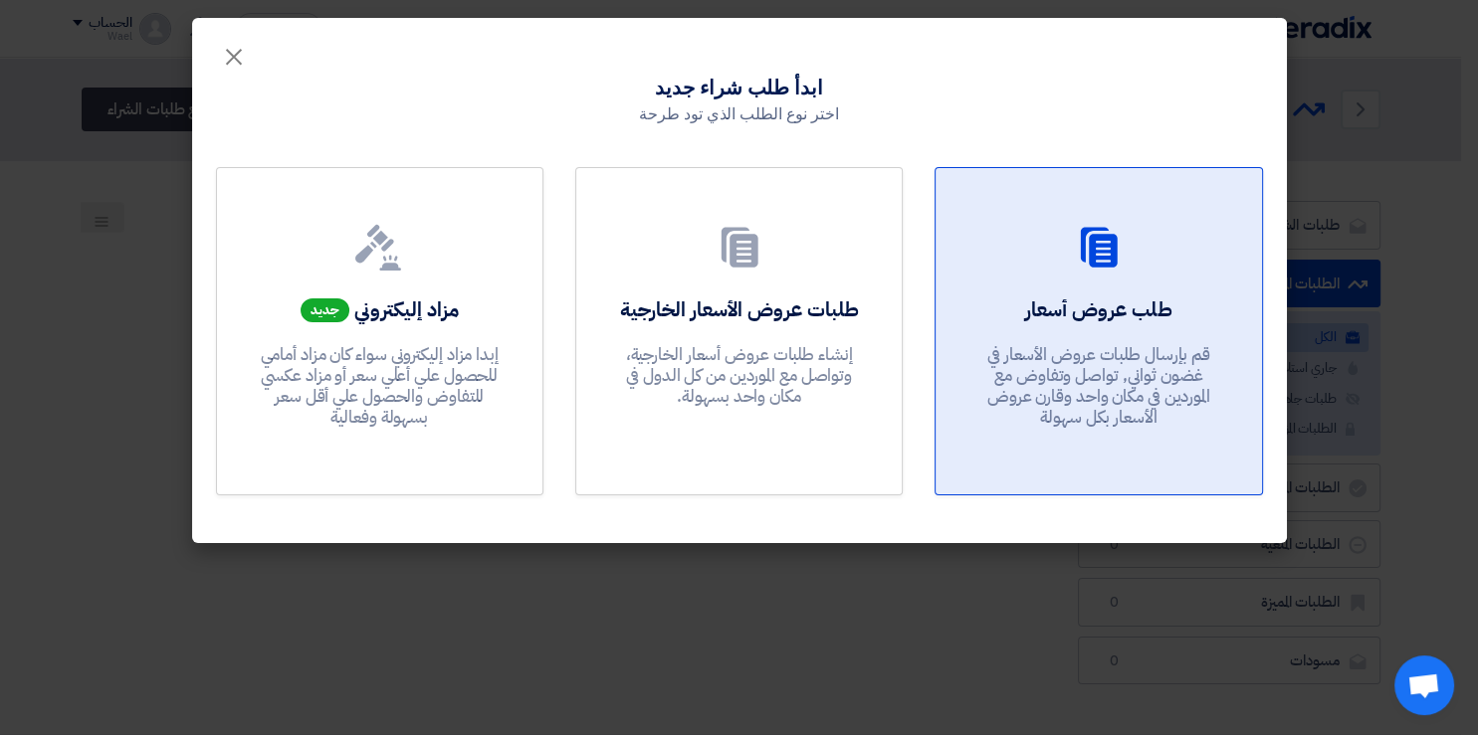
click at [969, 312] on div "طلب عروض أسعار قم بإرسال طلبات عروض الأسعار في غضون ثواني, تواصل وتفاوض مع المو…" at bounding box center [1098, 367] width 278 height 143
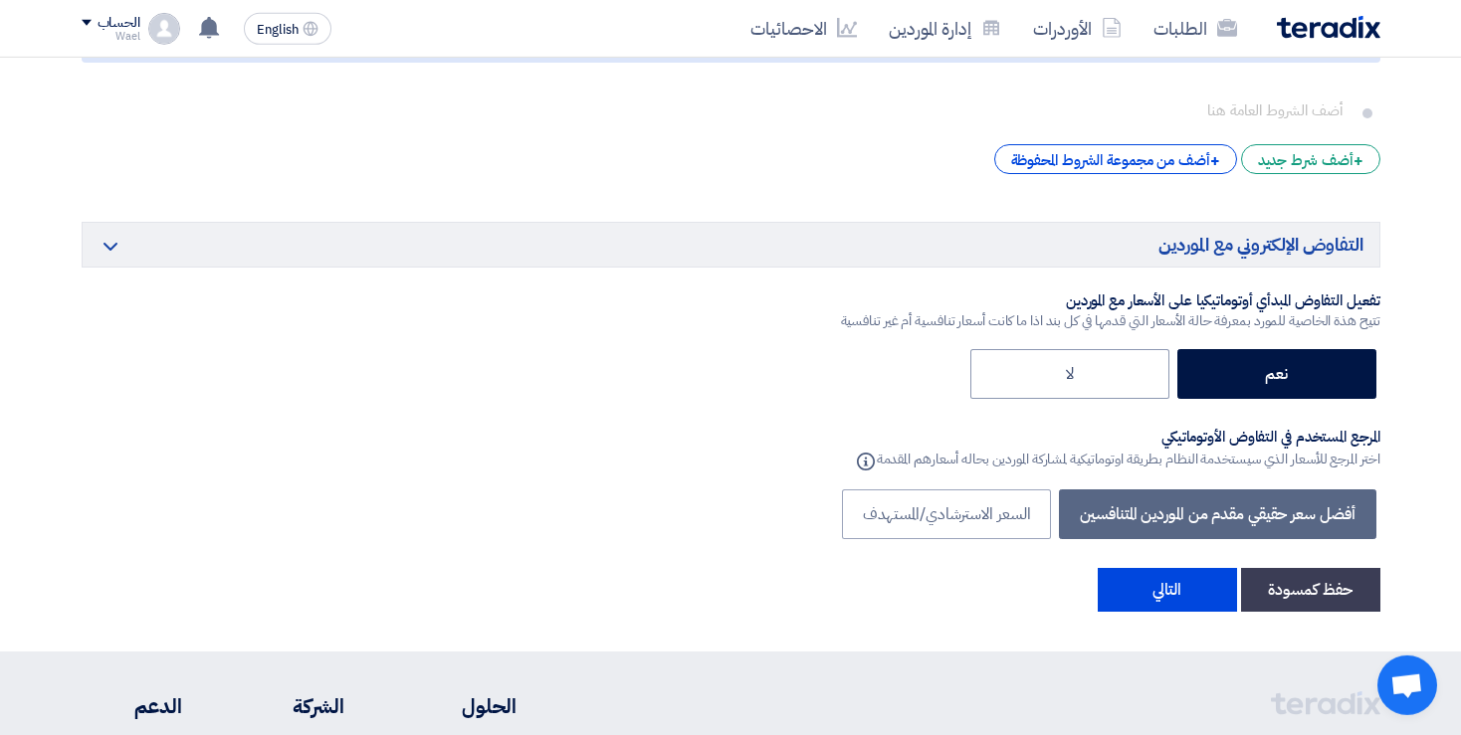
scroll to position [3049, 0]
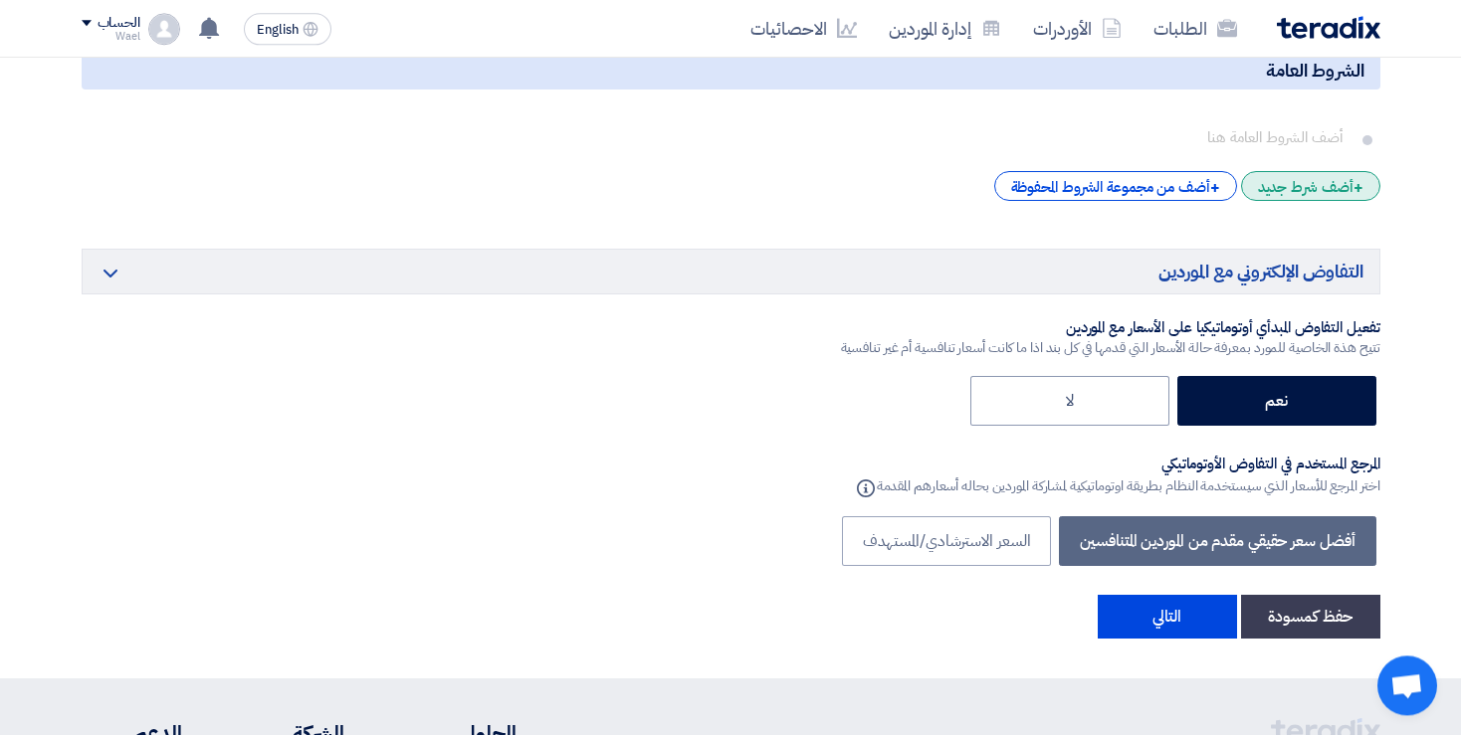
click at [1305, 177] on div "+ أضف شرط جديد" at bounding box center [1310, 186] width 139 height 30
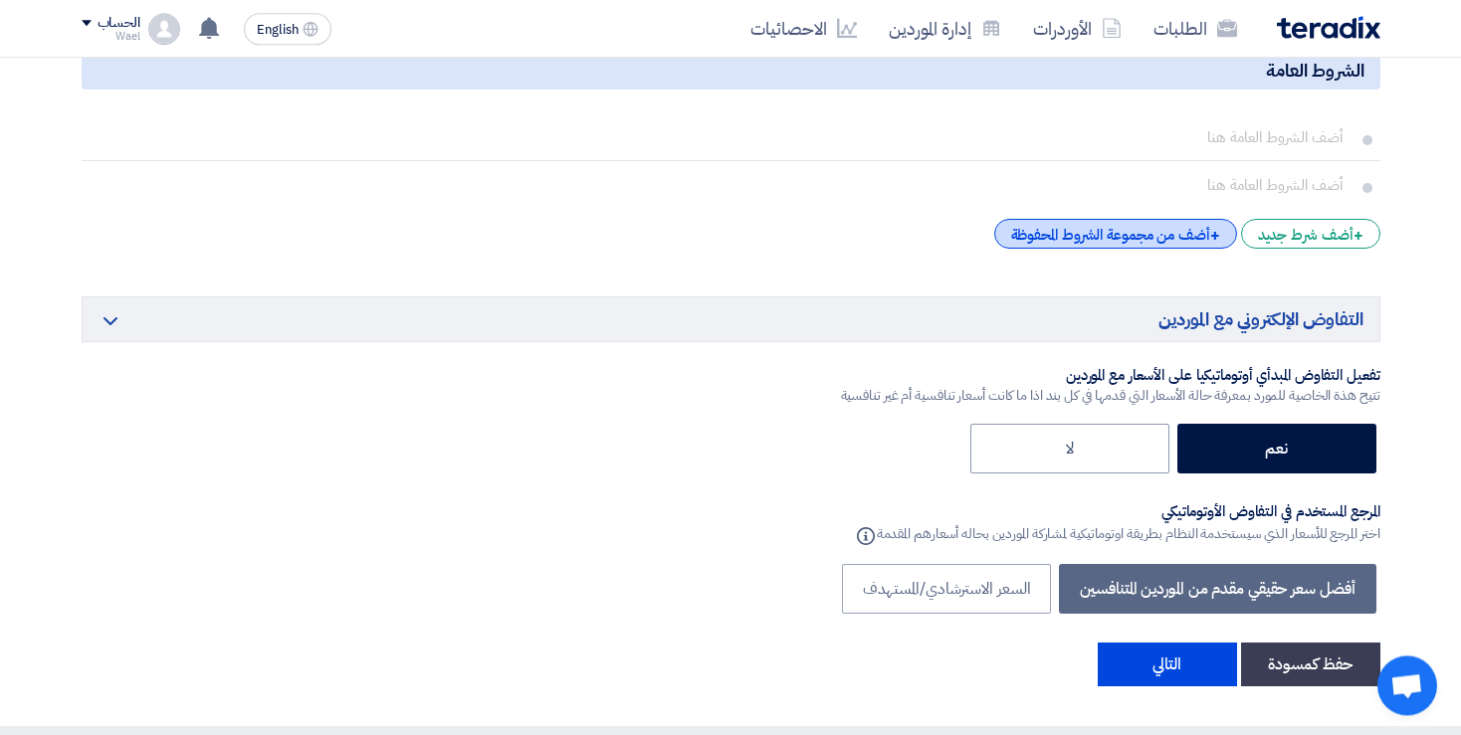
click at [1180, 230] on div "+ أضف من مجموعة الشروط المحفوظة" at bounding box center [1115, 234] width 243 height 30
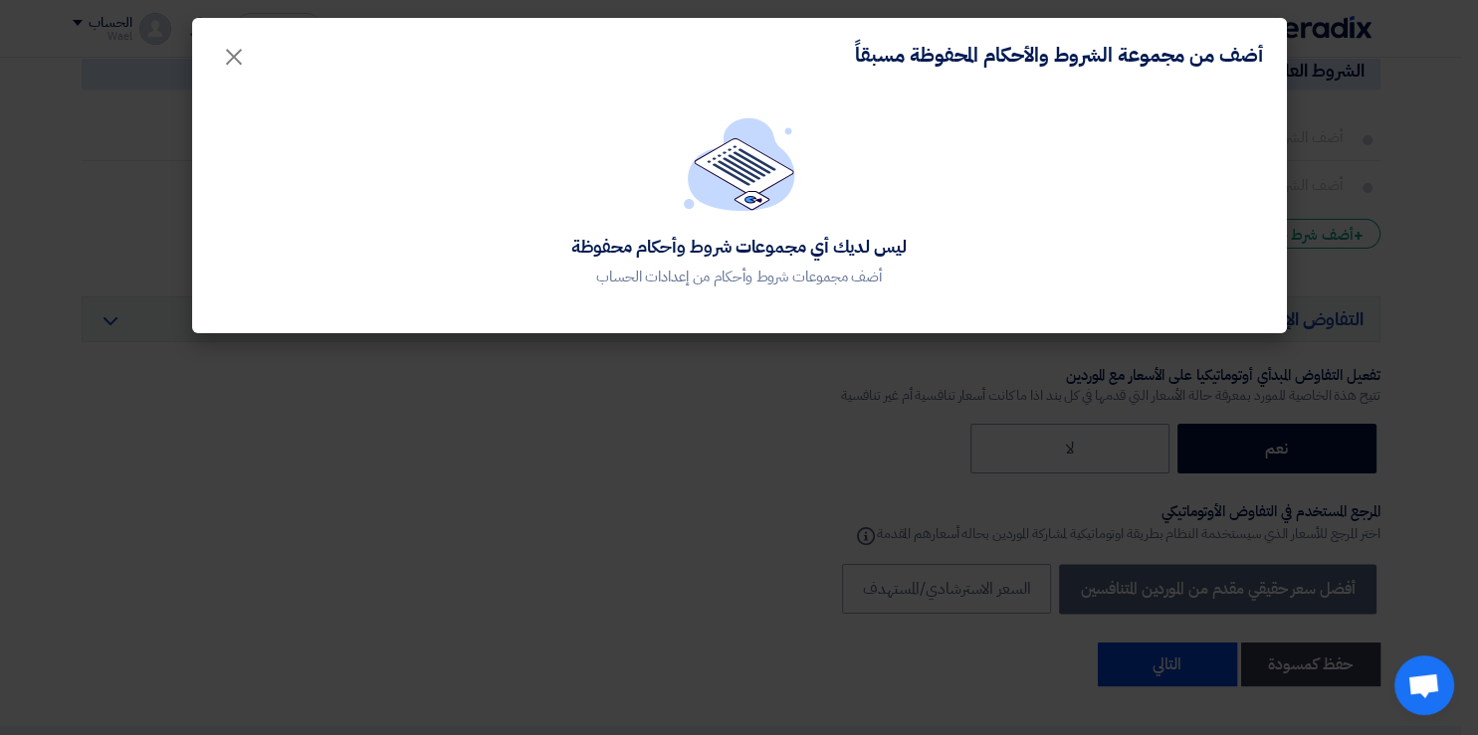
click at [758, 359] on modal-container "أضف من مجموعة الشروط والأحكام المحفوظة مسبقاً × ليس لديك أي مجموعات شروط وأحكام…" at bounding box center [739, 367] width 1478 height 735
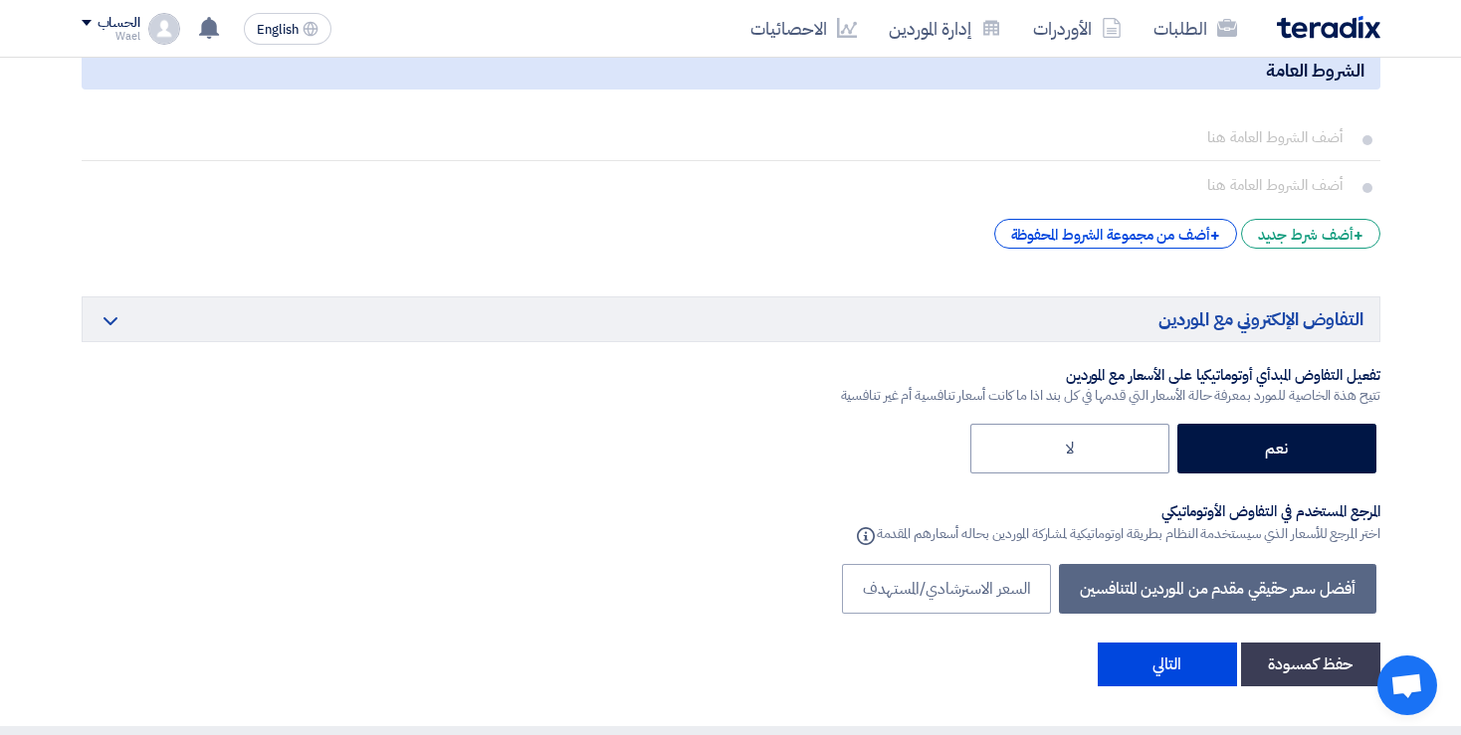
click at [1303, 370] on div "تفعيل التفاوض المبدأي أوتوماتيكيا على الأسعار مع الموردين" at bounding box center [1110, 376] width 539 height 20
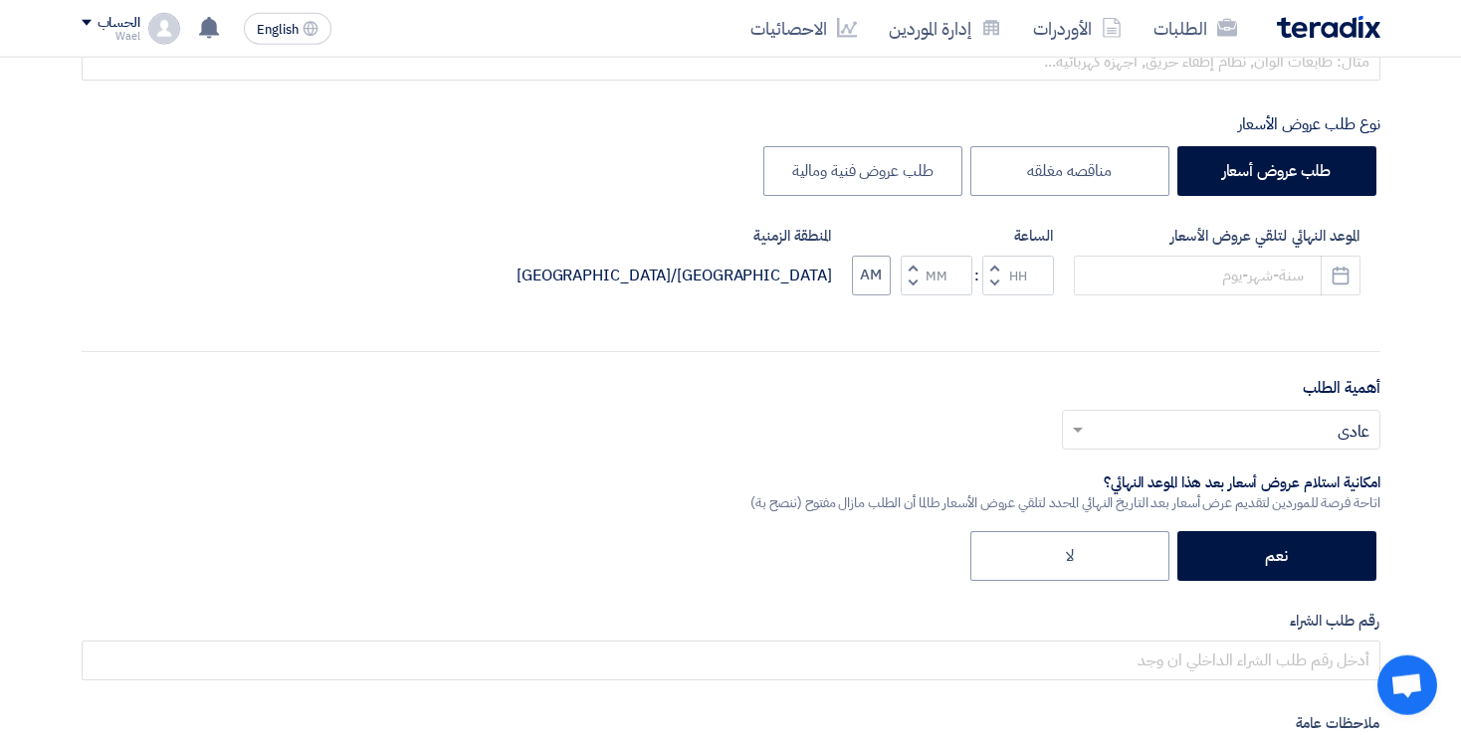
scroll to position [0, 0]
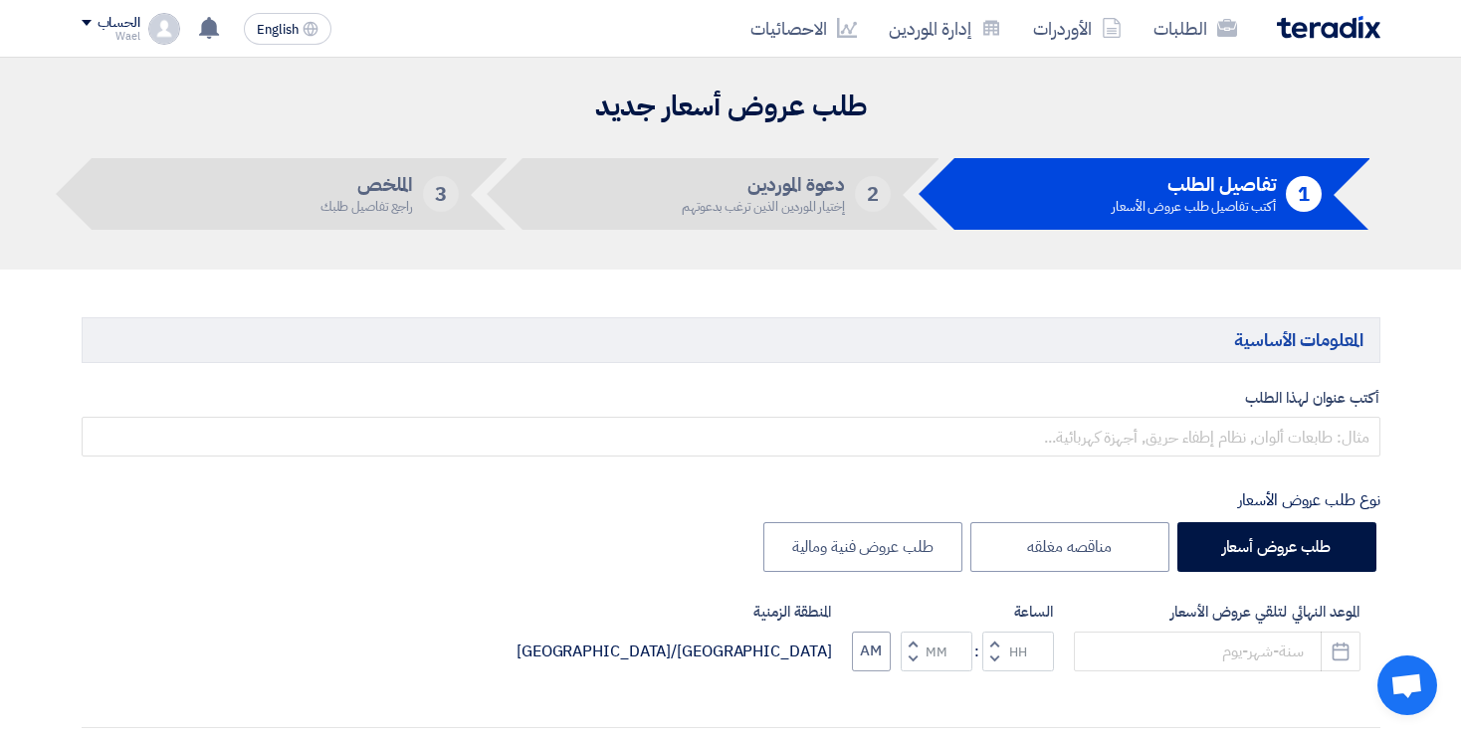
click at [1311, 27] on img at bounding box center [1328, 27] width 103 height 23
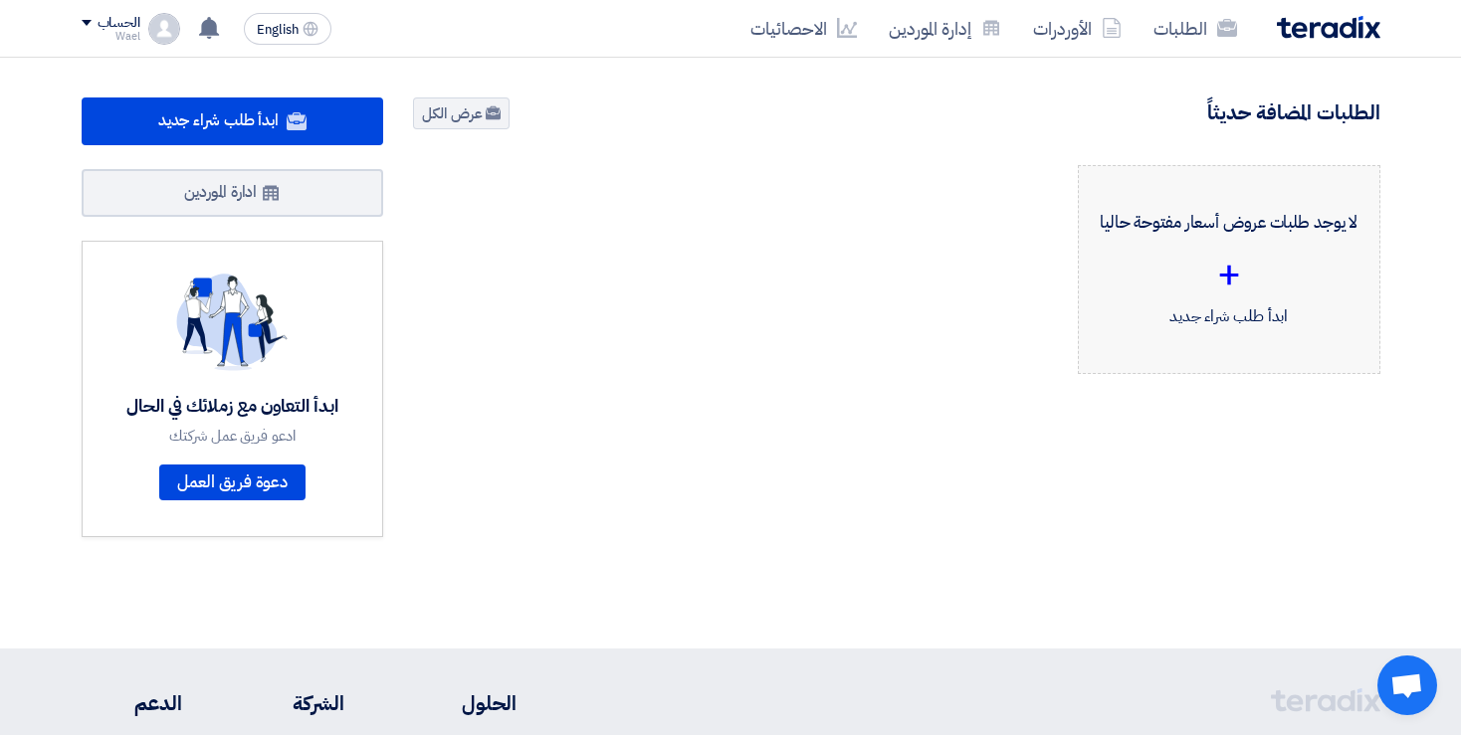
click at [1205, 315] on div "لا يوجد طلبات عروض أسعار مفتوحة حاليا + ابدأ طلب شراء جديد" at bounding box center [1229, 269] width 269 height 175
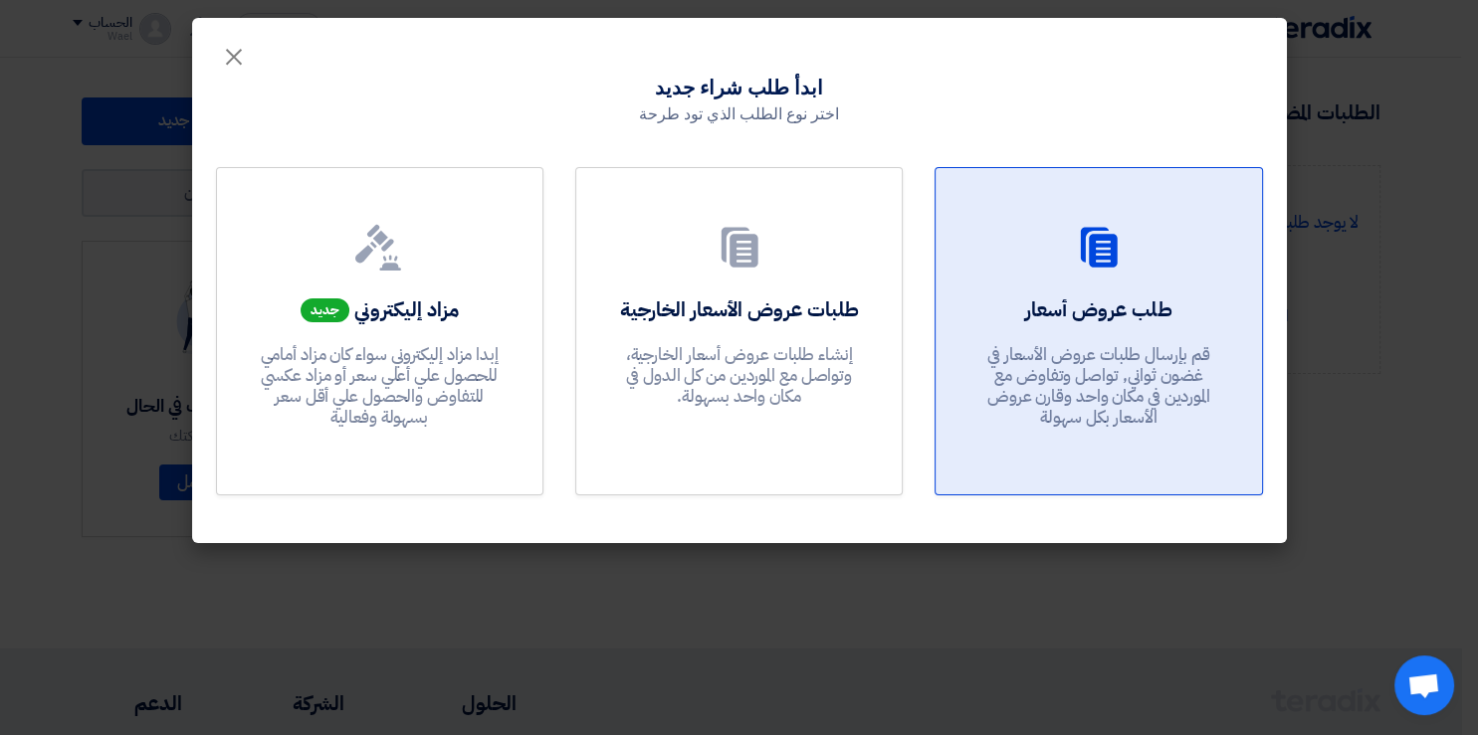
click at [1109, 289] on link "طلب عروض أسعار قم بإرسال طلبات عروض الأسعار في غضون ثواني, تواصل وتفاوض مع المو…" at bounding box center [1097, 331] width 327 height 328
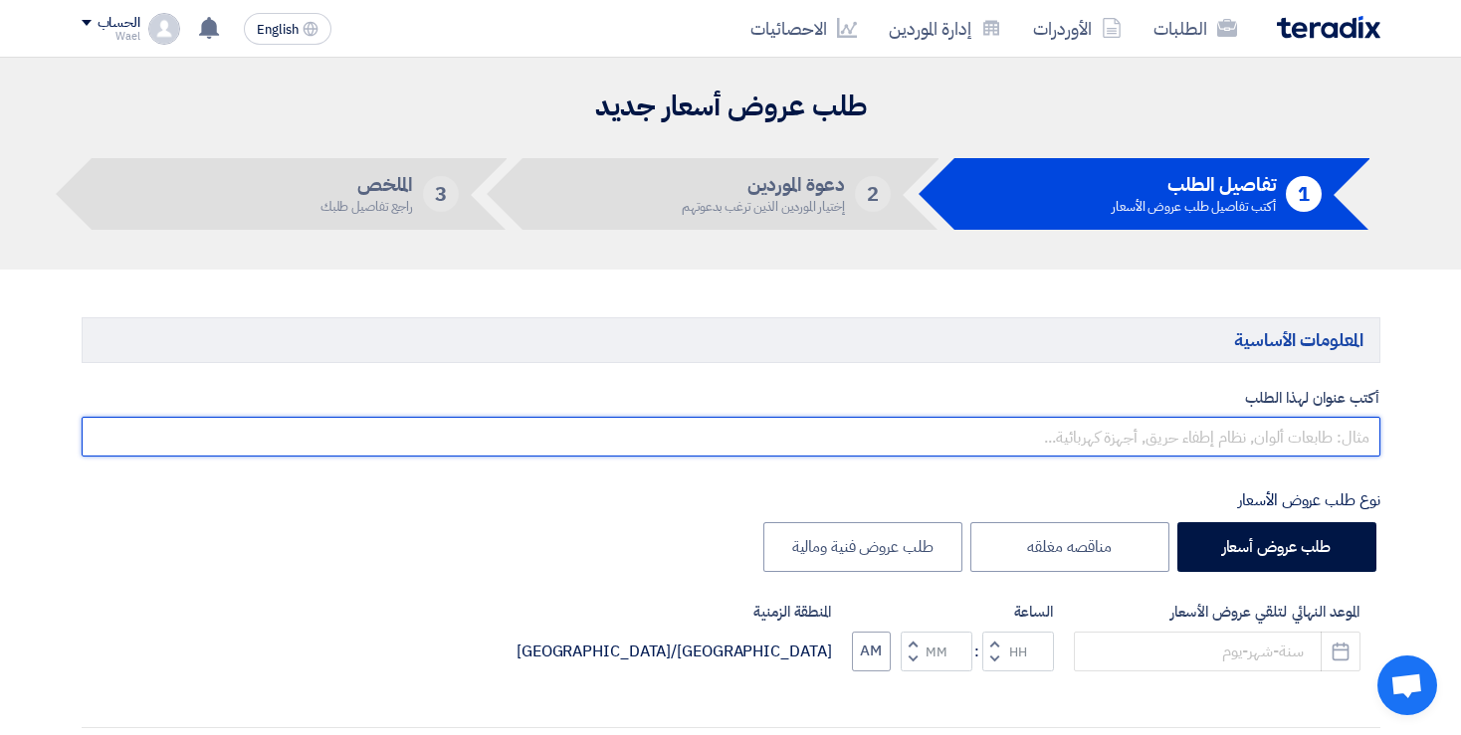
click at [1318, 433] on input "text" at bounding box center [731, 437] width 1299 height 40
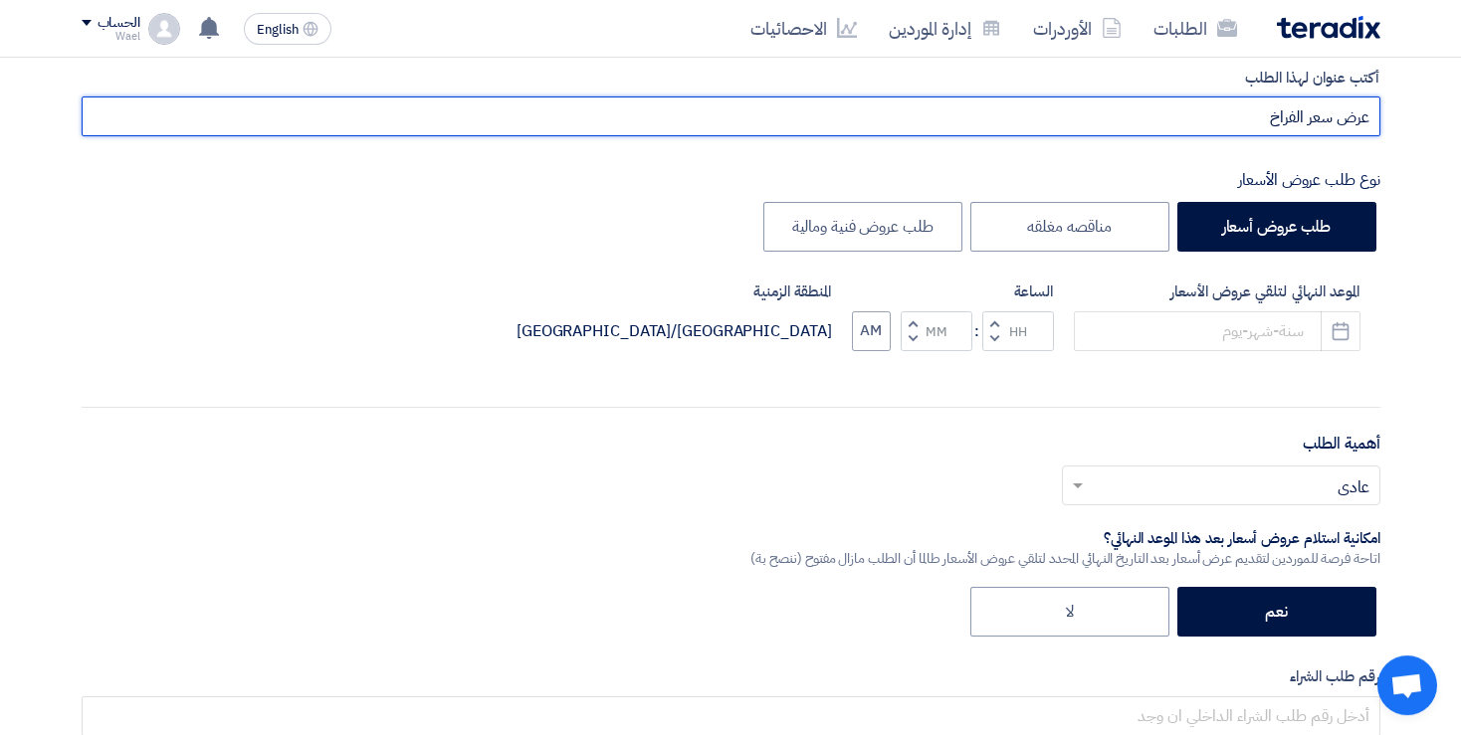
scroll to position [322, 0]
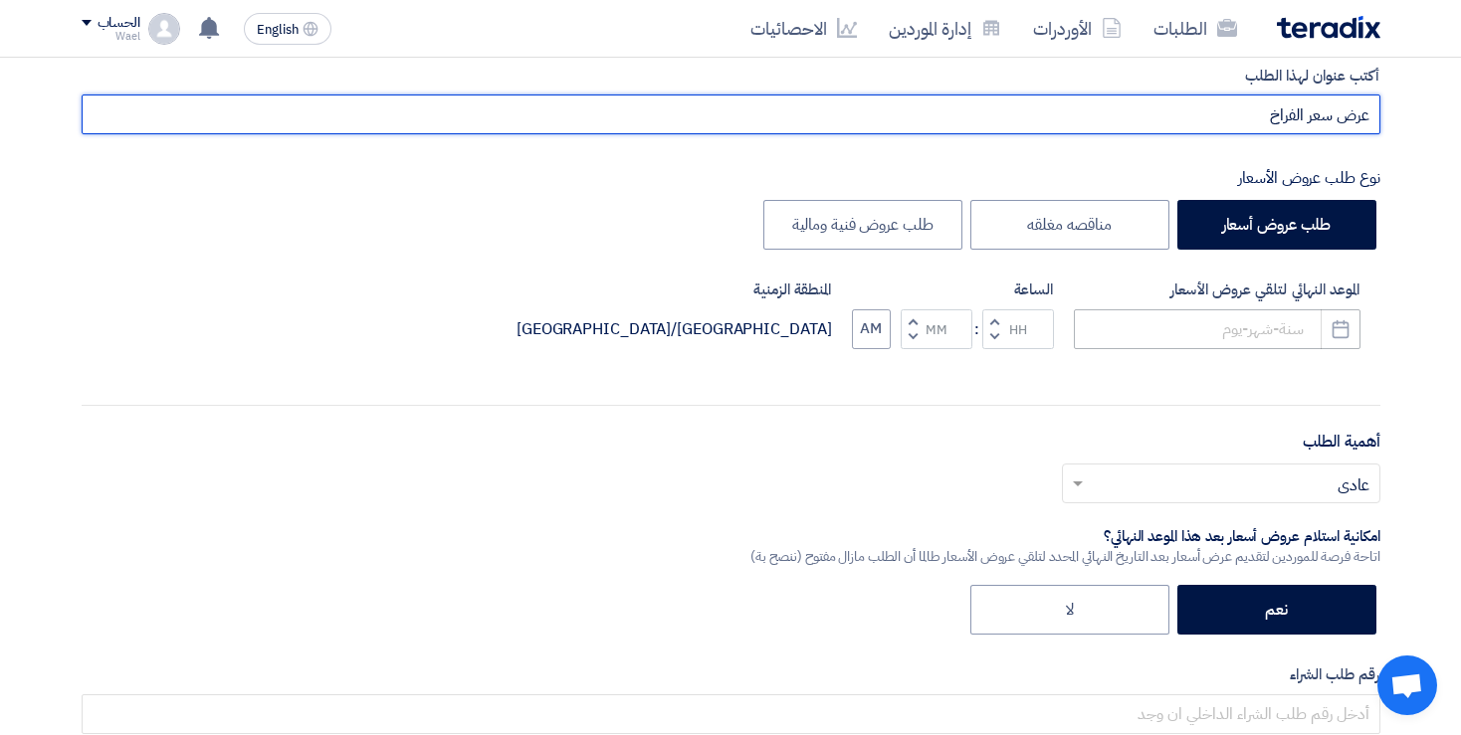
type input "عرض سعر الفراخ"
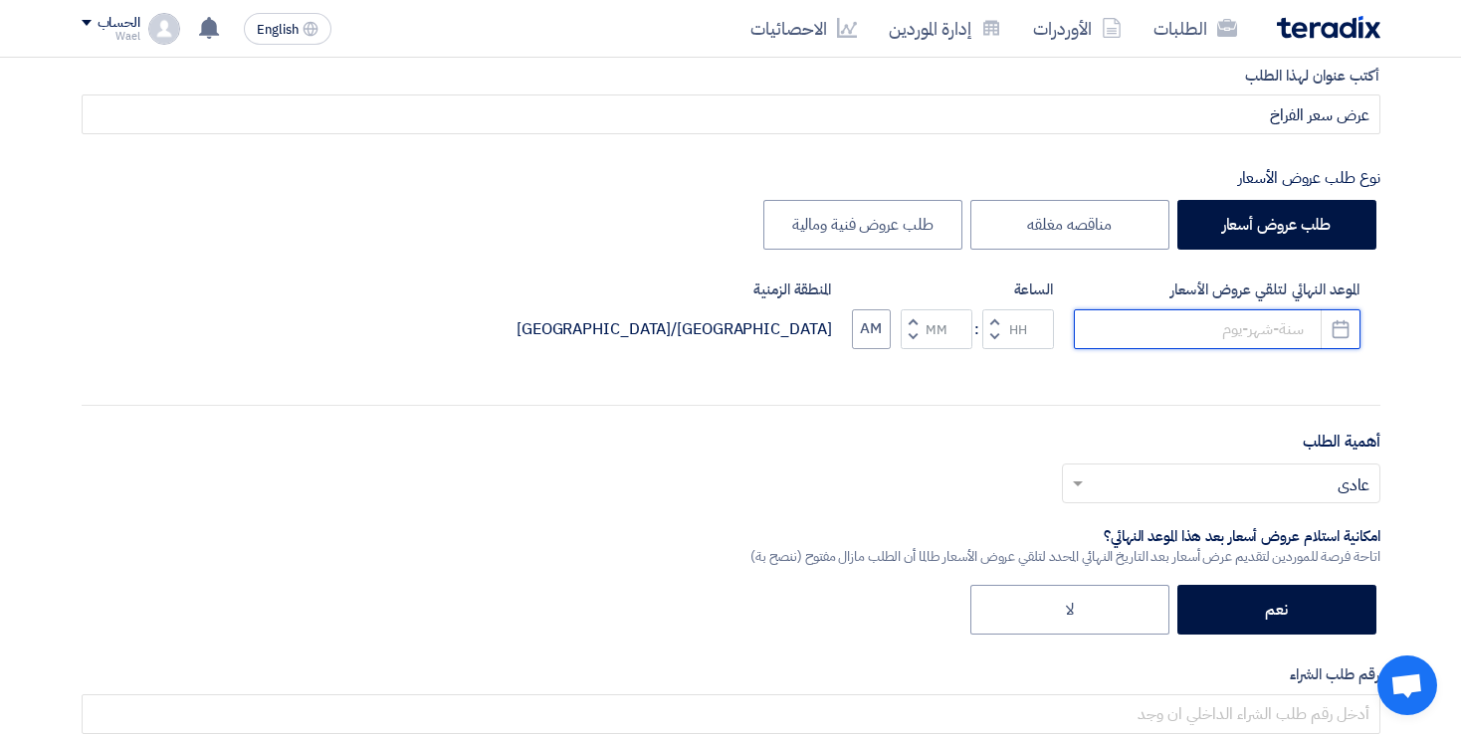
click at [1243, 324] on input at bounding box center [1217, 329] width 287 height 40
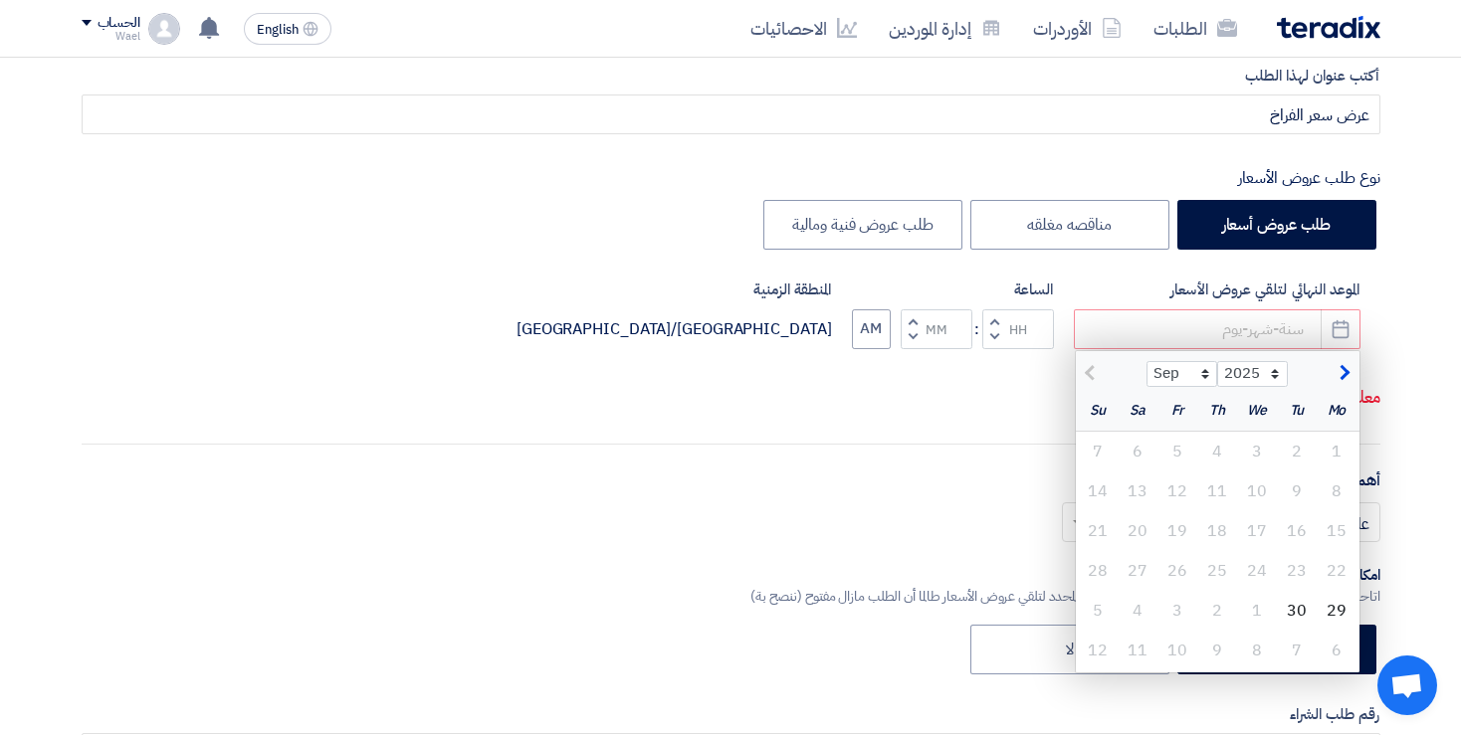
click at [1344, 371] on span "button" at bounding box center [1341, 373] width 11 height 22
select select "10"
click at [1216, 452] on div "2" at bounding box center [1217, 452] width 40 height 40
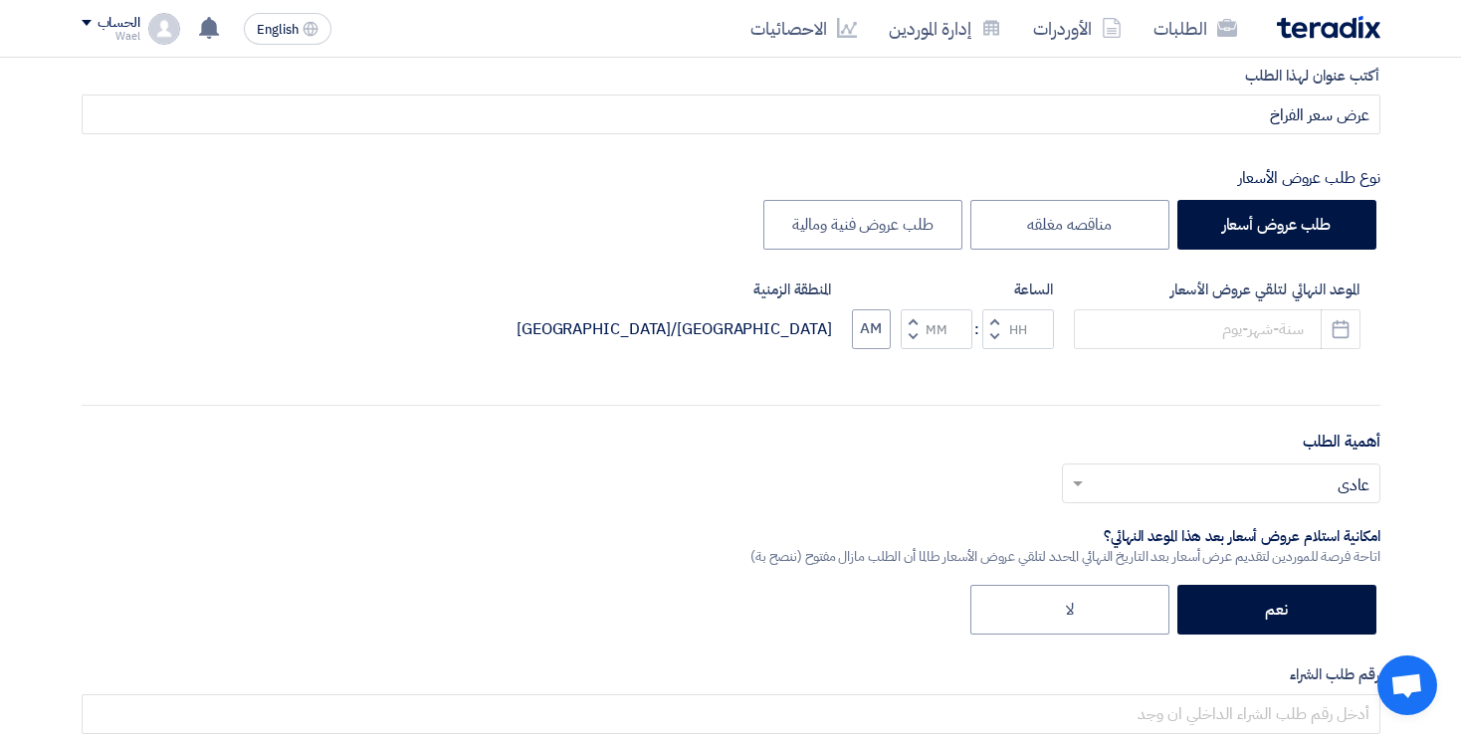
type input "[DATE]"
click at [985, 331] on button "Decrement hours" at bounding box center [994, 336] width 24 height 25
type input "11"
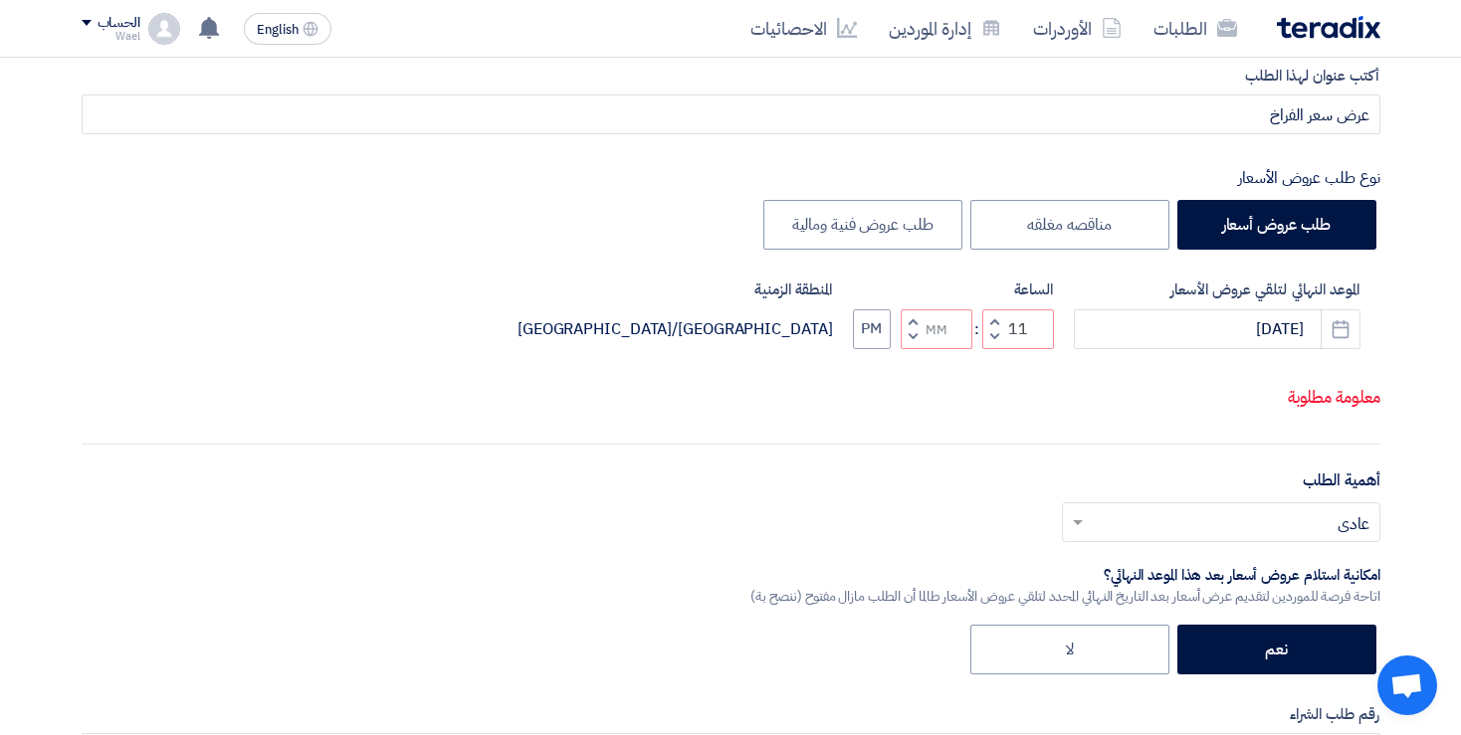
click at [910, 328] on span "button" at bounding box center [912, 320] width 7 height 15
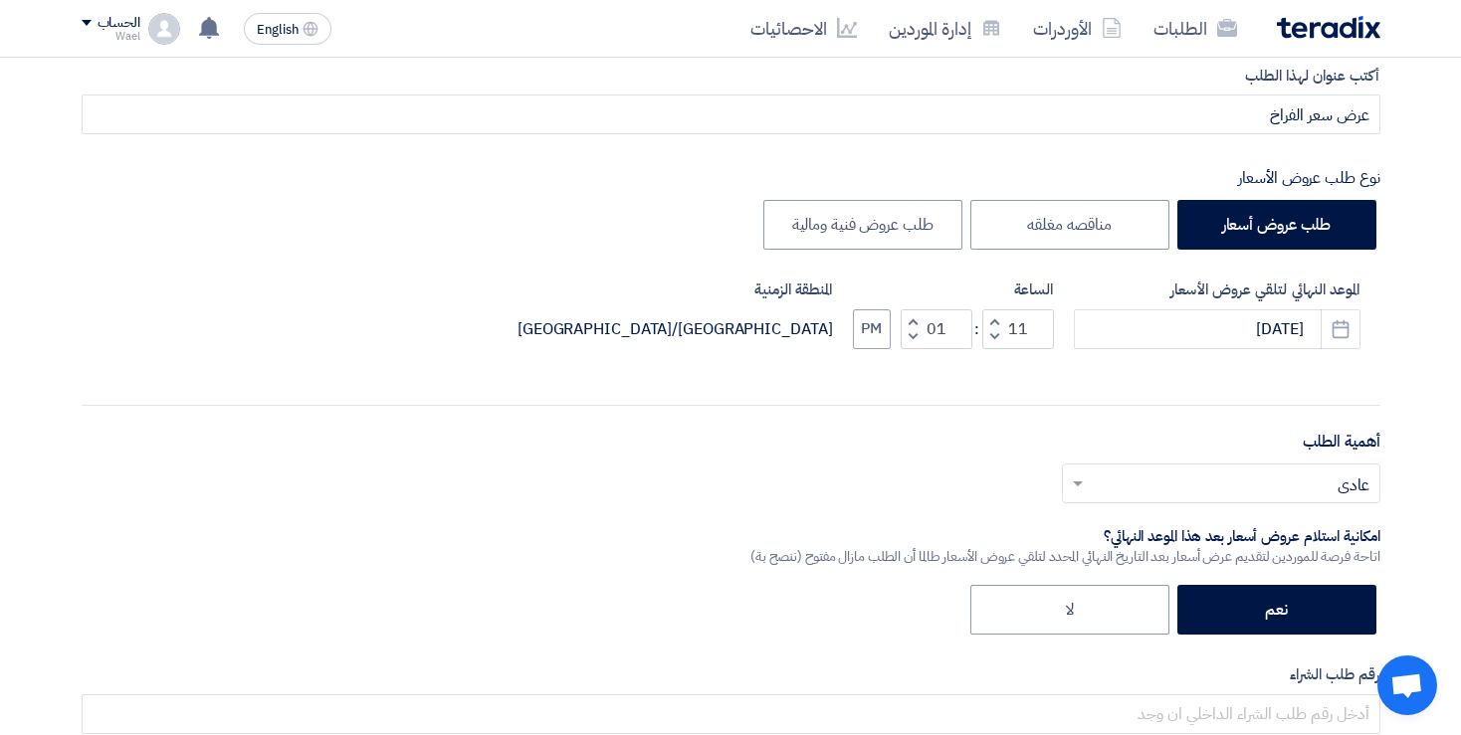
click at [910, 326] on button "Decrement minutes" at bounding box center [913, 336] width 24 height 25
type input "00"
click at [866, 333] on button "PM" at bounding box center [872, 329] width 38 height 40
click at [1076, 483] on span at bounding box center [1078, 484] width 10 height 5
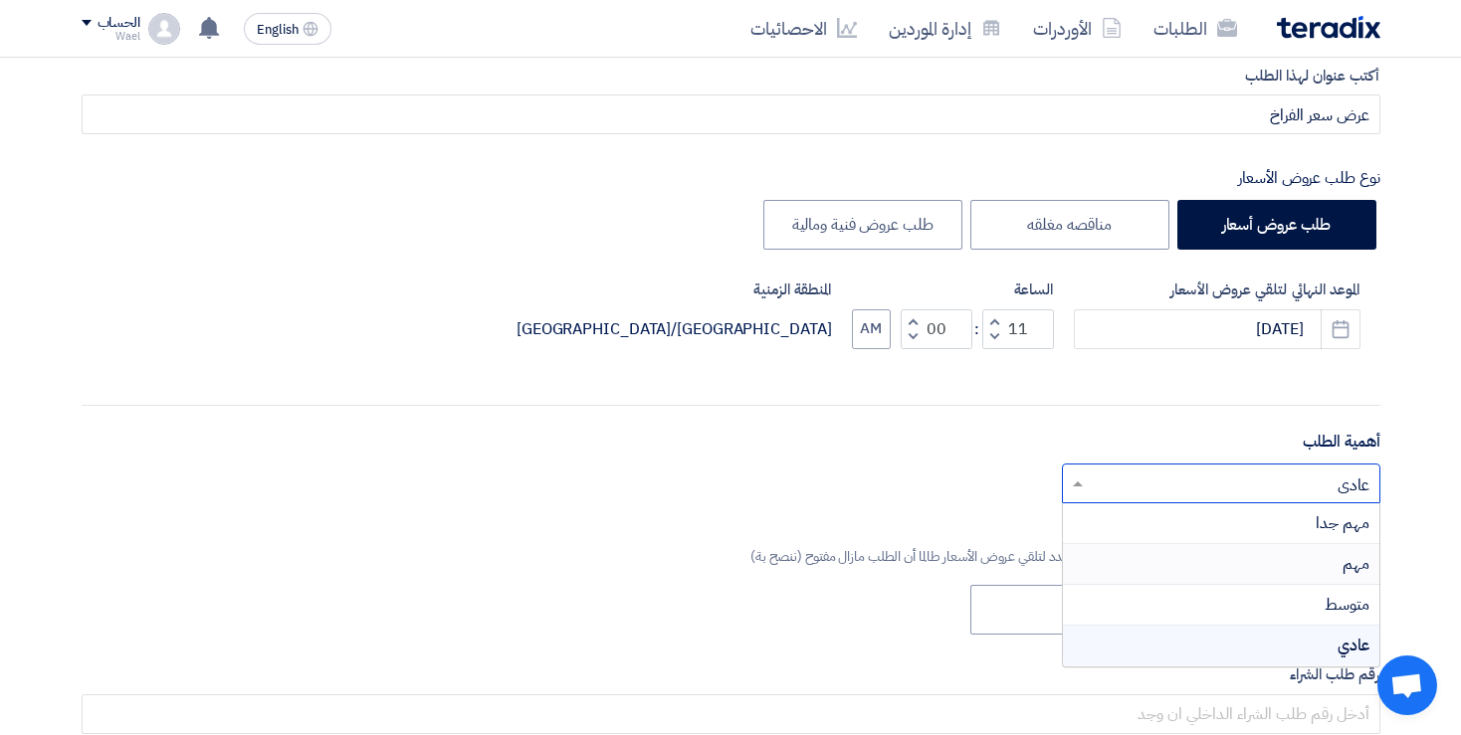
click at [1311, 564] on div "مهم" at bounding box center [1221, 564] width 316 height 41
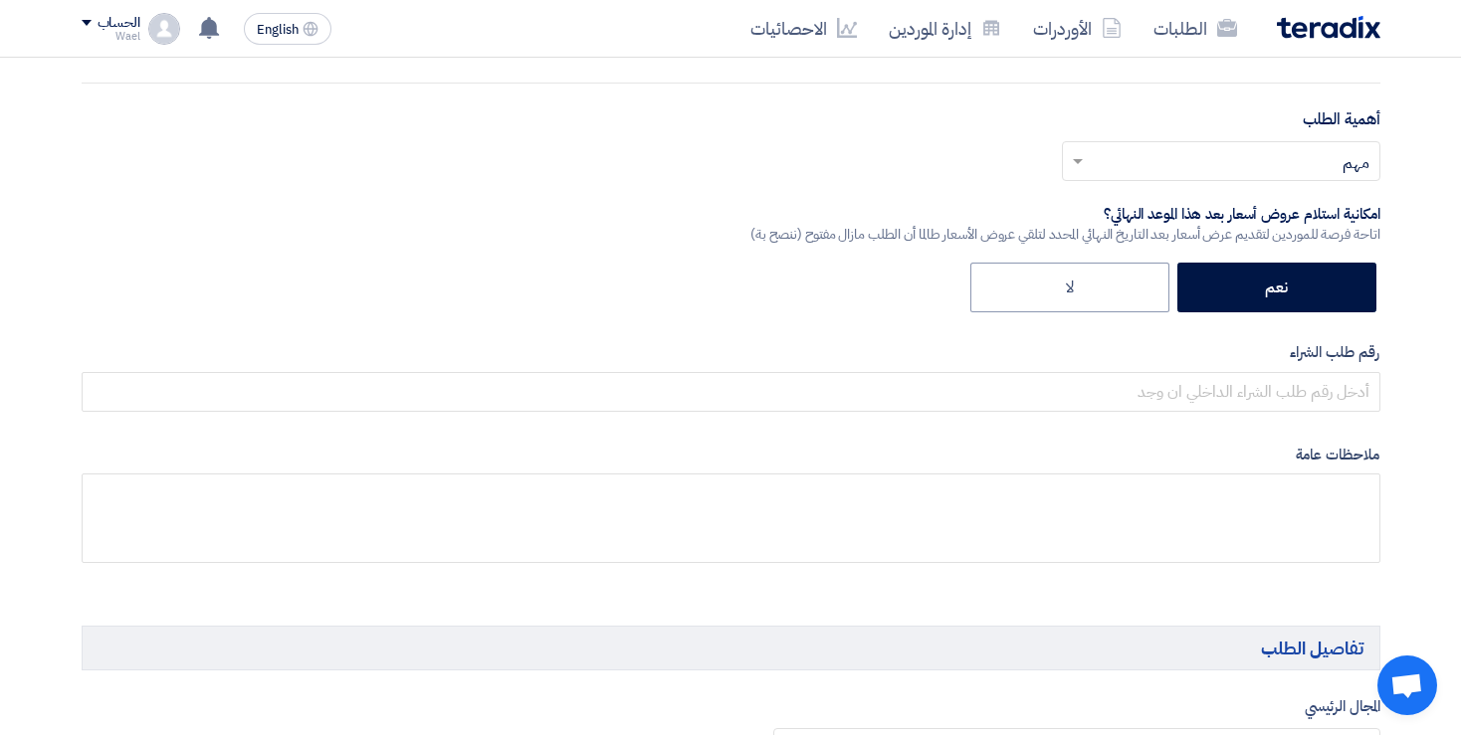
scroll to position [515, 0]
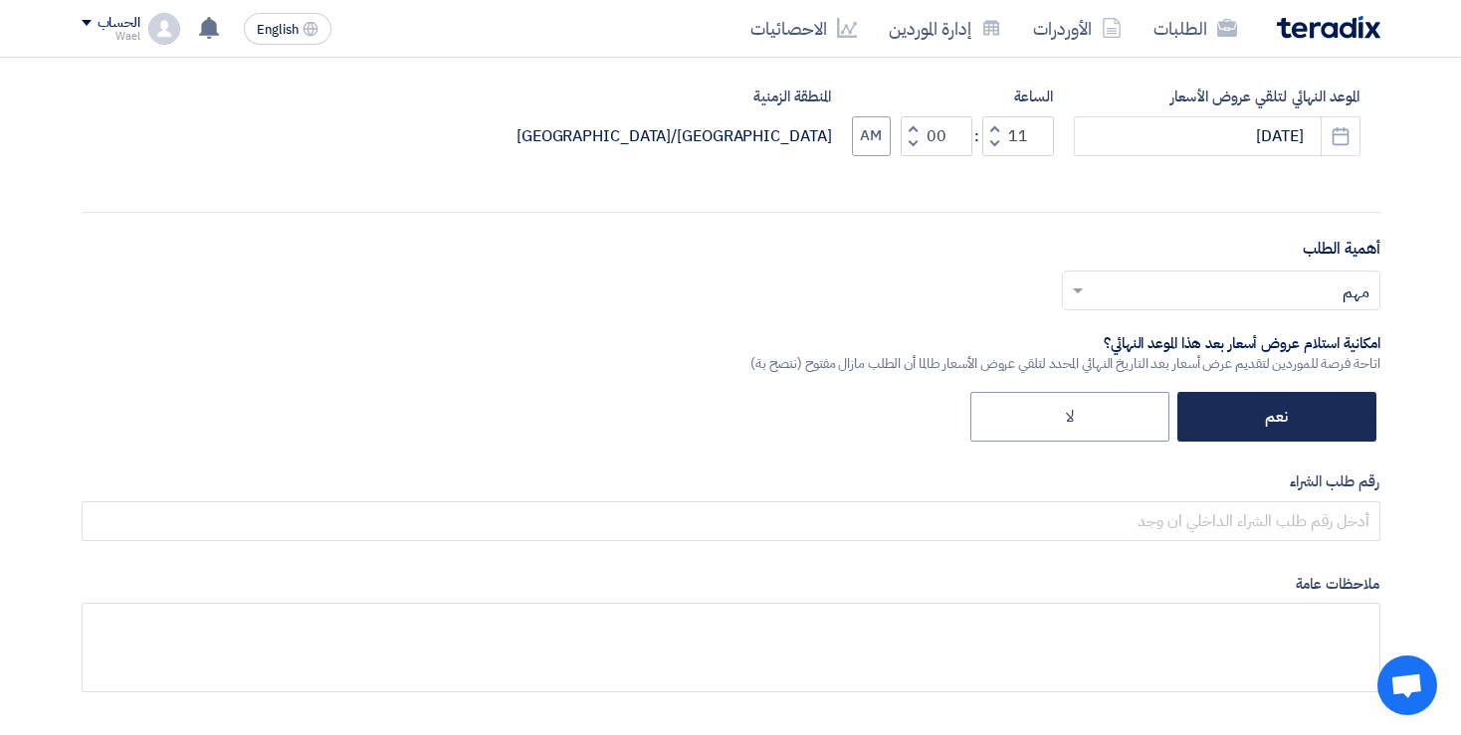
click at [1268, 421] on label "نعم" at bounding box center [1276, 417] width 199 height 50
click at [1275, 421] on input "نعم" at bounding box center [1281, 415] width 13 height 13
click at [1268, 421] on label "نعم" at bounding box center [1276, 417] width 199 height 50
click at [1275, 421] on input "نعم" at bounding box center [1281, 415] width 13 height 13
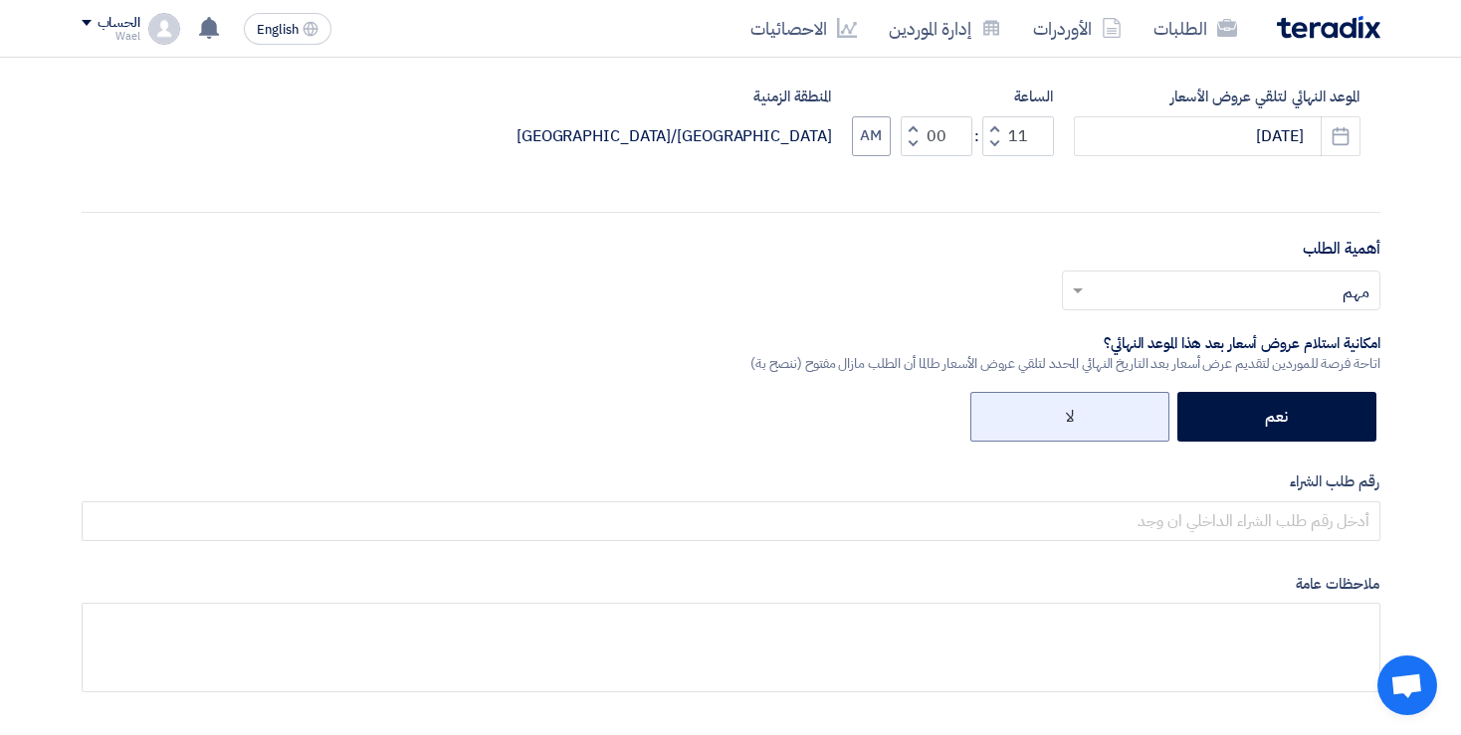
click at [1069, 414] on label "لا" at bounding box center [1069, 417] width 199 height 50
click at [1069, 414] on input "لا" at bounding box center [1067, 415] width 13 height 13
radio input "true"
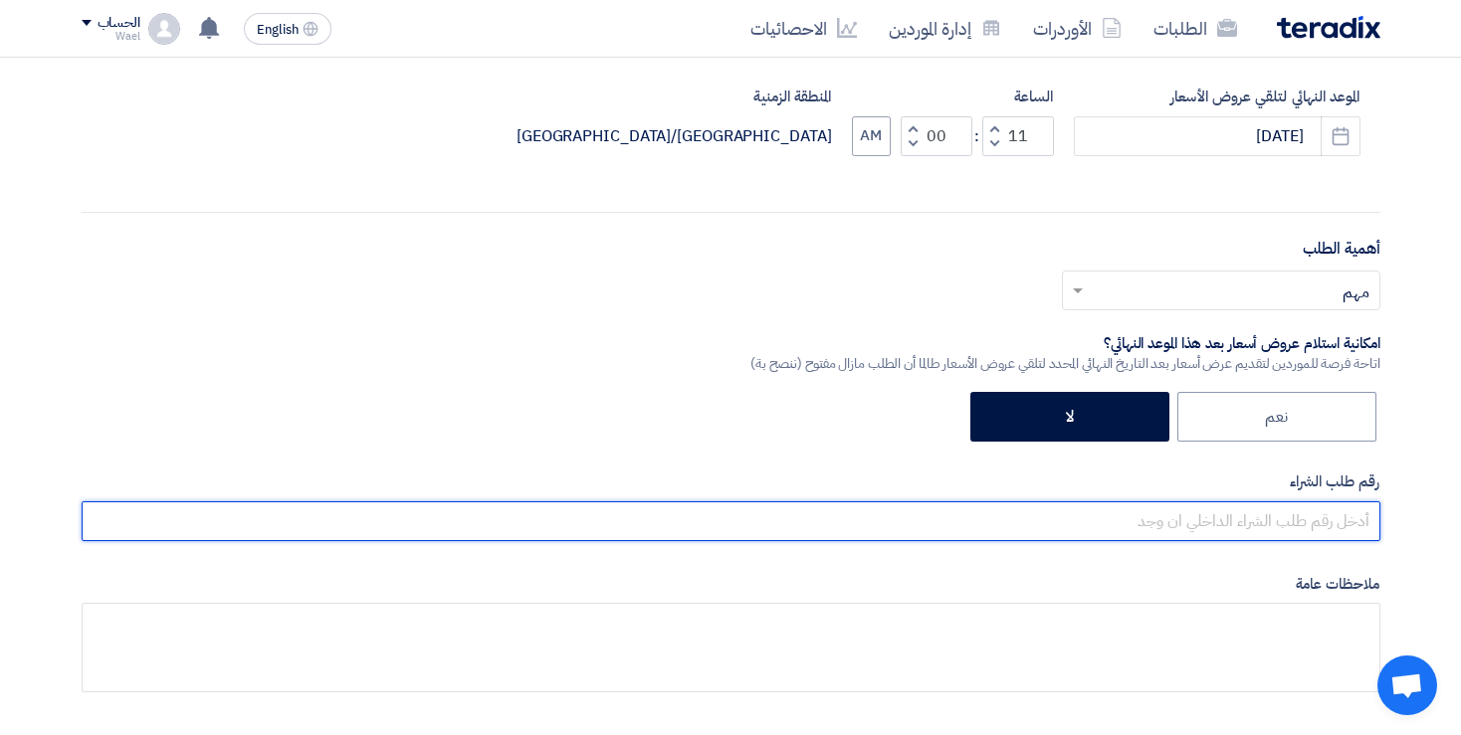
click at [1288, 511] on input "text" at bounding box center [731, 522] width 1299 height 40
type input "10015861"
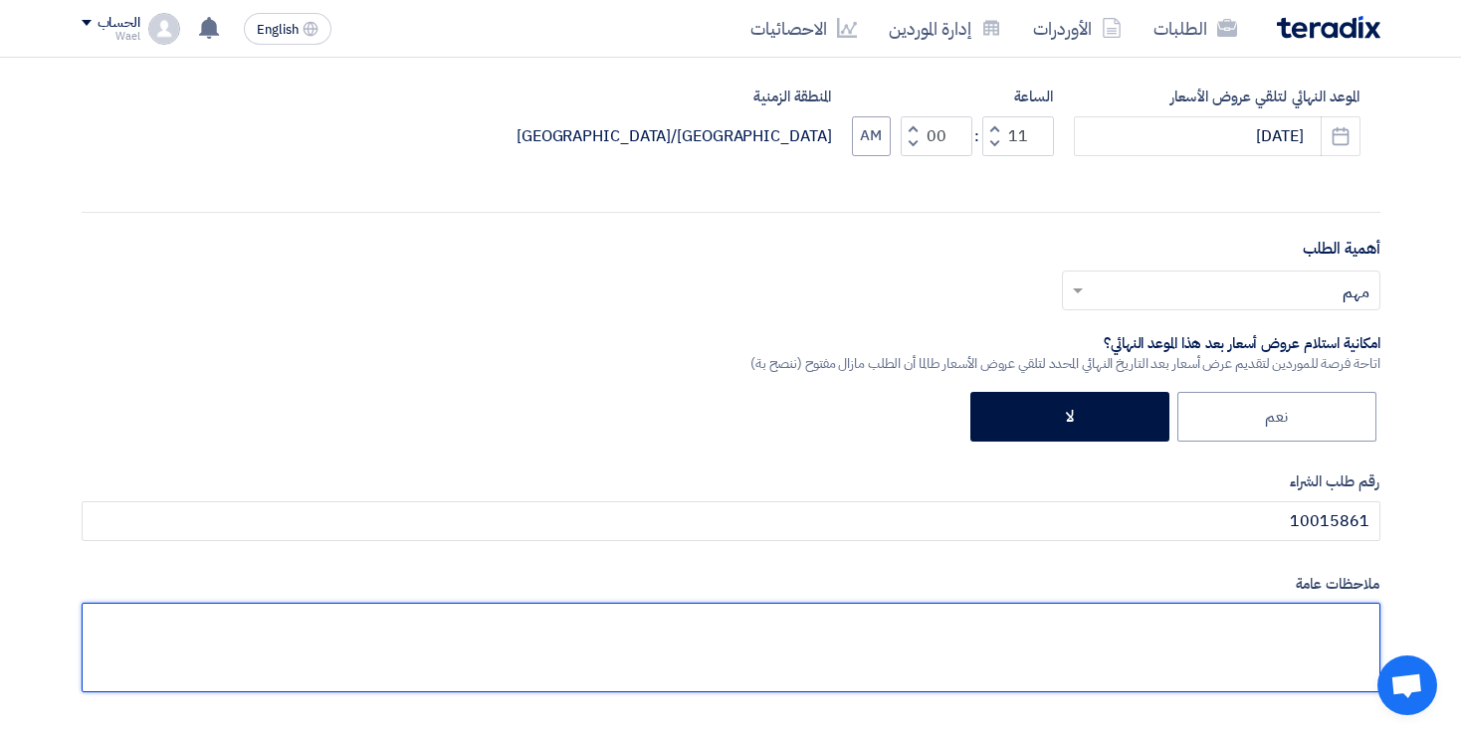
click at [1312, 622] on textarea at bounding box center [731, 648] width 1299 height 90
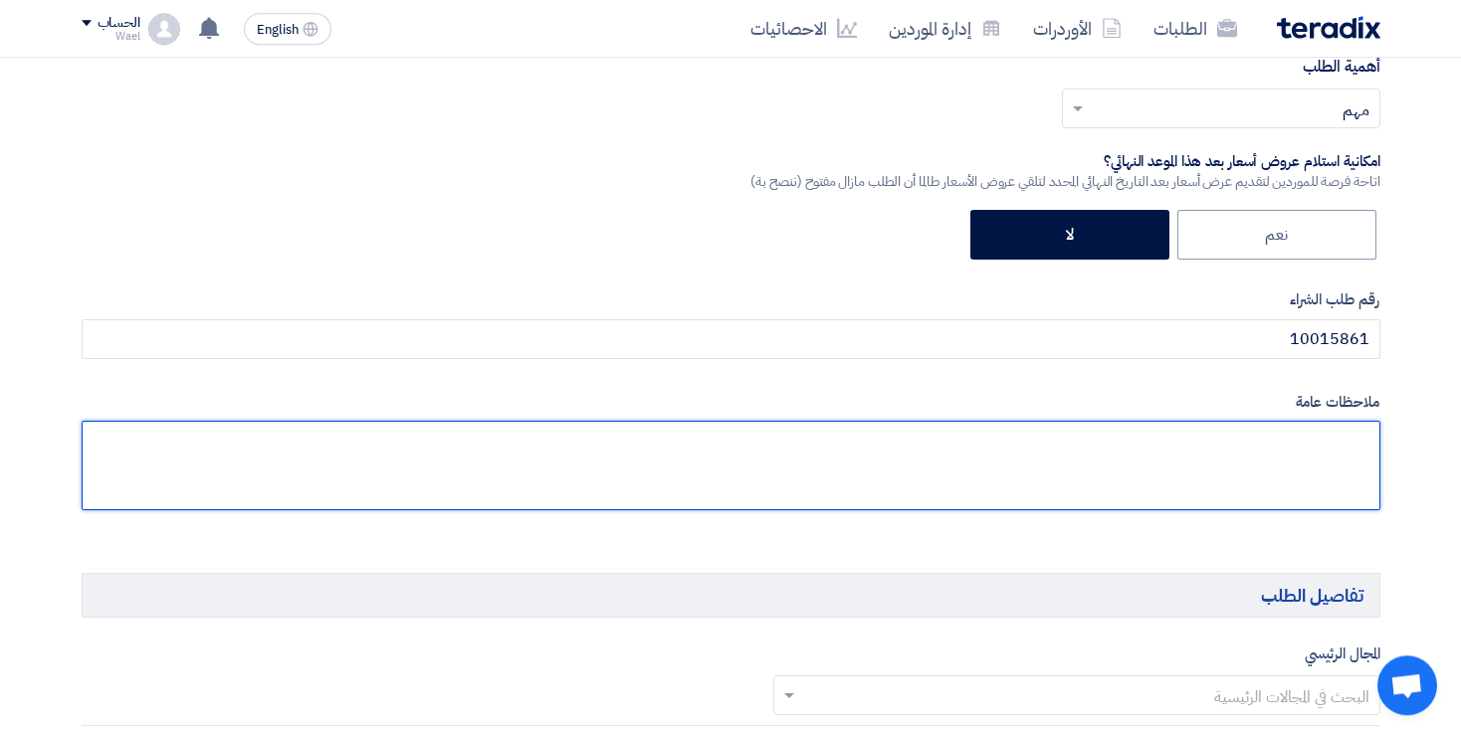
scroll to position [709, 0]
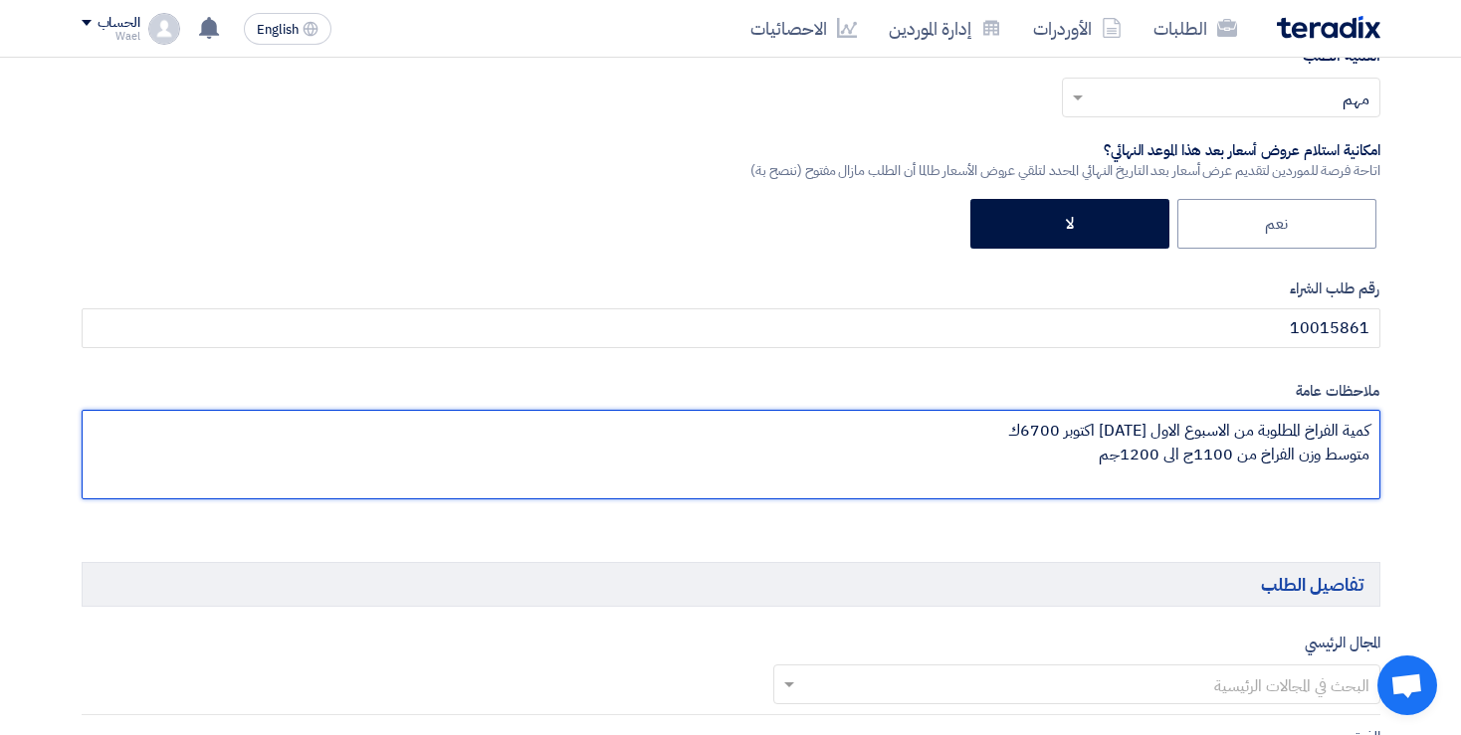
click at [1189, 453] on textarea at bounding box center [731, 455] width 1299 height 90
click at [1356, 481] on textarea at bounding box center [731, 455] width 1299 height 90
click at [1054, 455] on textarea at bounding box center [731, 455] width 1299 height 90
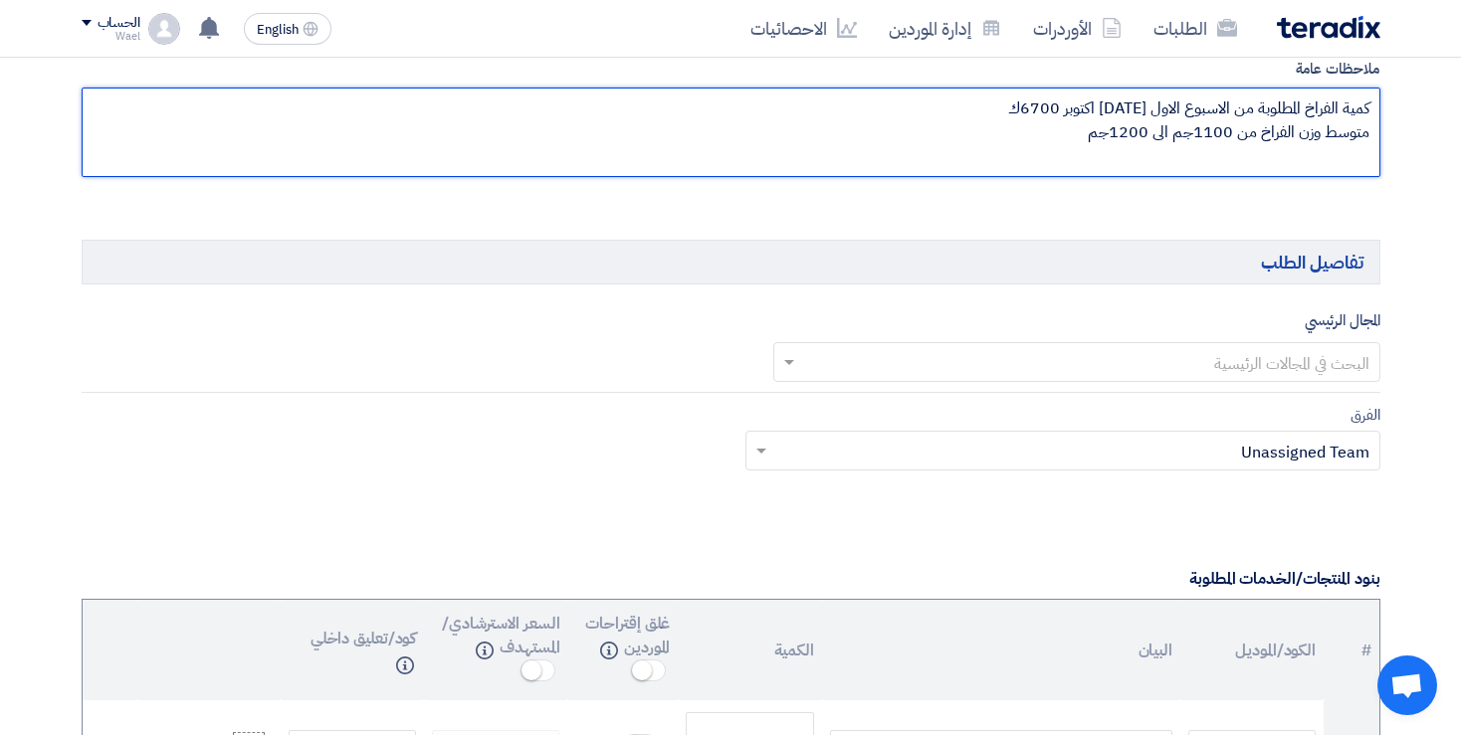
scroll to position [1031, 0]
type textarea "كمية الفراخ المطلوبة من الاسبوع الاول [DATE] اكتوبر 6700ك متوسط وزن الفراخ من 1…"
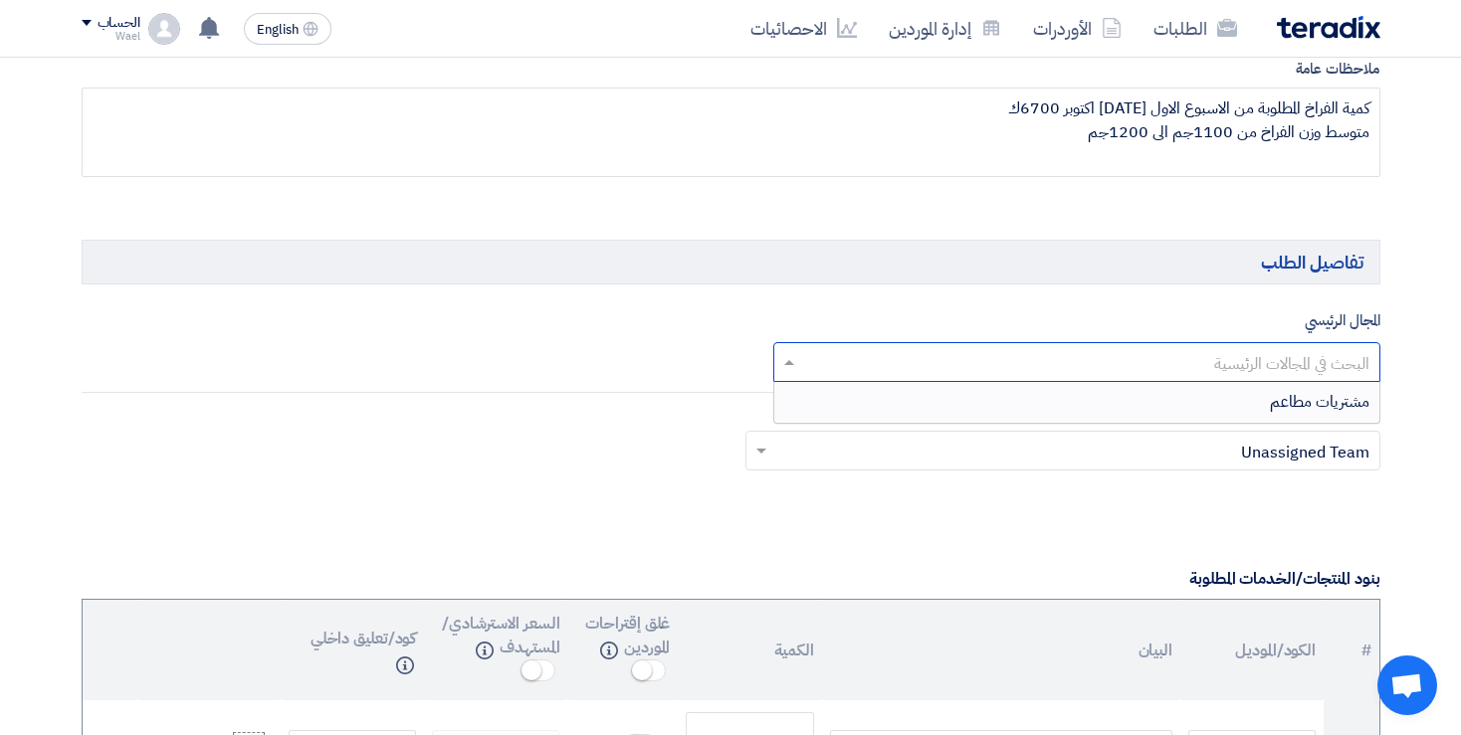
click at [789, 350] on span at bounding box center [786, 362] width 25 height 24
click at [1192, 393] on div "مشتريات مطاعم" at bounding box center [1076, 402] width 605 height 40
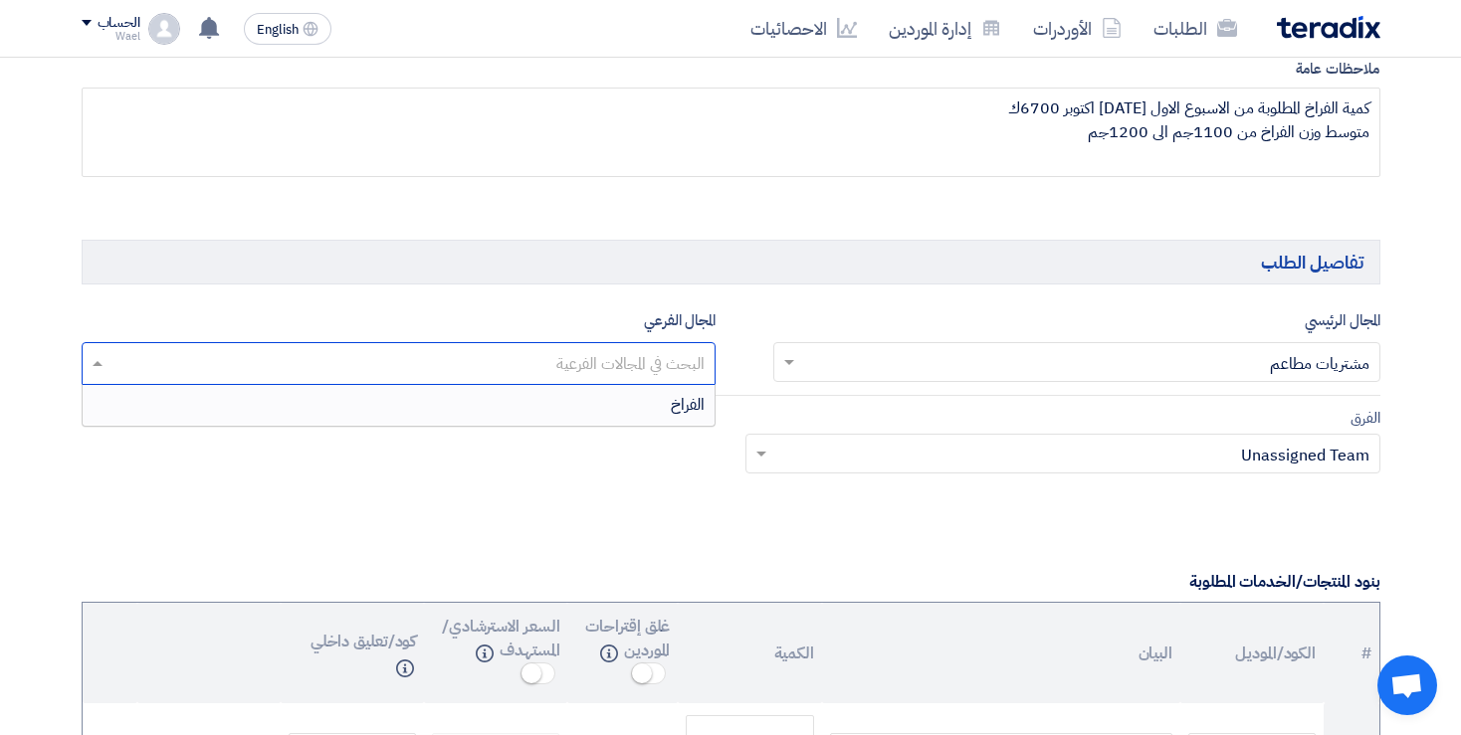
click at [94, 353] on input "text" at bounding box center [398, 365] width 615 height 33
click at [652, 396] on div "الفراخ" at bounding box center [399, 405] width 633 height 40
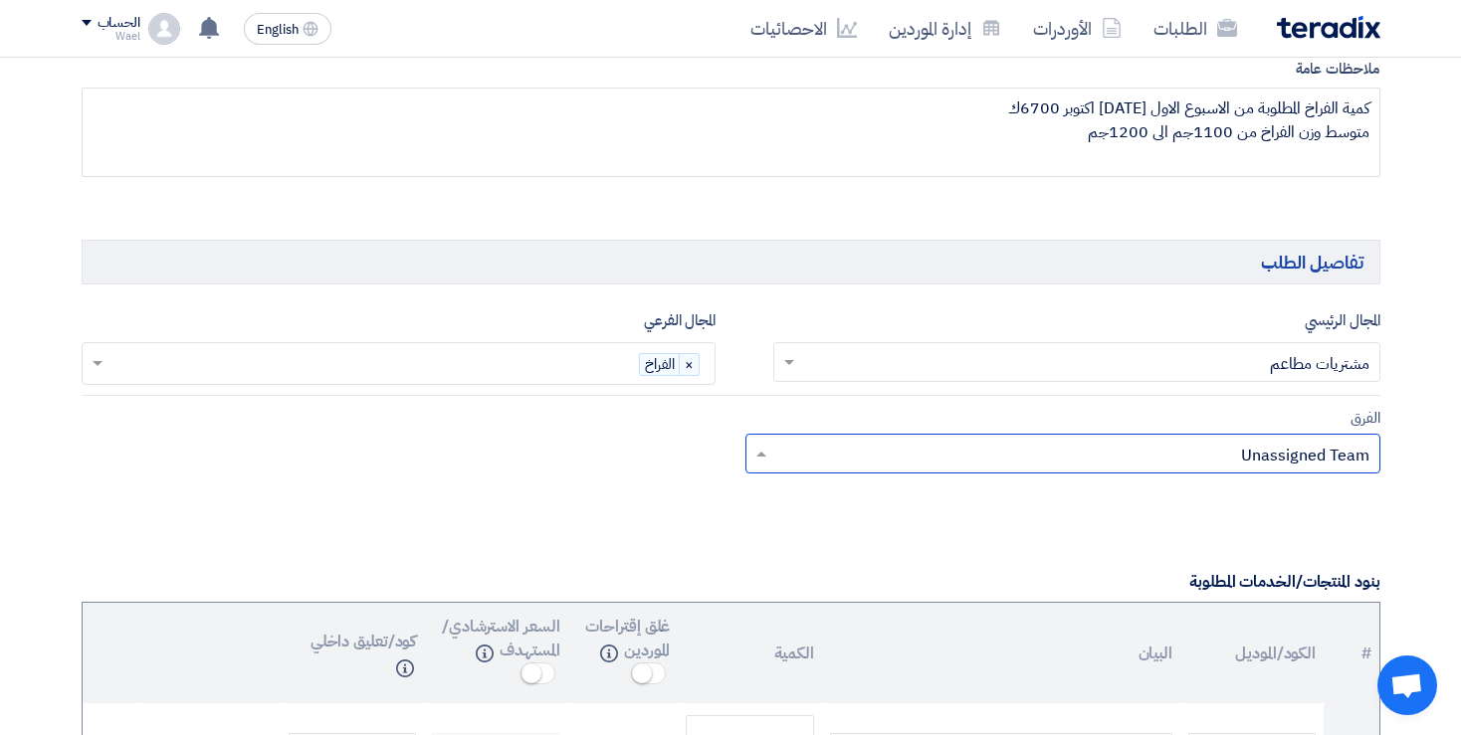
click at [758, 442] on span at bounding box center [758, 454] width 25 height 24
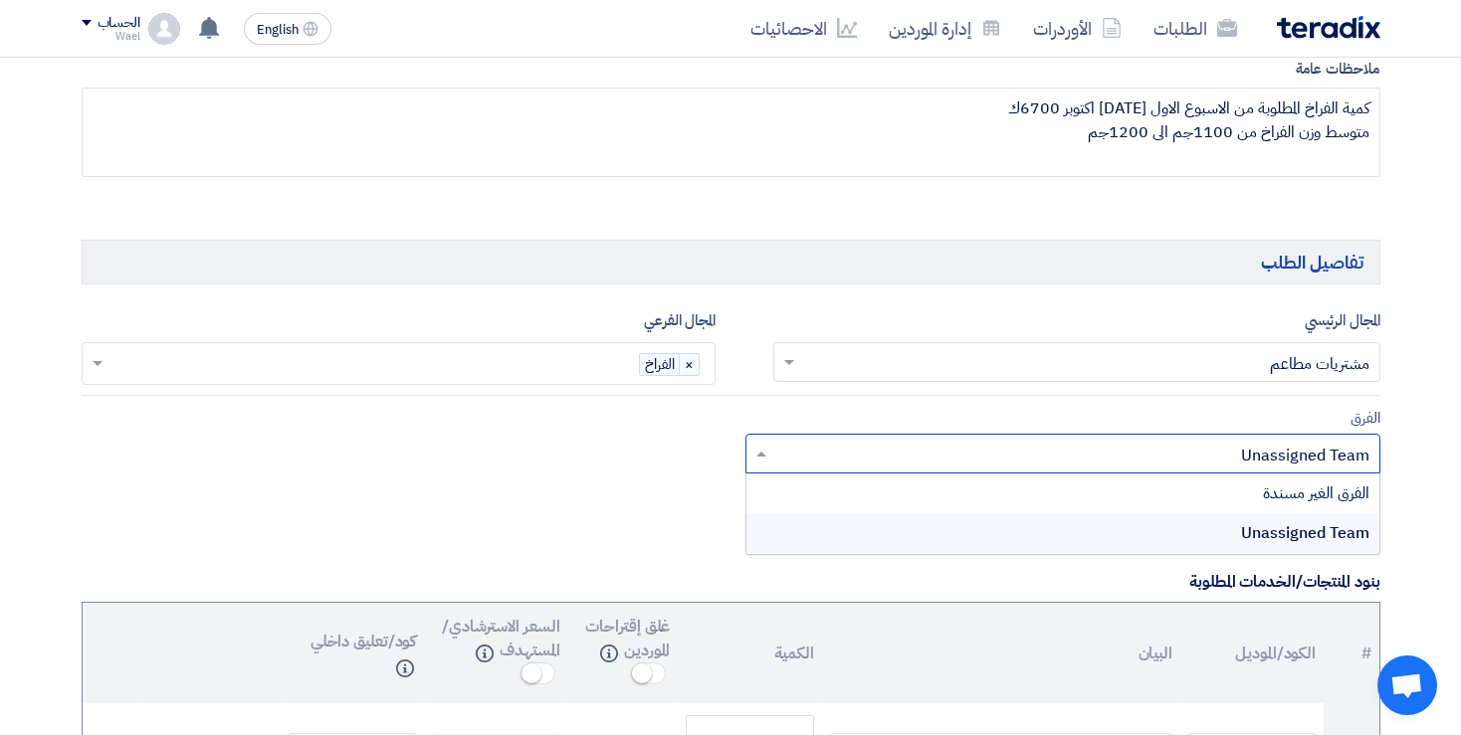
click at [1198, 528] on div "Unassigned Team" at bounding box center [1062, 533] width 633 height 40
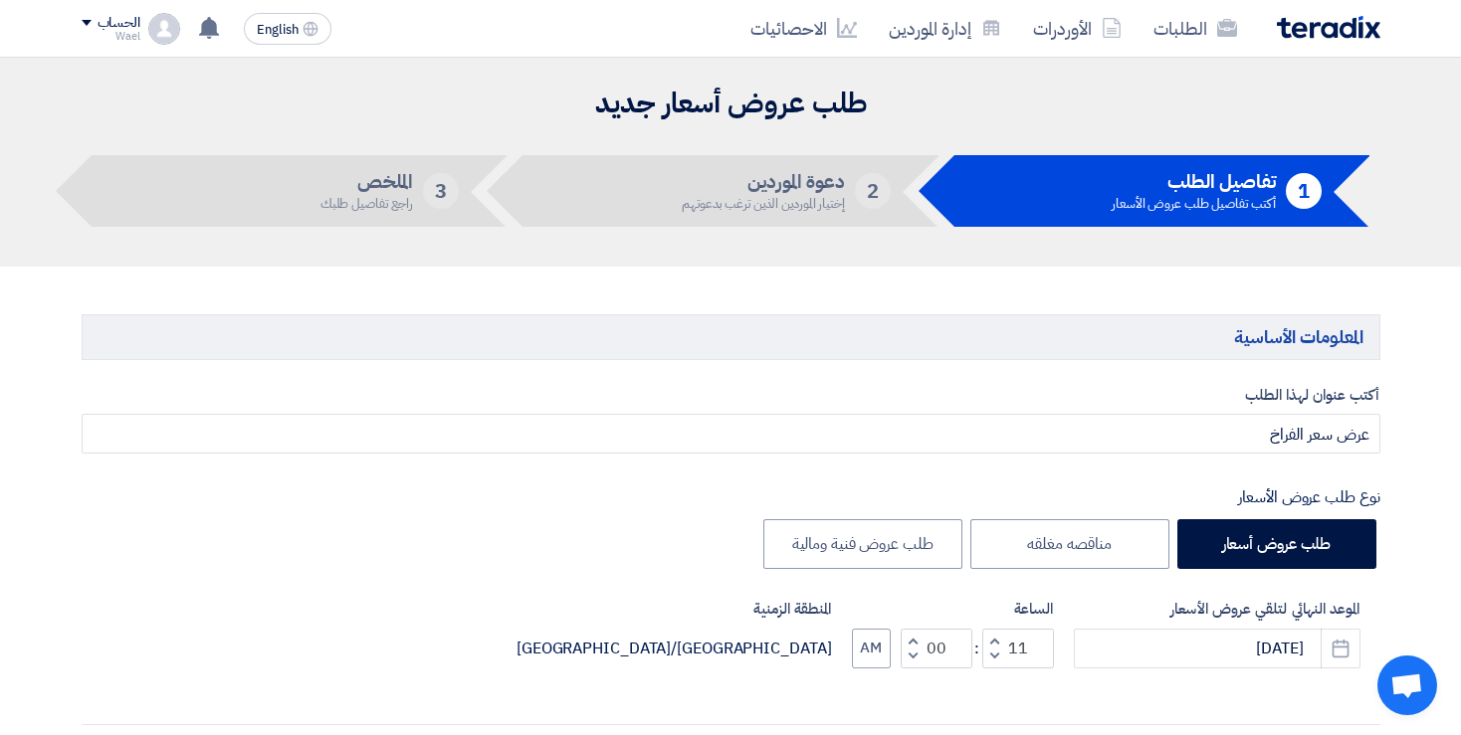
scroll to position [0, 0]
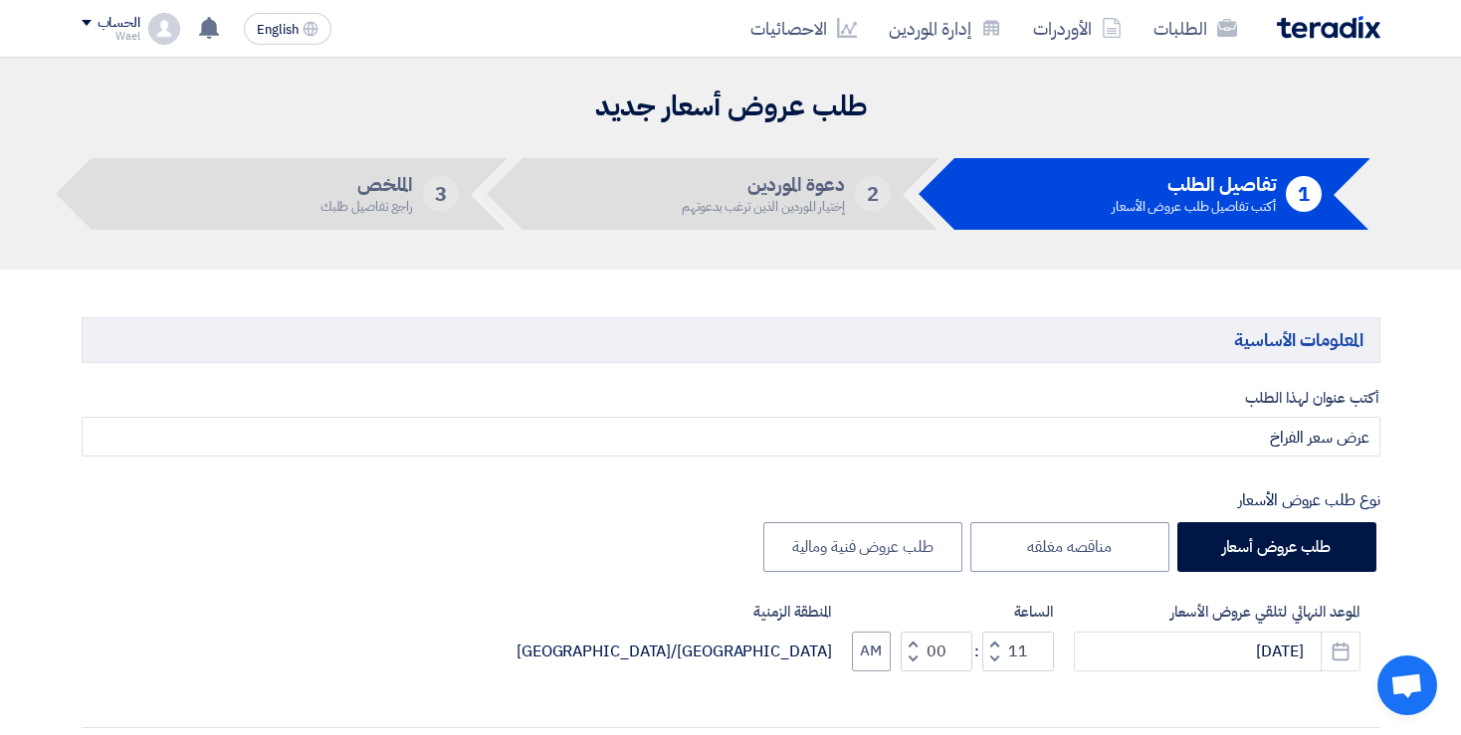
drag, startPoint x: 1451, startPoint y: 236, endPoint x: 1458, endPoint y: 307, distance: 72.0
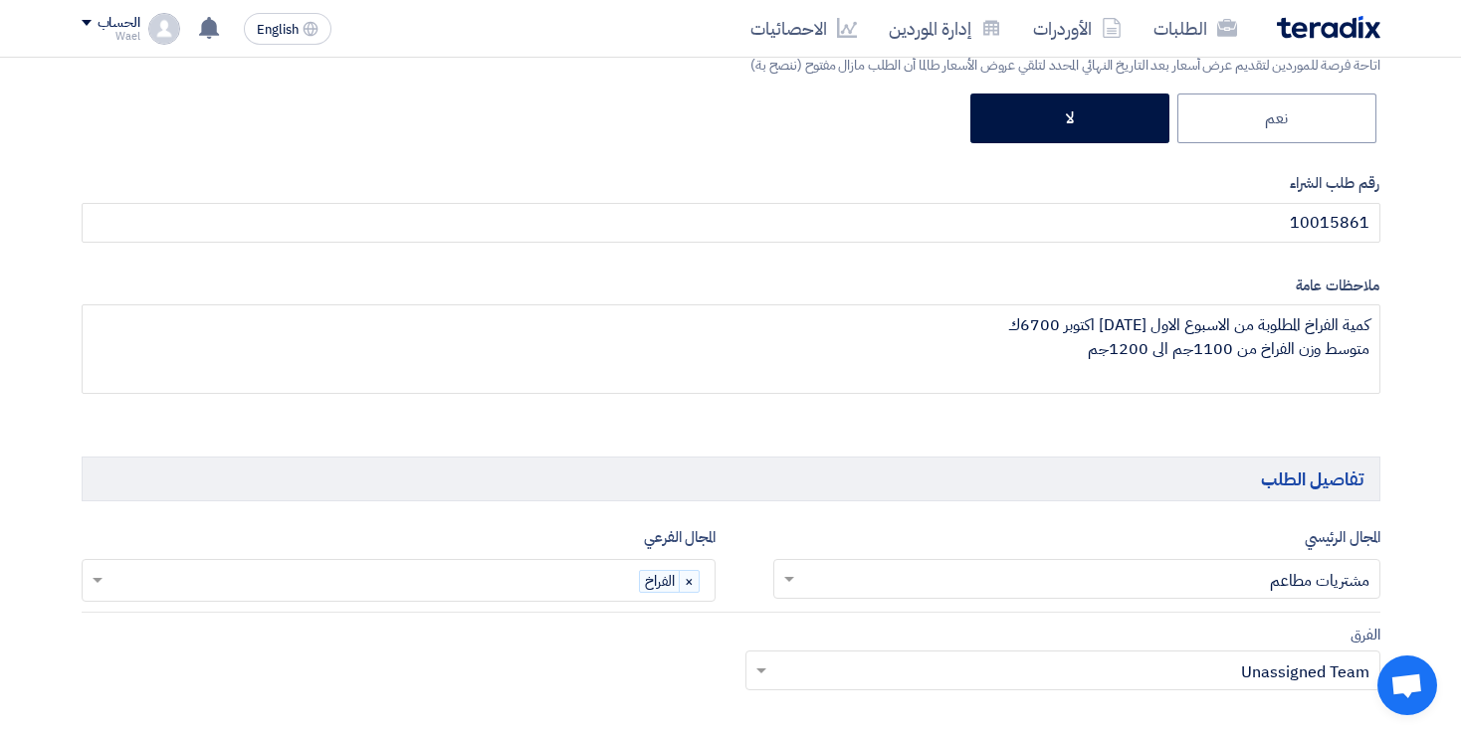
scroll to position [830, 0]
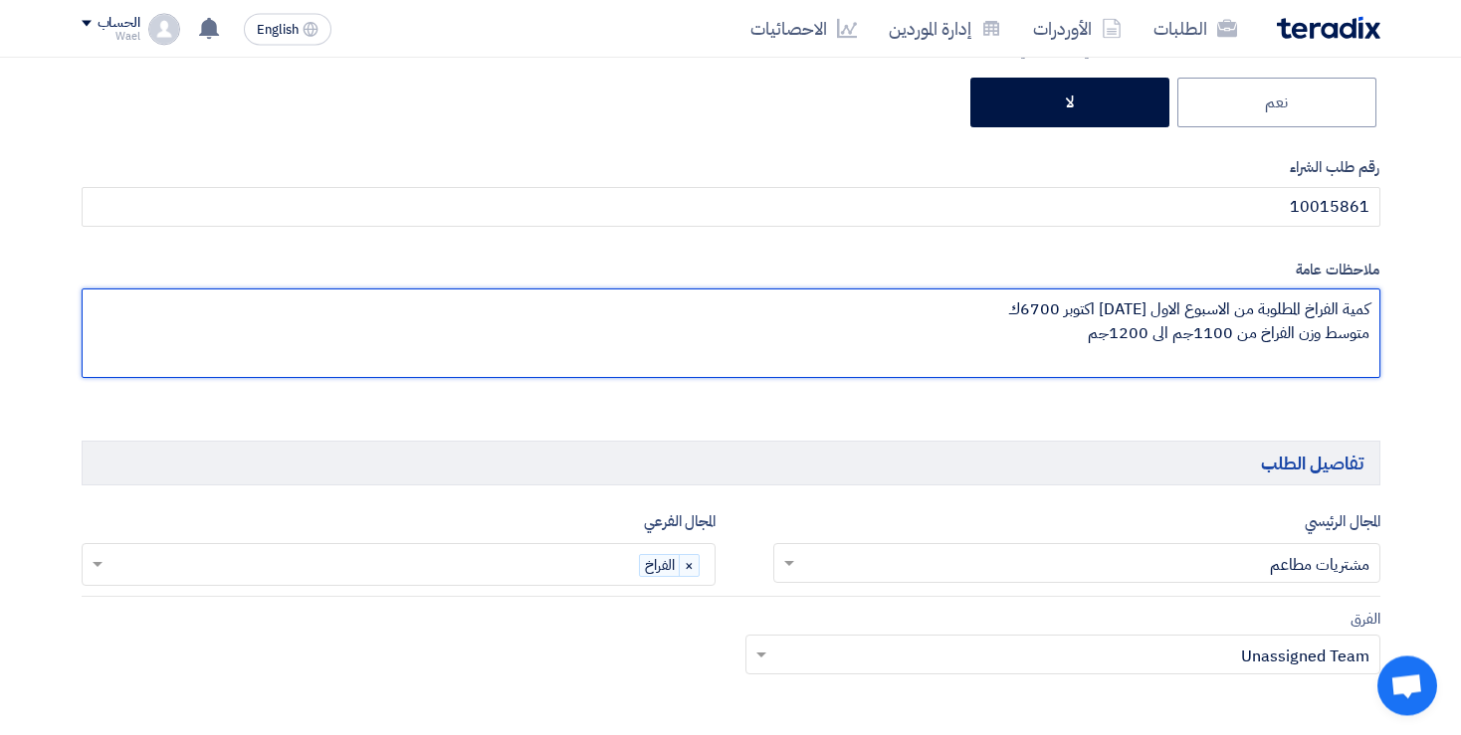
click at [1081, 330] on textarea at bounding box center [731, 334] width 1299 height 90
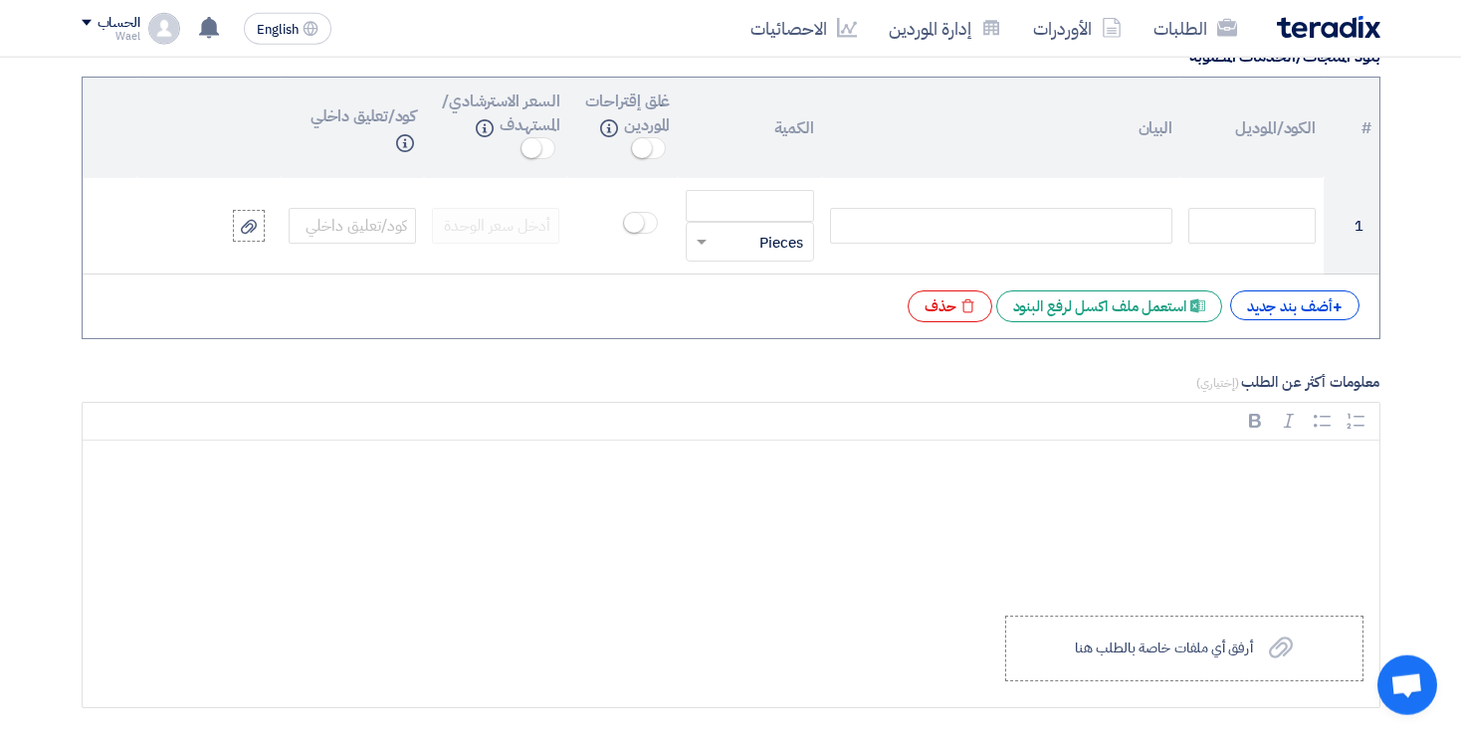
scroll to position [1559, 0]
click at [1181, 460] on p "Rich Text Editor, main" at bounding box center [737, 467] width 1263 height 26
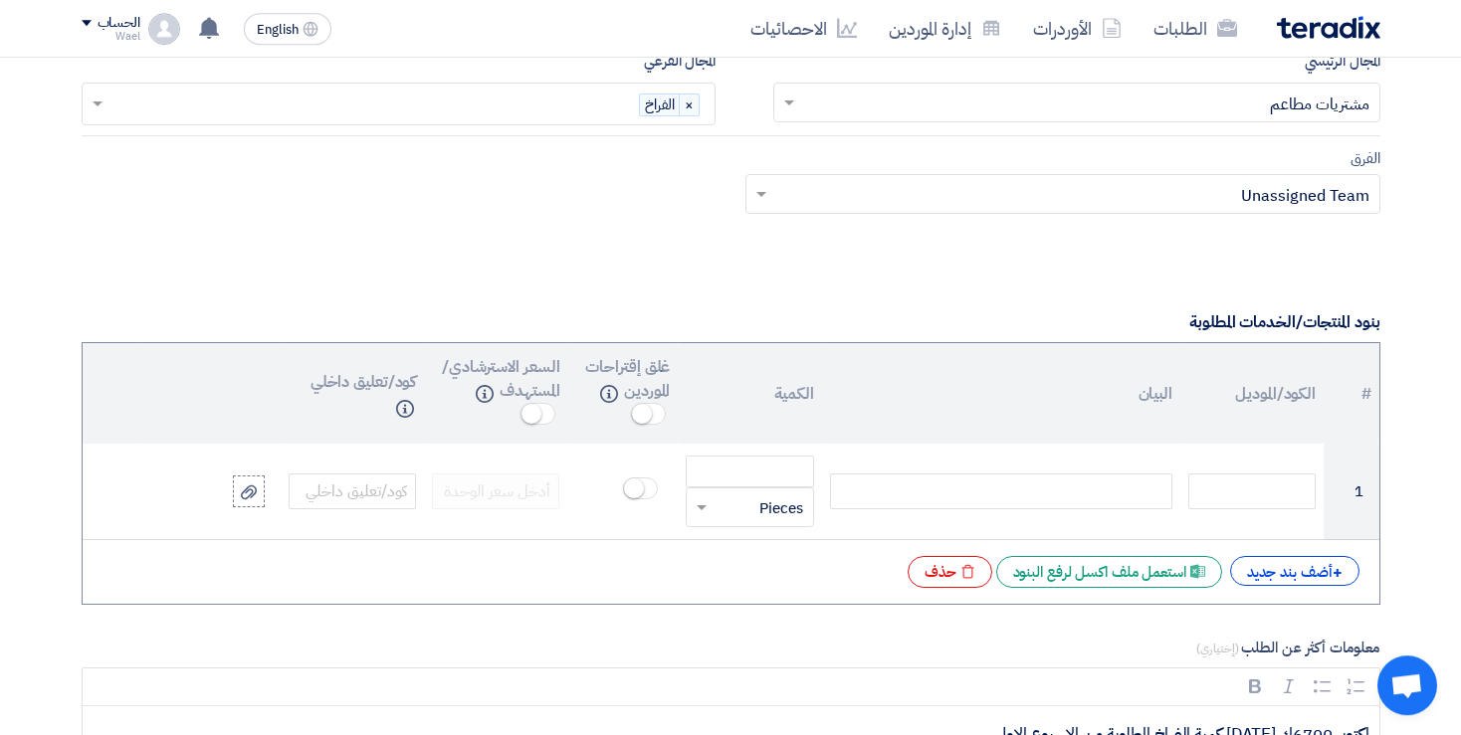
scroll to position [1271, 0]
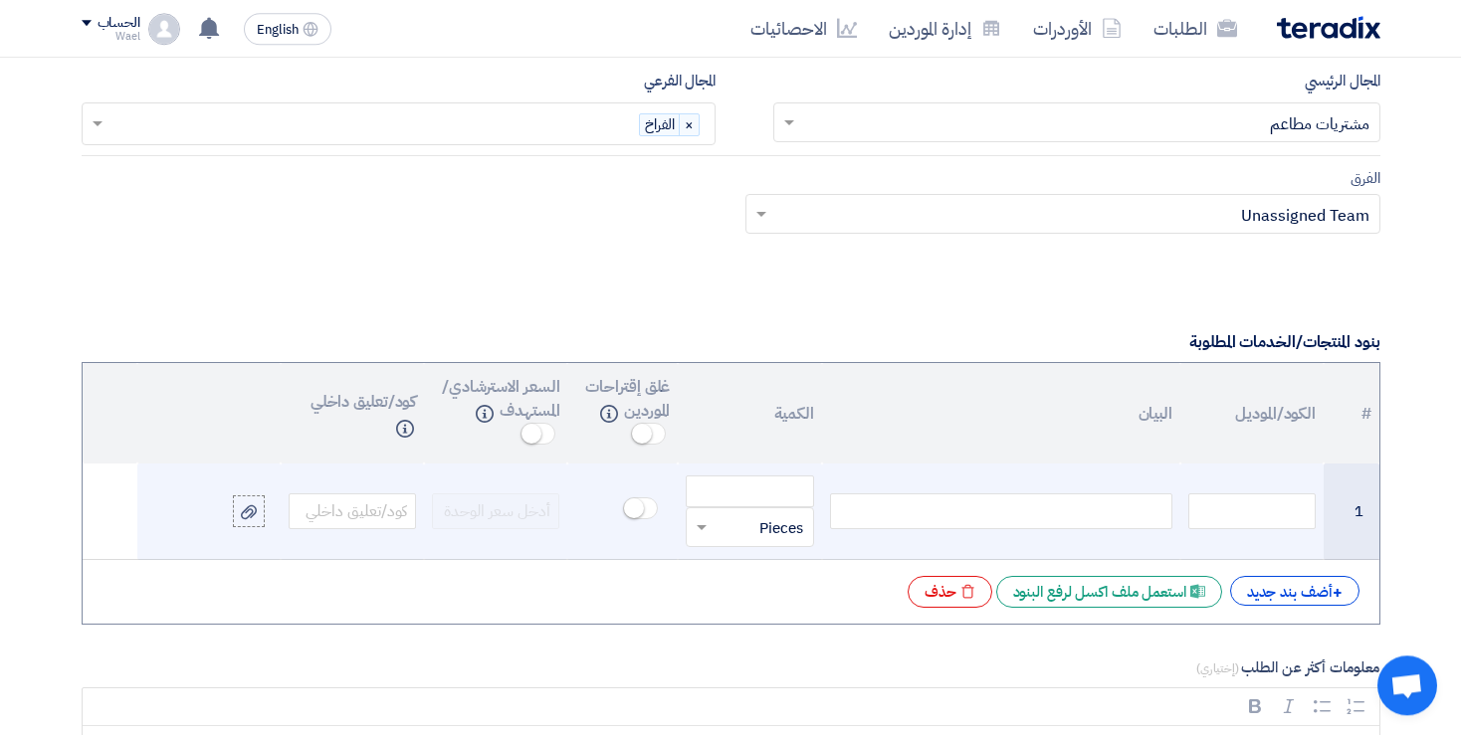
click at [1099, 507] on div at bounding box center [1001, 512] width 342 height 36
click at [1123, 500] on div at bounding box center [1001, 512] width 342 height 36
click at [709, 483] on input "number" at bounding box center [749, 492] width 127 height 32
type input "6700"
click at [701, 525] on span at bounding box center [702, 527] width 10 height 5
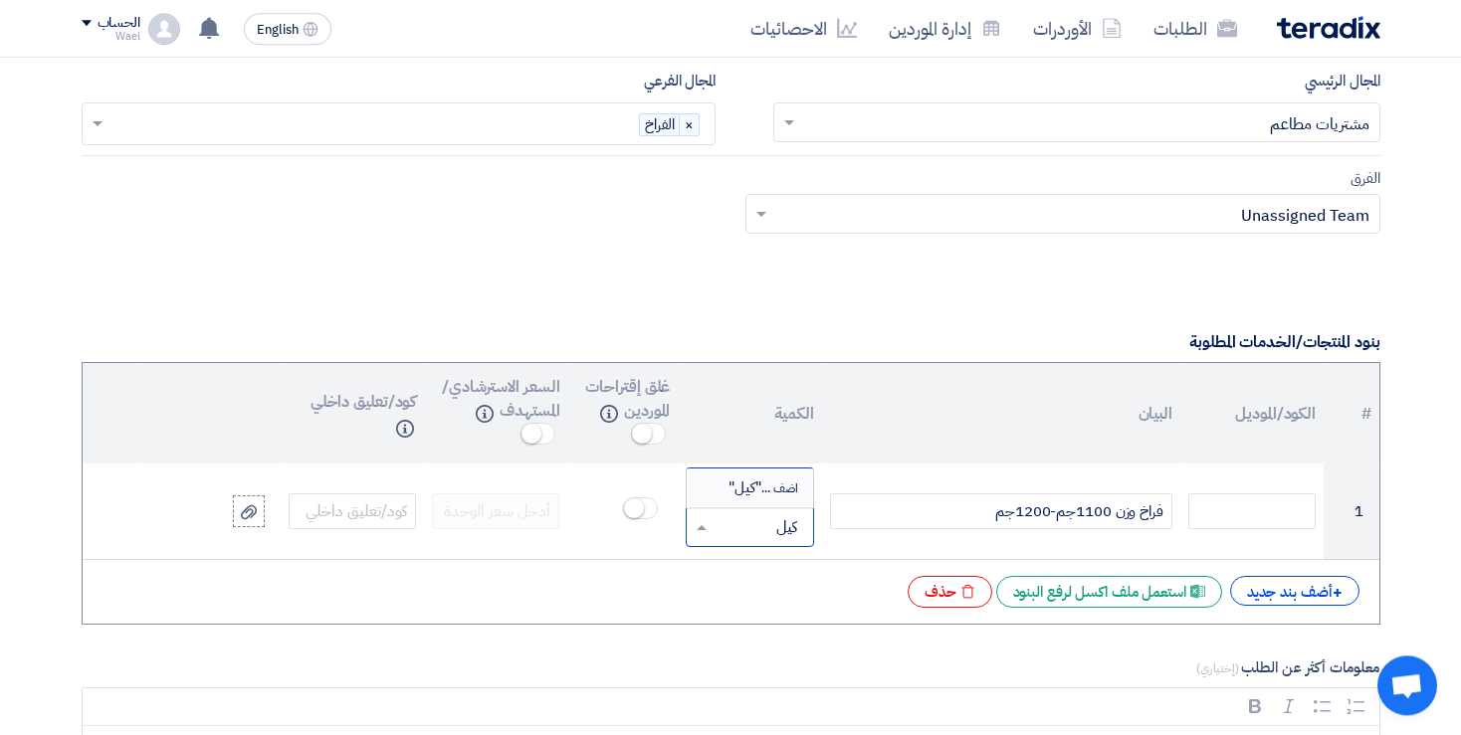
type input "كيلو"
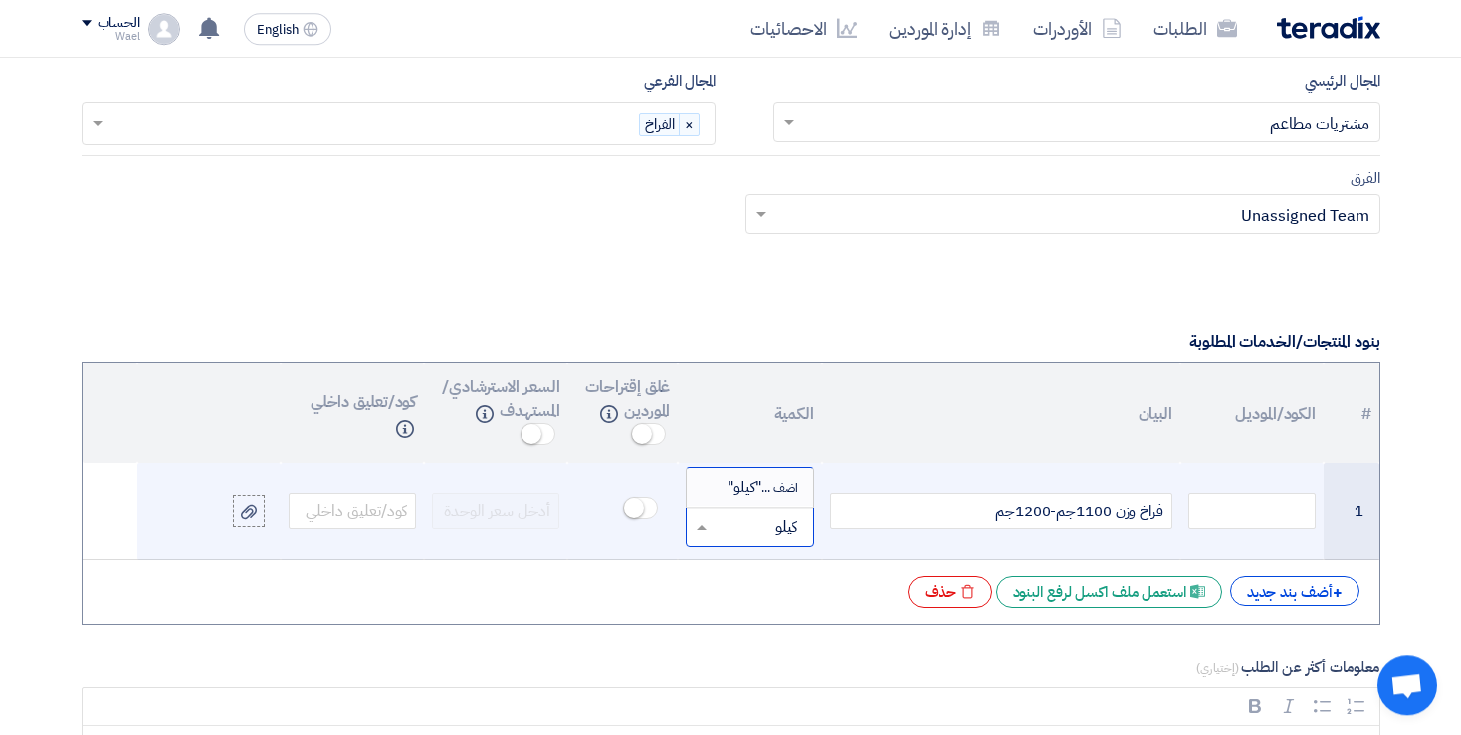
click at [740, 482] on span "اضف ... "كيلو"" at bounding box center [765, 488] width 76 height 22
click at [809, 576] on div "+ أضف بند جديد Excel file استعمل ملف اكسل لرفع البنود Excel file حذف" at bounding box center [731, 592] width 1265 height 32
click at [658, 427] on span at bounding box center [648, 434] width 35 height 22
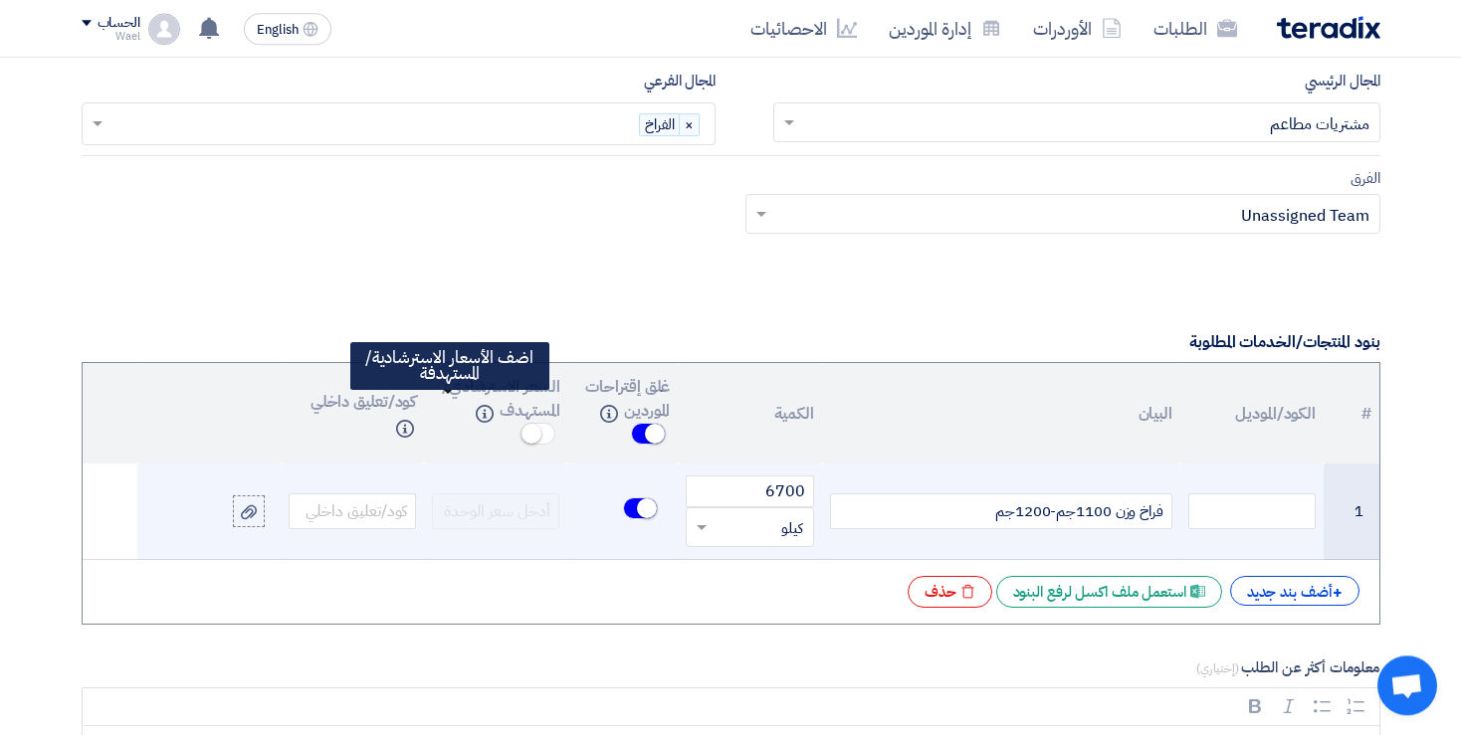
click at [520, 423] on span at bounding box center [537, 434] width 35 height 22
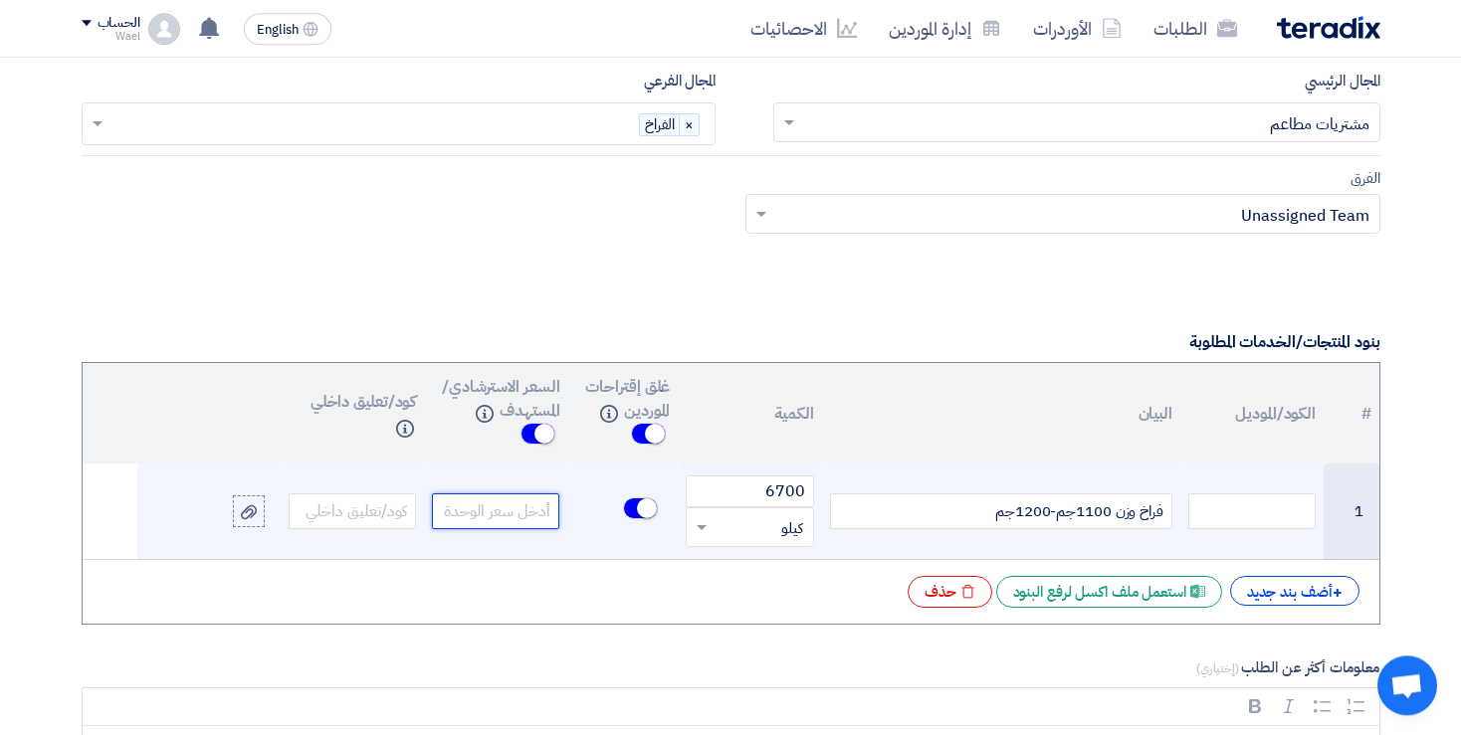
click at [500, 514] on input "number" at bounding box center [495, 512] width 127 height 36
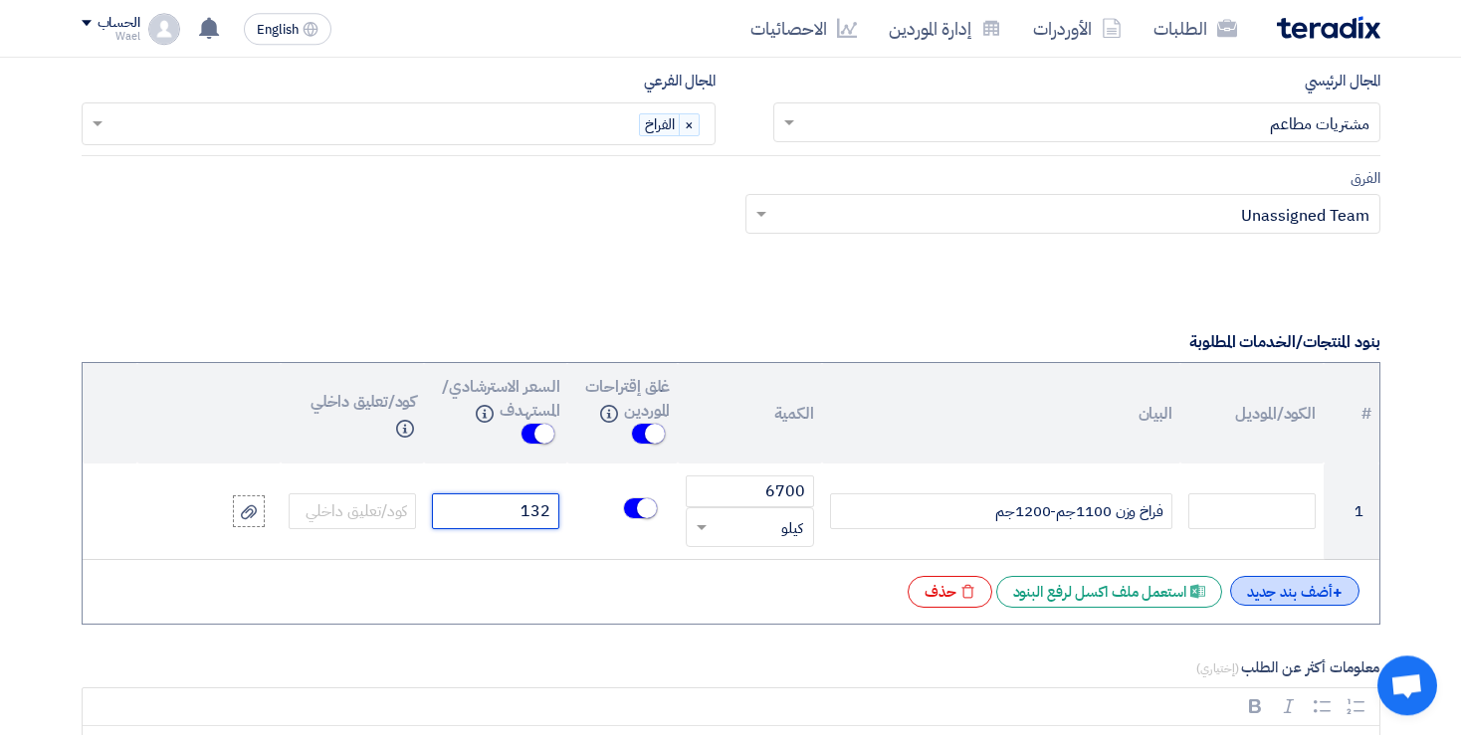
type input "132"
click at [1285, 576] on div "+ أضف بند جديد" at bounding box center [1294, 591] width 129 height 30
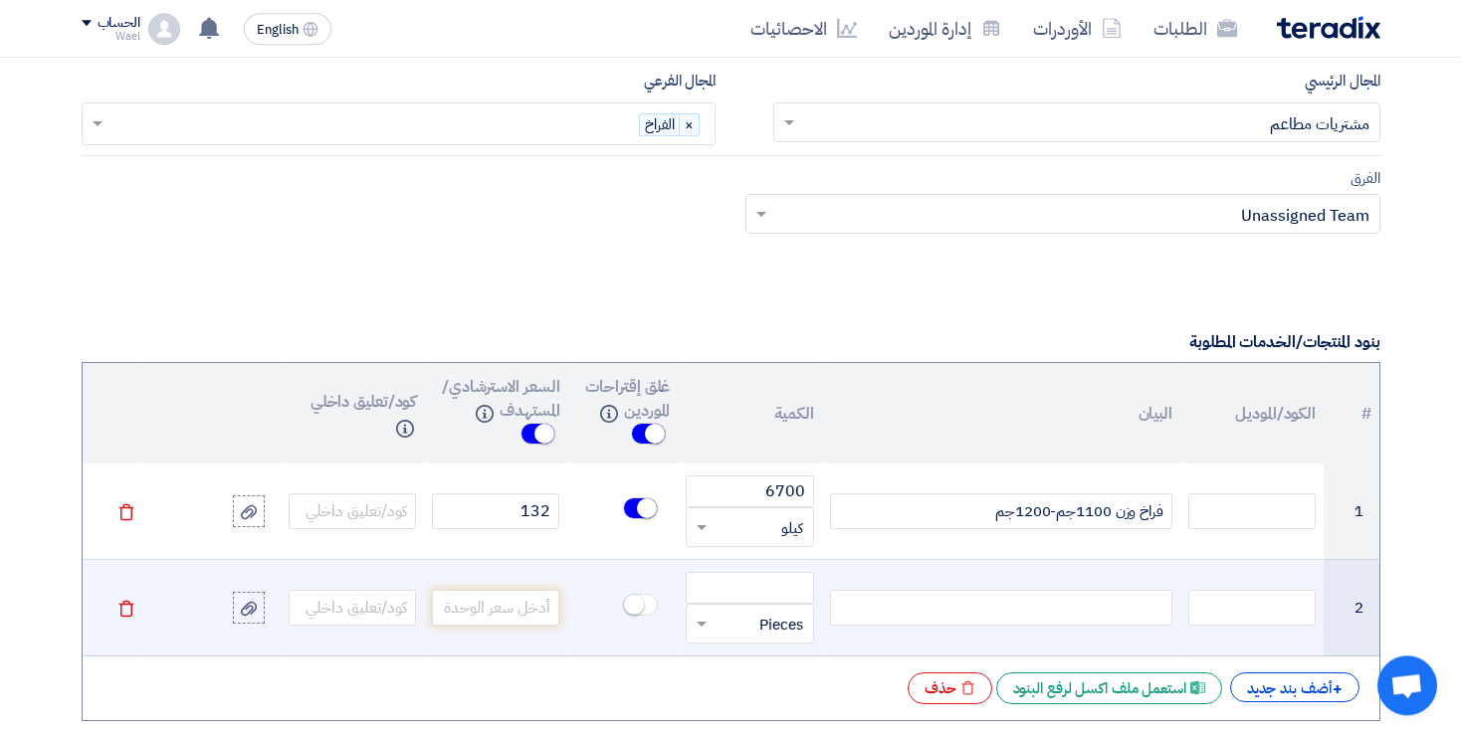
click at [1105, 597] on div at bounding box center [1001, 608] width 342 height 36
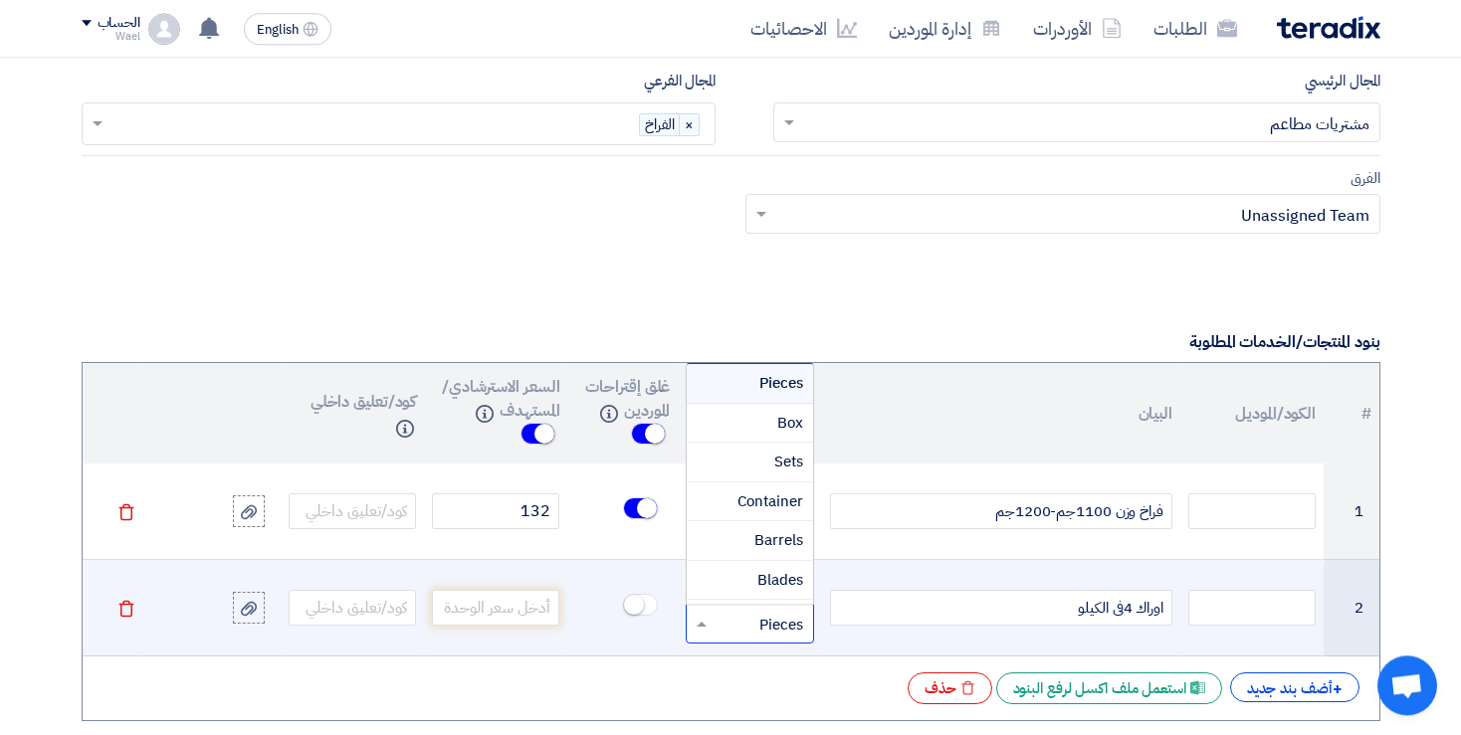
click at [703, 613] on span at bounding box center [699, 624] width 25 height 23
click at [750, 608] on input "text" at bounding box center [762, 624] width 84 height 32
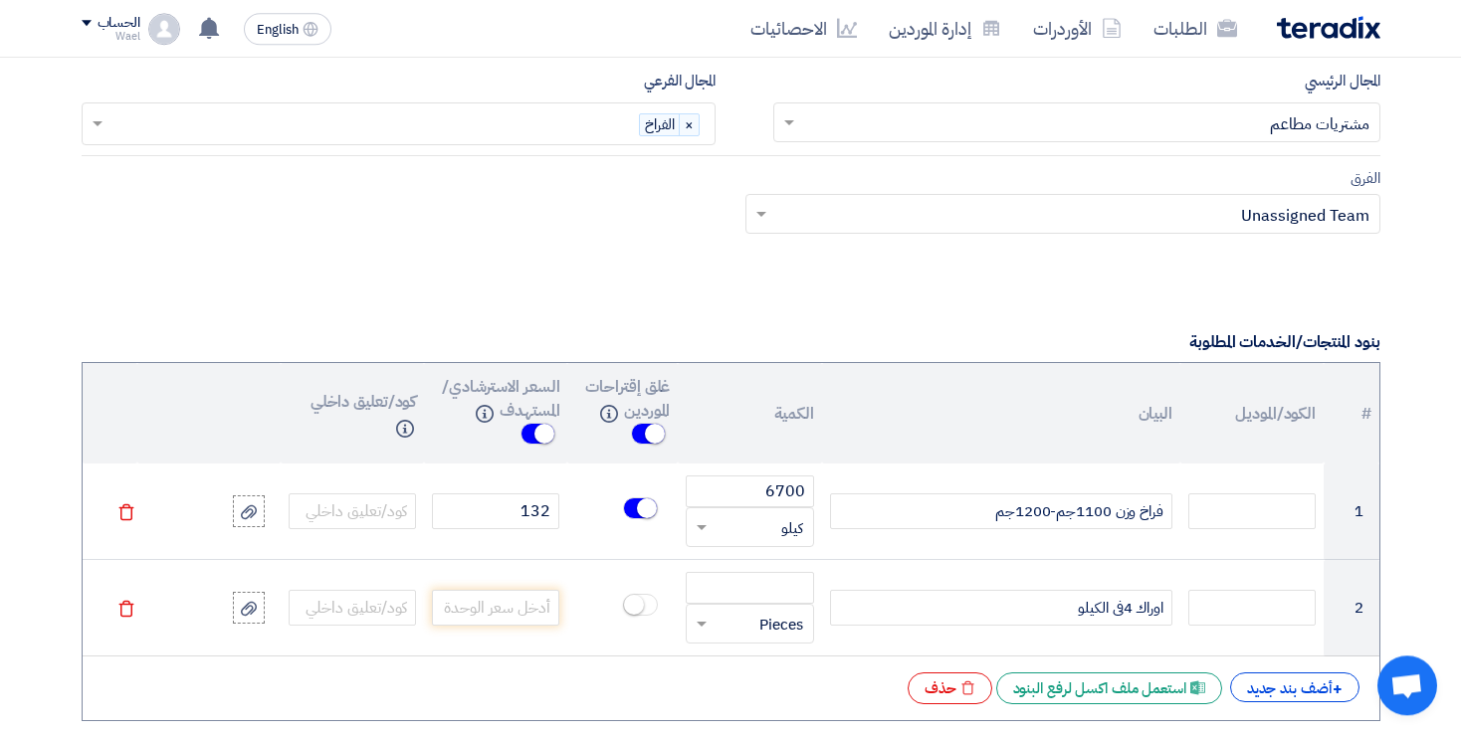
click at [750, 673] on div "+ أضف بند جديد Excel file استعمل ملف اكسل لرفع البنود Excel file حذف" at bounding box center [731, 689] width 1265 height 32
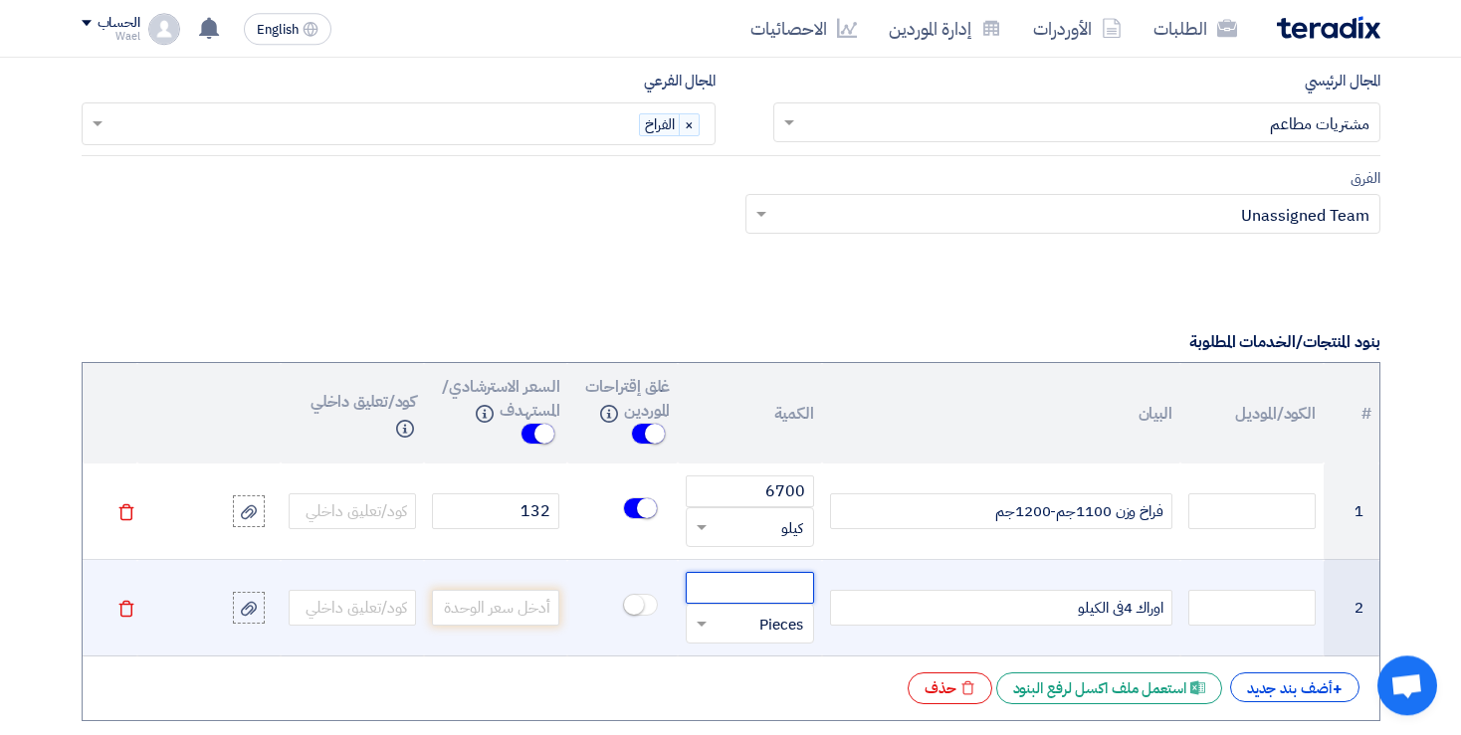
click at [763, 583] on input "number" at bounding box center [749, 588] width 127 height 32
type input "6700"
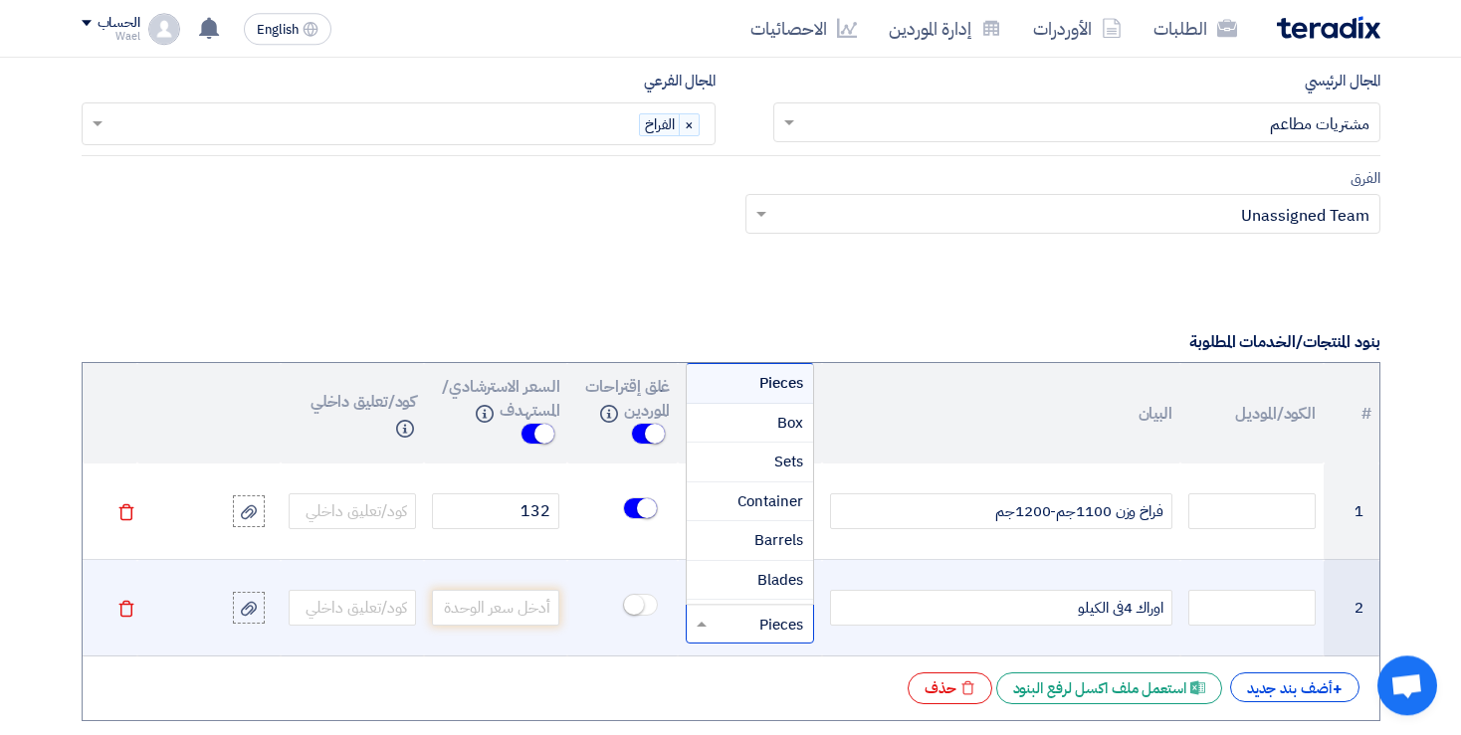
click at [742, 625] on input "text" at bounding box center [762, 624] width 84 height 32
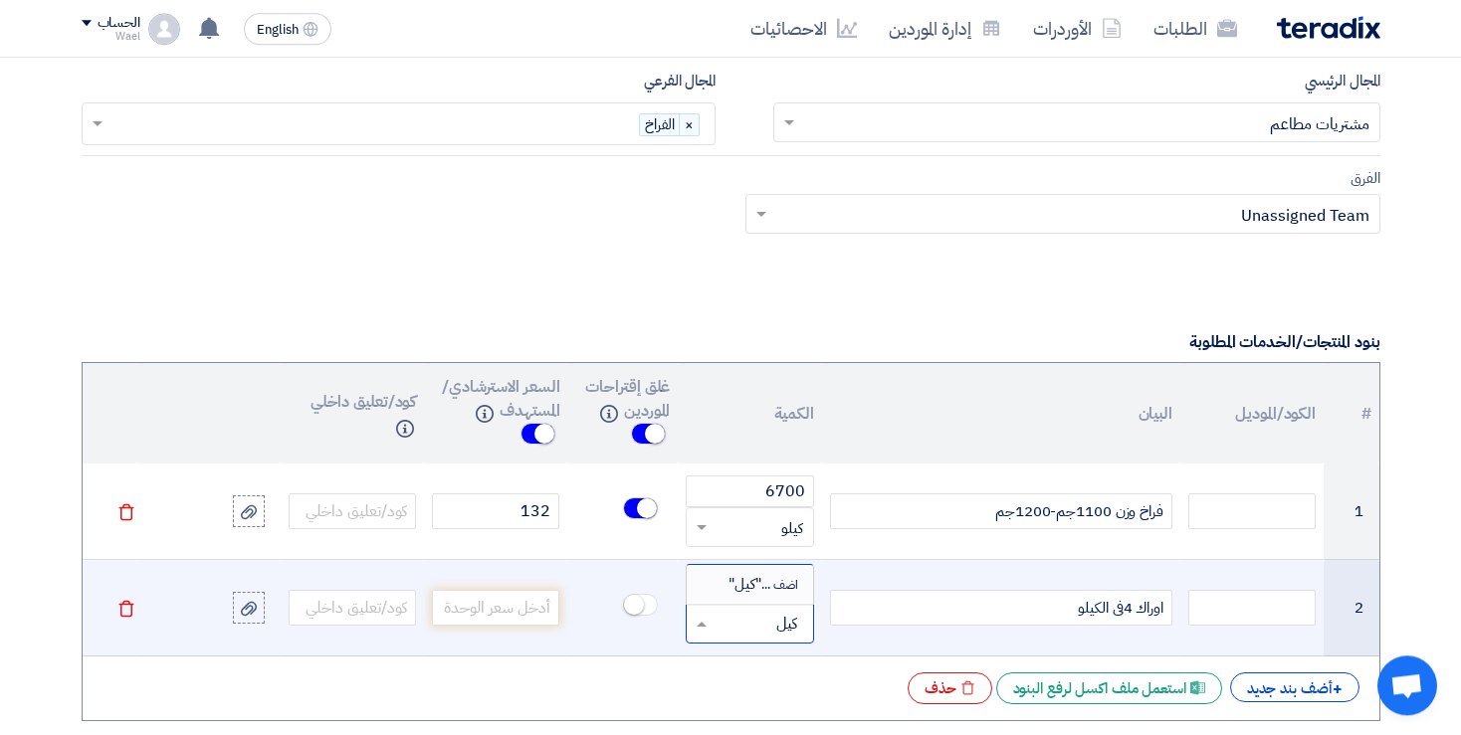
type input "كيلو"
click at [746, 573] on span "اضف ... "كيلو"" at bounding box center [765, 584] width 76 height 22
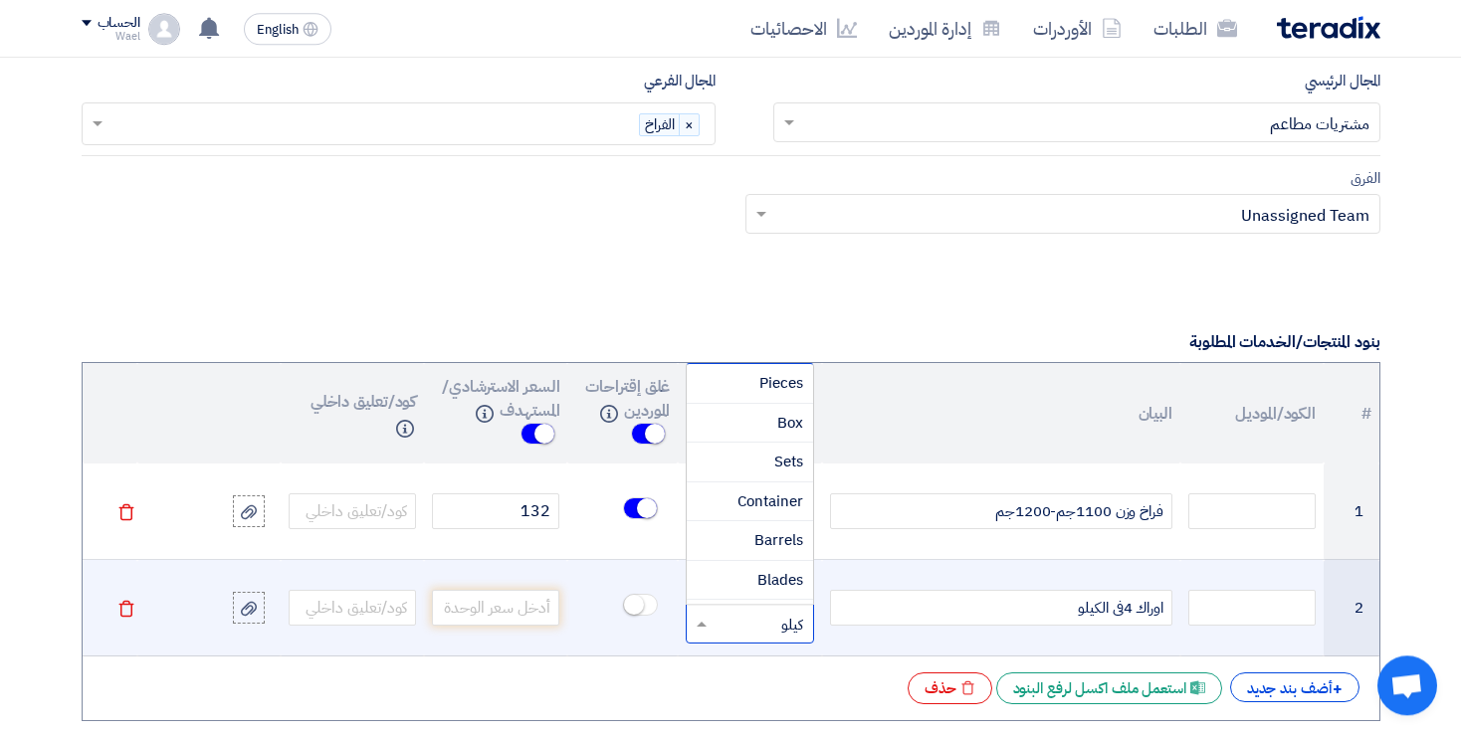
click at [726, 614] on input "text" at bounding box center [762, 624] width 84 height 32
click at [762, 427] on span "Kilogram" at bounding box center [772, 435] width 61 height 22
click at [771, 618] on input "text" at bounding box center [762, 624] width 84 height 32
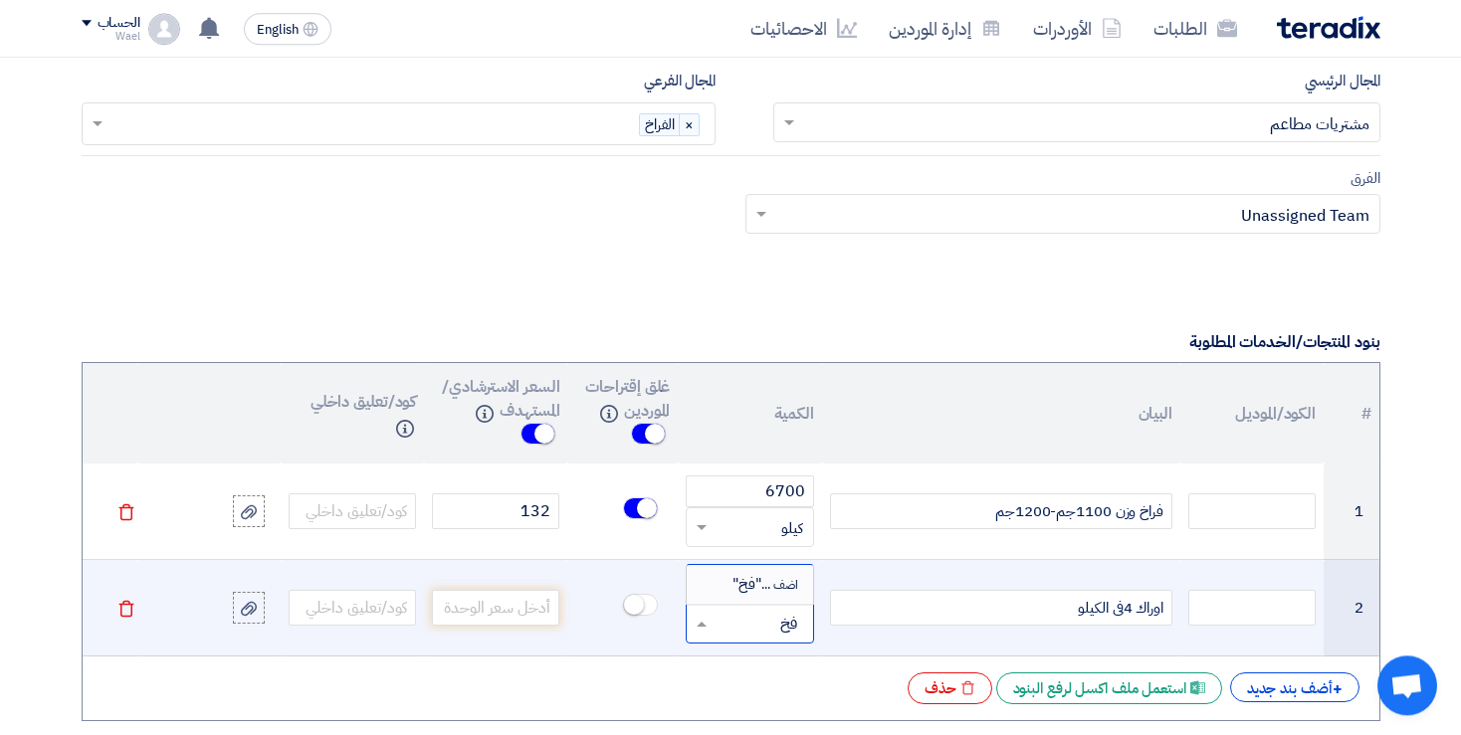
type input "ف"
type input "to"
click at [766, 538] on div "Ton" at bounding box center [749, 545] width 125 height 40
click at [762, 614] on input "text" at bounding box center [762, 624] width 84 height 32
type input "k"
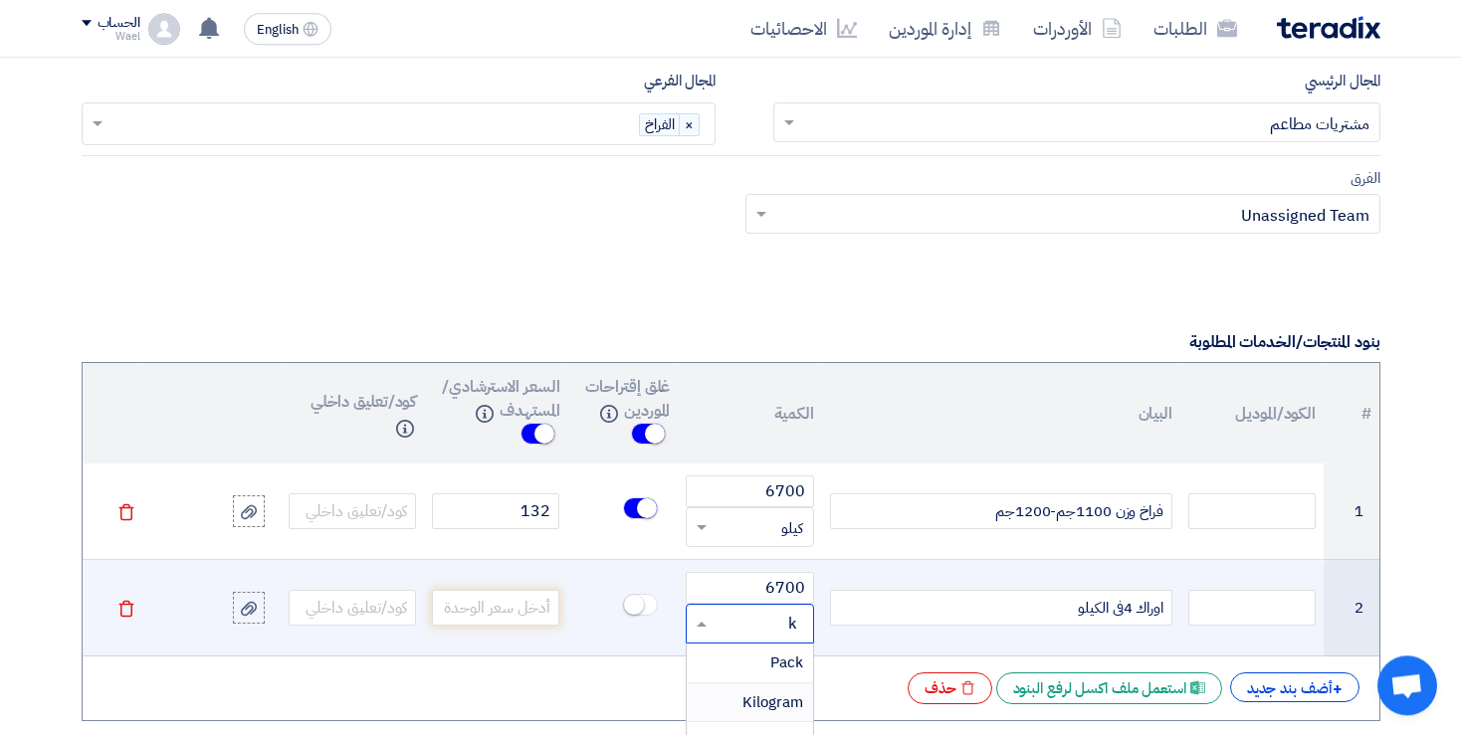
click at [764, 684] on div "Kilogram" at bounding box center [749, 704] width 125 height 40
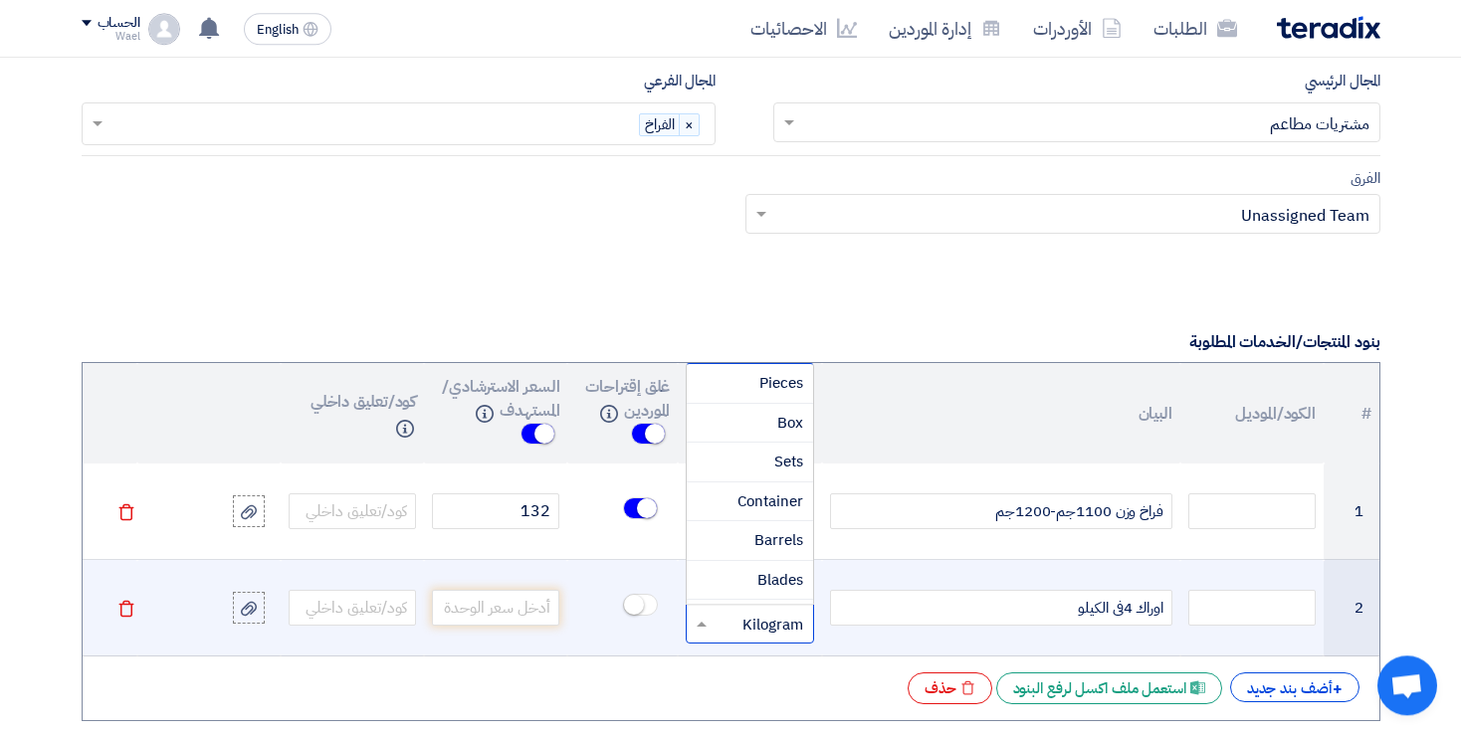
click at [762, 614] on input "text" at bounding box center [762, 624] width 84 height 32
type input "كيلو"
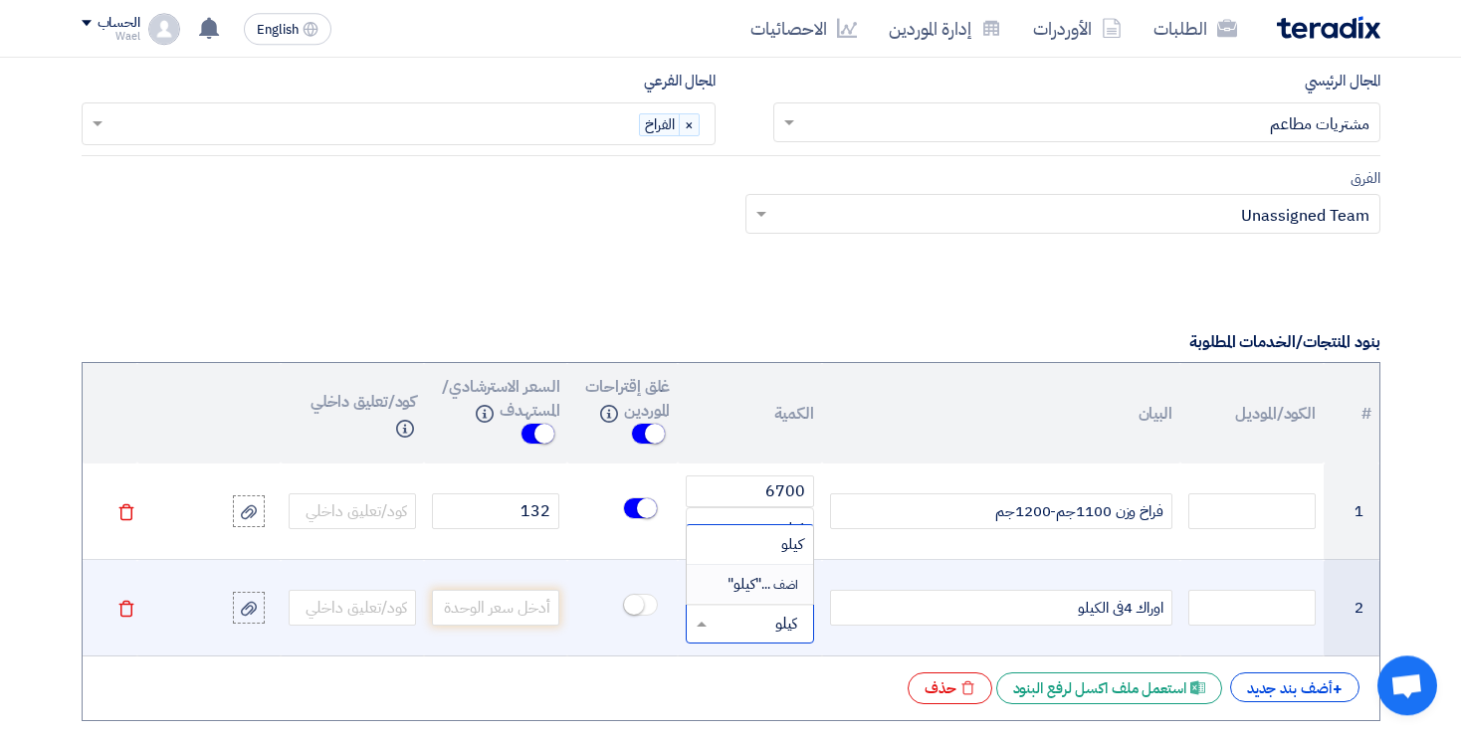
click at [745, 578] on span "اضف ... "كيلو"" at bounding box center [765, 584] width 76 height 22
click at [512, 603] on input "number" at bounding box center [495, 608] width 127 height 36
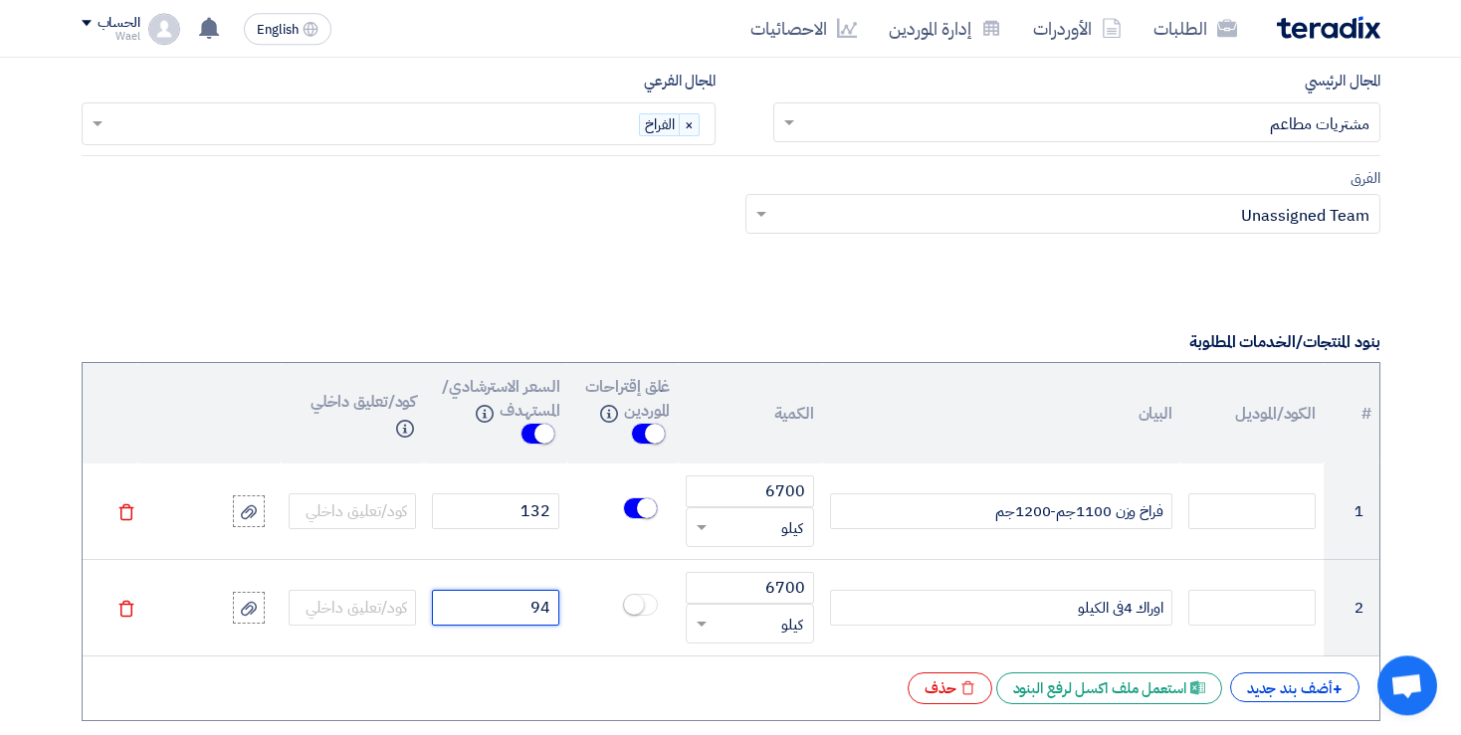
type input "94"
click at [278, 661] on div "# الكود/الموديل البيان الكمية غلق إقتراحات الموردين Info السعر الاسترشادي/المست…" at bounding box center [731, 541] width 1299 height 359
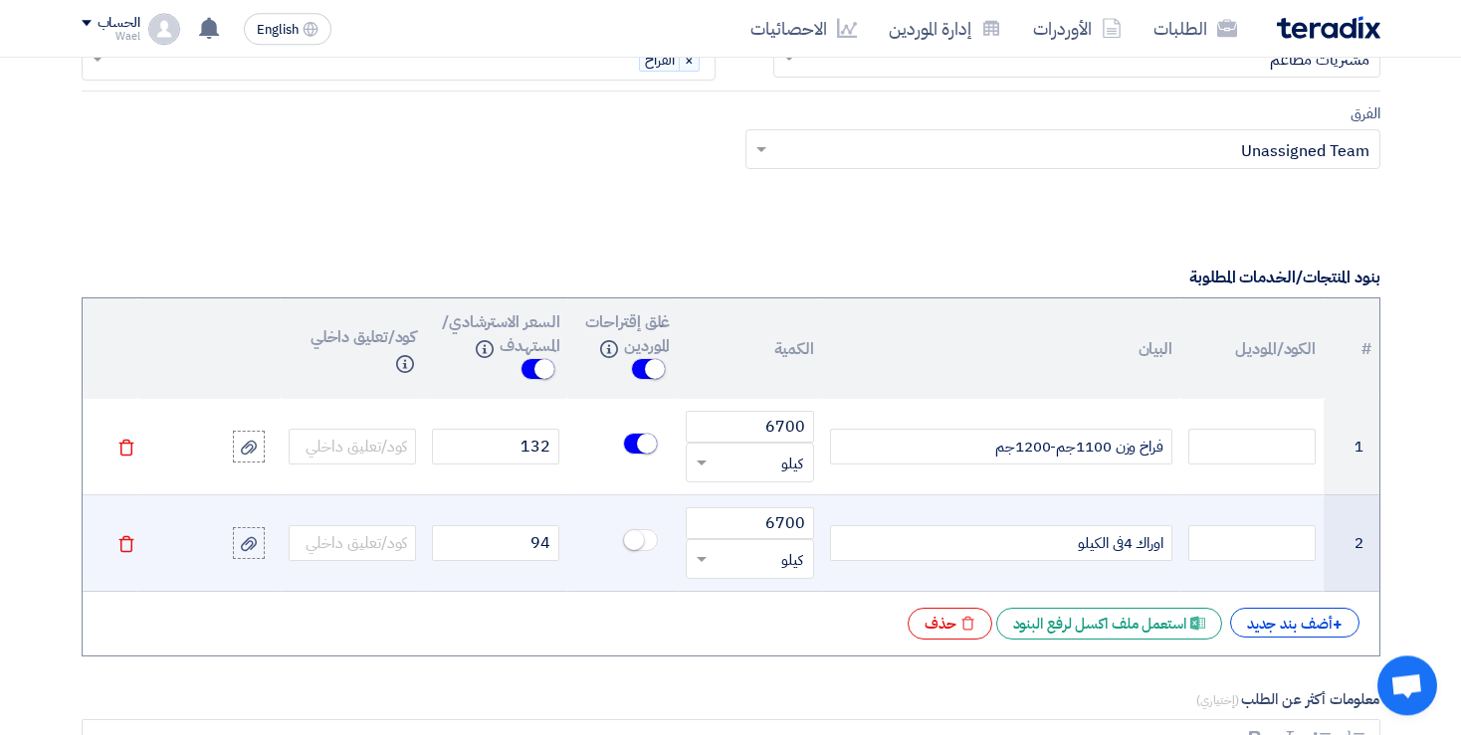
click at [646, 530] on span at bounding box center [640, 540] width 35 height 22
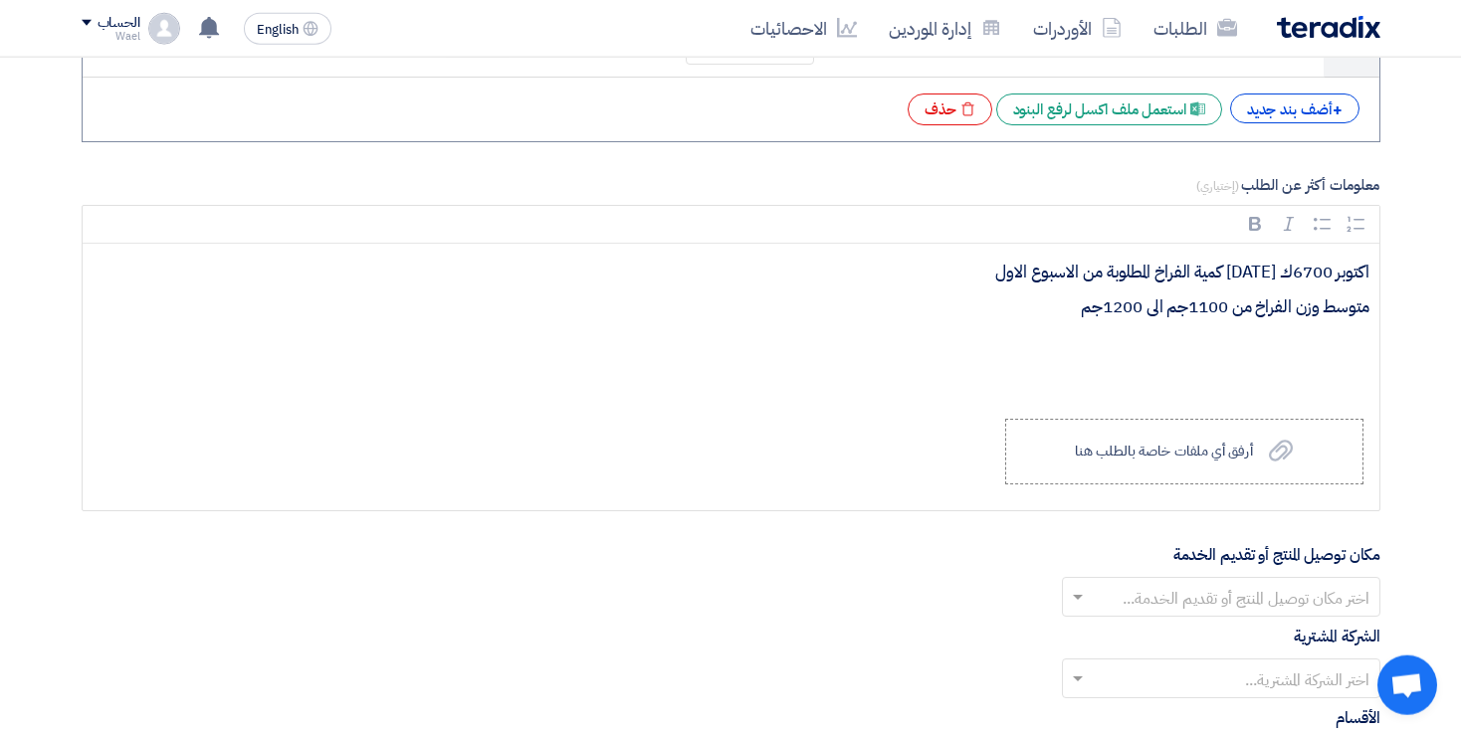
scroll to position [1851, 0]
click at [1073, 594] on span at bounding box center [1078, 596] width 10 height 5
click at [1339, 630] on span "قويسنا" at bounding box center [1349, 636] width 40 height 24
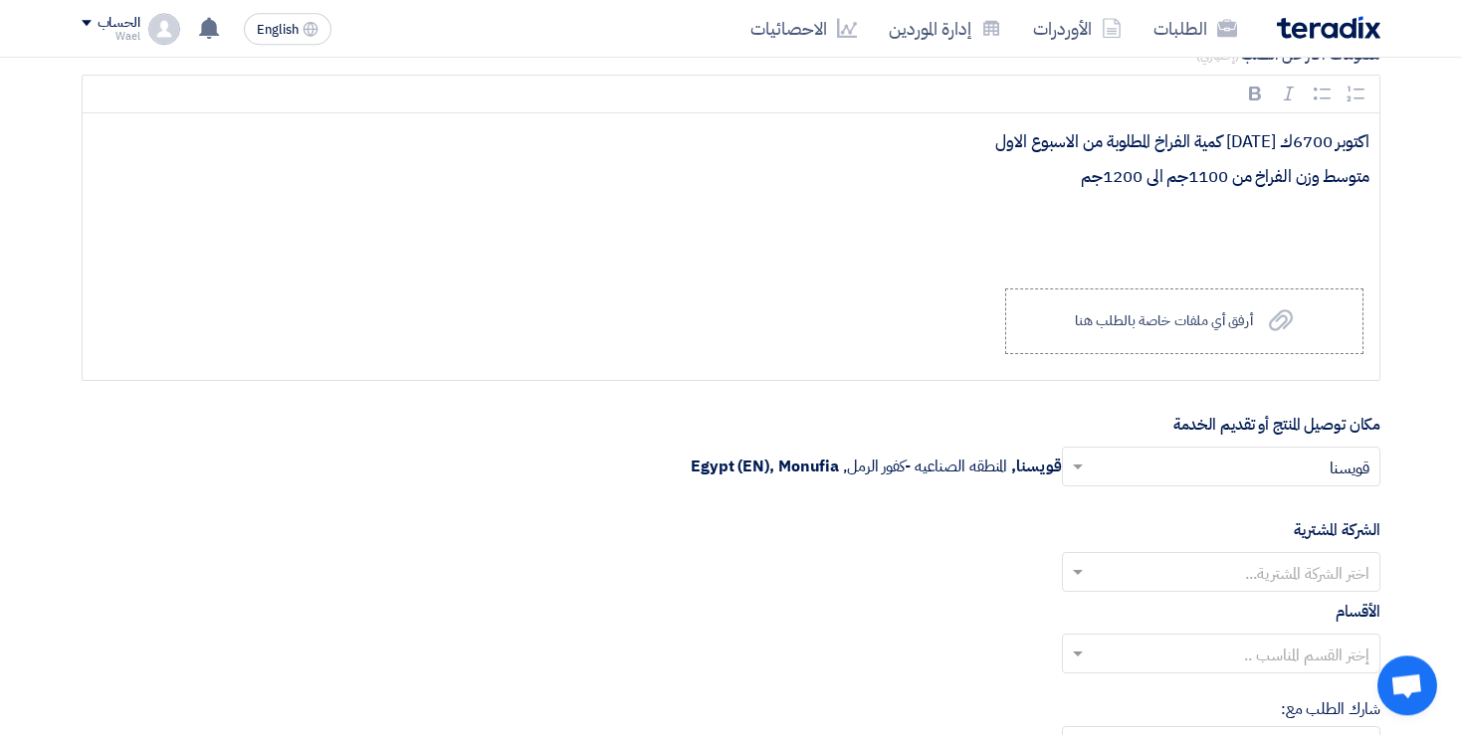
scroll to position [2045, 0]
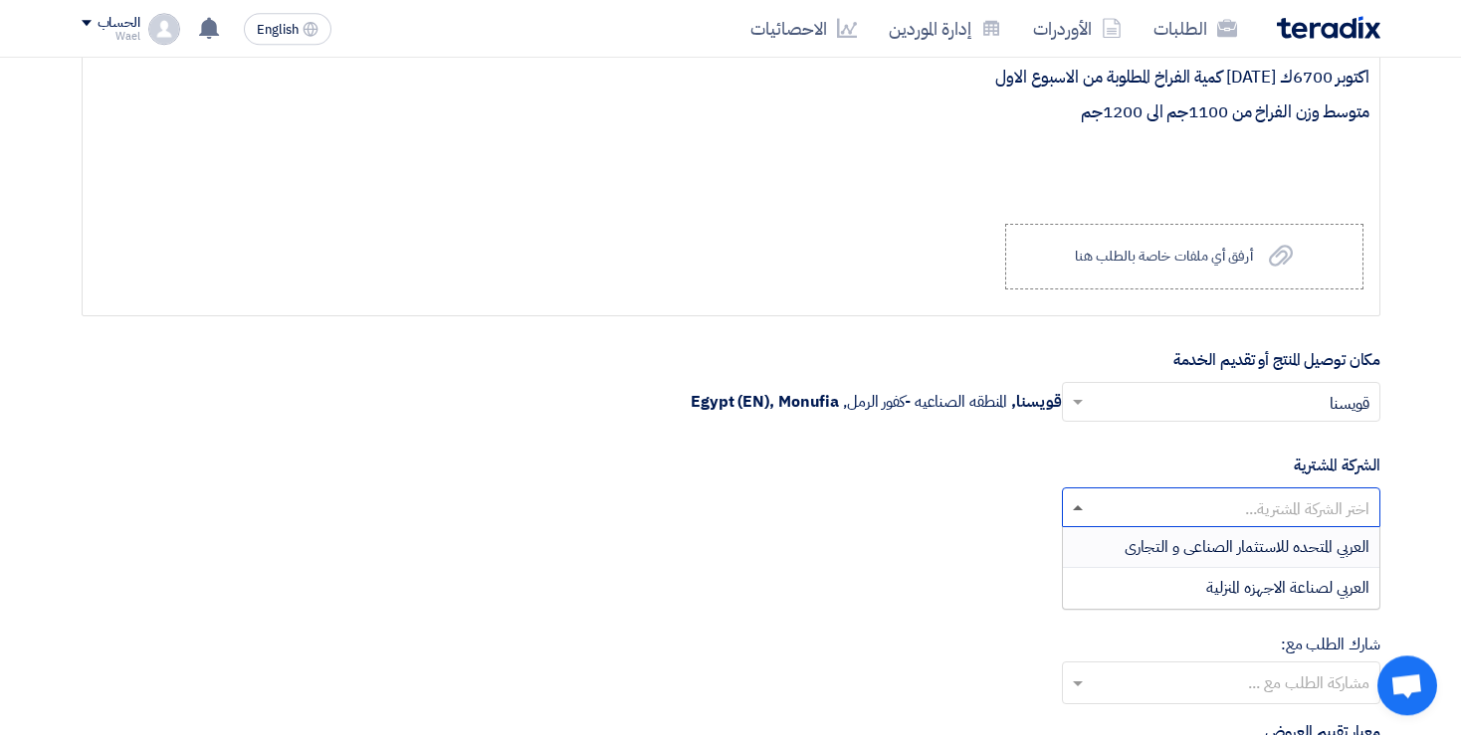
click at [1080, 506] on span at bounding box center [1078, 508] width 10 height 5
click at [1217, 539] on span "العربي المتحده للاستثمار الصناعى و التجارى" at bounding box center [1246, 547] width 245 height 24
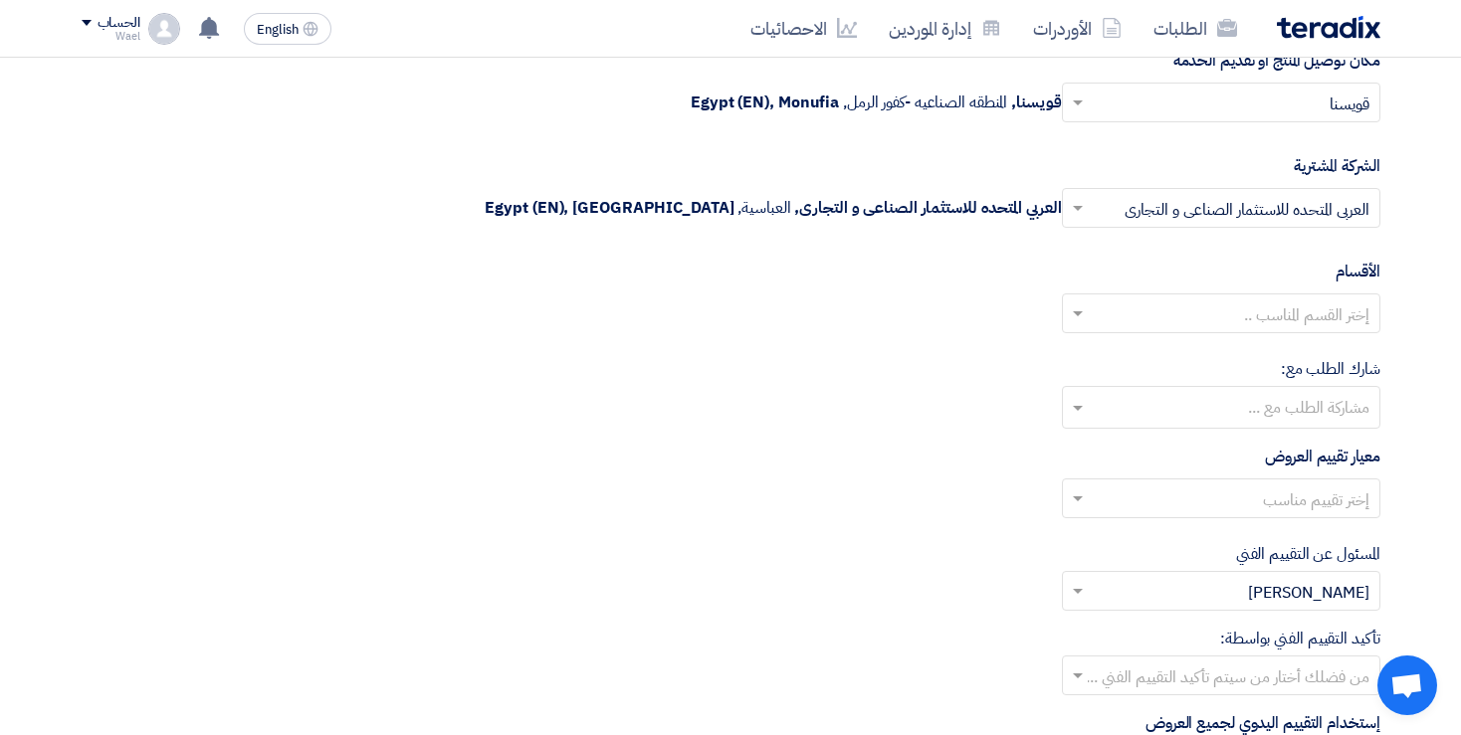
scroll to position [2314, 0]
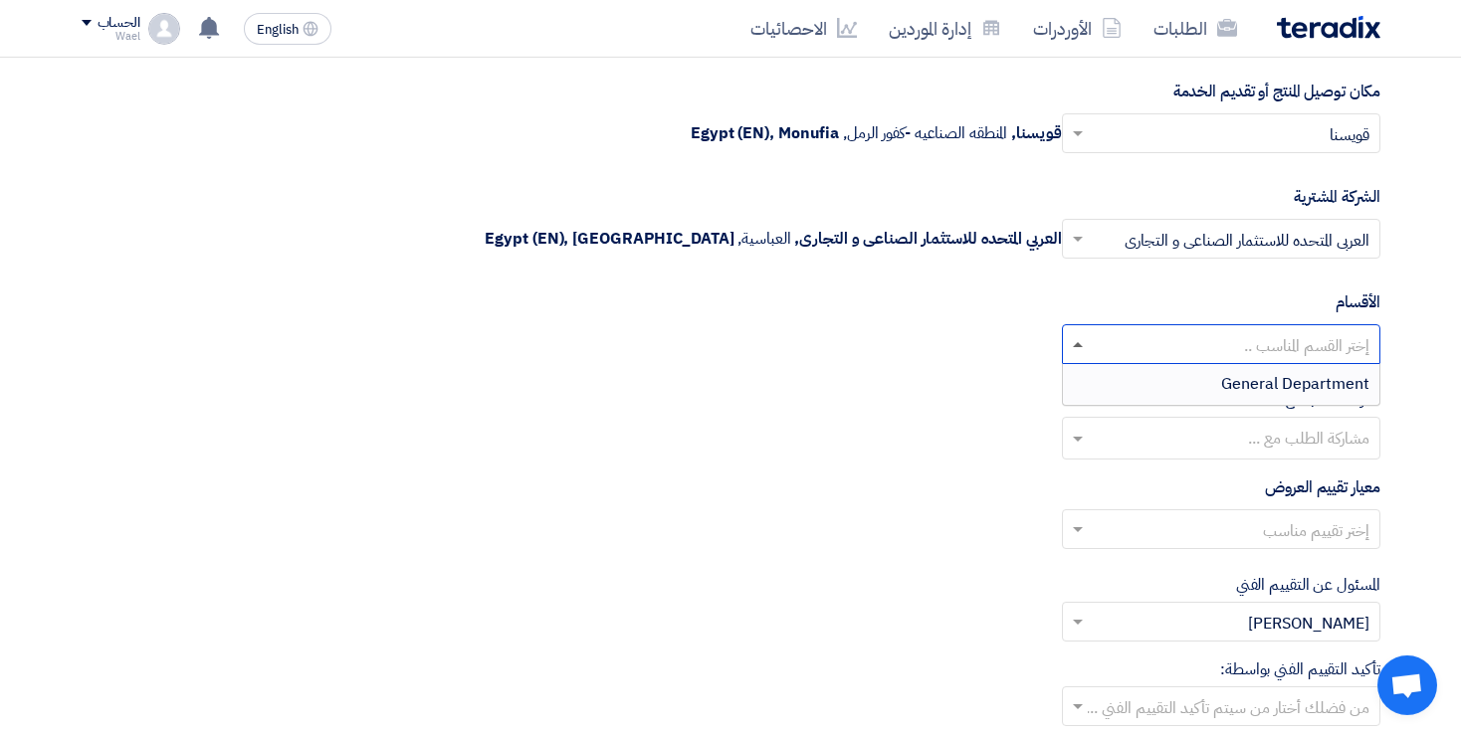
click at [1076, 342] on span at bounding box center [1078, 344] width 10 height 5
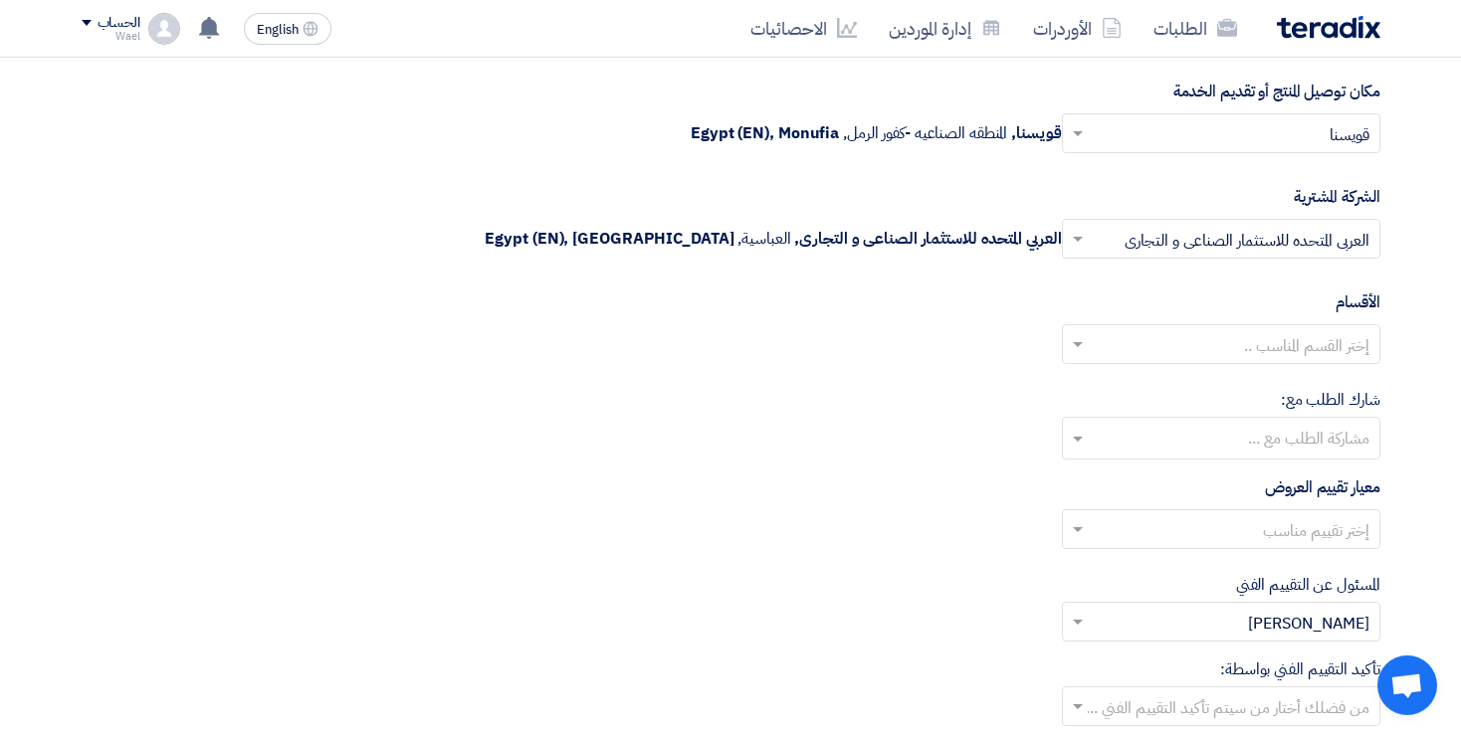
click at [939, 409] on div "شارك الطلب مع: مشاركة الطلب مع ..." at bounding box center [731, 424] width 1299 height 72
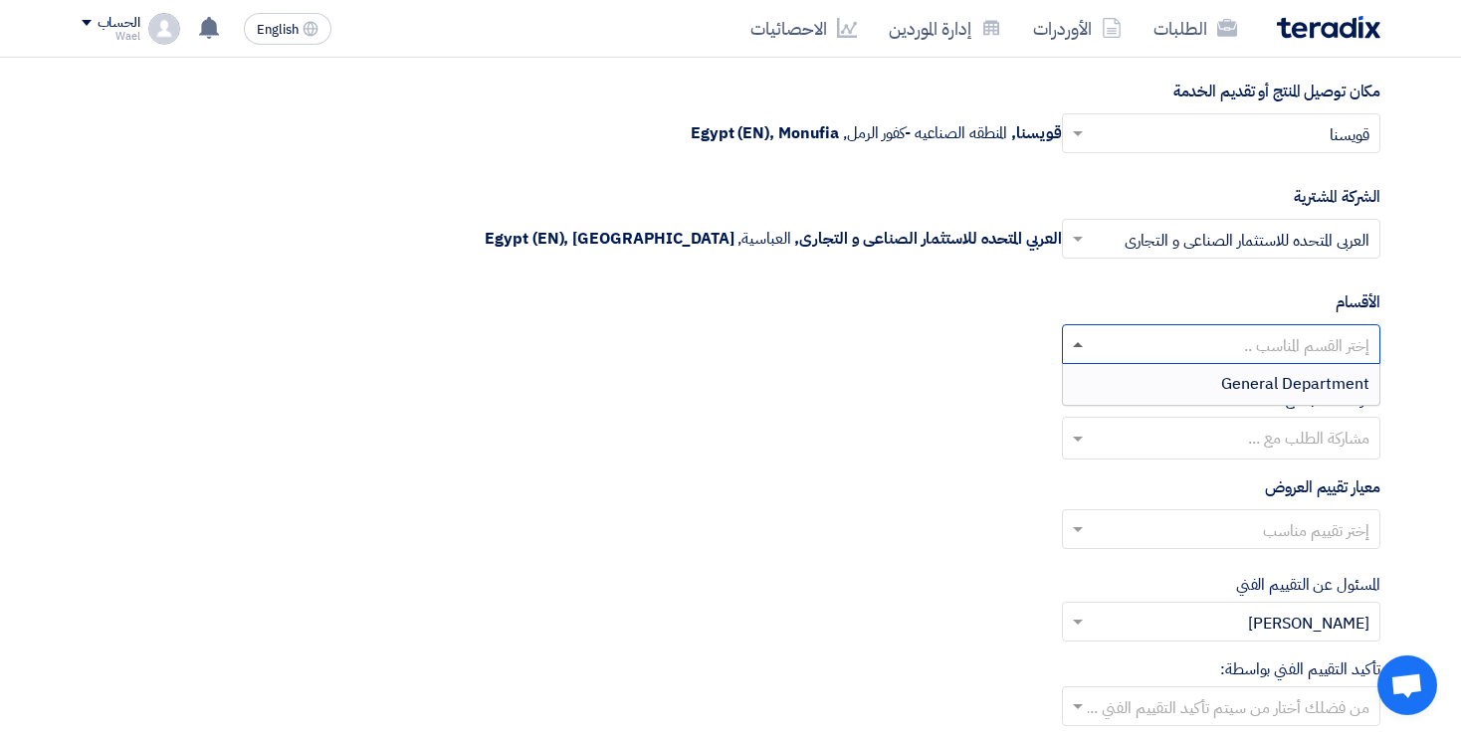
click at [1074, 342] on span at bounding box center [1078, 344] width 10 height 5
click at [1234, 377] on span "General Department" at bounding box center [1295, 384] width 148 height 24
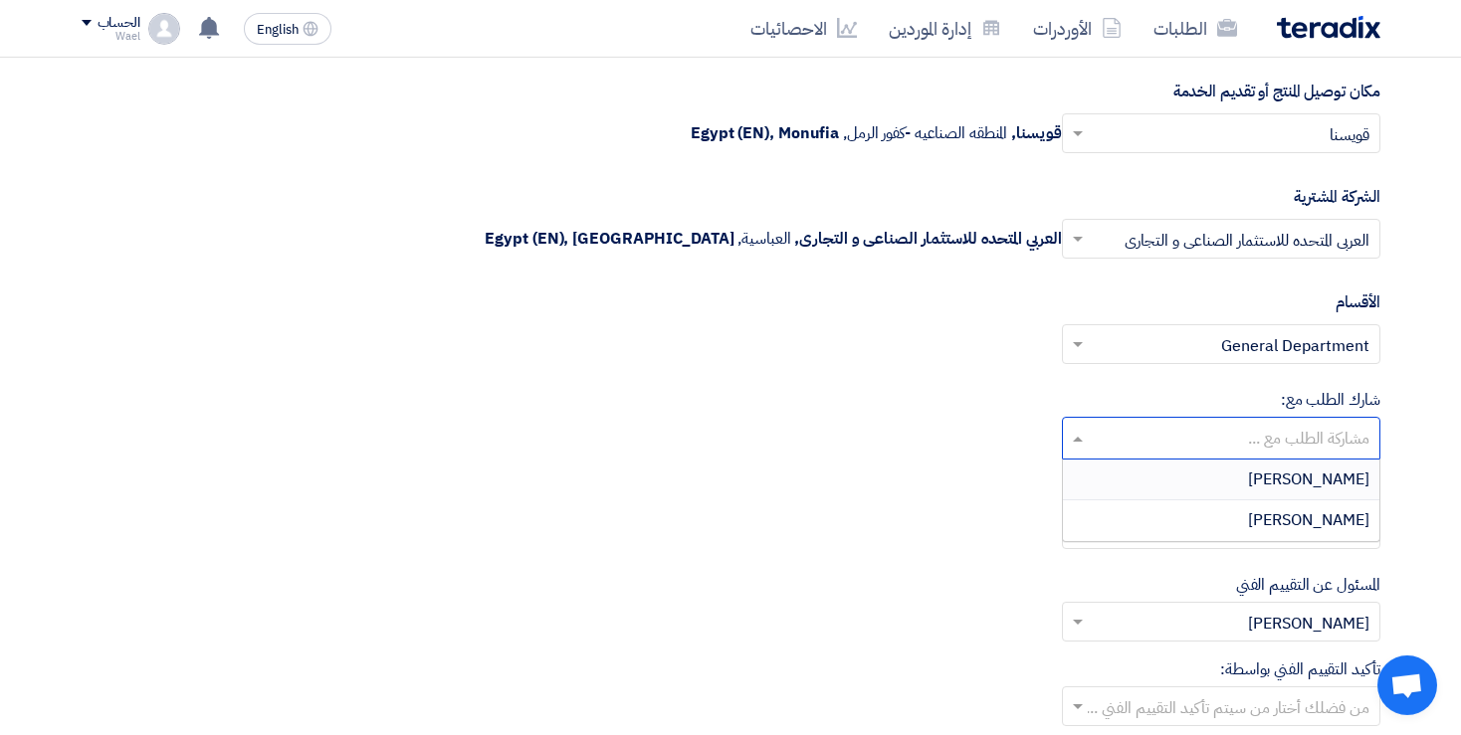
click at [1073, 424] on input "text" at bounding box center [1220, 440] width 299 height 33
click at [1280, 511] on span "[PERSON_NAME]" at bounding box center [1308, 520] width 121 height 24
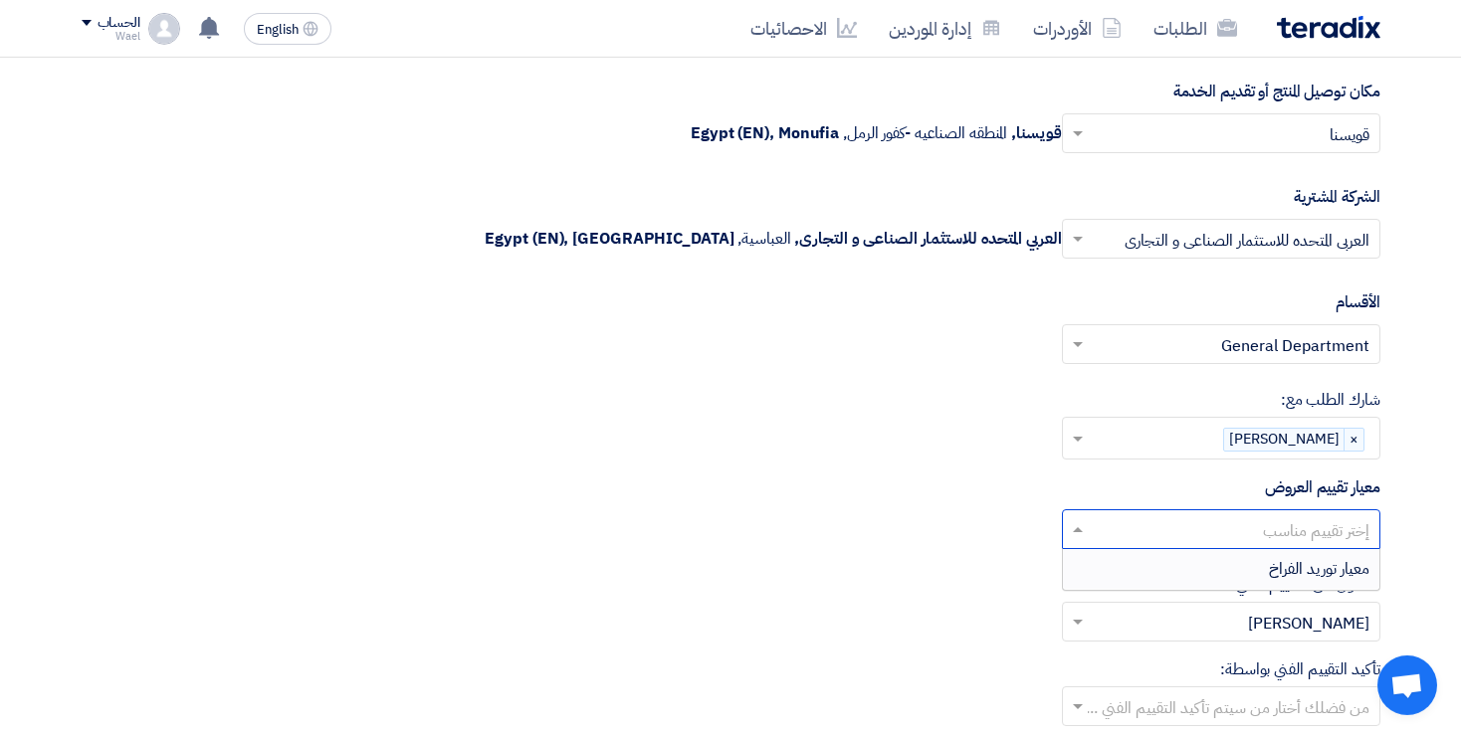
click at [1077, 517] on span at bounding box center [1075, 529] width 25 height 24
click at [1254, 559] on div "معيار توريد الفراخ" at bounding box center [1221, 569] width 316 height 40
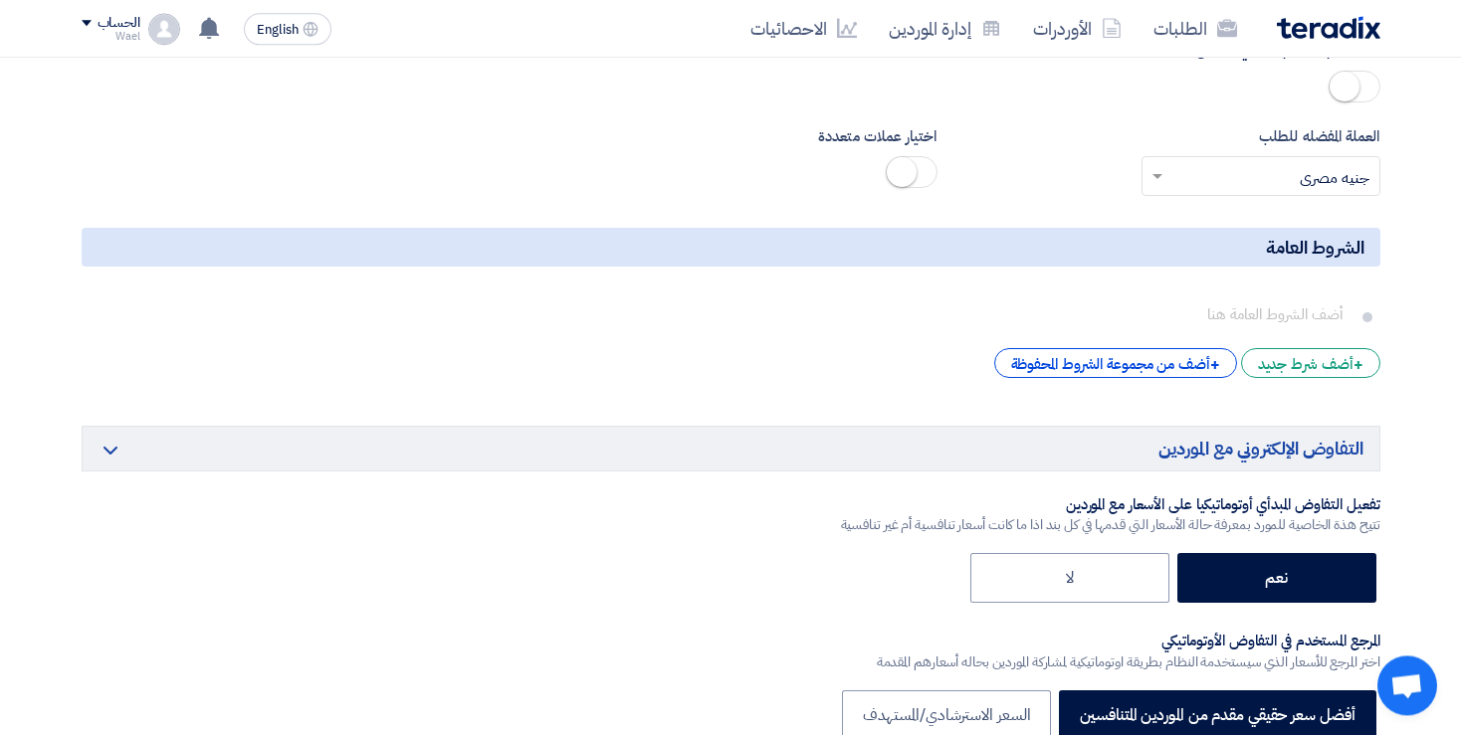
scroll to position [3088, 0]
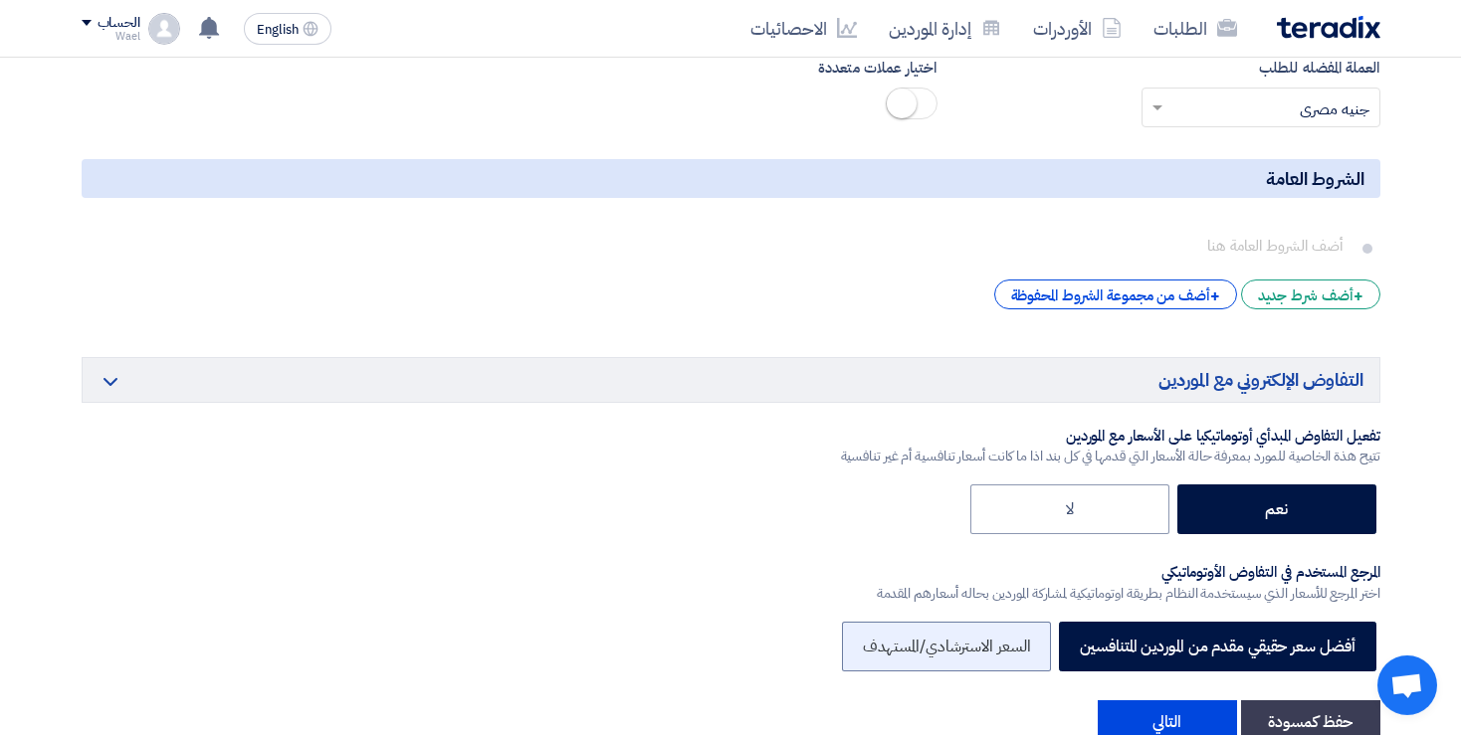
click at [898, 635] on label "السعر الاسترشادي/المستهدف" at bounding box center [947, 647] width 210 height 50
click at [1017, 639] on input "السعر الاسترشادي/المستهدف" at bounding box center [1023, 645] width 13 height 13
radio input "true"
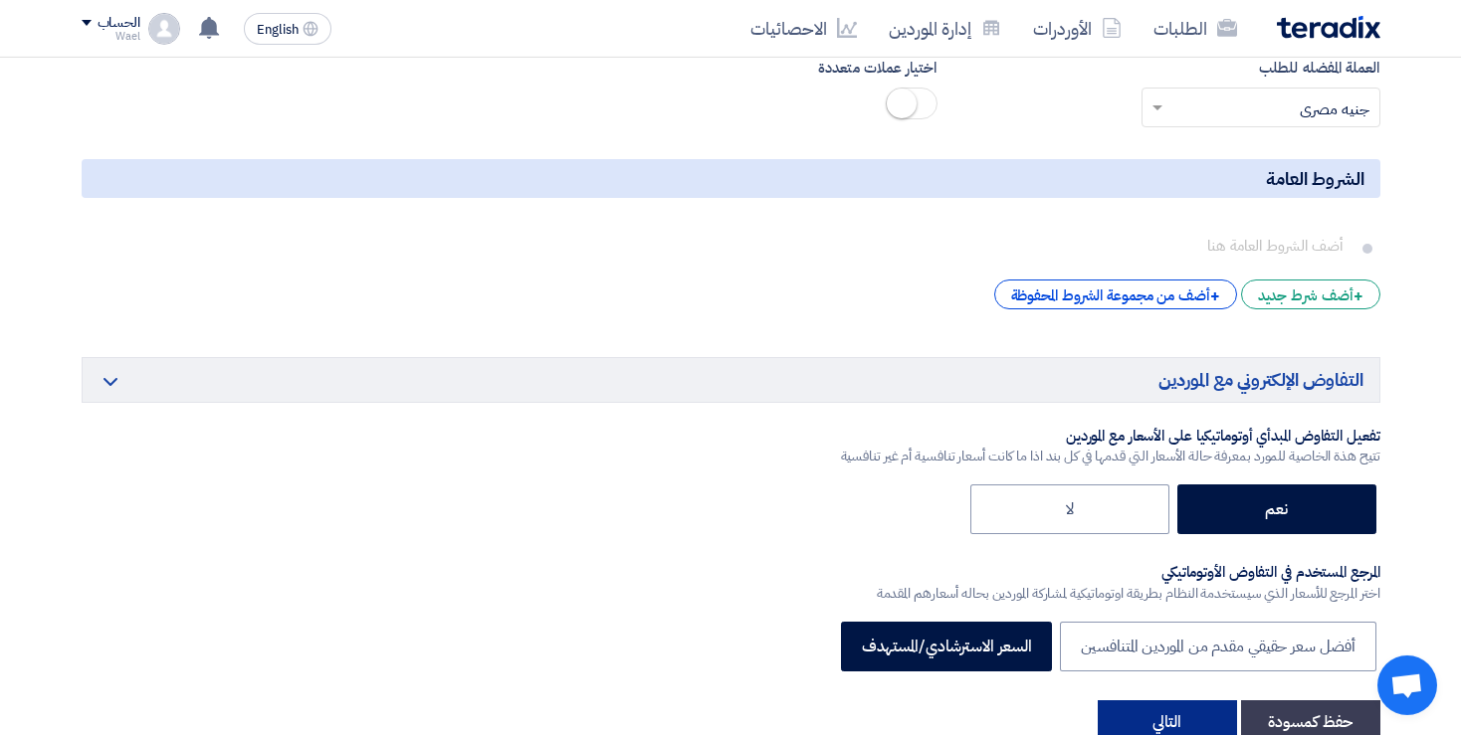
click at [1179, 711] on button "التالي" at bounding box center [1167, 723] width 139 height 44
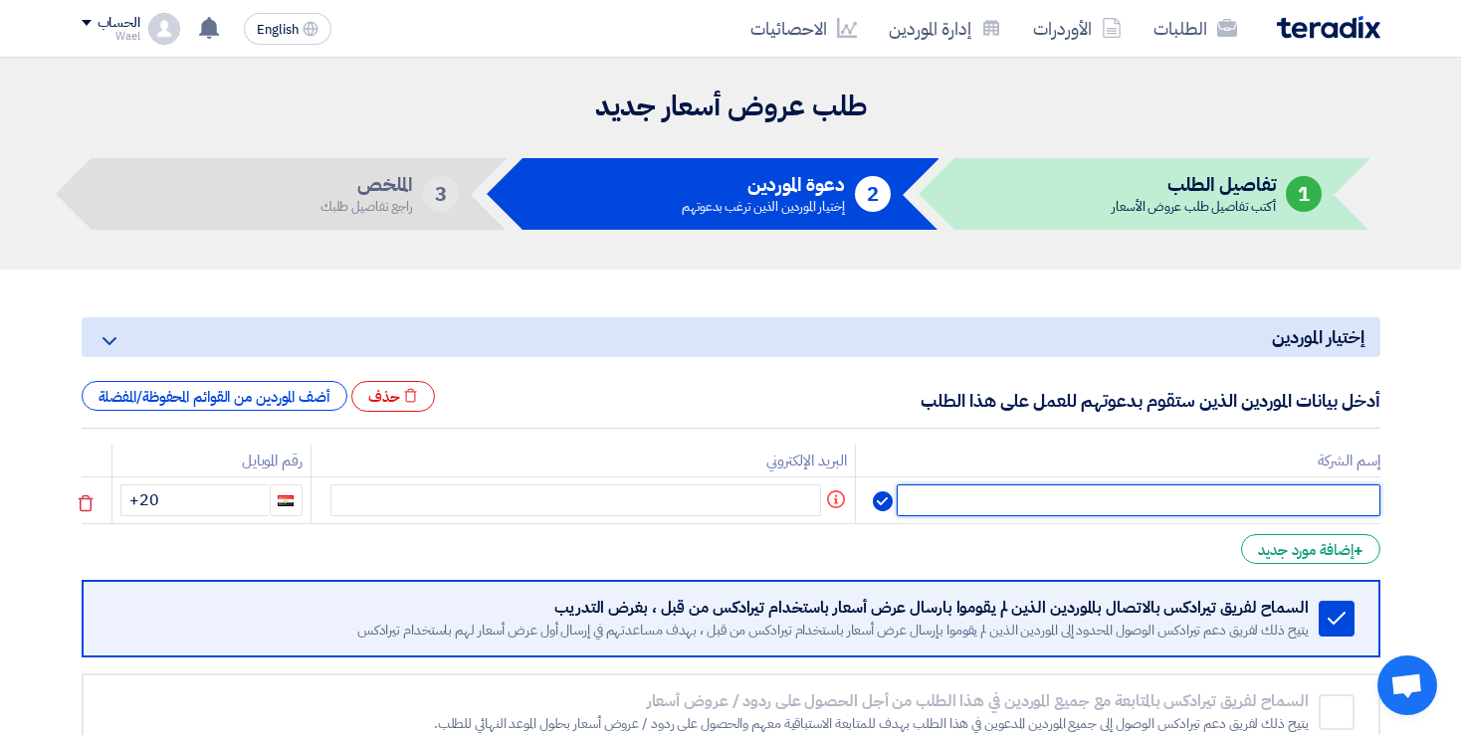
click at [1270, 492] on input "text" at bounding box center [1138, 501] width 483 height 32
type input "ه"
type input "س"
click at [1270, 492] on input "ثامر" at bounding box center [1138, 501] width 483 height 32
type input "ث"
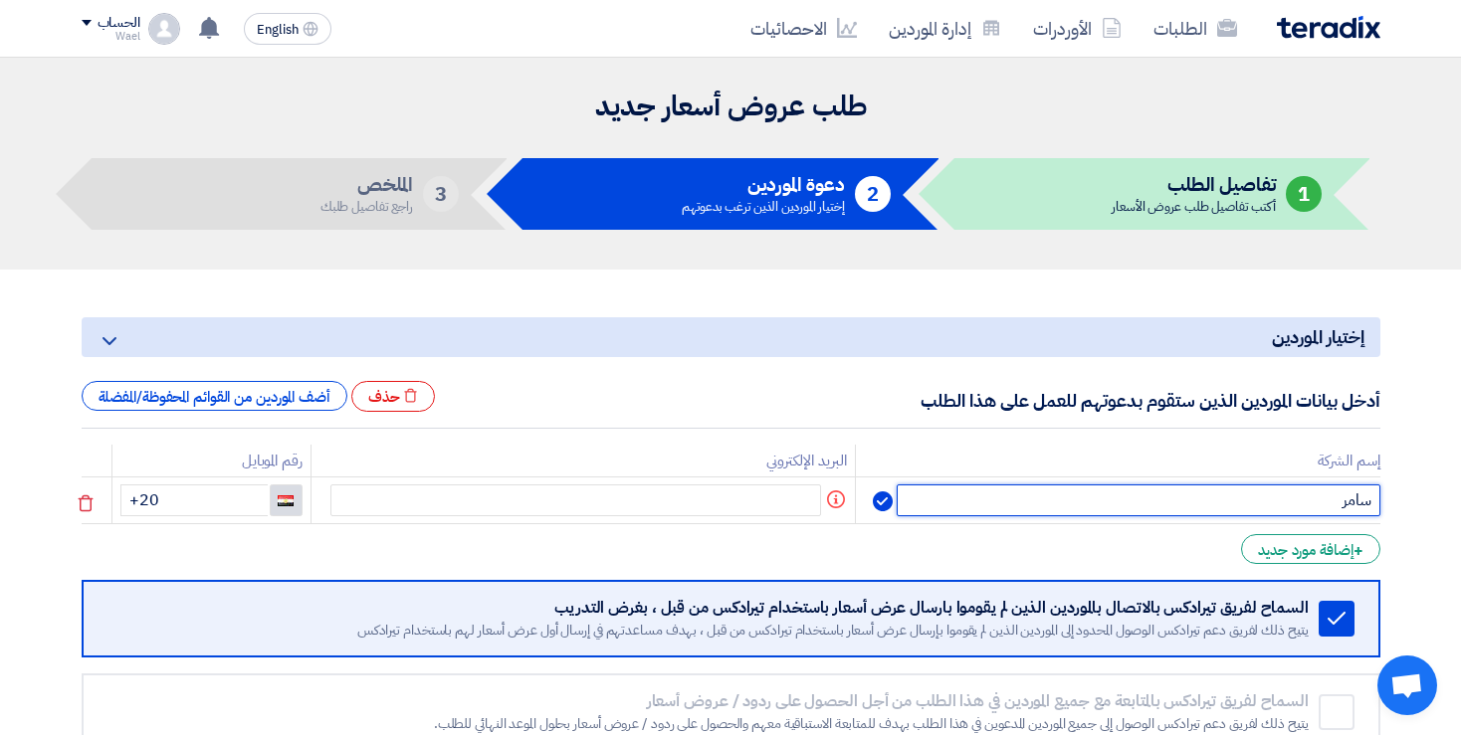
type input "سامر"
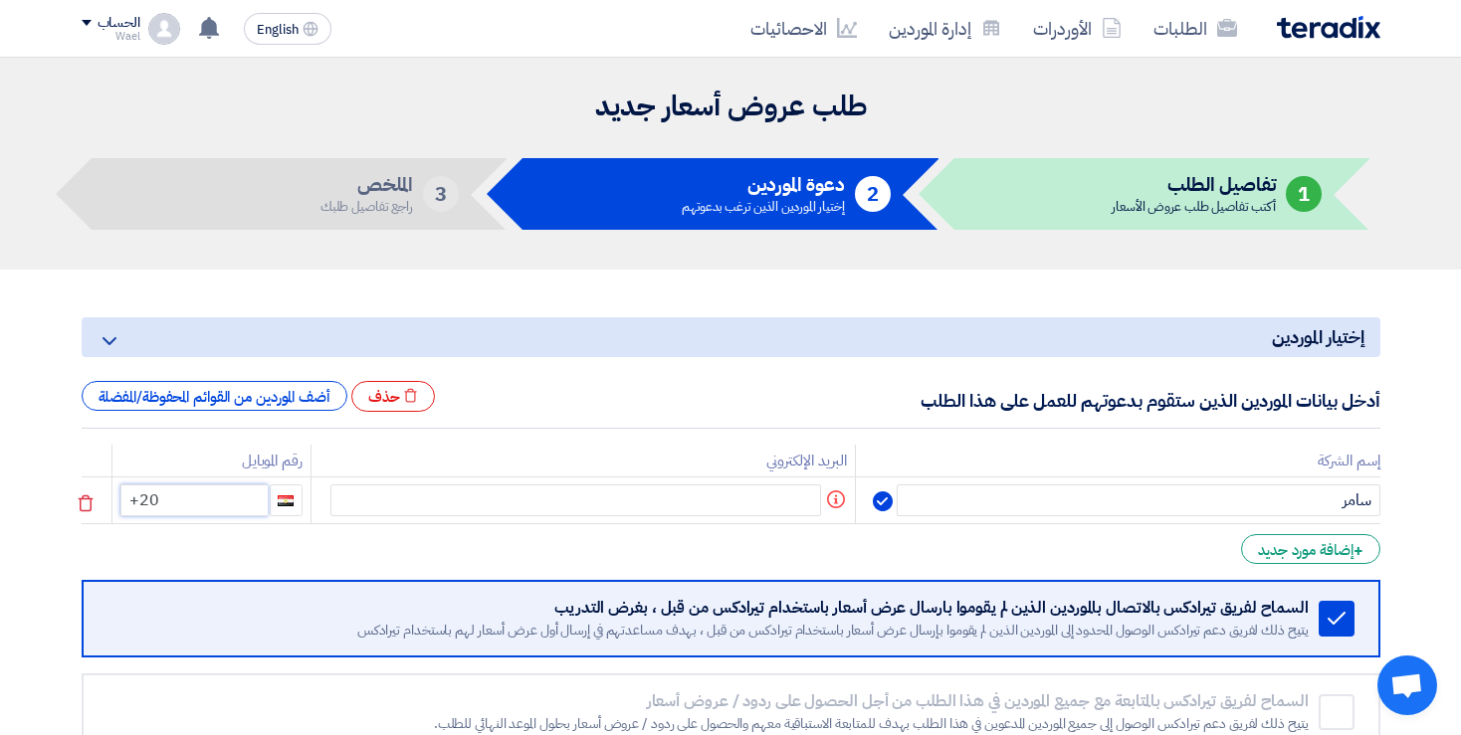
click at [204, 502] on input "+20" at bounding box center [193, 501] width 147 height 32
type input "[PHONE_NUMBER]"
click at [1310, 550] on div "+ إضافة مورد جديد" at bounding box center [1310, 549] width 138 height 30
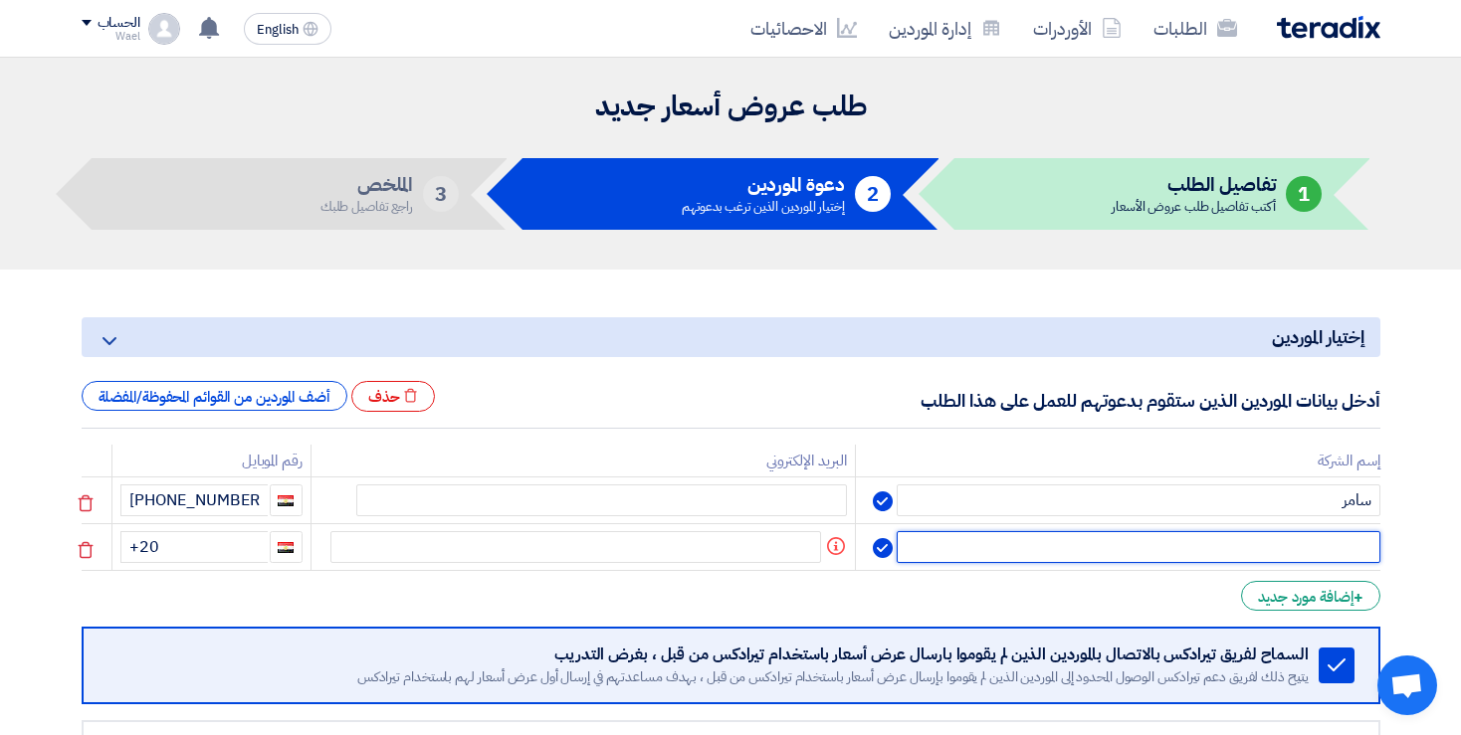
click at [1307, 537] on input "text" at bounding box center [1138, 547] width 483 height 32
type input "[PERSON_NAME]"
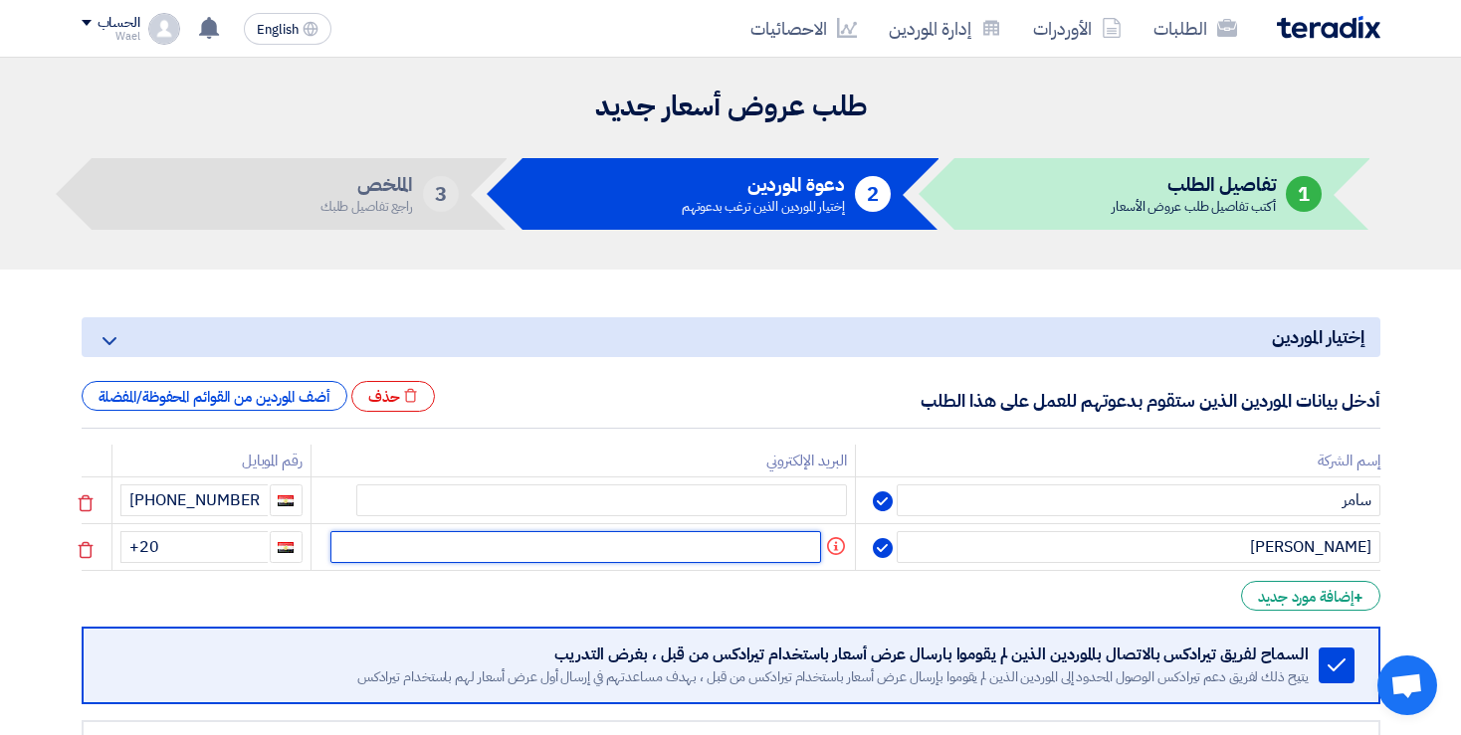
click at [377, 539] on input "text" at bounding box center [575, 547] width 491 height 32
type input "ة"
click at [787, 545] on input "mohaamed" at bounding box center [575, 547] width 491 height 32
click at [821, 536] on input "[PERSON_NAME]" at bounding box center [575, 547] width 491 height 32
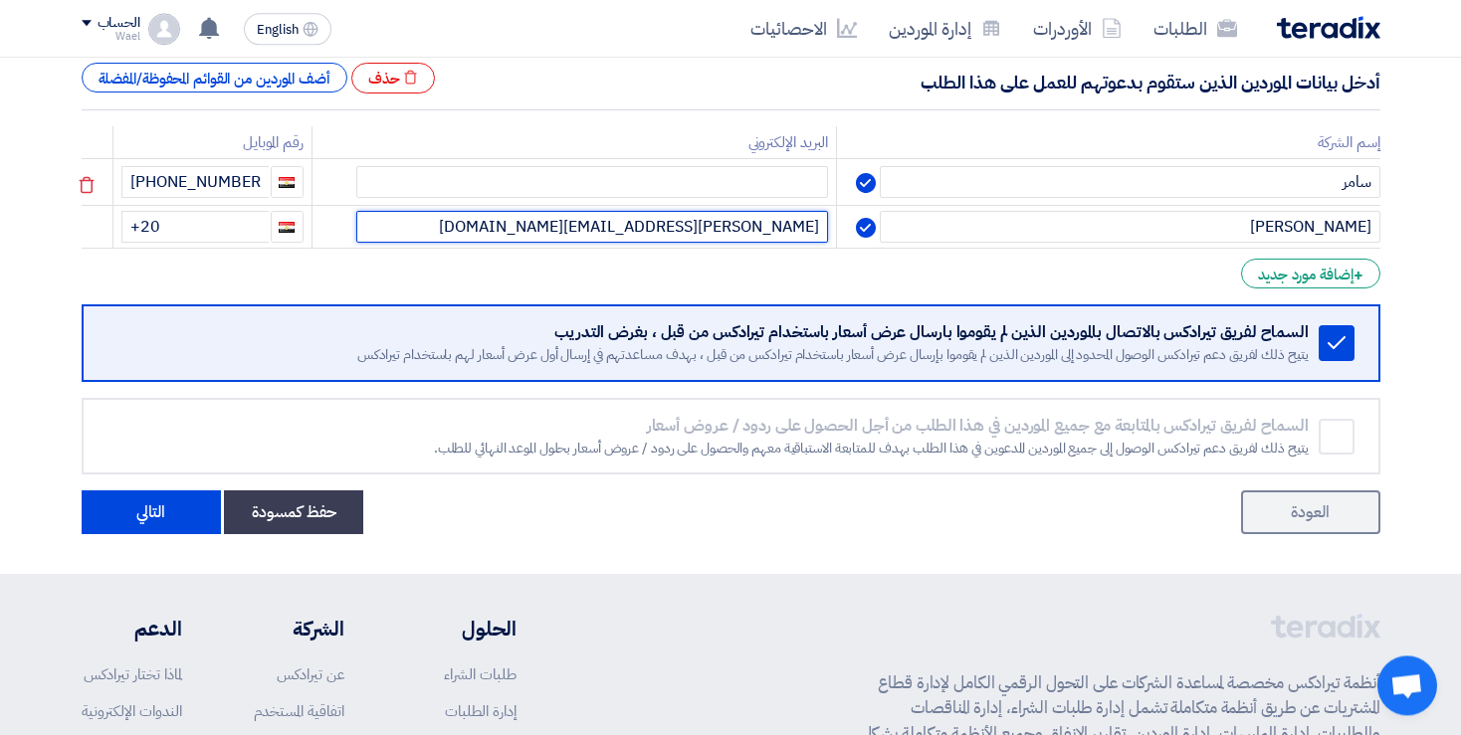
scroll to position [312, 0]
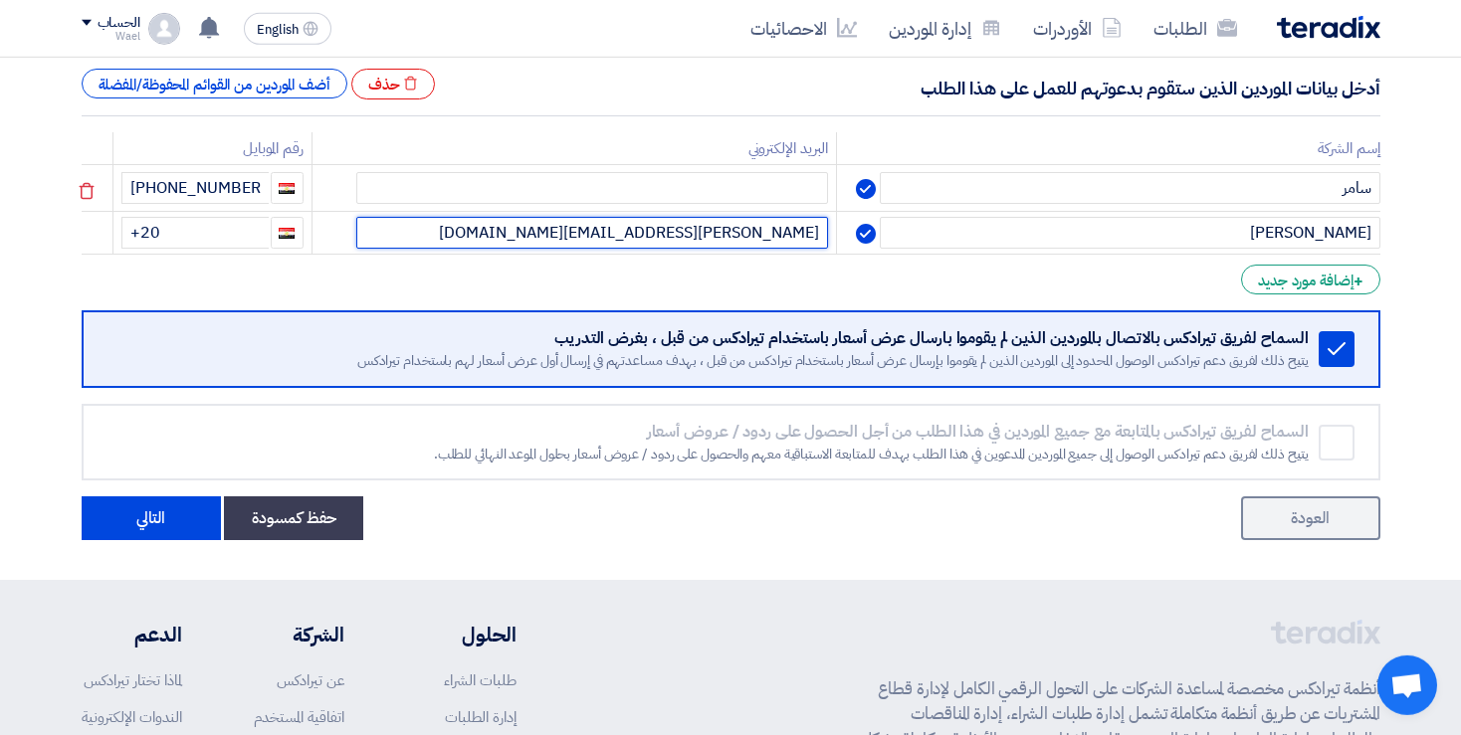
type input "[PERSON_NAME][EMAIL_ADDRESS][DOMAIN_NAME]"
click at [1324, 341] on icon "Remove service" at bounding box center [1336, 349] width 24 height 24
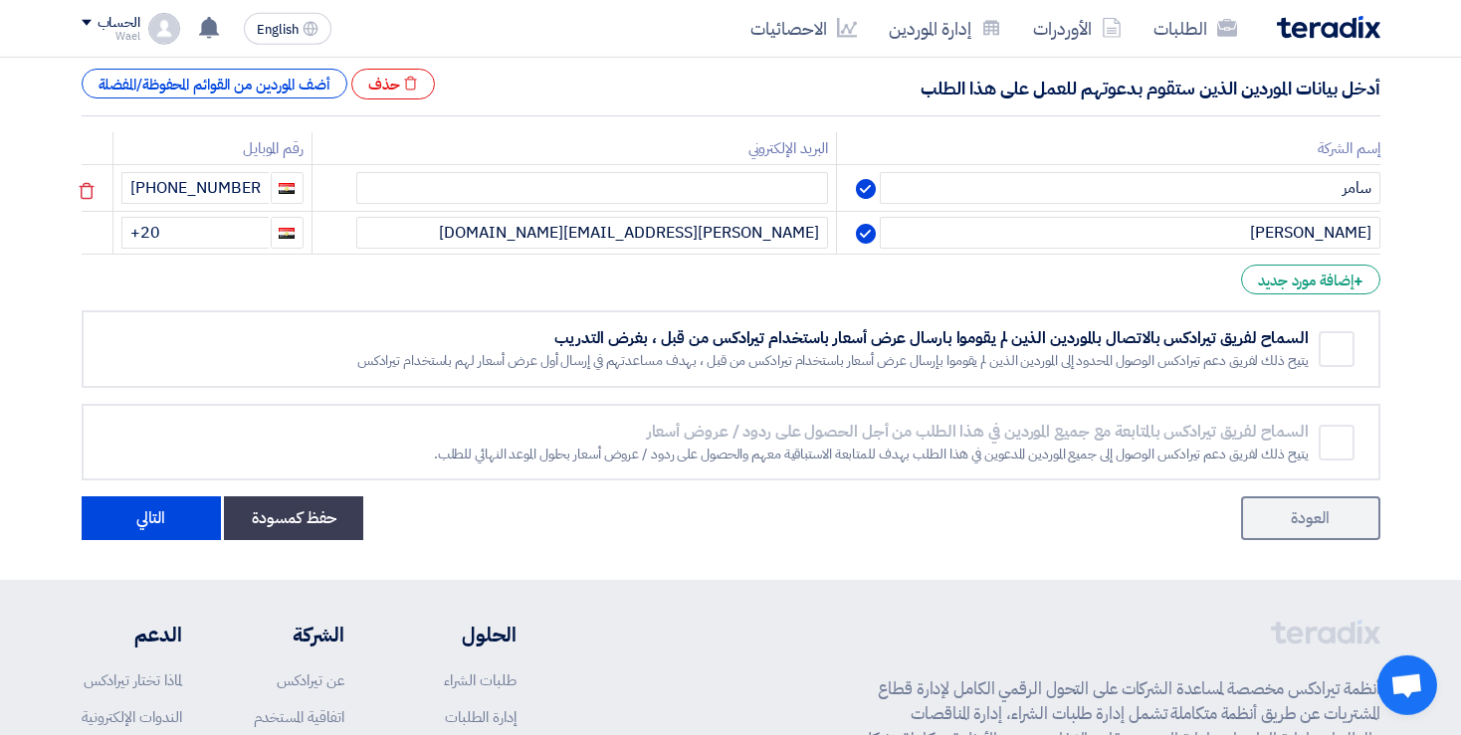
click at [1324, 341] on div "Remove service" at bounding box center [1336, 349] width 36 height 36
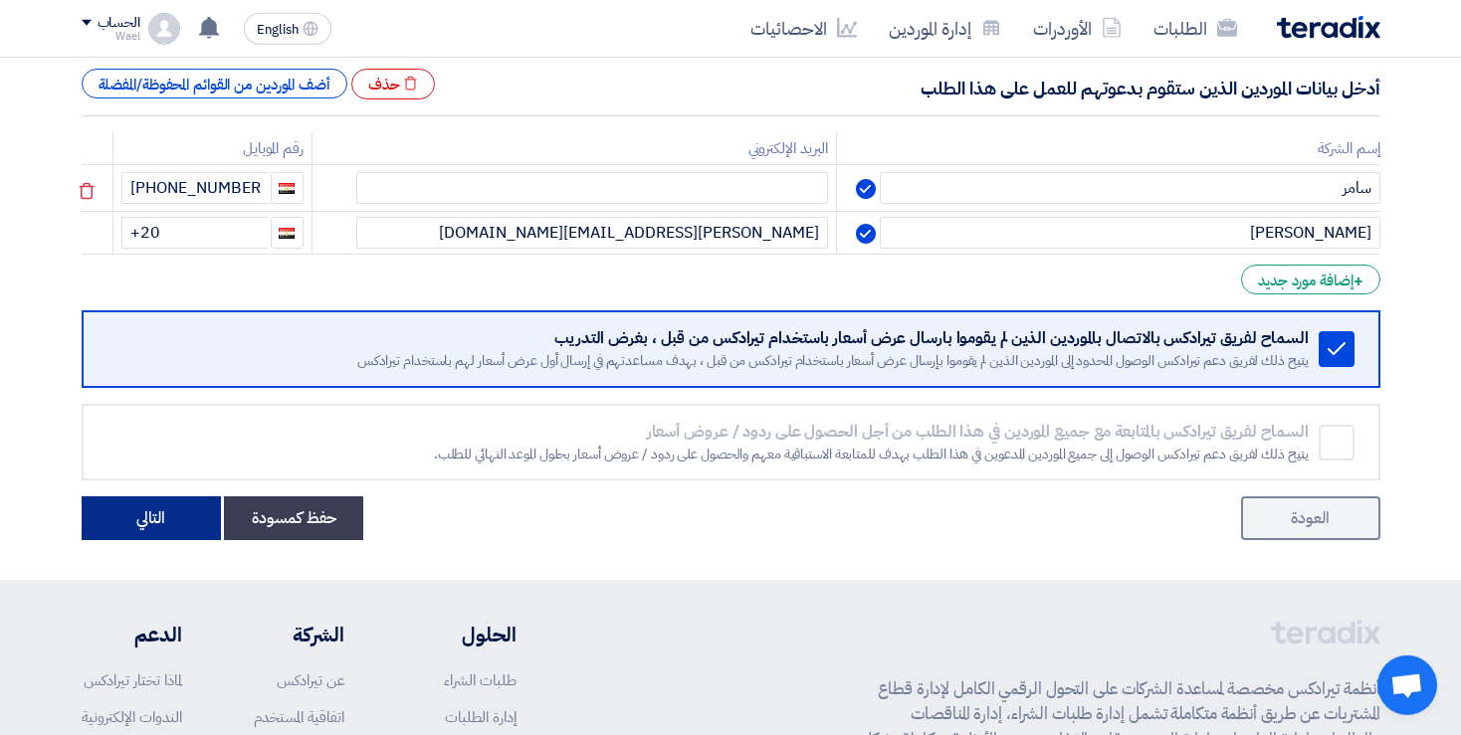
click at [160, 528] on button "التالي" at bounding box center [151, 519] width 139 height 44
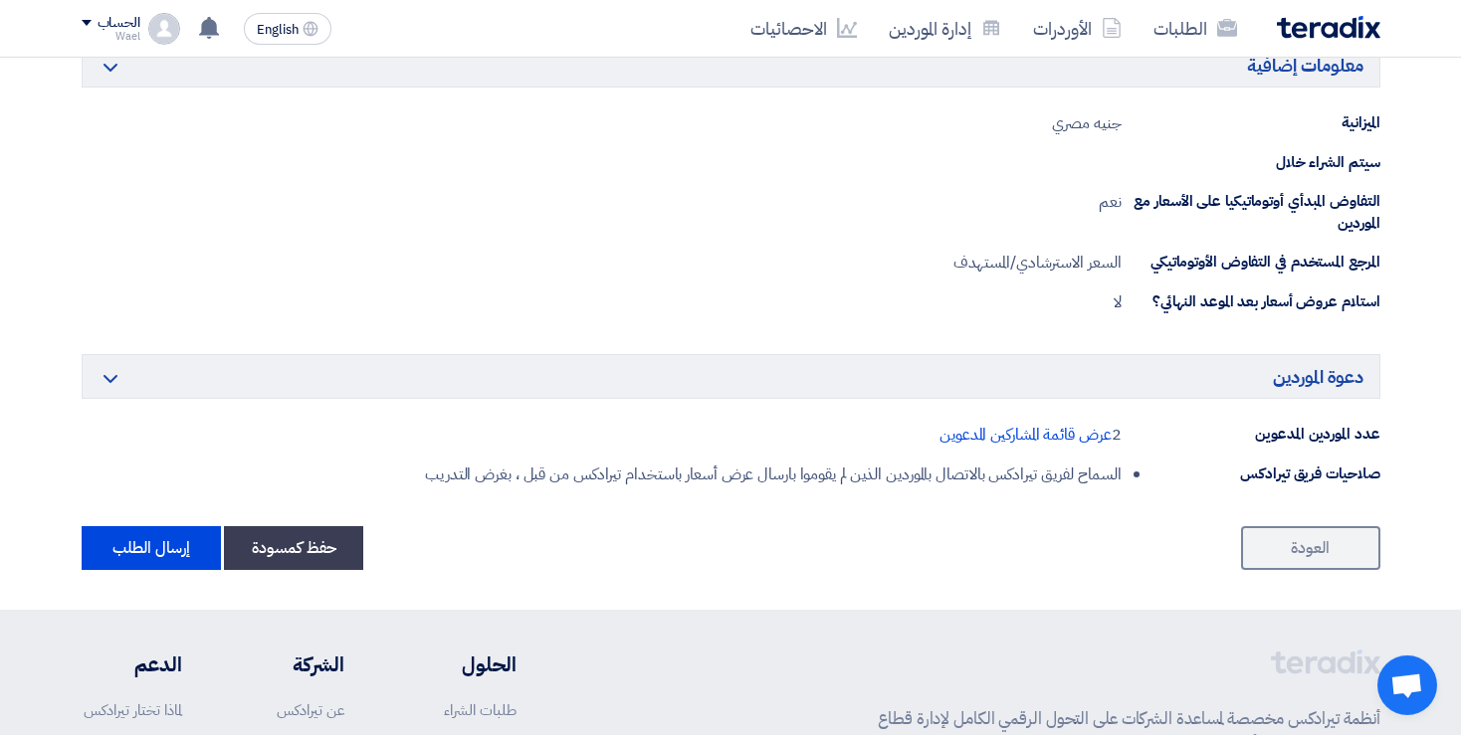
scroll to position [1111, 0]
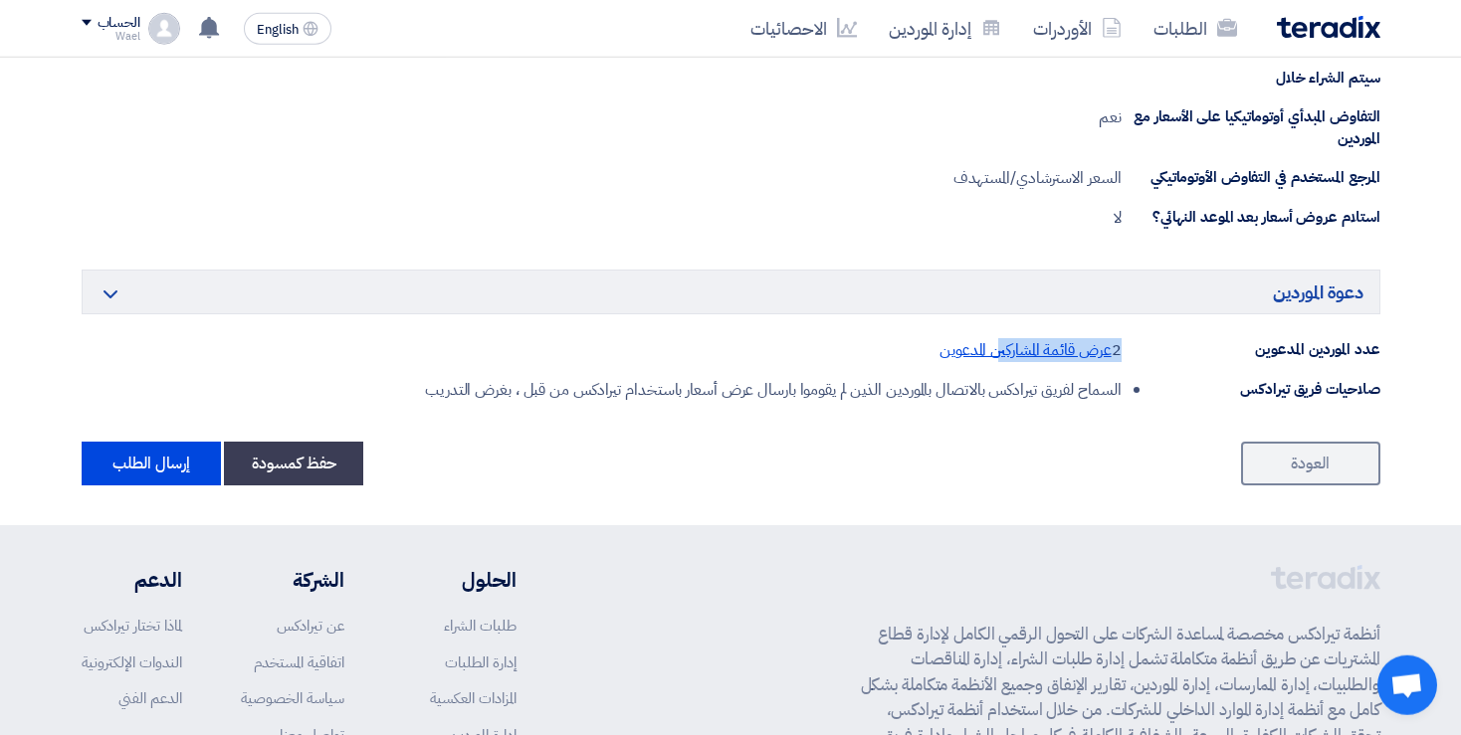
drag, startPoint x: 1132, startPoint y: 364, endPoint x: 1053, endPoint y: 349, distance: 81.0
click at [1053, 349] on div "دعوة الموردين Minimize/Maximize Category عدد الموردين المدعوين 2 عرض قائمة المش…" at bounding box center [731, 336] width 1299 height 132
click at [1053, 349] on span "عرض قائمة المشاركين المدعوين" at bounding box center [1025, 350] width 172 height 24
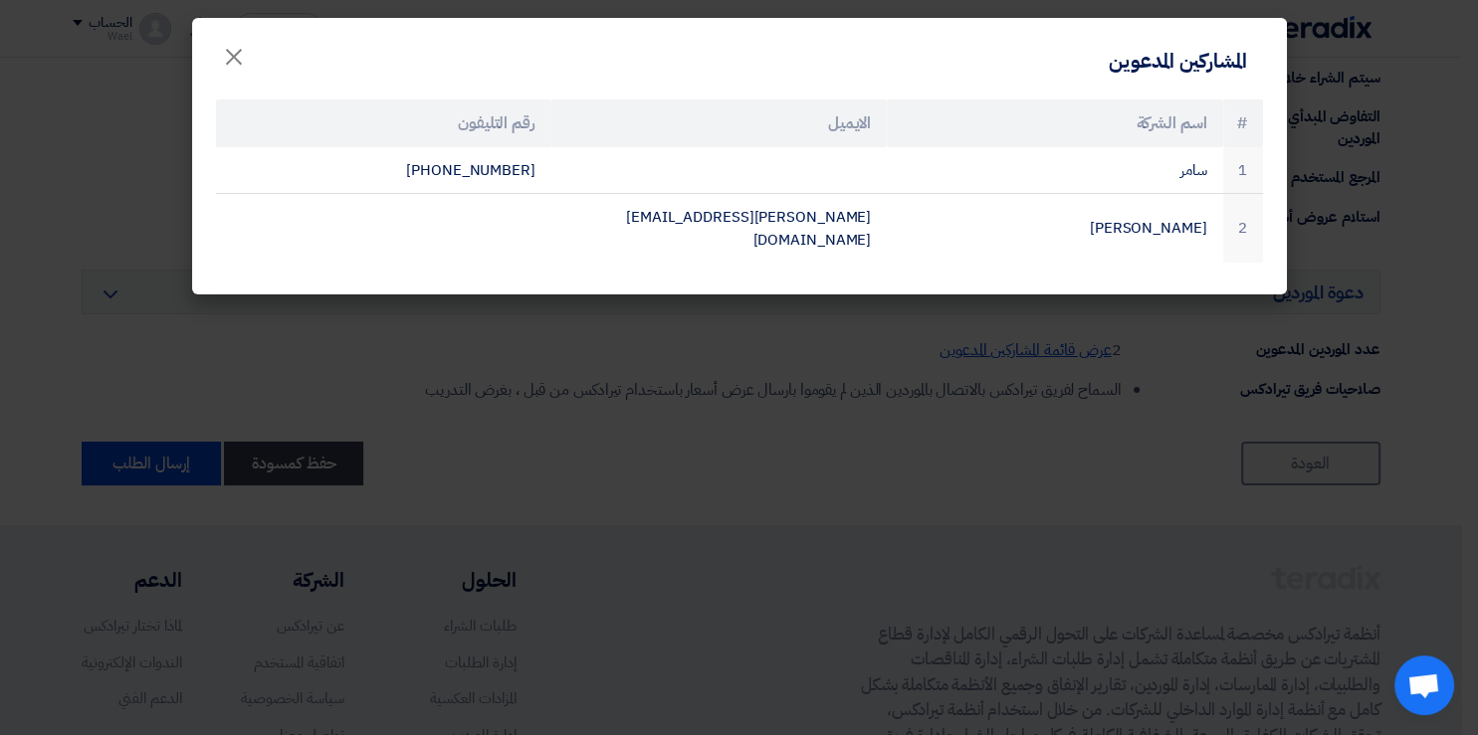
click at [1053, 348] on modal-container "المشاركين المدعوين × # اسم الشركة الايميل رقم التليفون 1 [GEOGRAPHIC_DATA] [PHO…" at bounding box center [739, 367] width 1478 height 735
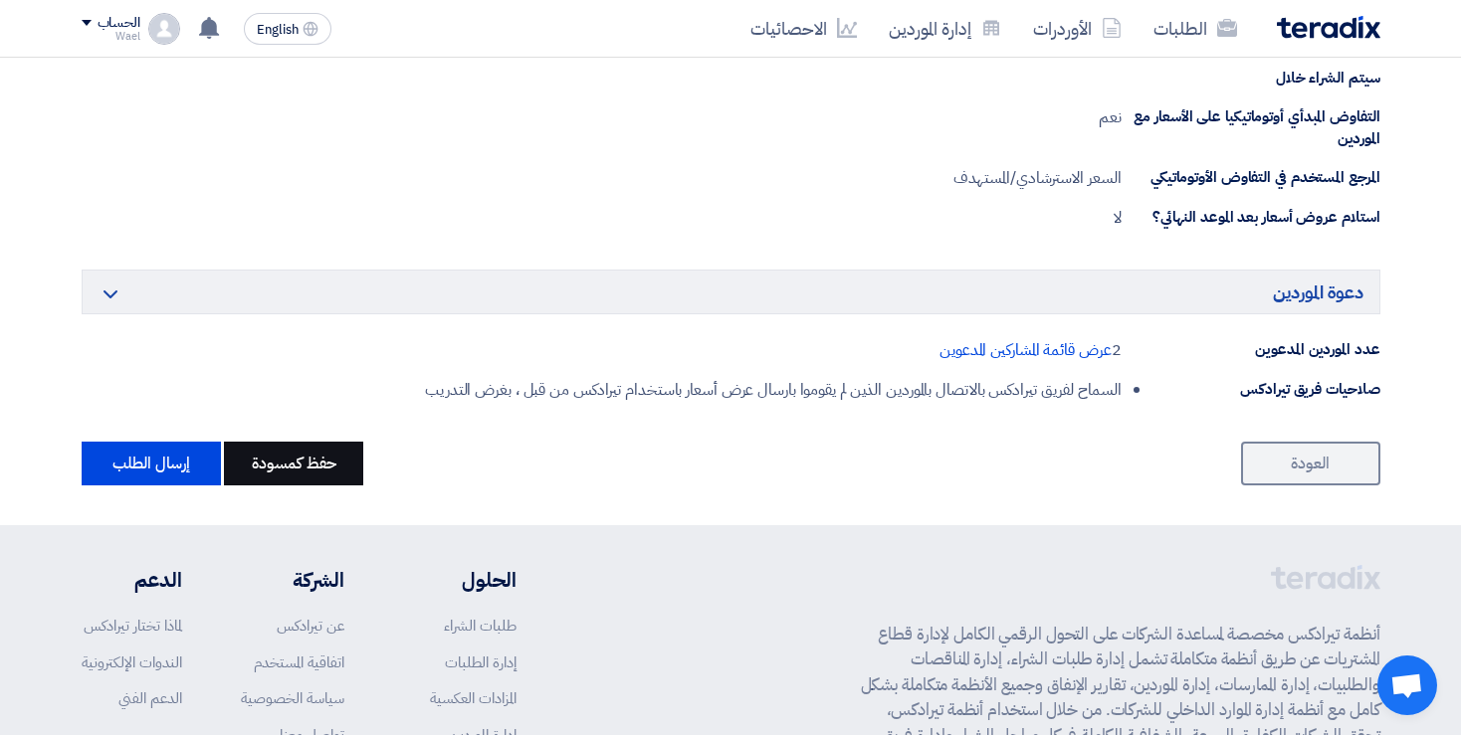
click at [345, 453] on button "حفظ كمسودة" at bounding box center [293, 464] width 139 height 44
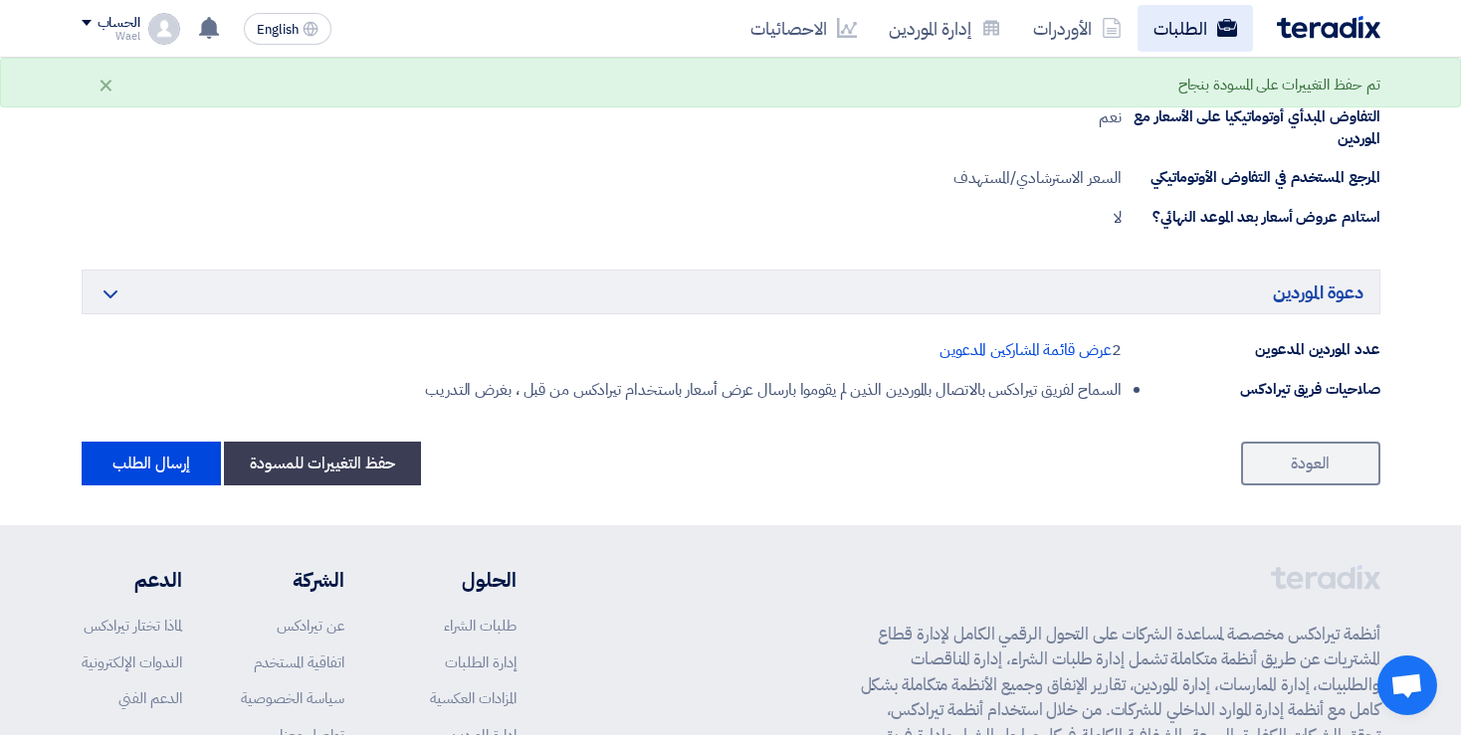
click at [1170, 13] on link "الطلبات" at bounding box center [1194, 28] width 115 height 47
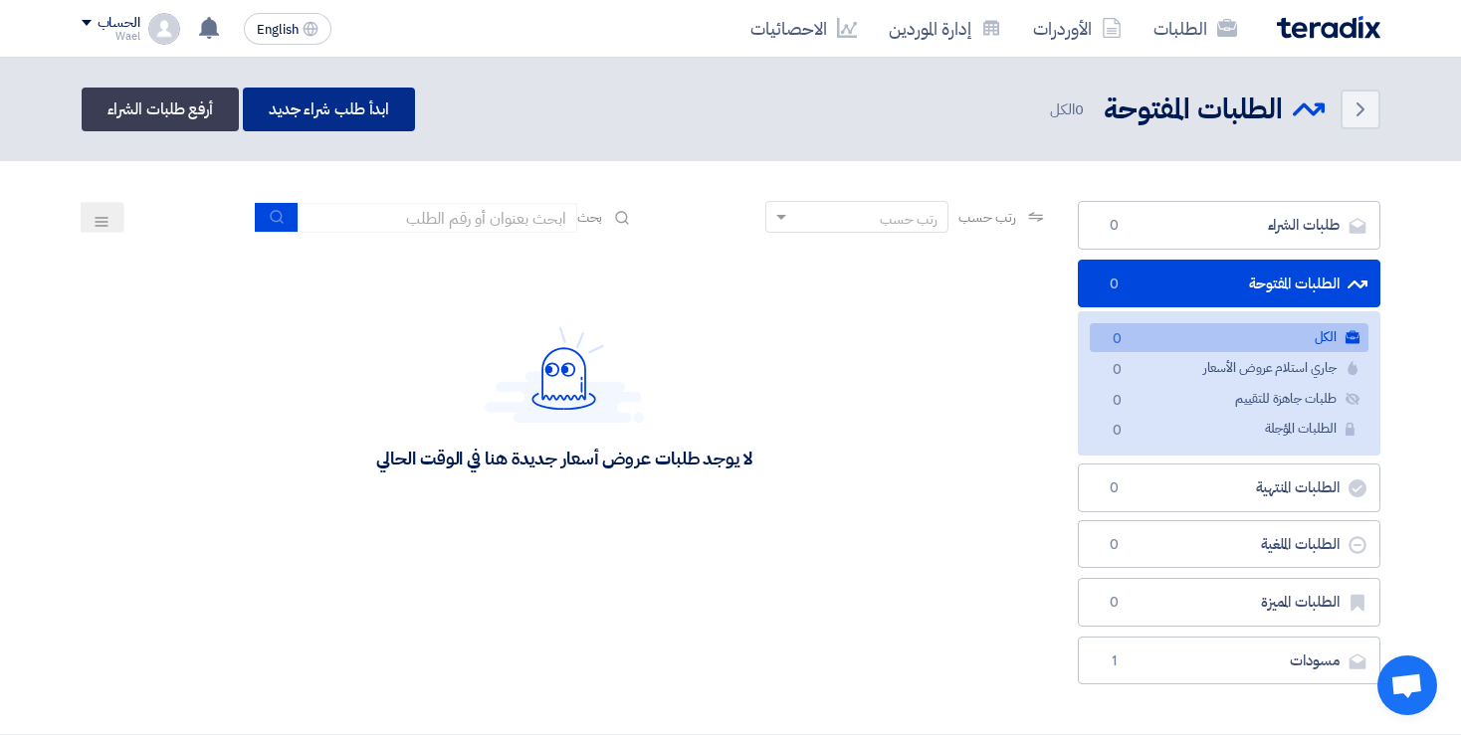
click at [375, 110] on link "ابدأ طلب شراء جديد" at bounding box center [329, 110] width 172 height 44
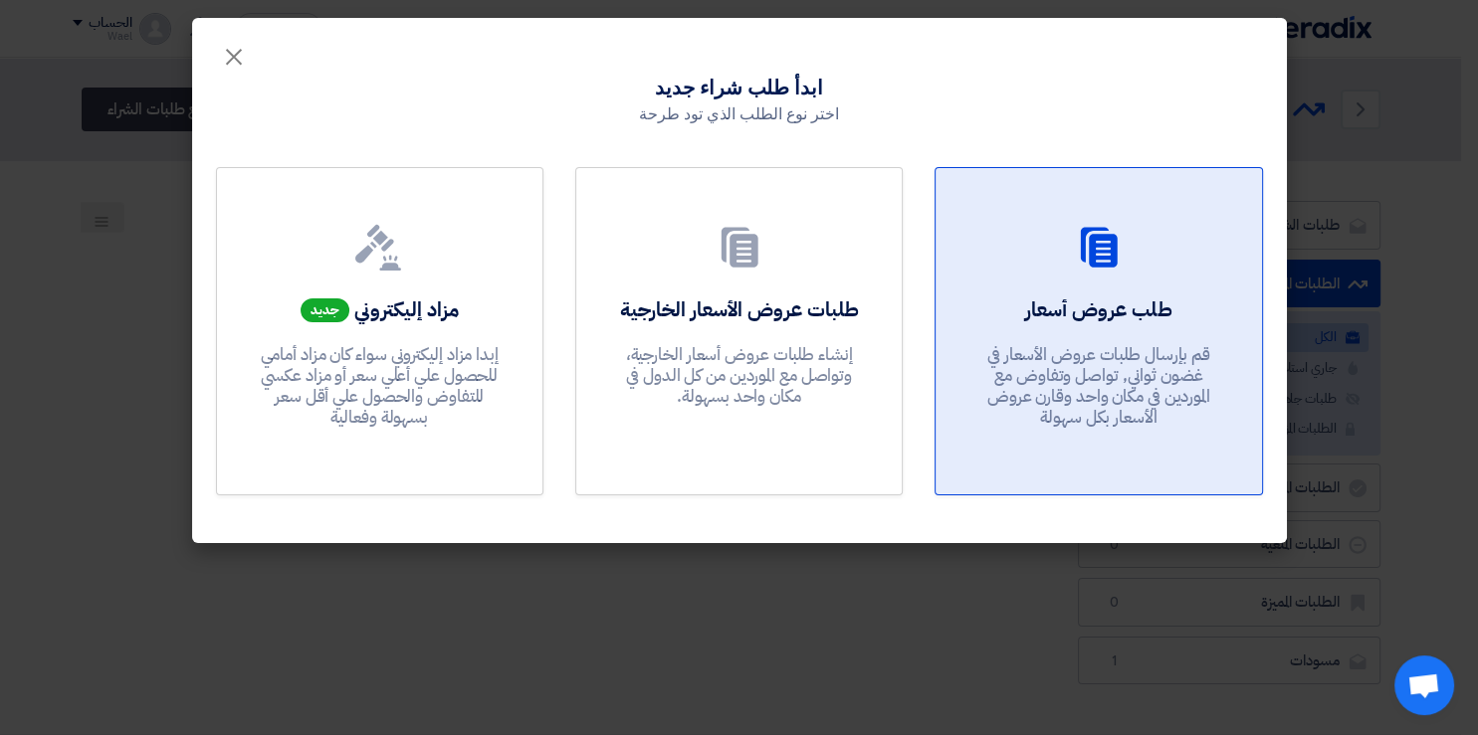
click at [1034, 301] on h2 "طلب عروض أسعار" at bounding box center [1098, 310] width 146 height 28
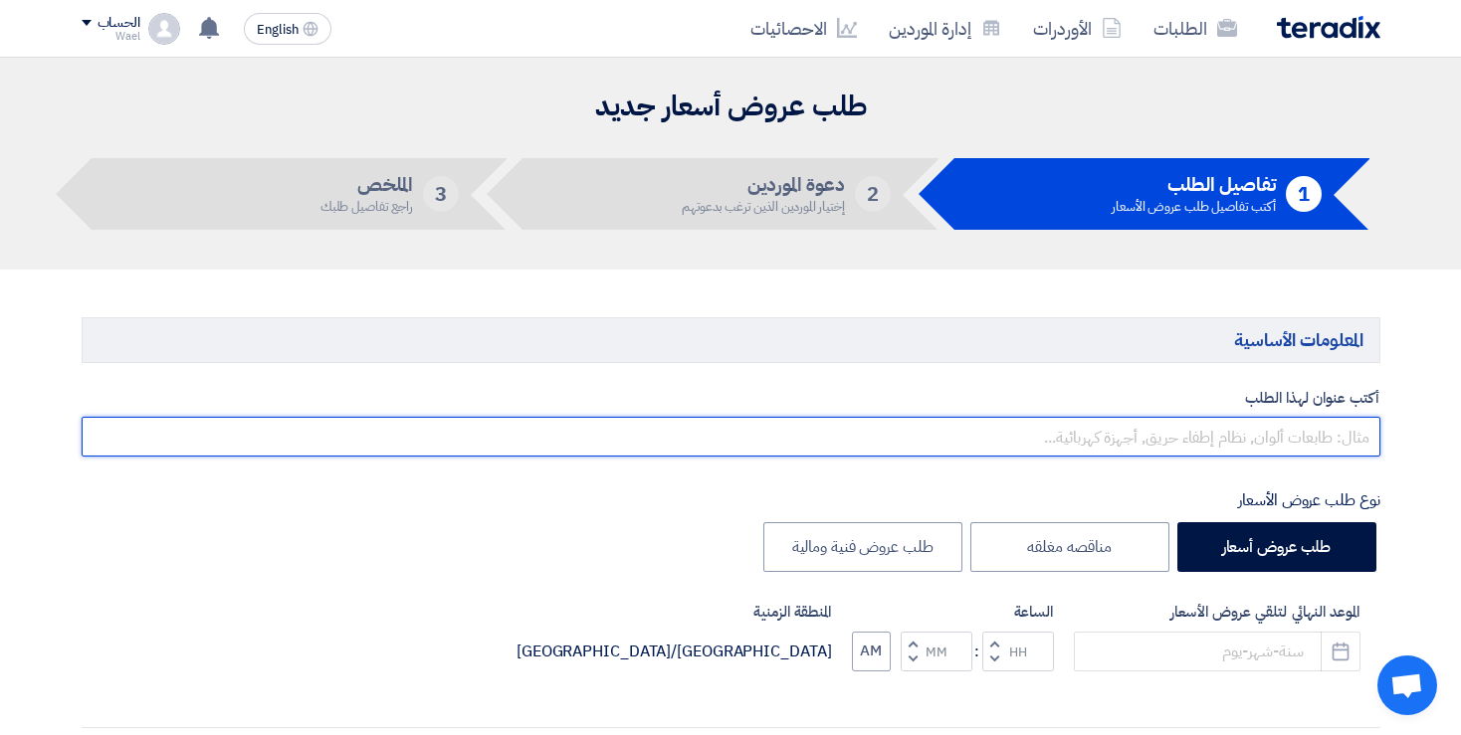
click at [1200, 437] on input "text" at bounding box center [731, 437] width 1299 height 40
type input "u"
type input "عرض سعر الفراخ"
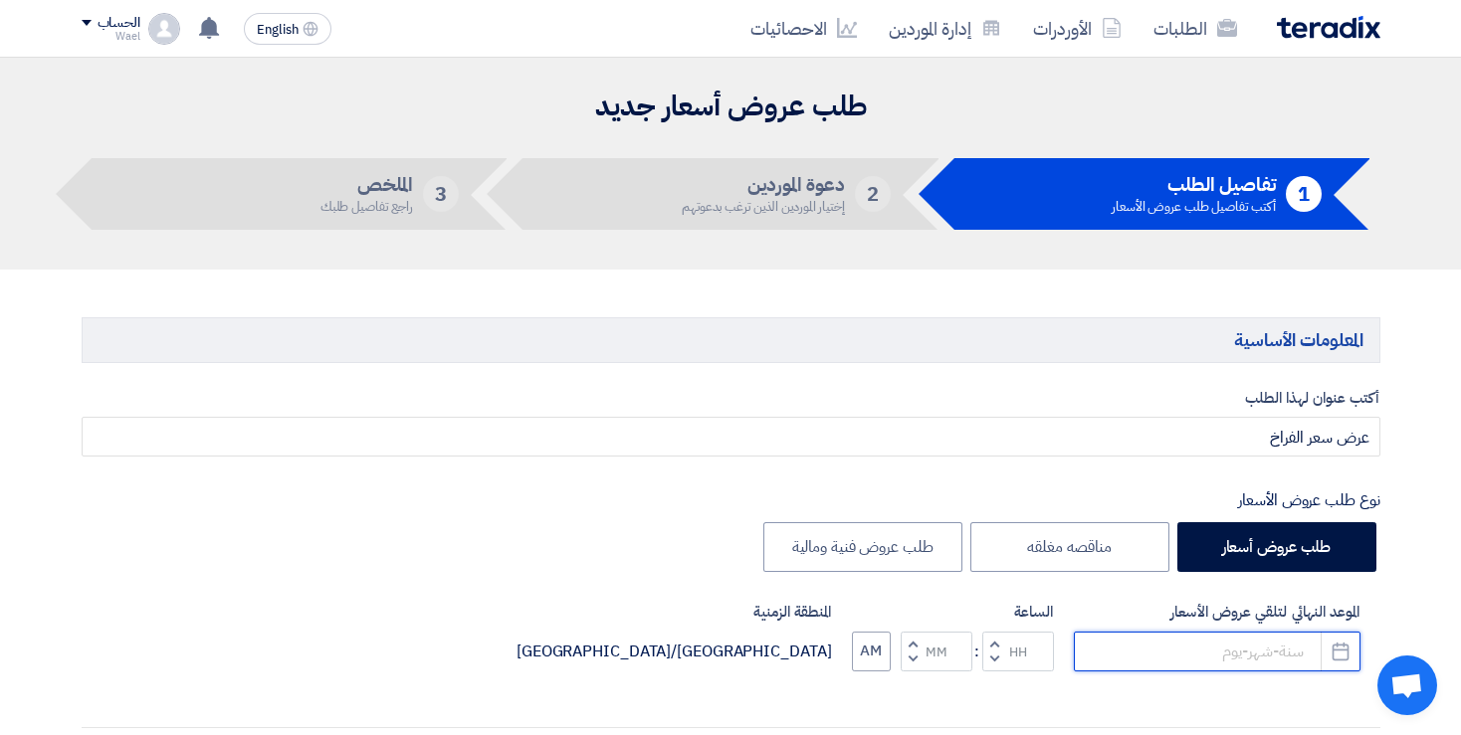
click at [1244, 652] on input at bounding box center [1217, 652] width 287 height 40
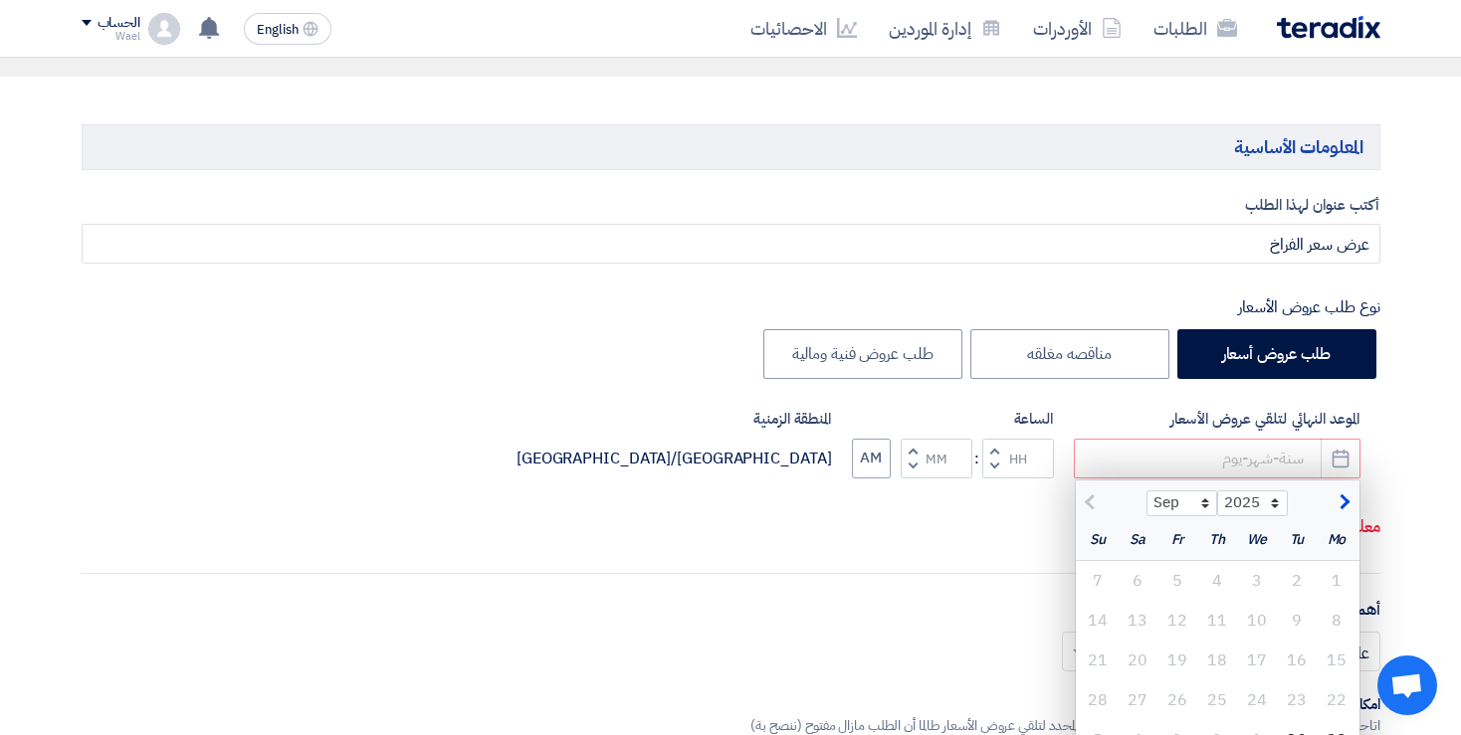
scroll to position [258, 0]
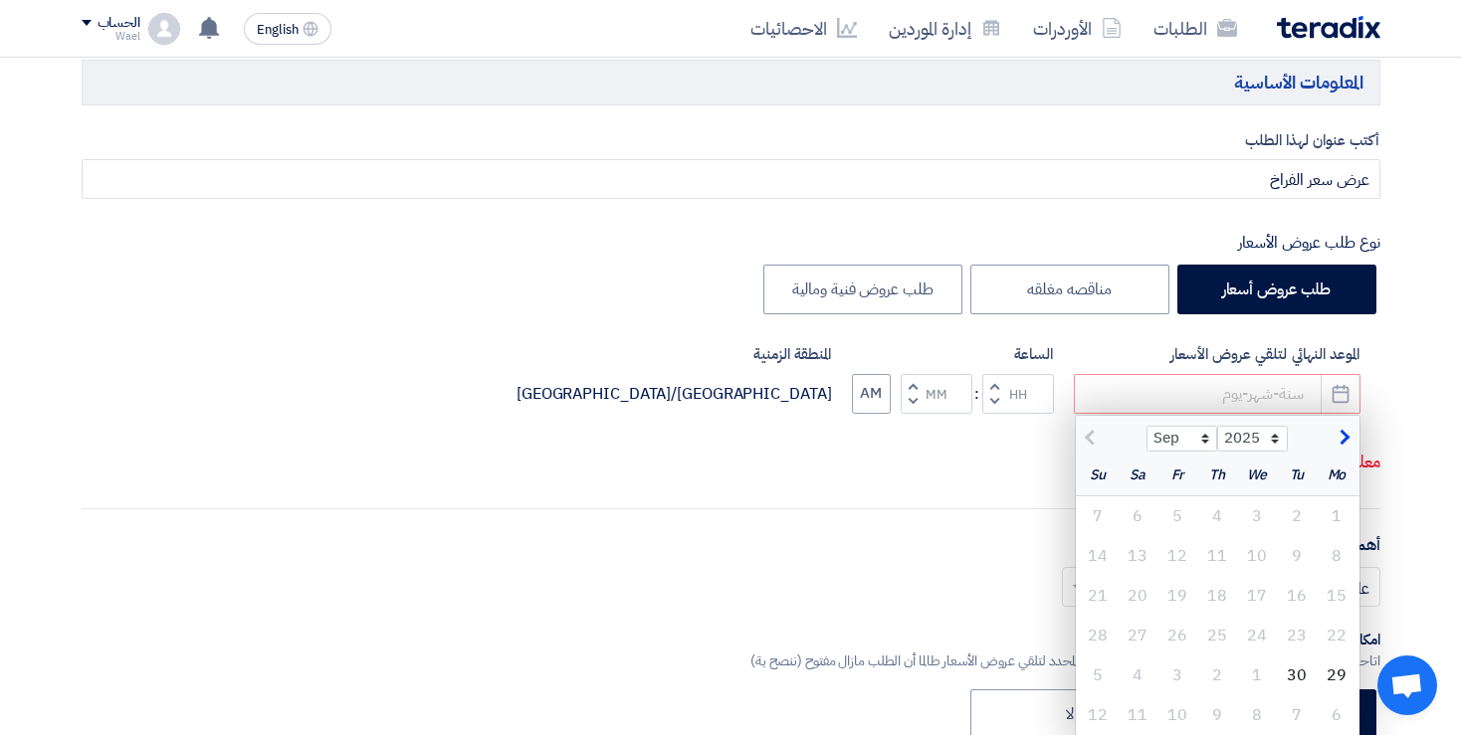
click at [1342, 431] on span "button" at bounding box center [1341, 438] width 11 height 22
select select "10"
click at [1217, 512] on div "2" at bounding box center [1217, 517] width 40 height 40
type input "[DATE]"
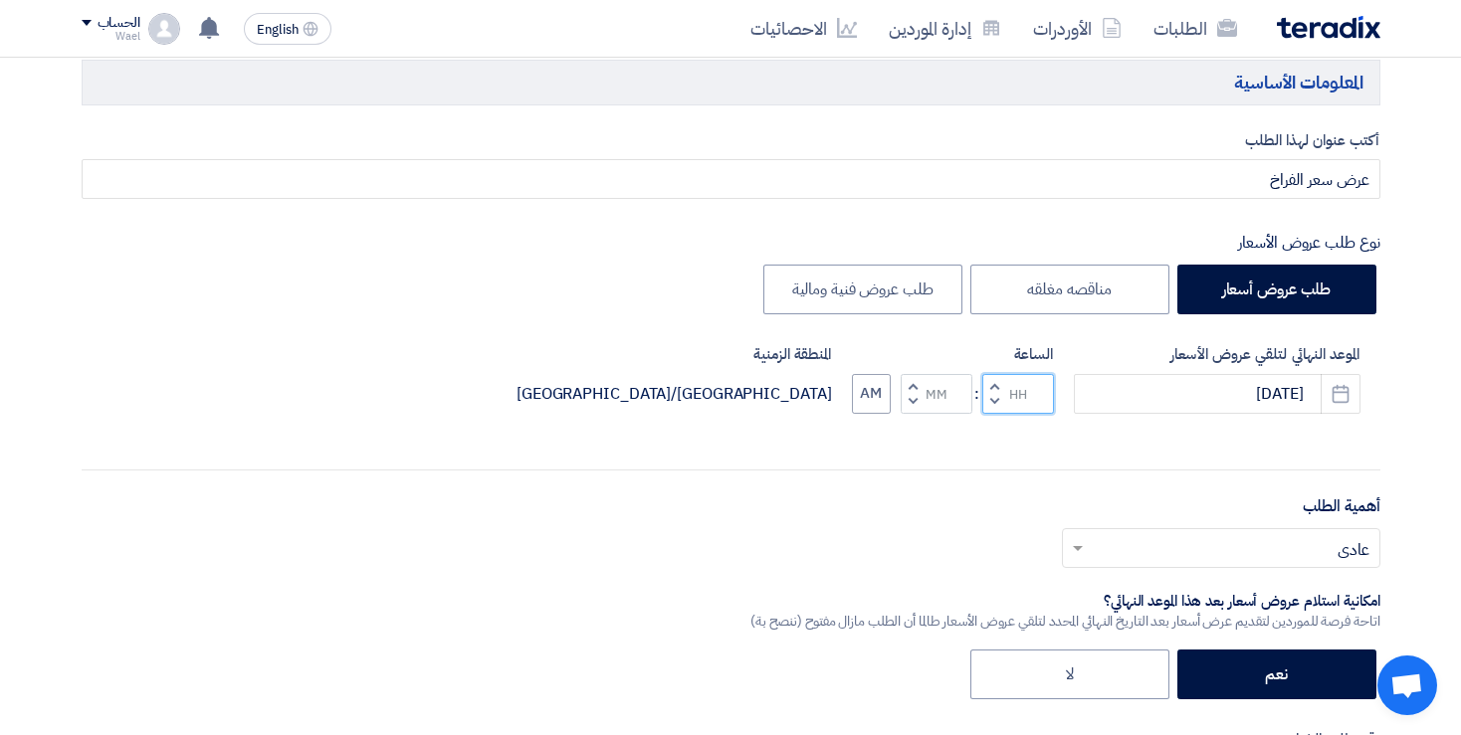
click at [1024, 396] on input "Hours" at bounding box center [1018, 394] width 72 height 40
type input "11"
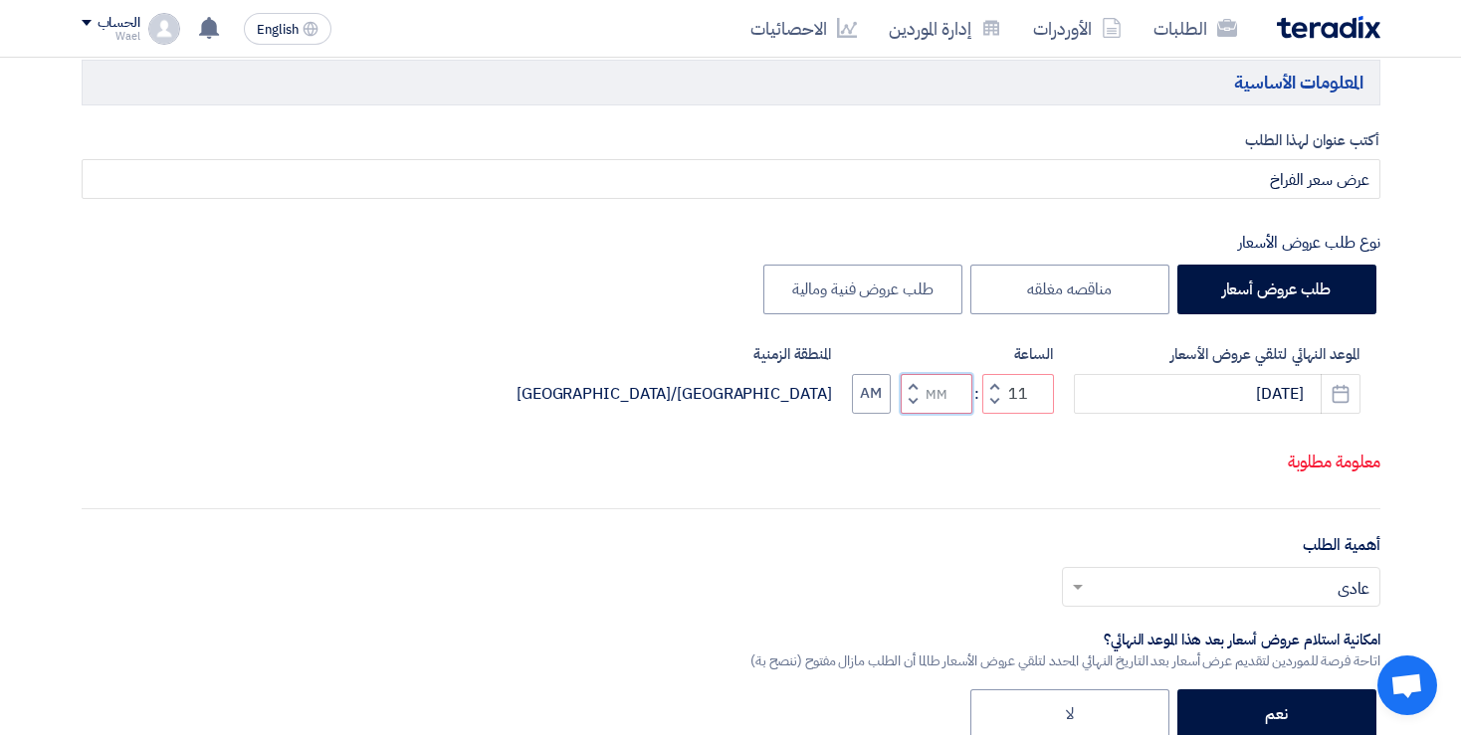
click at [932, 394] on input "Minutes" at bounding box center [937, 394] width 72 height 40
type input "00"
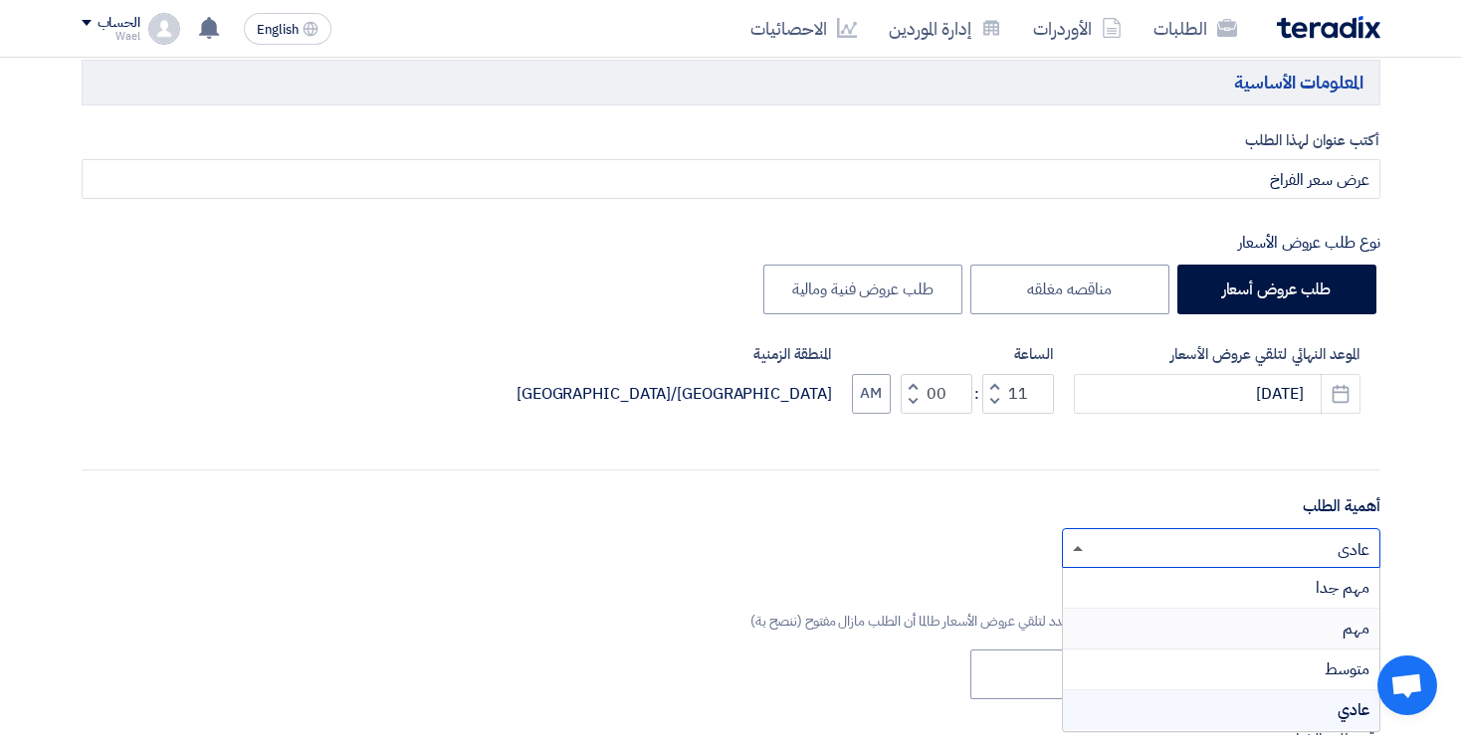
click at [1081, 568] on ng-select "أختر أهمية الطلب... × عادي × مهم جدا مهم متوسط عادي" at bounding box center [1221, 548] width 318 height 40
click at [1318, 623] on div "مهم" at bounding box center [1221, 629] width 316 height 41
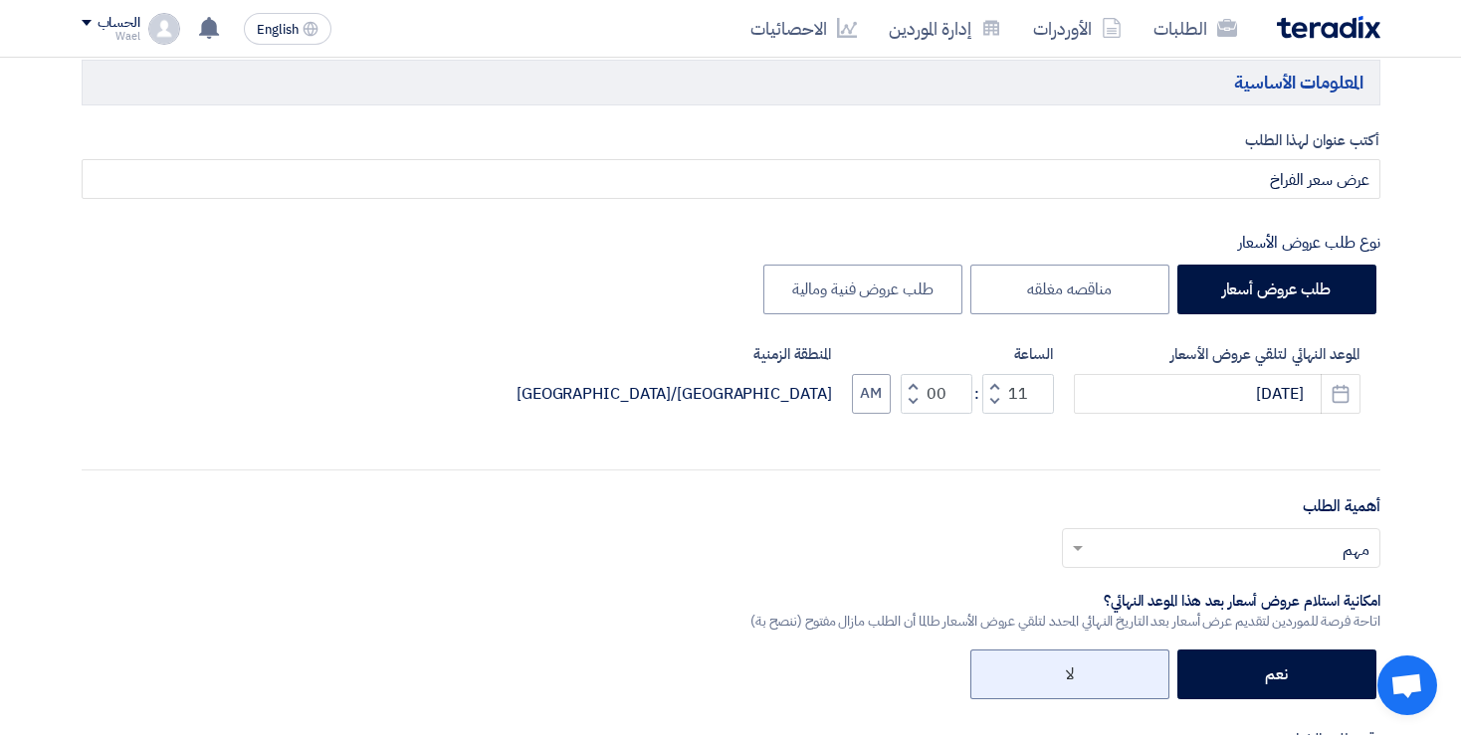
click at [1046, 669] on label "لا" at bounding box center [1069, 675] width 199 height 50
click at [1061, 669] on input "لا" at bounding box center [1067, 673] width 13 height 13
radio input "true"
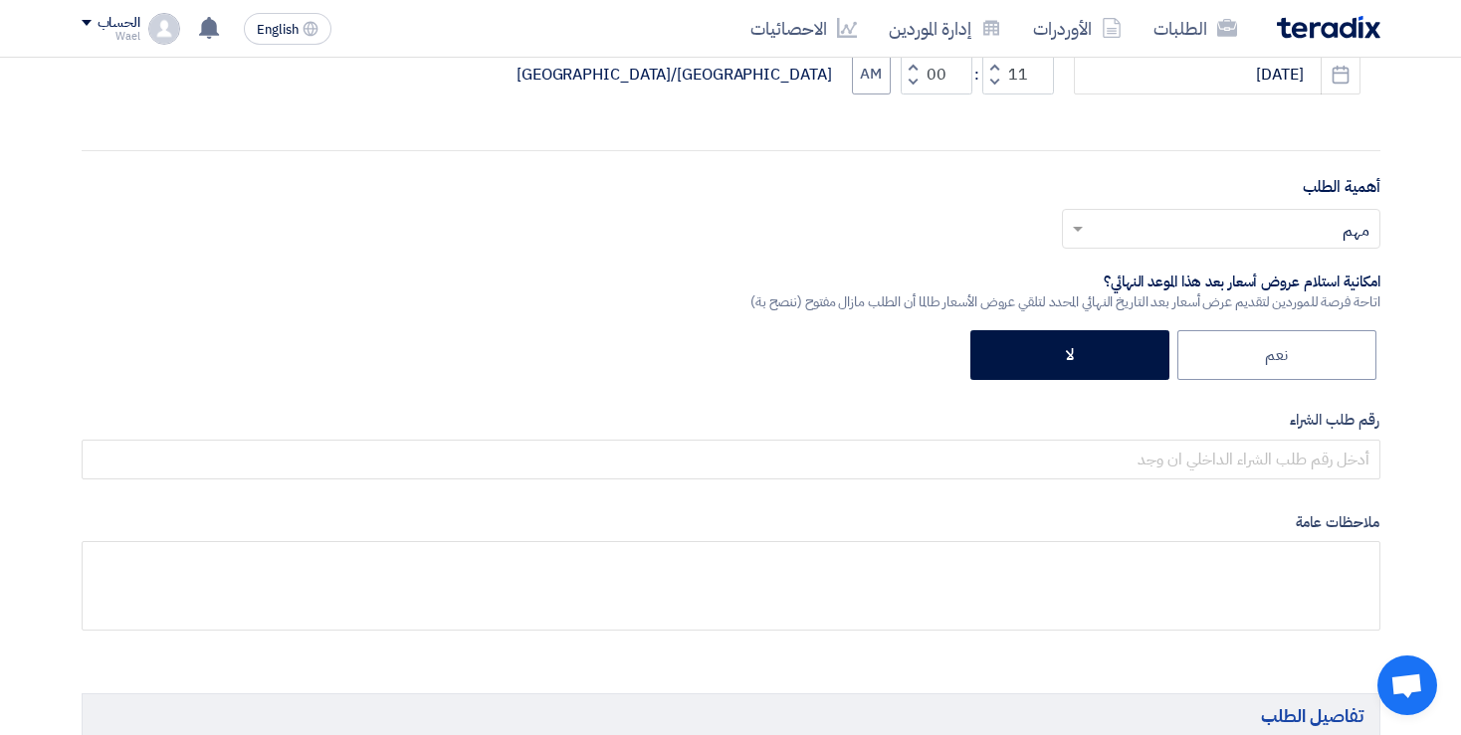
scroll to position [580, 0]
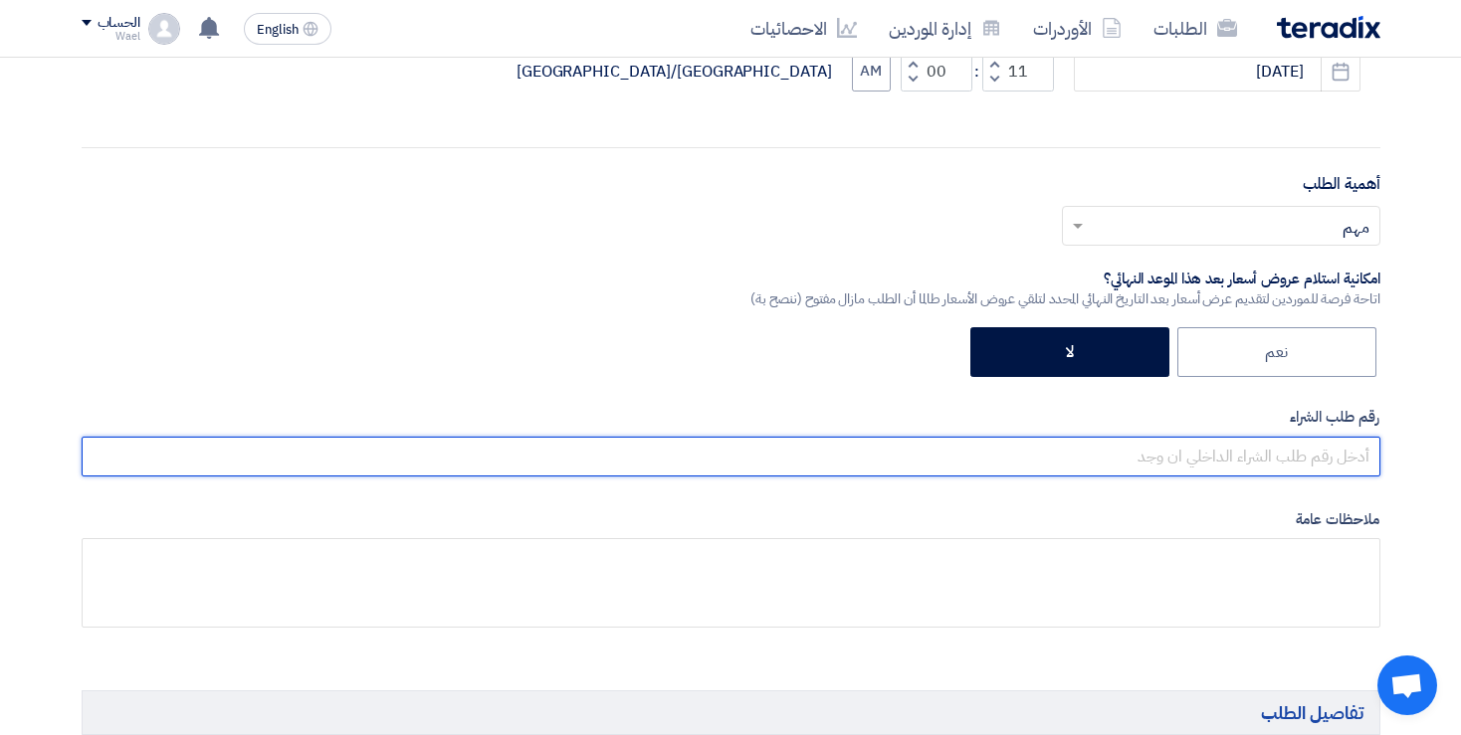
click at [1242, 455] on input "text" at bounding box center [731, 457] width 1299 height 40
type input "100158162"
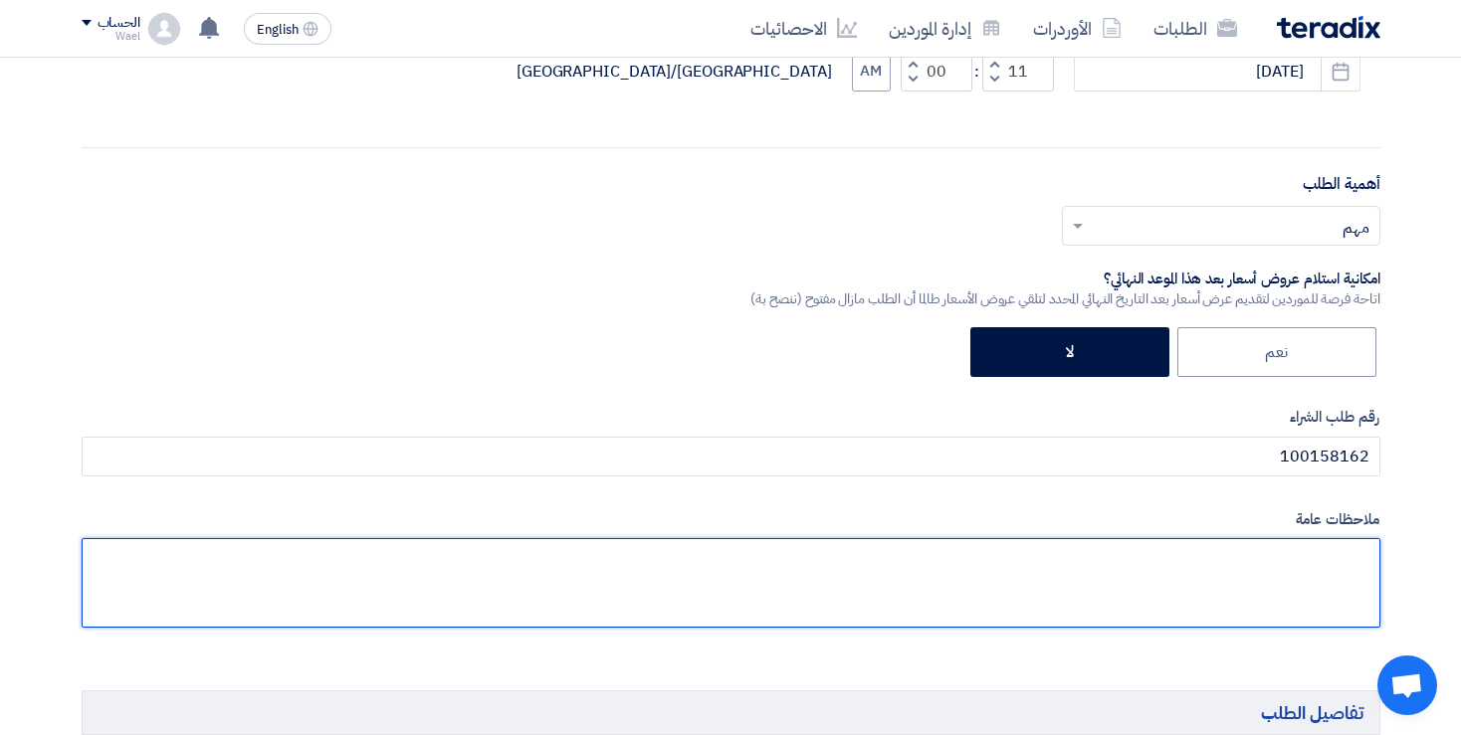
click at [1276, 572] on textarea at bounding box center [731, 583] width 1299 height 90
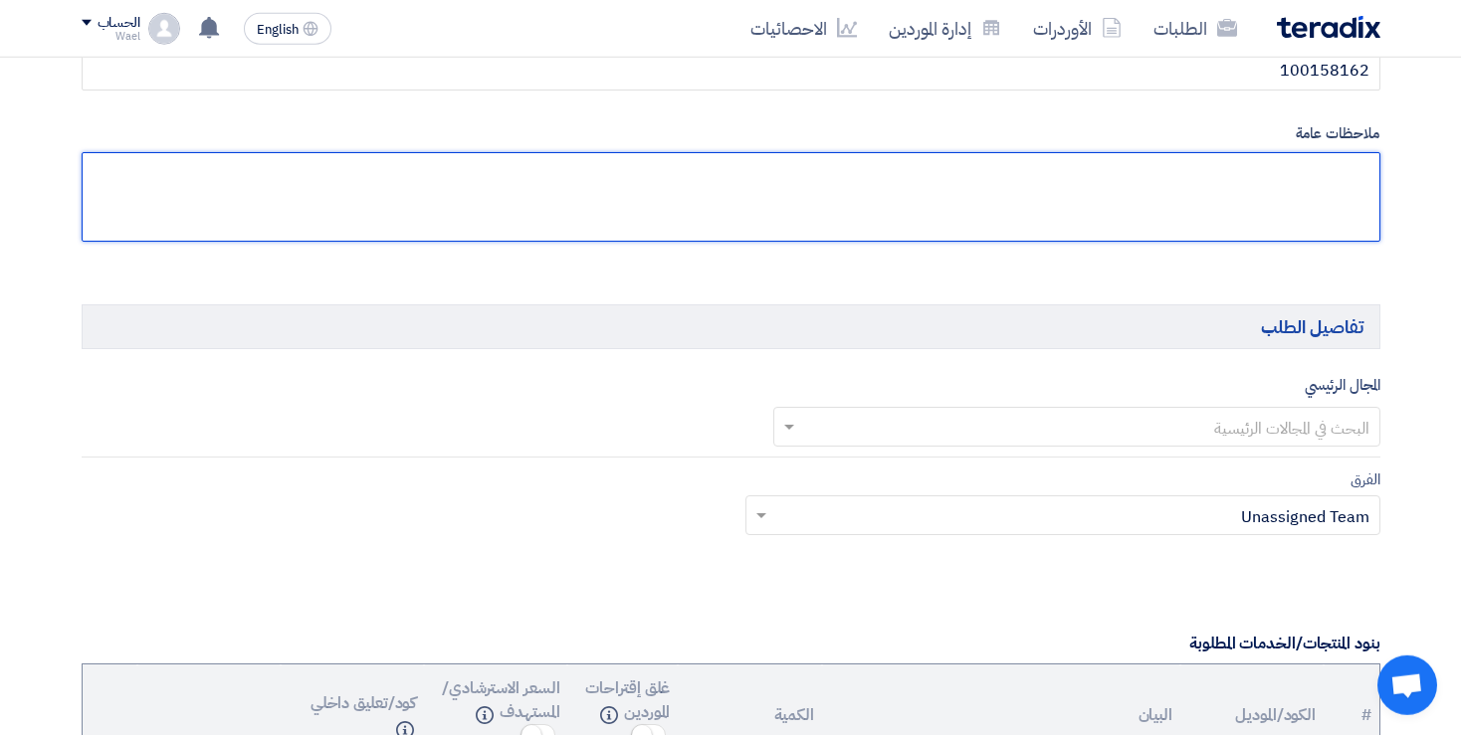
scroll to position [967, 0]
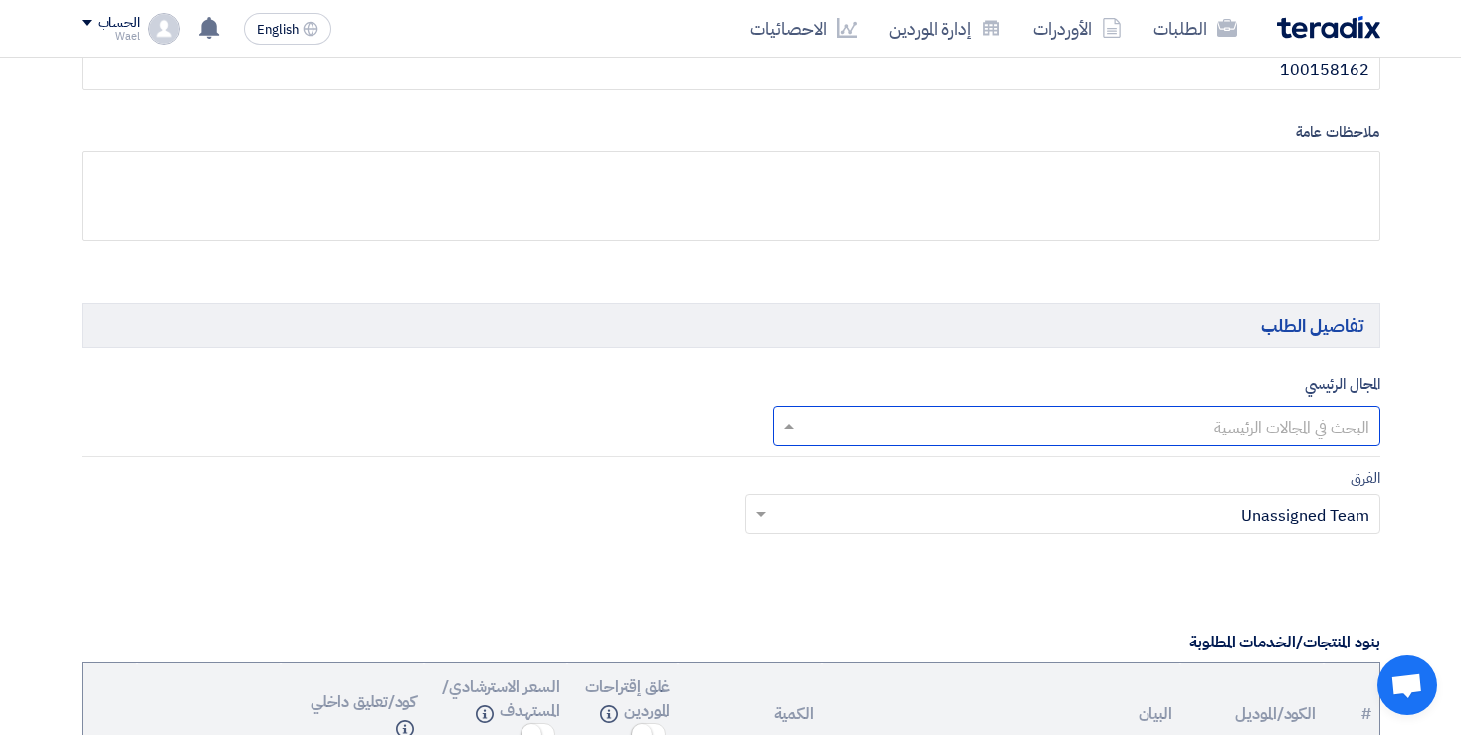
click at [788, 414] on span at bounding box center [786, 426] width 25 height 24
click at [1176, 452] on div "مشتريات مطاعم" at bounding box center [1076, 466] width 605 height 40
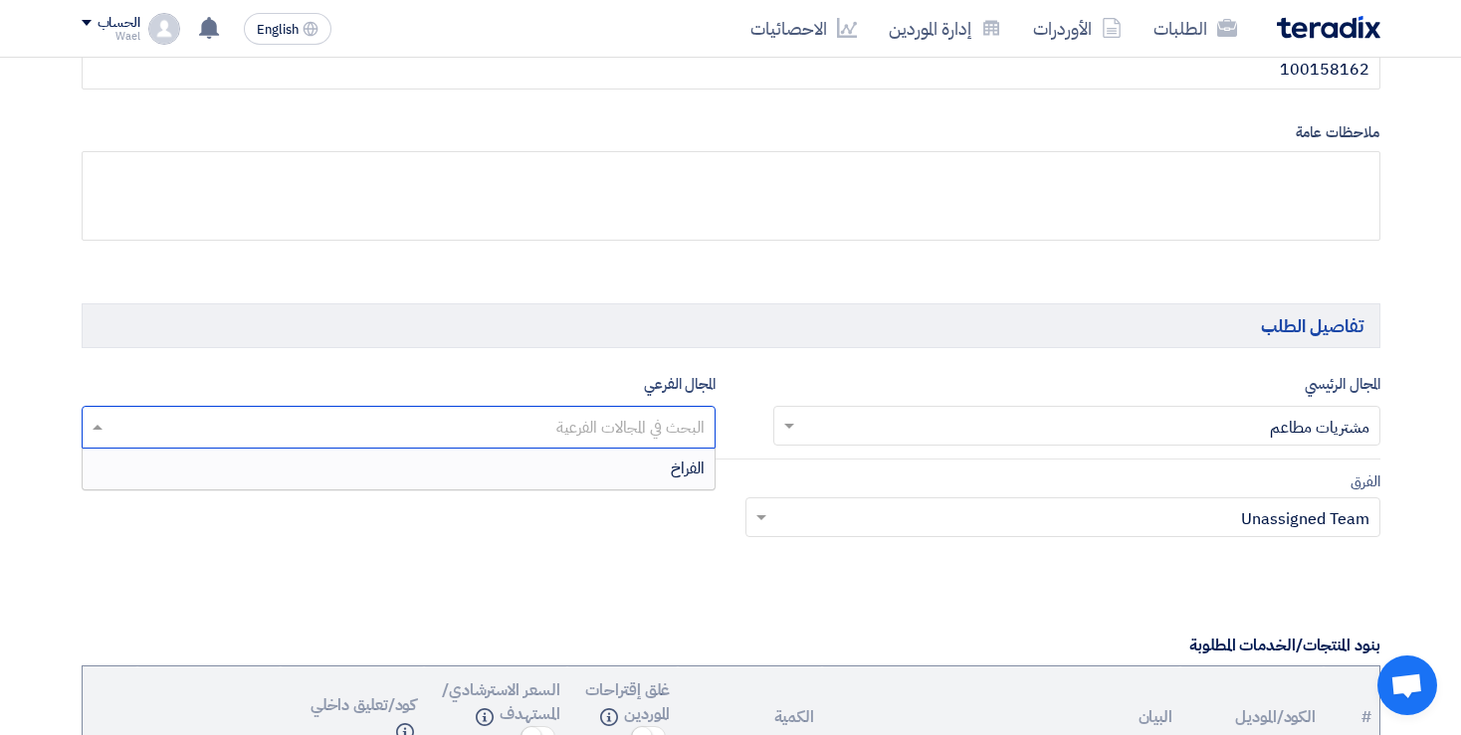
click at [141, 423] on input "text" at bounding box center [398, 429] width 615 height 33
click at [678, 460] on span "الفراخ" at bounding box center [688, 469] width 34 height 24
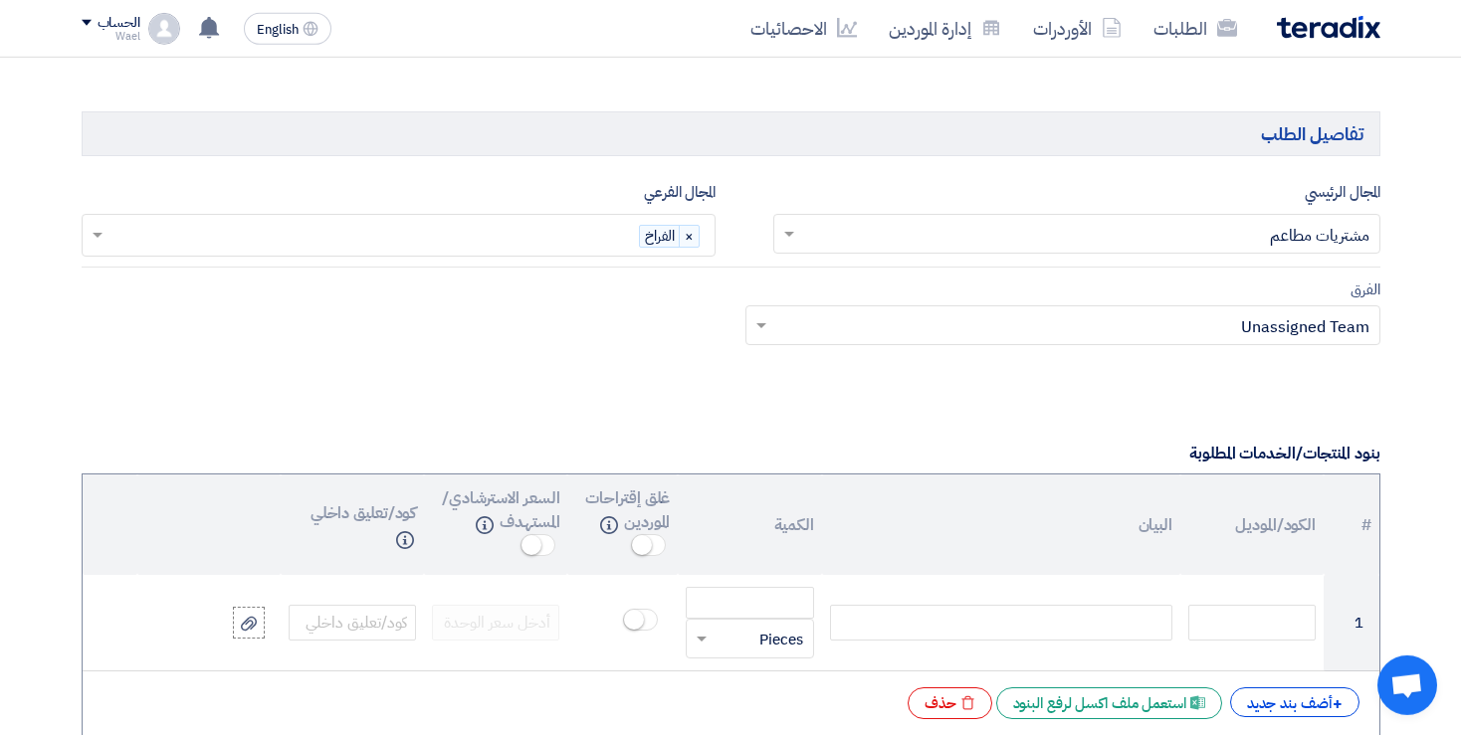
scroll to position [1225, 0]
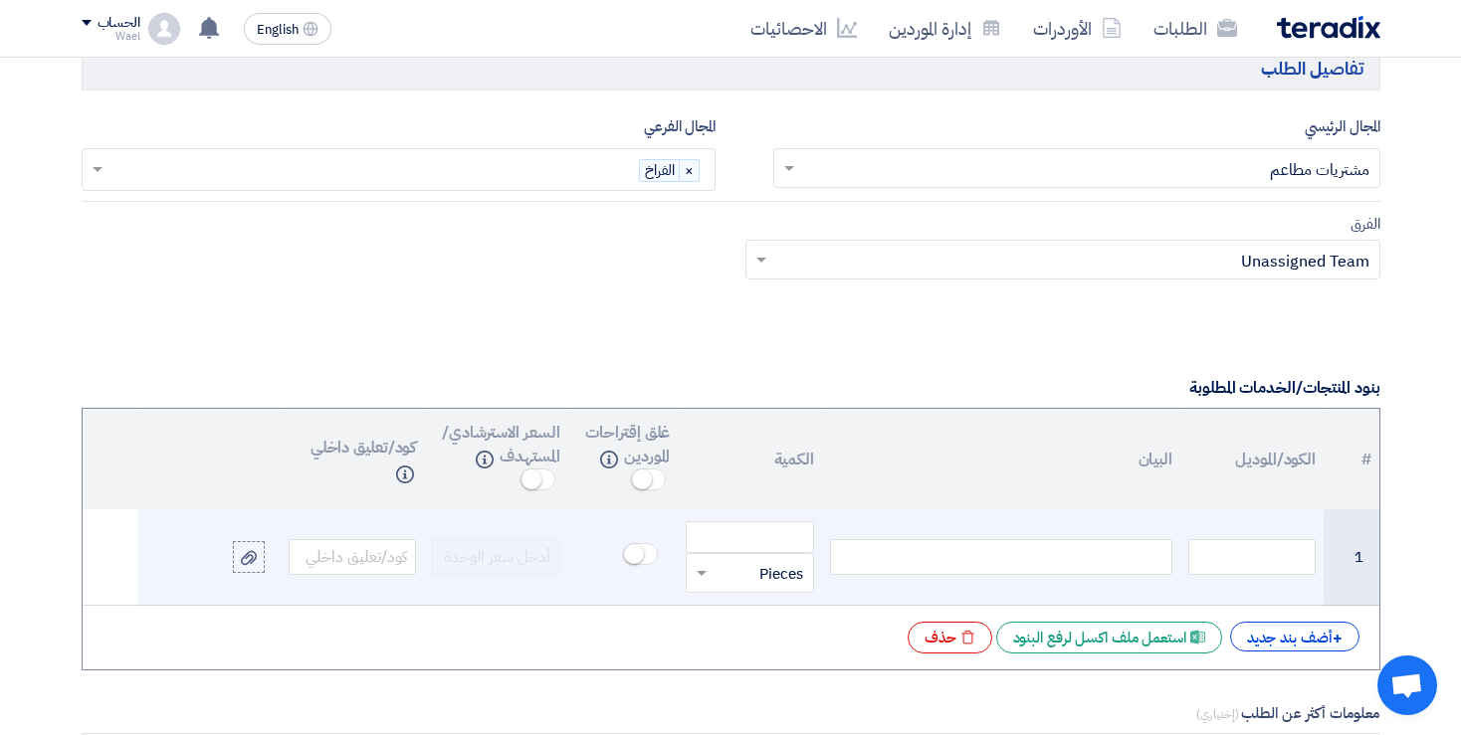
click at [1138, 543] on div at bounding box center [1001, 557] width 342 height 36
click at [706, 523] on input "number" at bounding box center [749, 537] width 127 height 32
type input "6700"
click at [758, 560] on input "text" at bounding box center [762, 573] width 84 height 32
type input "كيلو"
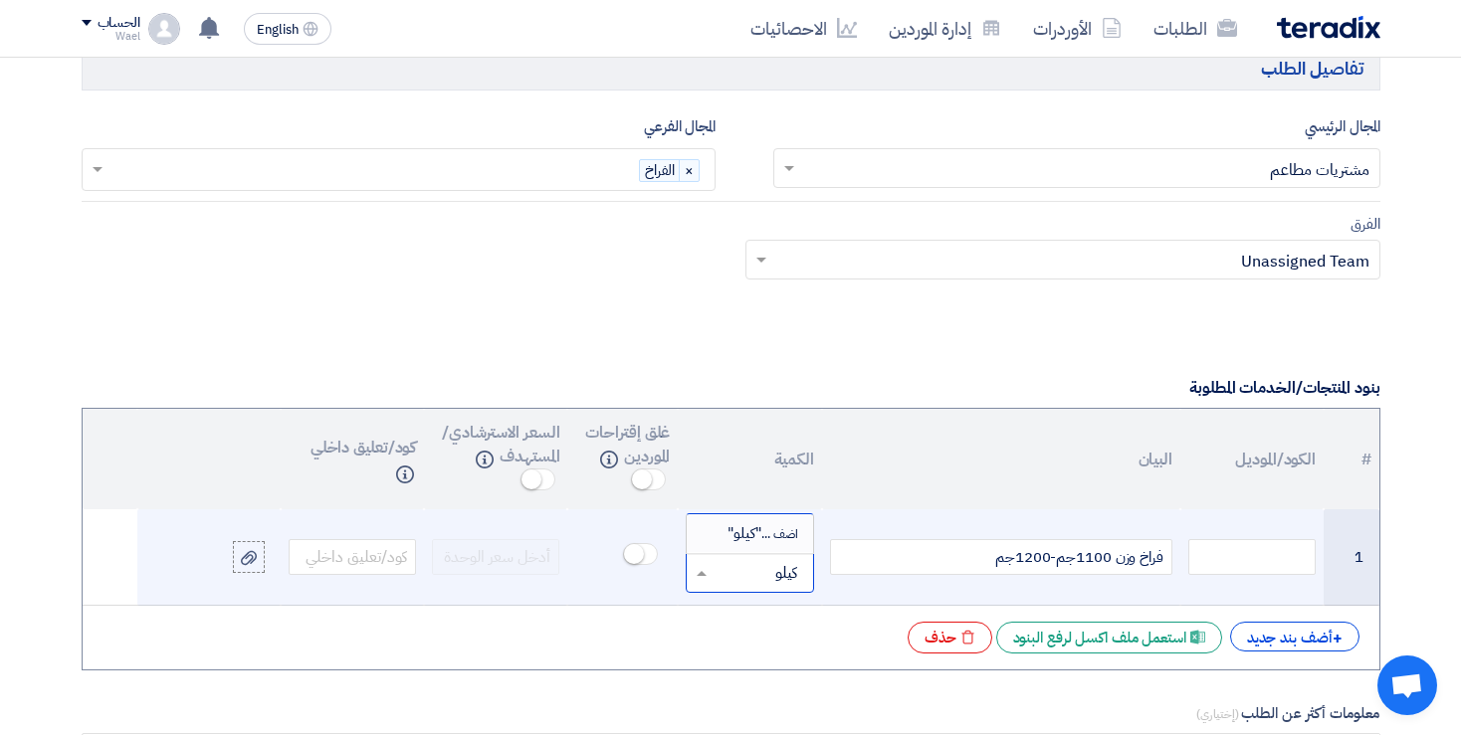
click at [731, 523] on span "اضف ... "كيلو"" at bounding box center [765, 533] width 76 height 22
click at [1307, 629] on div "+ أضف بند جديد" at bounding box center [1294, 637] width 129 height 30
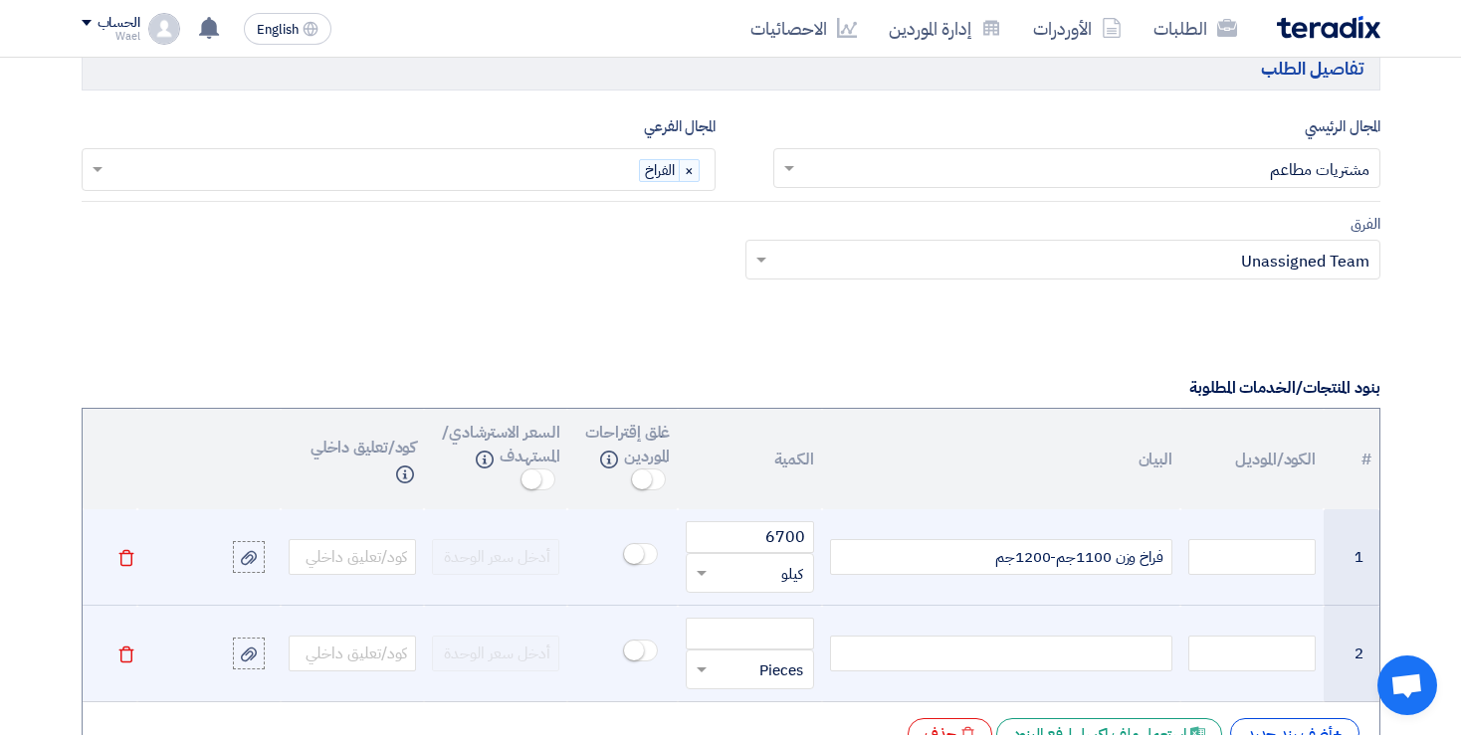
click at [1082, 643] on div at bounding box center [1001, 654] width 342 height 36
click at [758, 632] on input "number" at bounding box center [749, 634] width 127 height 32
type input "6700"
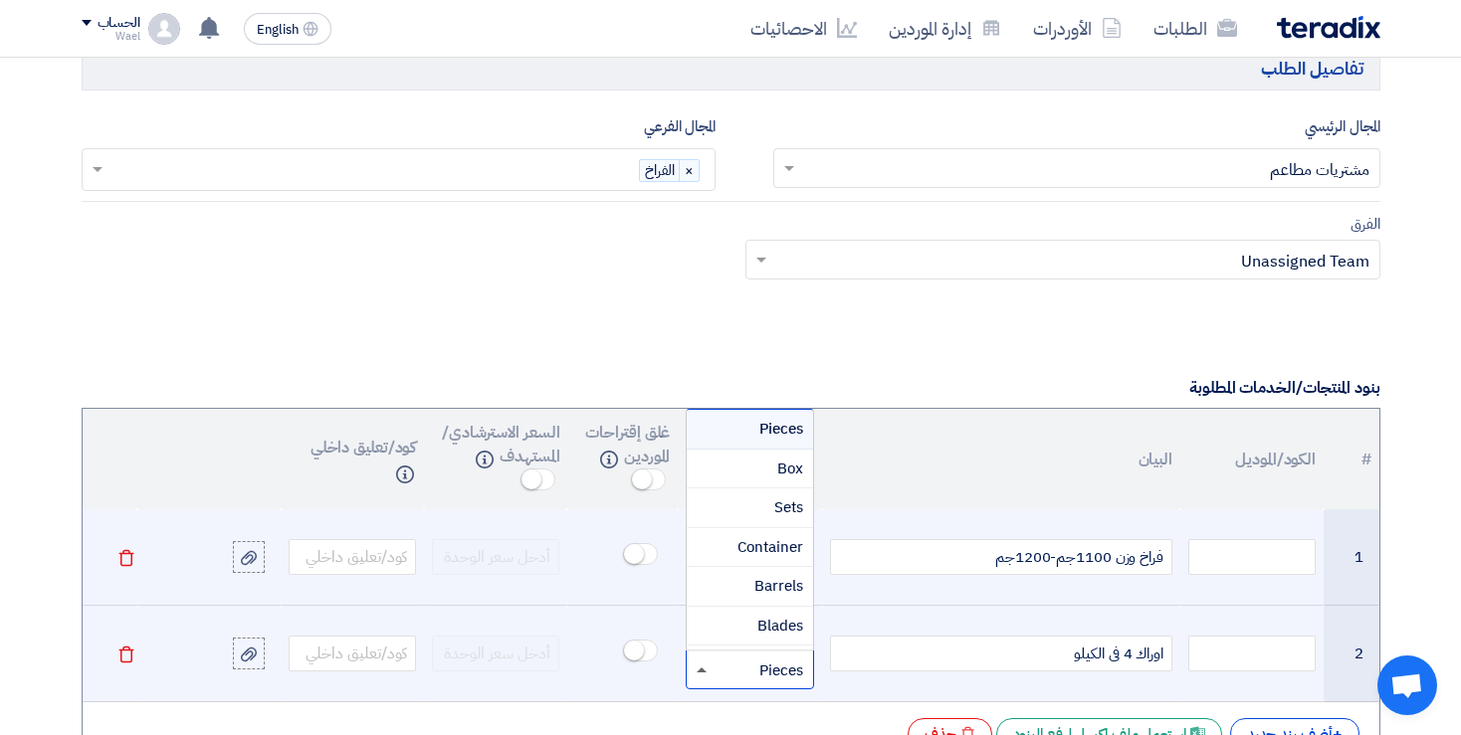
click at [699, 668] on span at bounding box center [702, 670] width 10 height 5
click at [745, 668] on input "text" at bounding box center [762, 670] width 84 height 32
click at [764, 659] on input "text" at bounding box center [762, 670] width 84 height 32
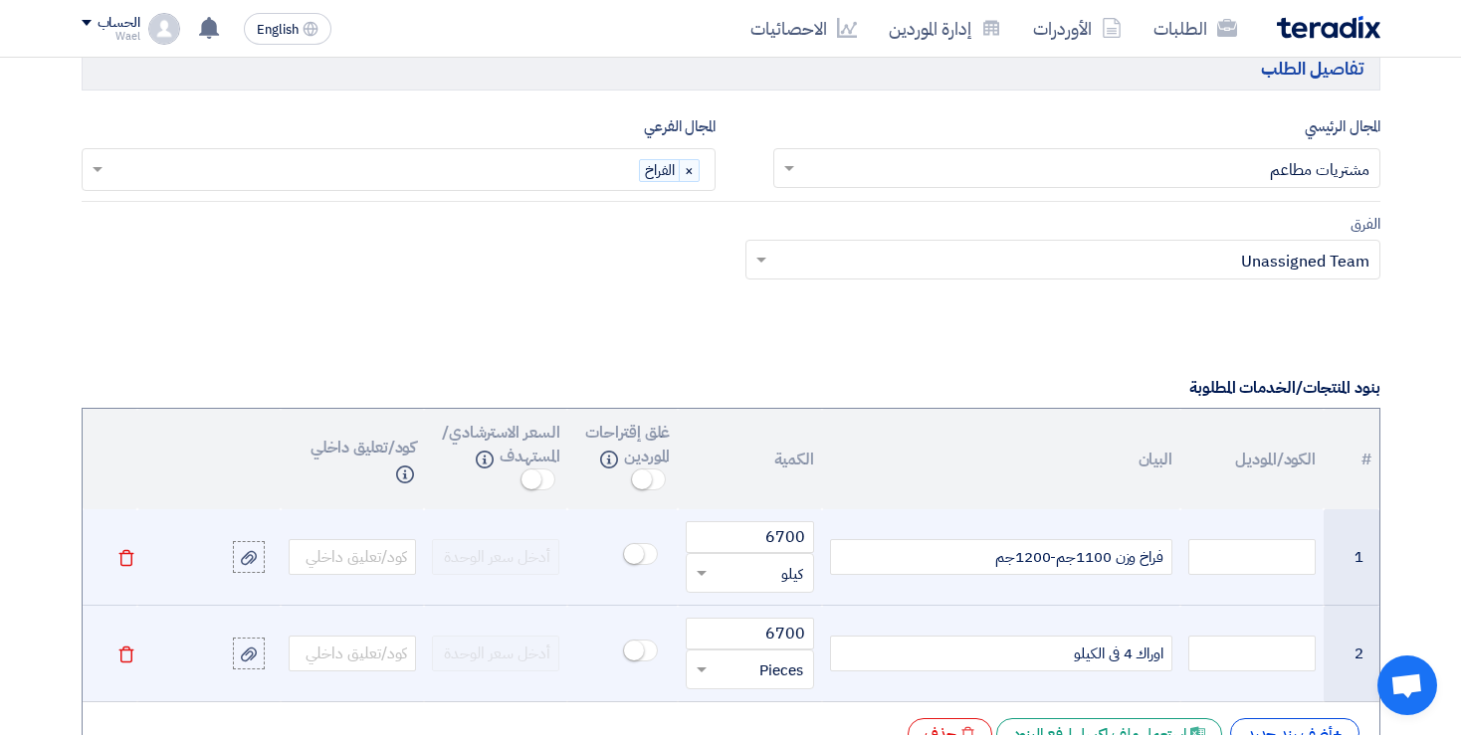
click at [866, 671] on td "اوراك 4 فى الكيلو" at bounding box center [1001, 654] width 358 height 97
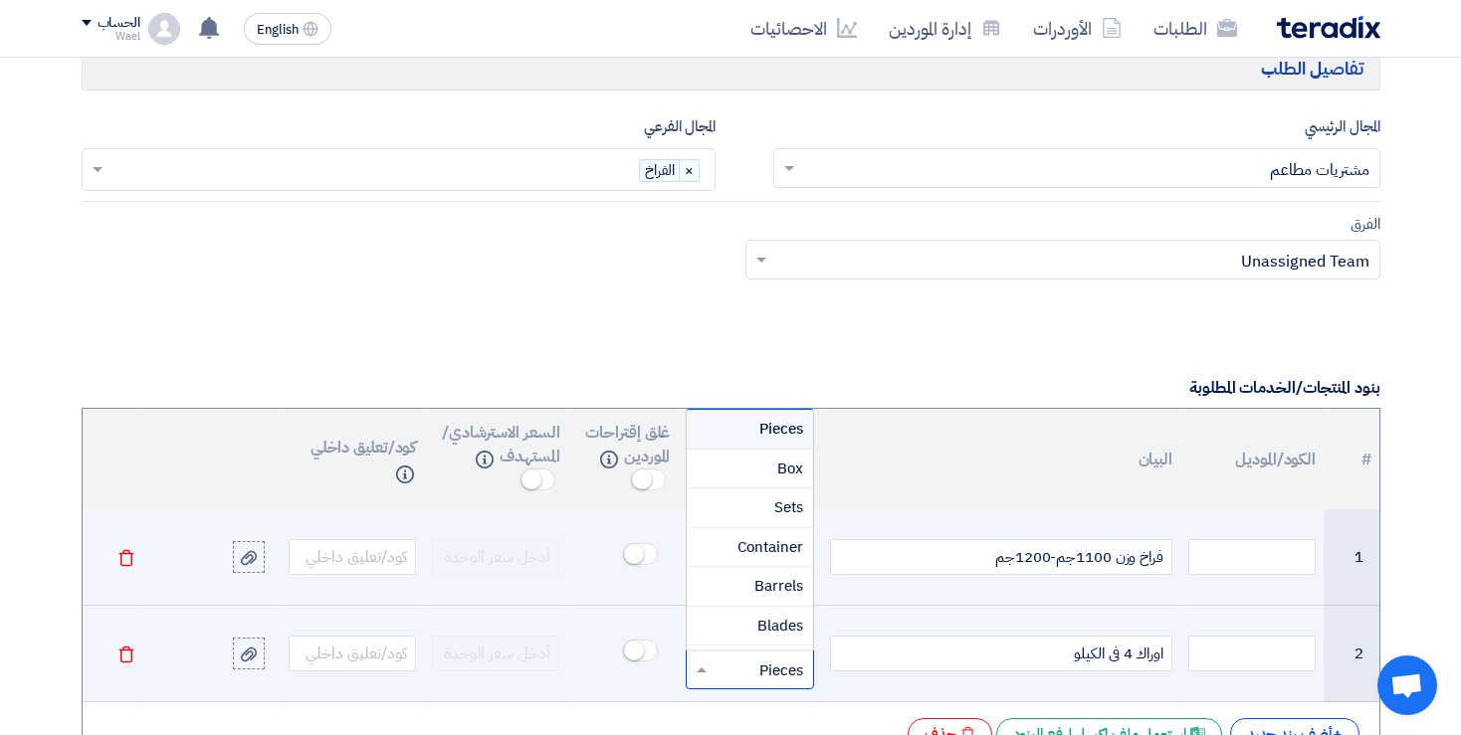
click at [752, 659] on input "text" at bounding box center [762, 670] width 84 height 32
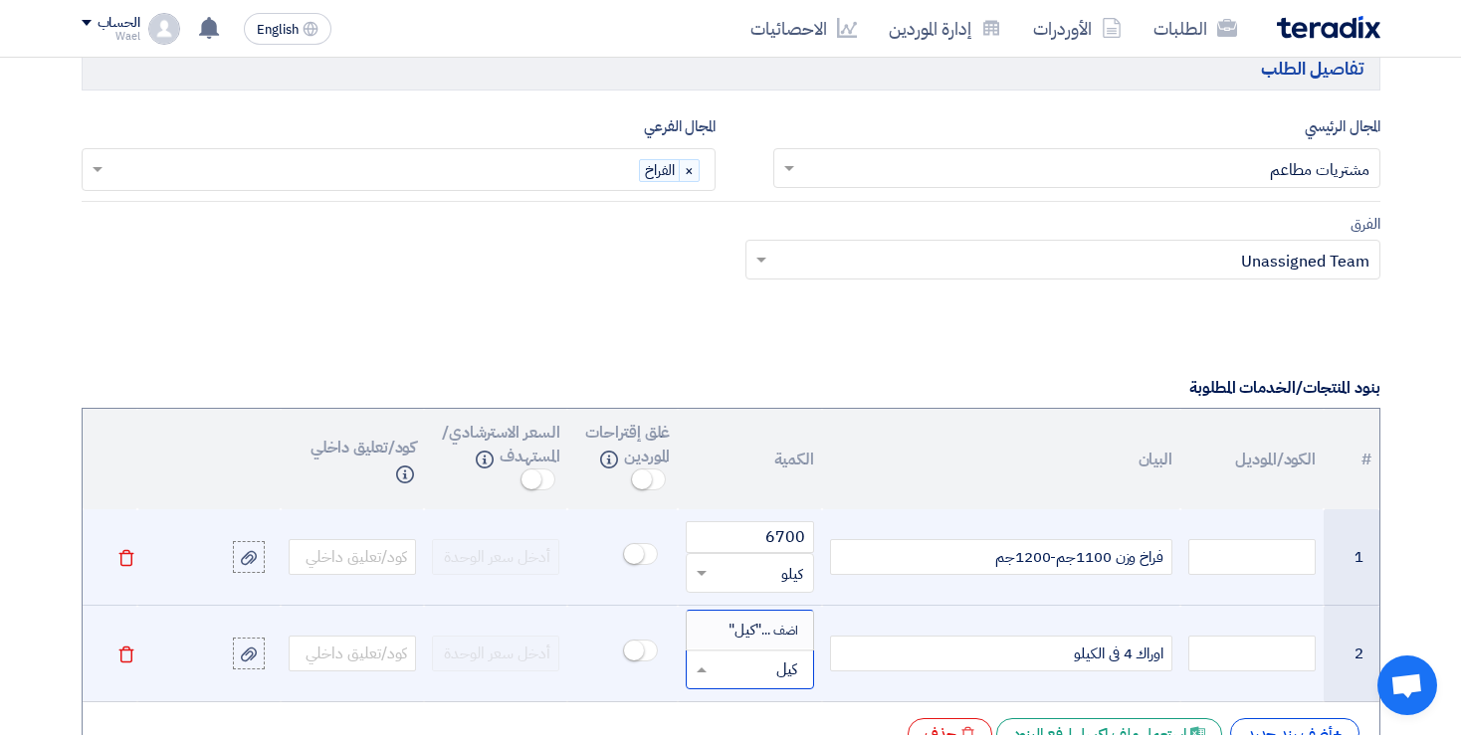
type input "كيلو"
click at [744, 625] on span "اضف ... "كيلو"" at bounding box center [765, 630] width 76 height 22
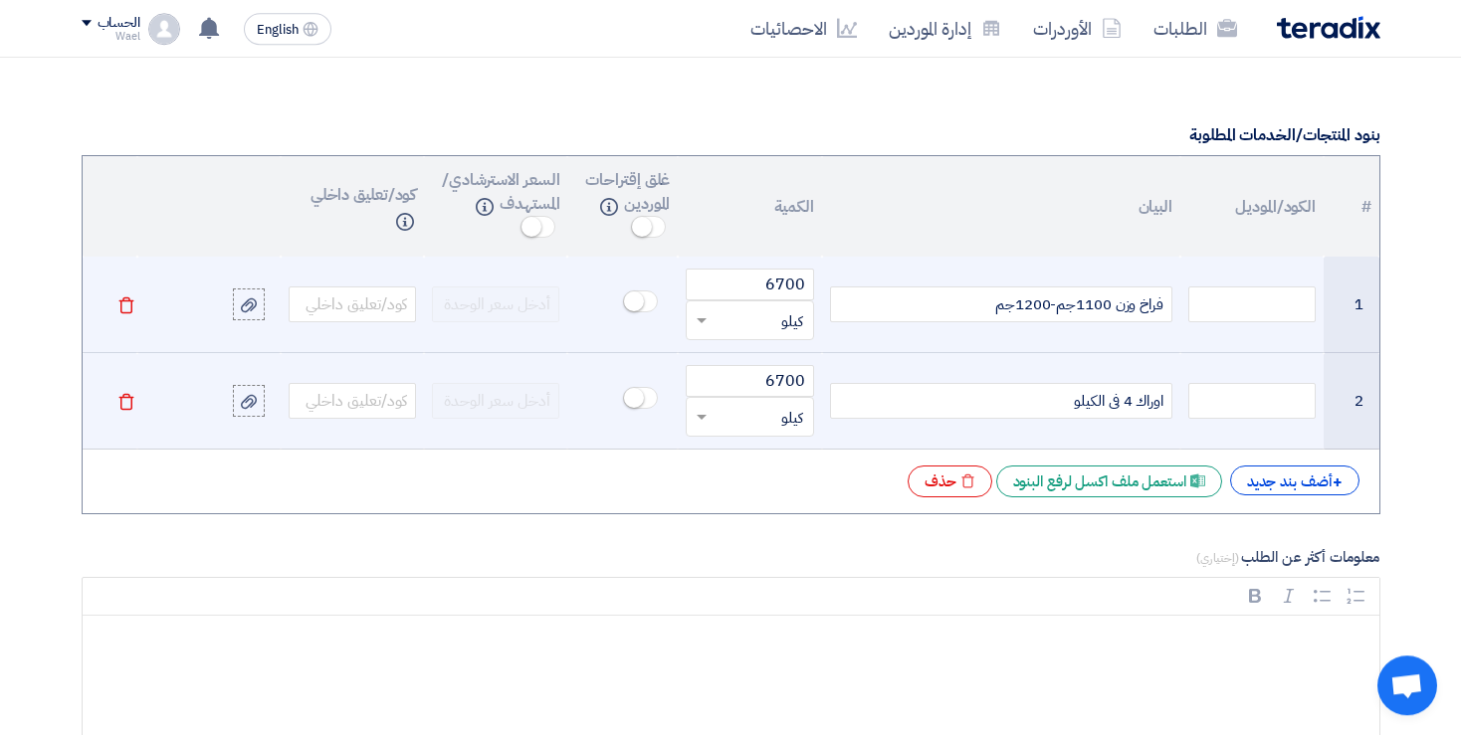
scroll to position [1483, 0]
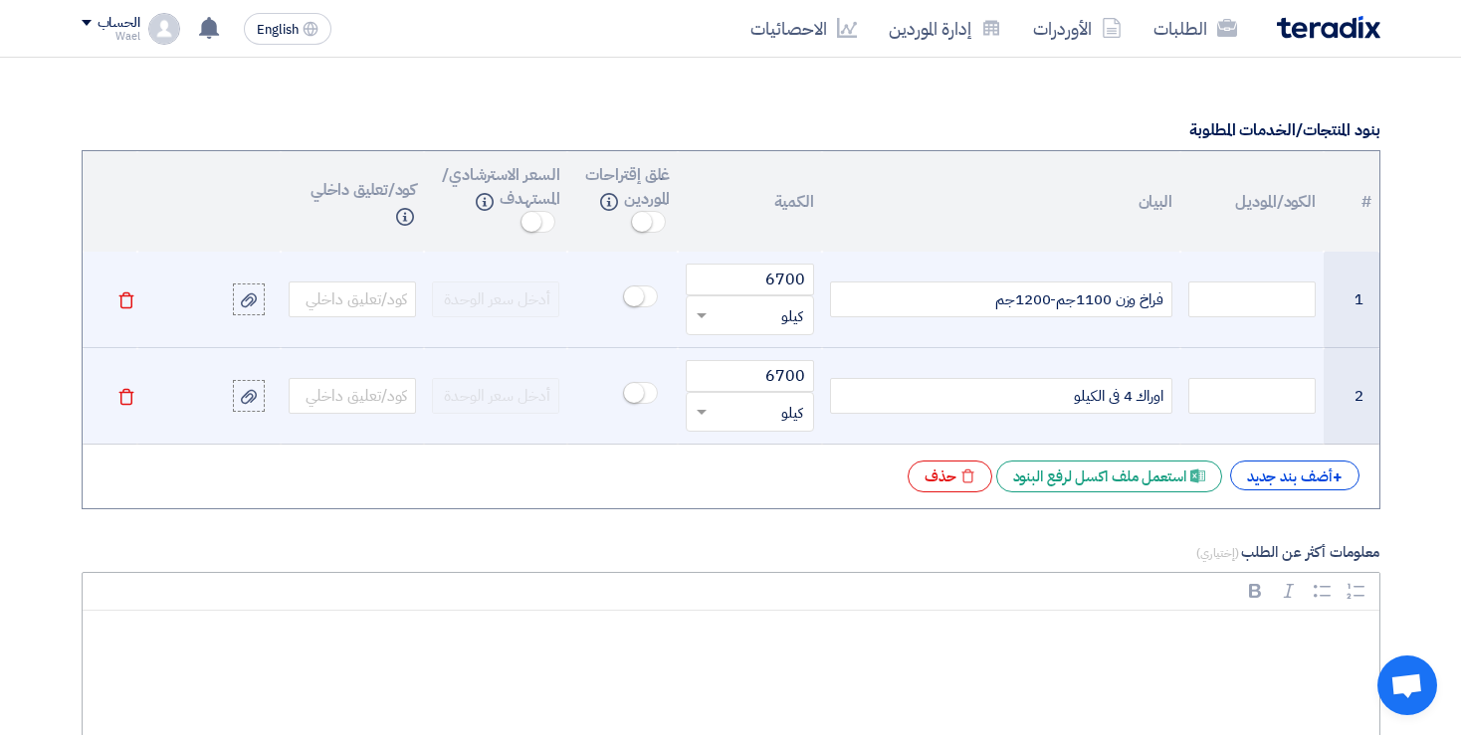
click at [1303, 627] on p "Rich Text Editor, main" at bounding box center [737, 640] width 1263 height 26
click at [659, 211] on span at bounding box center [648, 222] width 35 height 22
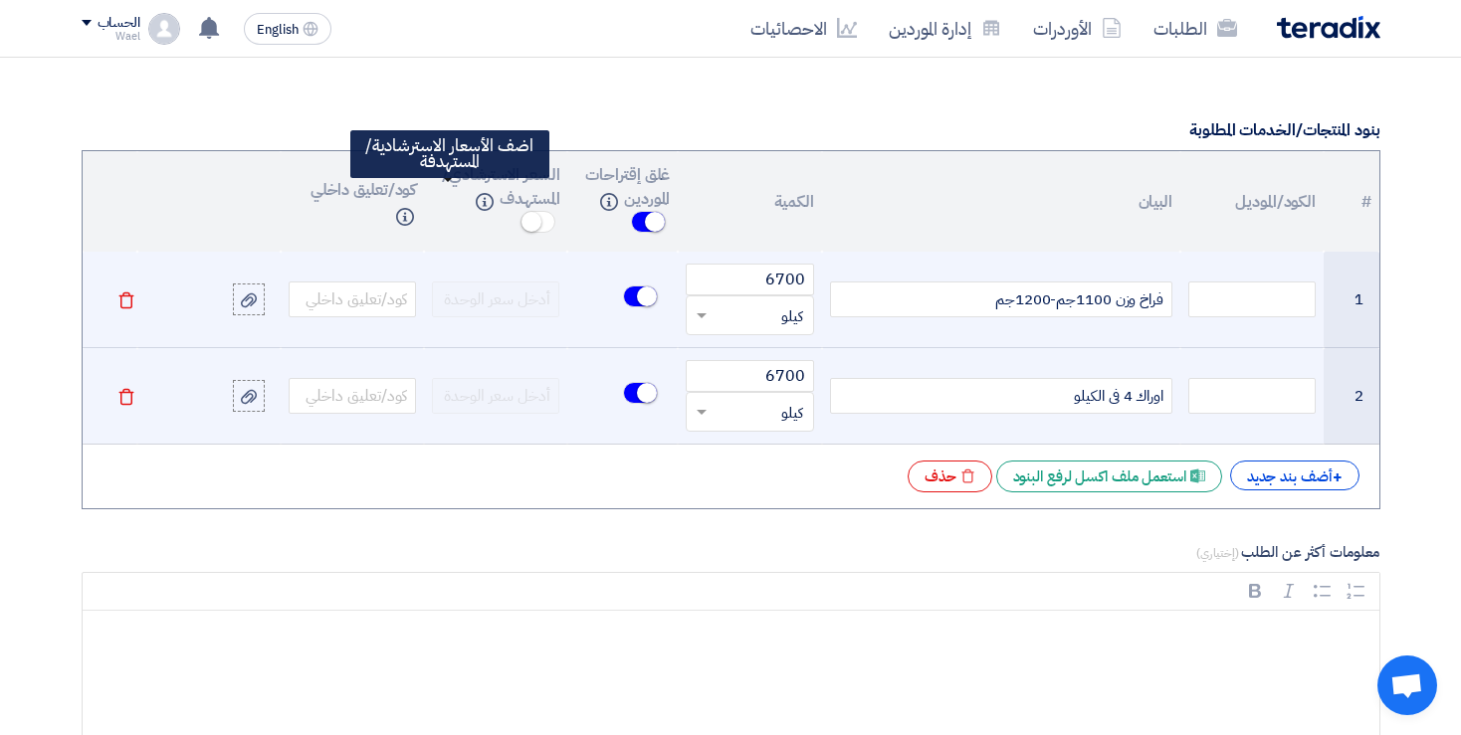
click at [520, 211] on span at bounding box center [537, 222] width 35 height 22
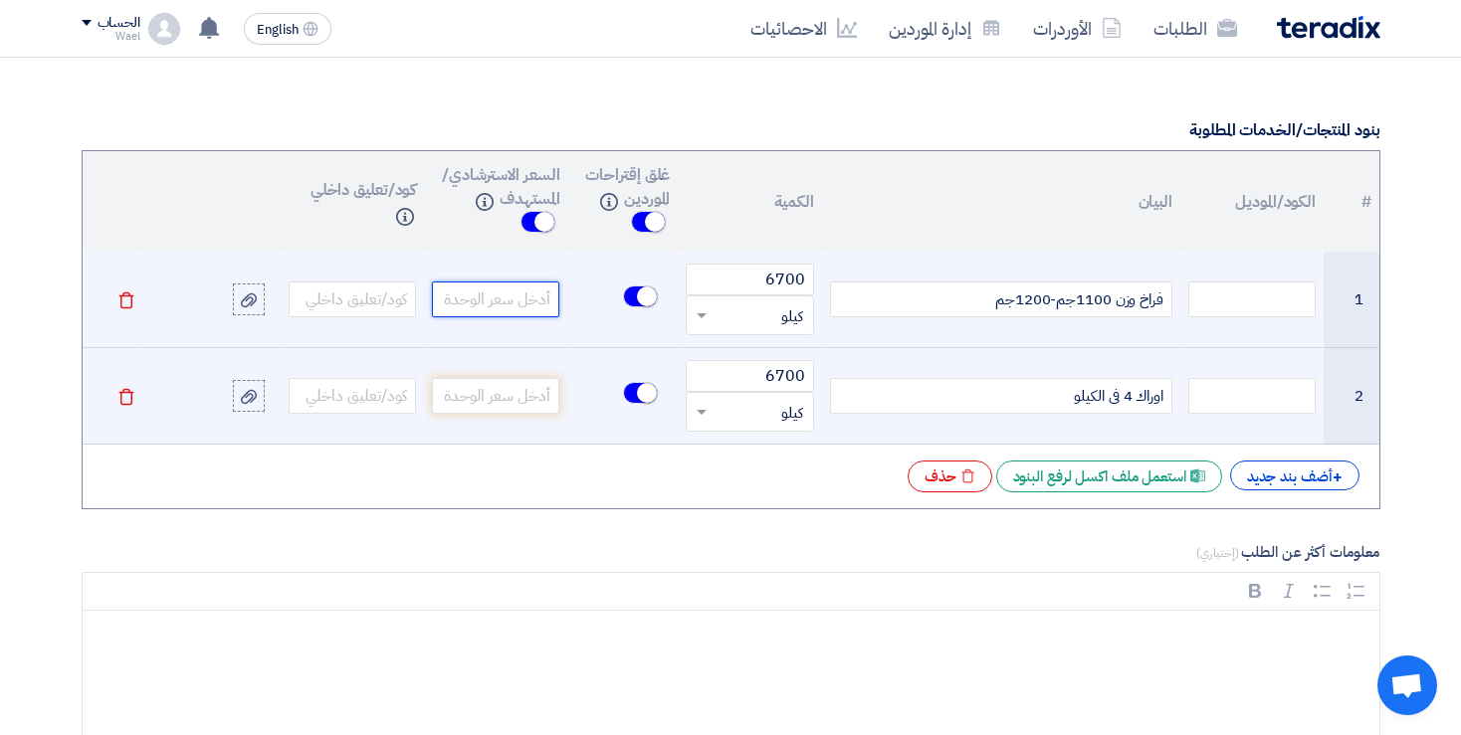
click at [470, 300] on input "number" at bounding box center [495, 300] width 127 height 36
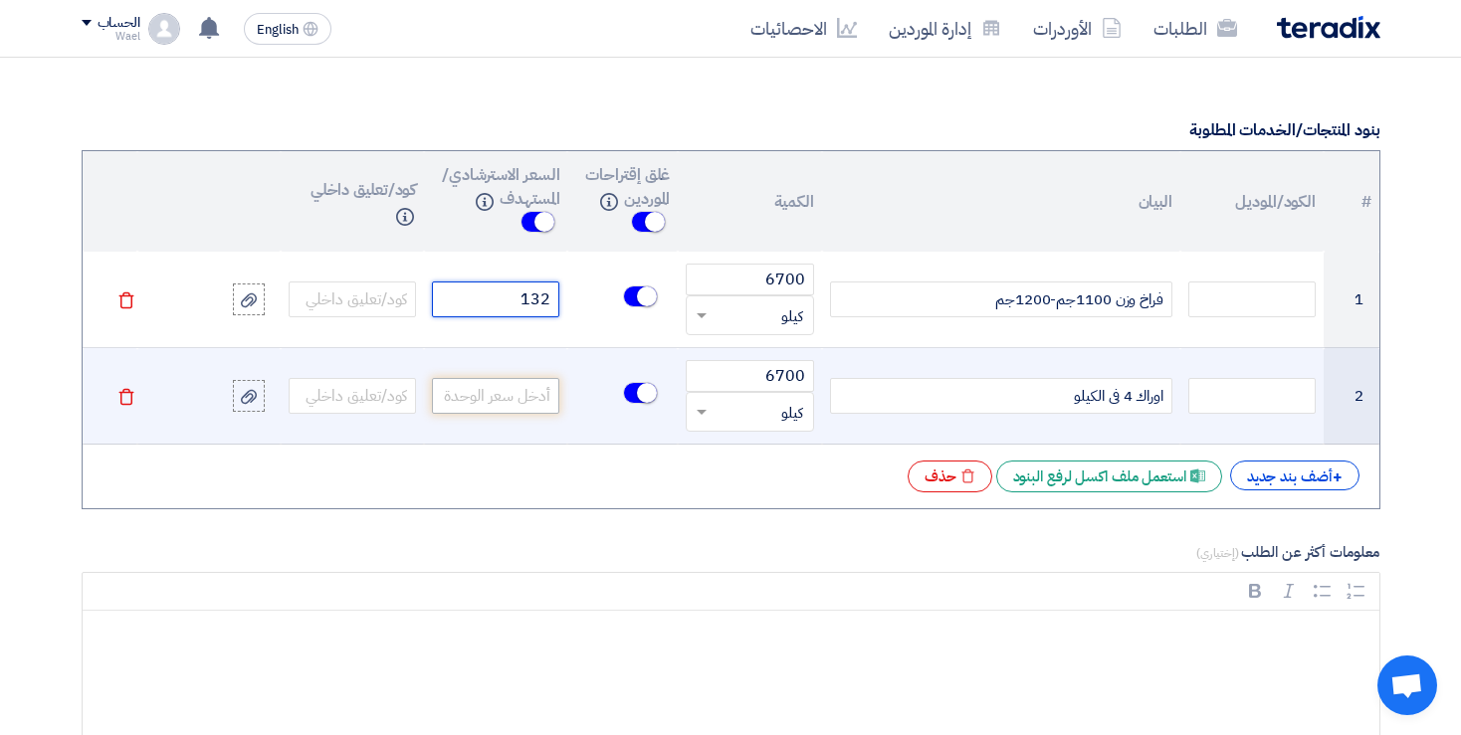
type input "132"
click at [499, 388] on input "number" at bounding box center [495, 396] width 127 height 36
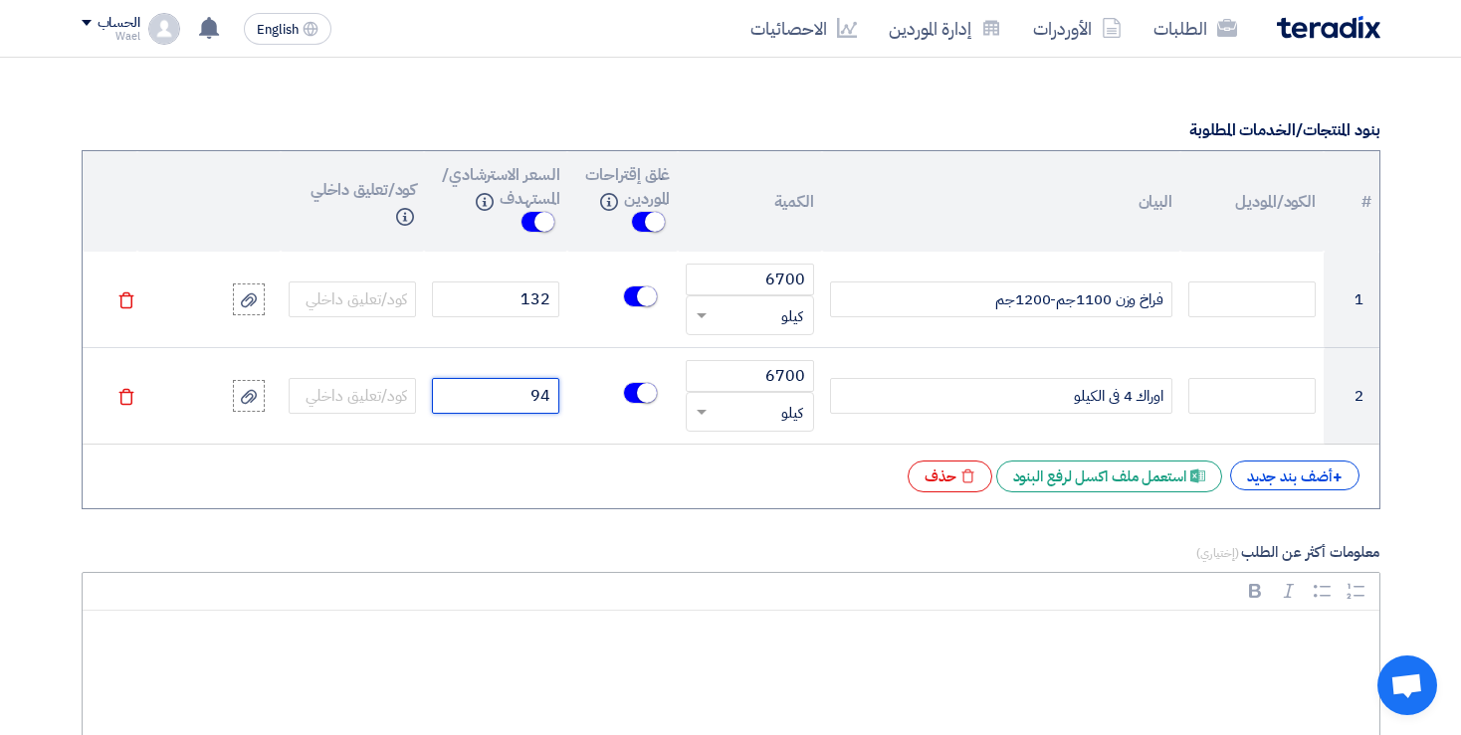
type input "94"
click at [1312, 611] on div "Rich Text Editor, main" at bounding box center [731, 690] width 1297 height 159
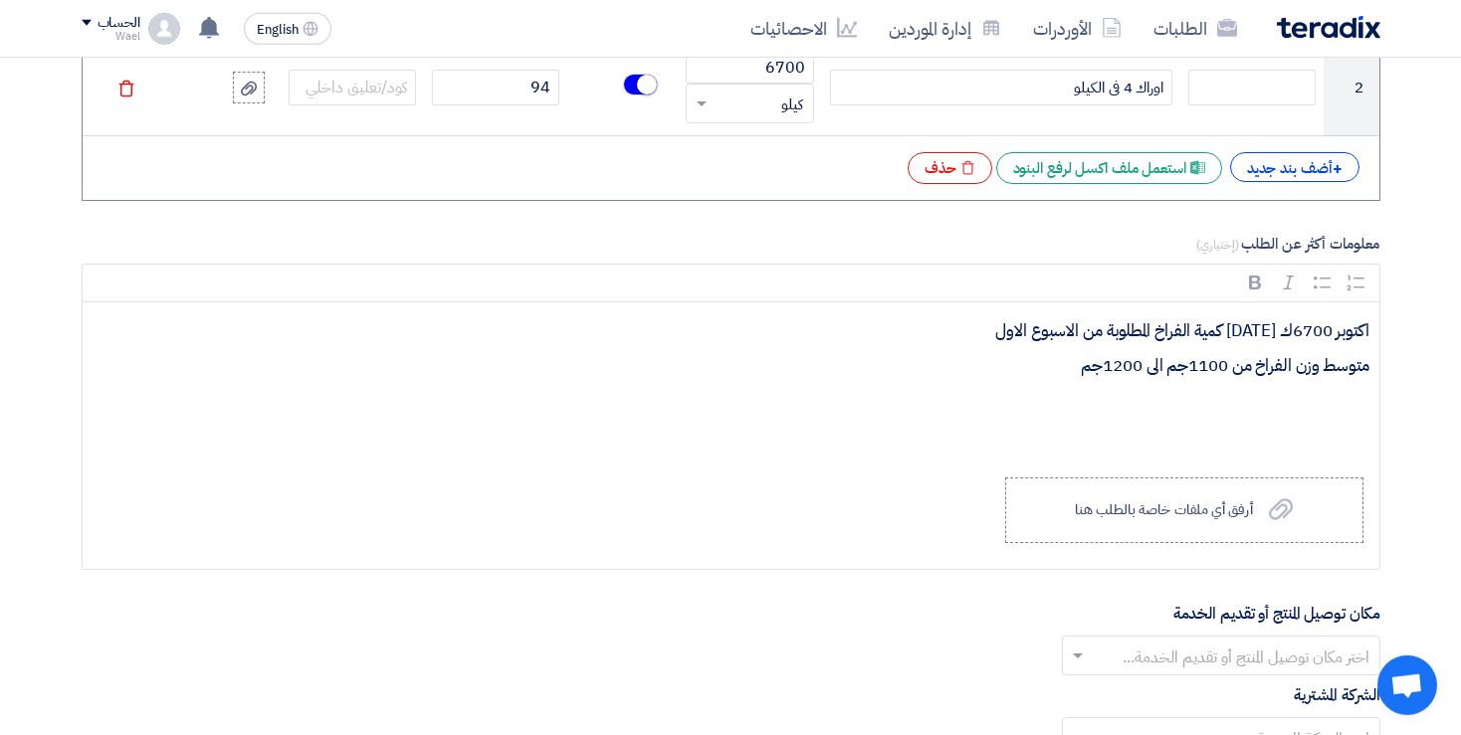
scroll to position [1805, 0]
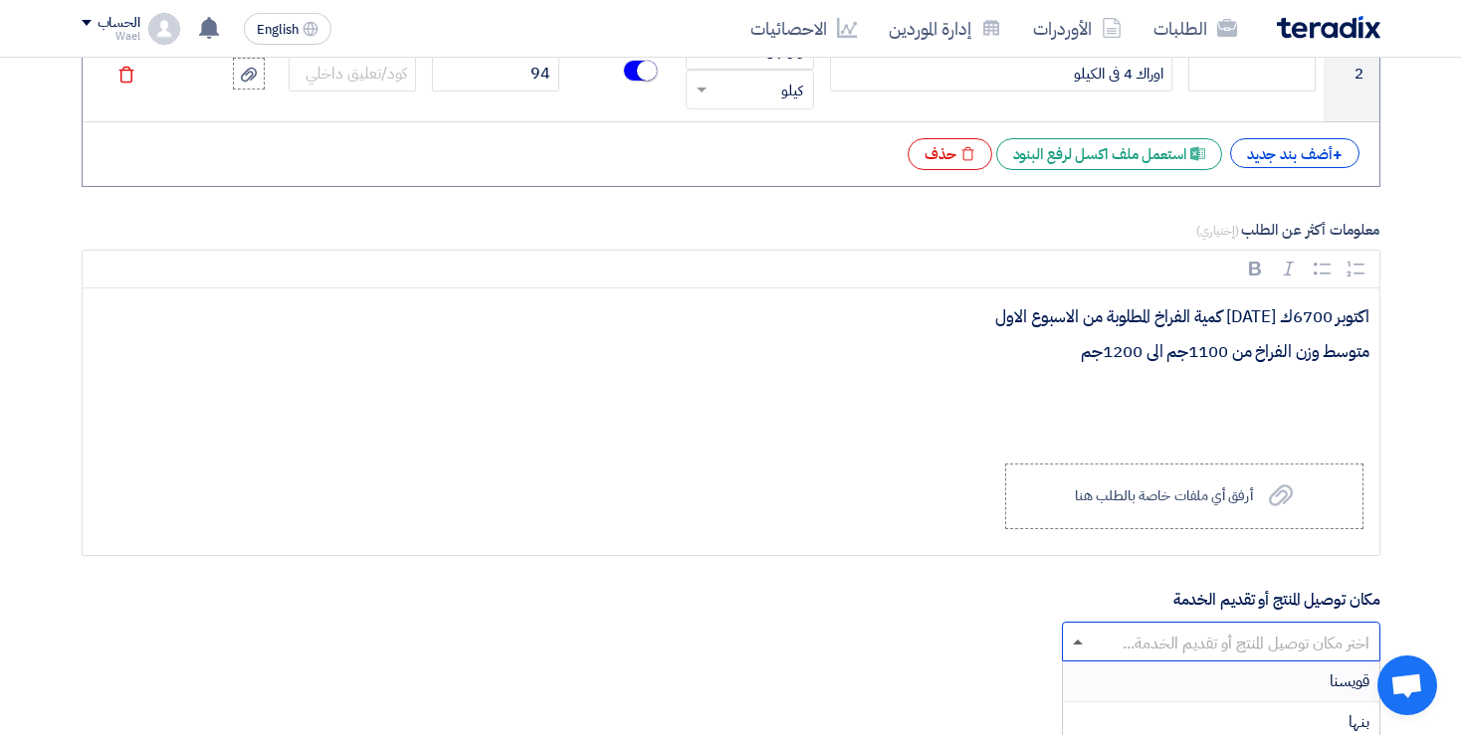
click at [1080, 640] on span at bounding box center [1078, 642] width 10 height 5
click at [1303, 673] on div "قويسنا" at bounding box center [1221, 682] width 316 height 41
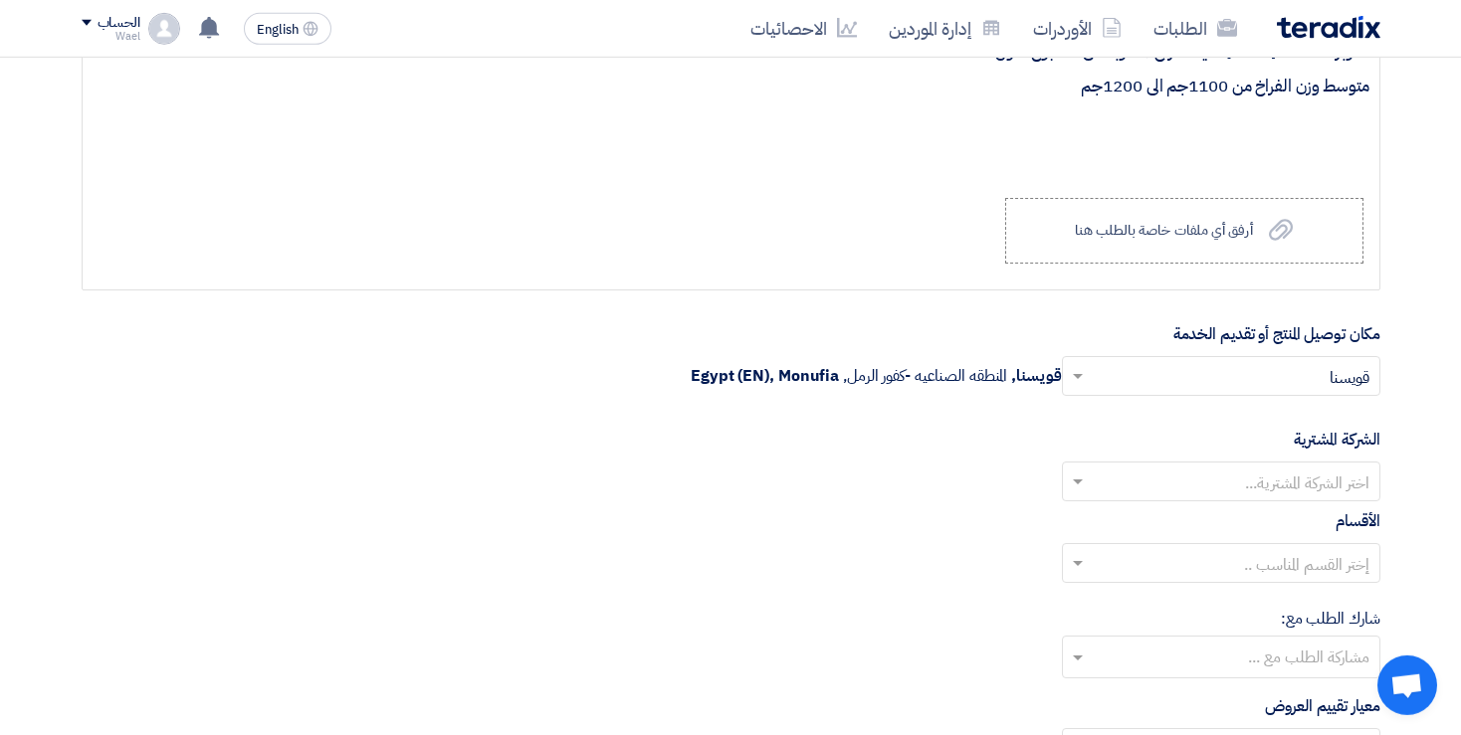
scroll to position [2085, 0]
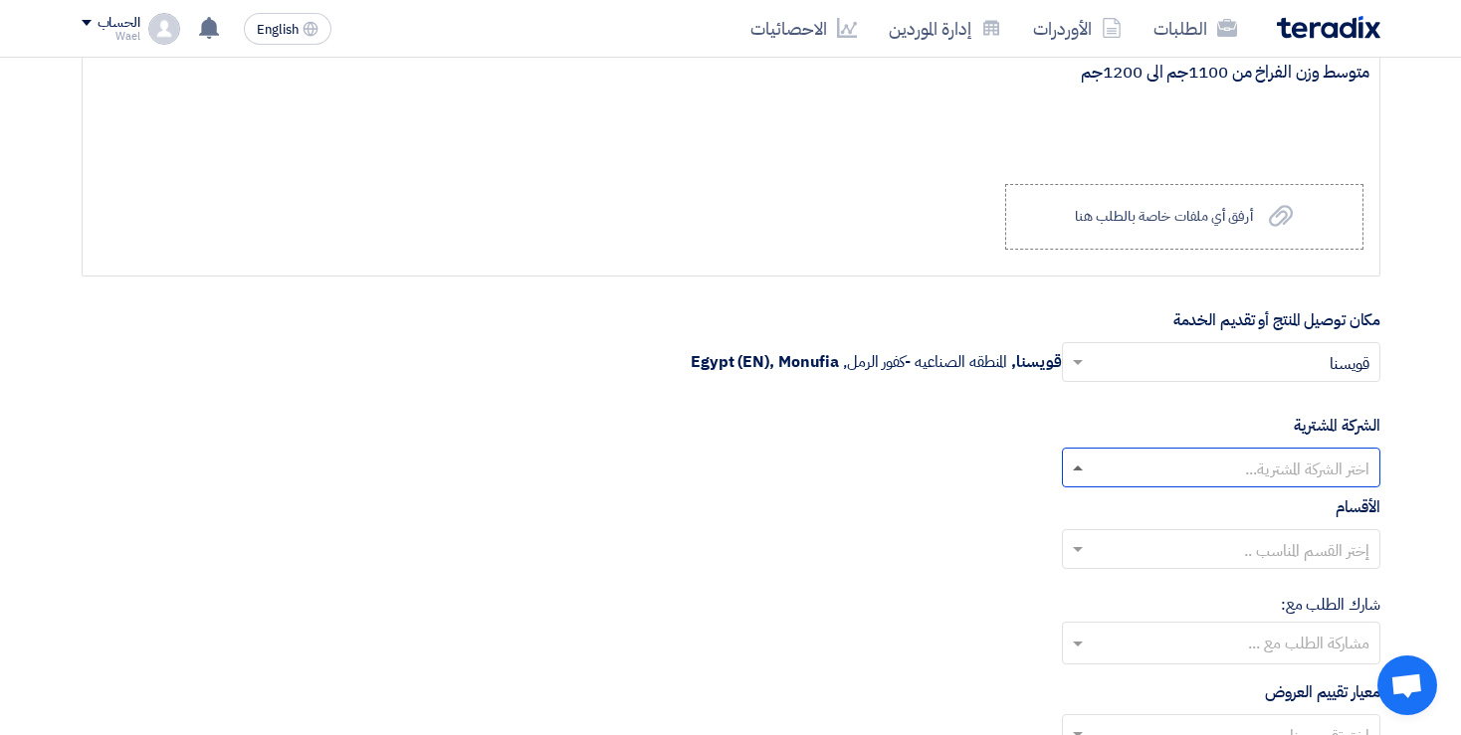
click at [1081, 466] on span at bounding box center [1078, 468] width 10 height 5
click at [1216, 498] on span "العربي المتحده للاستثمار الصناعى و التجارى" at bounding box center [1246, 508] width 245 height 24
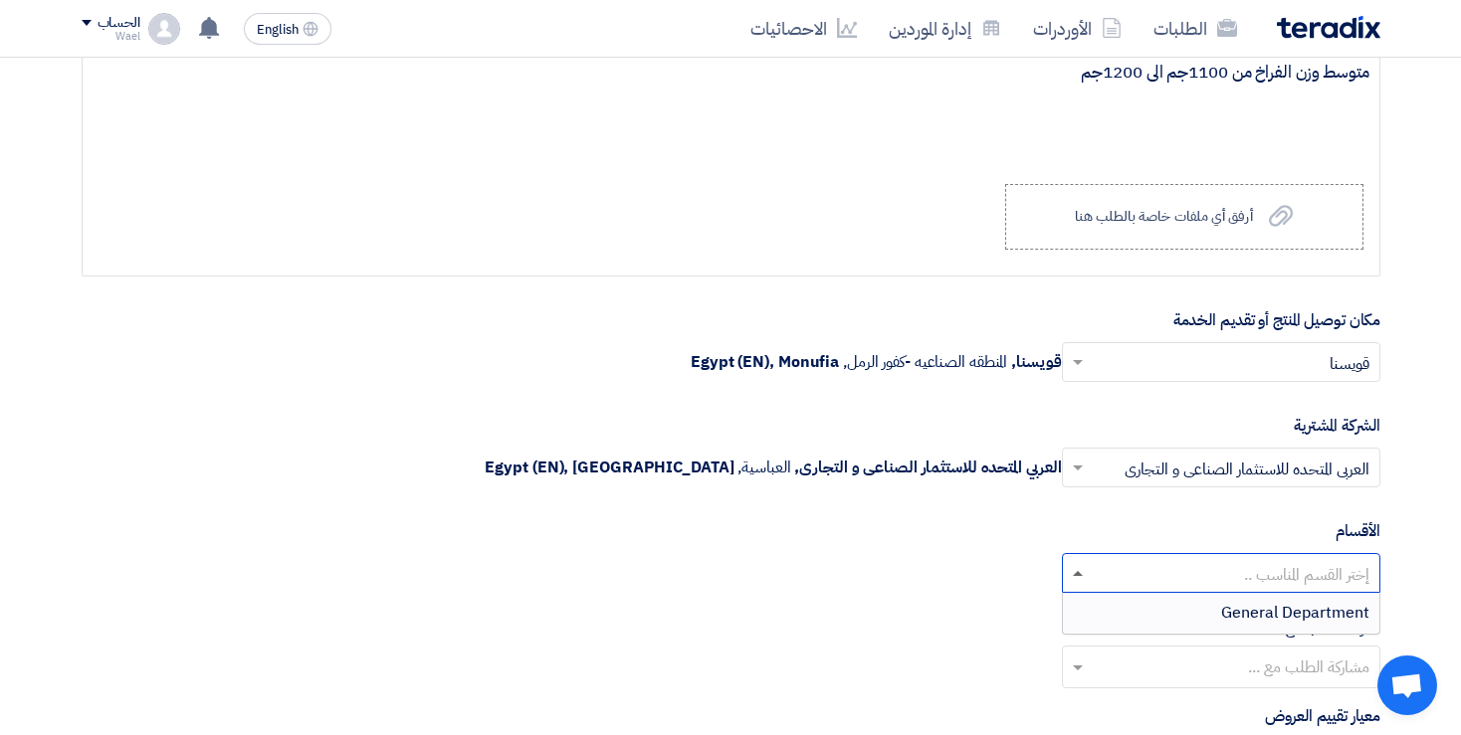
click at [1078, 562] on span at bounding box center [1075, 573] width 25 height 24
click at [1218, 601] on div "General Department" at bounding box center [1221, 613] width 316 height 40
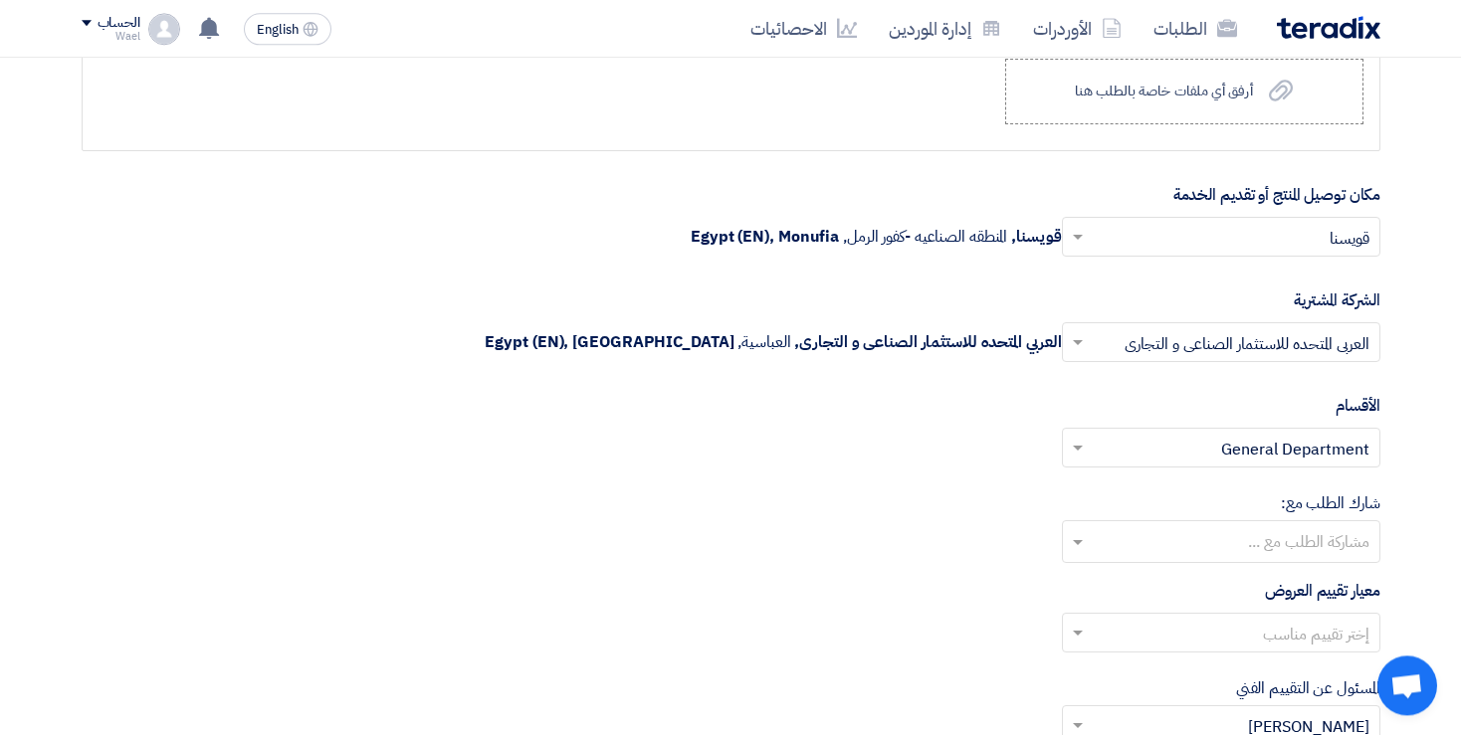
scroll to position [2213, 0]
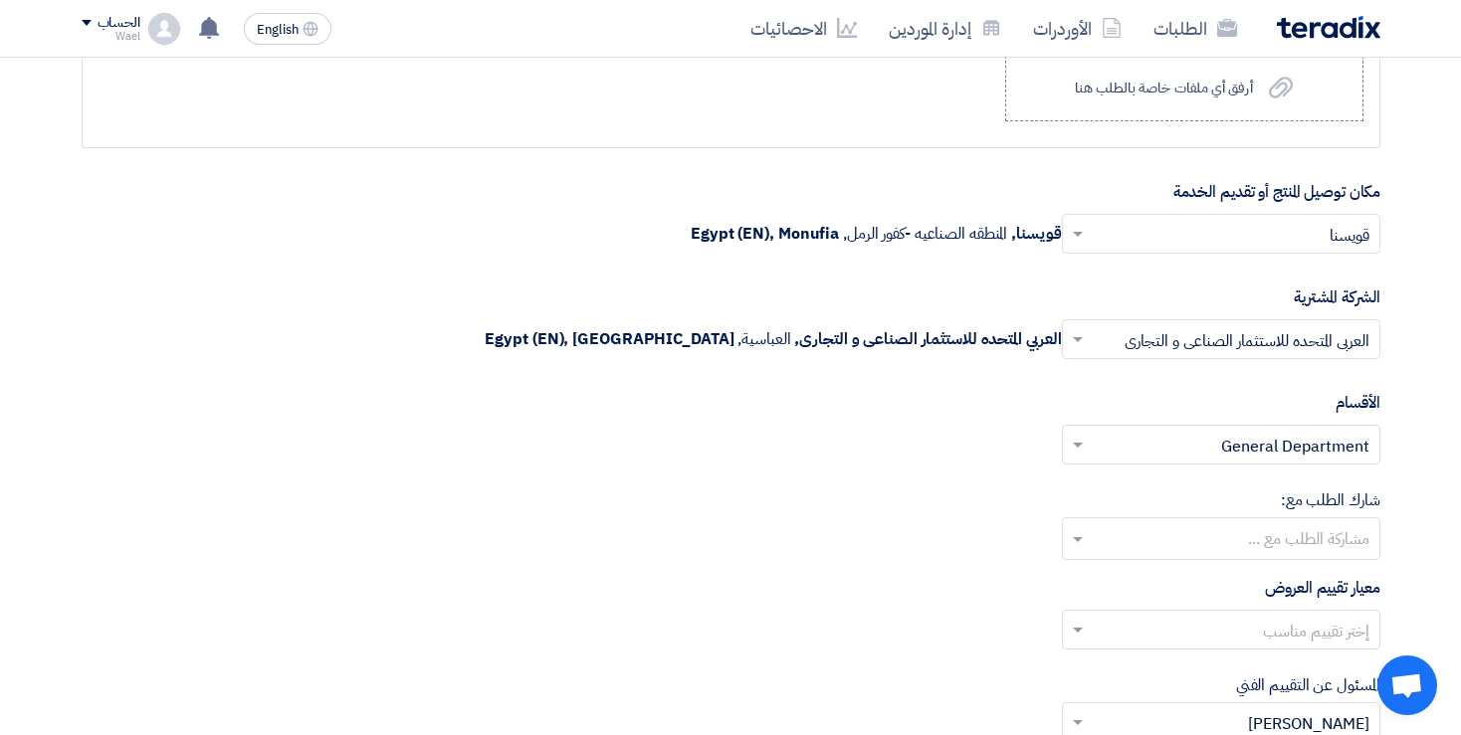
click at [1077, 526] on input "text" at bounding box center [1220, 540] width 299 height 33
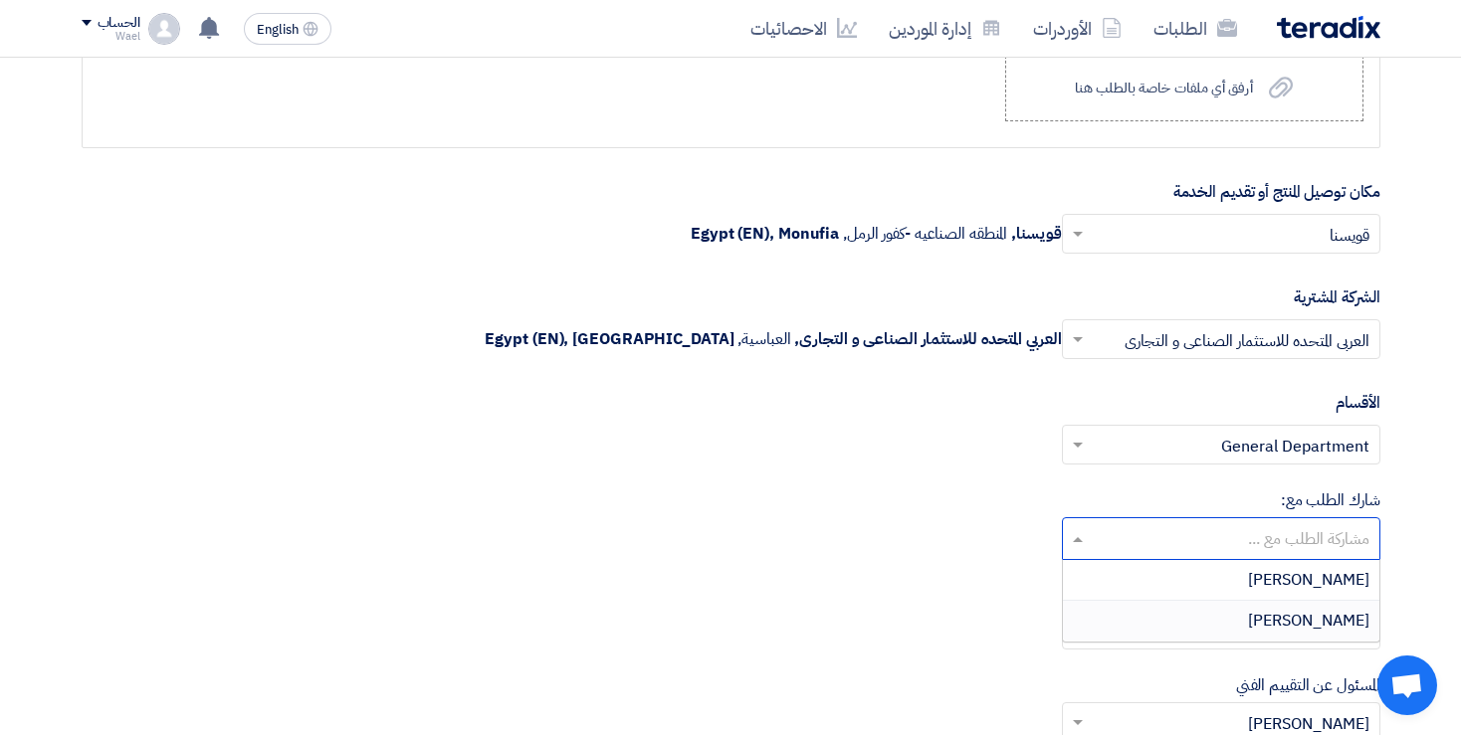
click at [1264, 611] on span "[PERSON_NAME]" at bounding box center [1308, 621] width 121 height 24
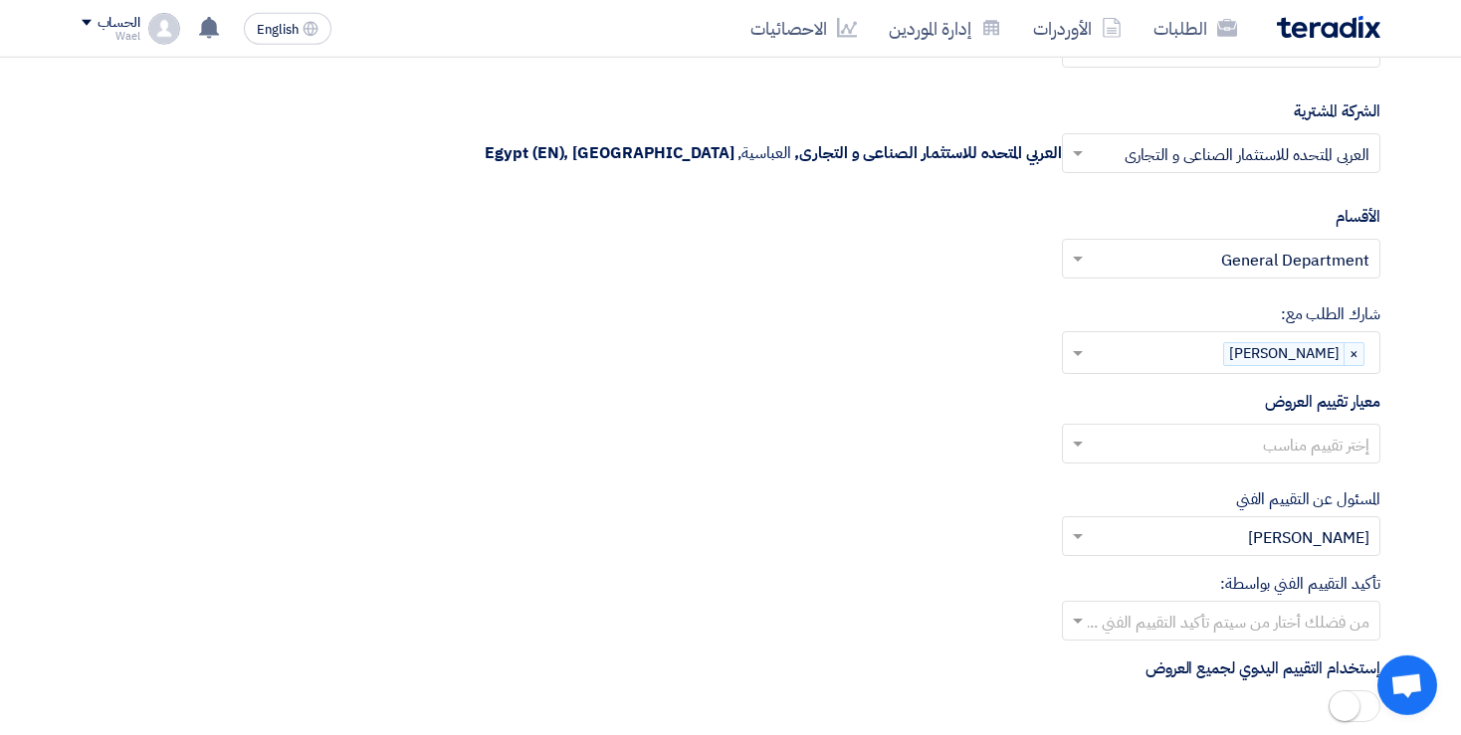
scroll to position [2407, 0]
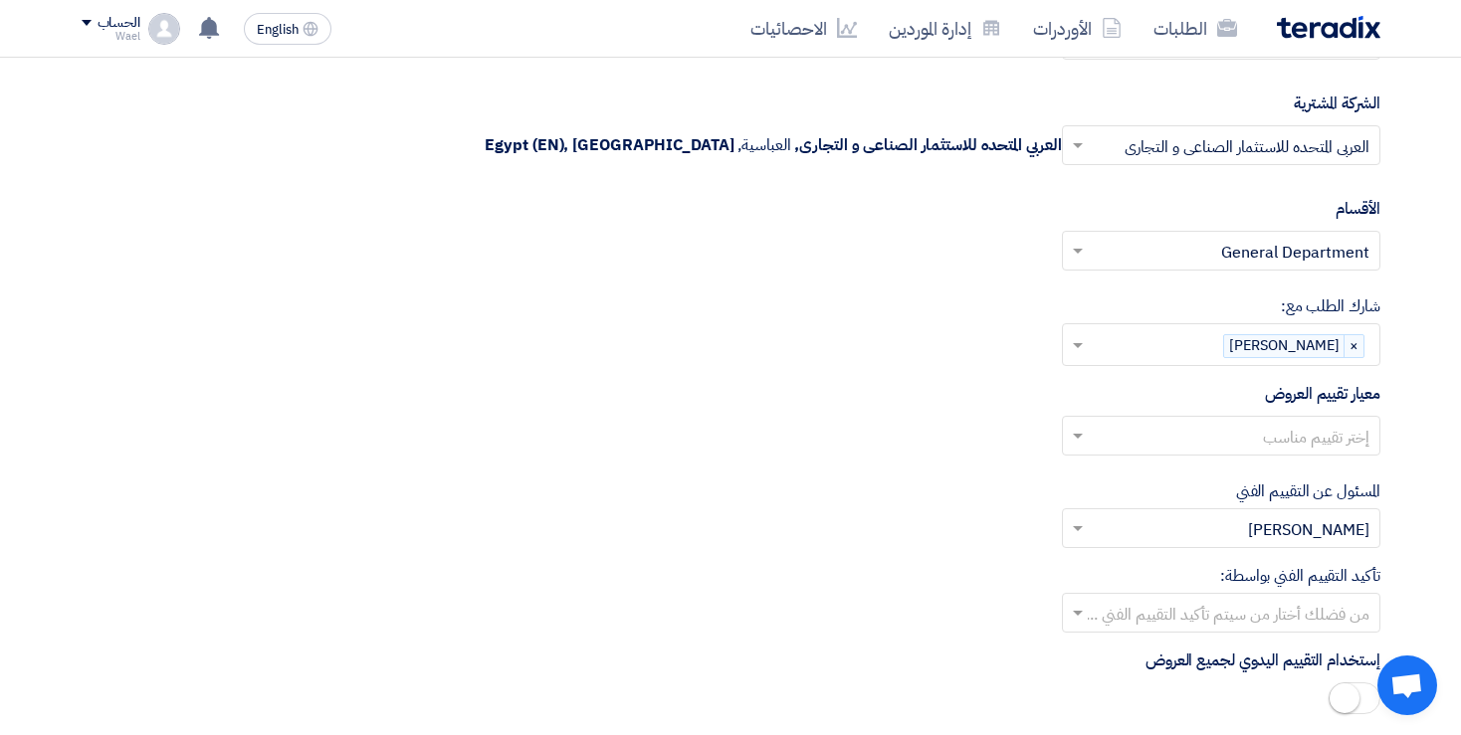
click at [1071, 424] on span at bounding box center [1075, 436] width 25 height 24
click at [1224, 469] on div "معيار توريد الفراخ" at bounding box center [1221, 476] width 316 height 40
click at [1082, 606] on span at bounding box center [1075, 613] width 25 height 24
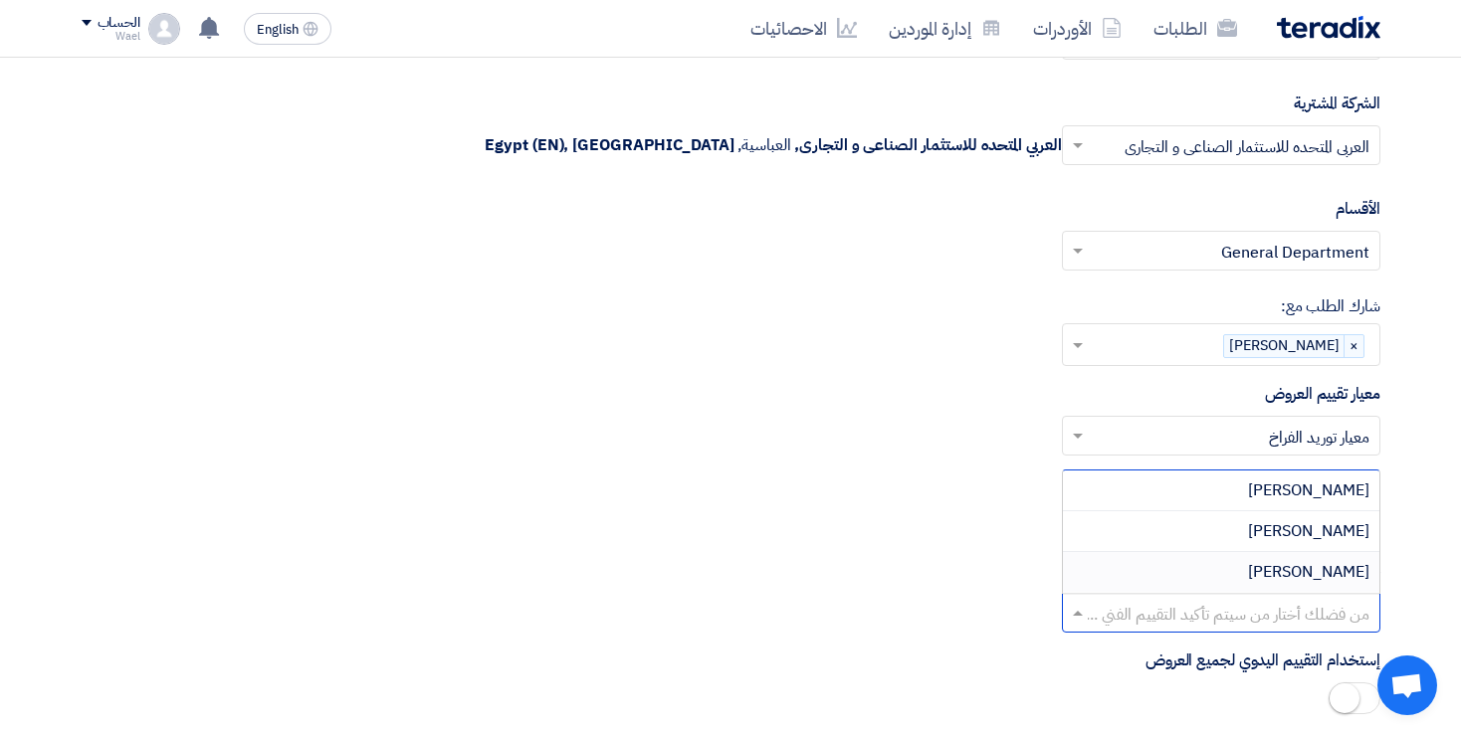
click at [1265, 560] on span "[PERSON_NAME]" at bounding box center [1308, 572] width 121 height 24
click at [1077, 601] on span at bounding box center [1075, 613] width 25 height 24
click at [1258, 515] on div "[PERSON_NAME]" at bounding box center [1221, 531] width 316 height 41
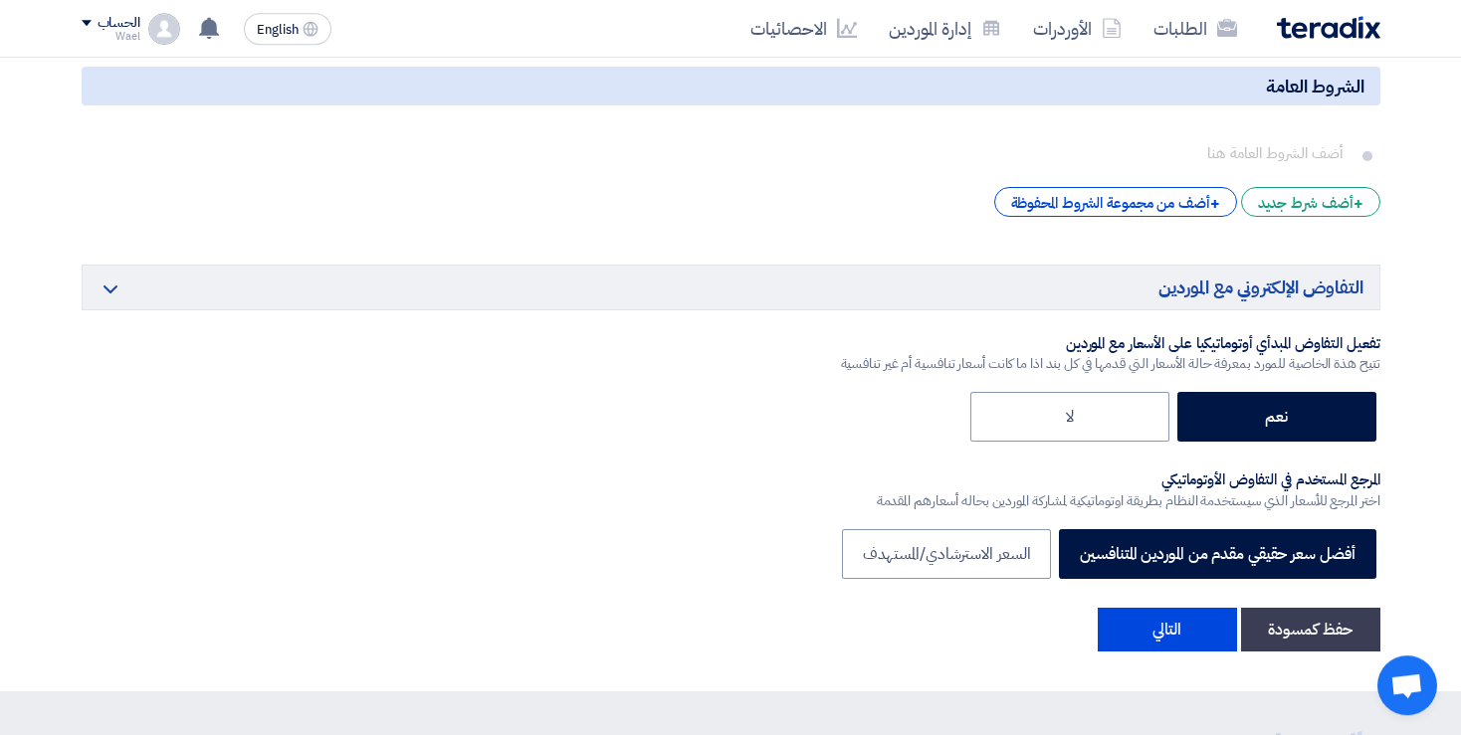
scroll to position [3180, 0]
click at [956, 543] on label "السعر الاسترشادي/المستهدف" at bounding box center [947, 554] width 210 height 50
click at [1017, 546] on input "السعر الاسترشادي/المستهدف" at bounding box center [1023, 552] width 13 height 13
radio input "true"
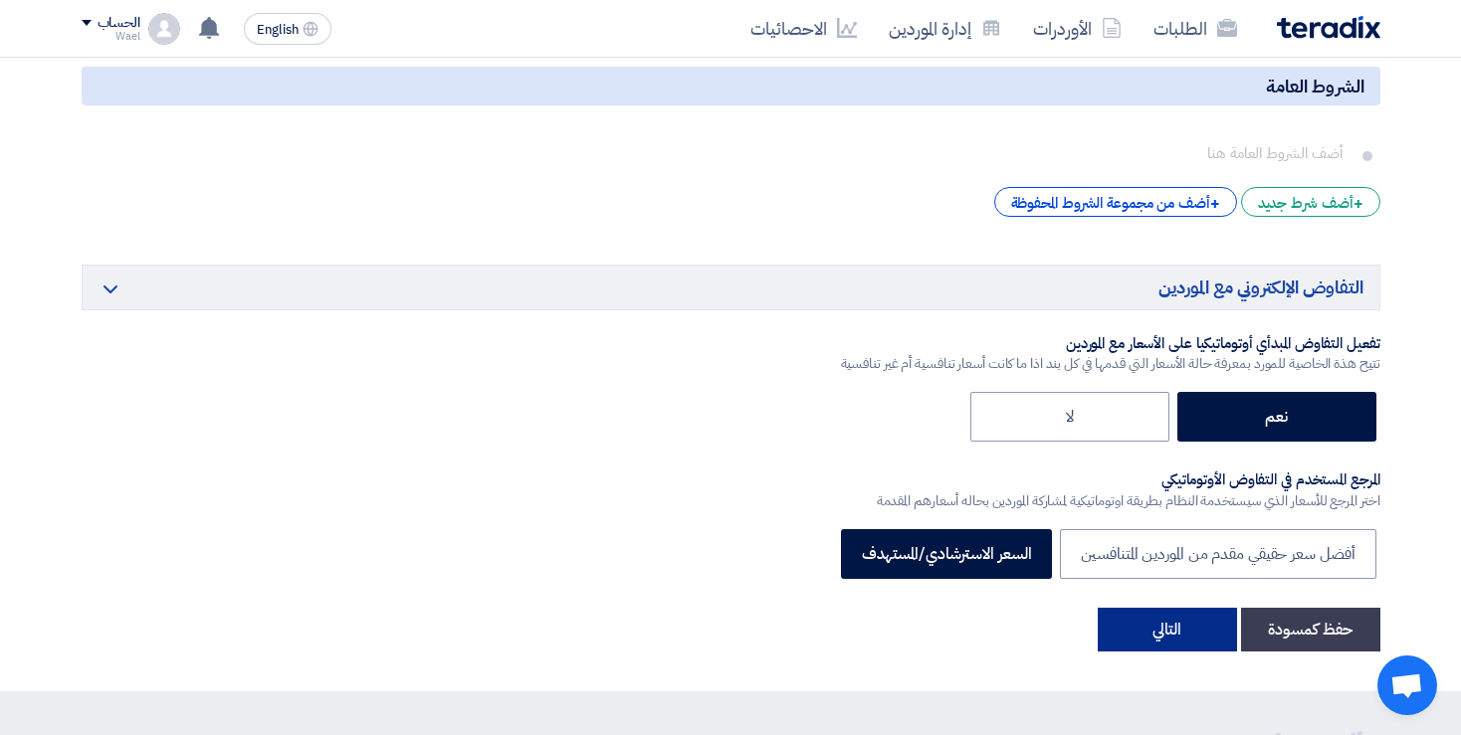
click at [1159, 625] on button "التالي" at bounding box center [1167, 630] width 139 height 44
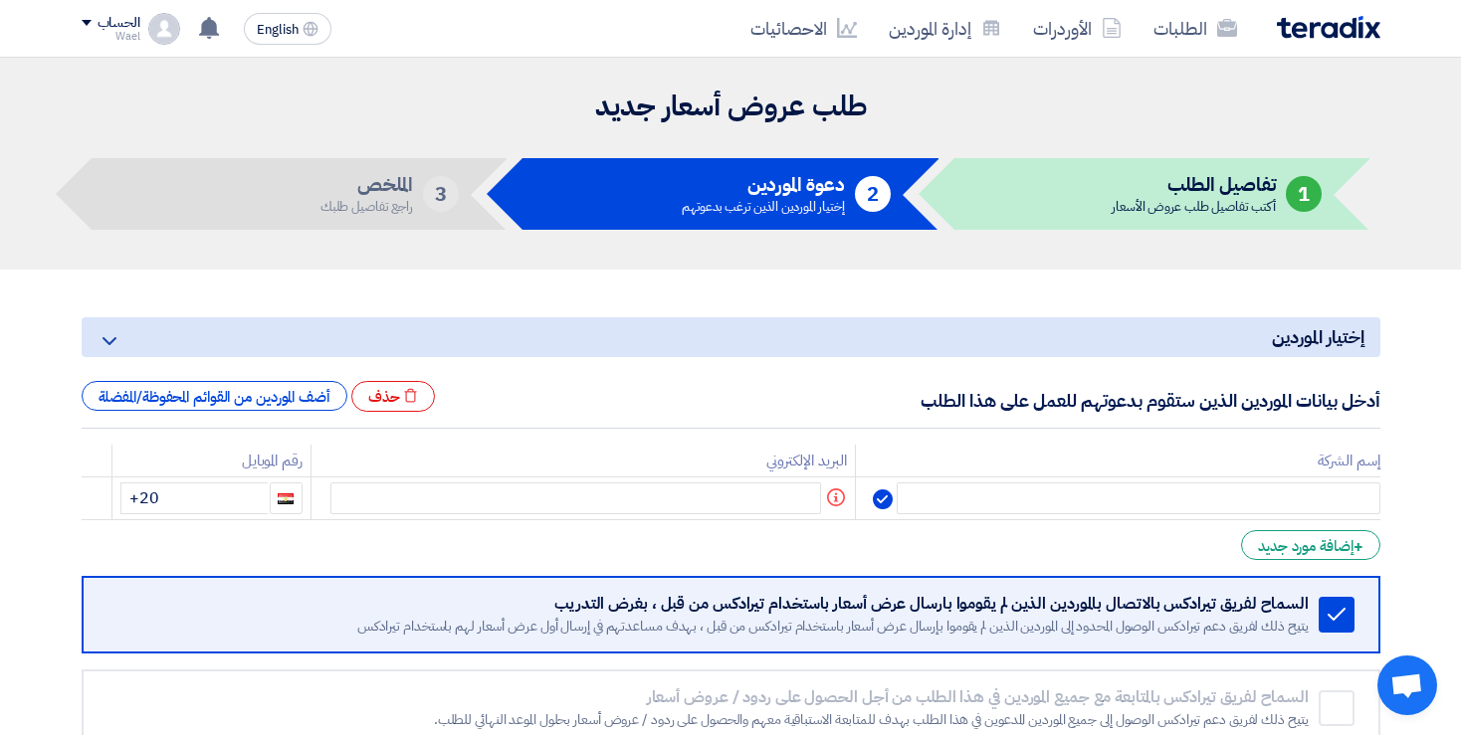
click at [1013, 454] on th "إسم الشركة" at bounding box center [1117, 461] width 524 height 33
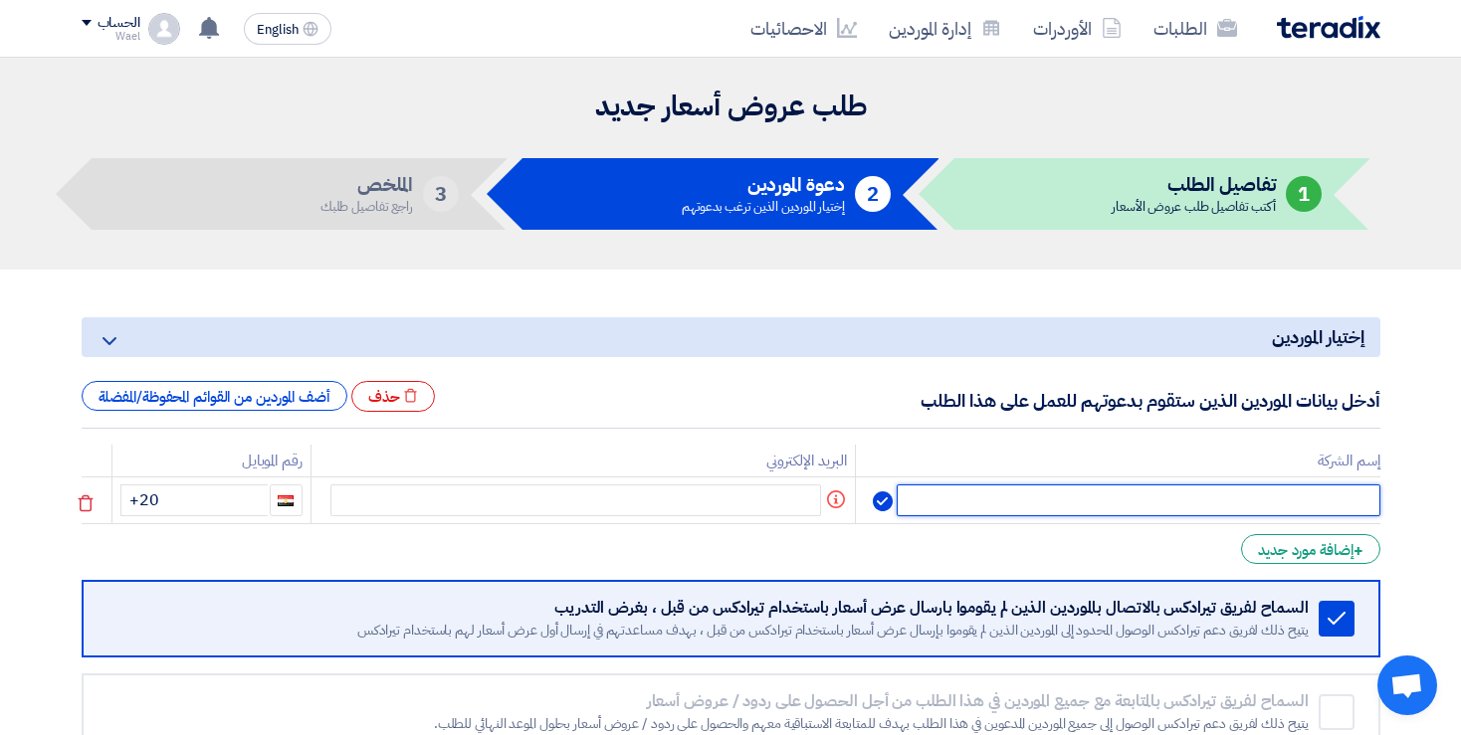
click at [1012, 498] on input "text" at bounding box center [1138, 501] width 483 height 32
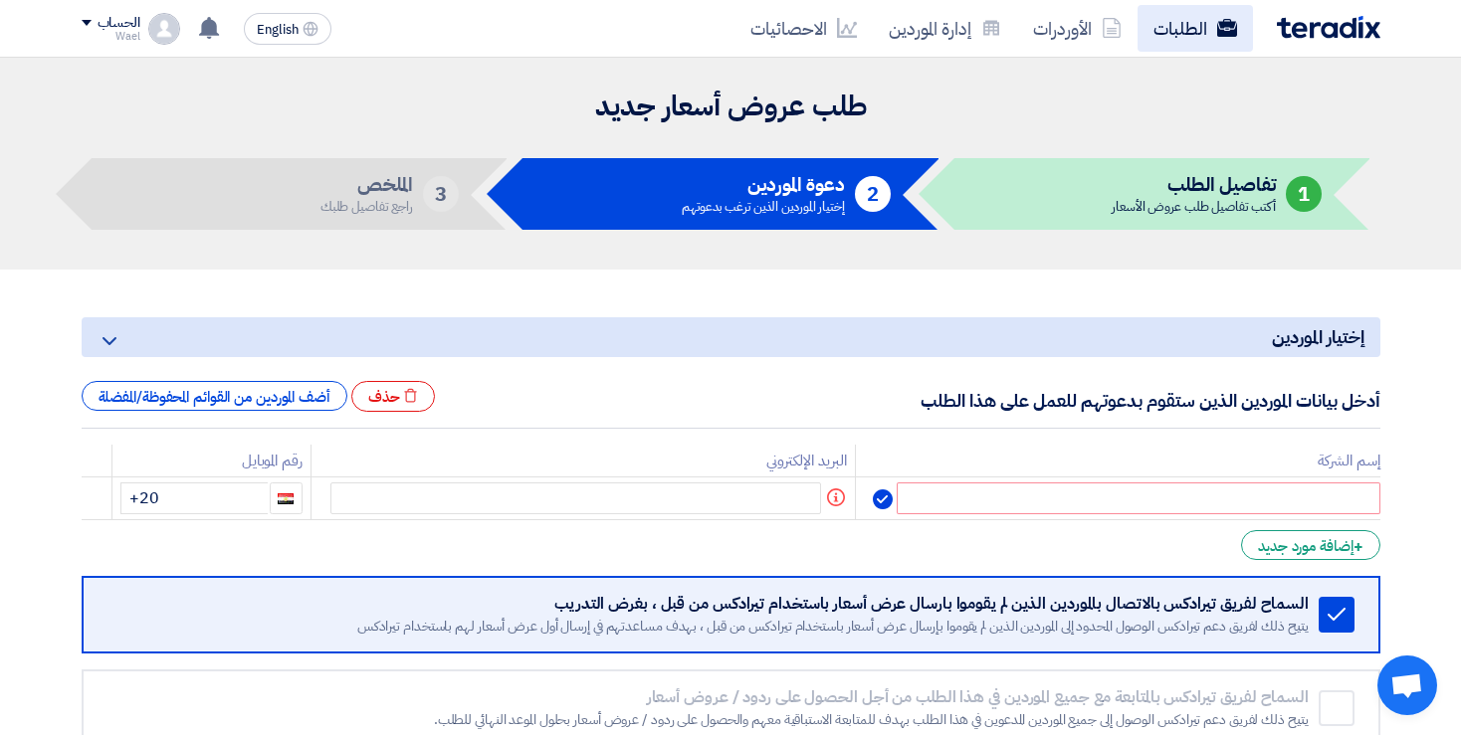
click at [1217, 29] on use at bounding box center [1226, 28] width 20 height 18
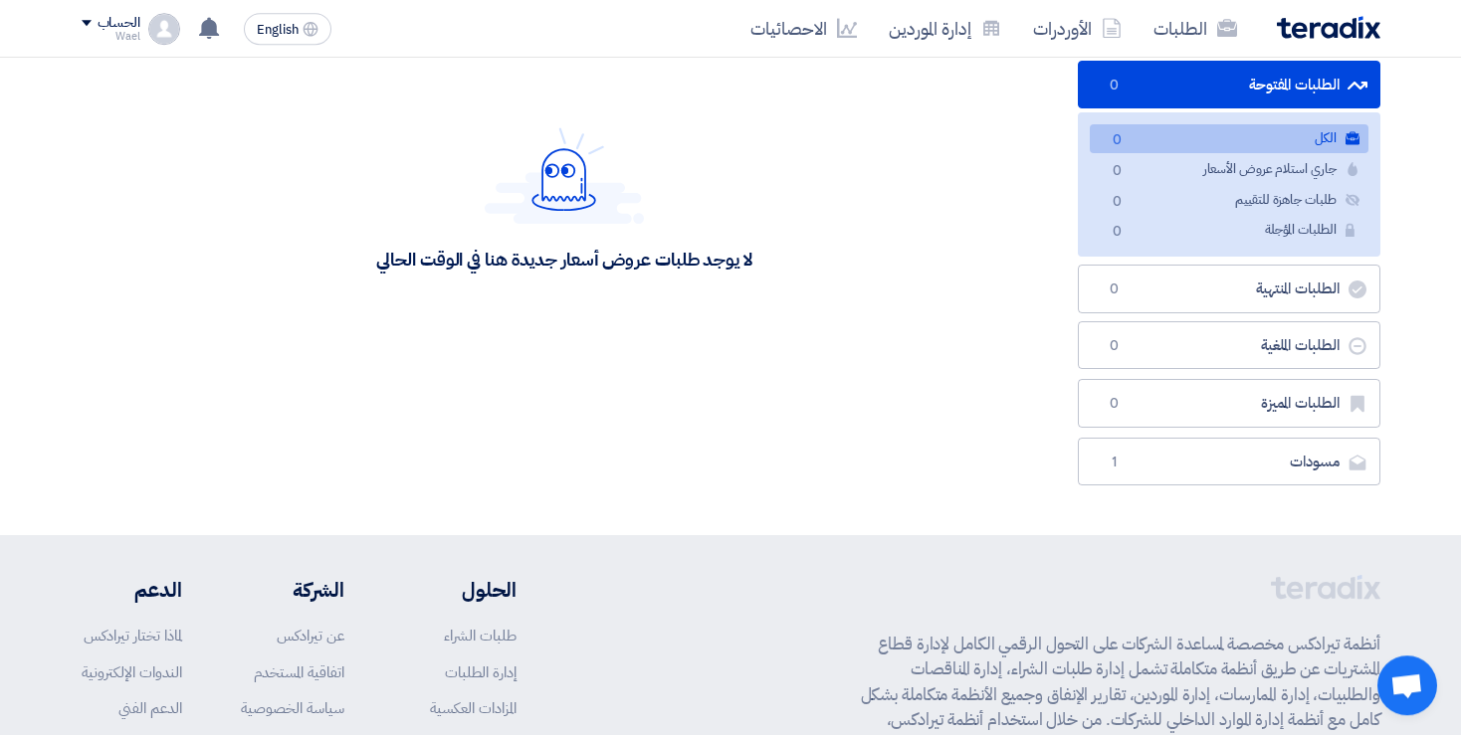
scroll to position [258, 0]
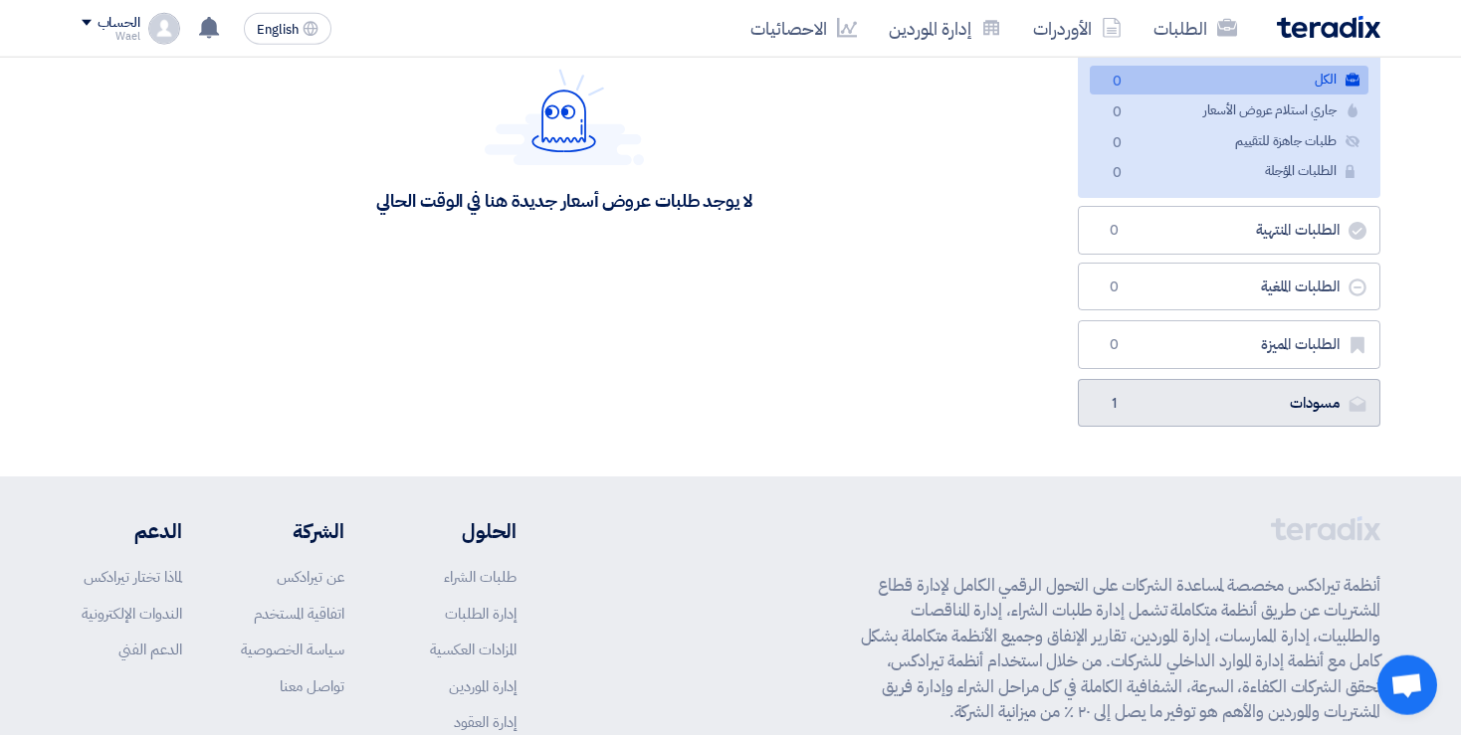
click at [1240, 415] on link "مسودات [GEOGRAPHIC_DATA] 1" at bounding box center [1229, 403] width 303 height 49
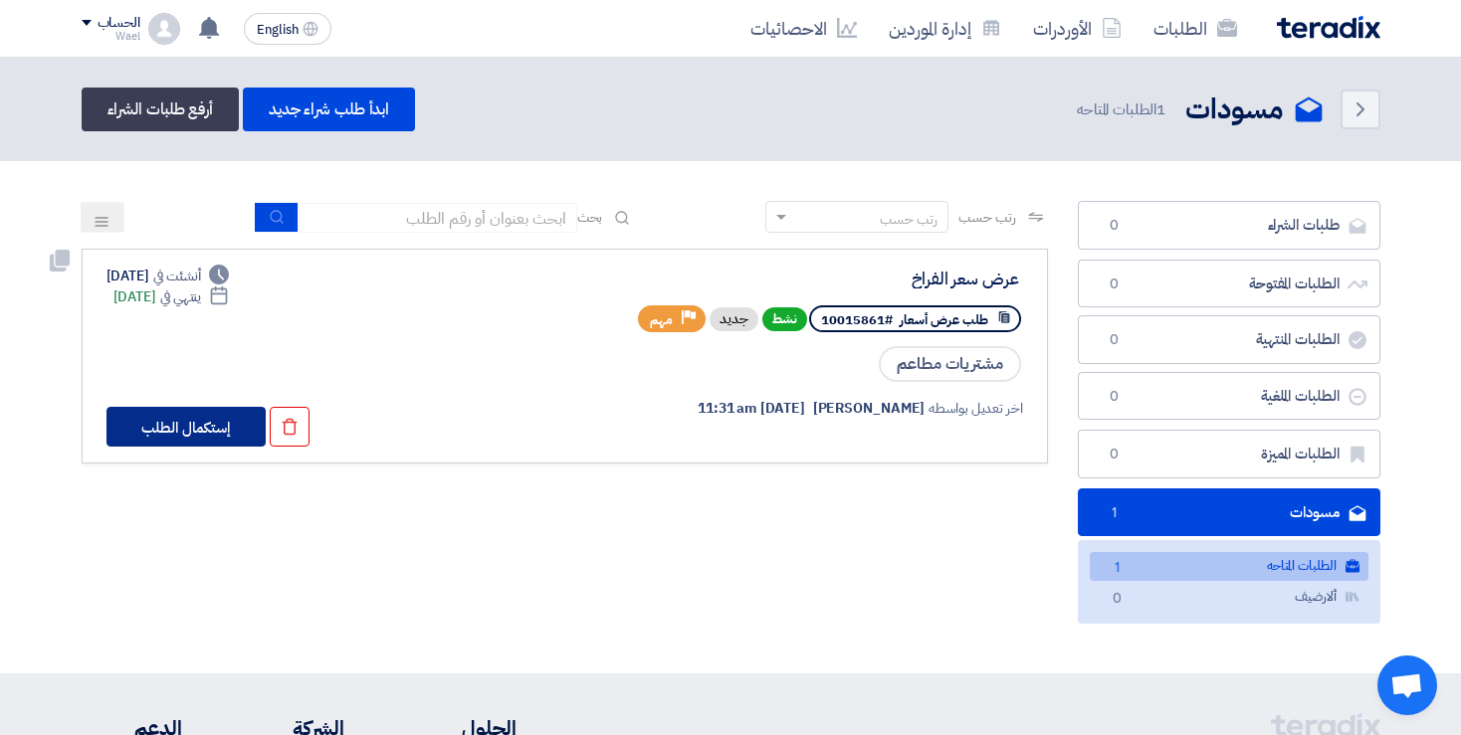
click at [237, 416] on button "إستكمال الطلب" at bounding box center [185, 427] width 159 height 40
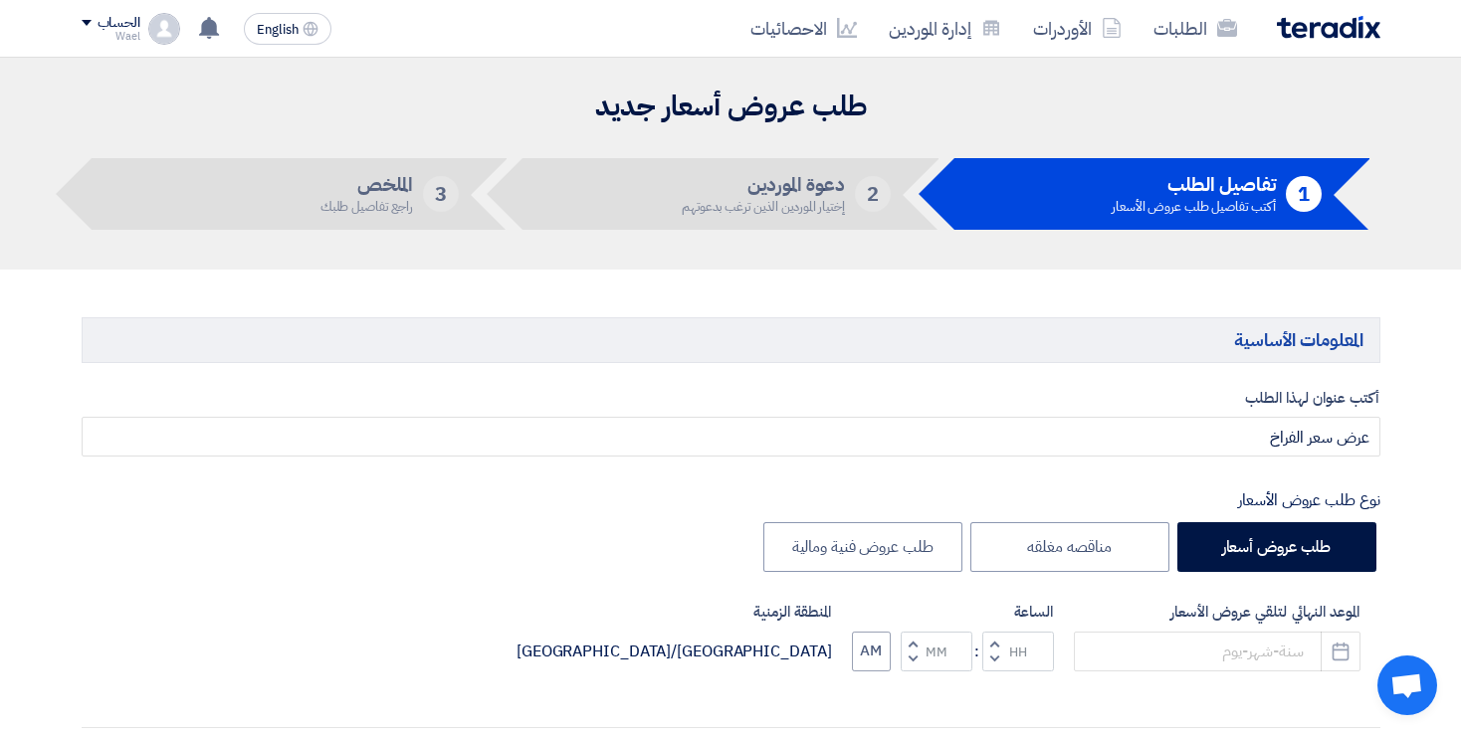
type input "[DATE]"
type input "11"
type input "00"
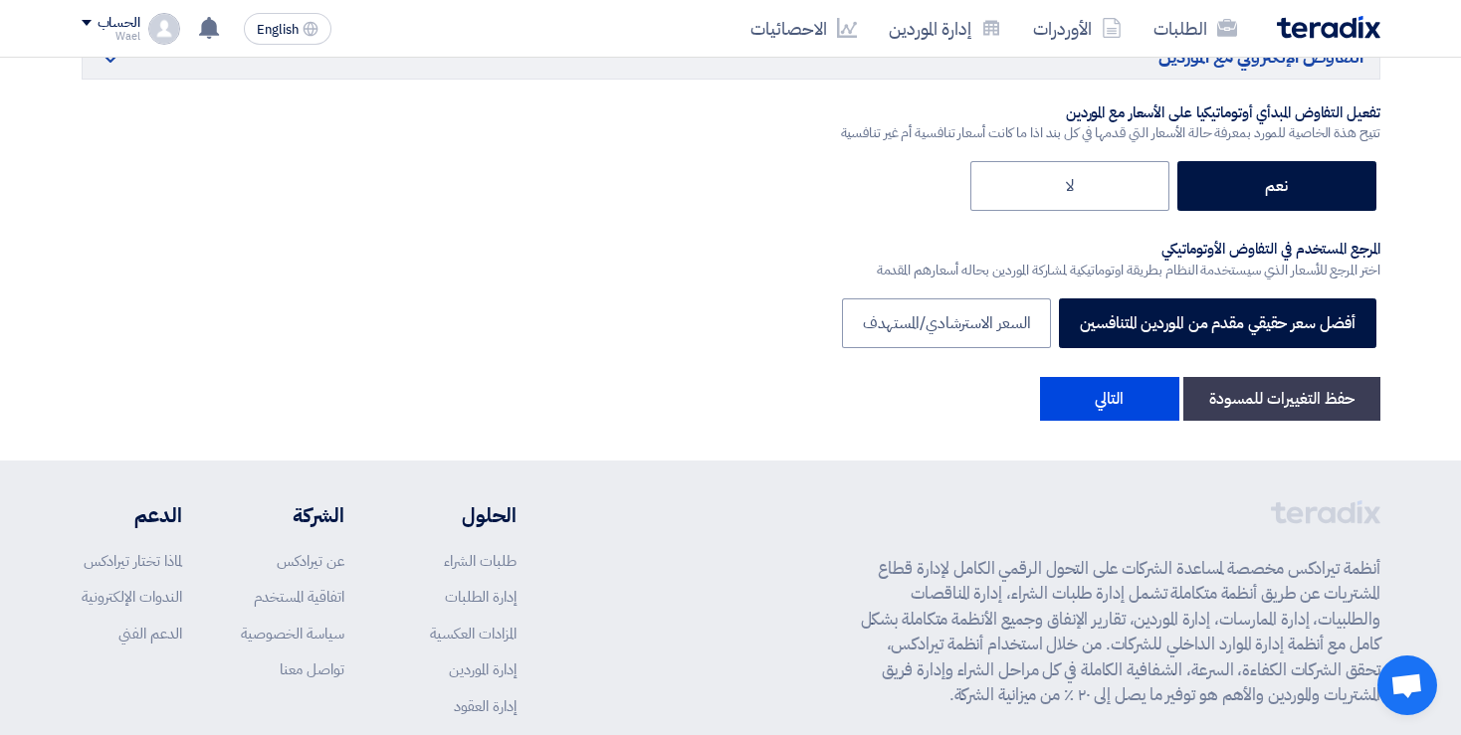
scroll to position [3418, 0]
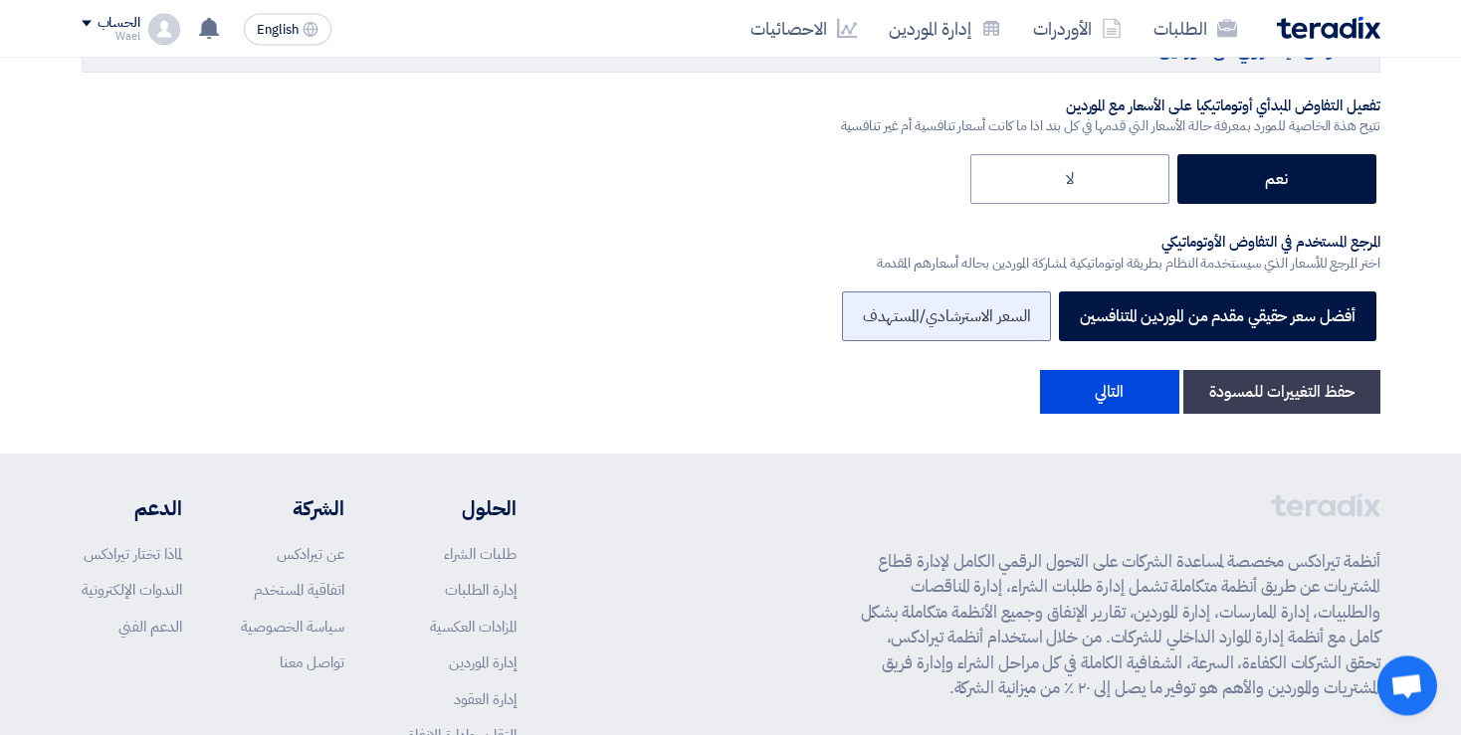
click at [1029, 326] on label "السعر الاسترشادي/المستهدف" at bounding box center [947, 317] width 210 height 50
click at [1029, 321] on input "السعر الاسترشادي/المستهدف" at bounding box center [1023, 314] width 13 height 13
radio input "true"
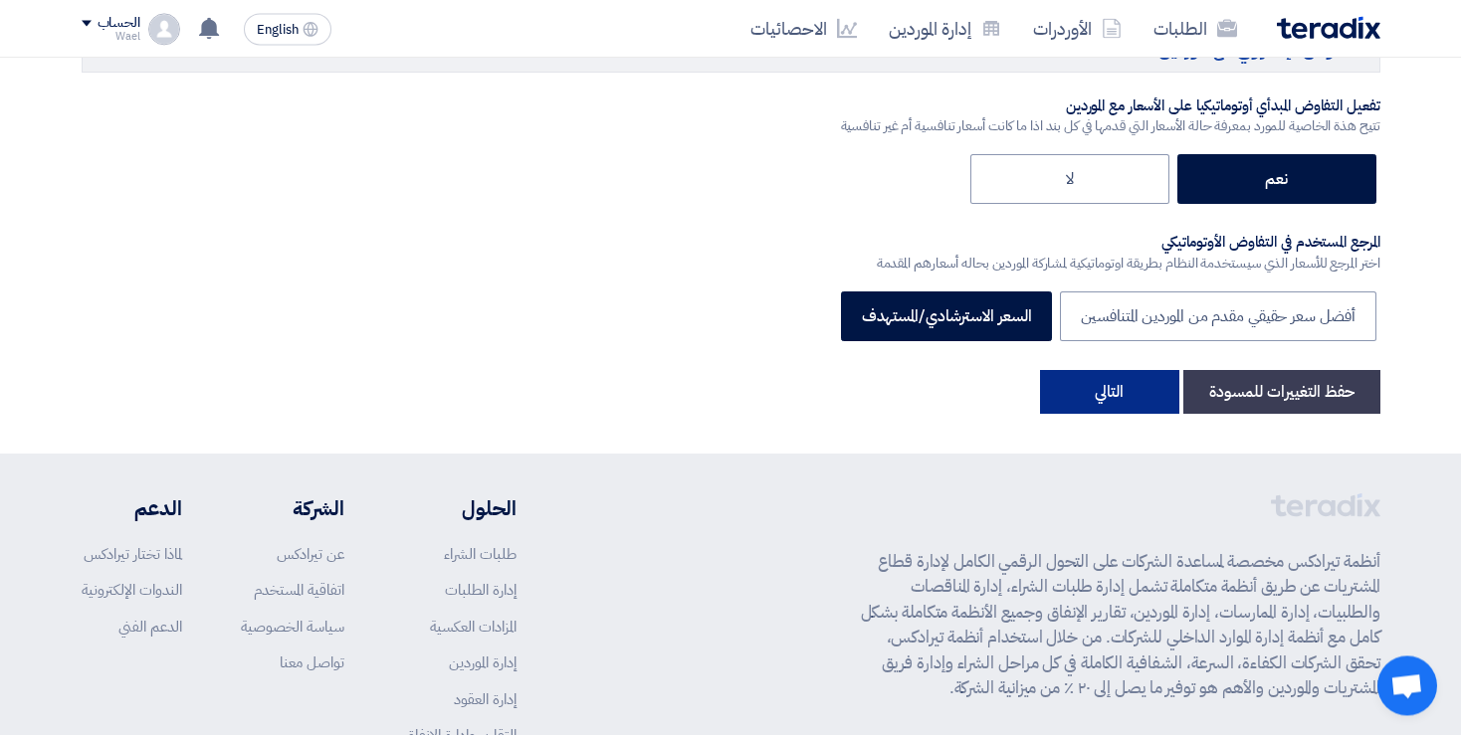
click at [1078, 370] on button "التالي" at bounding box center [1109, 392] width 139 height 44
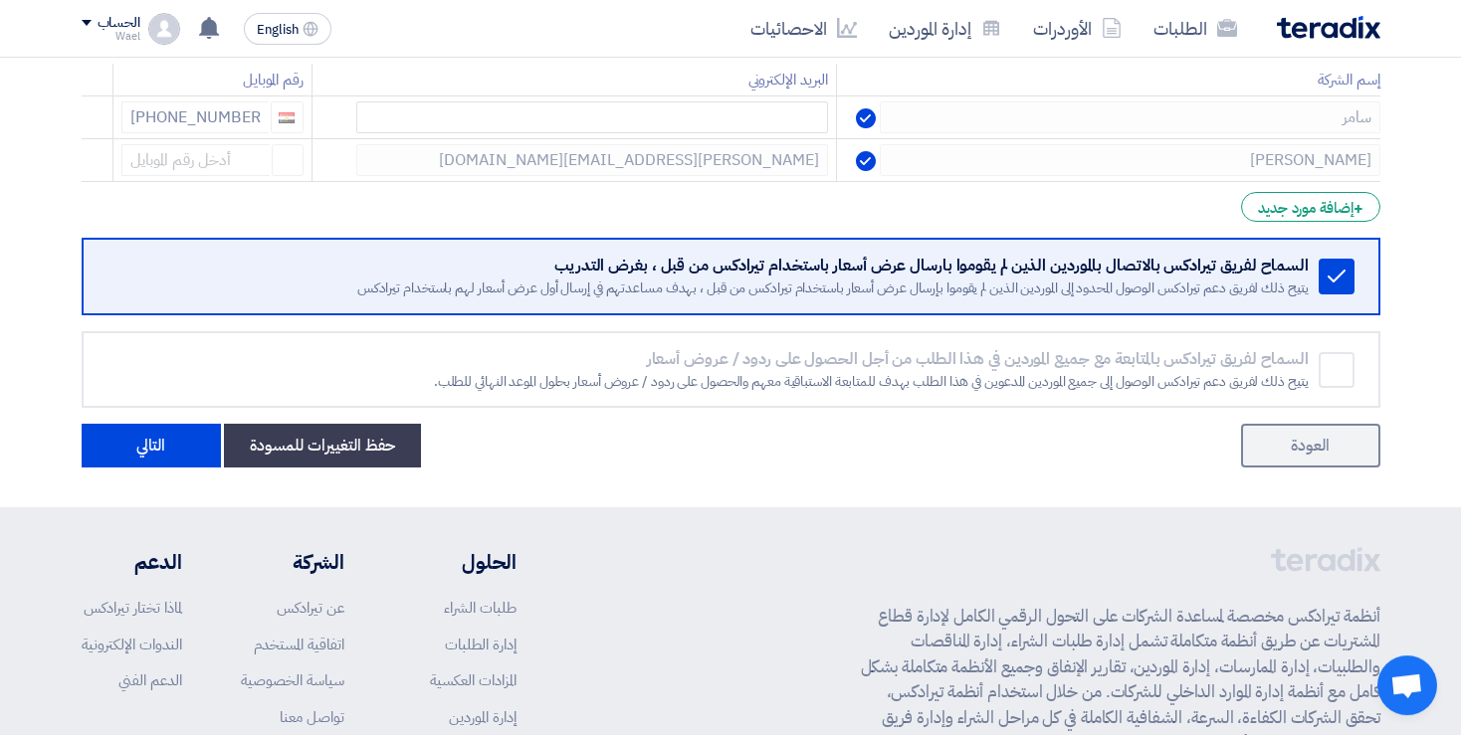
scroll to position [406, 0]
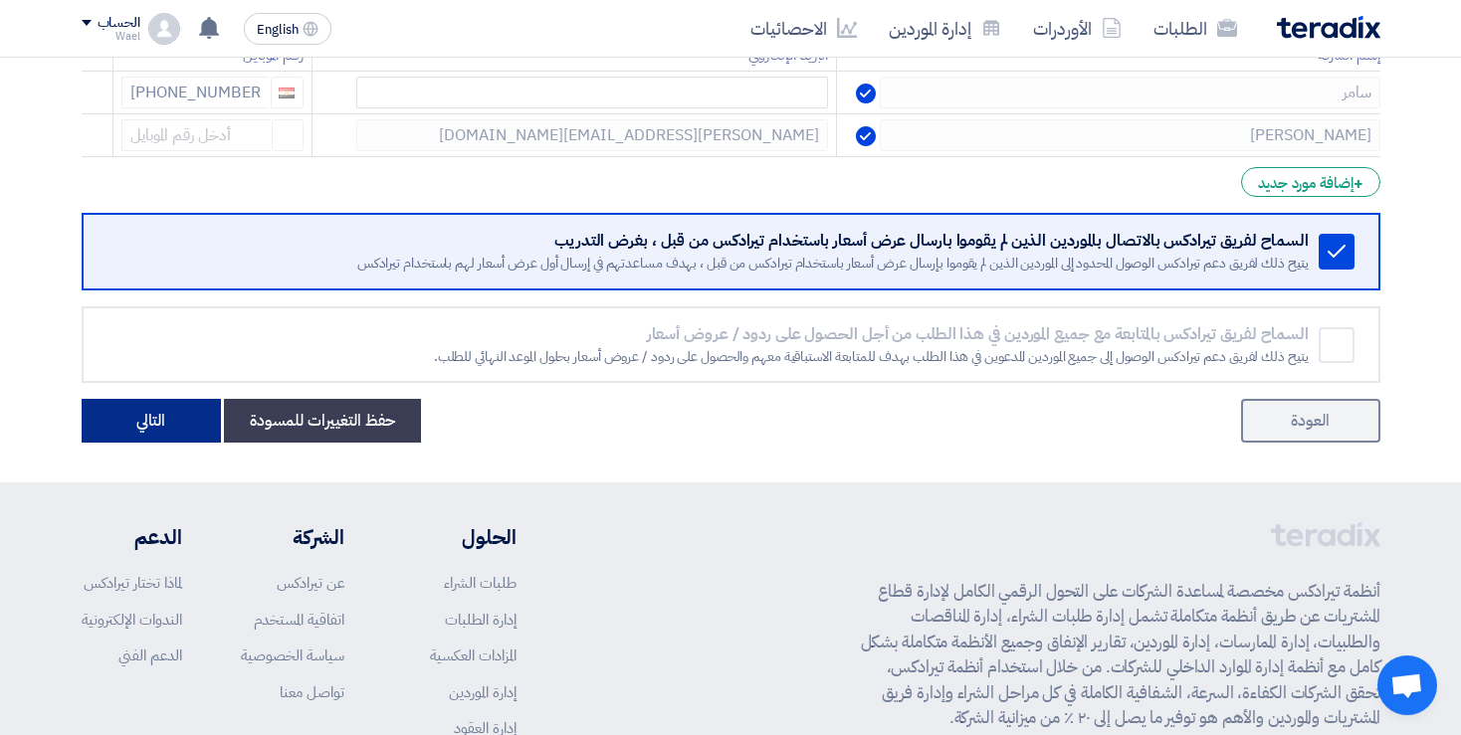
click at [167, 401] on button "التالي" at bounding box center [151, 421] width 139 height 44
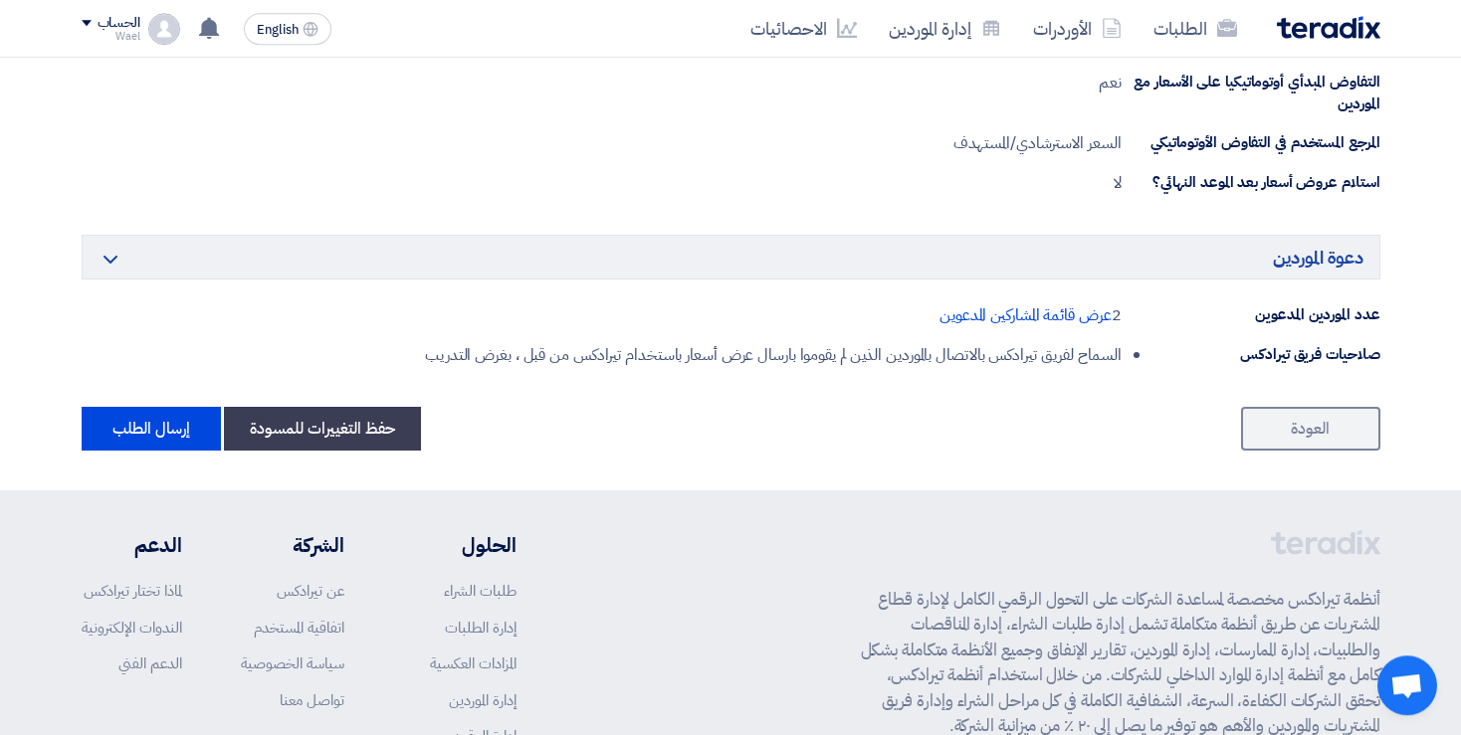
scroll to position [1351, 0]
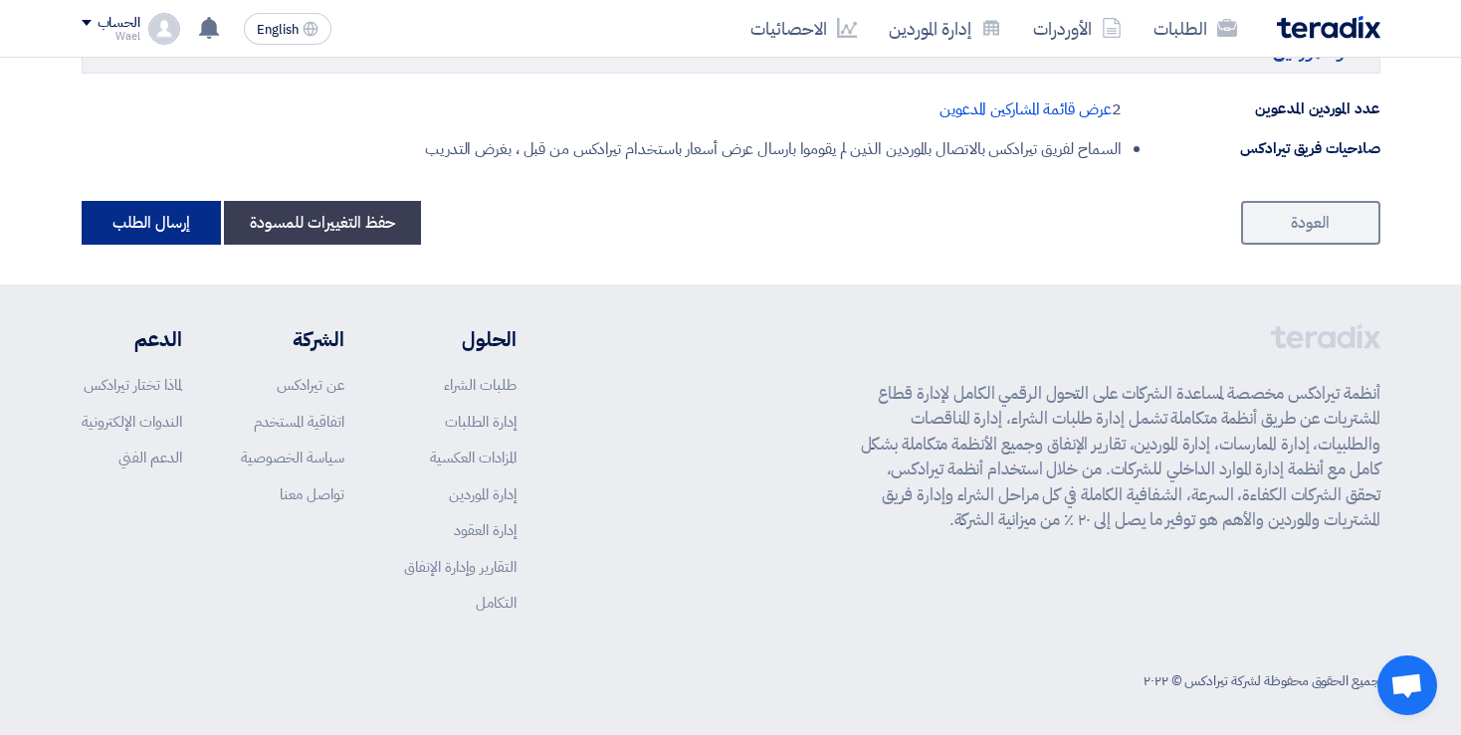
click at [145, 215] on button "إرسال الطلب" at bounding box center [151, 223] width 139 height 44
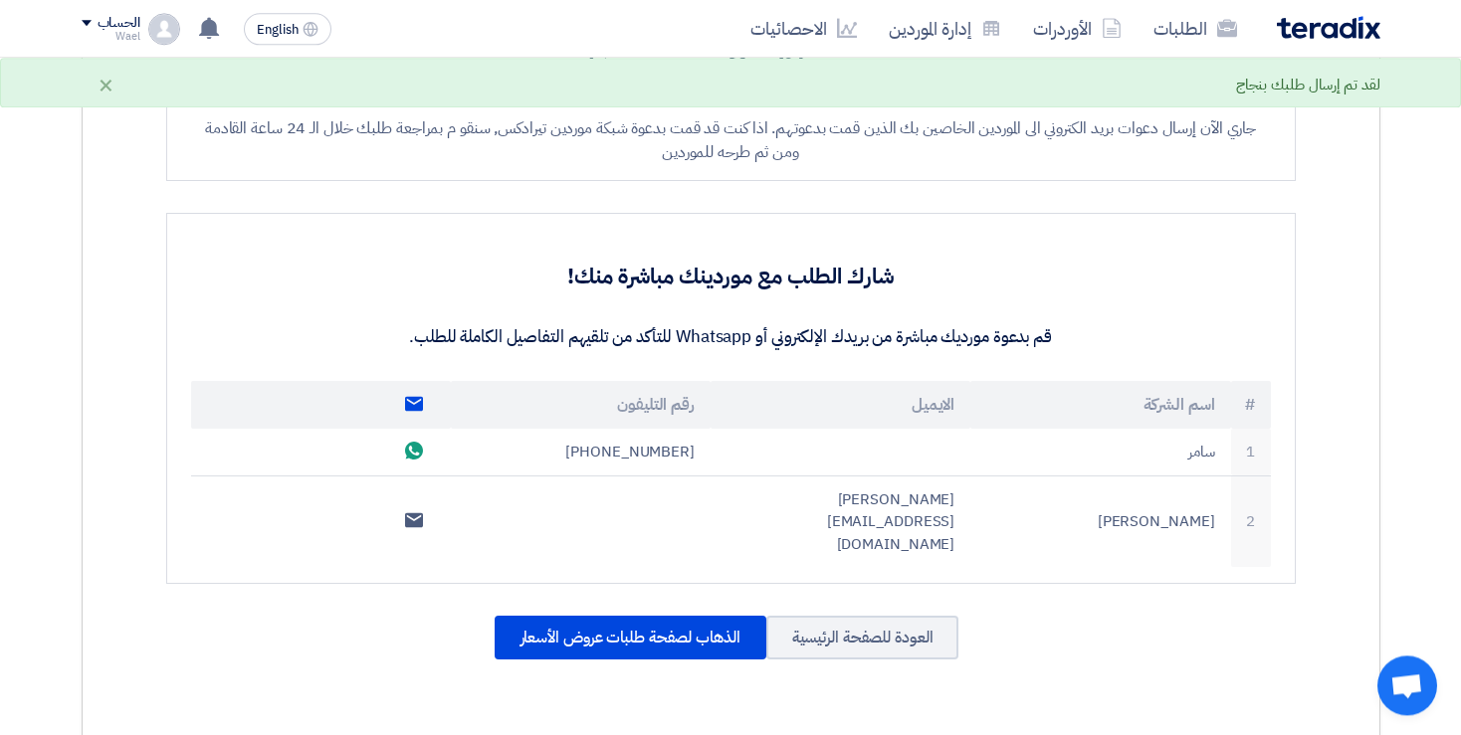
scroll to position [391, 0]
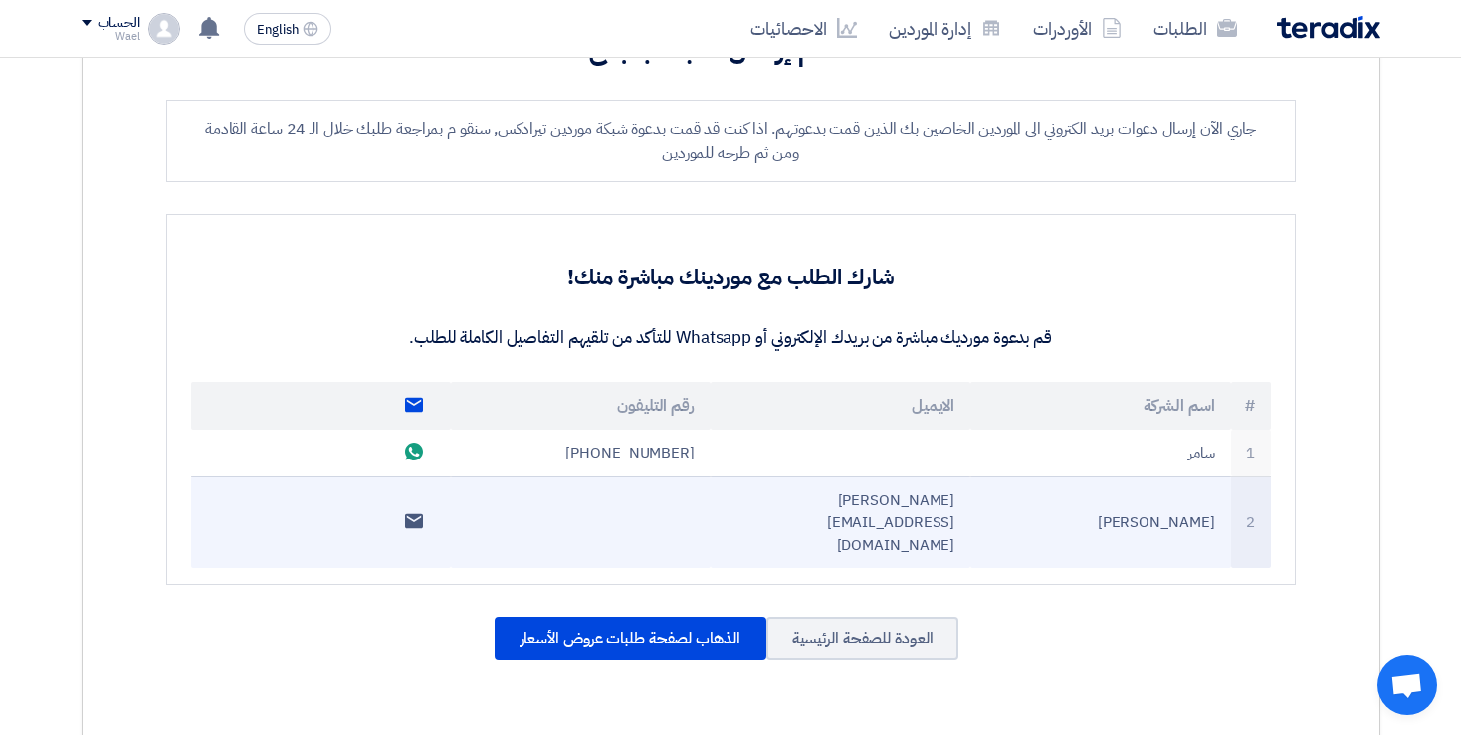
click at [405, 504] on link "Send email to supplier" at bounding box center [414, 522] width 38 height 36
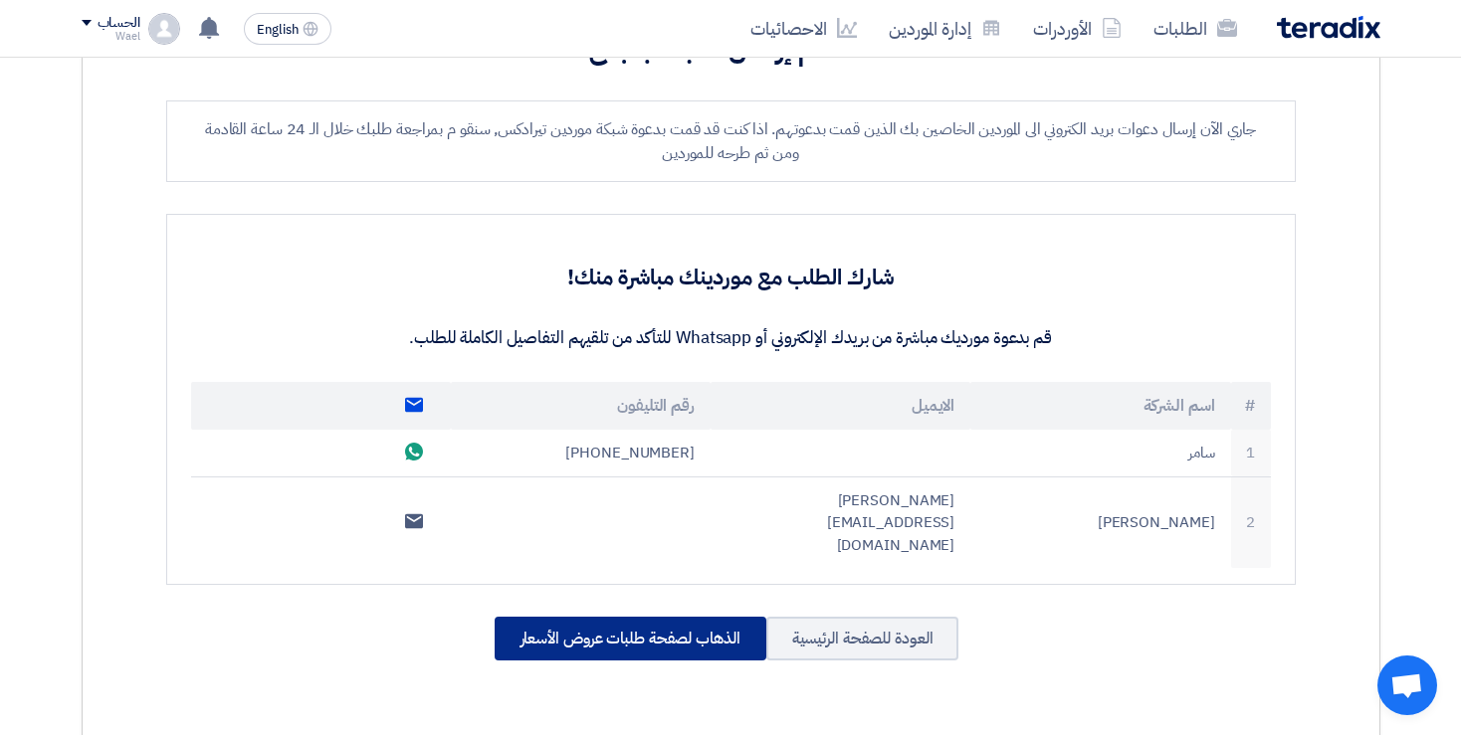
click at [684, 617] on div "الذهاب لصفحة طلبات عروض الأسعار" at bounding box center [631, 639] width 272 height 44
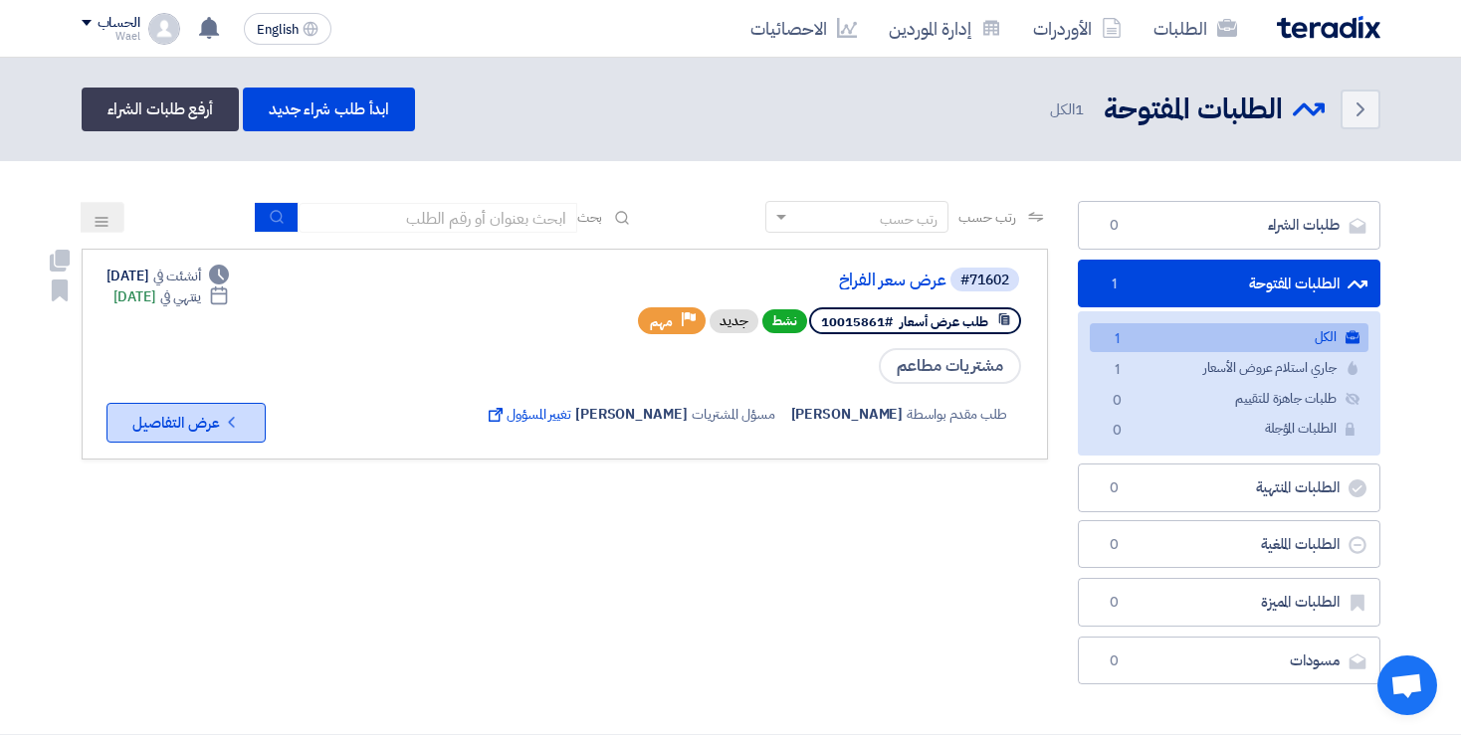
click at [209, 436] on button "Check details عرض التفاصيل" at bounding box center [185, 423] width 159 height 40
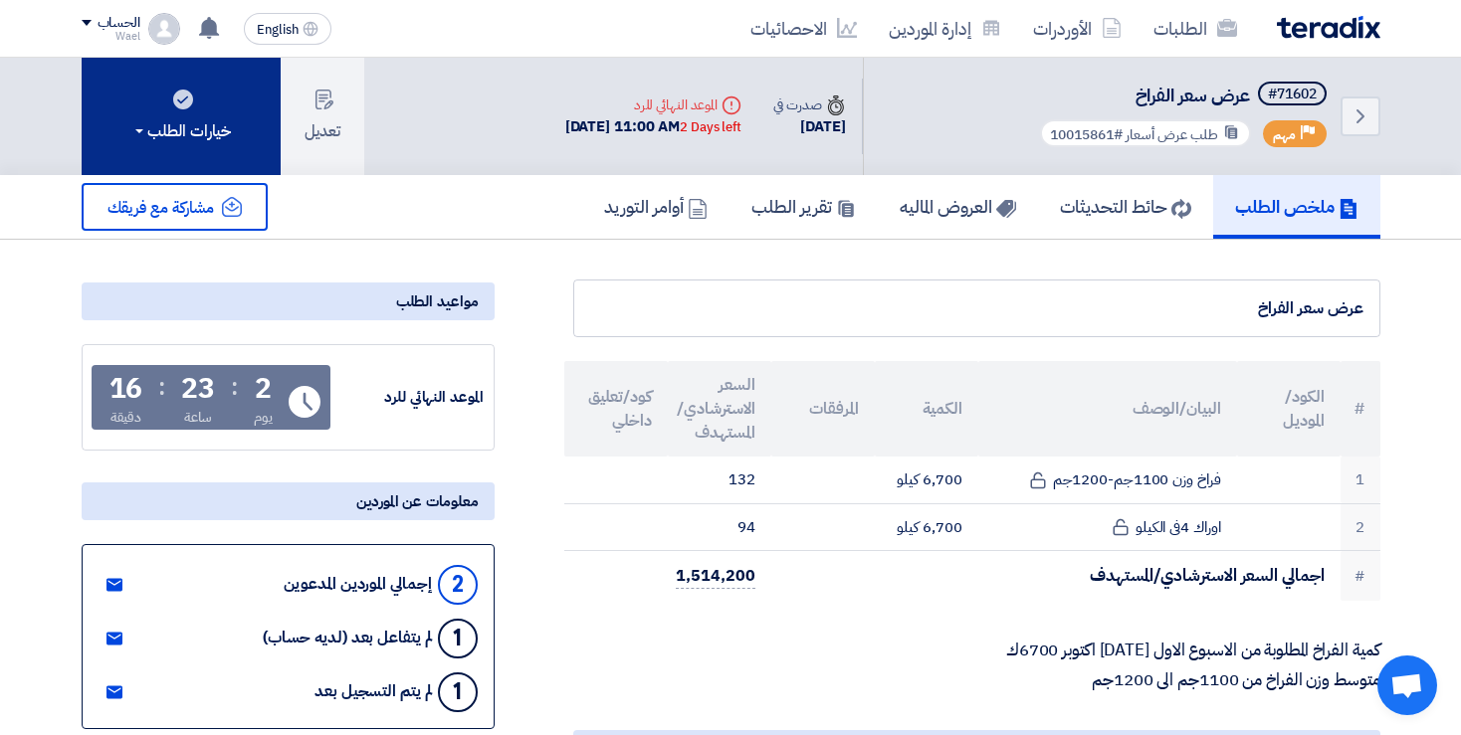
click at [189, 137] on div "خيارات الطلب" at bounding box center [181, 131] width 100 height 24
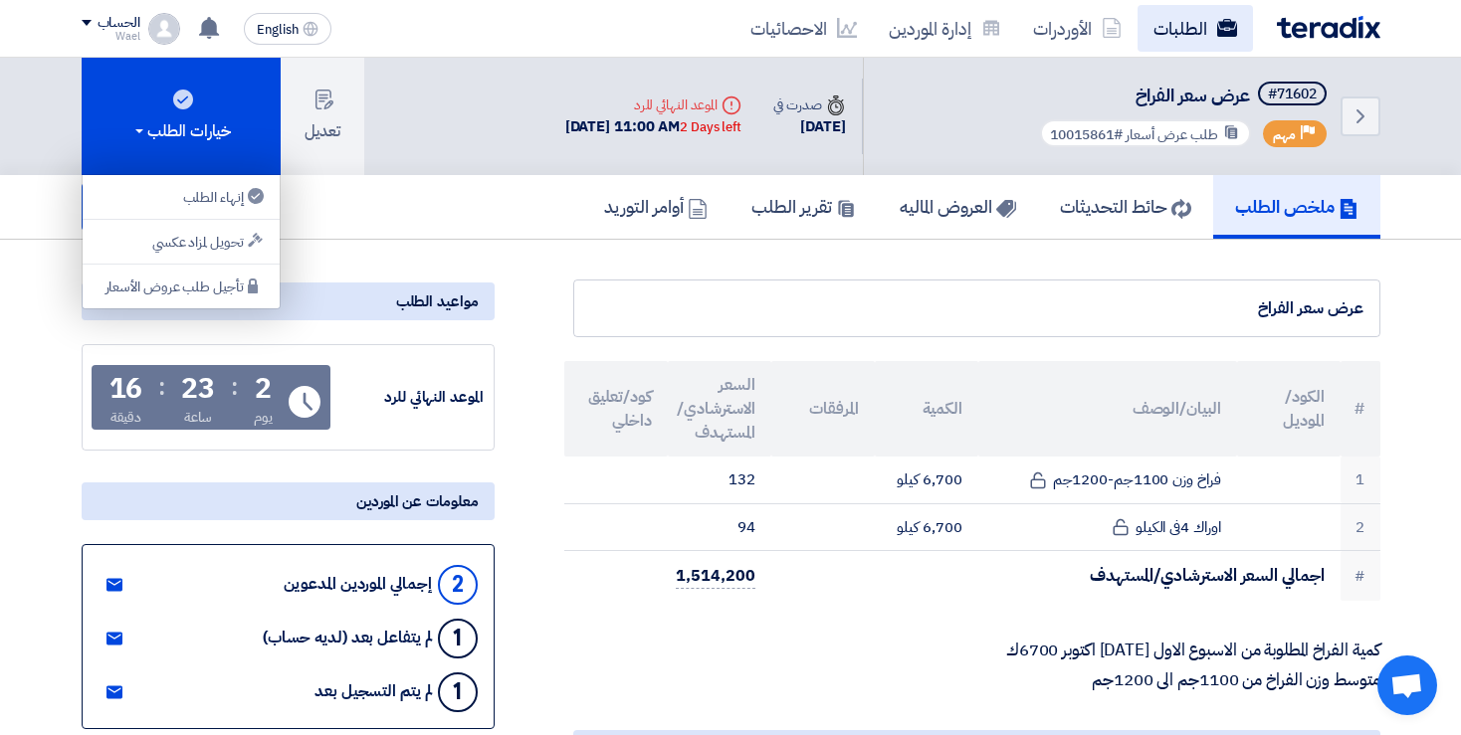
click at [1169, 46] on link "الطلبات" at bounding box center [1194, 28] width 115 height 47
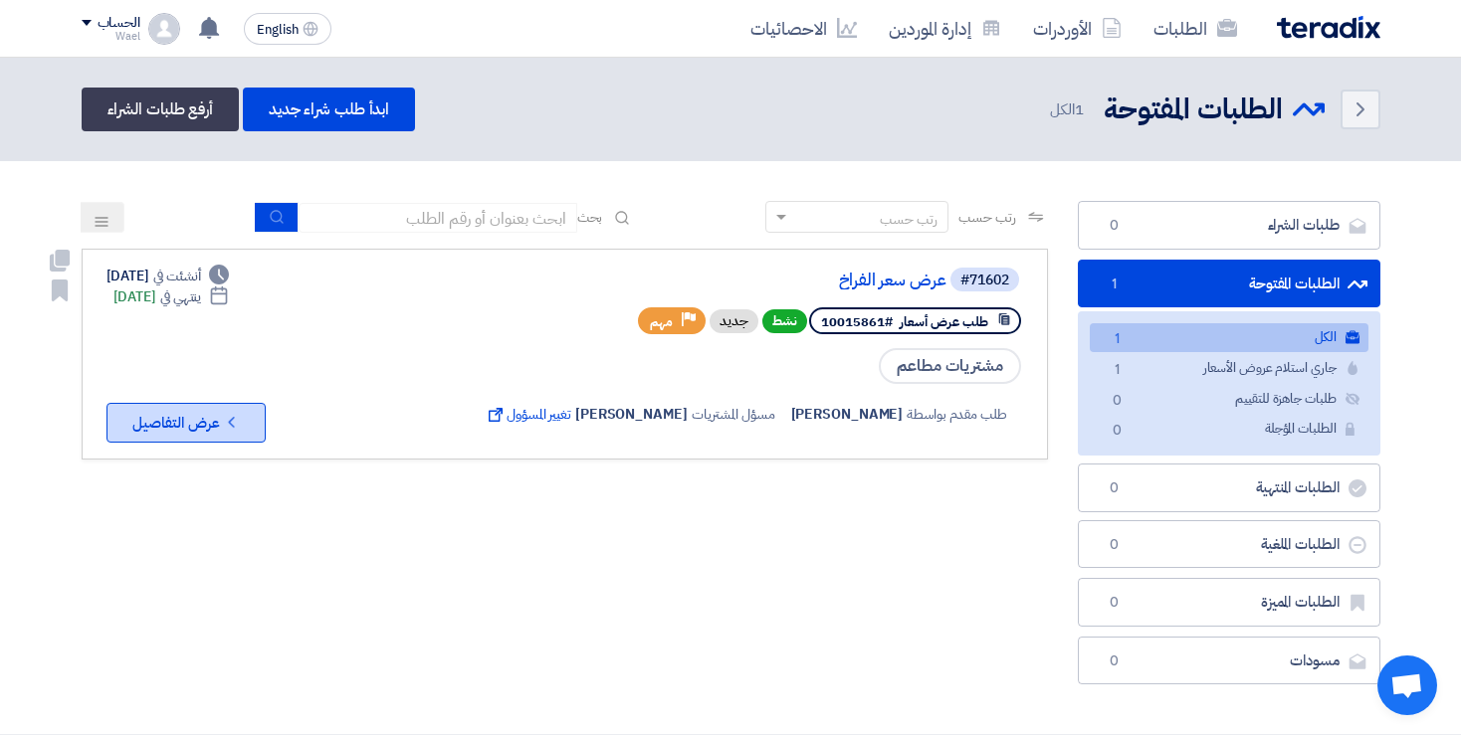
click at [225, 429] on button "Check details عرض التفاصيل" at bounding box center [185, 423] width 159 height 40
